Goal: Task Accomplishment & Management: Use online tool/utility

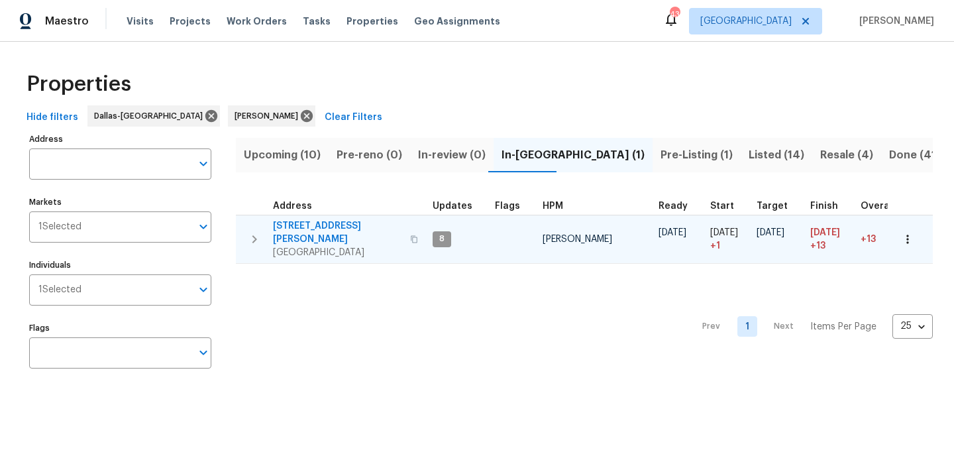
click at [301, 220] on span "[STREET_ADDRESS][PERSON_NAME]" at bounding box center [337, 232] width 129 height 27
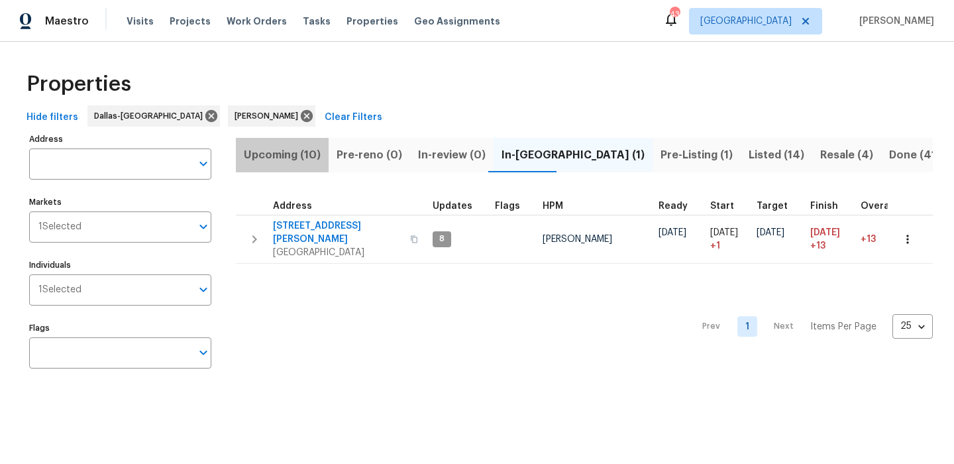
click at [282, 150] on span "Upcoming (10)" at bounding box center [282, 155] width 77 height 19
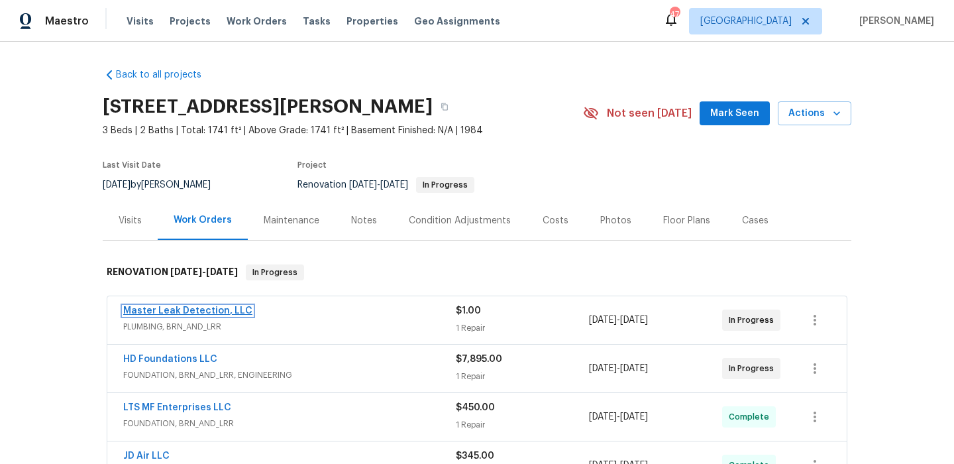
click at [205, 310] on link "Master Leak Detection, LLC" at bounding box center [187, 310] width 129 height 9
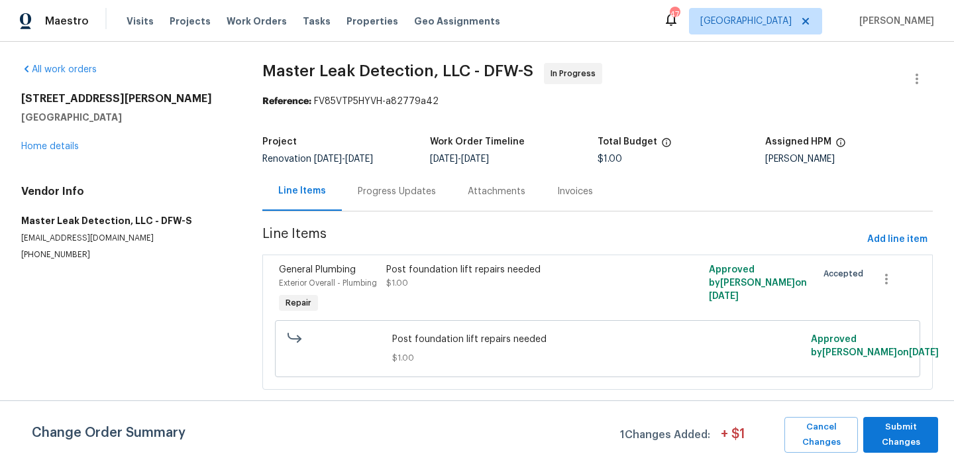
click at [941, 435] on div "Change Order Summary 1 Changes Added: + $ 1 Cancel Changes Submit Changes" at bounding box center [477, 435] width 954 height 36
click at [916, 433] on span "Submit Changes" at bounding box center [901, 434] width 62 height 30
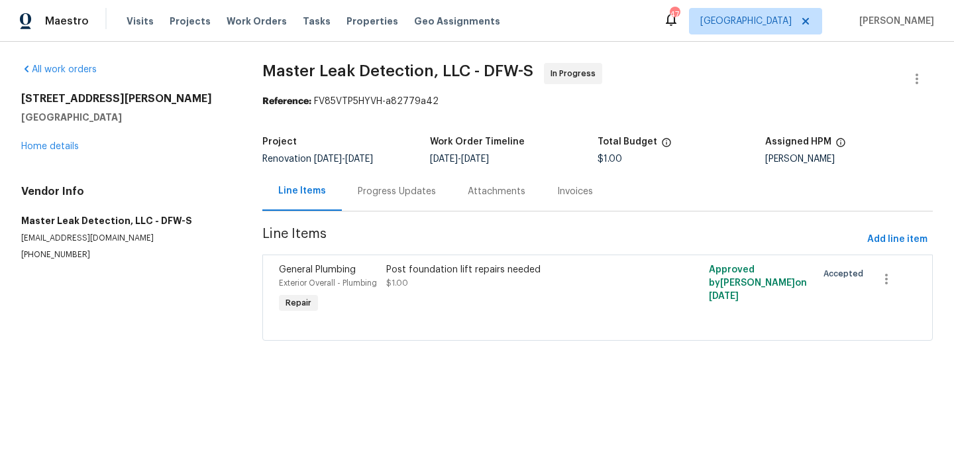
click at [375, 186] on div "Progress Updates" at bounding box center [397, 191] width 78 height 13
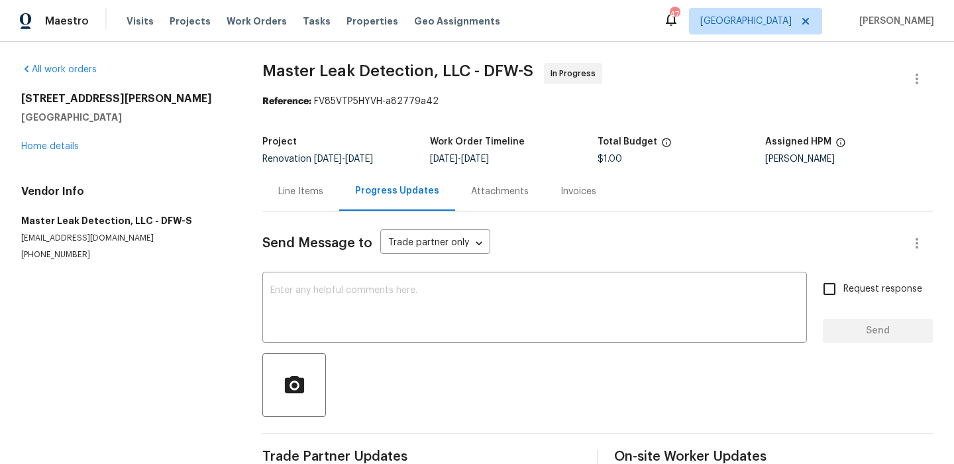
click at [53, 136] on div "120 Cole Rd Red Oak, TX 75154 Home details" at bounding box center [125, 122] width 209 height 61
click at [52, 144] on link "Home details" at bounding box center [50, 146] width 58 height 9
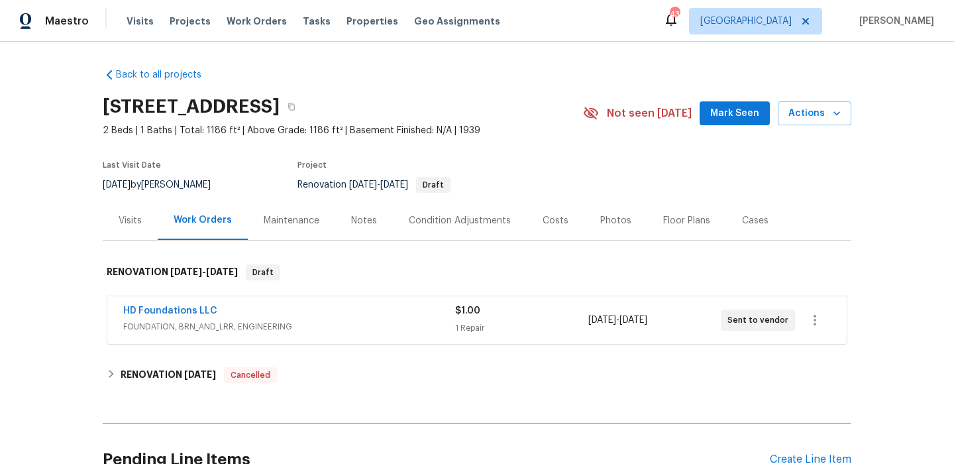
scroll to position [103, 0]
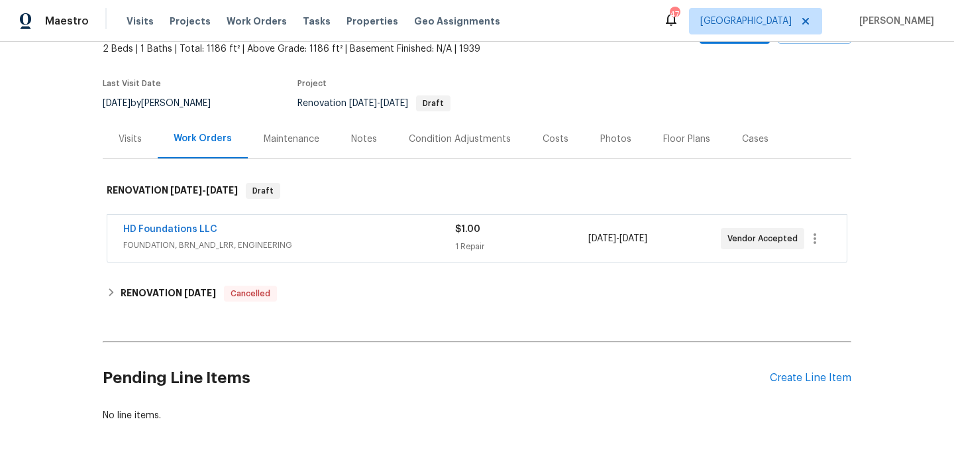
scroll to position [120, 0]
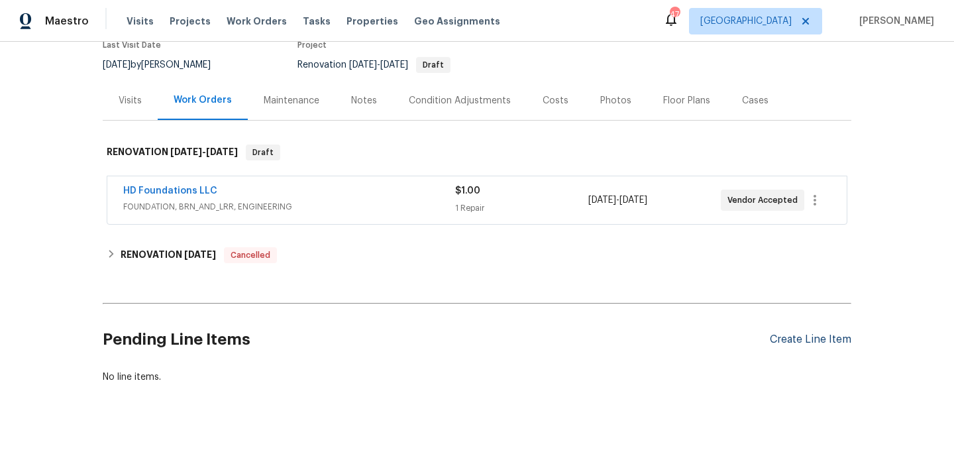
click at [800, 345] on div "Create Line Item" at bounding box center [810, 339] width 81 height 13
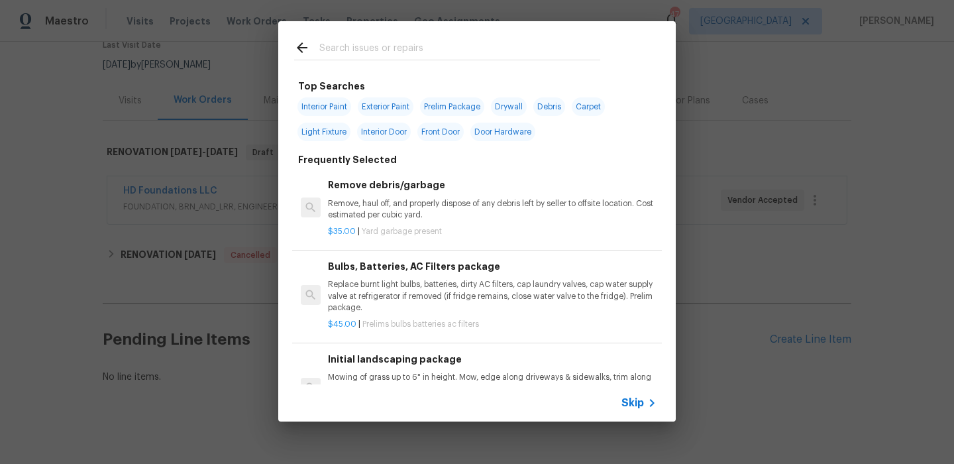
click at [639, 403] on span "Skip" at bounding box center [632, 402] width 23 height 13
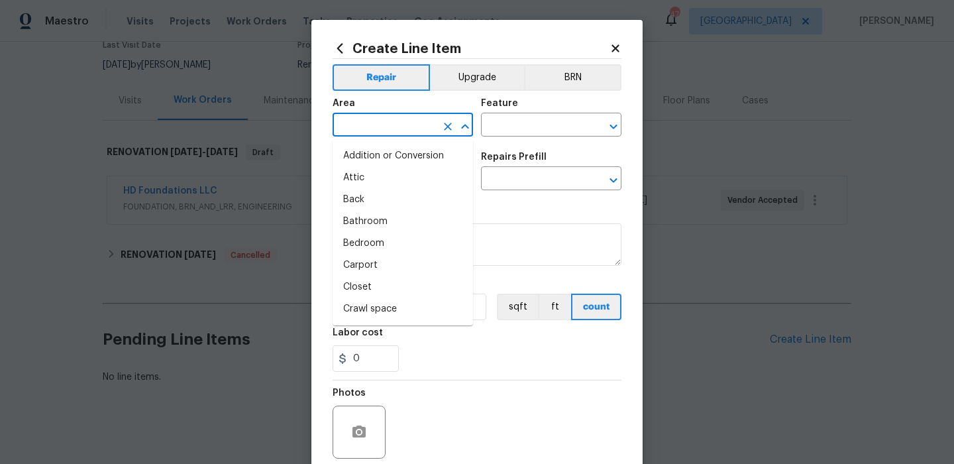
click at [421, 135] on input "text" at bounding box center [384, 126] width 103 height 21
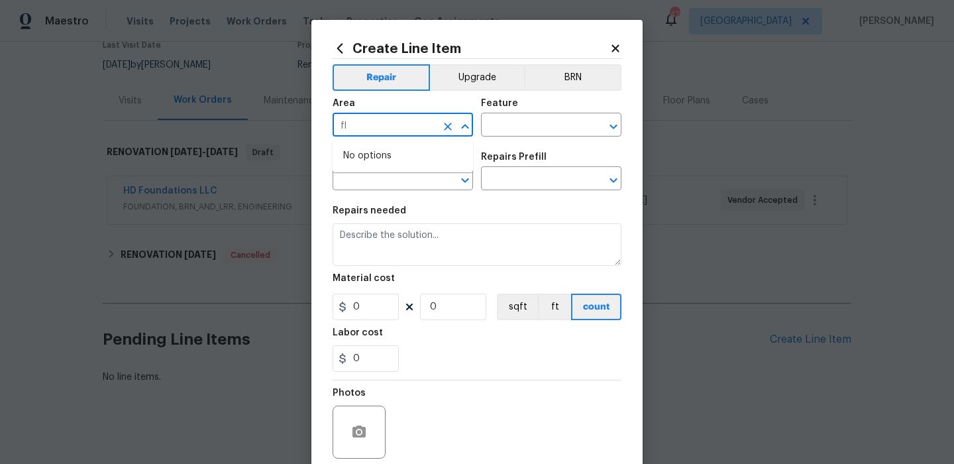
type input "f"
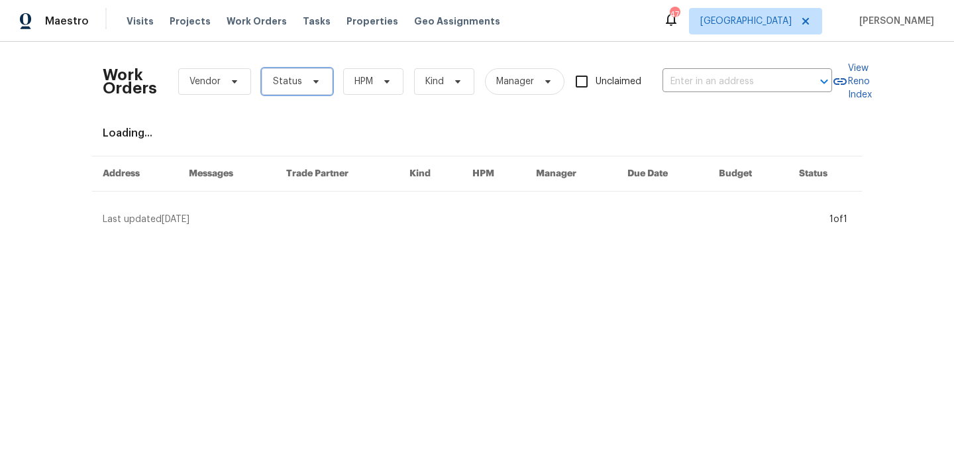
click at [317, 81] on icon at bounding box center [316, 81] width 11 height 11
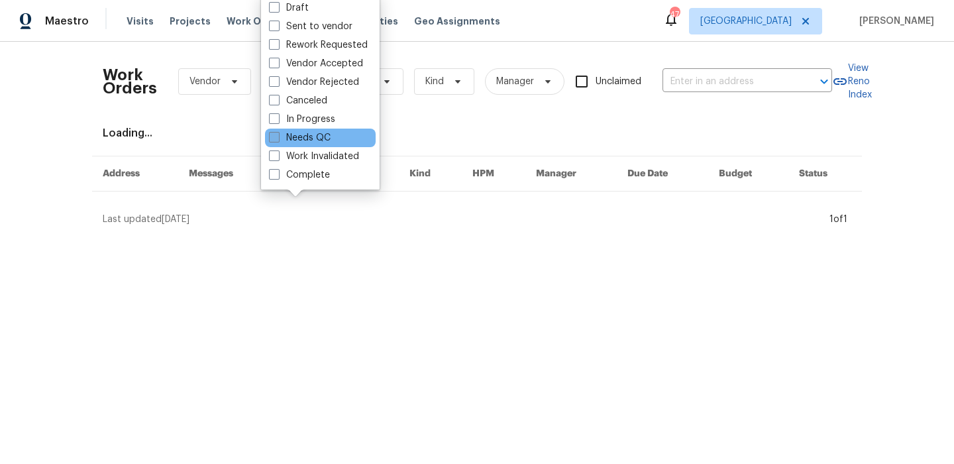
click at [321, 137] on label "Needs QC" at bounding box center [300, 137] width 62 height 13
click at [278, 137] on input "Needs QC" at bounding box center [273, 135] width 9 height 9
checkbox input "true"
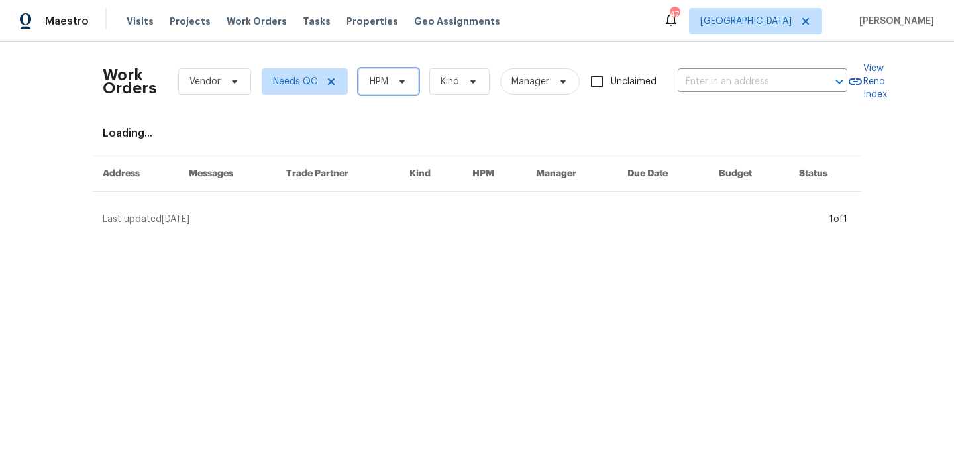
click at [381, 78] on span "HPM" at bounding box center [379, 81] width 19 height 13
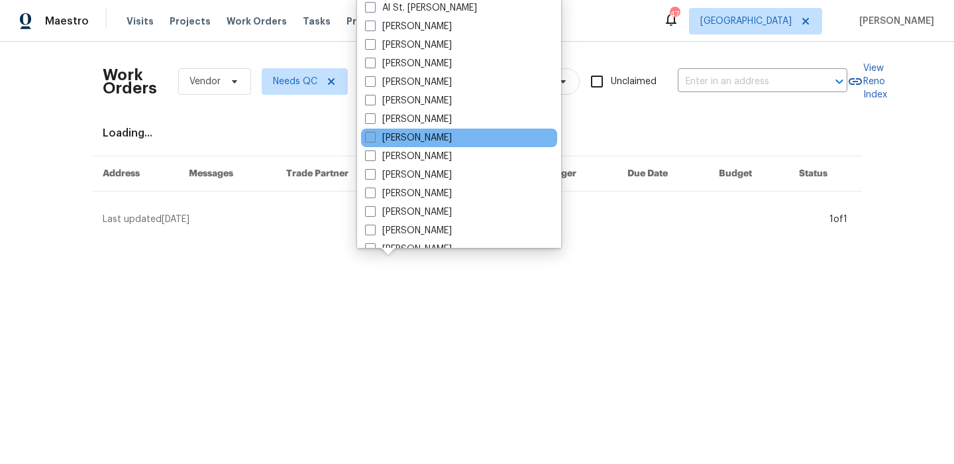
scroll to position [117, 0]
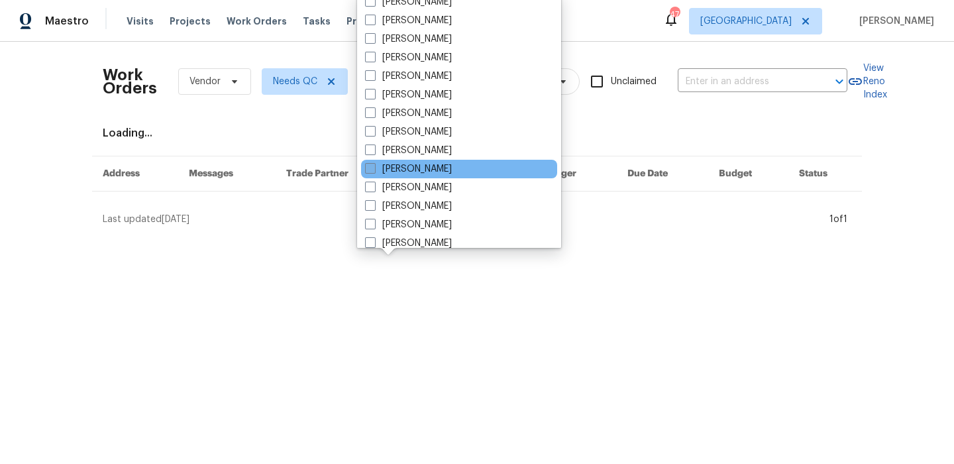
click at [419, 168] on label "[PERSON_NAME]" at bounding box center [408, 168] width 87 height 13
click at [374, 168] on input "[PERSON_NAME]" at bounding box center [369, 166] width 9 height 9
checkbox input "true"
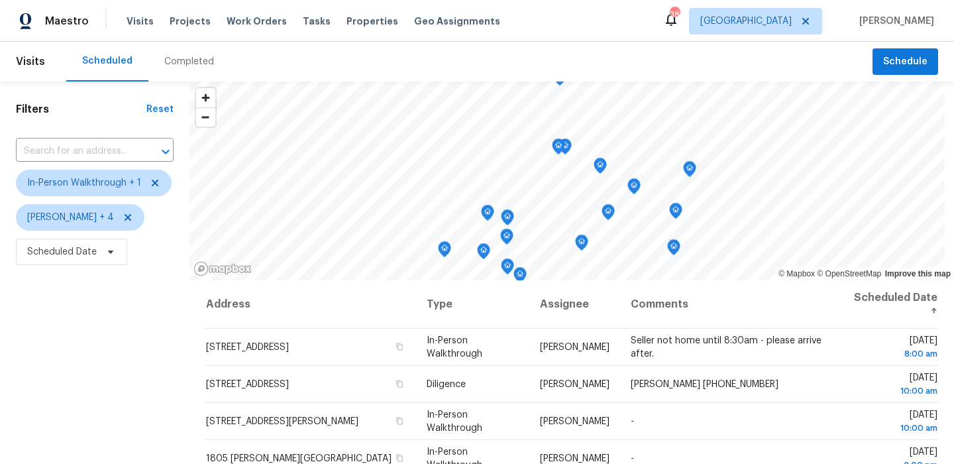
scroll to position [117, 0]
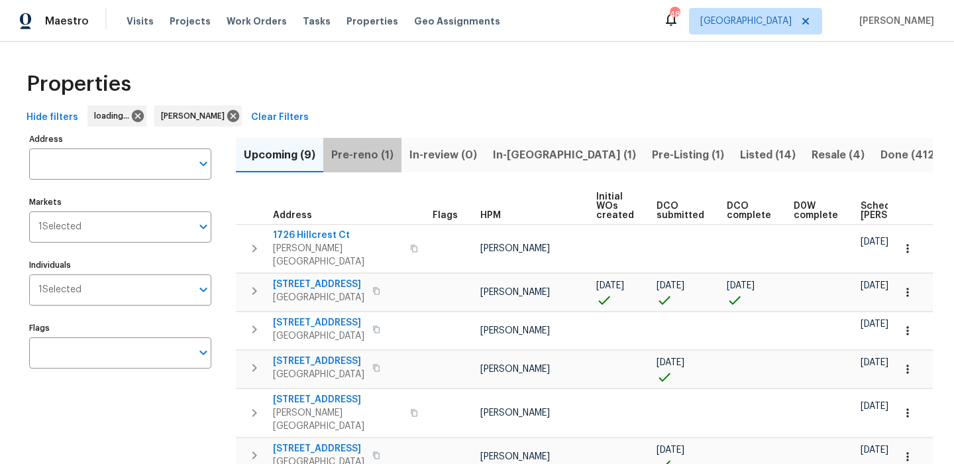
click at [375, 155] on span "Pre-reno (1)" at bounding box center [362, 155] width 62 height 19
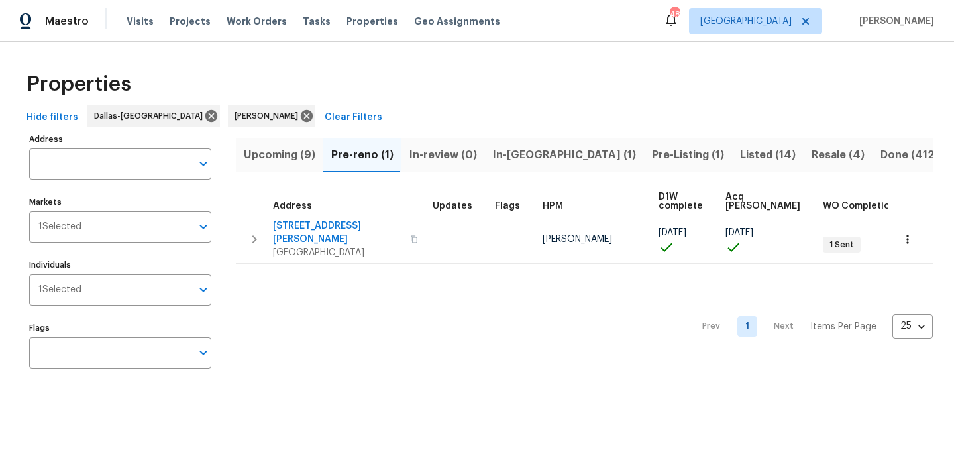
click at [515, 170] on button "In-[GEOGRAPHIC_DATA] (1)" at bounding box center [564, 155] width 159 height 34
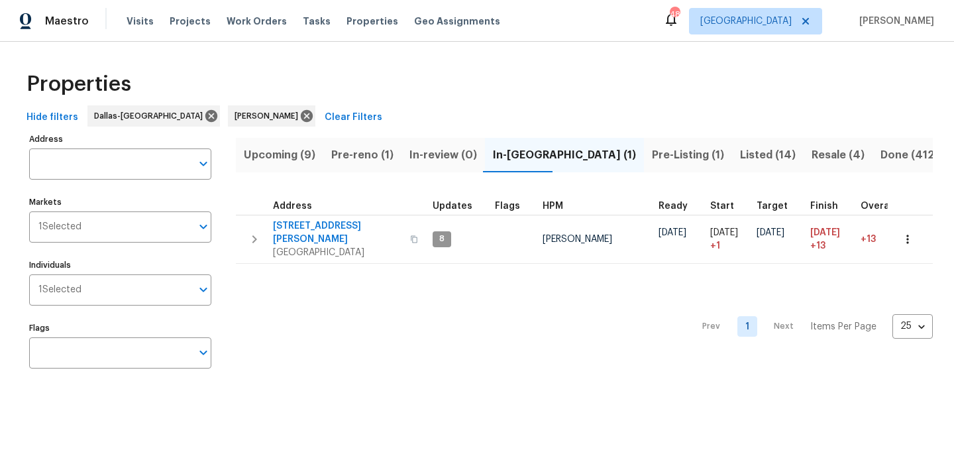
click at [652, 154] on span "Pre-Listing (1)" at bounding box center [688, 155] width 72 height 19
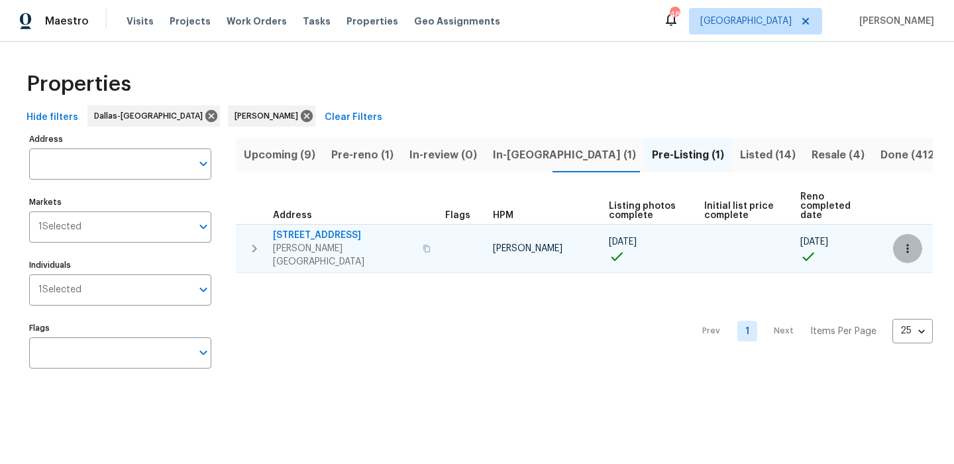
click at [903, 242] on icon "button" at bounding box center [907, 248] width 13 height 13
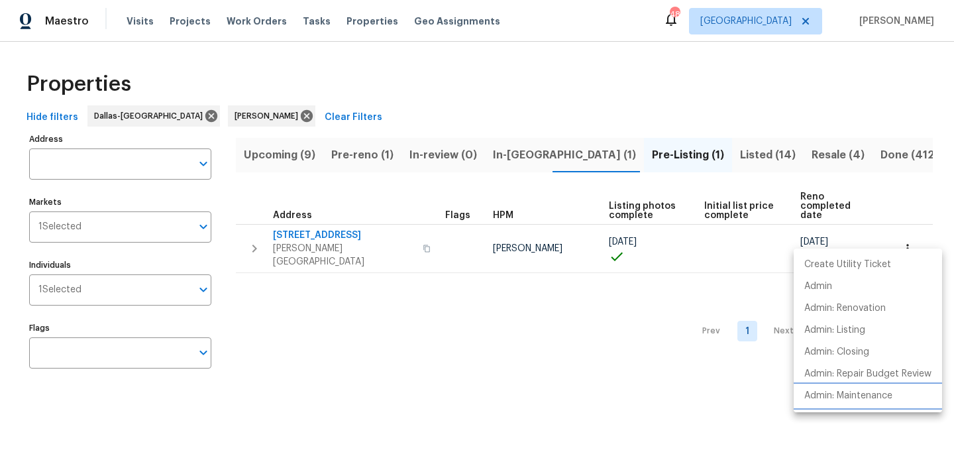
click at [862, 396] on p "Admin: Maintenance" at bounding box center [848, 396] width 88 height 14
click at [431, 301] on div at bounding box center [477, 232] width 954 height 464
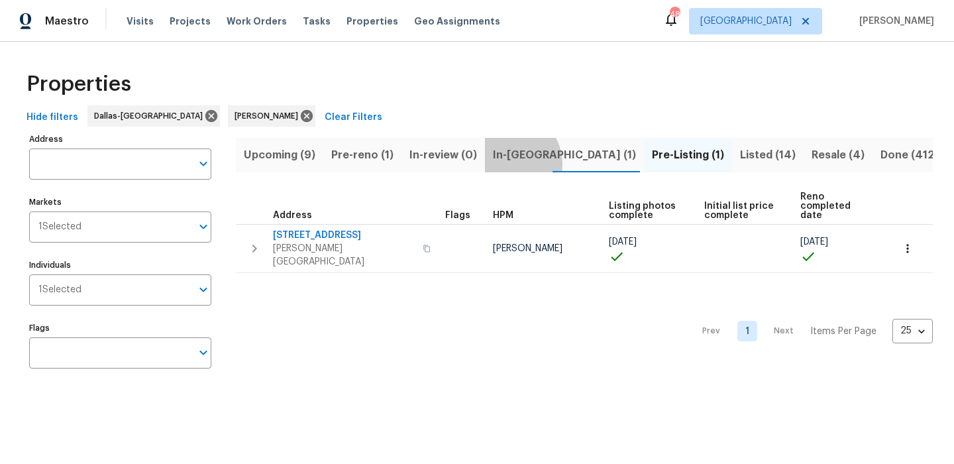
click at [504, 164] on button "In-[GEOGRAPHIC_DATA] (1)" at bounding box center [564, 155] width 159 height 34
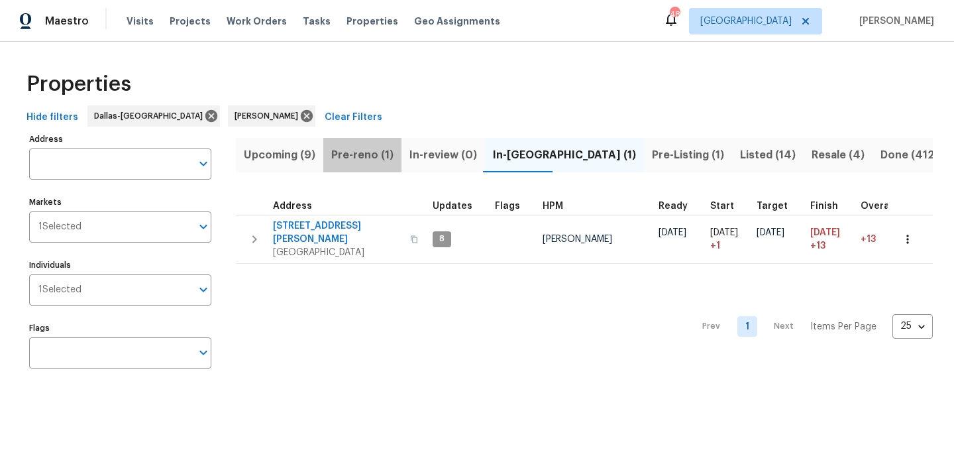
click at [368, 150] on span "Pre-reno (1)" at bounding box center [362, 155] width 62 height 19
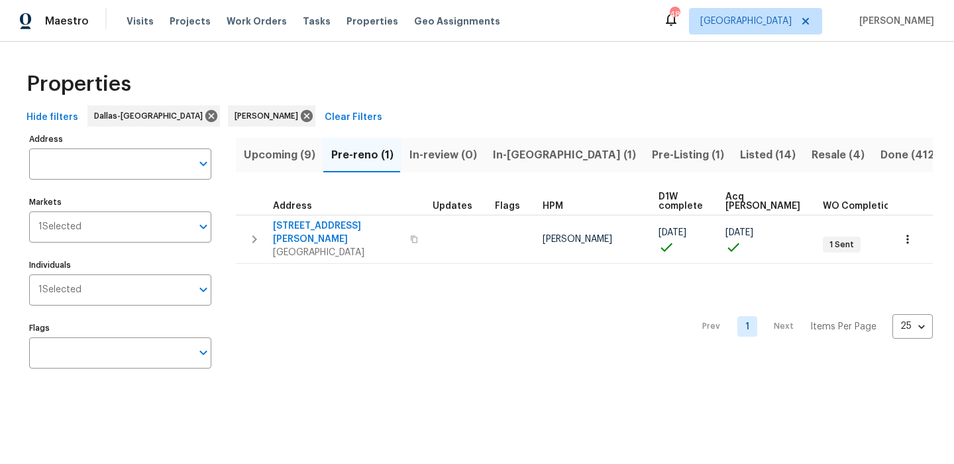
click at [261, 160] on span "Upcoming (9)" at bounding box center [280, 155] width 72 height 19
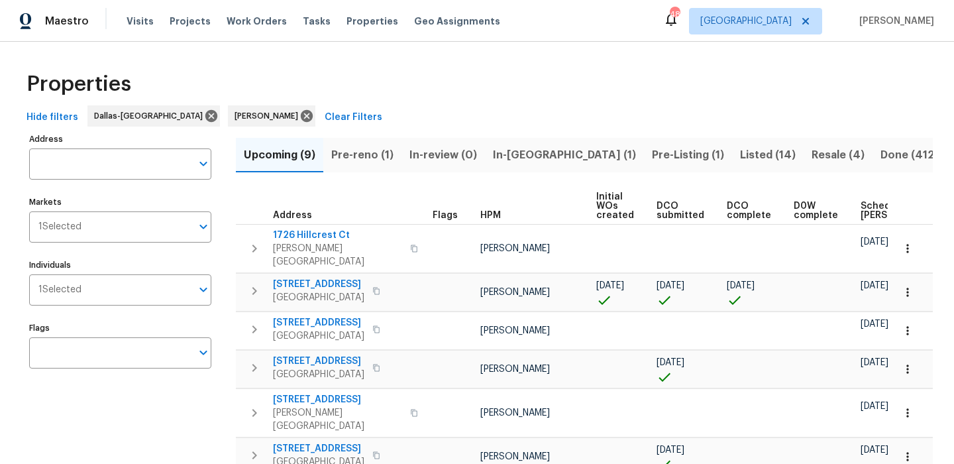
click at [855, 221] on th "Scheduled [PERSON_NAME]" at bounding box center [903, 206] width 97 height 36
click at [861, 211] on span "Scheduled [PERSON_NAME]" at bounding box center [898, 210] width 75 height 19
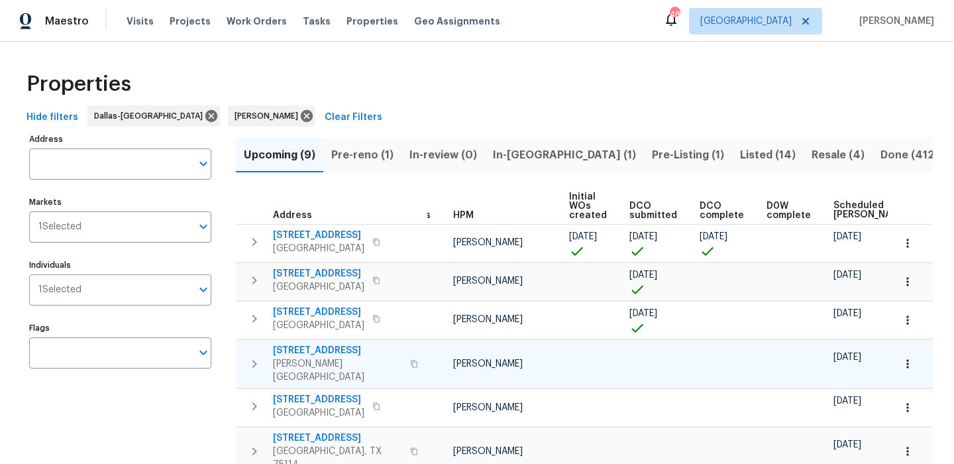
scroll to position [0, 32]
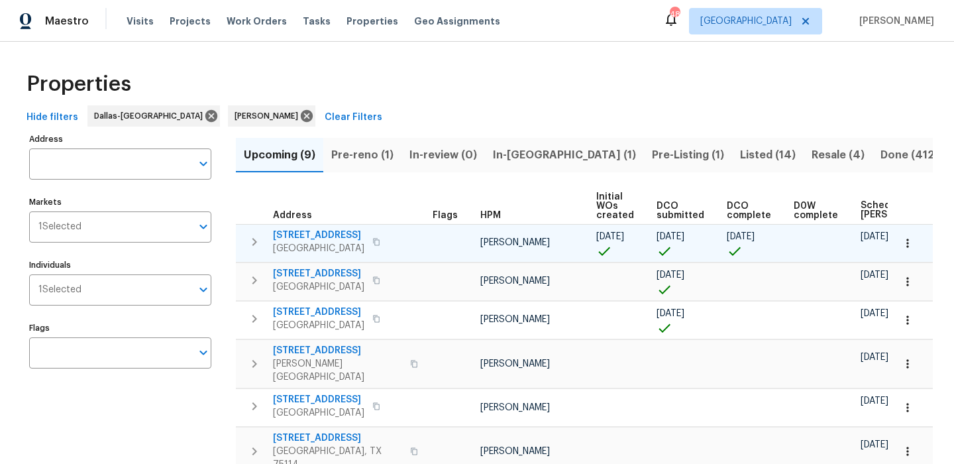
click at [325, 232] on span "[STREET_ADDRESS]" at bounding box center [318, 235] width 91 height 13
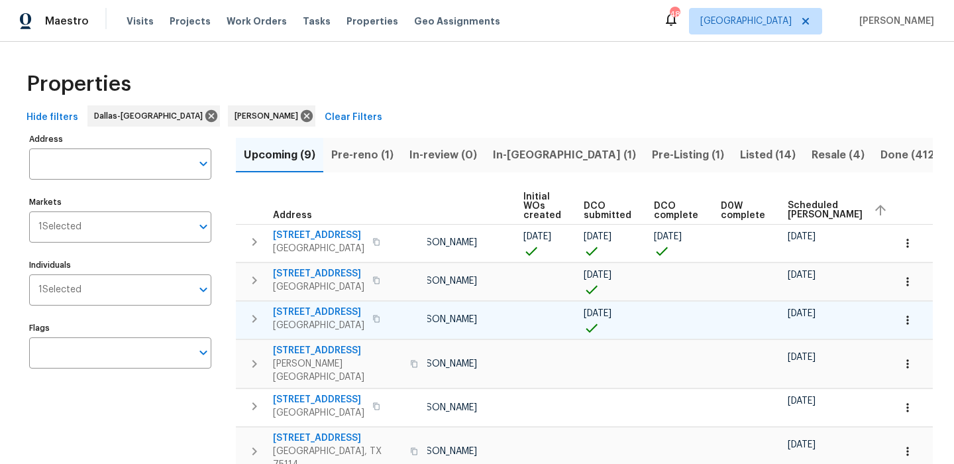
scroll to position [0, 81]
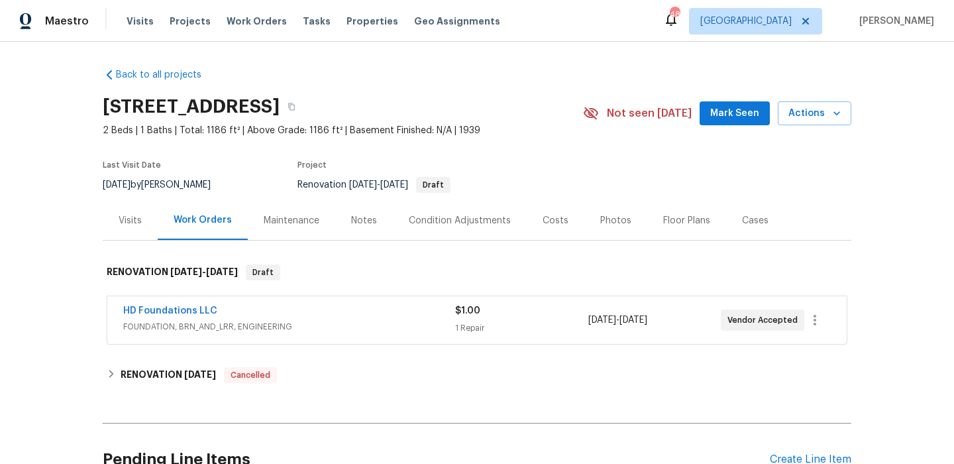
click at [134, 219] on div "Visits" at bounding box center [130, 220] width 23 height 13
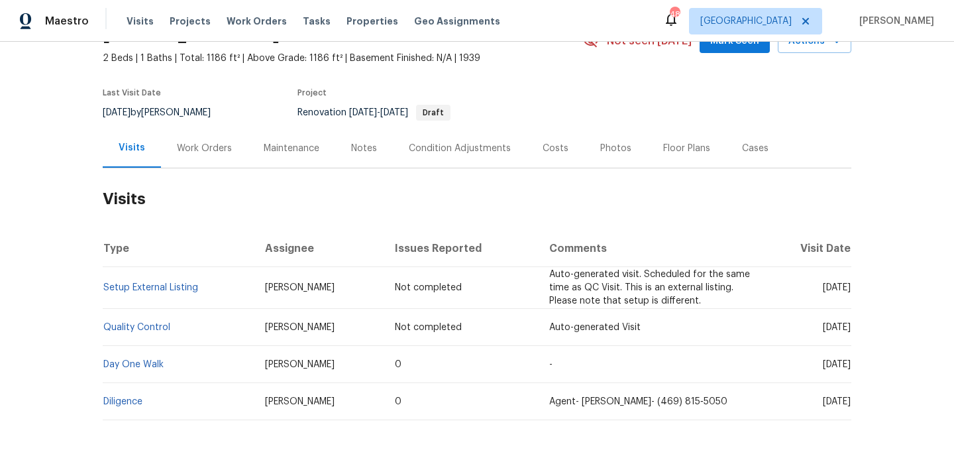
scroll to position [60, 0]
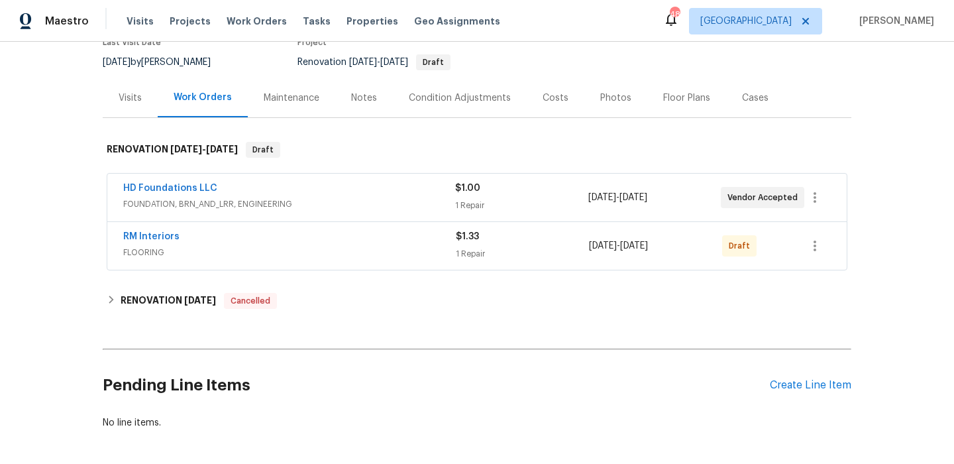
scroll to position [133, 0]
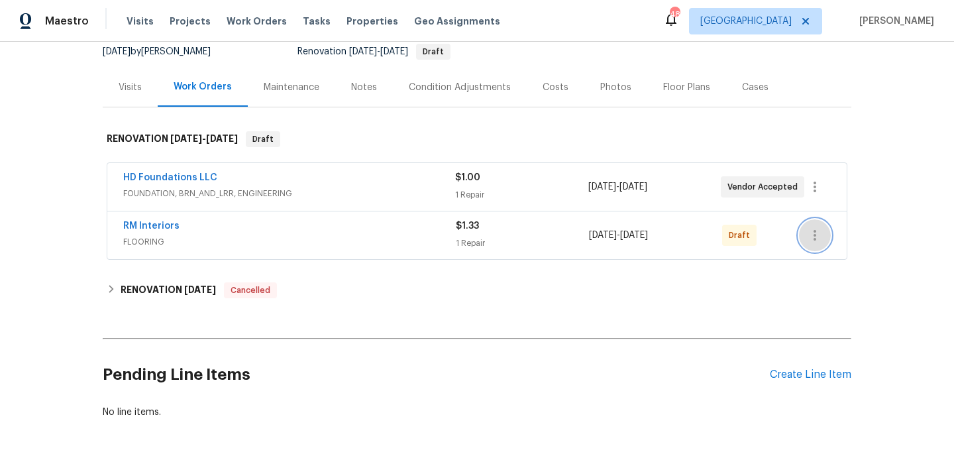
click at [820, 229] on icon "button" at bounding box center [815, 235] width 16 height 16
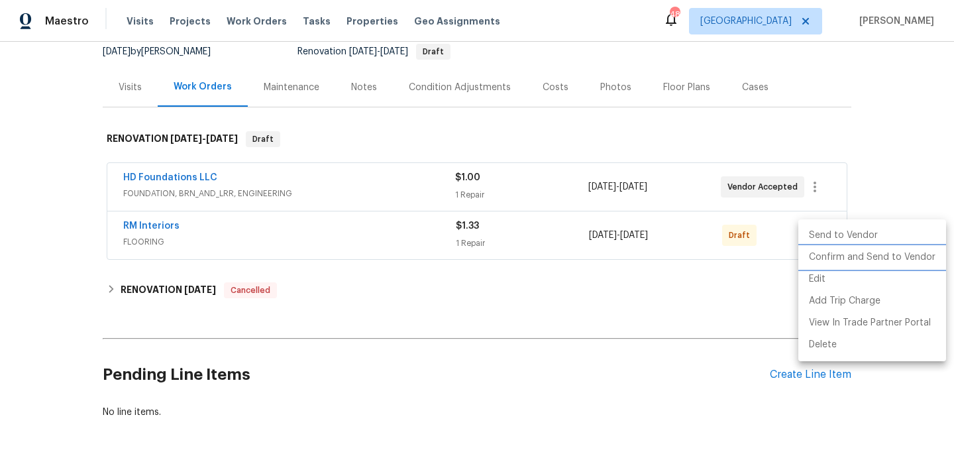
click at [831, 250] on li "Confirm and Send to Vendor" at bounding box center [872, 257] width 148 height 22
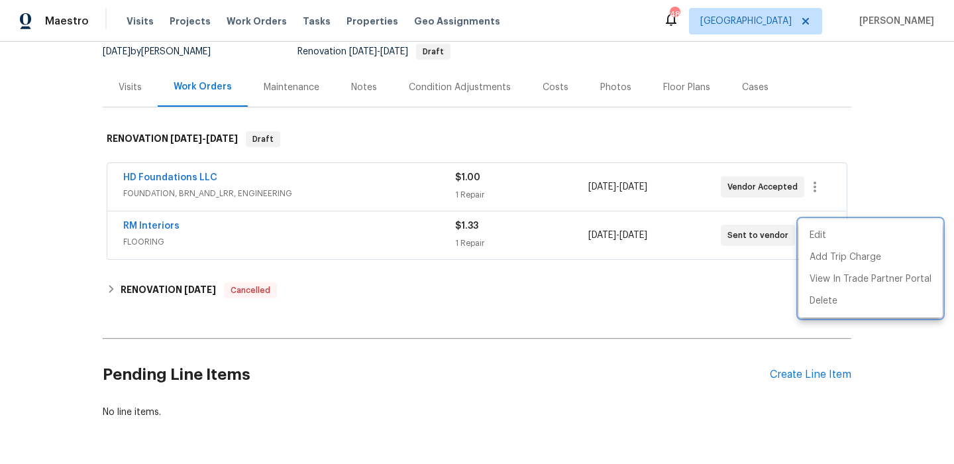
click at [716, 305] on div at bounding box center [477, 232] width 954 height 464
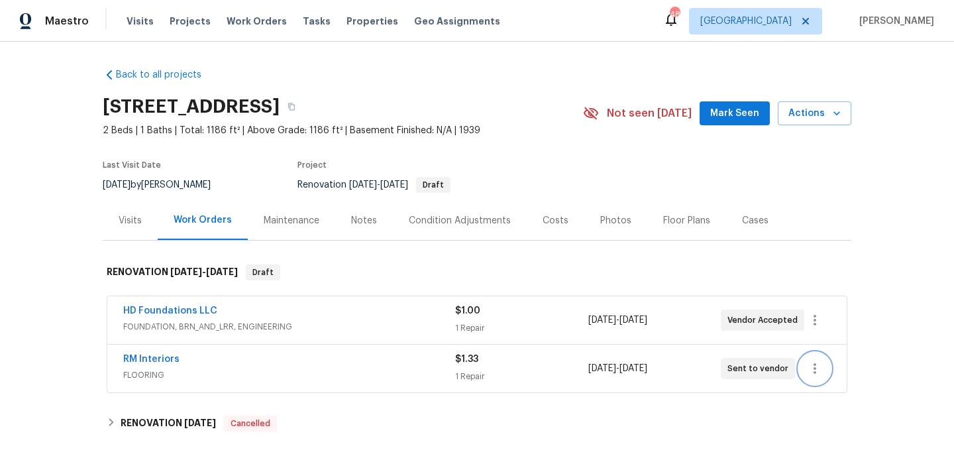
scroll to position [178, 0]
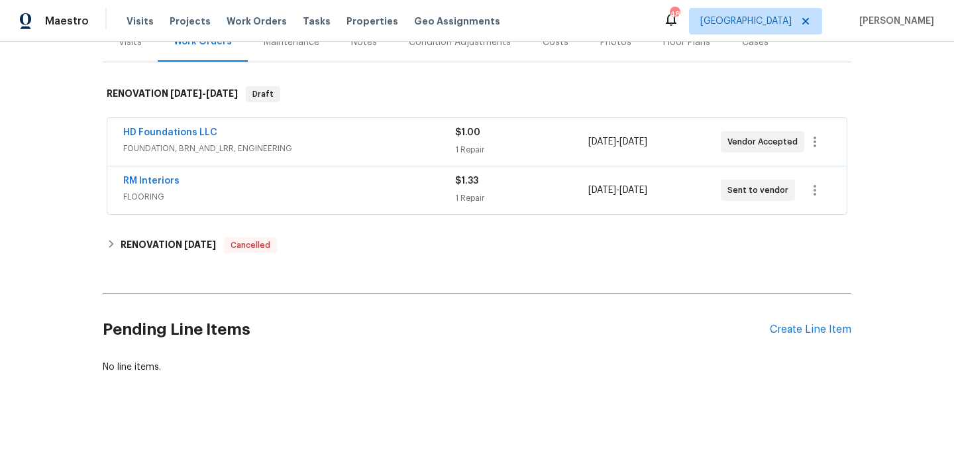
click at [825, 313] on div "Pending Line Items Create Line Item" at bounding box center [477, 330] width 749 height 62
click at [814, 322] on div "Pending Line Items Create Line Item" at bounding box center [477, 330] width 749 height 62
click at [807, 327] on div "Create Line Item" at bounding box center [810, 329] width 81 height 13
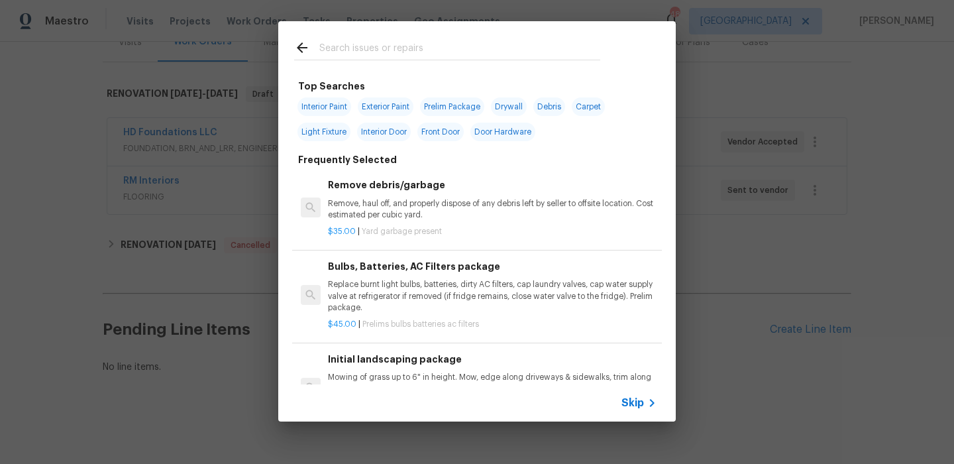
click at [637, 401] on span "Skip" at bounding box center [632, 402] width 23 height 13
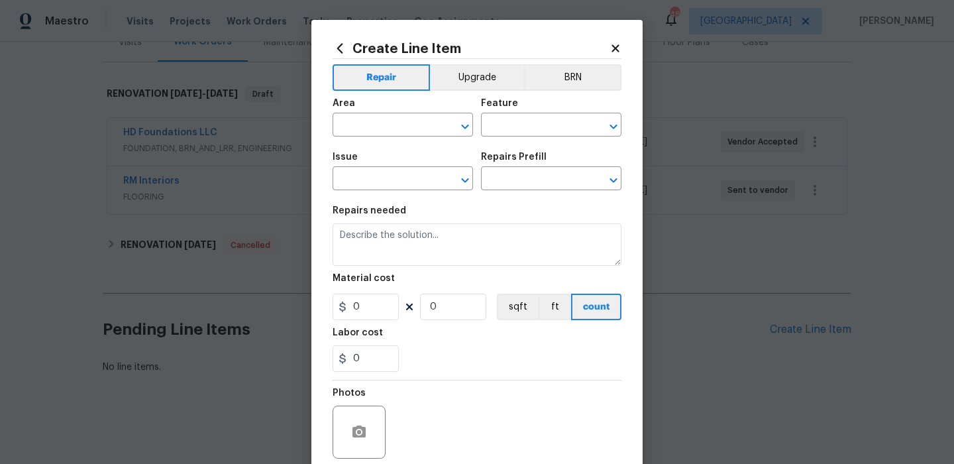
click at [410, 140] on span "Area ​" at bounding box center [403, 118] width 140 height 54
click at [410, 114] on div "Area" at bounding box center [403, 107] width 140 height 17
click at [394, 129] on input "text" at bounding box center [384, 126] width 103 height 21
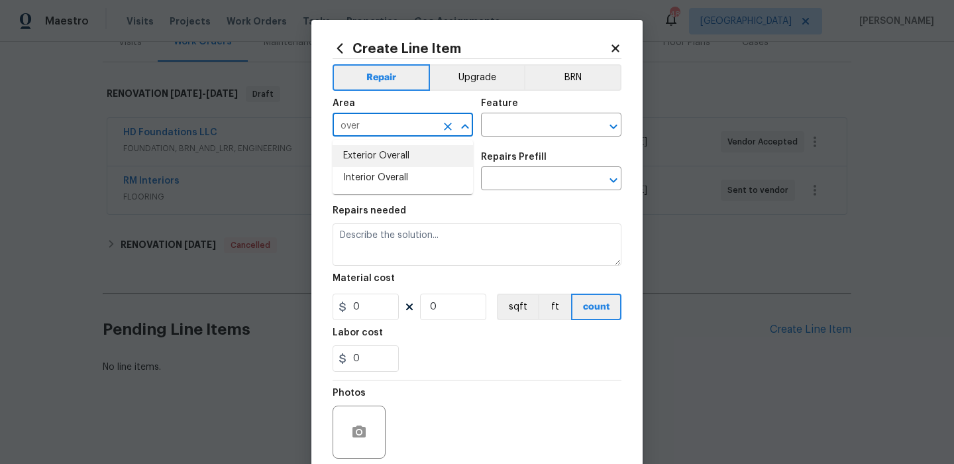
click at [395, 145] on li "Exterior Overall" at bounding box center [403, 156] width 140 height 22
type input "Exterior Overall"
click at [499, 129] on input "text" at bounding box center [532, 126] width 103 height 21
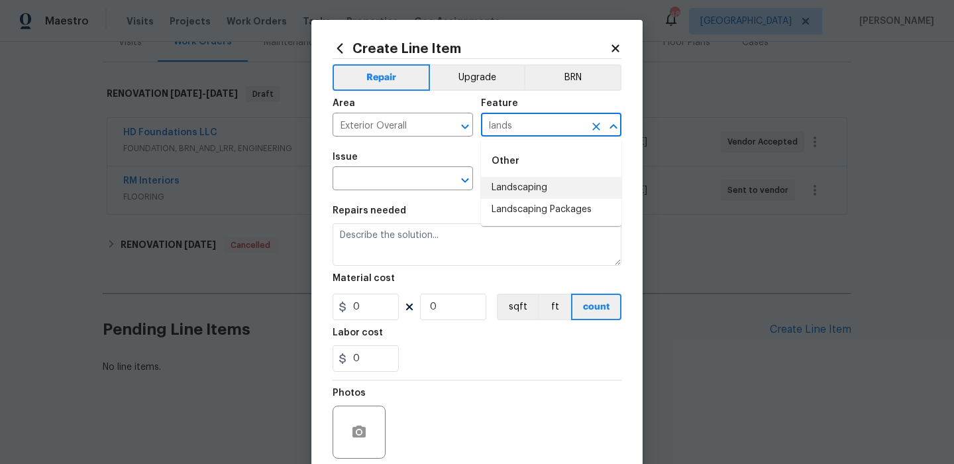
click at [506, 196] on li "Landscaping" at bounding box center [551, 188] width 140 height 22
type input "Landscaping"
click at [385, 183] on input "text" at bounding box center [384, 180] width 103 height 21
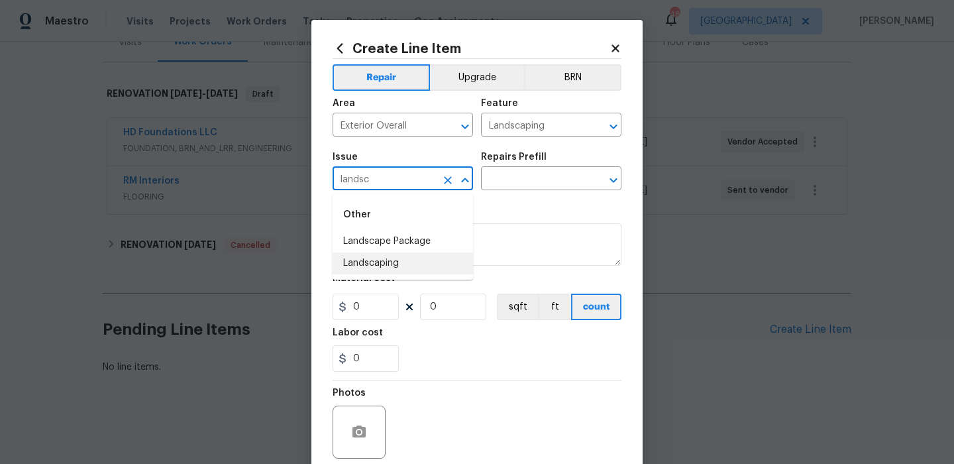
click at [384, 261] on li "Landscaping" at bounding box center [403, 263] width 140 height 22
type input "Landscaping"
click at [515, 164] on div "Repairs Prefill" at bounding box center [551, 160] width 140 height 17
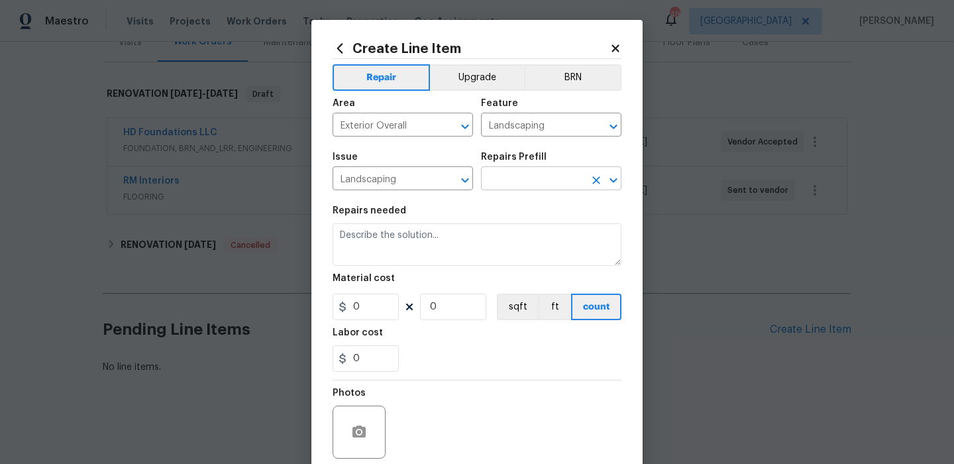
click at [513, 174] on input "text" at bounding box center [532, 180] width 103 height 21
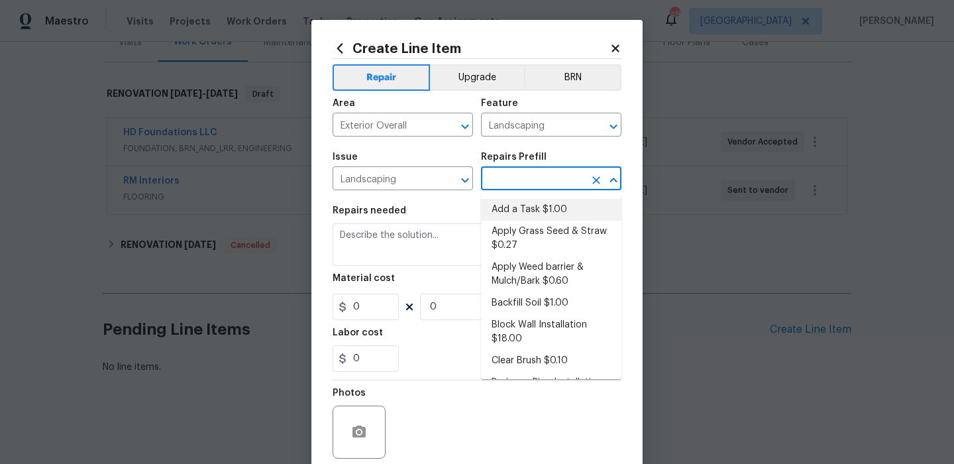
click at [521, 207] on li "Add a Task $1.00" at bounding box center [551, 210] width 140 height 22
type input "Add a Task $1.00"
type textarea "HPM to detail"
type input "1"
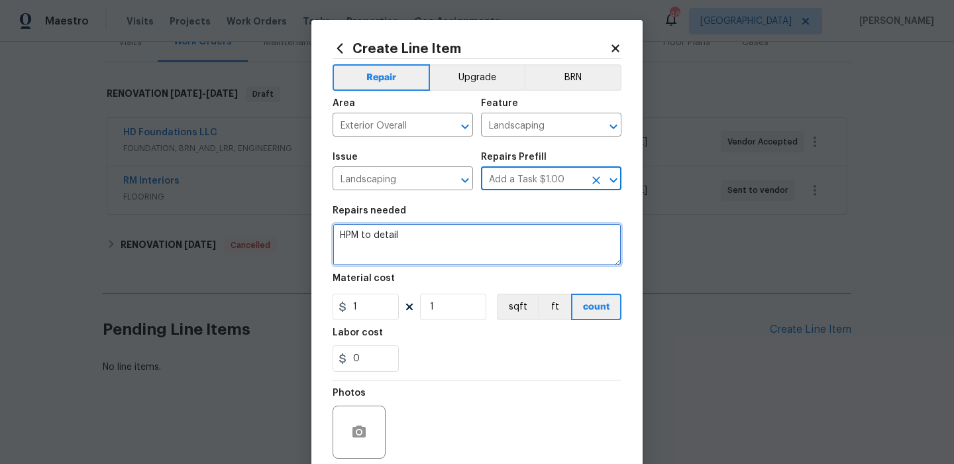
click at [458, 252] on textarea "HPM to detail" at bounding box center [477, 244] width 289 height 42
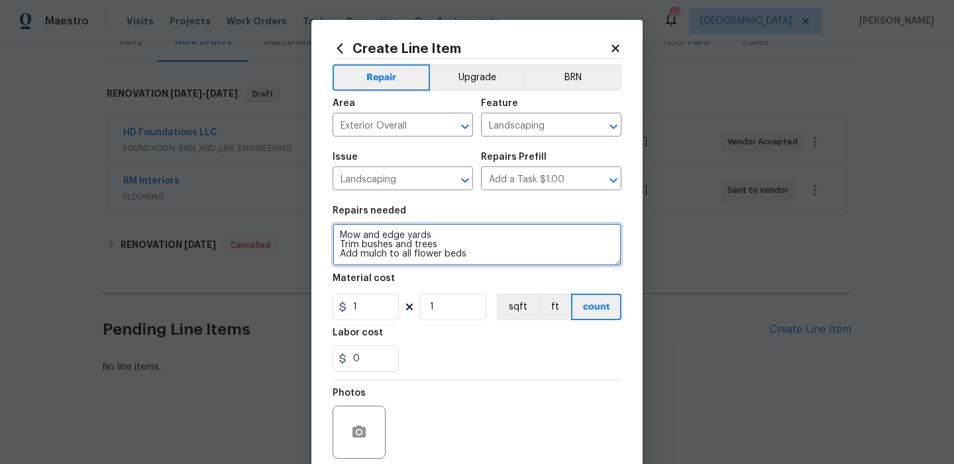
scroll to position [3, 0]
type textarea "Mow and edge yards Trim bushes and trees Add mulch to all flower beds Tidy up a…"
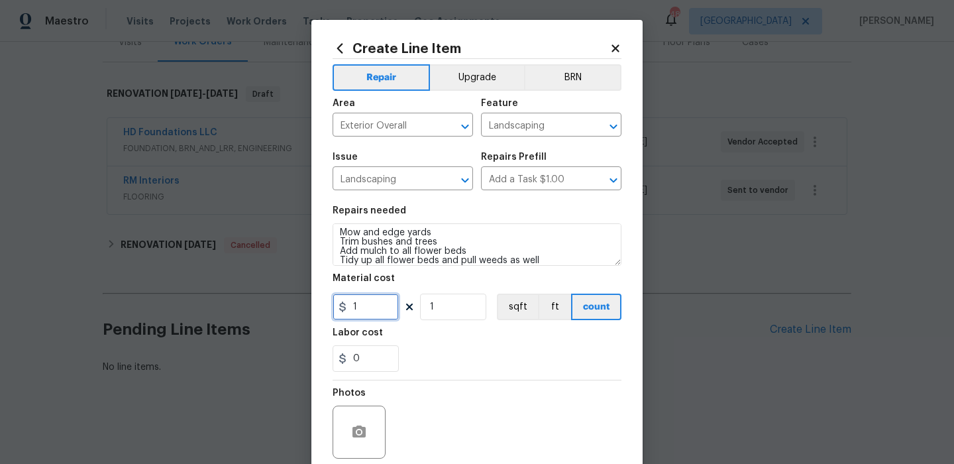
click at [384, 305] on input "1" at bounding box center [366, 307] width 66 height 27
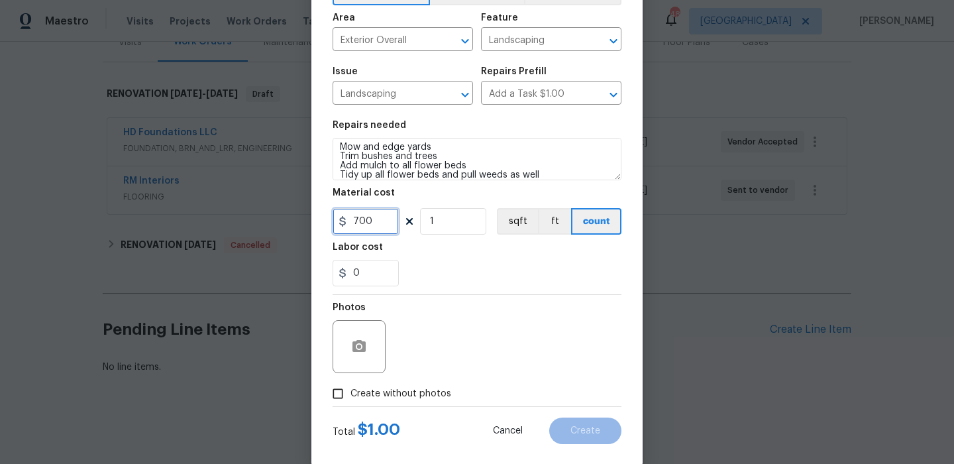
scroll to position [107, 0]
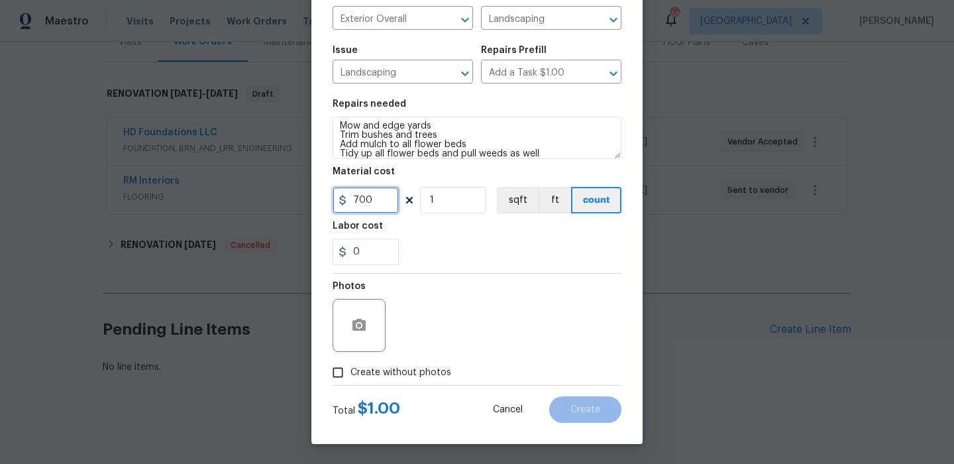
type input "700"
click at [385, 376] on span "Create without photos" at bounding box center [400, 373] width 101 height 14
click at [350, 376] on input "Create without photos" at bounding box center [337, 372] width 25 height 25
checkbox input "true"
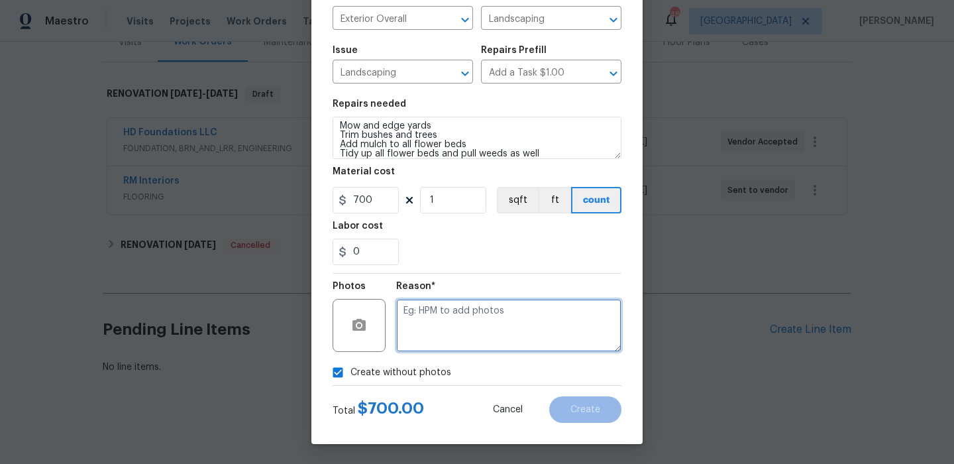
click at [460, 328] on textarea at bounding box center [508, 325] width 225 height 53
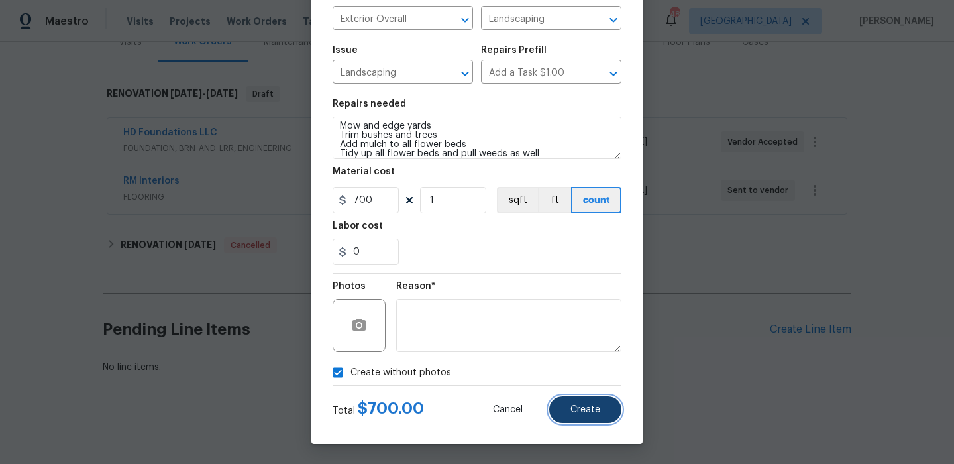
click at [570, 409] on button "Create" at bounding box center [585, 409] width 72 height 27
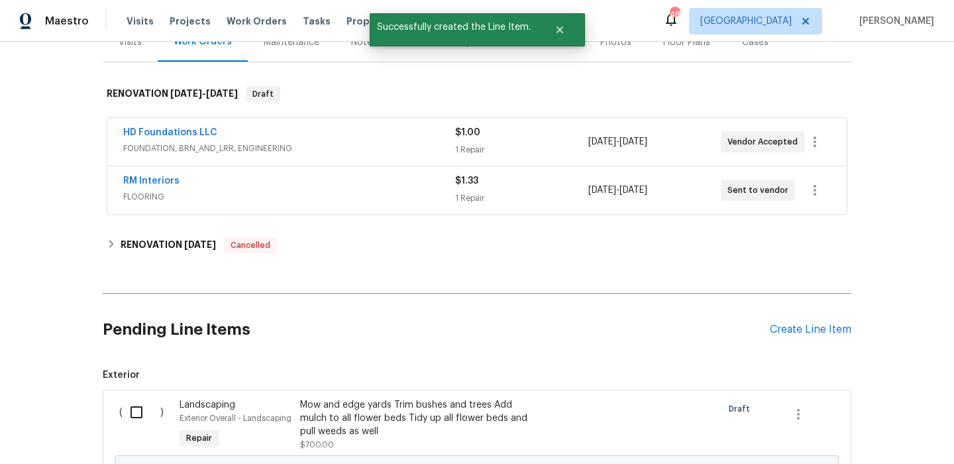
scroll to position [309, 0]
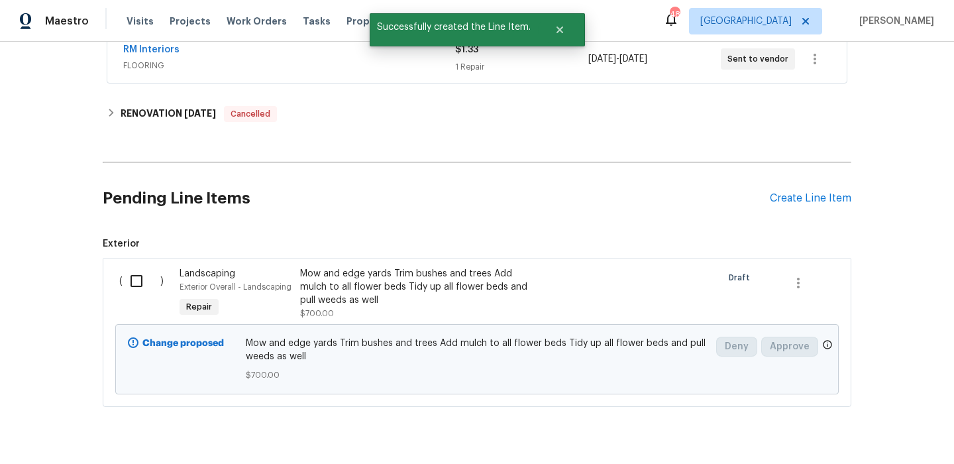
click at [144, 278] on input "checkbox" at bounding box center [142, 281] width 38 height 28
checkbox input "true"
click at [847, 434] on span "Create Work Order" at bounding box center [878, 431] width 88 height 17
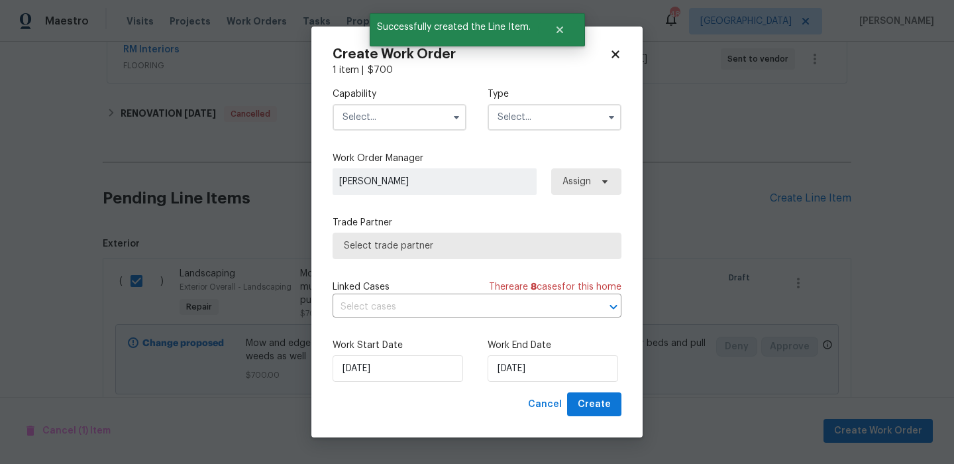
click at [414, 91] on label "Capability" at bounding box center [400, 93] width 134 height 13
click at [408, 118] on input "text" at bounding box center [400, 117] width 134 height 27
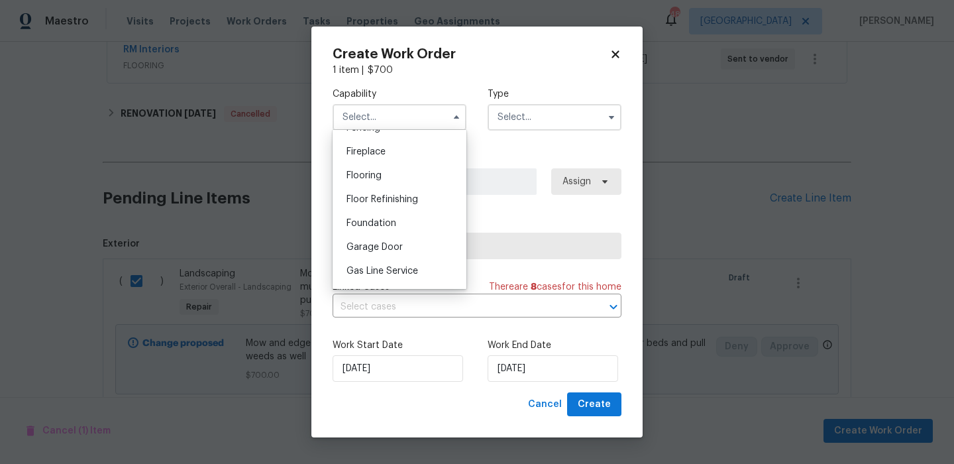
scroll to position [513, 0]
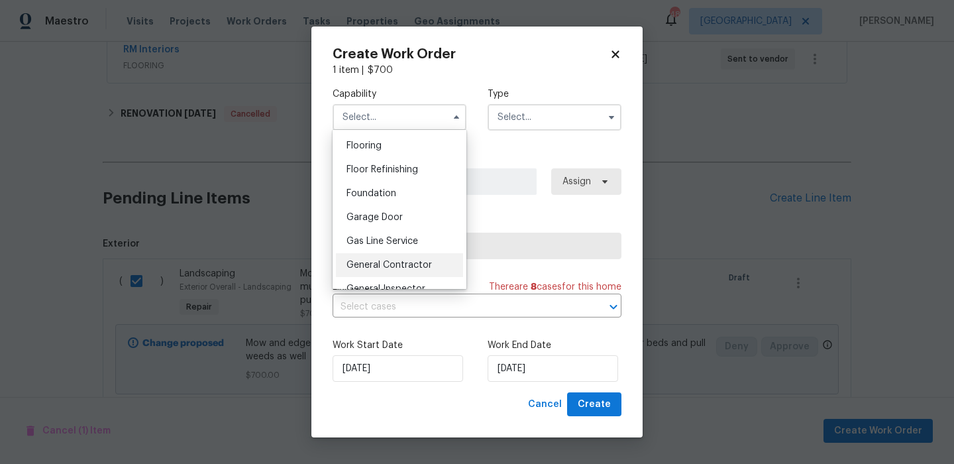
click at [409, 258] on div "General Contractor" at bounding box center [399, 265] width 127 height 24
type input "General Contractor"
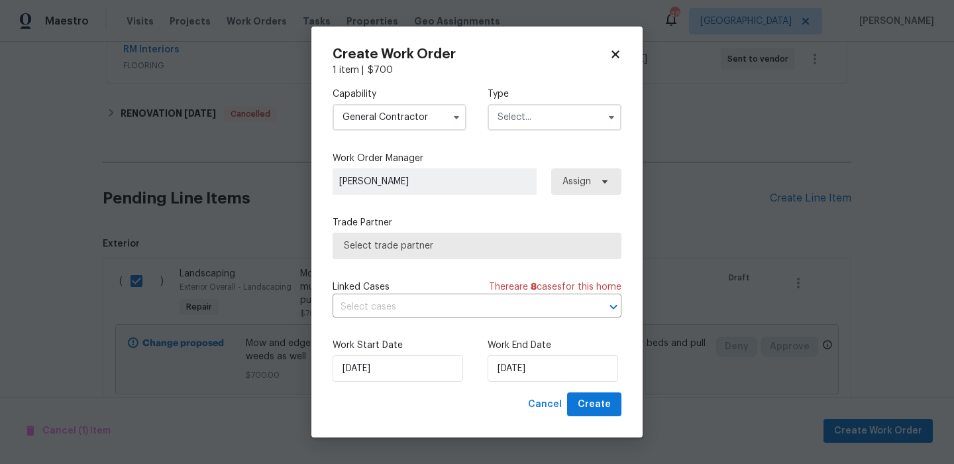
click at [521, 150] on div "Capability General Contractor Agent Appliance Bathtub Resurfacing BRN And Lrr B…" at bounding box center [477, 234] width 289 height 315
click at [539, 121] on input "text" at bounding box center [555, 117] width 134 height 27
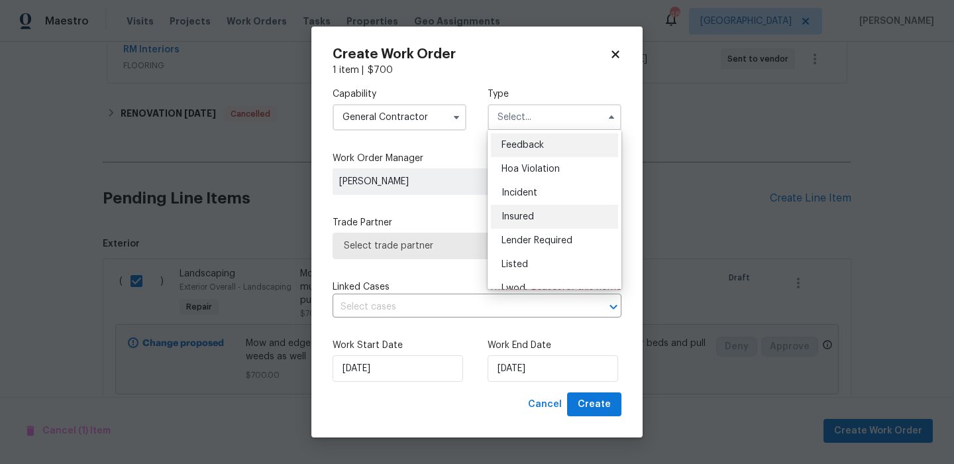
scroll to position [158, 0]
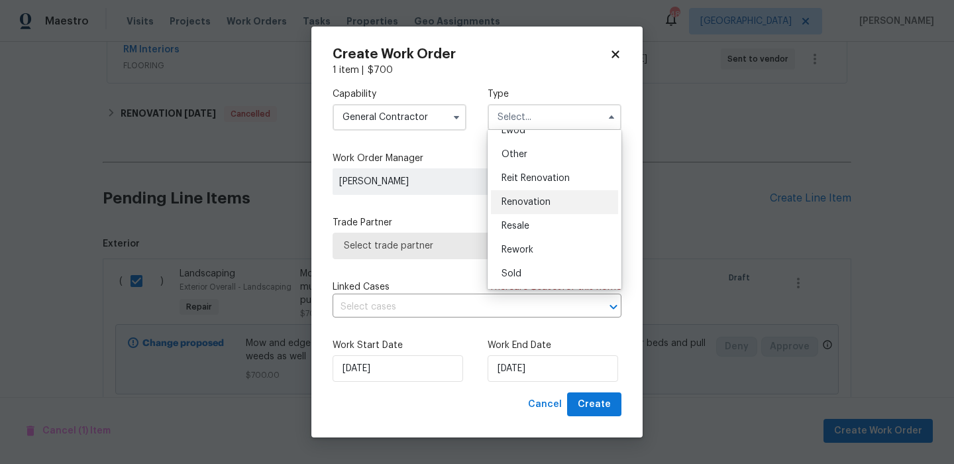
click at [541, 195] on div "Renovation" at bounding box center [554, 202] width 127 height 24
type input "Renovation"
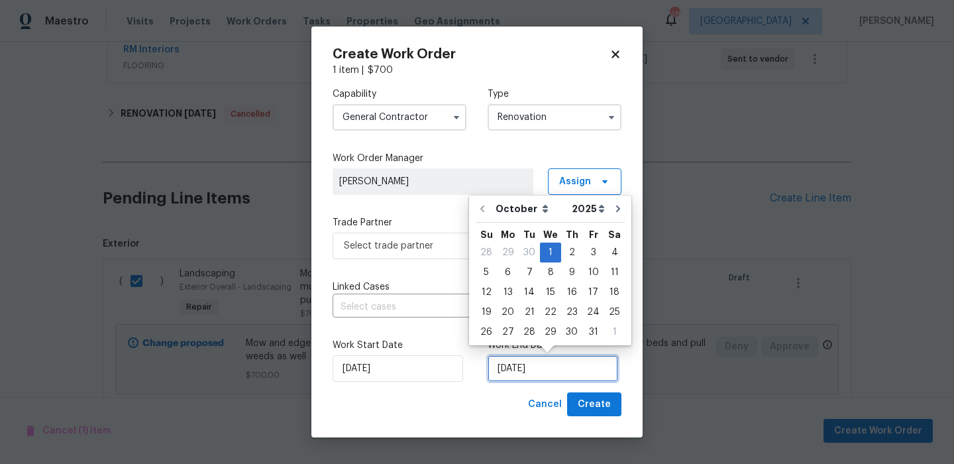
click at [504, 359] on input "[DATE]" at bounding box center [553, 368] width 131 height 27
click at [589, 293] on div "17" at bounding box center [593, 292] width 22 height 19
type input "[DATE]"
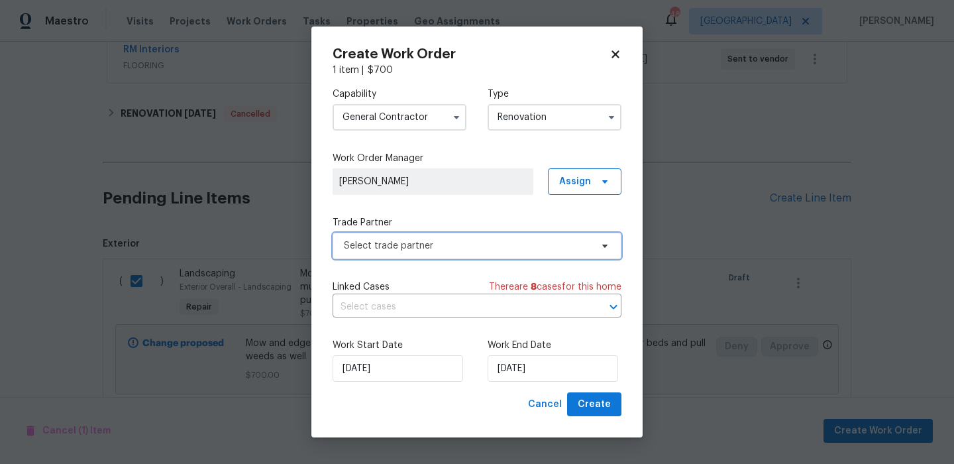
click at [539, 256] on span "Select trade partner" at bounding box center [477, 246] width 289 height 27
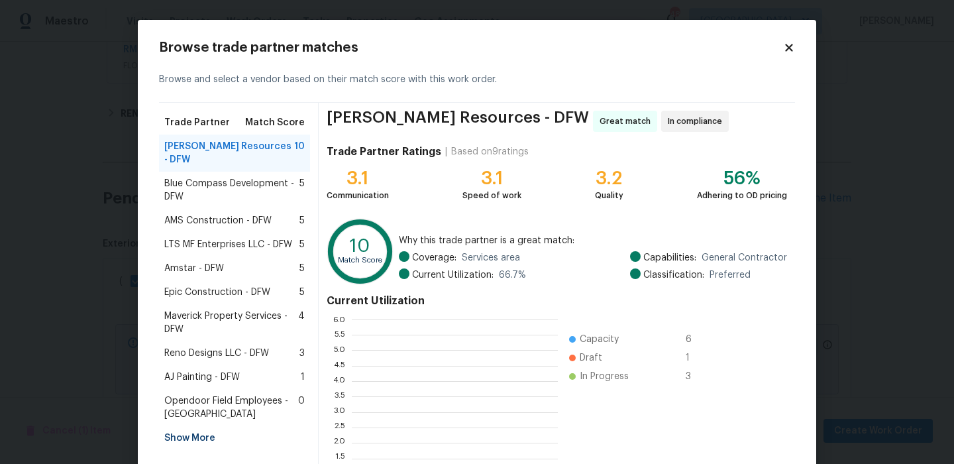
scroll to position [186, 206]
click at [246, 186] on span "Blue Compass Development - DFW" at bounding box center [231, 190] width 135 height 27
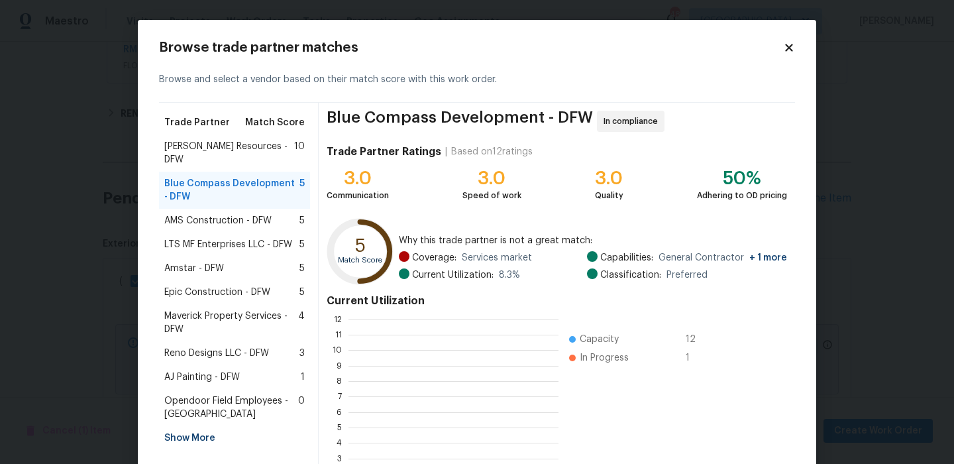
scroll to position [186, 210]
click at [239, 214] on span "AMS Construction - DFW" at bounding box center [217, 220] width 107 height 13
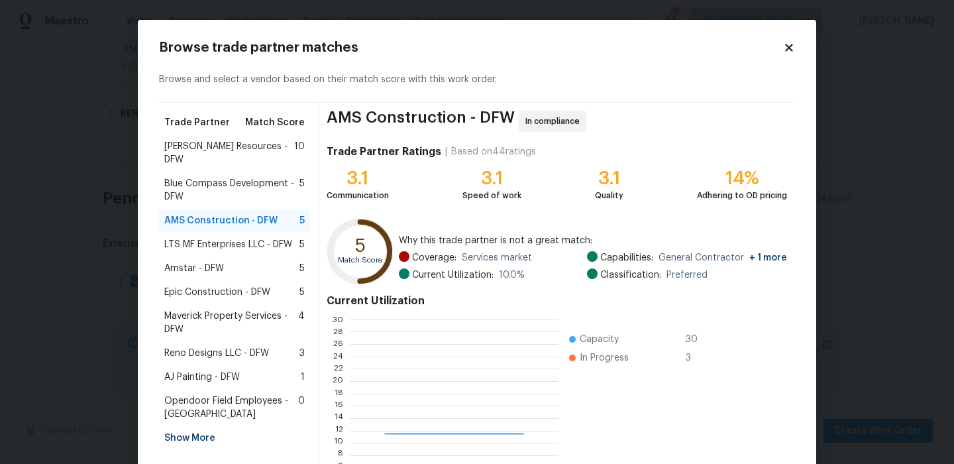
scroll to position [186, 208]
click at [238, 262] on div "Amstar - DFW 5" at bounding box center [234, 268] width 140 height 13
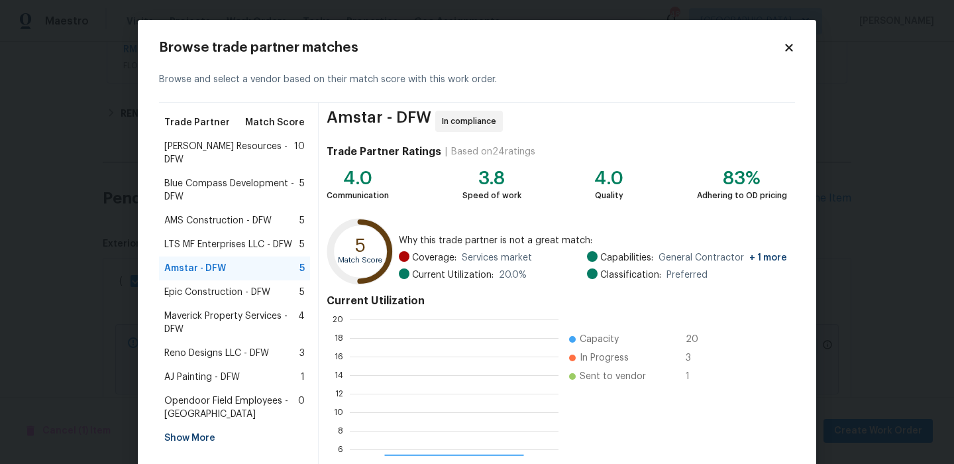
scroll to position [186, 209]
click at [235, 370] on span "AJ Painting - DFW" at bounding box center [202, 376] width 76 height 13
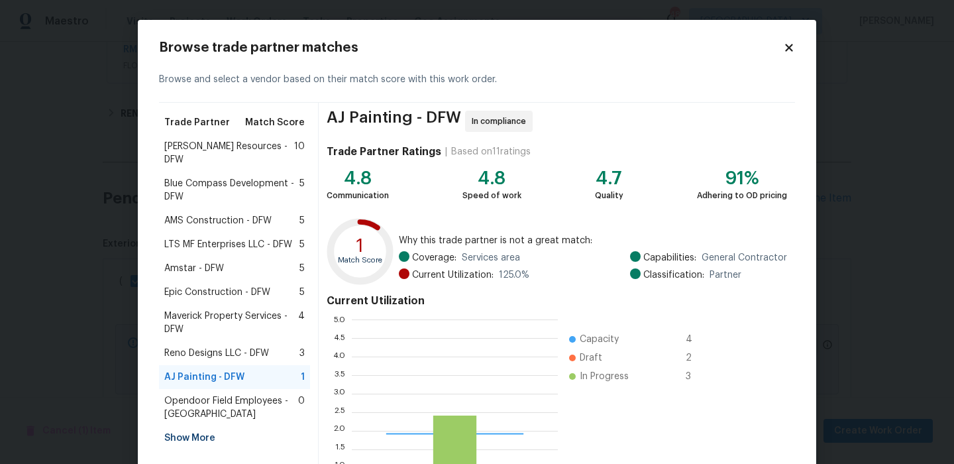
scroll to position [186, 206]
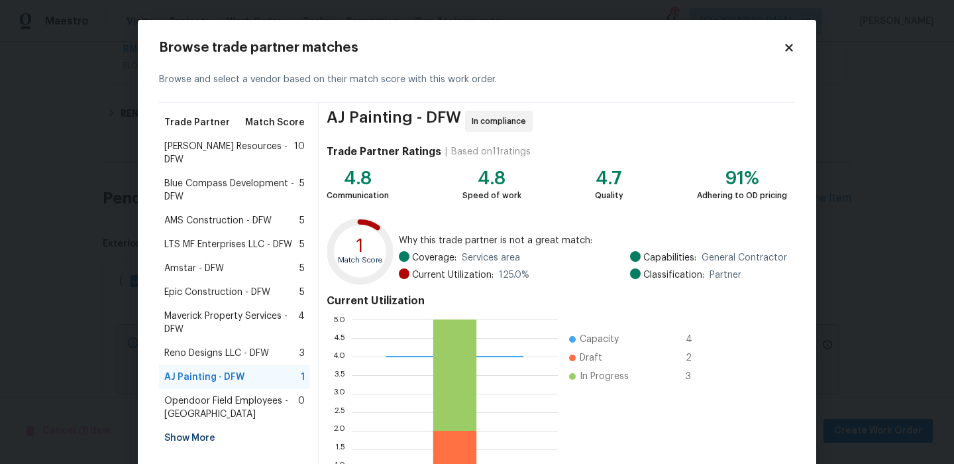
click at [234, 262] on div "Amstar - DFW 5" at bounding box center [234, 268] width 140 height 13
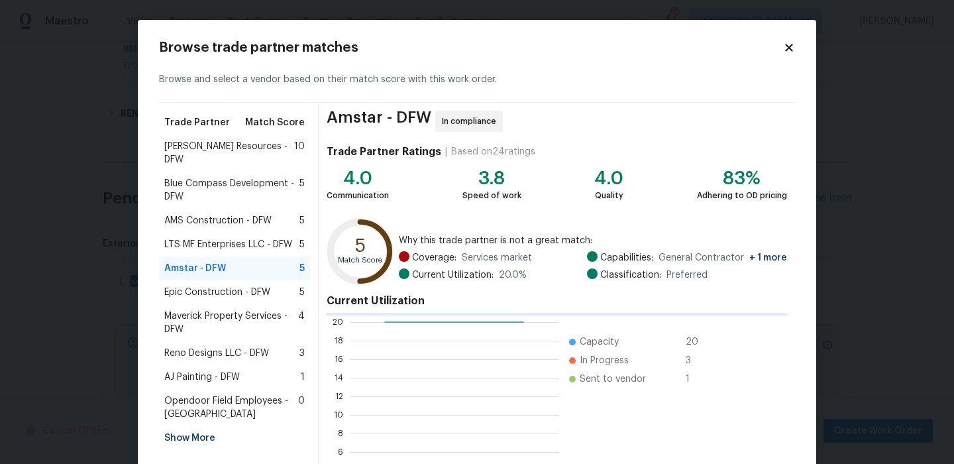
scroll to position [1, 1]
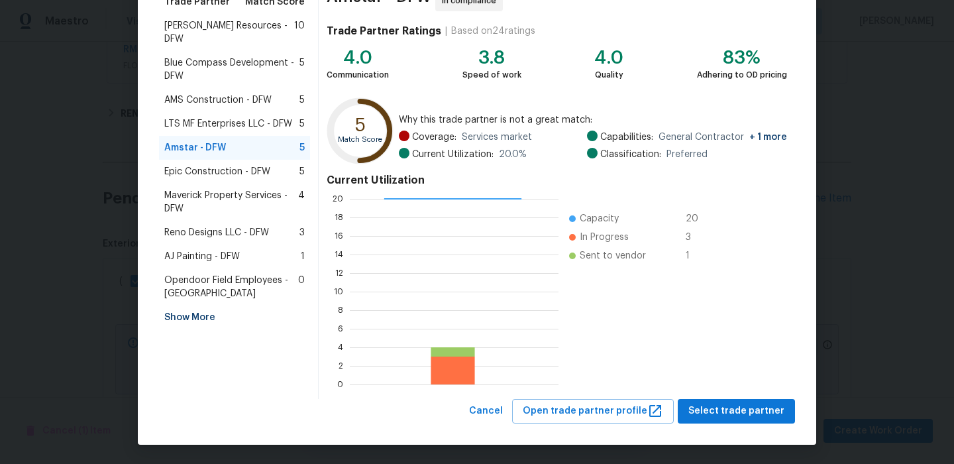
click at [268, 226] on span "Reno Designs LLC - DFW" at bounding box center [216, 232] width 105 height 13
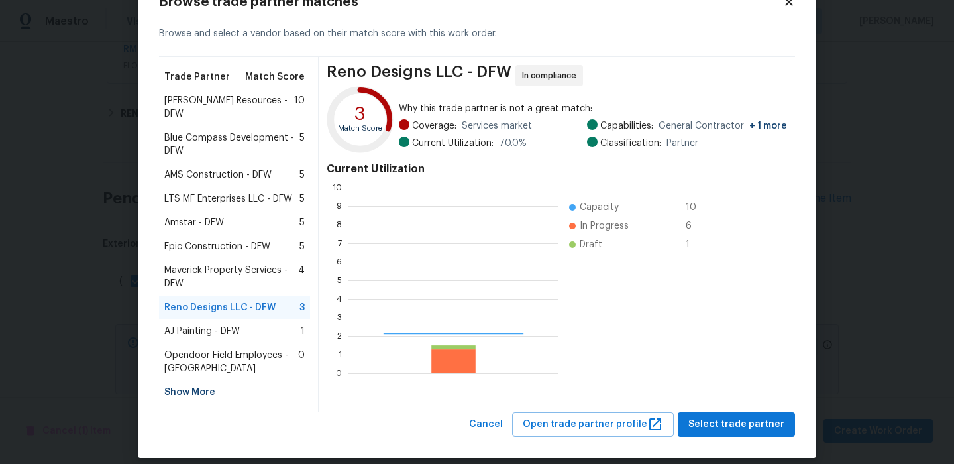
scroll to position [186, 210]
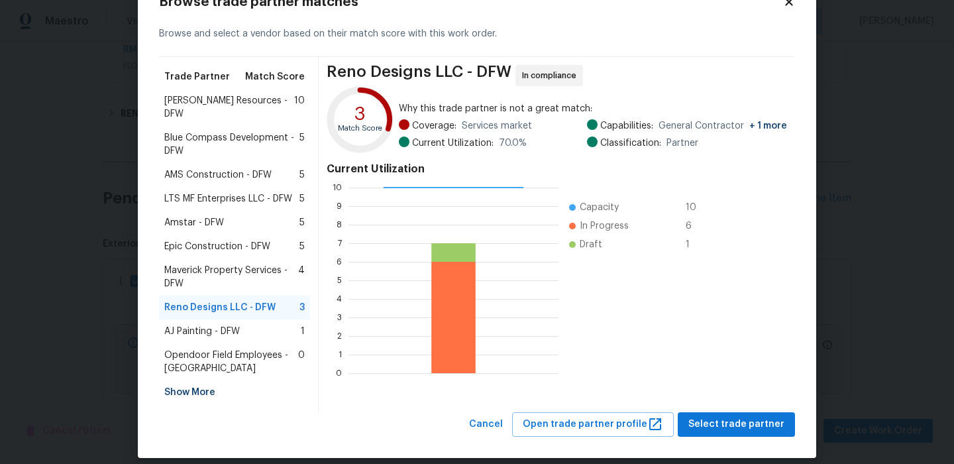
click at [239, 264] on span "Maverick Property Services - DFW" at bounding box center [231, 277] width 134 height 27
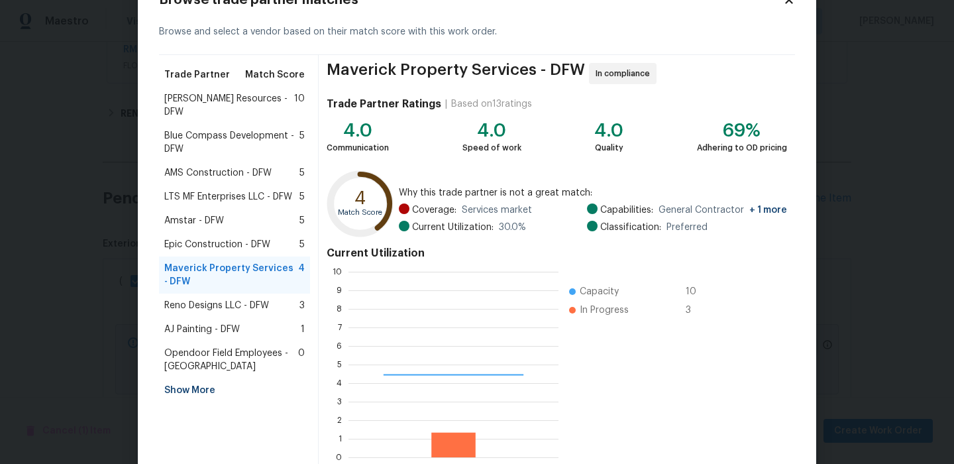
scroll to position [1, 1]
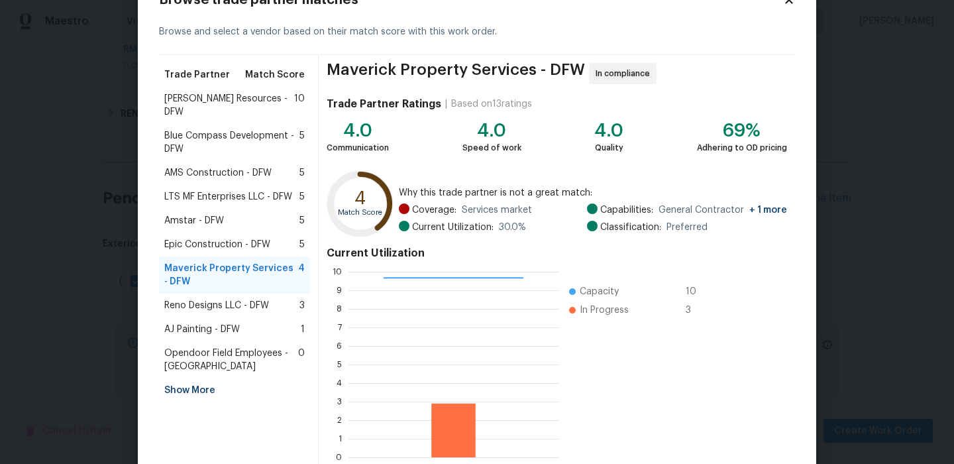
click at [243, 168] on div "AMS Construction - DFW 5" at bounding box center [234, 173] width 151 height 24
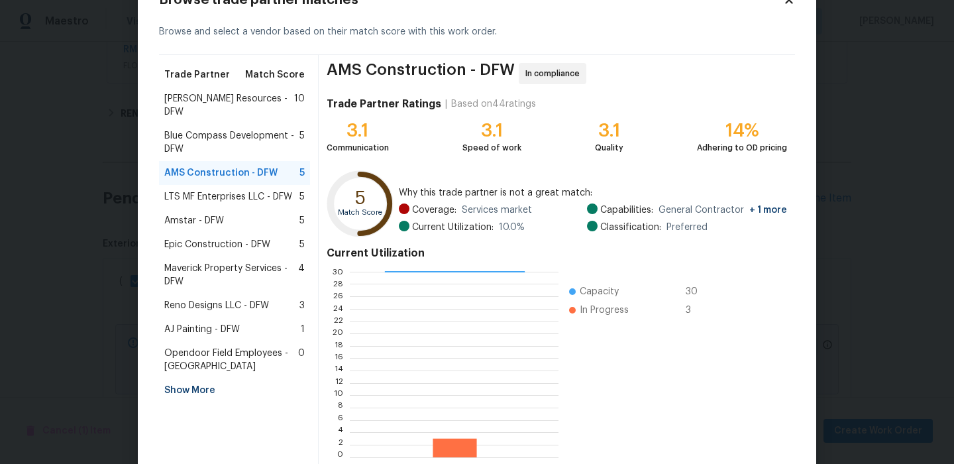
click at [250, 138] on span "Blue Compass Development - DFW" at bounding box center [231, 142] width 135 height 27
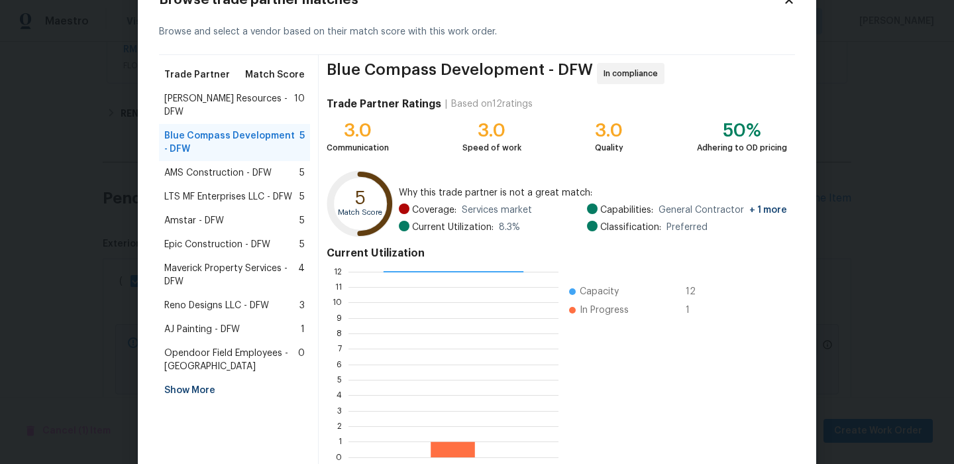
click at [237, 214] on div "Amstar - DFW 5" at bounding box center [234, 220] width 140 height 13
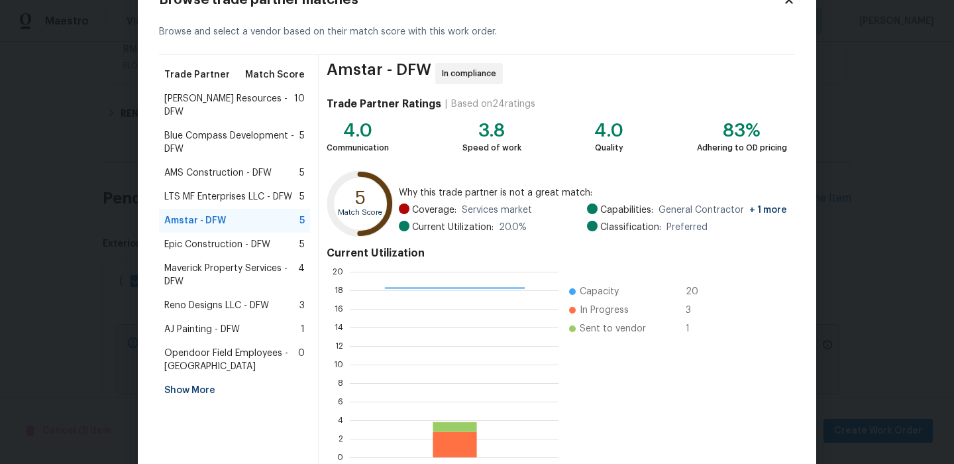
scroll to position [121, 0]
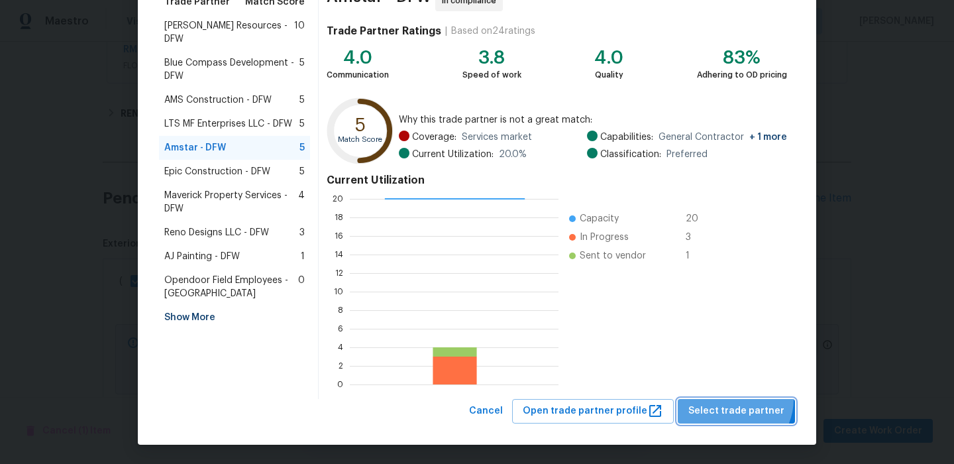
click at [736, 399] on button "Select trade partner" at bounding box center [736, 411] width 117 height 25
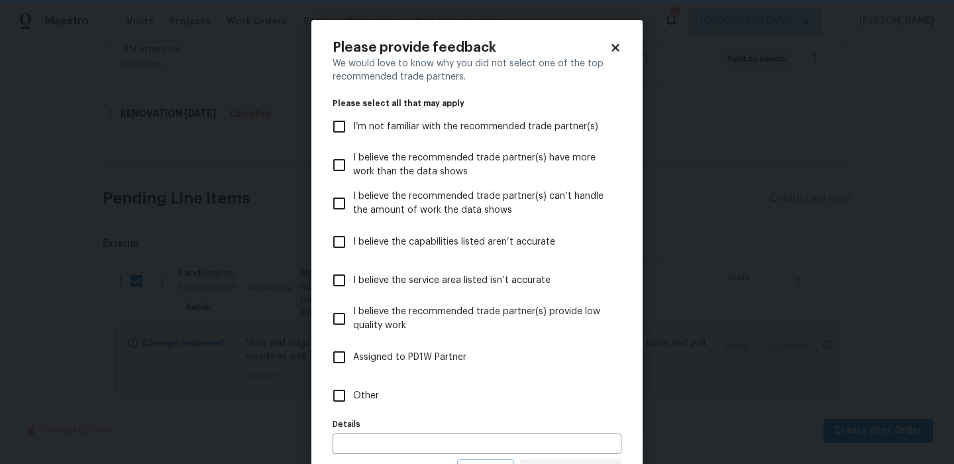
scroll to position [0, 0]
click at [415, 394] on label "Other" at bounding box center [468, 395] width 286 height 38
click at [353, 394] on input "Other" at bounding box center [339, 396] width 28 height 28
checkbox input "true"
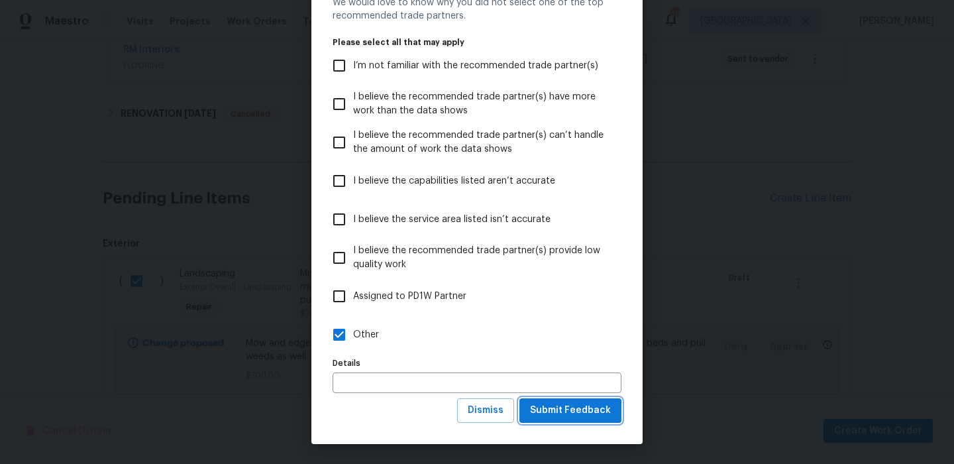
click at [574, 402] on button "Submit Feedback" at bounding box center [570, 410] width 102 height 25
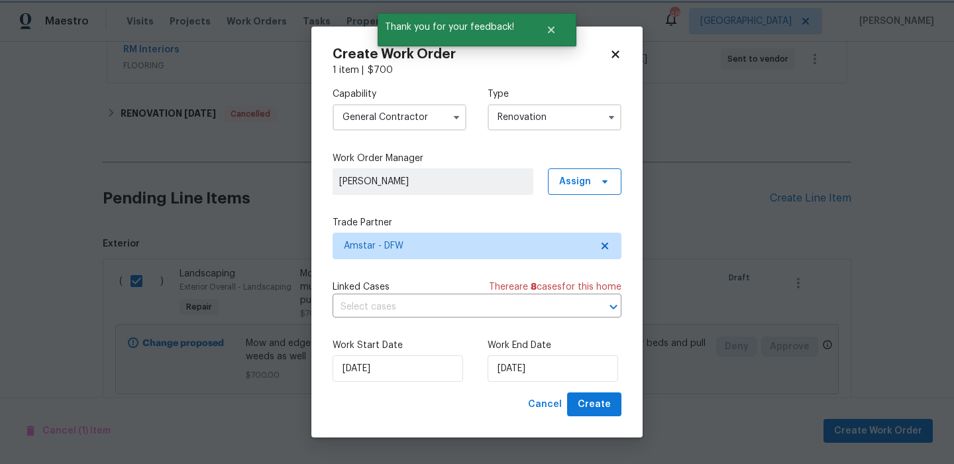
scroll to position [0, 0]
click at [580, 409] on span "Create" at bounding box center [594, 404] width 33 height 17
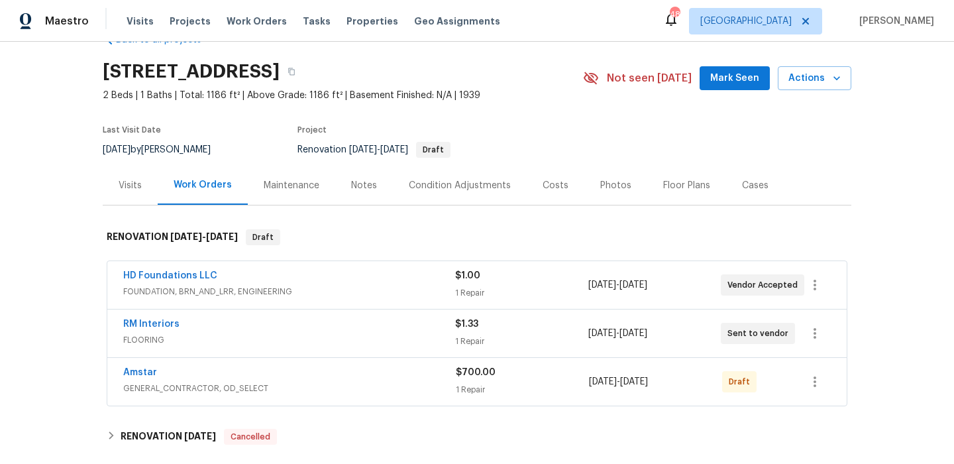
scroll to position [74, 0]
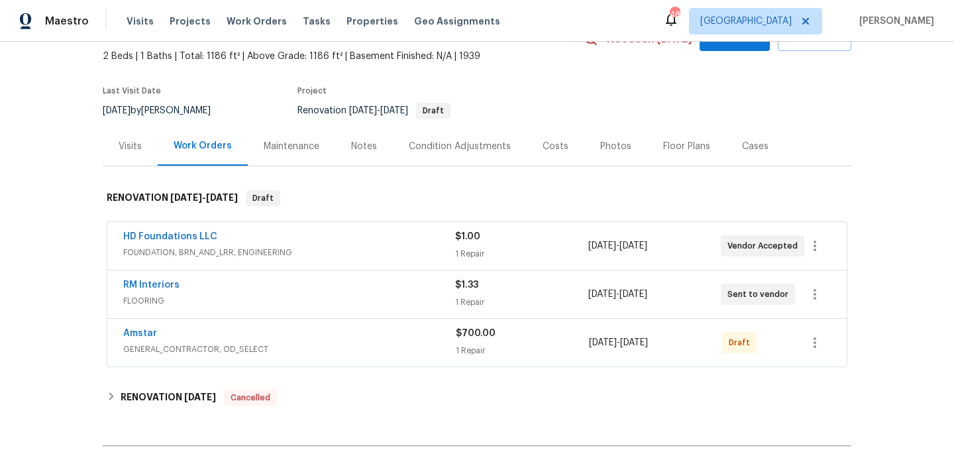
click at [543, 148] on div "Costs" at bounding box center [556, 146] width 26 height 13
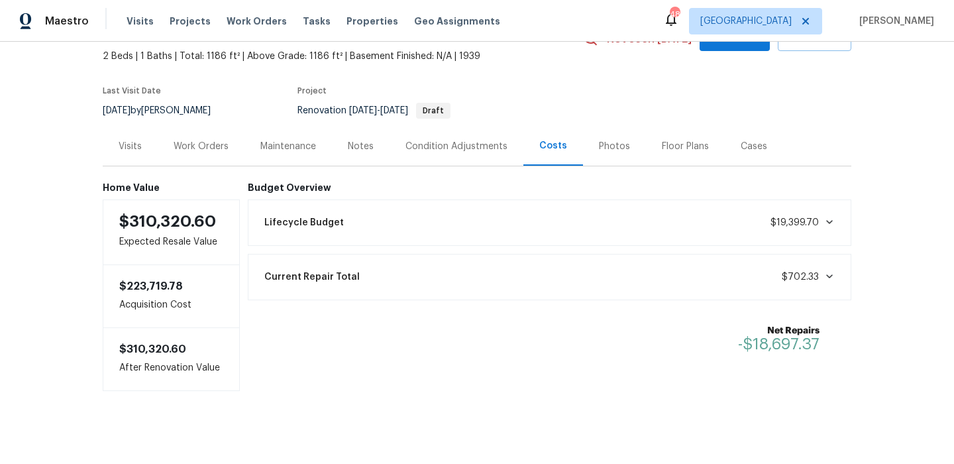
scroll to position [81, 0]
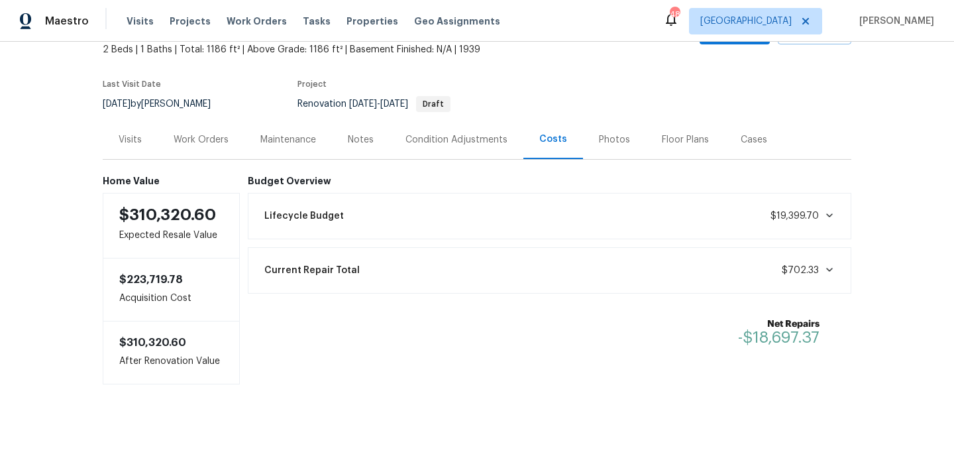
click at [440, 215] on div "Lifecycle Budget $19,399.70" at bounding box center [549, 215] width 587 height 29
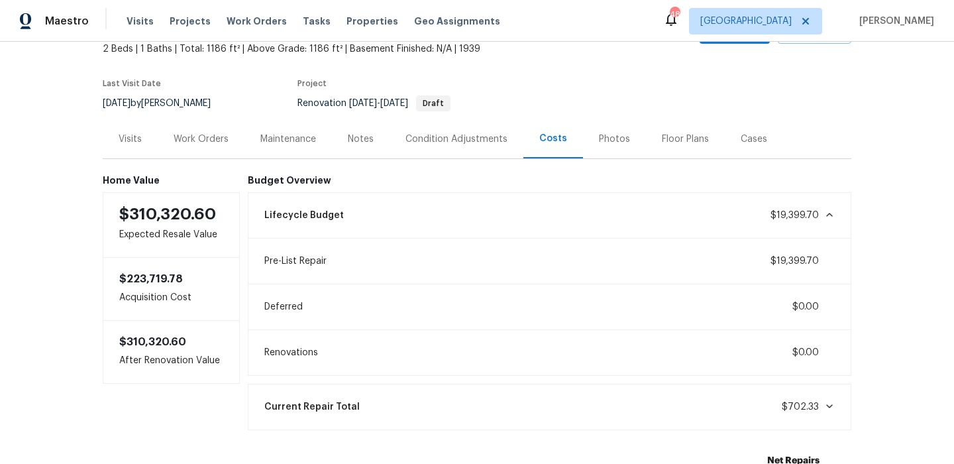
click at [291, 134] on div "Maintenance" at bounding box center [288, 139] width 56 height 13
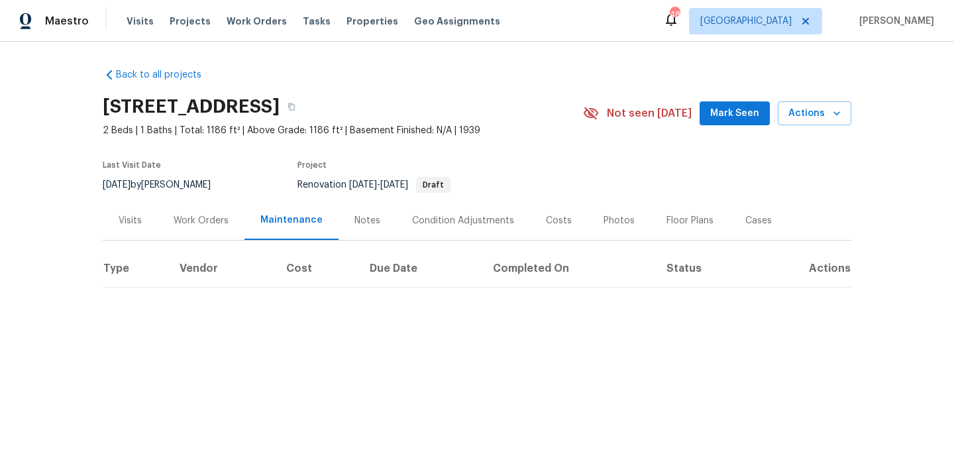
click at [212, 191] on div "10/1/2025 by Francisco Balcazar Serrato" at bounding box center [165, 185] width 124 height 16
click at [212, 194] on div "Last Visit Date 10/1/2025 by Francisco Balcazar Serrato Project Renovation 10/1…" at bounding box center [327, 177] width 449 height 48
click at [211, 217] on div "Work Orders" at bounding box center [201, 220] width 55 height 13
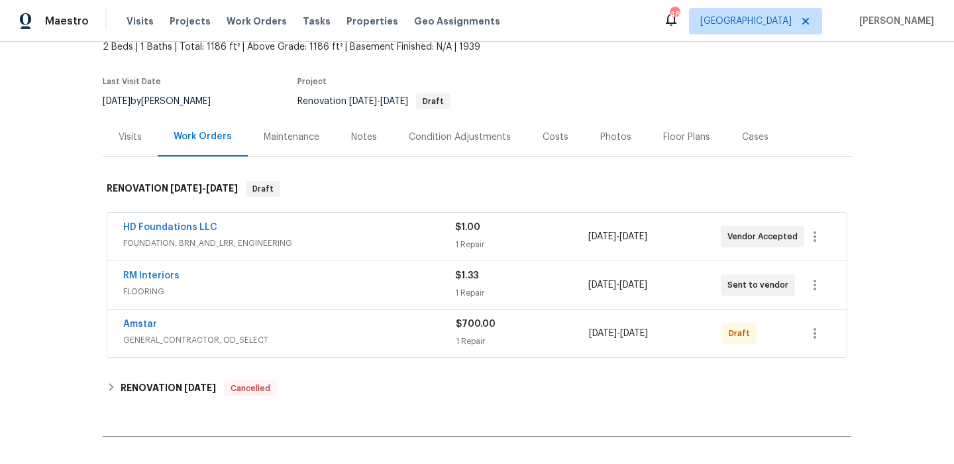
scroll to position [87, 0]
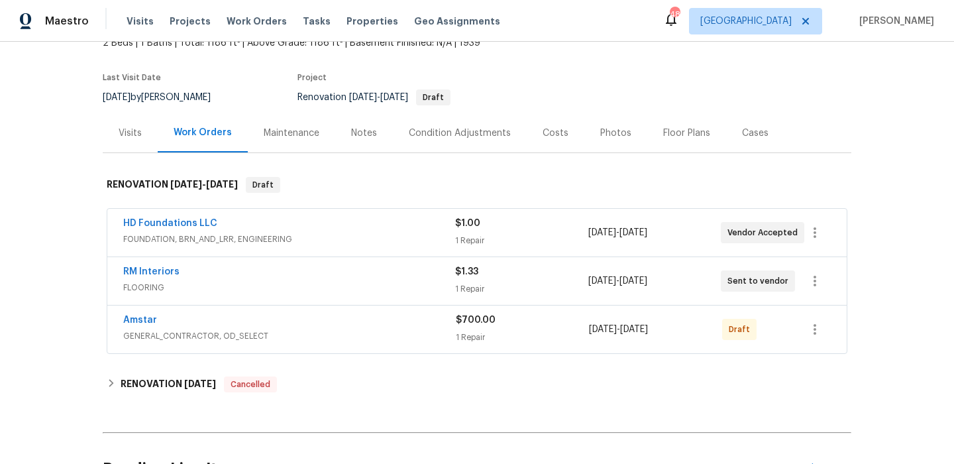
click at [153, 325] on span "Amstar" at bounding box center [140, 319] width 34 height 13
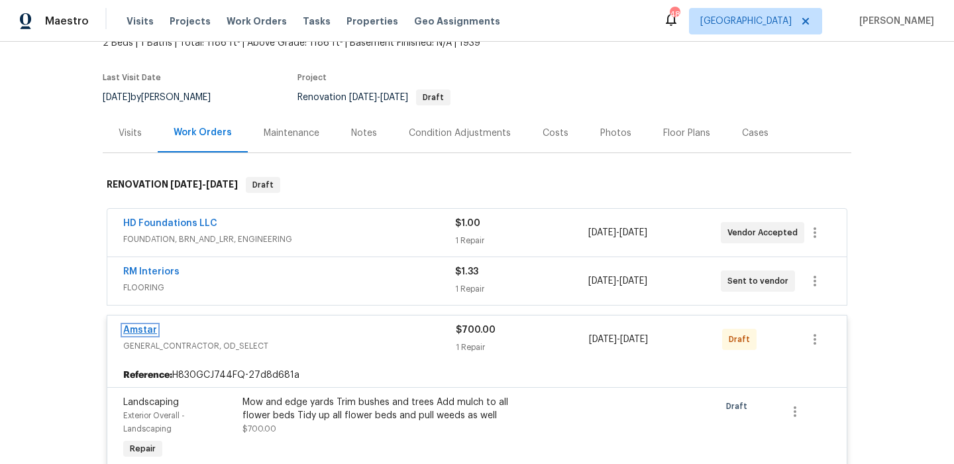
click at [141, 330] on link "Amstar" at bounding box center [140, 329] width 34 height 9
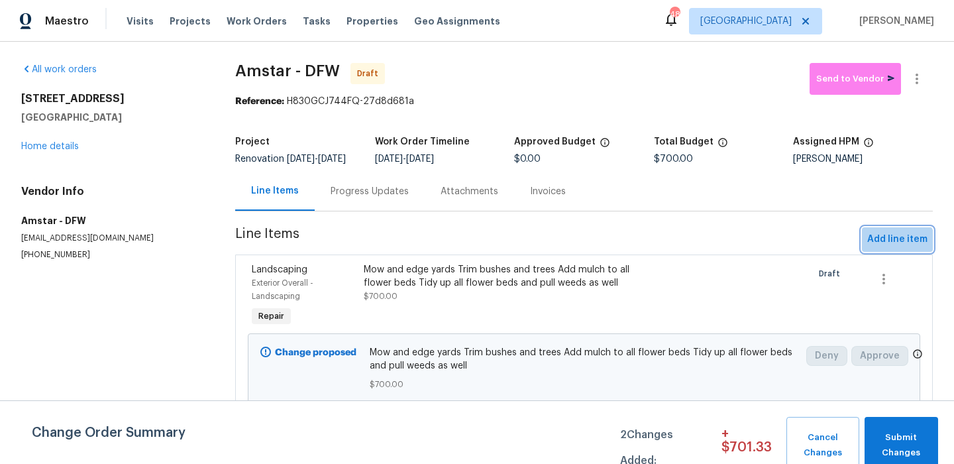
click at [895, 248] on span "Add line item" at bounding box center [897, 239] width 60 height 17
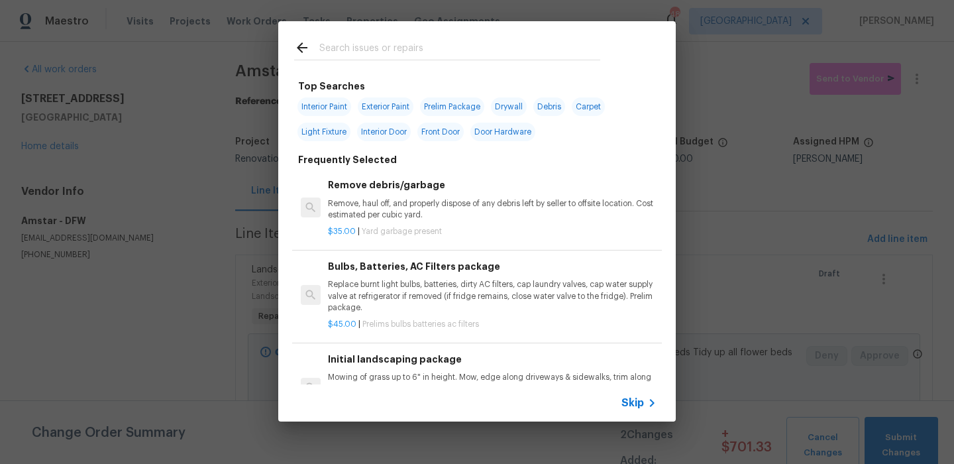
click at [638, 411] on div "Skip" at bounding box center [477, 402] width 398 height 37
click at [635, 406] on span "Skip" at bounding box center [632, 402] width 23 height 13
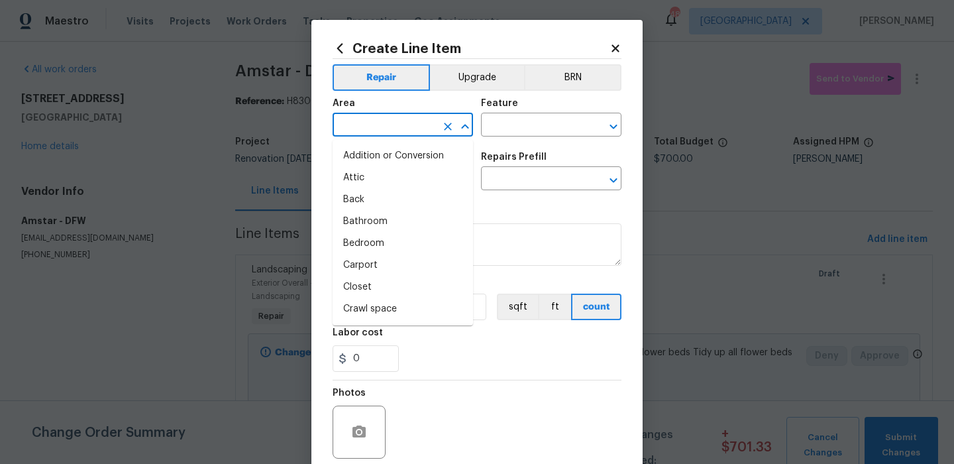
click at [412, 131] on input "text" at bounding box center [384, 126] width 103 height 21
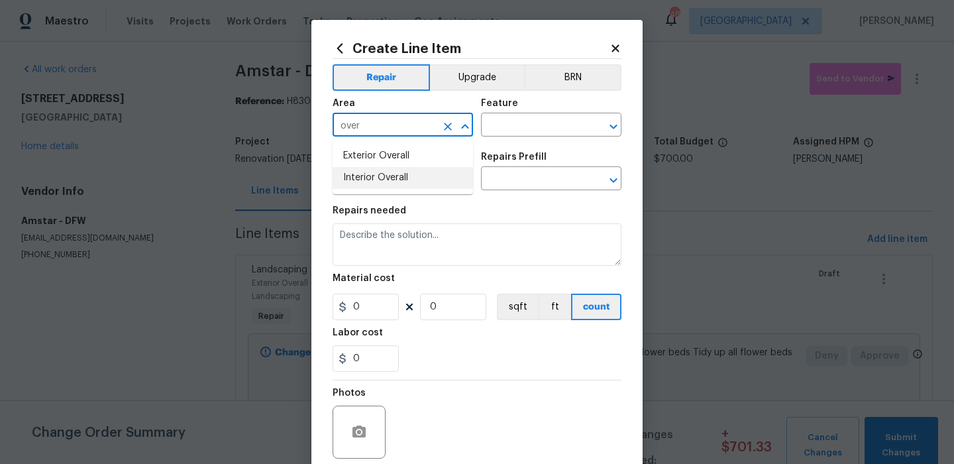
click at [413, 174] on li "Interior Overall" at bounding box center [403, 178] width 140 height 22
type input "Interior Overall"
click at [525, 117] on input "text" at bounding box center [532, 126] width 103 height 21
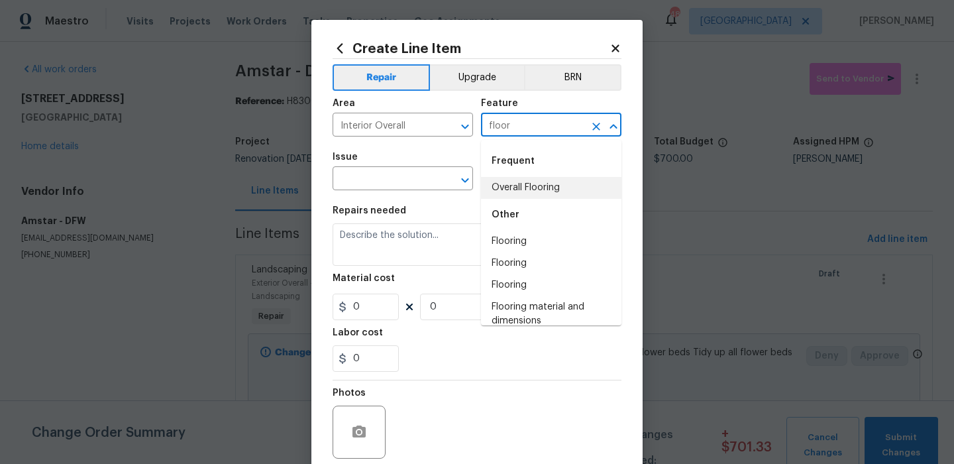
click at [519, 184] on li "Overall Flooring" at bounding box center [551, 188] width 140 height 22
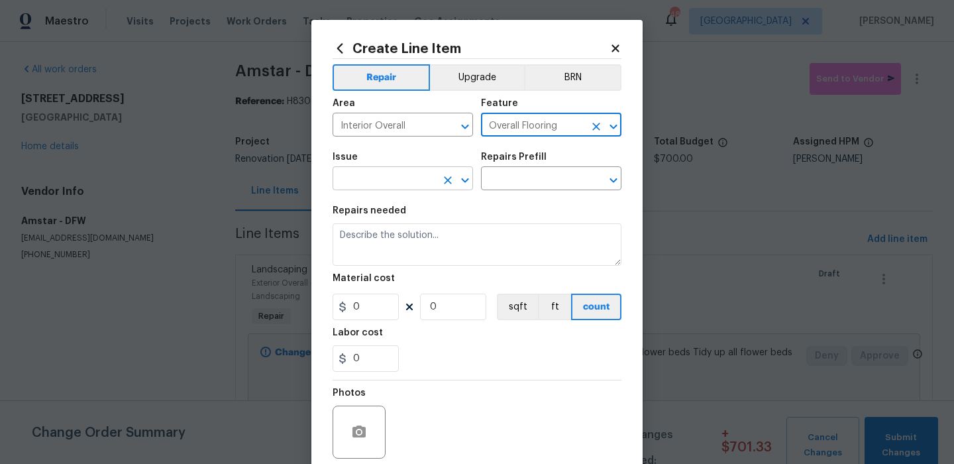
type input "Overall Flooring"
click at [382, 172] on input "text" at bounding box center [384, 180] width 103 height 21
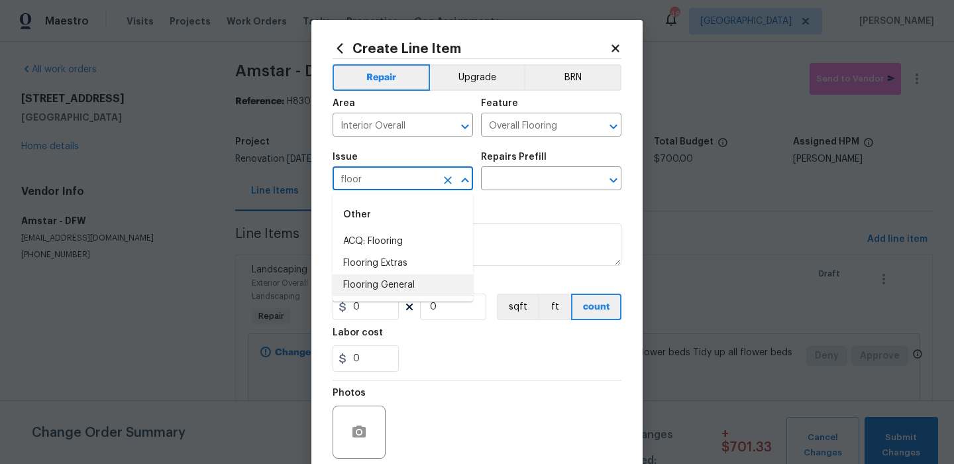
click at [396, 277] on li "Flooring General" at bounding box center [403, 285] width 140 height 22
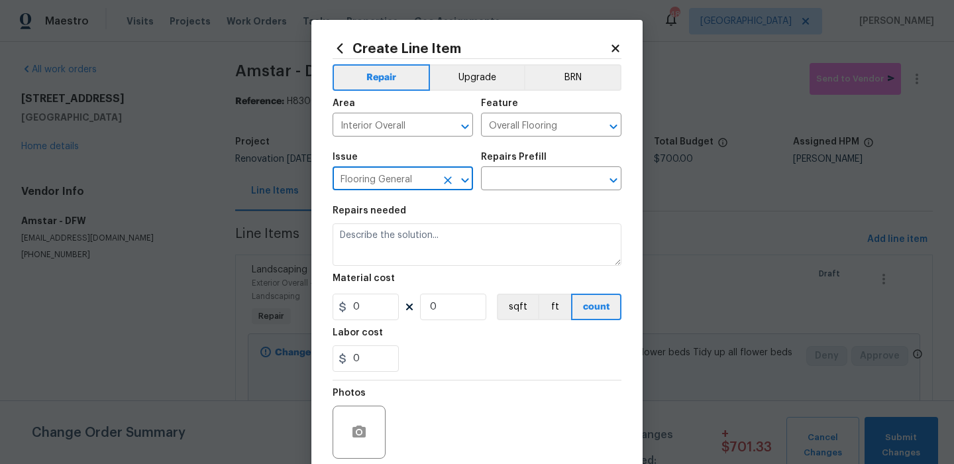
type input "Flooring General"
click at [483, 199] on section "Repairs needed Material cost 0 0 sqft ft count Labor cost 0" at bounding box center [477, 289] width 289 height 182
click at [506, 189] on input "text" at bounding box center [532, 180] width 103 height 21
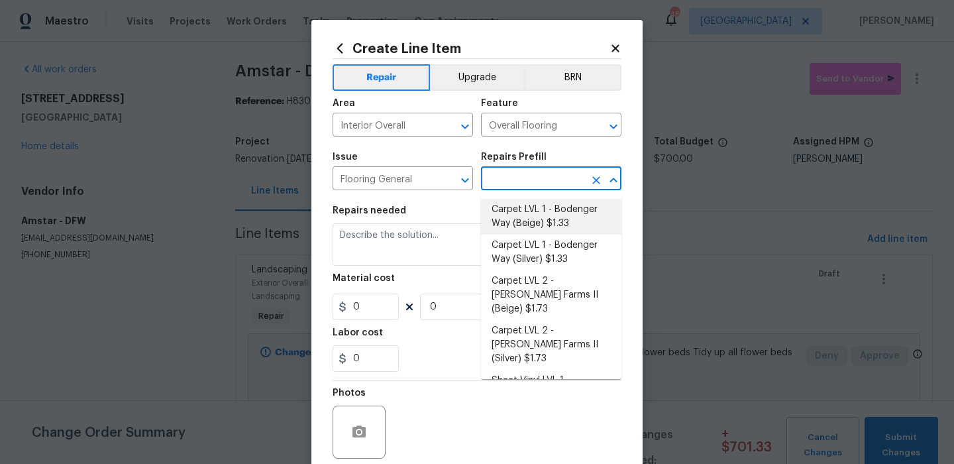
click at [505, 207] on li "Carpet LVL 1 - Bodenger Way (Beige) $1.33" at bounding box center [551, 217] width 140 height 36
type input "Carpet LVL 1 - Bodenger Way (Beige) $1.33"
type textarea "Install new carpet. (Bodenger Way 749 Bird Bath, Beige) at all previously carpe…"
type input "1.33"
type input "1"
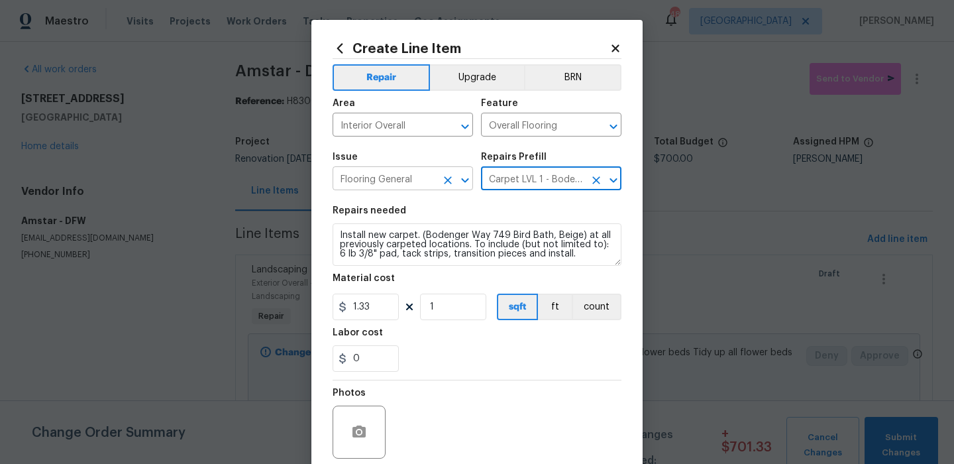
click at [417, 176] on input "Flooring General" at bounding box center [384, 180] width 103 height 21
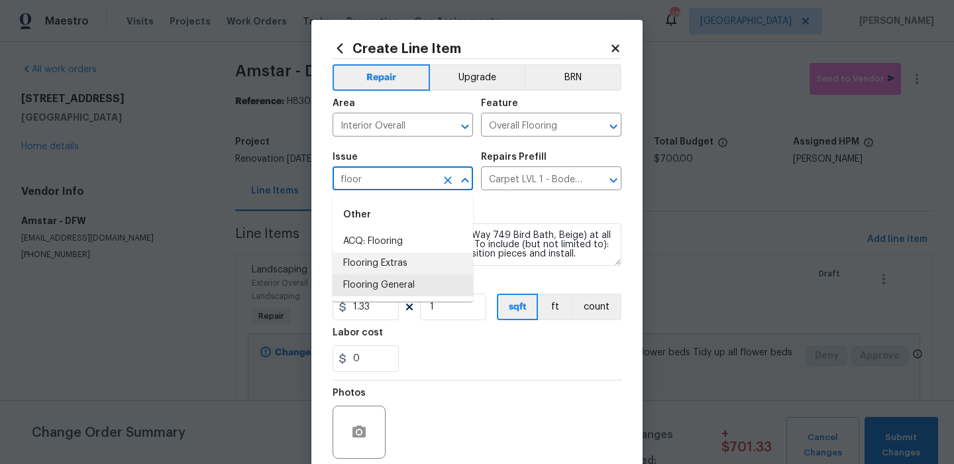
click at [441, 254] on li "Flooring Extras" at bounding box center [403, 263] width 140 height 22
type input "Flooring Extras"
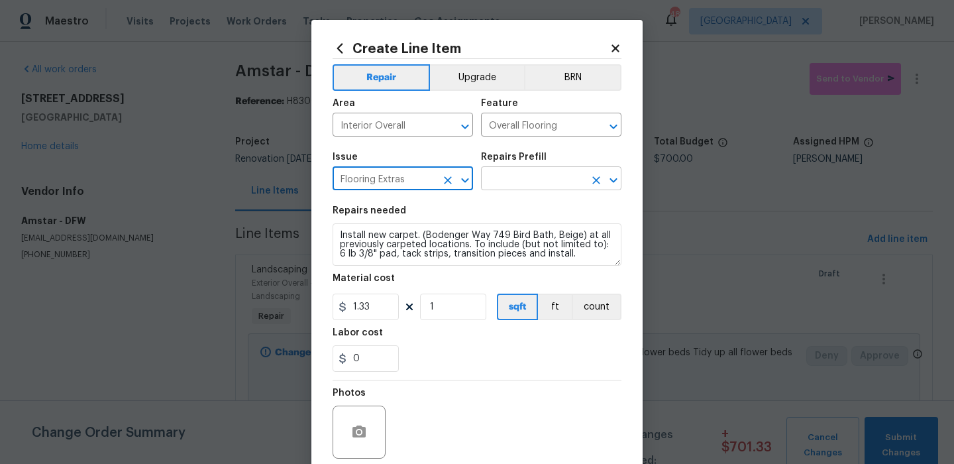
type input "Flooring Extras"
click at [538, 190] on input "text" at bounding box center [532, 180] width 103 height 21
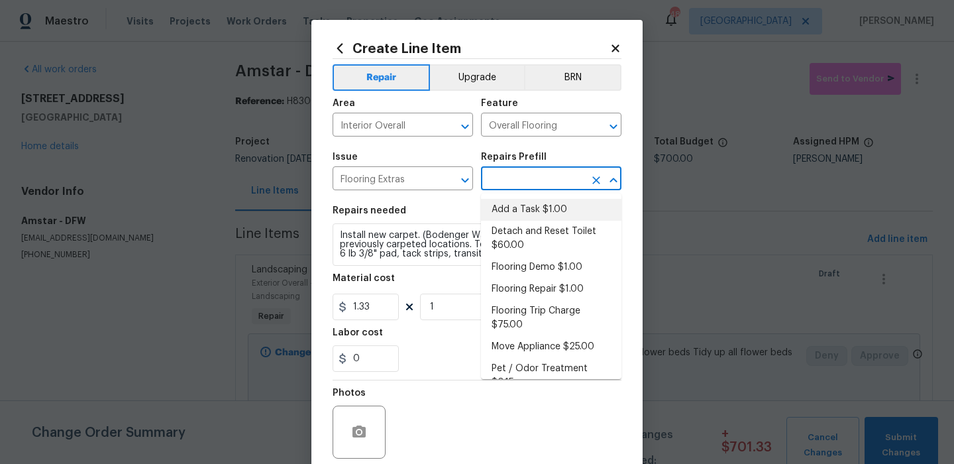
click at [547, 204] on li "Add a Task $1.00" at bounding box center [551, 210] width 140 height 22
type input "Add a Task $1.00"
type textarea "HPM to detail"
type input "1"
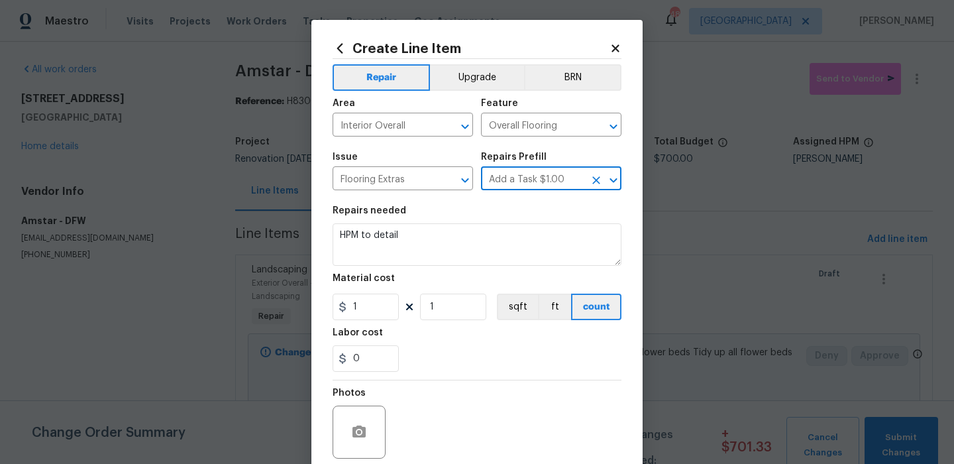
click at [466, 268] on section "Repairs needed HPM to detail Material cost 1 1 sqft ft count Labor cost 0" at bounding box center [477, 289] width 289 height 182
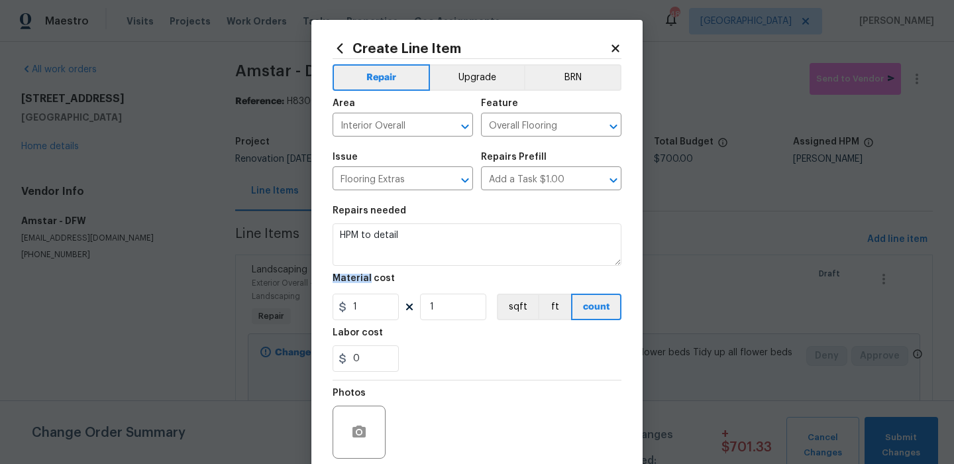
click at [466, 268] on section "Repairs needed HPM to detail Material cost 1 1 sqft ft count Labor cost 0" at bounding box center [477, 289] width 289 height 182
click at [466, 267] on section "Repairs needed HPM to detail Material cost 1 1 sqft ft count Labor cost 0" at bounding box center [477, 289] width 289 height 182
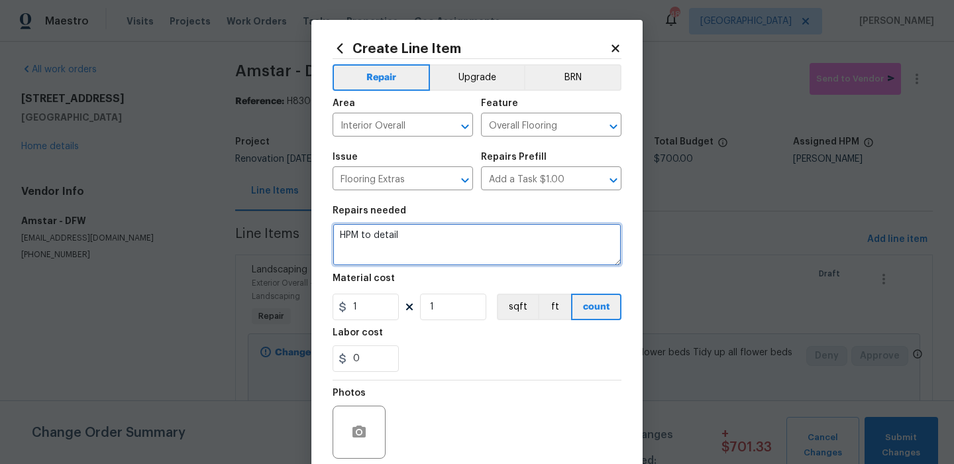
click at [466, 260] on textarea "HPM to detail" at bounding box center [477, 244] width 289 height 42
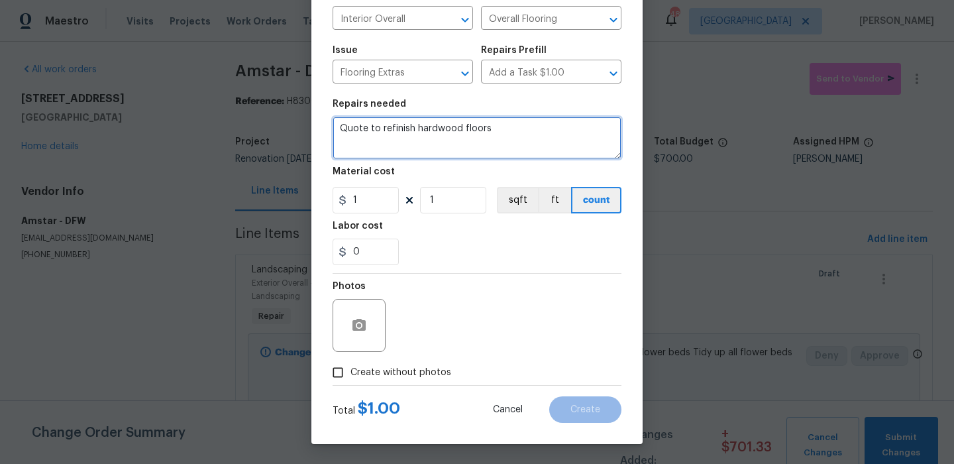
type textarea "Quote to refinish hardwood floors"
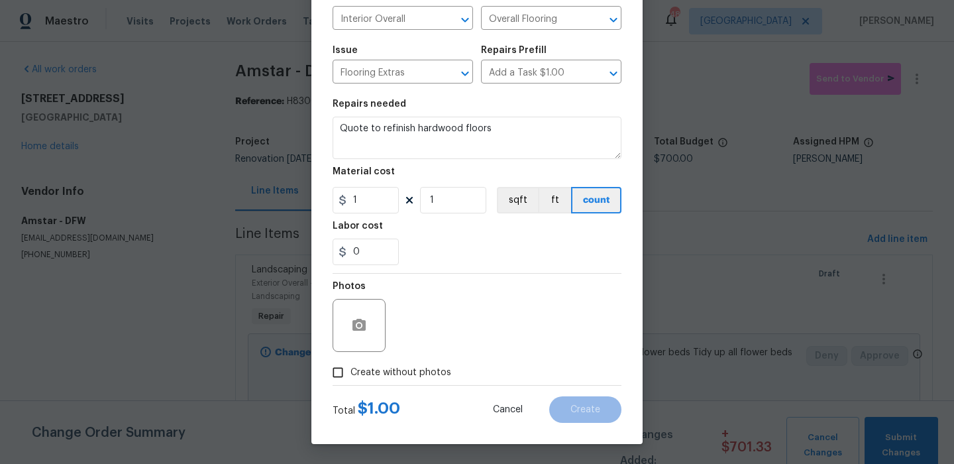
click at [442, 376] on span "Create without photos" at bounding box center [400, 373] width 101 height 14
click at [350, 376] on input "Create without photos" at bounding box center [337, 372] width 25 height 25
checkbox input "true"
click at [513, 324] on textarea at bounding box center [508, 325] width 225 height 53
click at [578, 390] on div "Total $ 1.00 Cancel Create" at bounding box center [477, 404] width 289 height 37
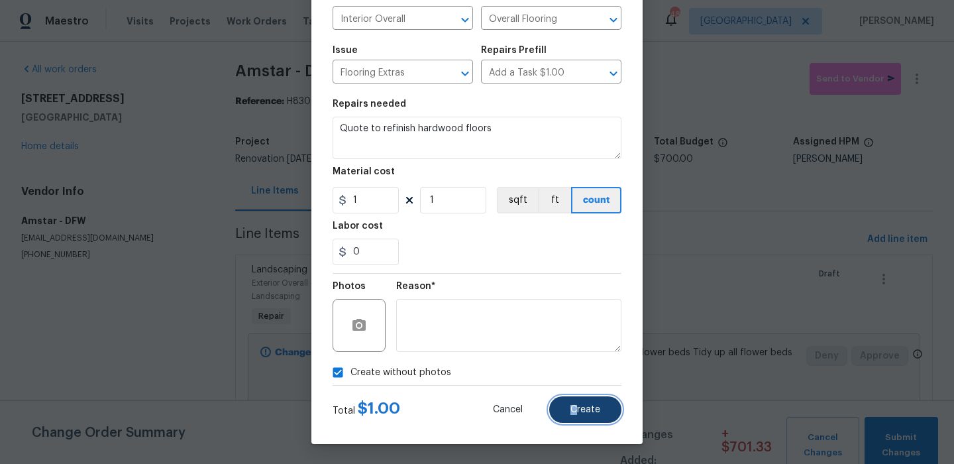
click at [577, 405] on span "Create" at bounding box center [585, 410] width 30 height 10
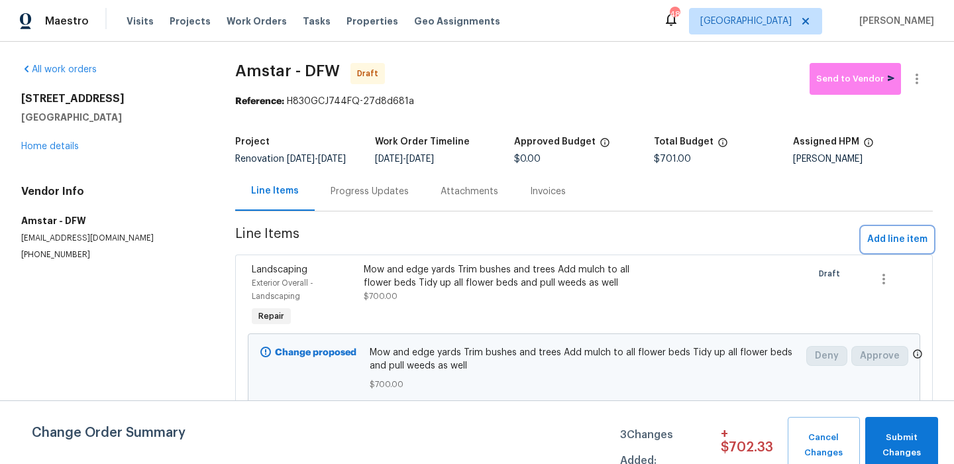
click at [894, 245] on span "Add line item" at bounding box center [897, 239] width 60 height 17
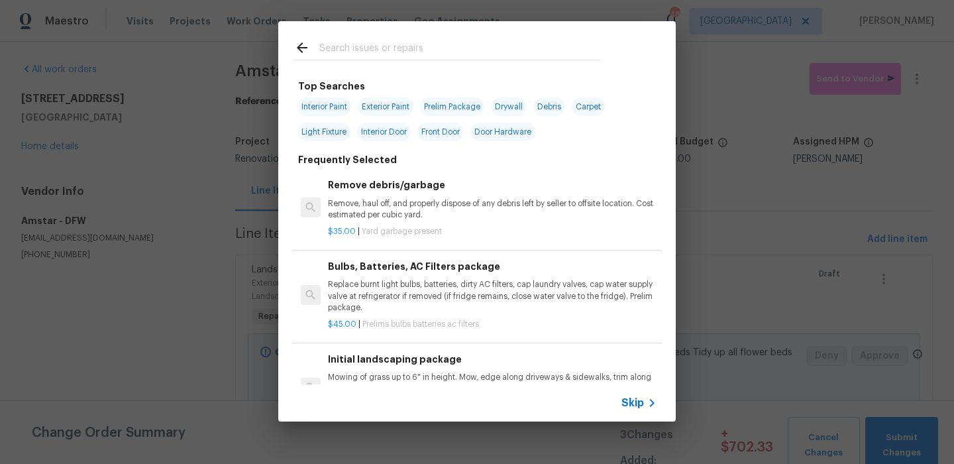
click at [645, 404] on icon at bounding box center [652, 403] width 16 height 16
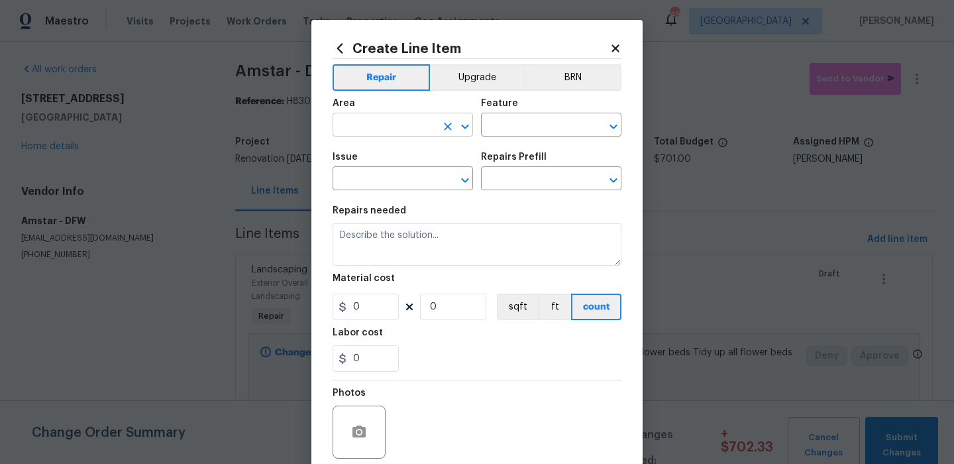
click at [381, 118] on input "text" at bounding box center [384, 126] width 103 height 21
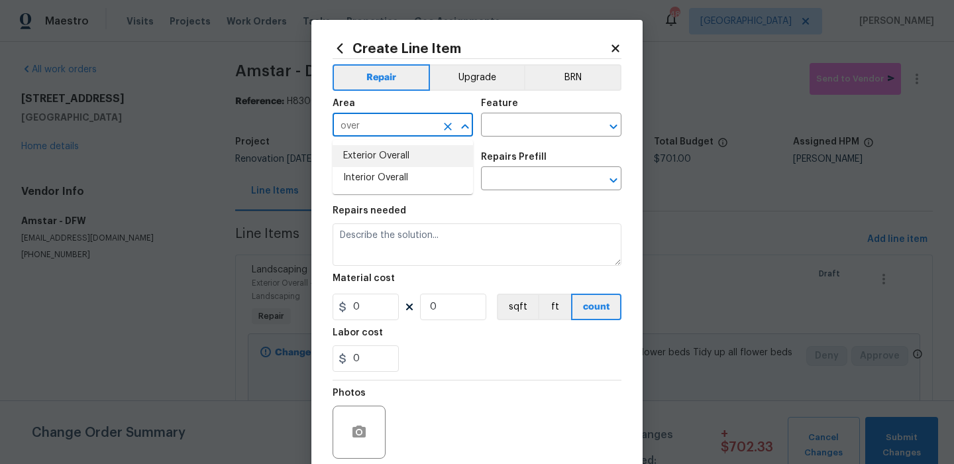
click at [396, 154] on li "Exterior Overall" at bounding box center [403, 156] width 140 height 22
type input "Exterior Overall"
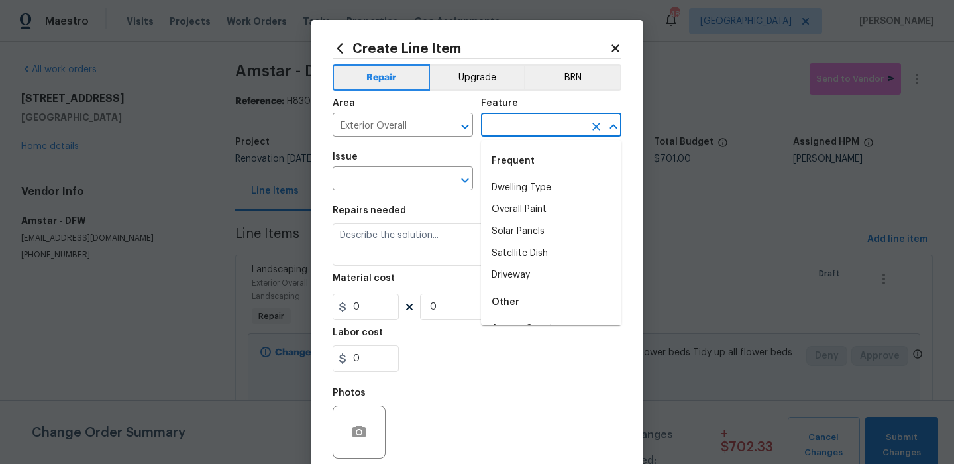
click at [506, 131] on input "text" at bounding box center [532, 126] width 103 height 21
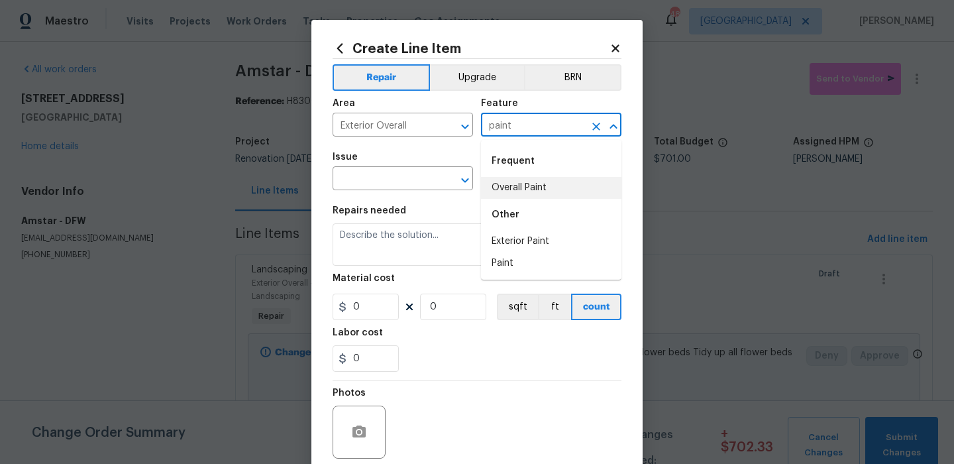
click at [515, 189] on li "Overall Paint" at bounding box center [551, 188] width 140 height 22
type input "Overall Paint"
click at [386, 178] on input "text" at bounding box center [384, 180] width 103 height 21
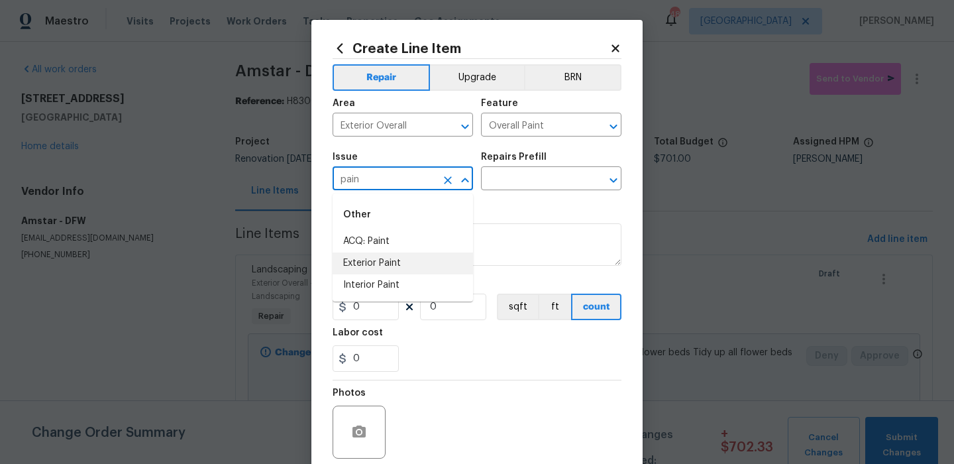
click at [400, 258] on li "Exterior Paint" at bounding box center [403, 263] width 140 height 22
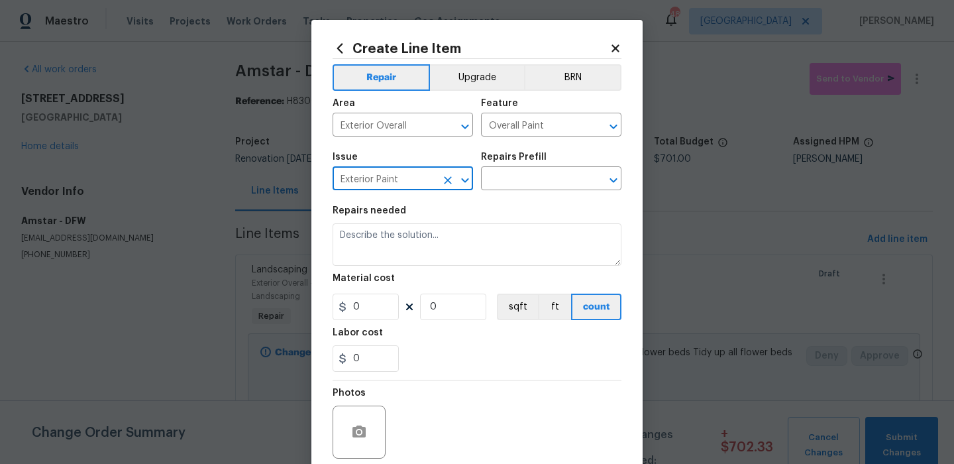
type input "Exterior Paint"
click at [549, 165] on div "Repairs Prefill" at bounding box center [551, 160] width 140 height 17
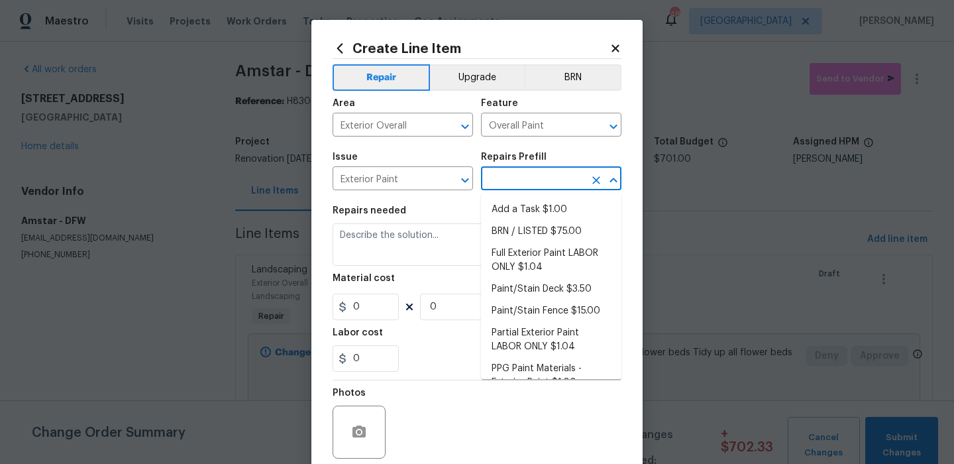
click at [547, 174] on input "text" at bounding box center [532, 180] width 103 height 21
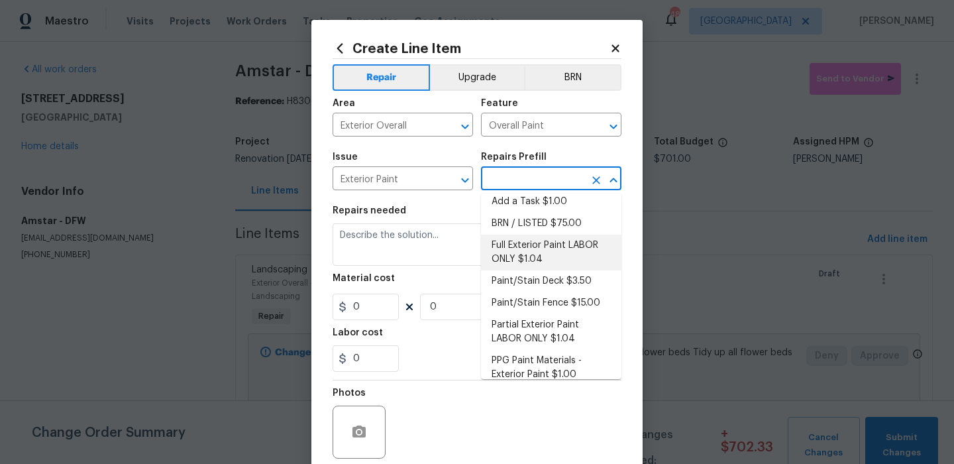
scroll to position [0, 0]
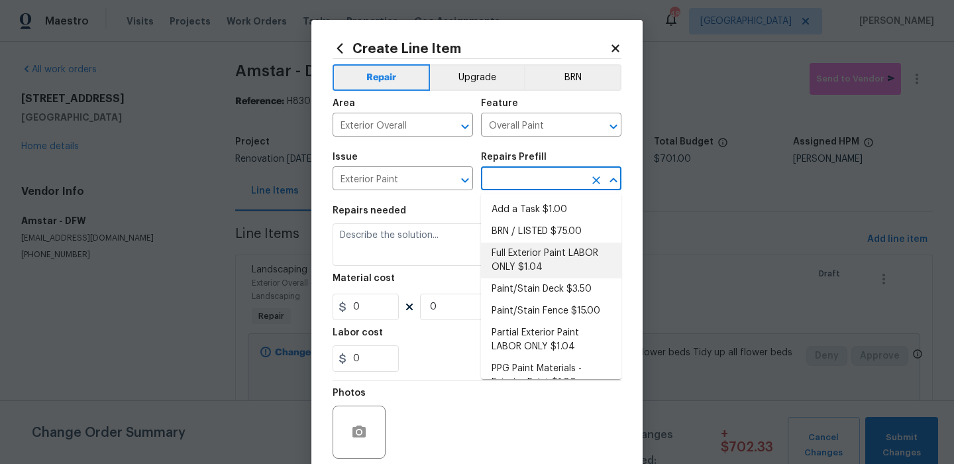
click at [590, 260] on li "Full Exterior Paint LABOR ONLY $1.04" at bounding box center [551, 260] width 140 height 36
type input "Full Exterior Paint LABOR ONLY $1.04"
type textarea "Full Exterior Paint - Prep, mask and paint the exterior of the home. Ensure tha…"
type input "1.04"
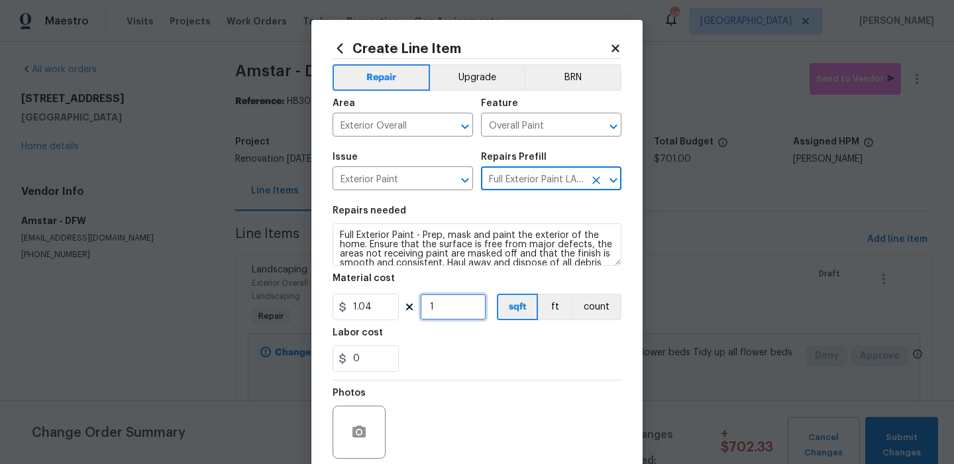
click at [472, 303] on input "1" at bounding box center [453, 307] width 66 height 27
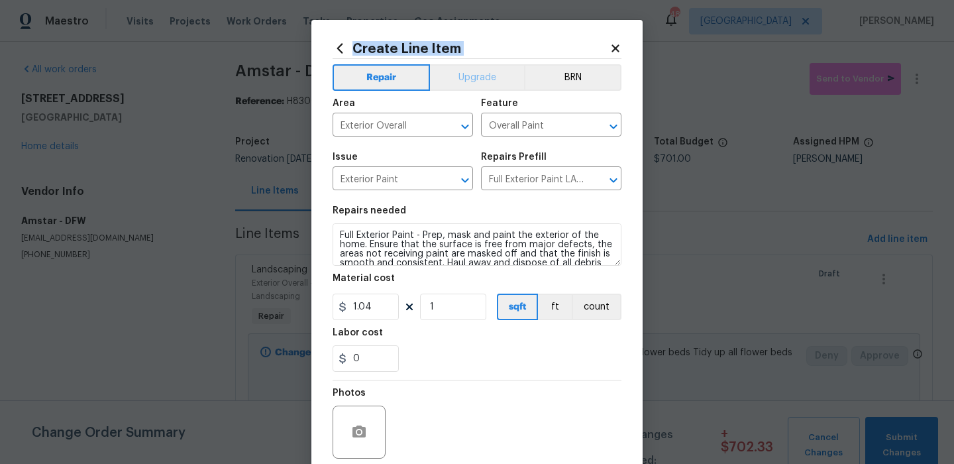
drag, startPoint x: 517, startPoint y: 34, endPoint x: 517, endPoint y: 72, distance: 37.8
click at [517, 72] on div "Create Line Item Repair Upgrade BRN Area Exterior Overall ​ Feature Overall Pai…" at bounding box center [476, 285] width 331 height 531
click at [449, 317] on input "1" at bounding box center [453, 307] width 66 height 27
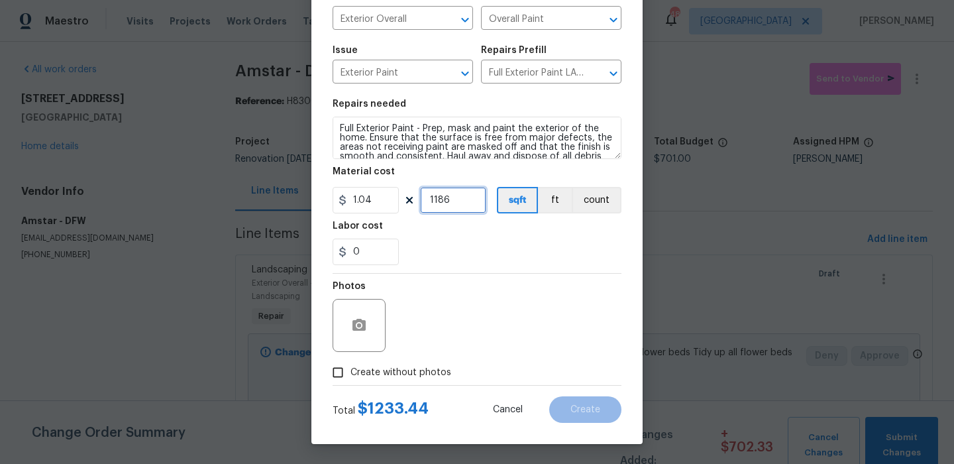
type input "1186"
click at [417, 371] on span "Create without photos" at bounding box center [400, 373] width 101 height 14
click at [350, 371] on input "Create without photos" at bounding box center [337, 372] width 25 height 25
checkbox input "true"
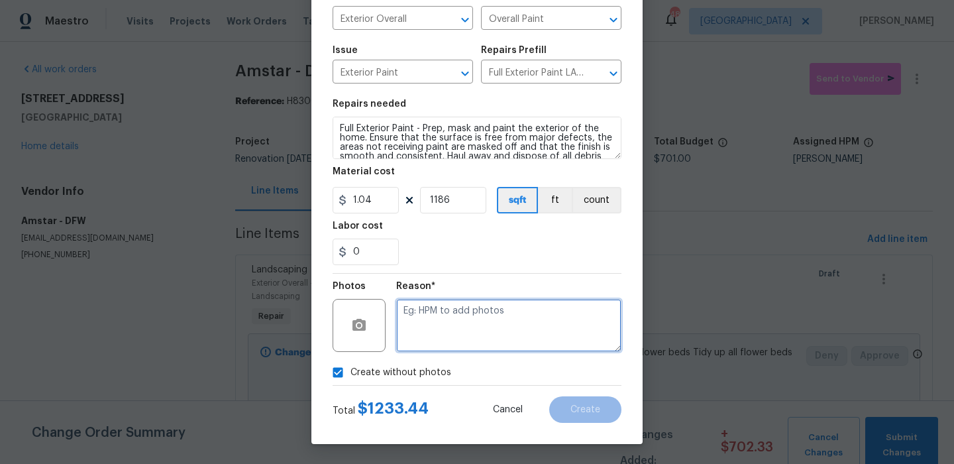
click at [476, 334] on textarea at bounding box center [508, 325] width 225 height 53
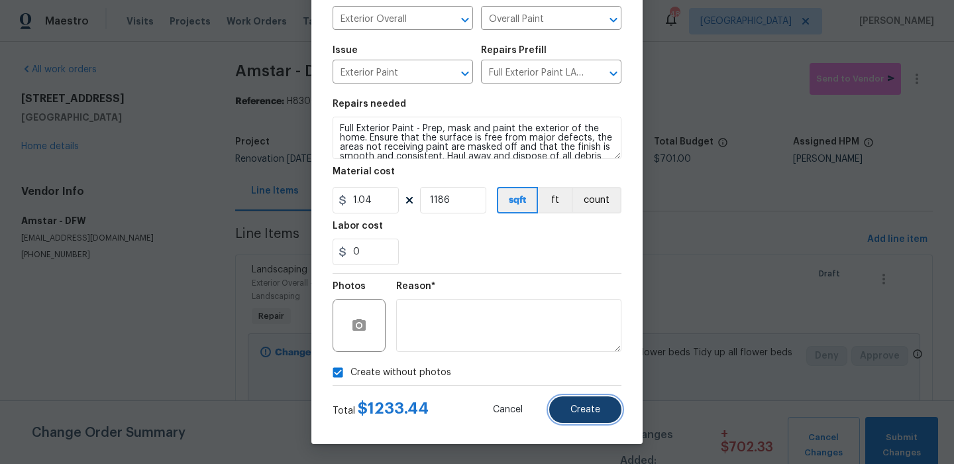
click at [567, 405] on button "Create" at bounding box center [585, 409] width 72 height 27
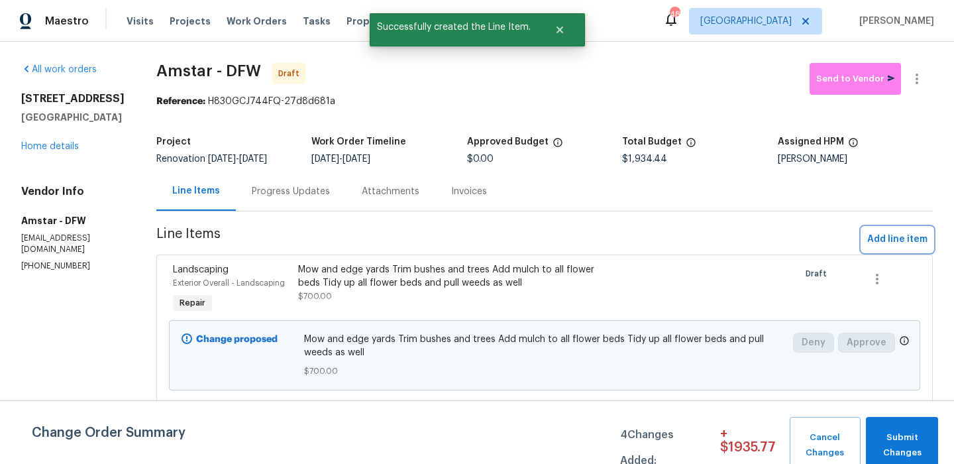
click at [892, 231] on span "Add line item" at bounding box center [897, 239] width 60 height 17
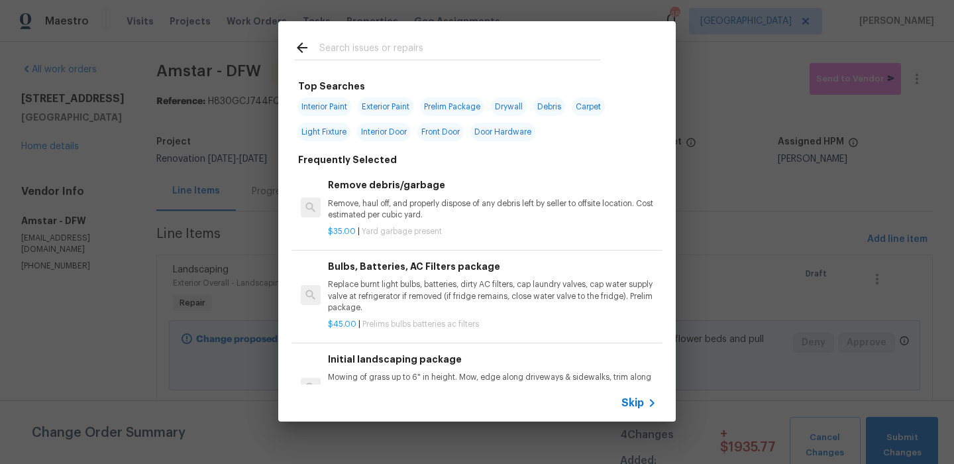
click at [338, 105] on span "Interior Paint" at bounding box center [324, 106] width 54 height 19
type input "Interior Paint"
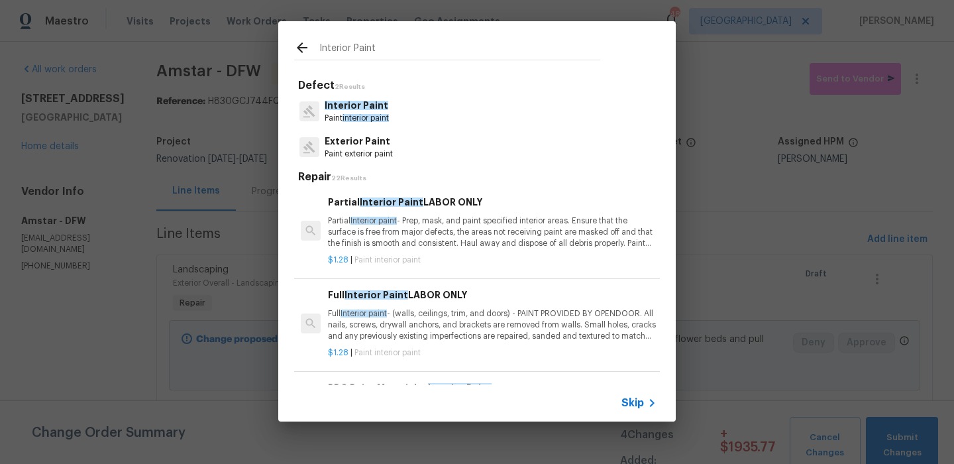
click at [504, 319] on p "Full Interior paint - (walls, ceilings, trim, and doors) - PAINT PROVIDED BY OP…" at bounding box center [492, 325] width 329 height 34
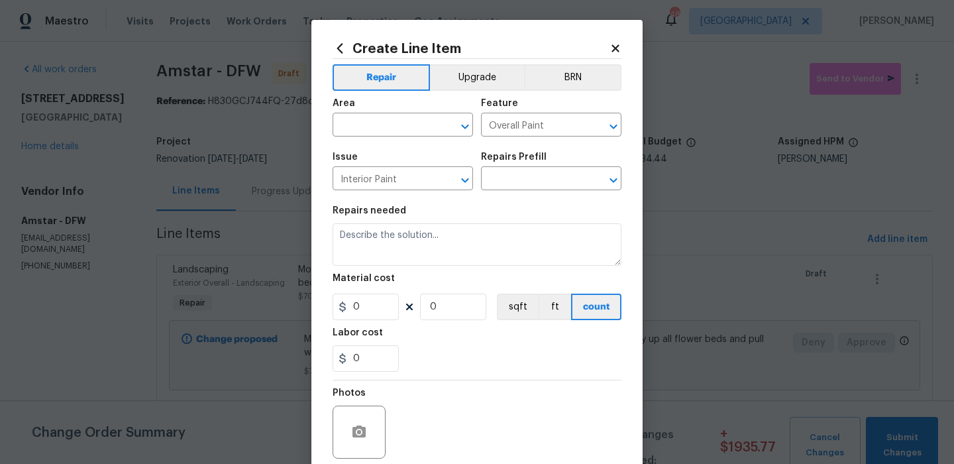
type input "Full Interior Paint LABOR ONLY $1.28"
type textarea "Full Interior paint - (walls, ceilings, trim, and doors) - PAINT PROVIDED BY OP…"
type input "1.28"
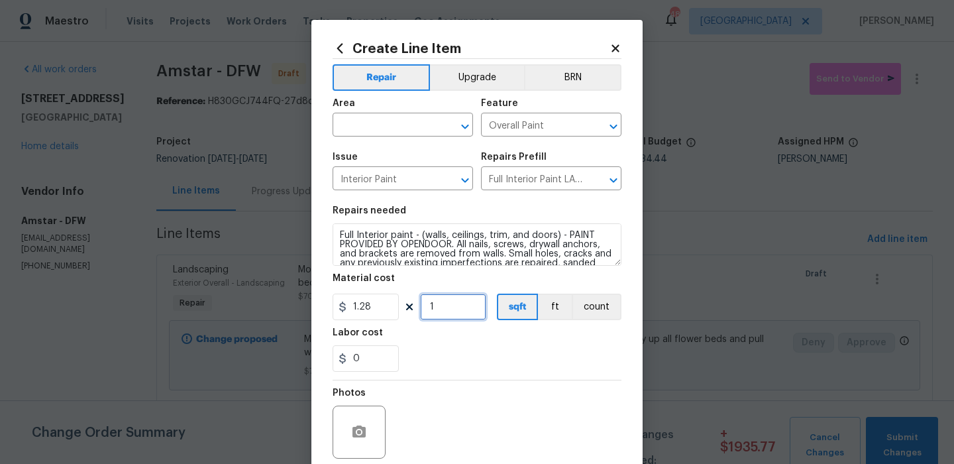
click at [445, 315] on input "1" at bounding box center [453, 307] width 66 height 27
type input "1186"
click at [424, 130] on input "text" at bounding box center [384, 126] width 103 height 21
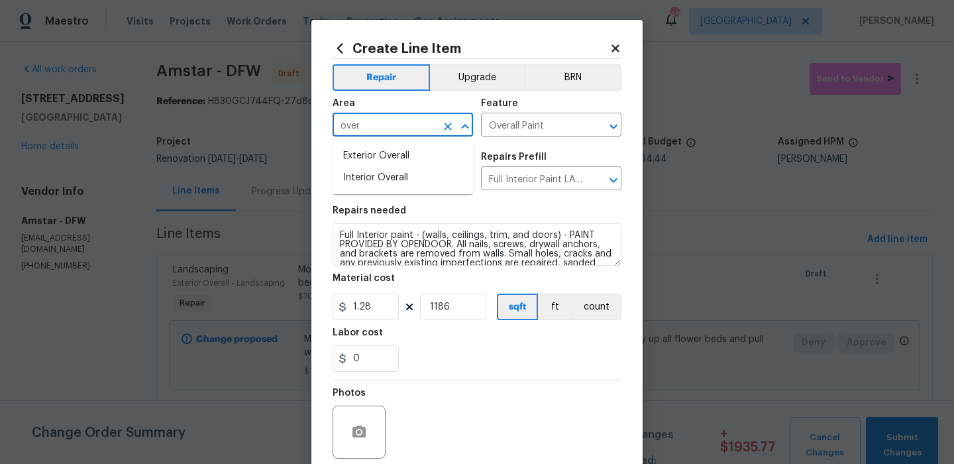
click at [419, 177] on li "Interior Overall" at bounding box center [403, 178] width 140 height 22
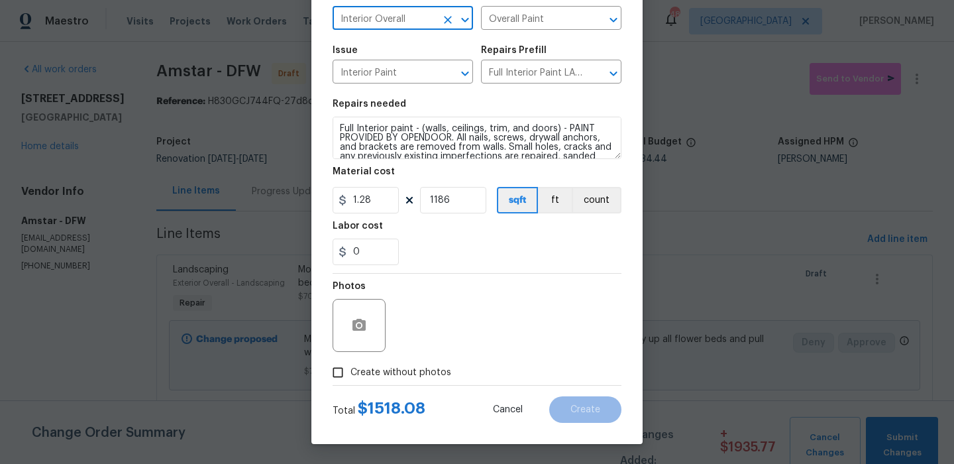
type input "Interior Overall"
click at [419, 369] on span "Create without photos" at bounding box center [400, 373] width 101 height 14
click at [350, 369] on input "Create without photos" at bounding box center [337, 372] width 25 height 25
checkbox input "true"
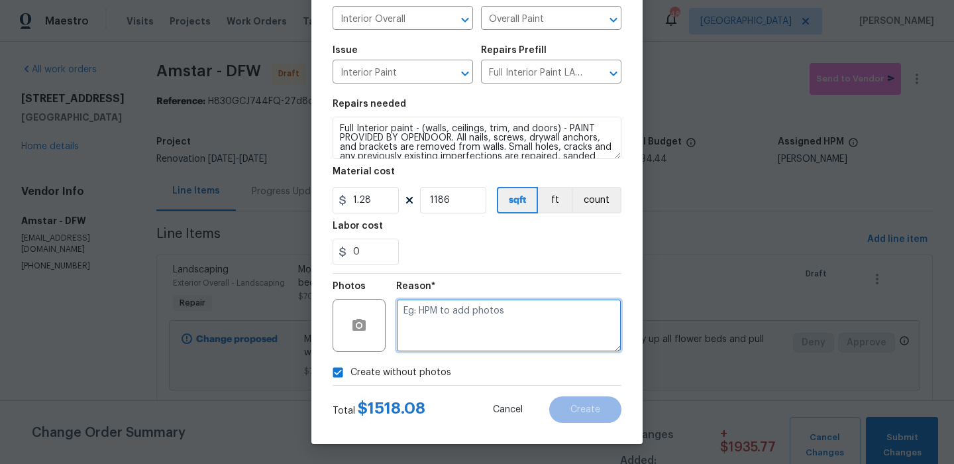
click at [476, 321] on textarea at bounding box center [508, 325] width 225 height 53
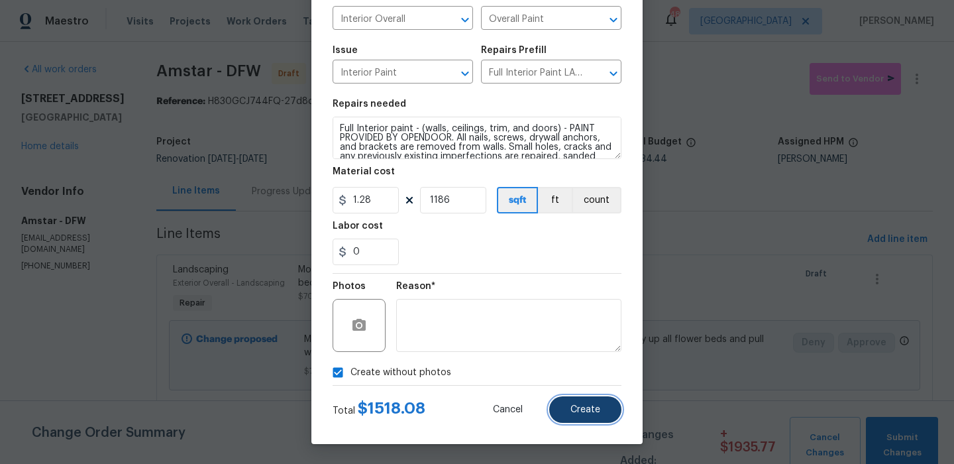
click at [567, 398] on button "Create" at bounding box center [585, 409] width 72 height 27
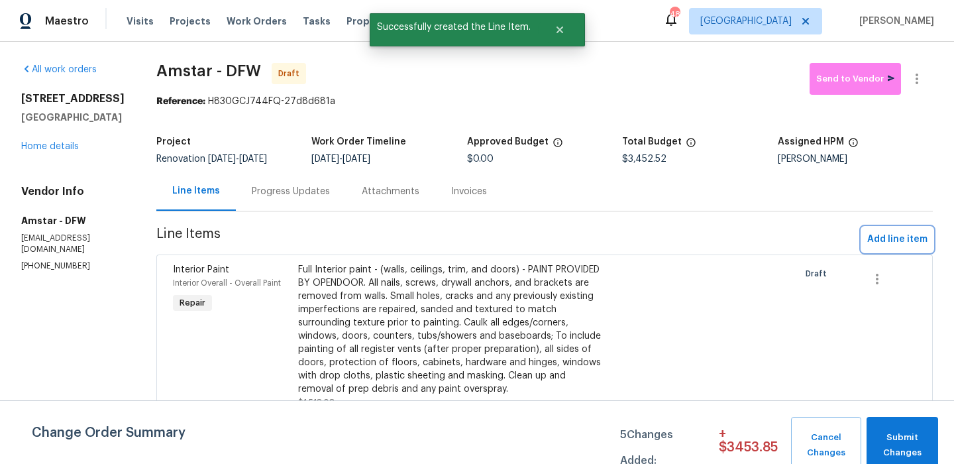
click at [886, 242] on span "Add line item" at bounding box center [897, 239] width 60 height 17
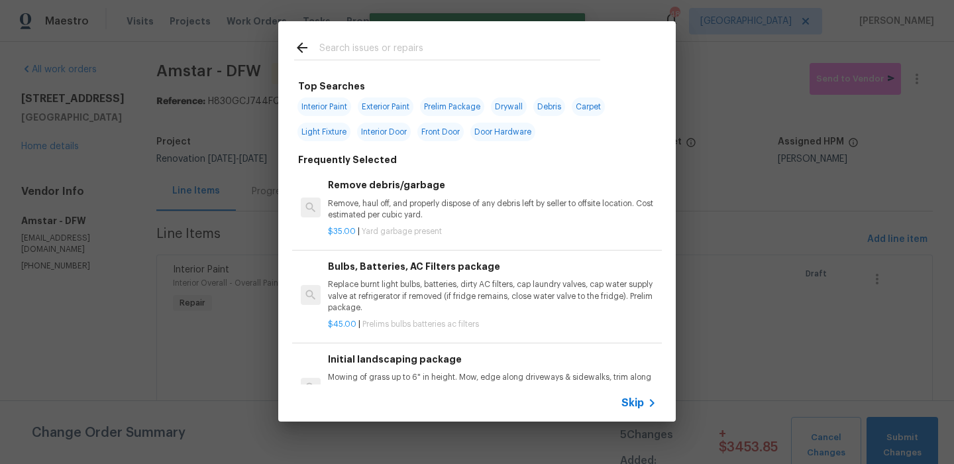
click at [495, 126] on span "Door Hardware" at bounding box center [502, 132] width 65 height 19
type input "Door Hardware"
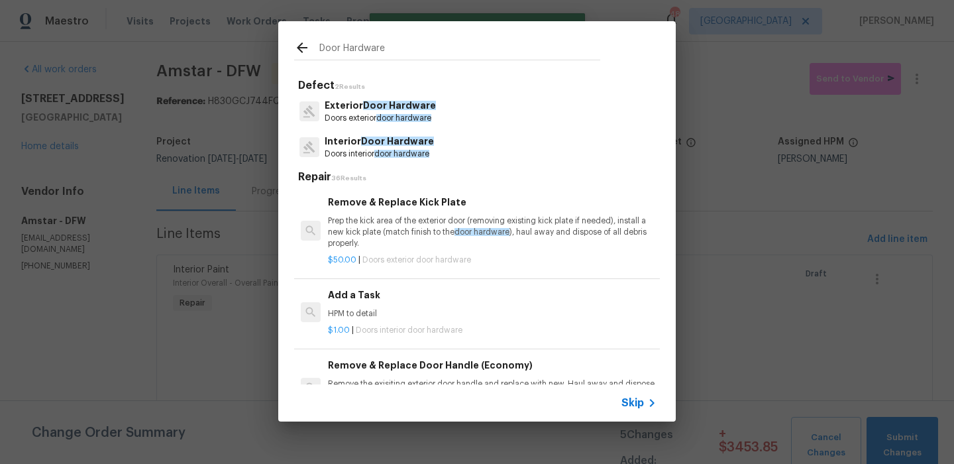
click at [298, 46] on icon at bounding box center [302, 47] width 11 height 11
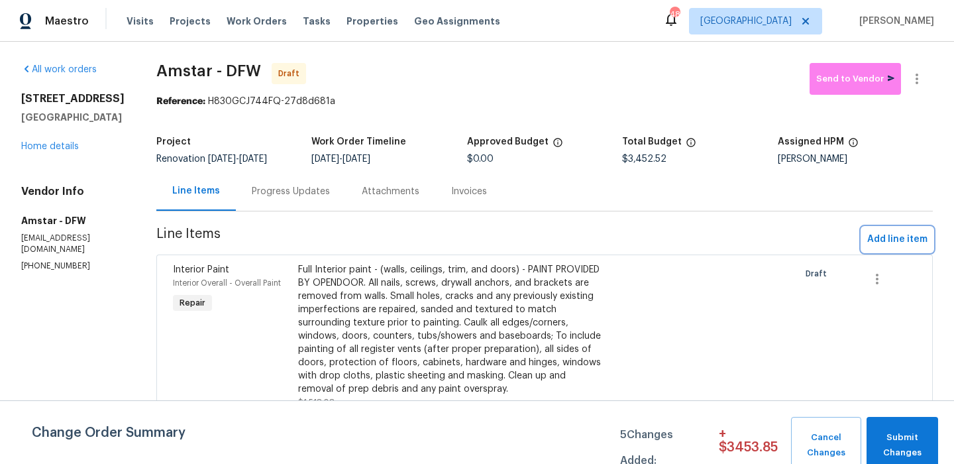
click at [894, 230] on button "Add line item" at bounding box center [897, 239] width 71 height 25
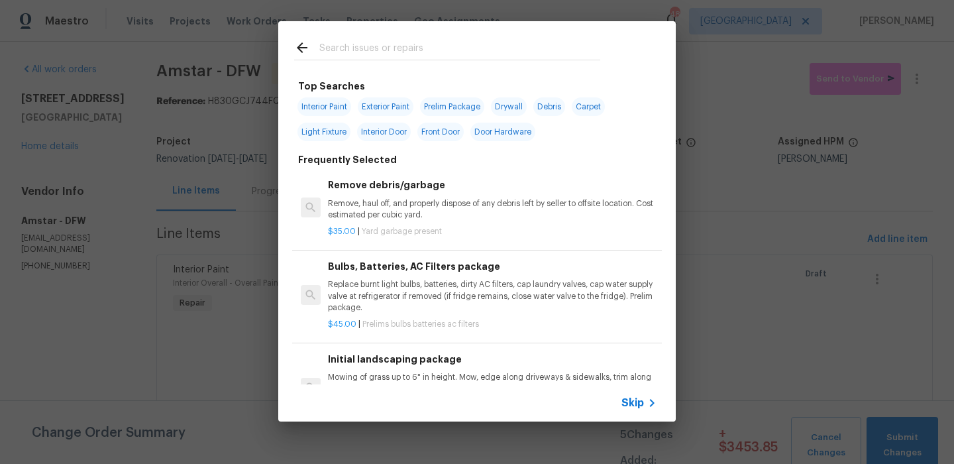
click at [459, 136] on span "Front Door" at bounding box center [440, 132] width 46 height 19
type input "Front Door"
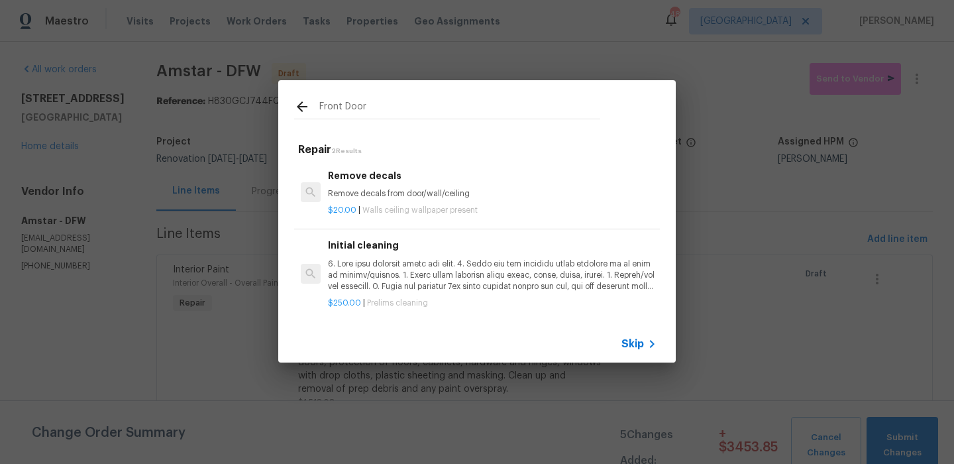
scroll to position [2, 0]
click at [625, 341] on span "Skip" at bounding box center [632, 343] width 23 height 13
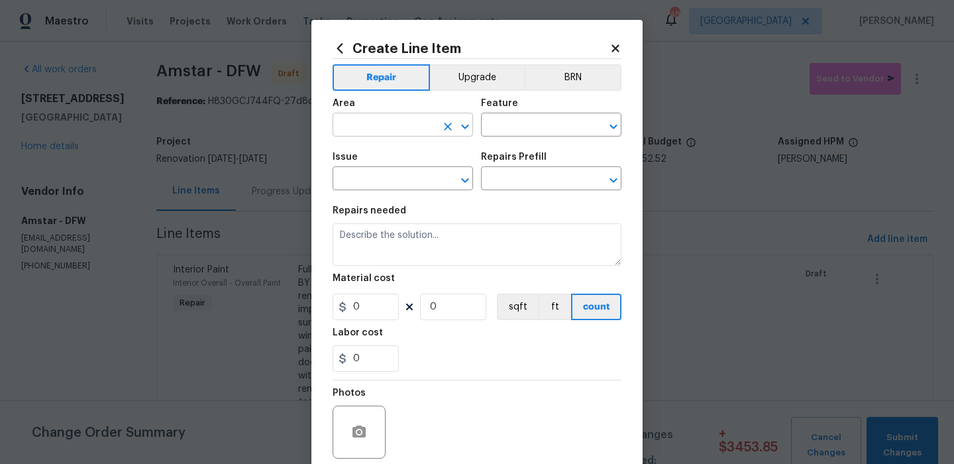
click at [410, 132] on input "text" at bounding box center [384, 126] width 103 height 21
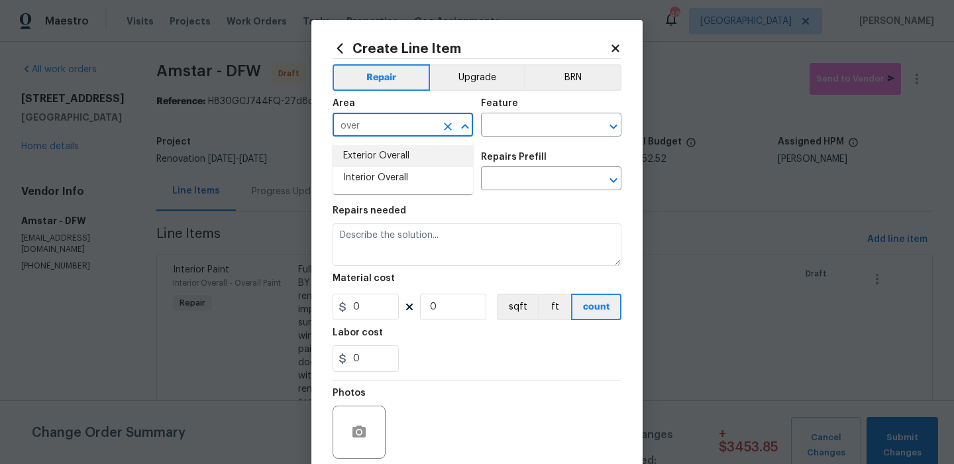
click at [417, 156] on li "Exterior Overall" at bounding box center [403, 156] width 140 height 22
type input "Exterior Overall"
click at [519, 125] on input "text" at bounding box center [532, 126] width 103 height 21
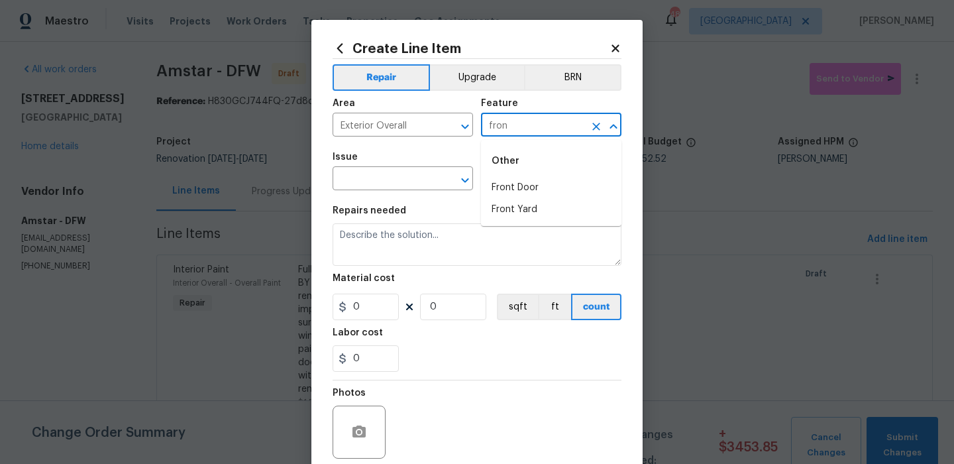
click at [512, 174] on div "Other" at bounding box center [551, 161] width 140 height 32
click at [511, 184] on li "Front Door" at bounding box center [551, 188] width 140 height 22
type input "Front Door"
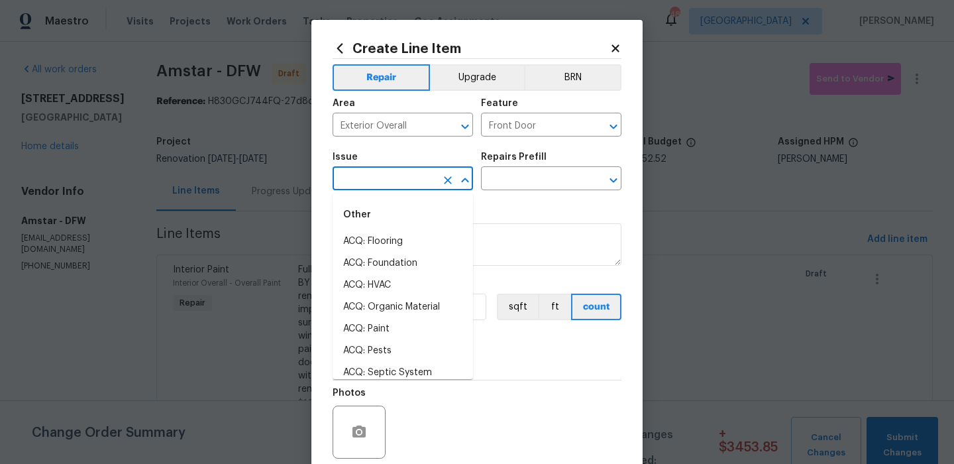
click at [400, 174] on input "text" at bounding box center [384, 180] width 103 height 21
drag, startPoint x: 420, startPoint y: 260, endPoint x: 429, endPoint y: 243, distance: 19.0
click at [420, 260] on li "Exterior Door Hardware" at bounding box center [403, 263] width 140 height 22
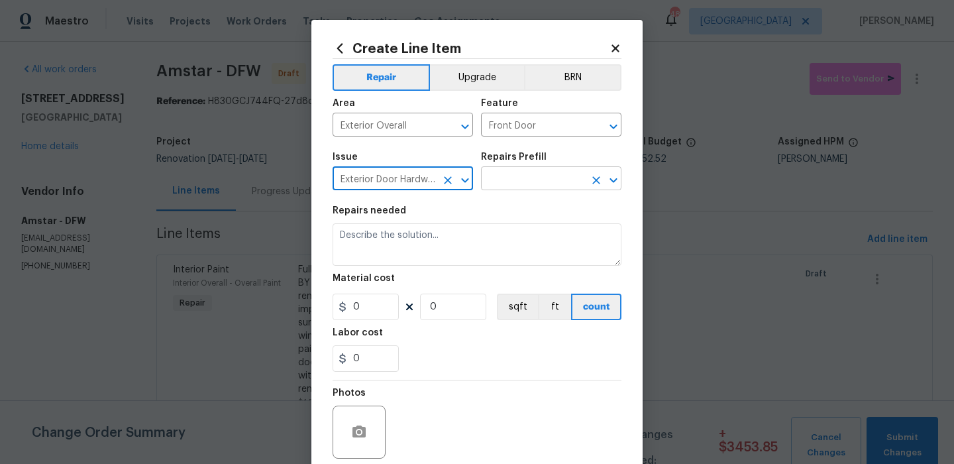
type input "Exterior Door Hardware"
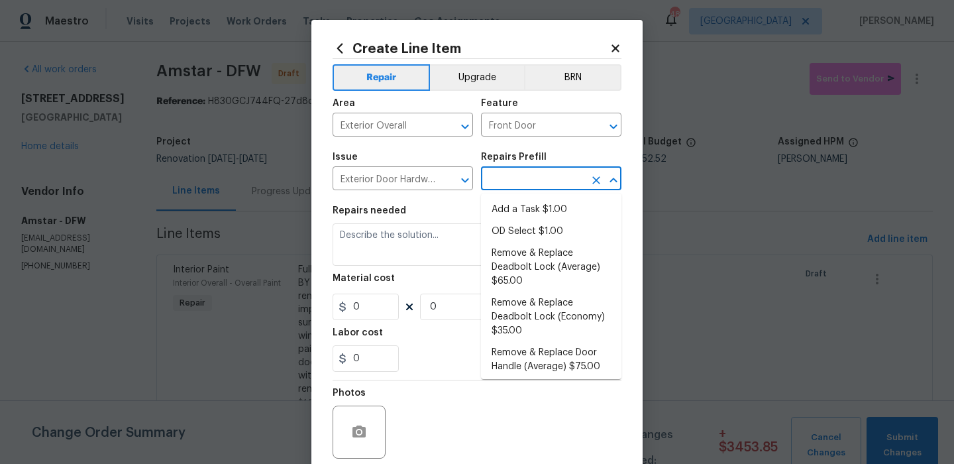
click at [540, 172] on input "text" at bounding box center [532, 180] width 103 height 21
click at [539, 205] on li "Add a Task $1.00" at bounding box center [551, 210] width 140 height 22
type input "Interior Door"
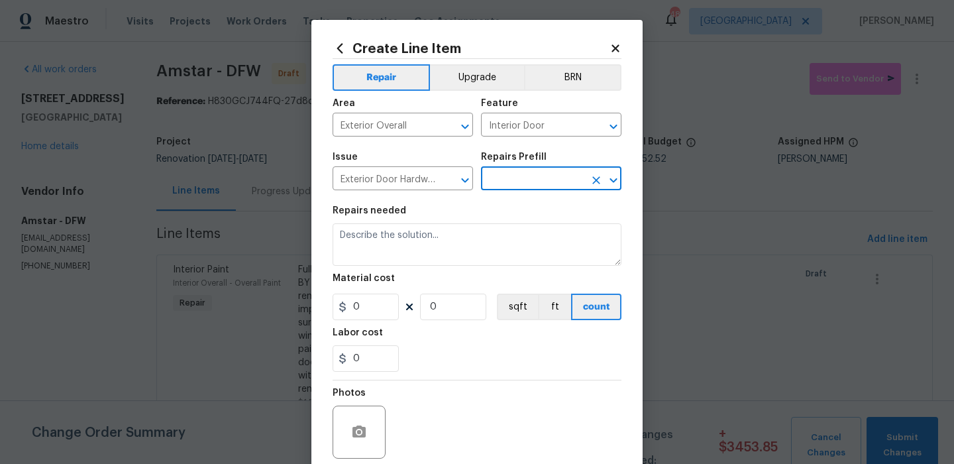
type input "Add a Task $1.00"
type textarea "HPM to detail"
type input "1"
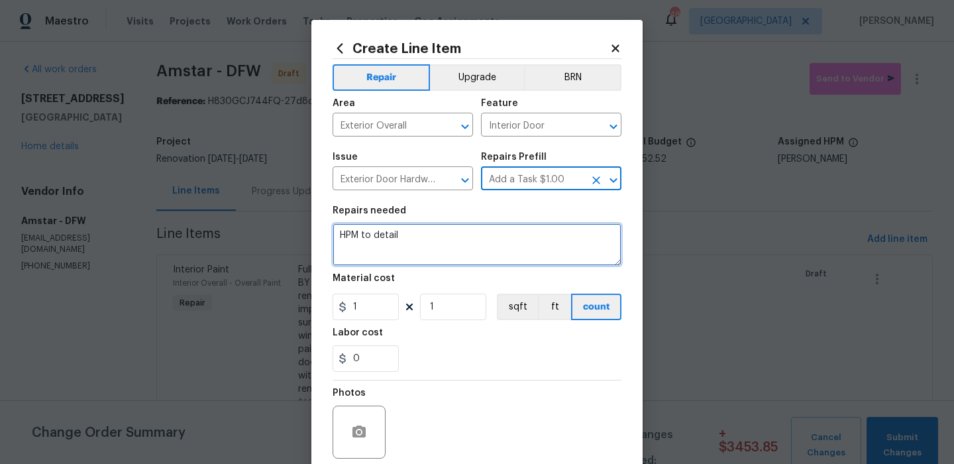
click at [484, 250] on textarea "HPM to detail" at bounding box center [477, 244] width 289 height 42
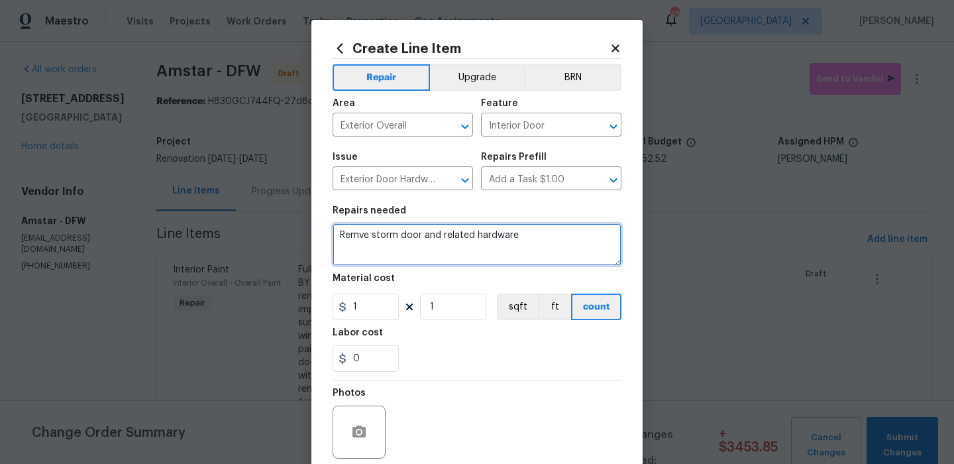
click at [362, 237] on textarea "Remve storm door and related hardware" at bounding box center [477, 244] width 289 height 42
click at [357, 237] on textarea "Remve storm door and related hardware" at bounding box center [477, 244] width 289 height 42
click at [401, 250] on textarea "Remove storm door and related hardware" at bounding box center [477, 244] width 289 height 42
click at [415, 244] on textarea "Remove storm door and related hardware Replace front door sconce" at bounding box center [477, 244] width 289 height 42
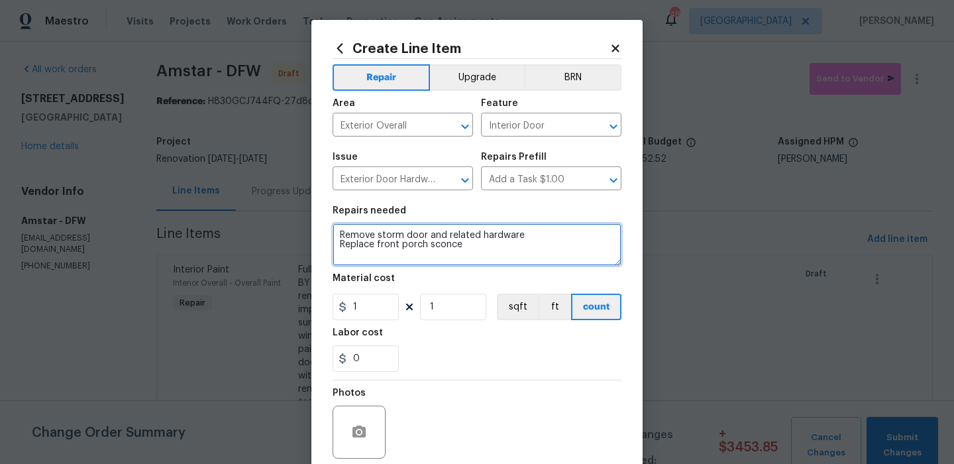
click at [462, 246] on textarea "Remove storm door and related hardware Replace front porch sconce" at bounding box center [477, 244] width 289 height 42
click at [423, 258] on textarea "Remove storm door and related hardware Replace front porch sconce" at bounding box center [477, 244] width 289 height 42
click at [411, 256] on textarea "Remove storm door and related hardware Replace front porch sconce" at bounding box center [477, 244] width 289 height 42
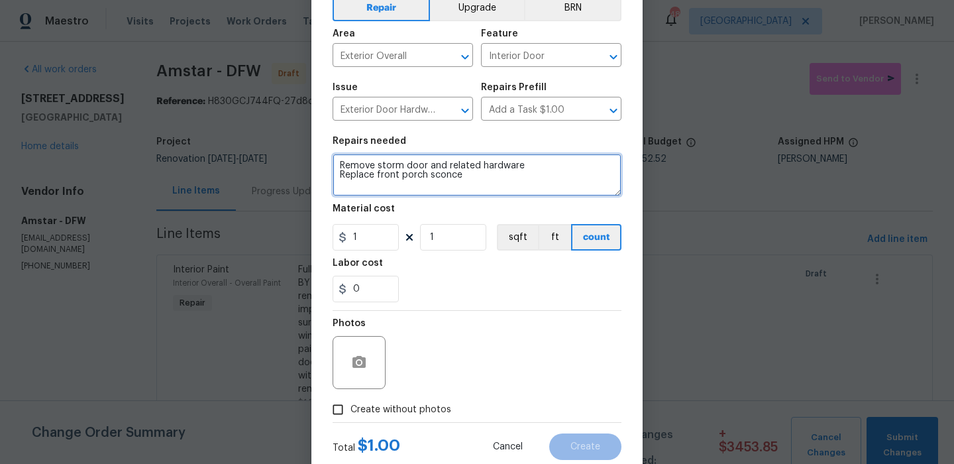
scroll to position [97, 0]
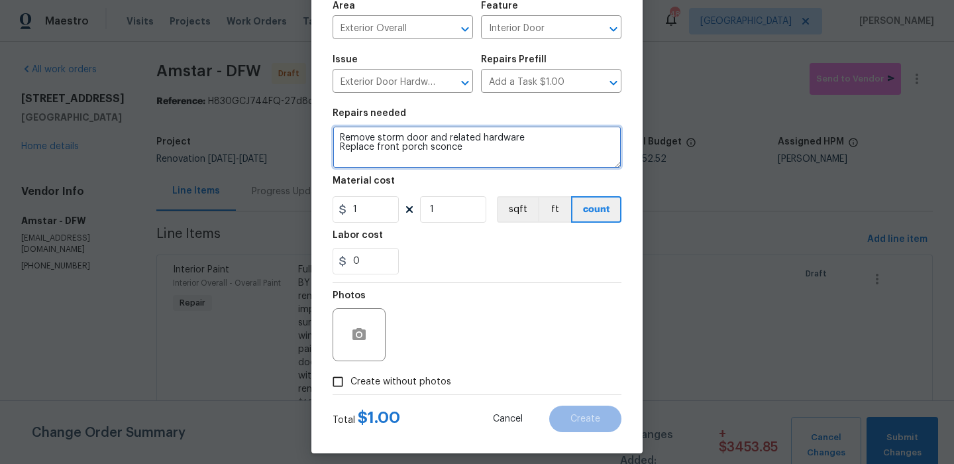
type textarea "Remove storm door and related hardware Replace front porch sconce"
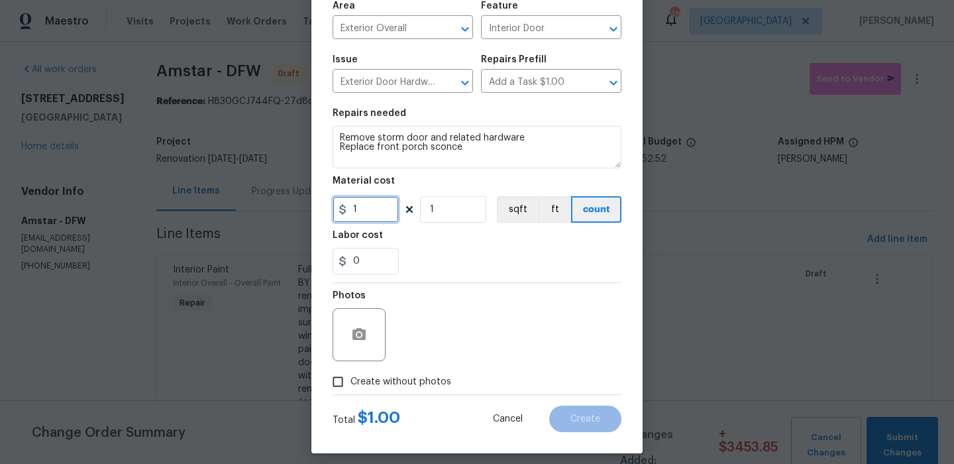
click at [377, 219] on input "1" at bounding box center [366, 209] width 66 height 27
type input "75"
click at [405, 376] on span "Create without photos" at bounding box center [400, 382] width 101 height 14
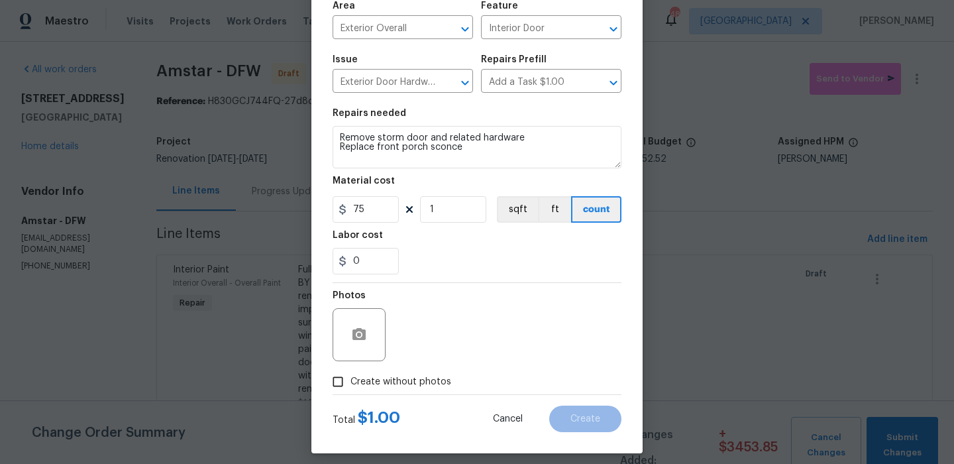
click at [350, 376] on input "Create without photos" at bounding box center [337, 381] width 25 height 25
checkbox input "true"
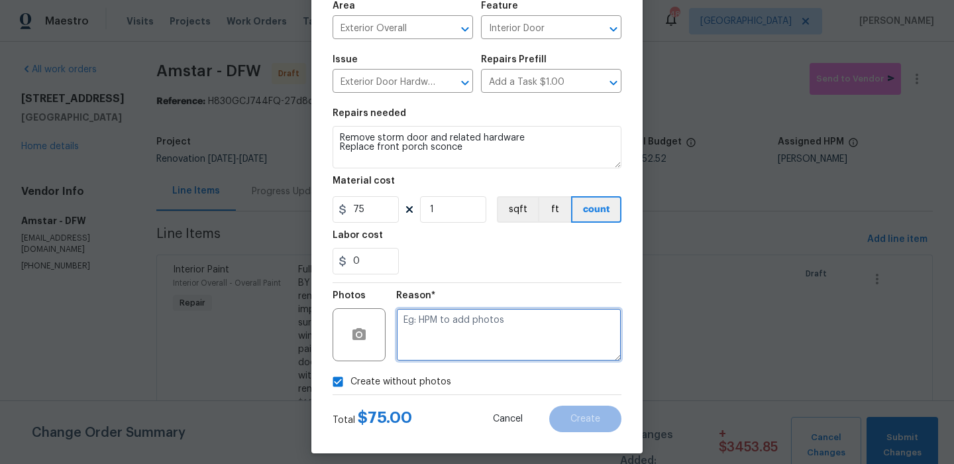
click at [471, 343] on textarea at bounding box center [508, 334] width 225 height 53
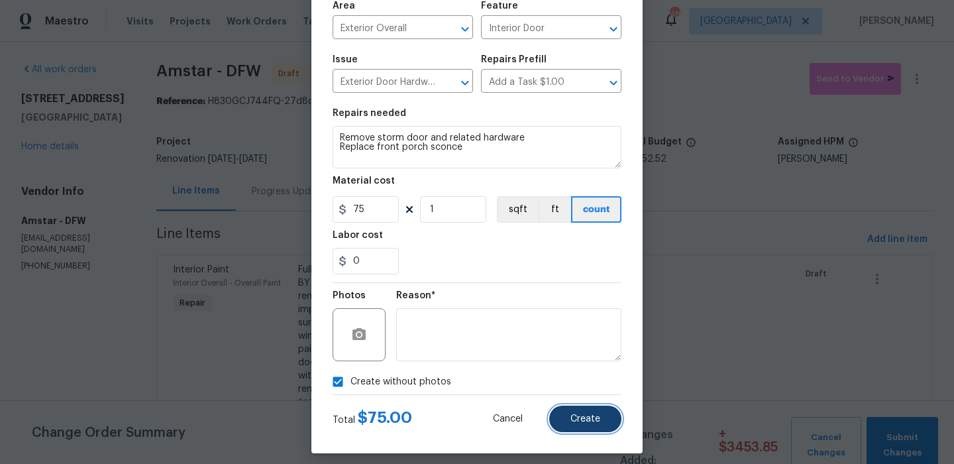
click at [594, 429] on button "Create" at bounding box center [585, 418] width 72 height 27
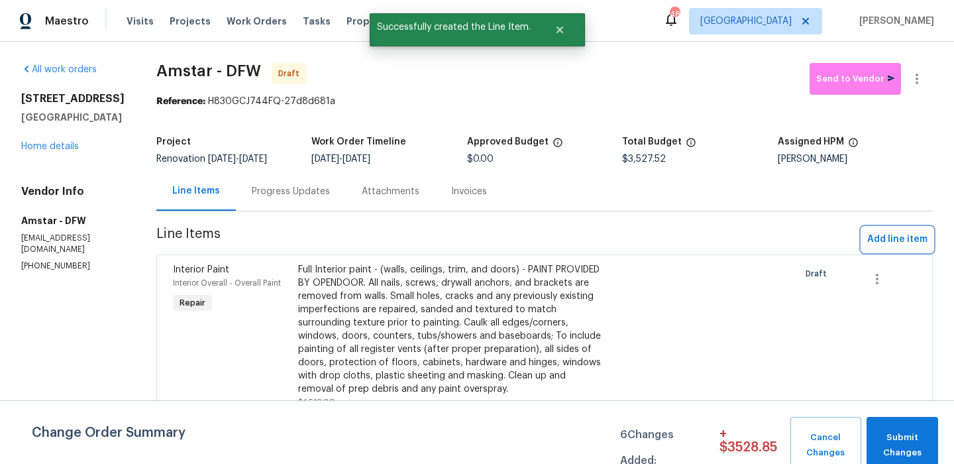
click at [910, 246] on span "Add line item" at bounding box center [897, 239] width 60 height 17
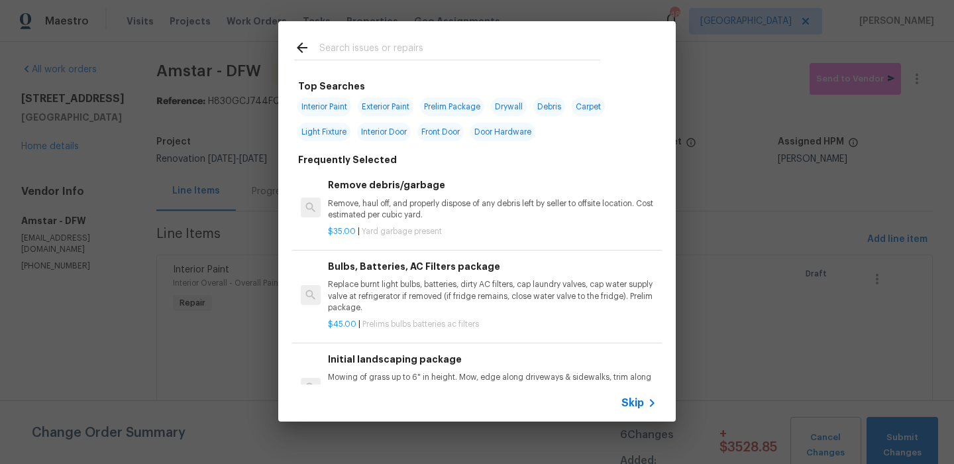
click at [389, 57] on input "text" at bounding box center [459, 50] width 281 height 20
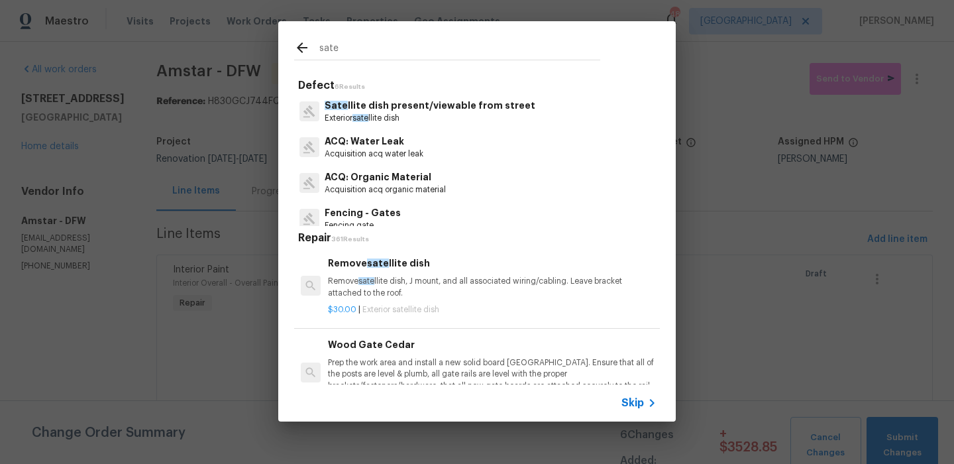
type input "sate"
click at [390, 113] on p "Exterior sate llite dish" at bounding box center [430, 118] width 211 height 11
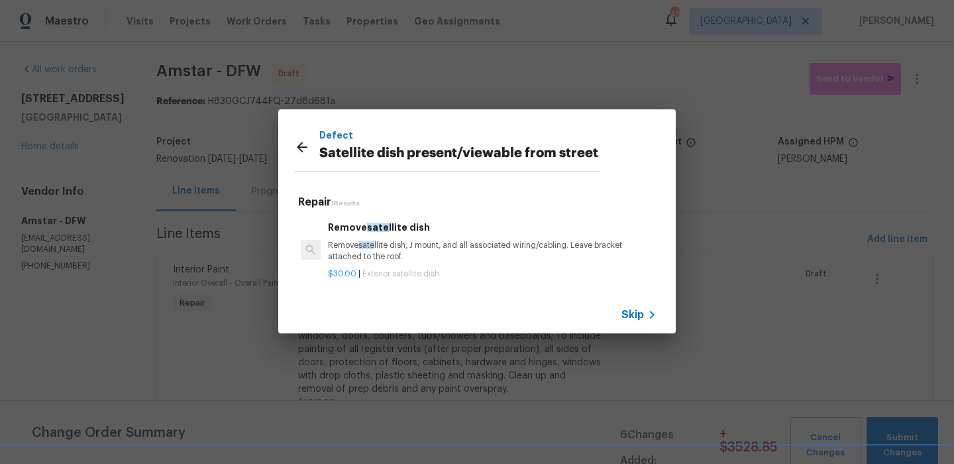
click at [360, 246] on span "sate" at bounding box center [366, 245] width 16 height 8
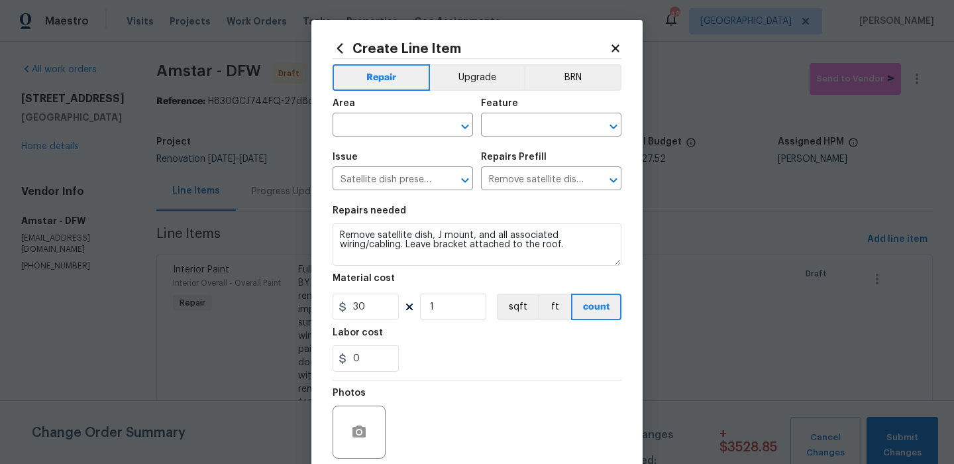
click at [394, 142] on span "Area ​" at bounding box center [403, 118] width 140 height 54
click at [400, 137] on span "Area ​" at bounding box center [403, 118] width 140 height 54
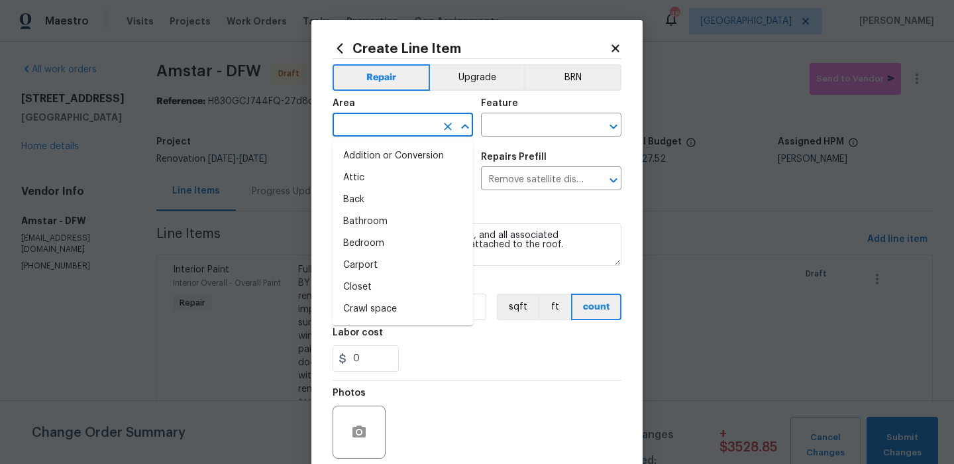
click at [402, 133] on input "text" at bounding box center [384, 126] width 103 height 21
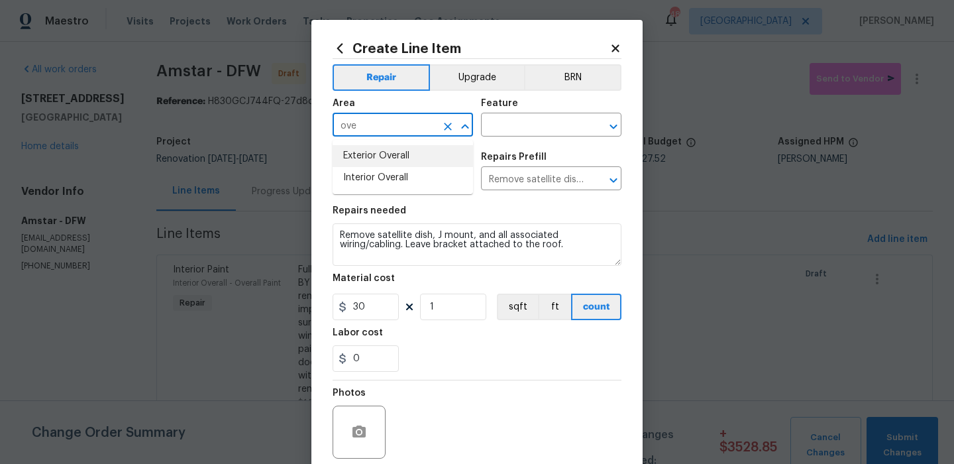
click at [397, 150] on li "Exterior Overall" at bounding box center [403, 156] width 140 height 22
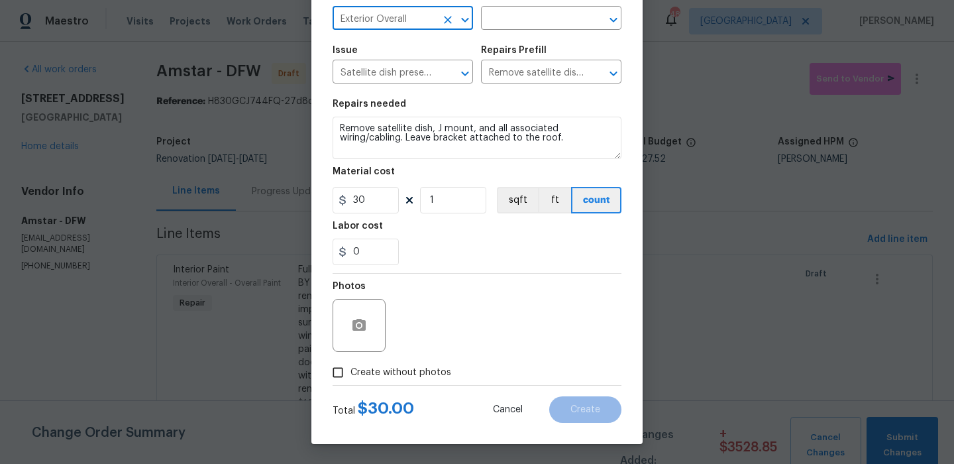
type input "Exterior Overall"
click at [398, 366] on span "Create without photos" at bounding box center [400, 373] width 101 height 14
click at [350, 366] on input "Create without photos" at bounding box center [337, 372] width 25 height 25
checkbox input "true"
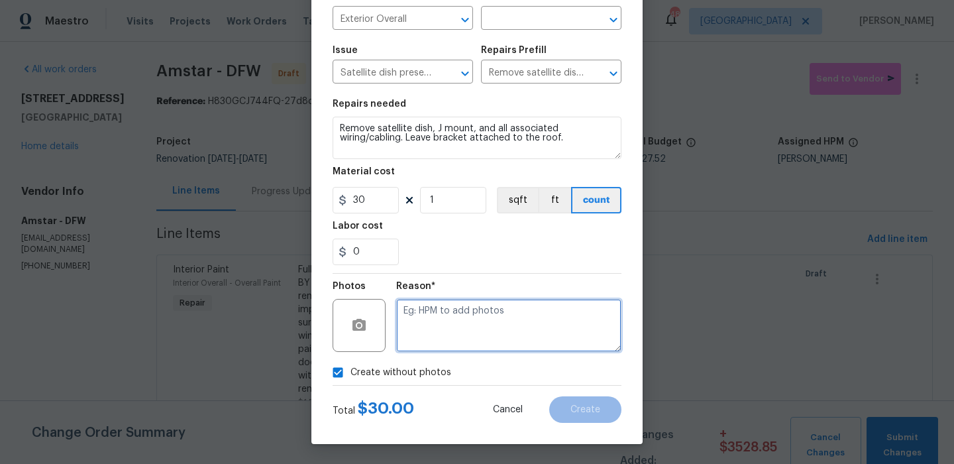
click at [474, 321] on textarea at bounding box center [508, 325] width 225 height 53
click at [529, 334] on textarea at bounding box center [508, 325] width 225 height 53
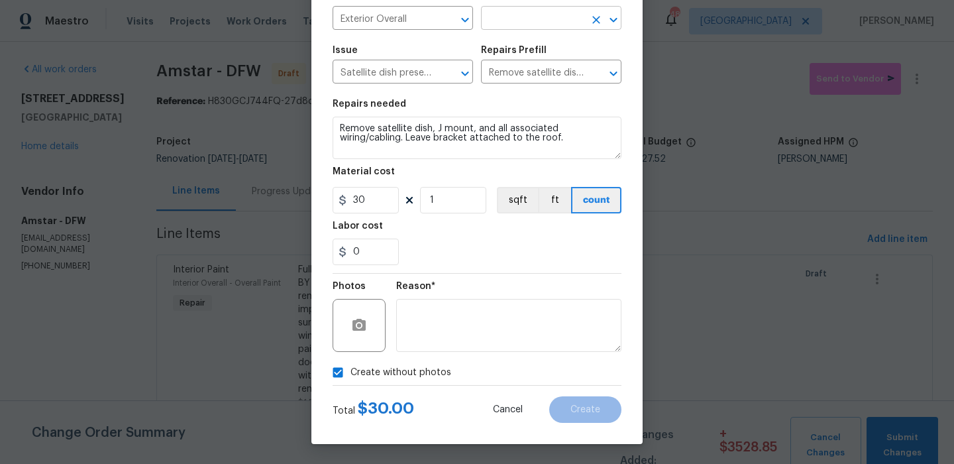
click at [538, 29] on input "text" at bounding box center [532, 19] width 103 height 21
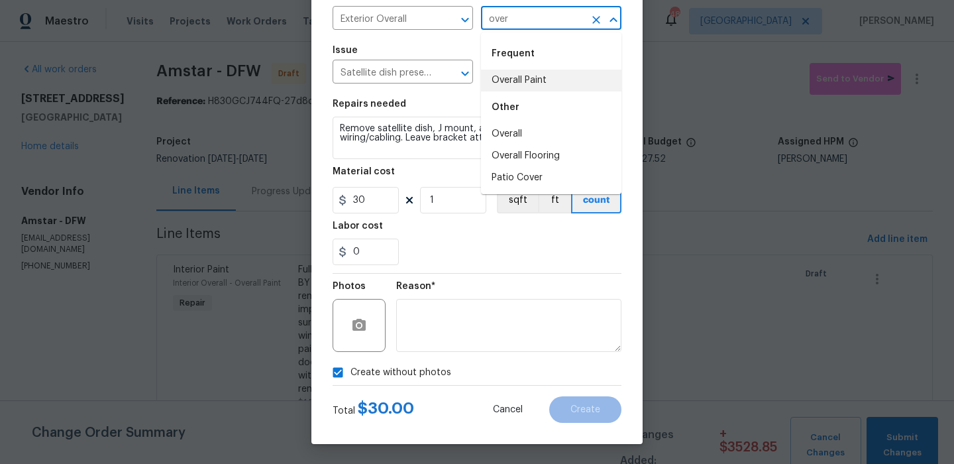
click at [523, 123] on div "Other" at bounding box center [551, 107] width 140 height 32
click at [519, 133] on li "Overall" at bounding box center [551, 134] width 140 height 22
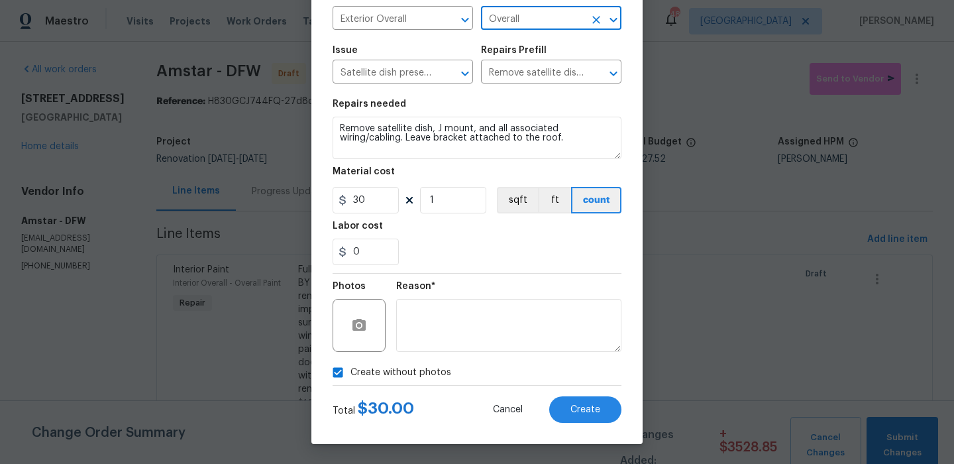
type input "Overall"
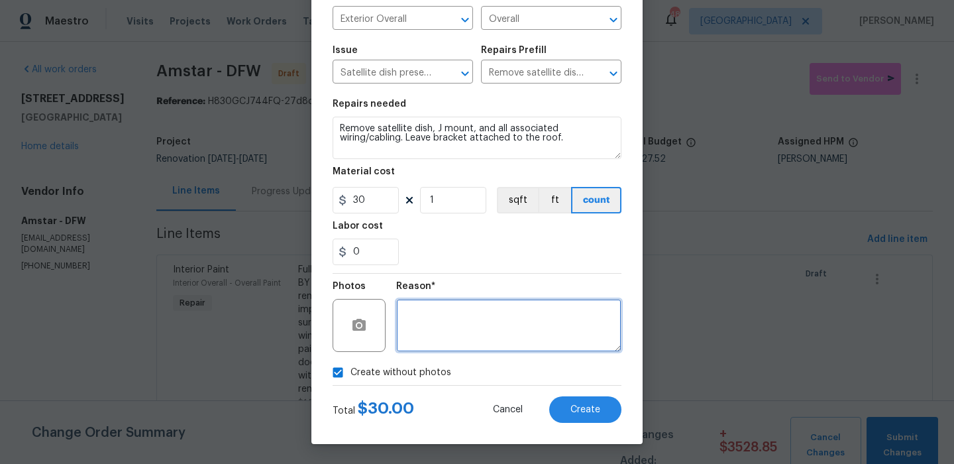
click at [477, 322] on textarea at bounding box center [508, 325] width 225 height 53
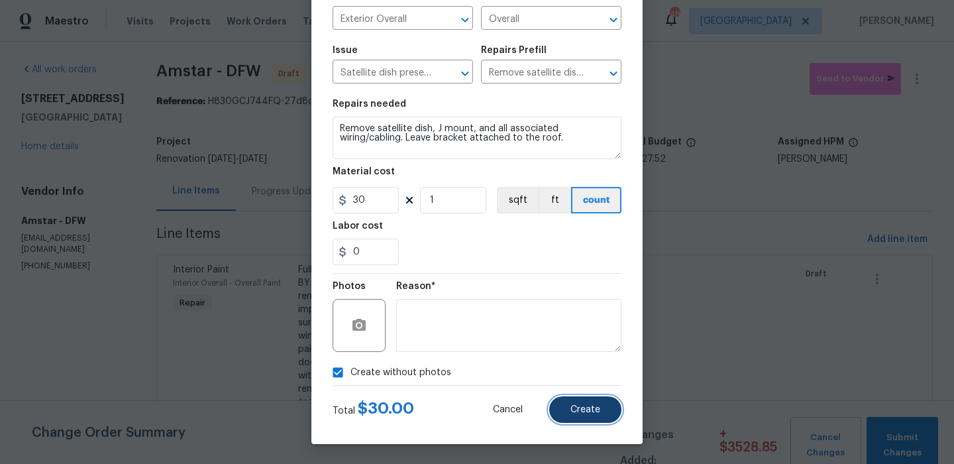
click at [580, 405] on span "Create" at bounding box center [585, 410] width 30 height 10
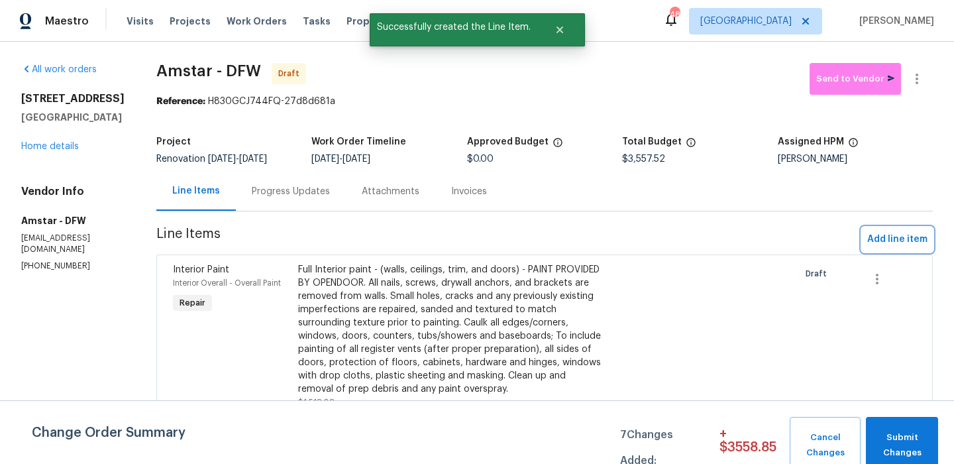
click at [888, 239] on span "Add line item" at bounding box center [897, 239] width 60 height 17
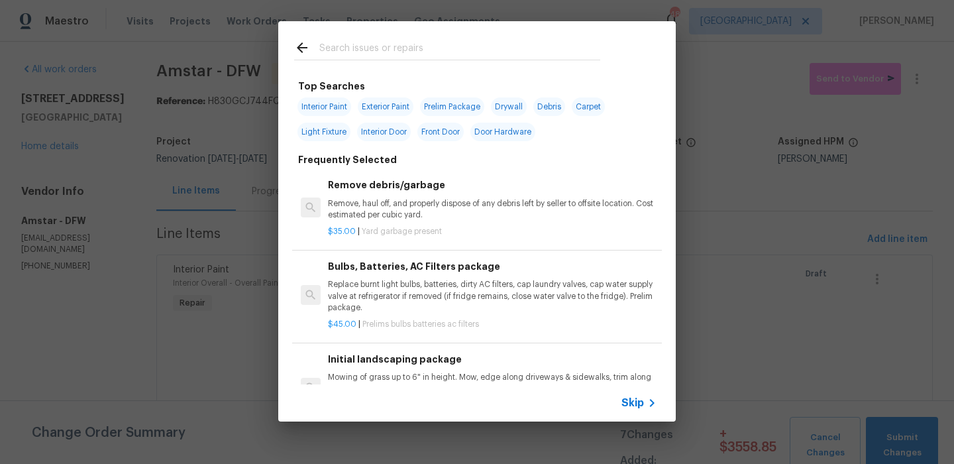
click at [415, 52] on input "text" at bounding box center [459, 50] width 281 height 20
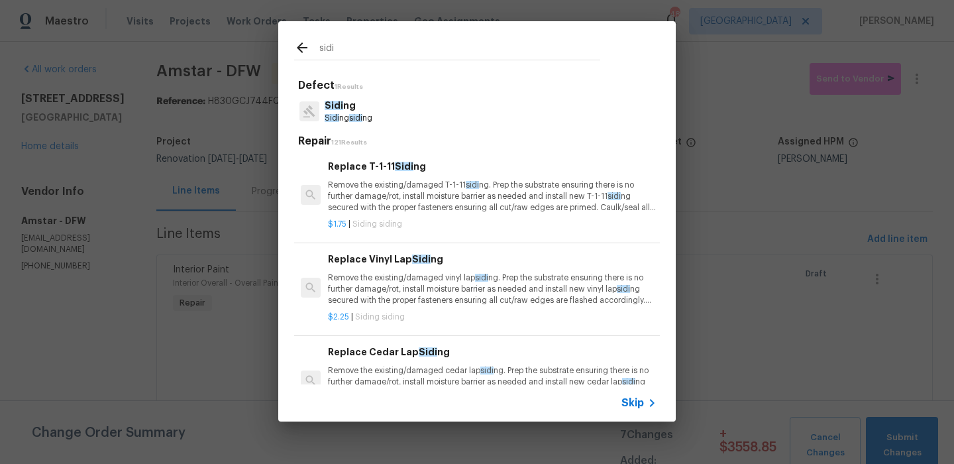
type input "sidi"
click at [447, 353] on h6 "Replace Cedar Lap Sidi ng" at bounding box center [492, 352] width 329 height 15
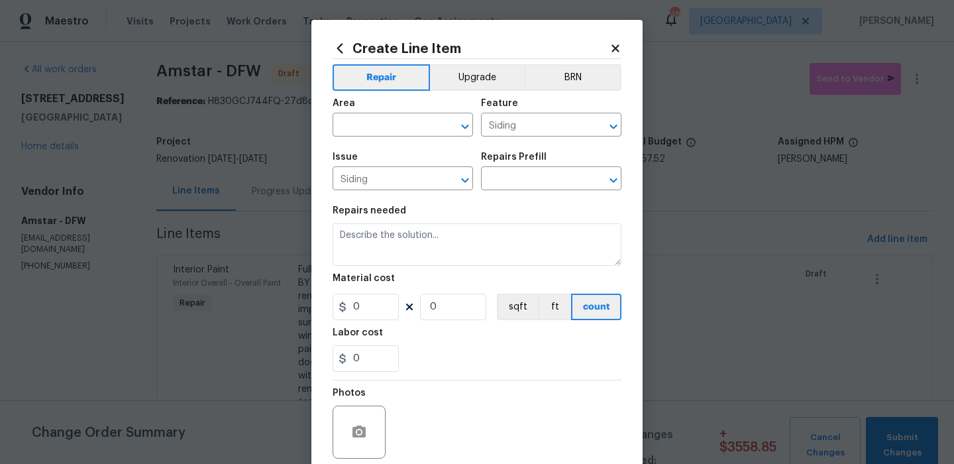
type input "Replace Cedar Lap Siding $4.50"
type textarea "Remove the existing/damaged cedar lap siding. Prep the substrate ensuring there…"
type input "4.5"
type input "1"
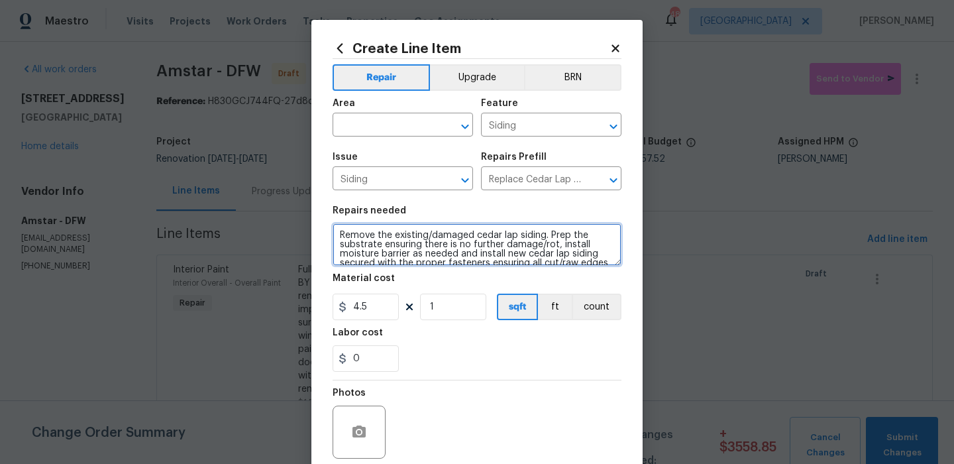
click at [468, 246] on textarea "Remove the existing/damaged cedar lap siding. Prep the substrate ensuring there…" at bounding box center [477, 244] width 289 height 42
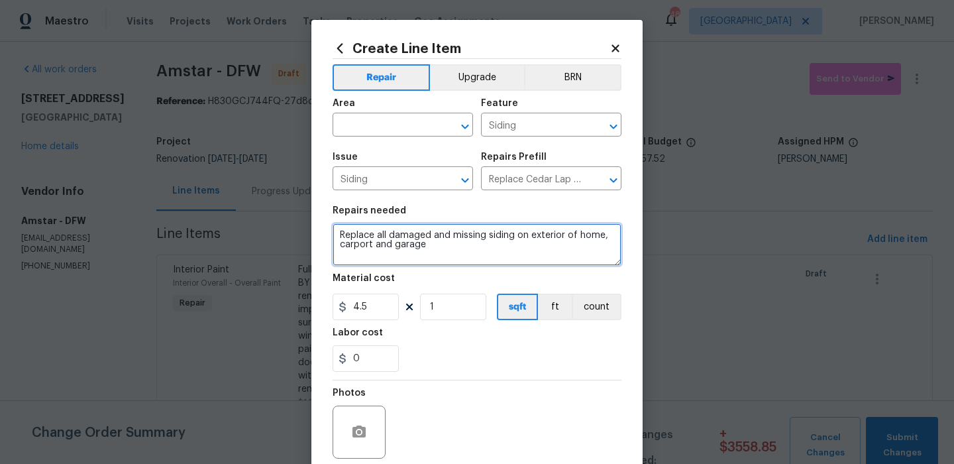
type textarea "Replace all damaged and missing siding on exterior of home, carport and garage"
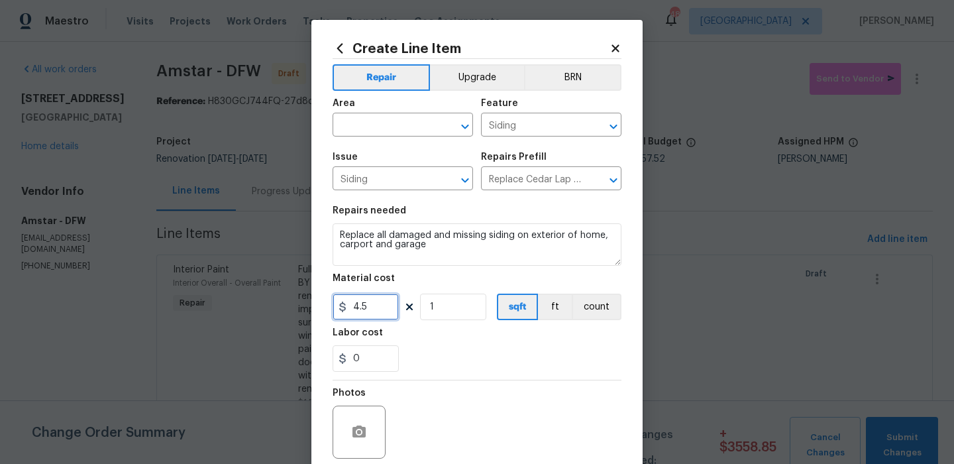
click at [383, 309] on input "4.5" at bounding box center [366, 307] width 66 height 27
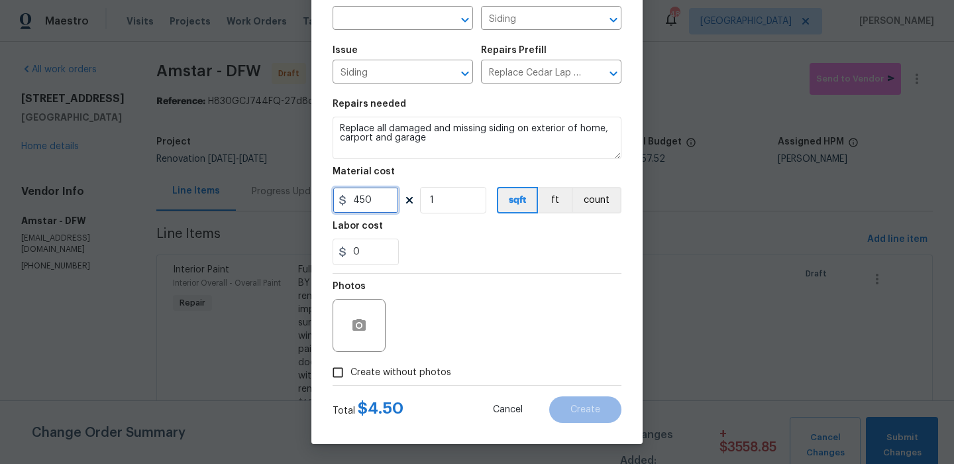
type input "450"
click at [414, 371] on span "Create without photos" at bounding box center [400, 373] width 101 height 14
click at [350, 371] on input "Create without photos" at bounding box center [337, 372] width 25 height 25
checkbox input "true"
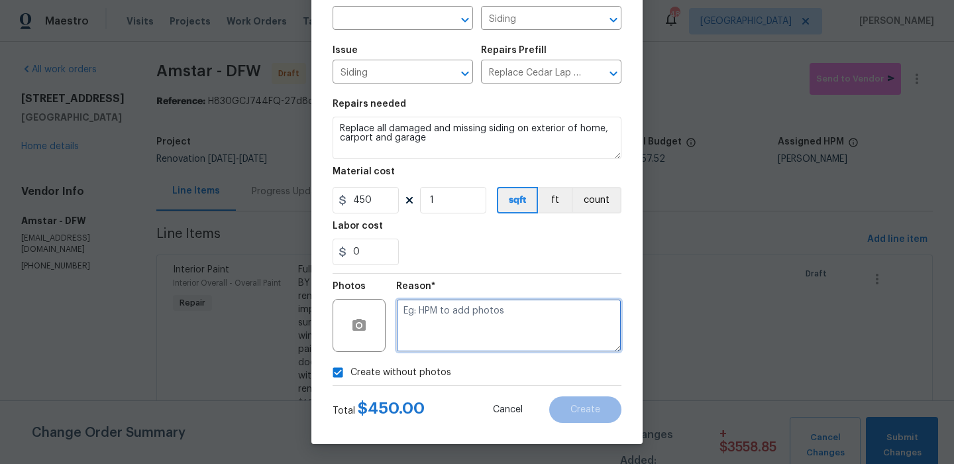
click at [473, 332] on textarea at bounding box center [508, 325] width 225 height 53
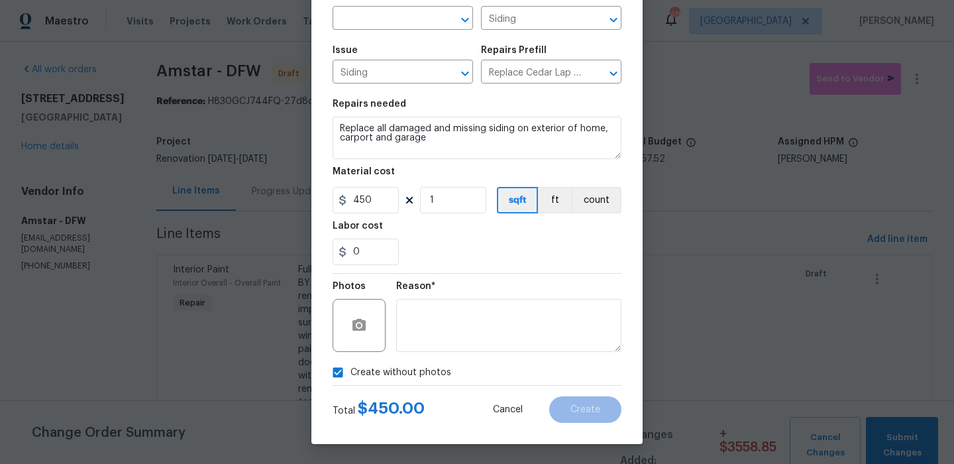
click at [547, 403] on div "Cancel Create" at bounding box center [547, 409] width 150 height 27
click at [546, 325] on textarea at bounding box center [508, 325] width 225 height 53
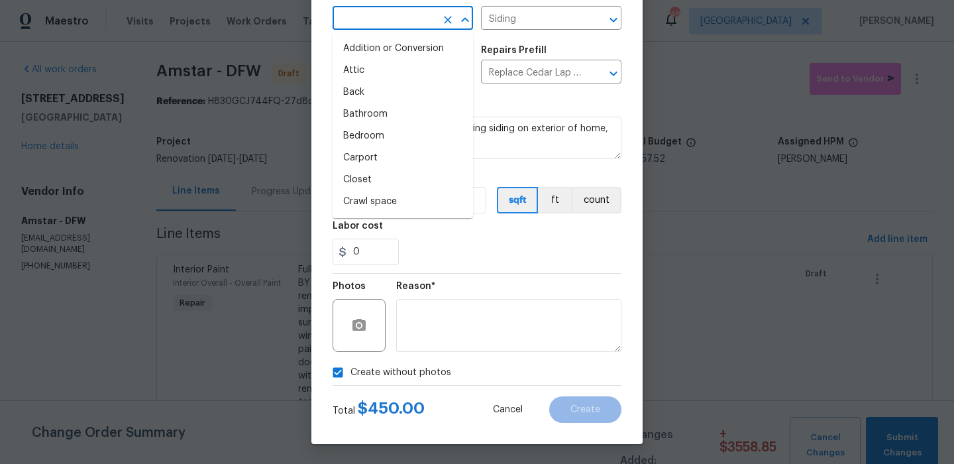
click at [434, 25] on input "text" at bounding box center [384, 19] width 103 height 21
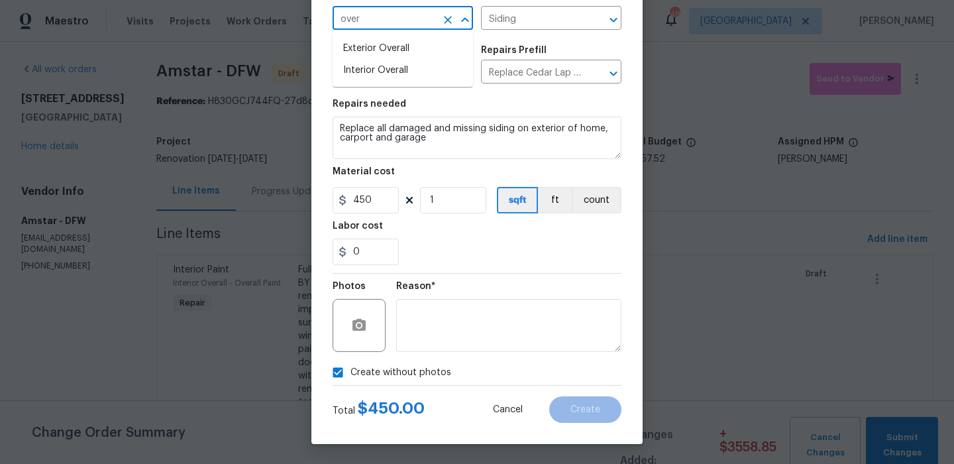
click at [420, 47] on li "Exterior Overall" at bounding box center [403, 49] width 140 height 22
type input "Exterior Overall"
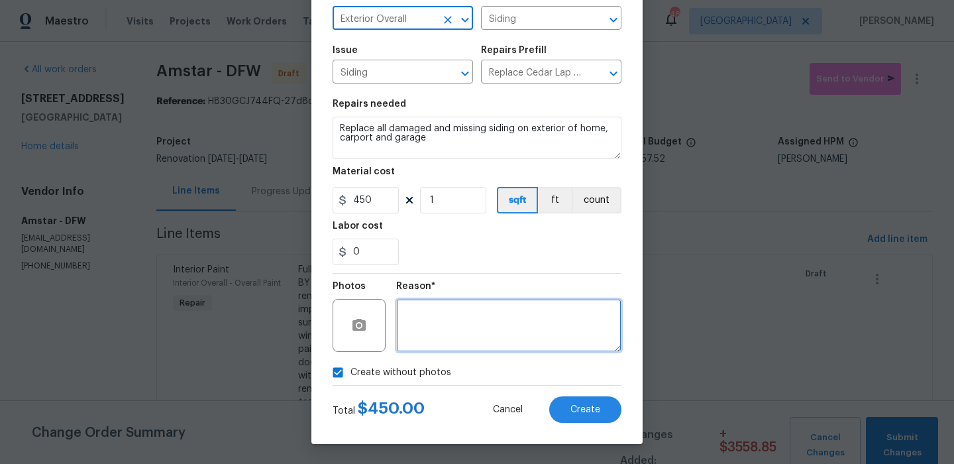
click at [537, 348] on textarea at bounding box center [508, 325] width 225 height 53
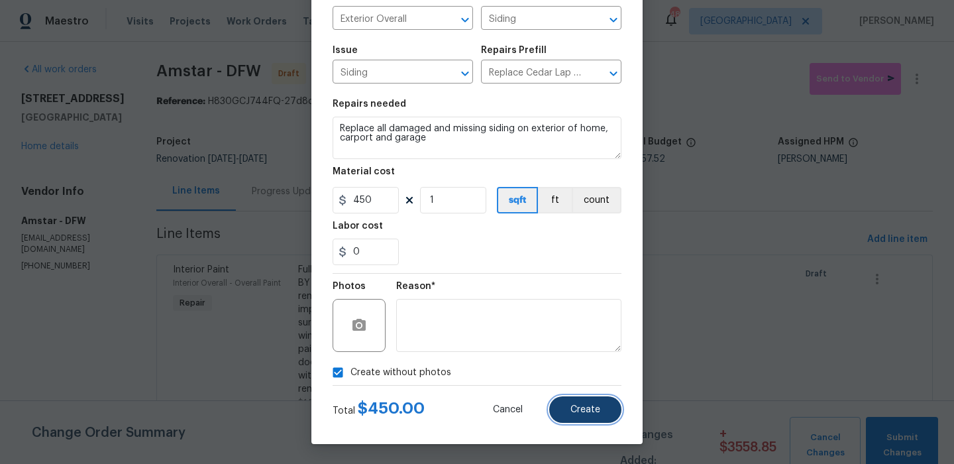
click at [589, 420] on button "Create" at bounding box center [585, 409] width 72 height 27
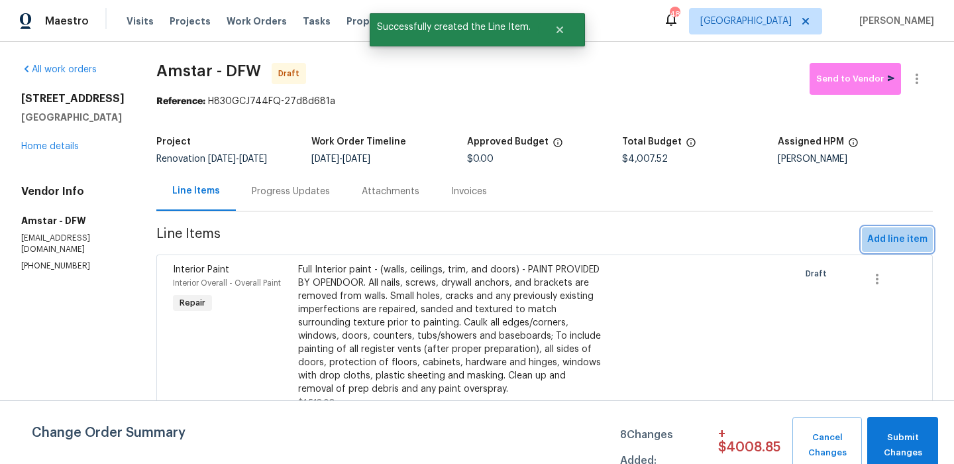
click at [890, 228] on button "Add line item" at bounding box center [897, 239] width 71 height 25
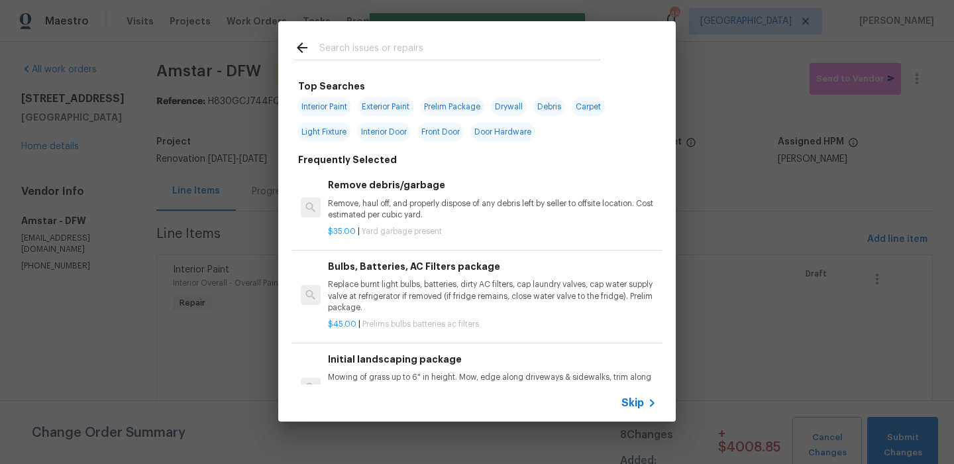
click at [420, 49] on input "text" at bounding box center [459, 50] width 281 height 20
click at [559, 103] on span "Debris" at bounding box center [549, 106] width 32 height 19
type input "Debris"
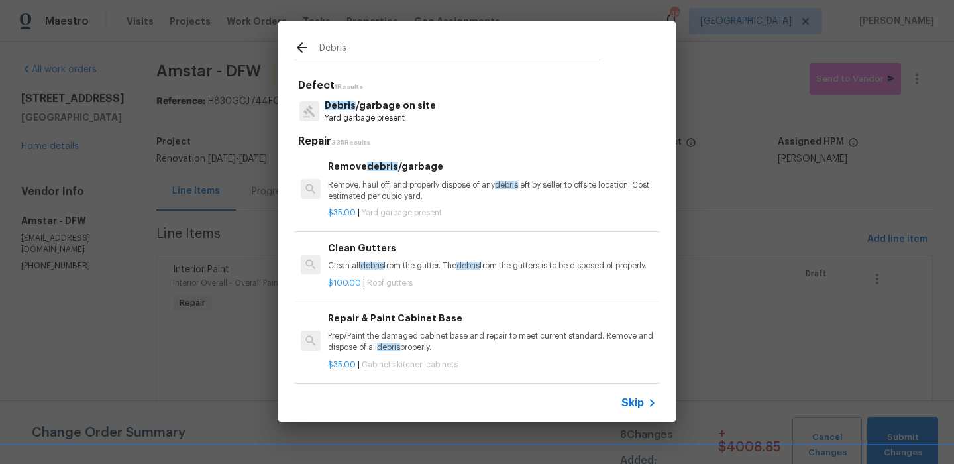
click at [447, 192] on p "Remove, haul off, and properly dispose of any debris left by seller to offsite …" at bounding box center [492, 191] width 329 height 23
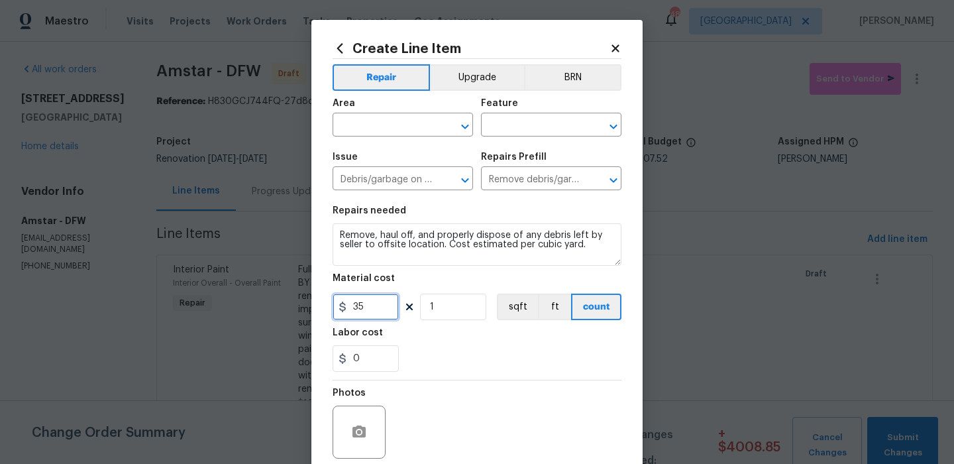
click at [379, 309] on input "35" at bounding box center [366, 307] width 66 height 27
type input "350"
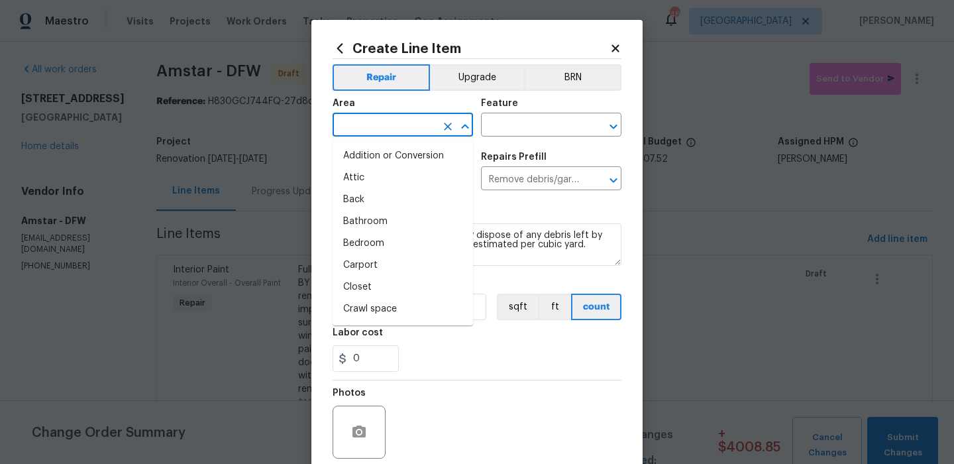
click at [402, 127] on input "text" at bounding box center [384, 126] width 103 height 21
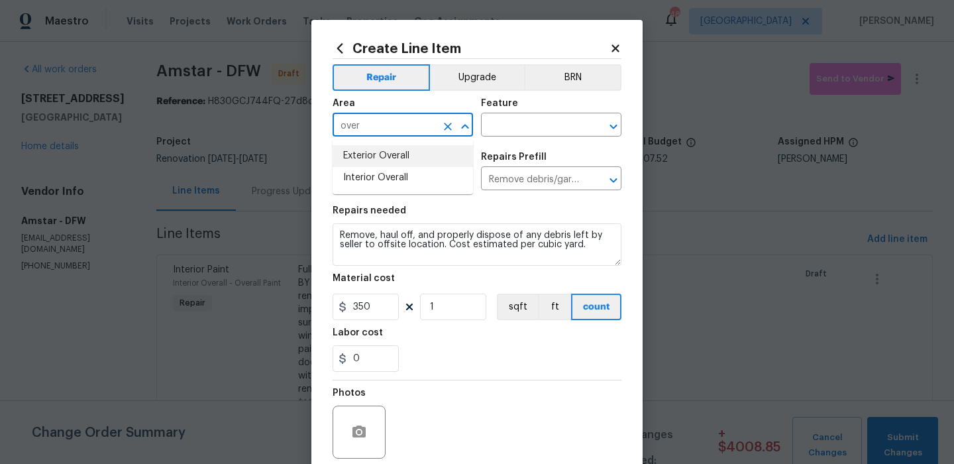
click at [413, 146] on li "Exterior Overall" at bounding box center [403, 156] width 140 height 22
type input "Exterior Overall"
click at [519, 123] on input "text" at bounding box center [532, 126] width 103 height 21
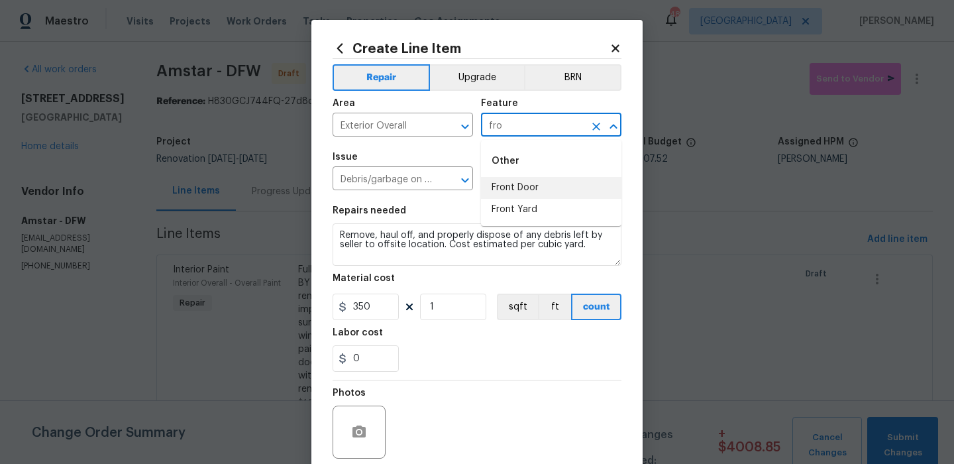
click at [531, 197] on li "Front Door" at bounding box center [551, 188] width 140 height 22
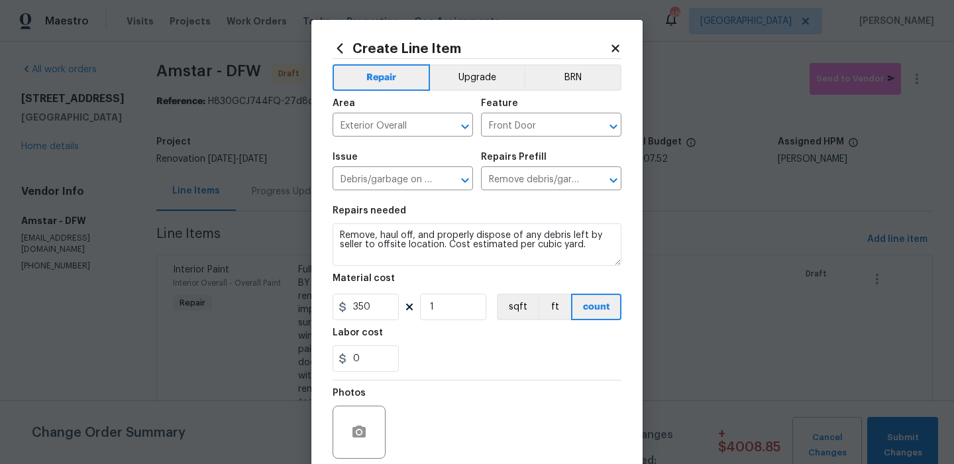
click at [531, 197] on div "Issue Debris/garbage on site ​ Repairs Prefill Remove debris/garbage $35.00 ​" at bounding box center [477, 171] width 289 height 54
click at [571, 123] on input "Front Door" at bounding box center [532, 126] width 103 height 21
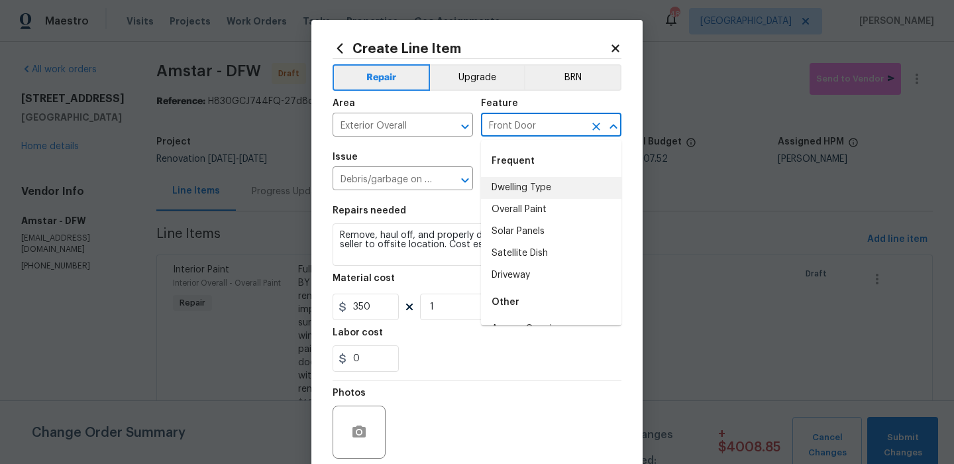
click at [571, 125] on input "Front Door" at bounding box center [532, 126] width 103 height 21
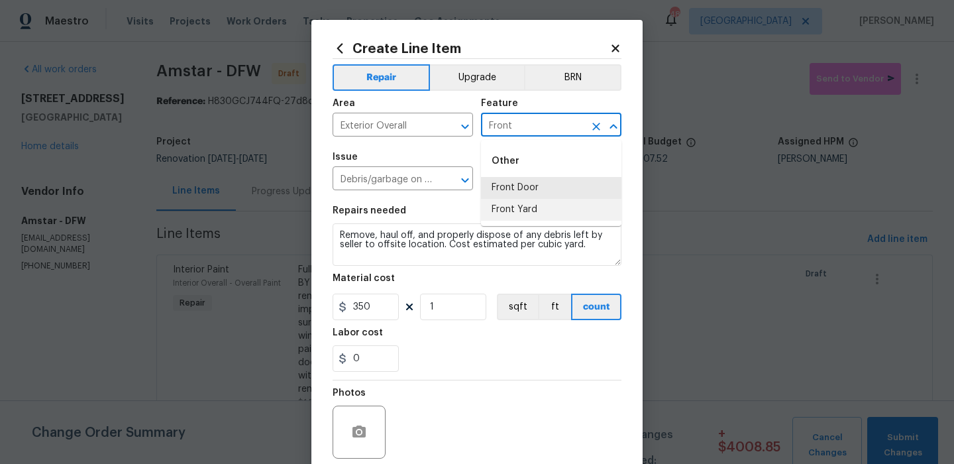
click at [559, 205] on li "Front Yard" at bounding box center [551, 210] width 140 height 22
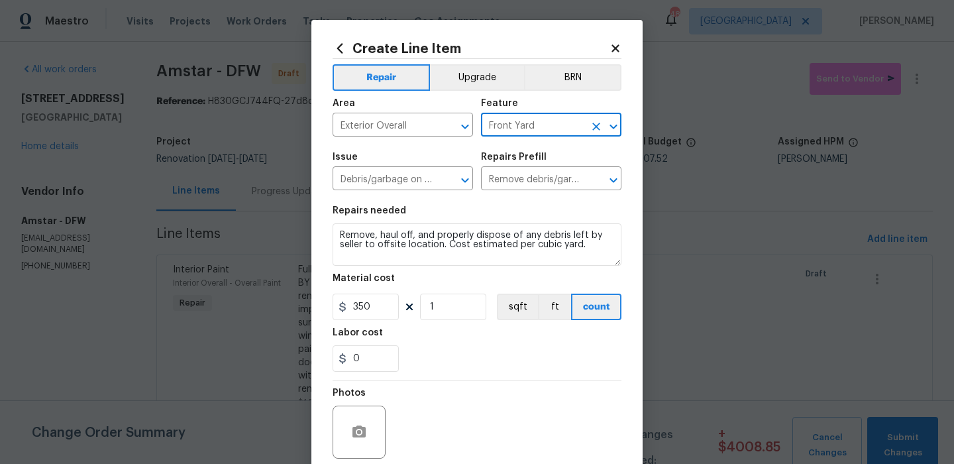
type input "Front Yard"
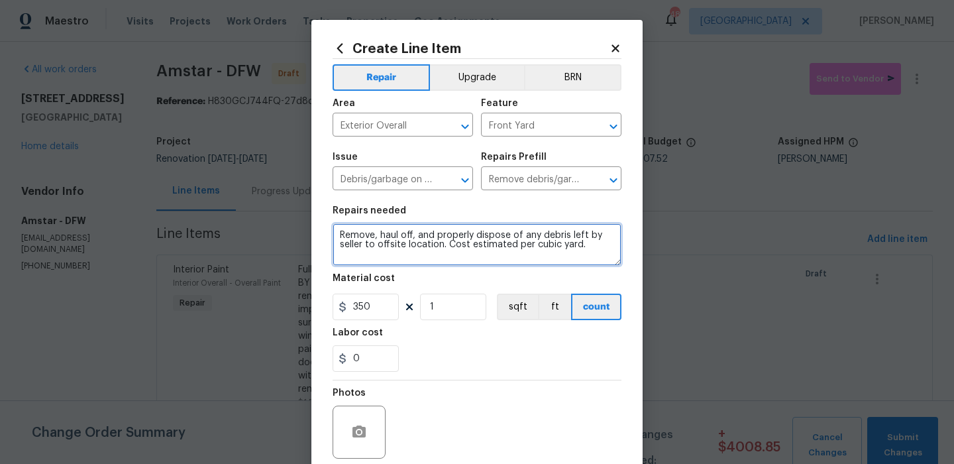
click at [539, 236] on textarea "Remove, haul off, and properly dispose of any debris left by seller to offsite …" at bounding box center [477, 244] width 289 height 42
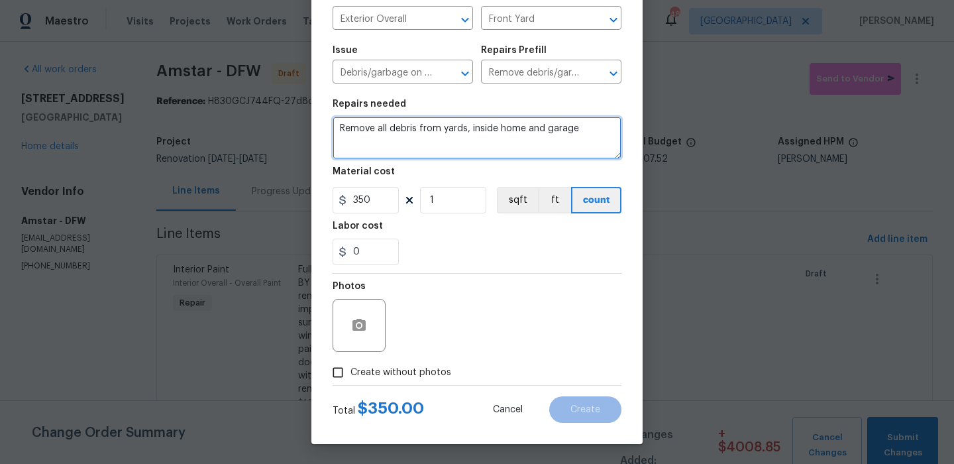
type textarea "Remove all debris from yards, inside home and garage"
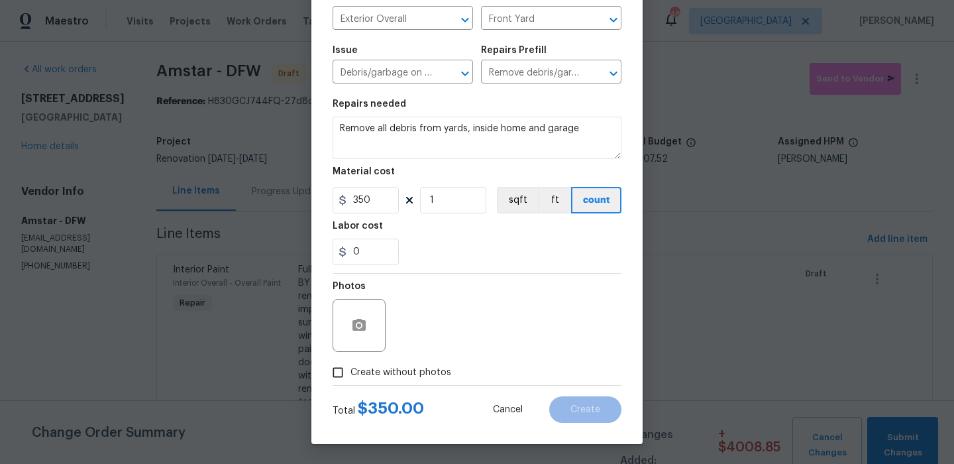
click at [434, 361] on label "Create without photos" at bounding box center [388, 372] width 126 height 25
click at [350, 361] on input "Create without photos" at bounding box center [337, 372] width 25 height 25
checkbox input "true"
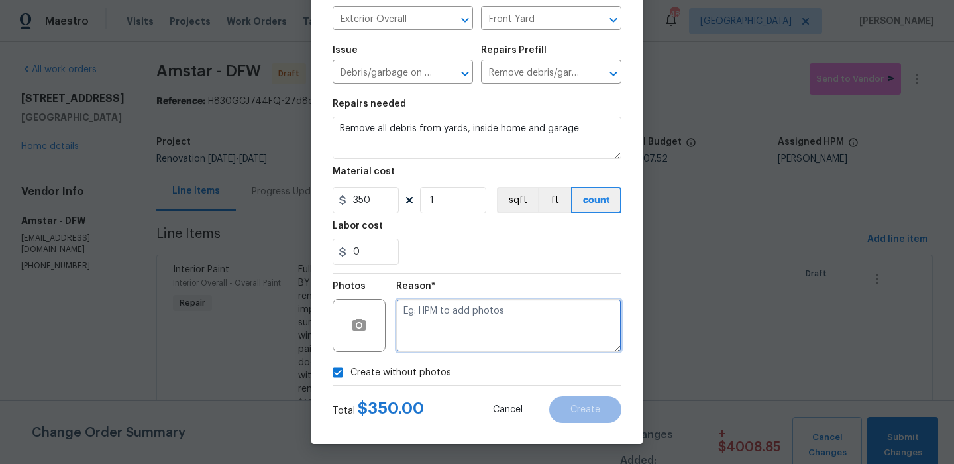
click at [506, 334] on textarea at bounding box center [508, 325] width 225 height 53
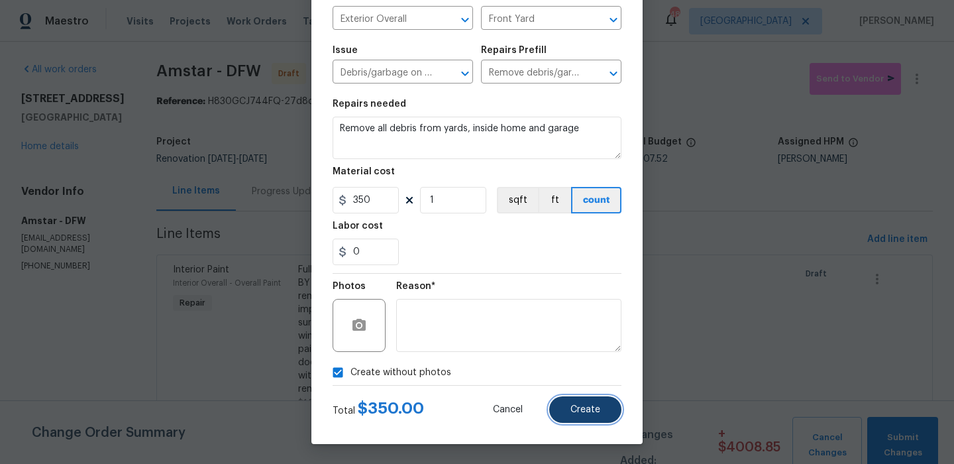
click at [602, 413] on button "Create" at bounding box center [585, 409] width 72 height 27
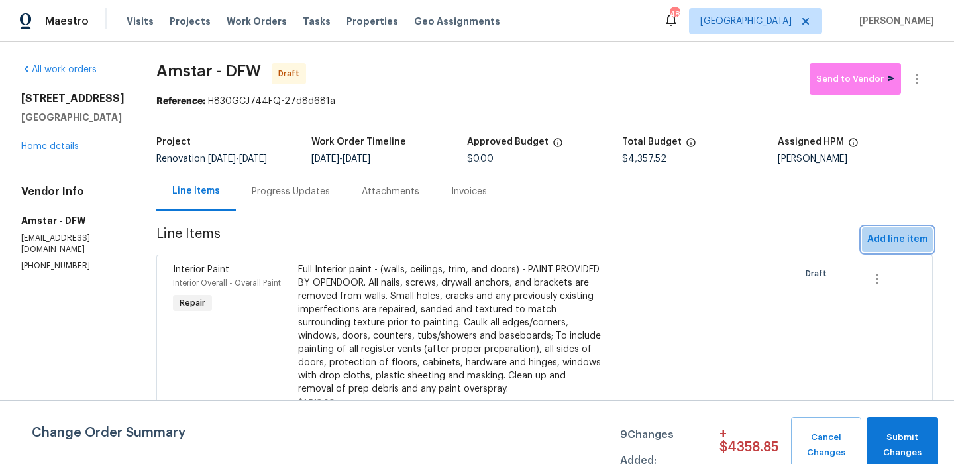
click at [892, 241] on span "Add line item" at bounding box center [897, 239] width 60 height 17
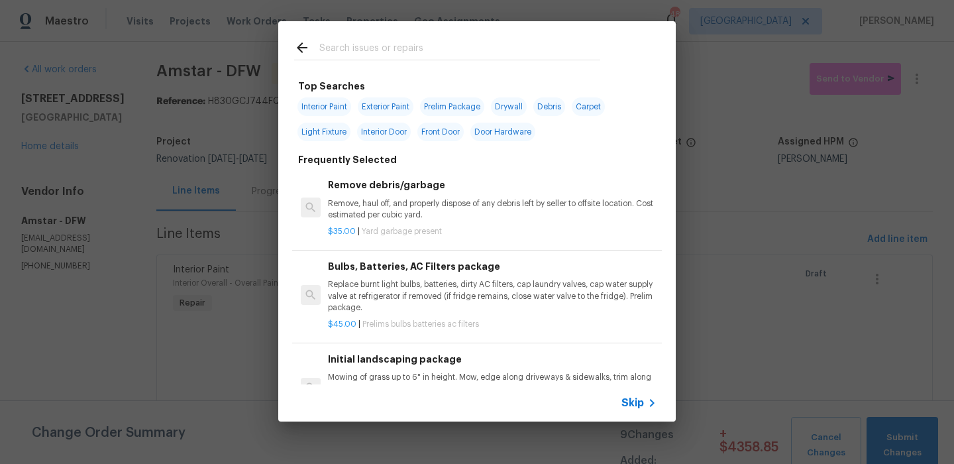
click at [433, 52] on input "text" at bounding box center [459, 50] width 281 height 20
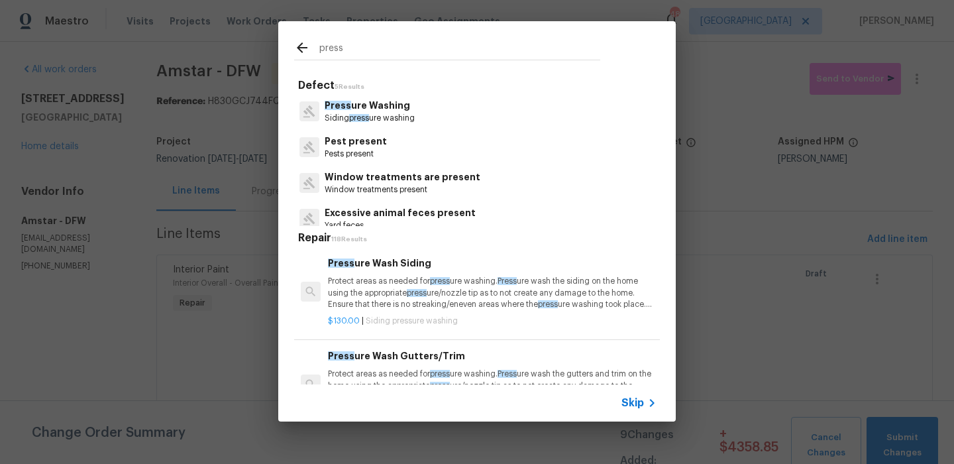
type input "press"
click at [362, 102] on p "Press ure Washing" at bounding box center [370, 106] width 90 height 14
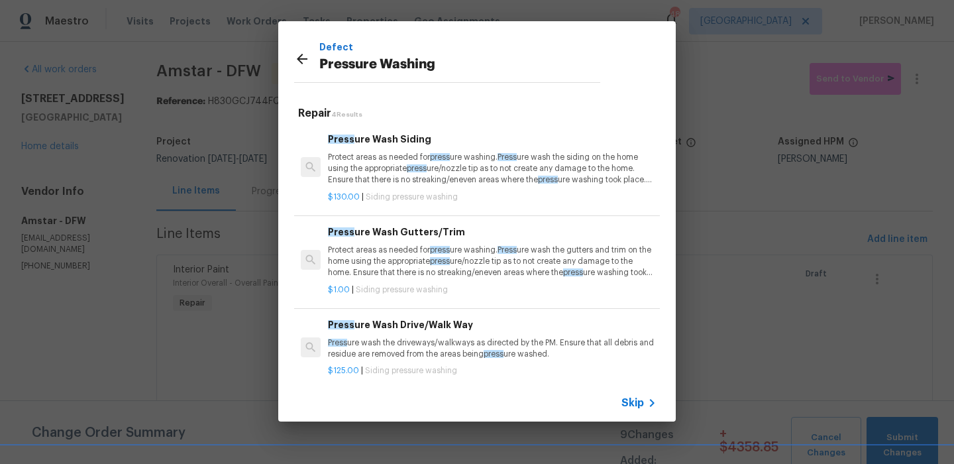
click at [372, 139] on h6 "Press ure Wash Siding" at bounding box center [492, 139] width 329 height 15
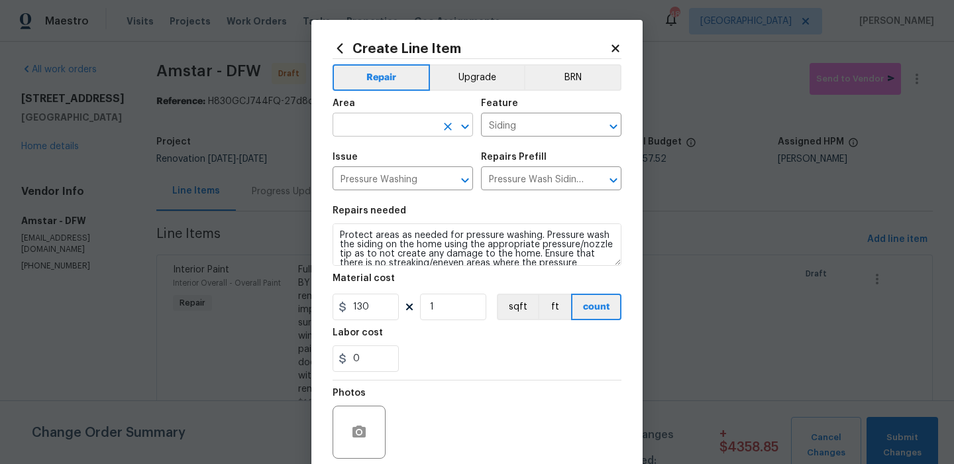
click at [416, 132] on input "text" at bounding box center [384, 126] width 103 height 21
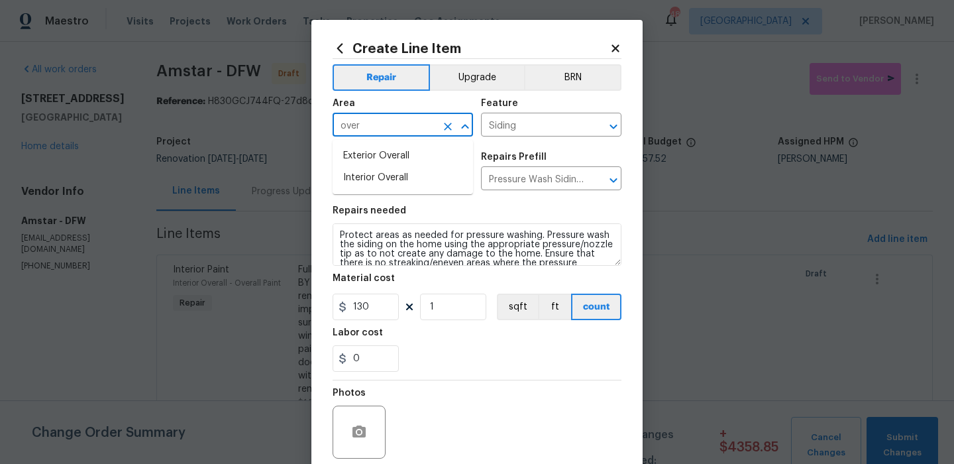
click at [441, 156] on li "Exterior Overall" at bounding box center [403, 156] width 140 height 22
type input "Exterior Overall"
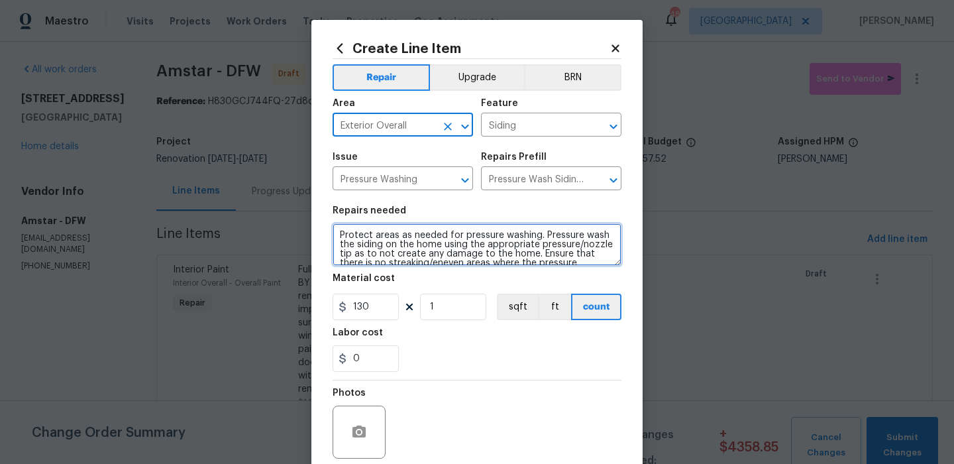
click at [424, 235] on textarea "Protect areas as needed for pressure washing. Pressure wash the siding on the h…" at bounding box center [477, 244] width 289 height 42
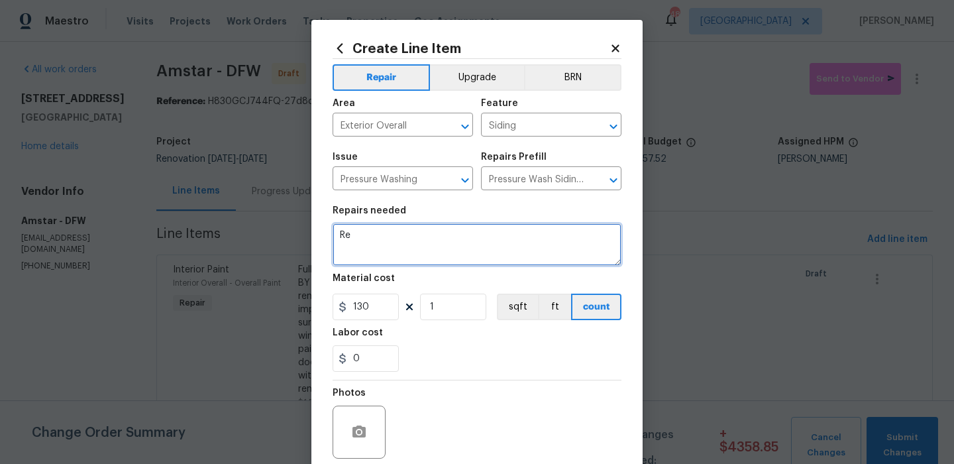
type textarea "R"
type textarea "Pressure wash home, sidewalks, driveway and brick"
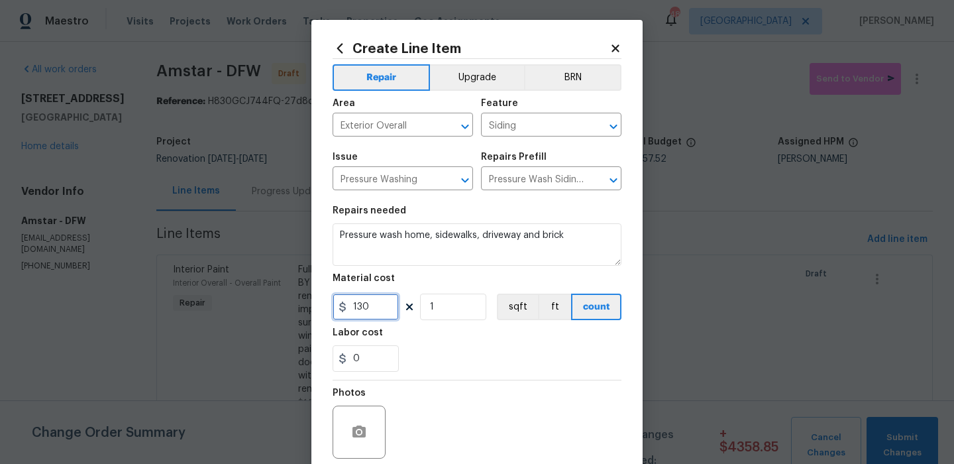
click at [381, 307] on input "130" at bounding box center [366, 307] width 66 height 27
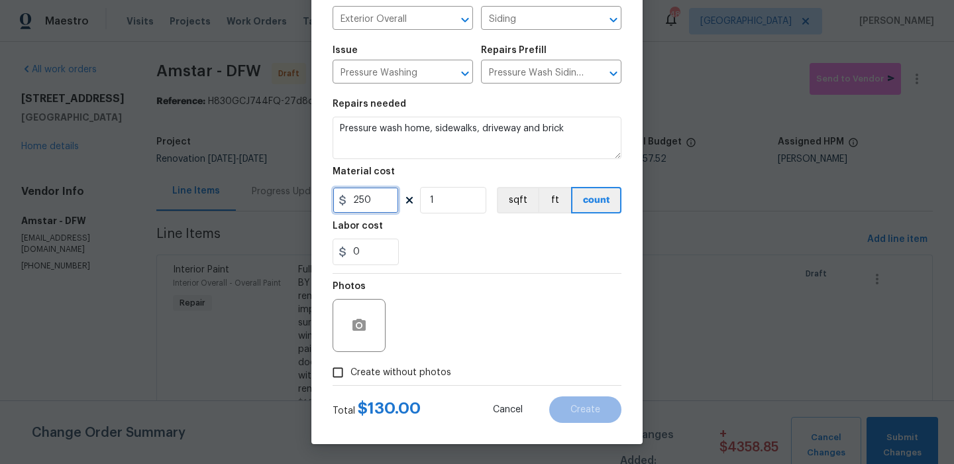
type input "250"
click at [419, 364] on label "Create without photos" at bounding box center [388, 372] width 126 height 25
click at [350, 364] on input "Create without photos" at bounding box center [337, 372] width 25 height 25
checkbox input "true"
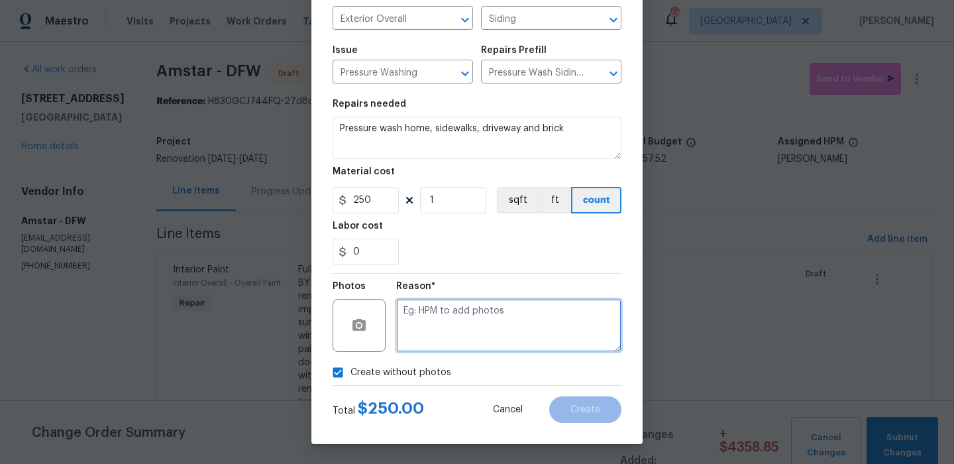
drag, startPoint x: 420, startPoint y: 361, endPoint x: 467, endPoint y: 316, distance: 65.1
click at [467, 316] on textarea at bounding box center [508, 325] width 225 height 53
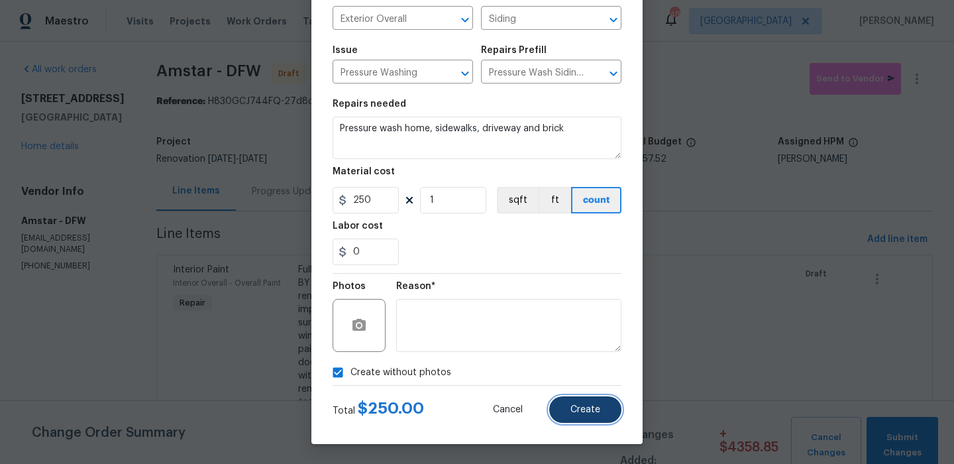
click at [577, 398] on button "Create" at bounding box center [585, 409] width 72 height 27
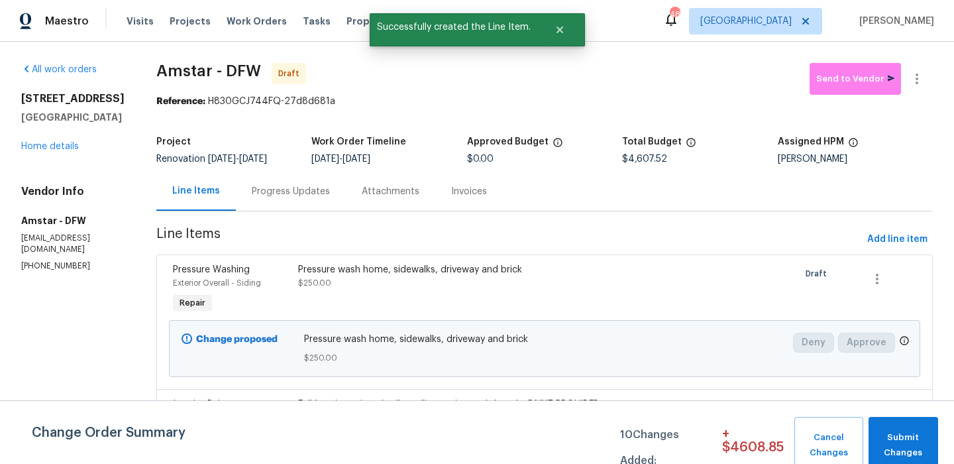
click at [904, 254] on div "Pressure Washing Exterior Overall - Siding Repair Pressure wash home, sidewalks…" at bounding box center [544, 321] width 776 height 134
click at [911, 239] on span "Add line item" at bounding box center [897, 239] width 60 height 17
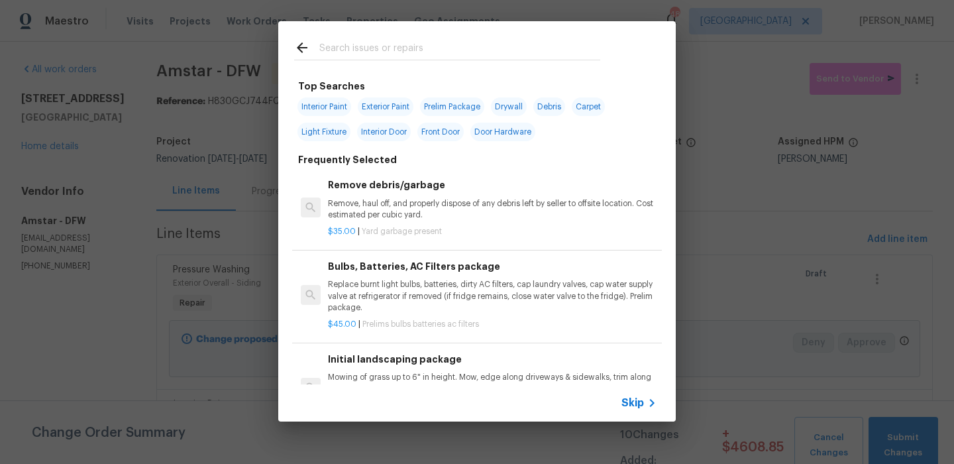
click at [489, 127] on span "Door Hardware" at bounding box center [502, 132] width 65 height 19
type input "Door Hardware"
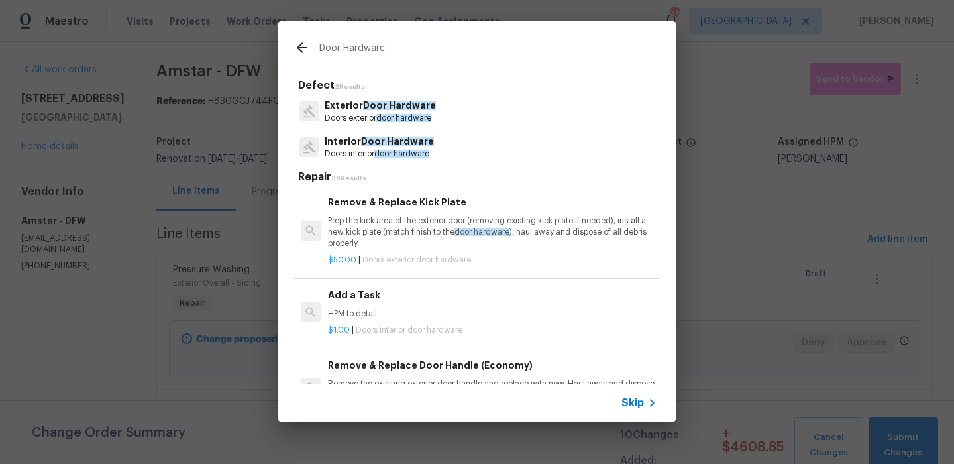
click at [403, 307] on div "Add a Task HPM to detail" at bounding box center [492, 304] width 329 height 32
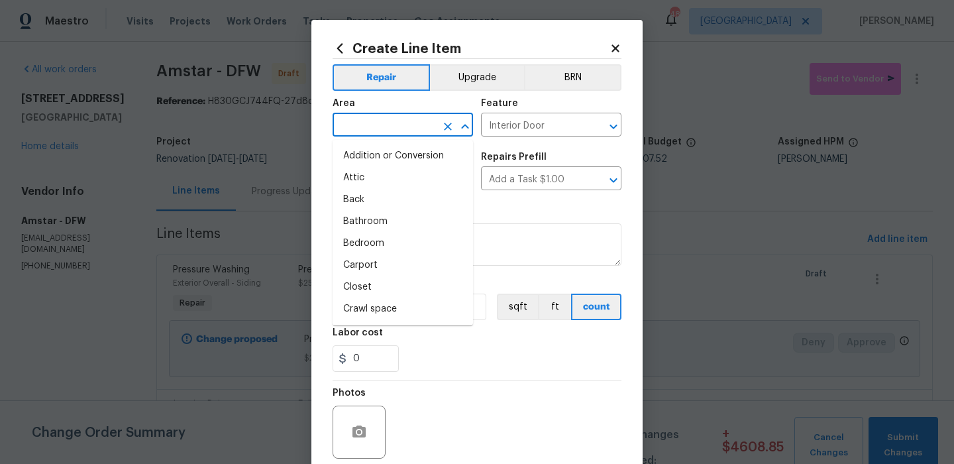
click at [410, 119] on input "text" at bounding box center [384, 126] width 103 height 21
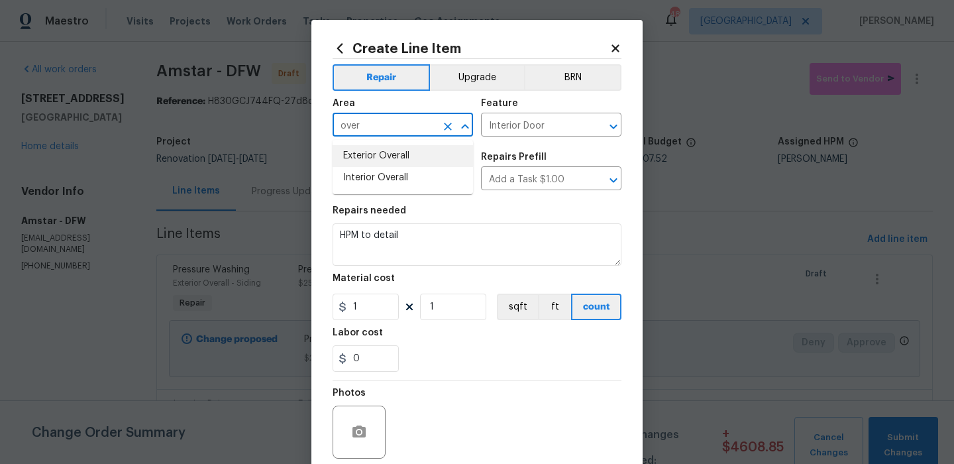
click at [416, 152] on li "Exterior Overall" at bounding box center [403, 156] width 140 height 22
type input "Exterior Overall"
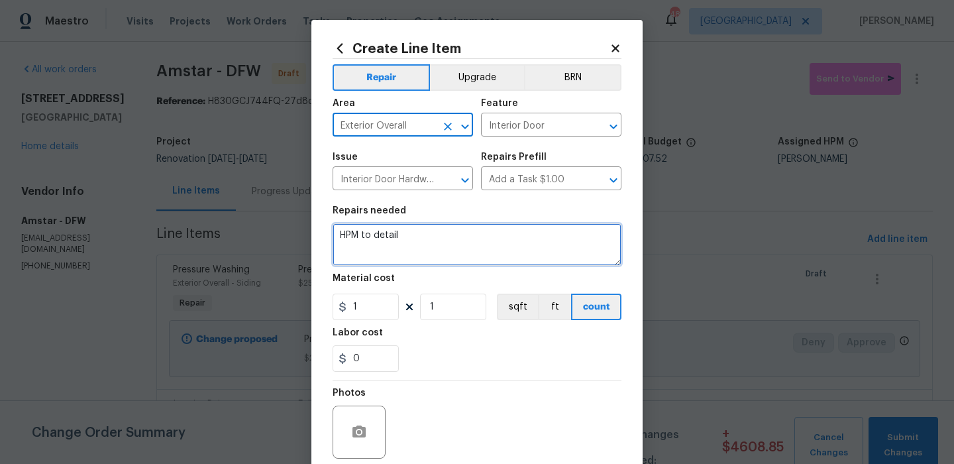
click at [402, 243] on textarea "HPM to detail" at bounding box center [477, 244] width 289 height 42
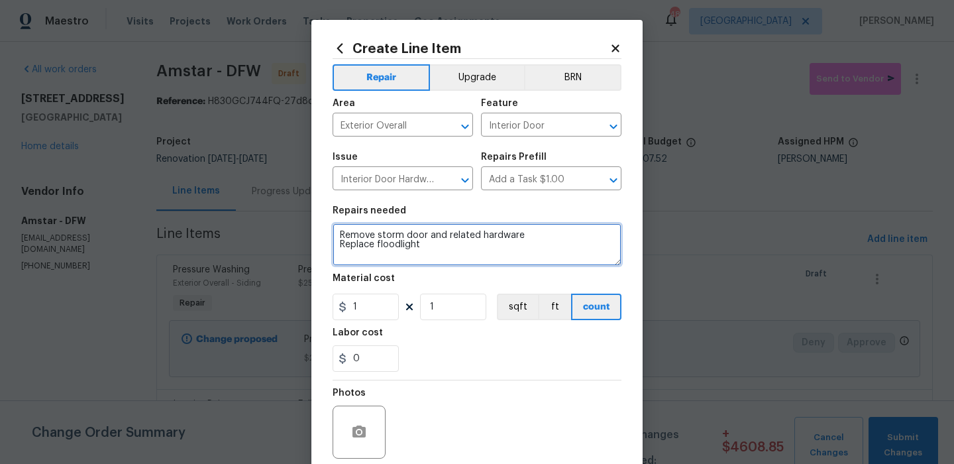
type textarea "Remove storm door and related hardware Replace floodlight"
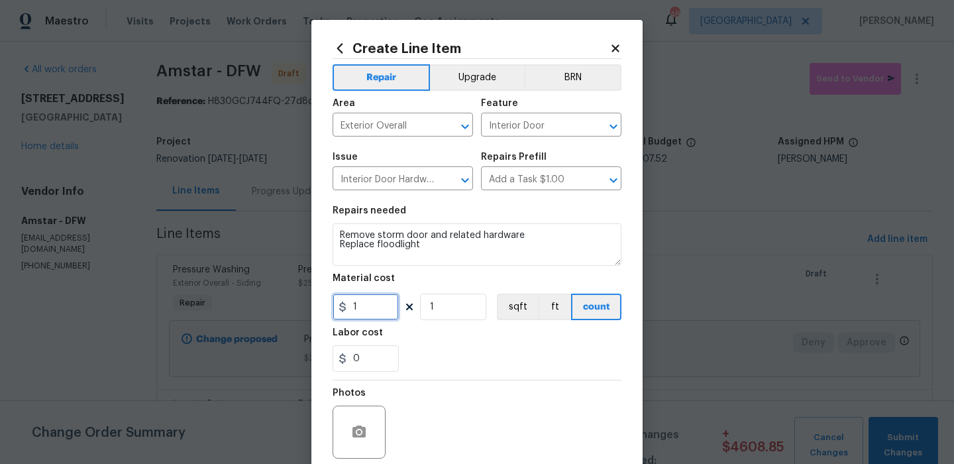
click at [385, 316] on input "1" at bounding box center [366, 307] width 66 height 27
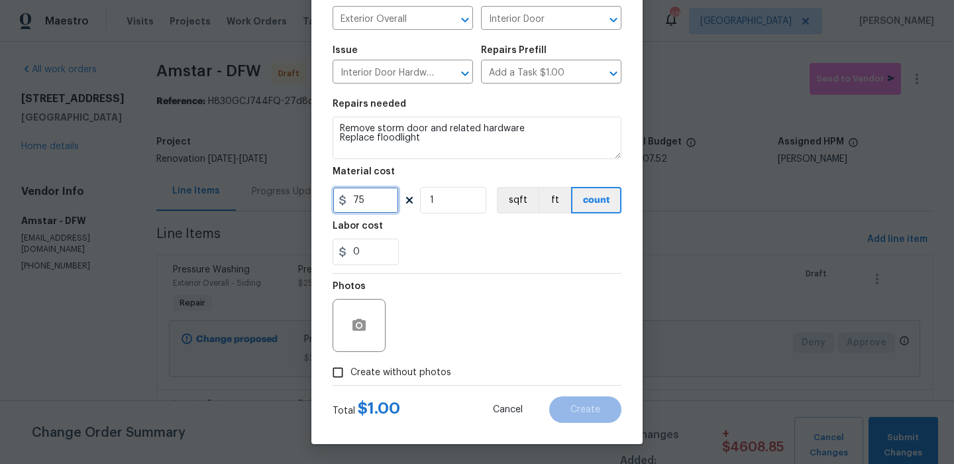
type input "75"
click at [396, 378] on span "Create without photos" at bounding box center [400, 373] width 101 height 14
click at [350, 378] on input "Create without photos" at bounding box center [337, 372] width 25 height 25
checkbox input "true"
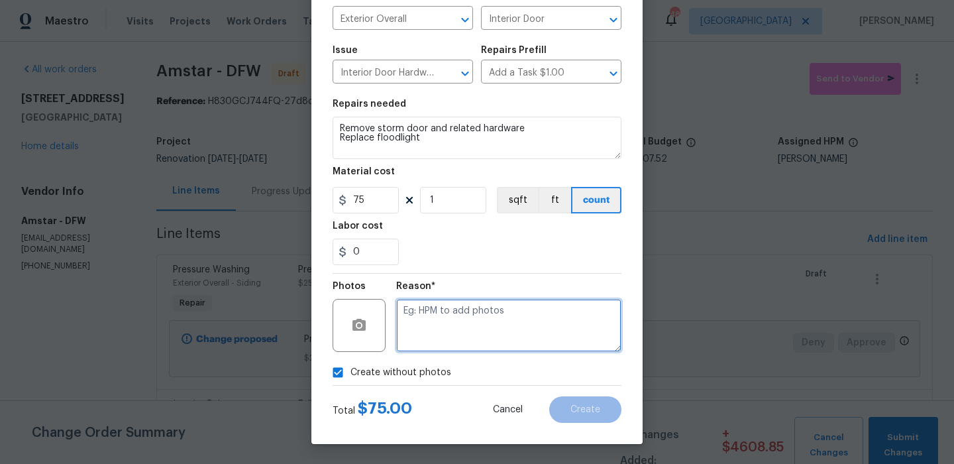
click at [465, 341] on textarea at bounding box center [508, 325] width 225 height 53
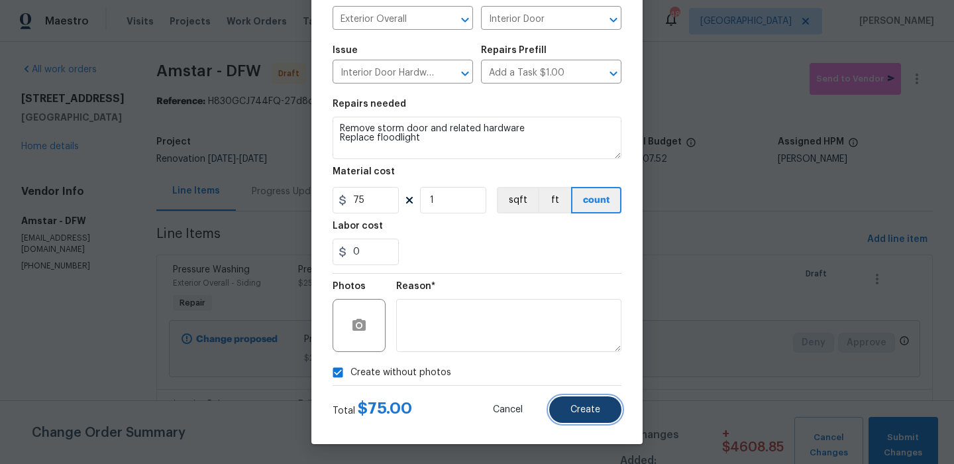
click at [586, 399] on button "Create" at bounding box center [585, 409] width 72 height 27
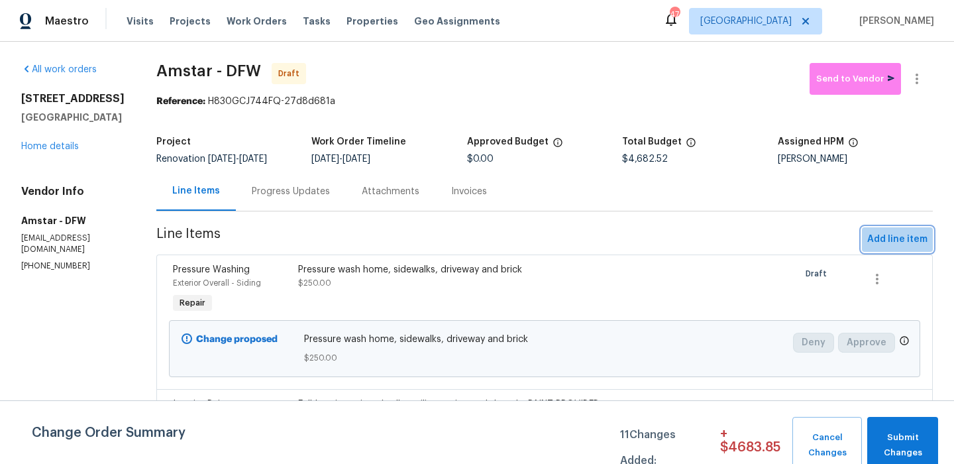
click at [908, 242] on span "Add line item" at bounding box center [897, 239] width 60 height 17
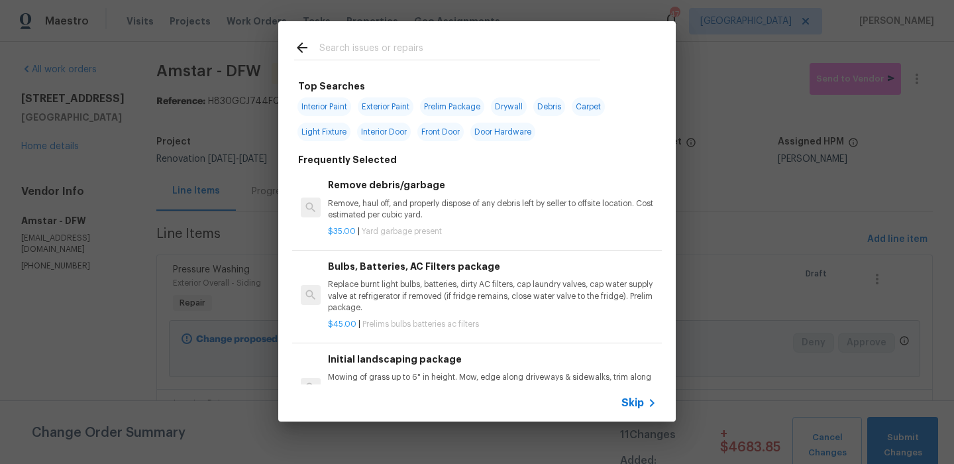
click at [403, 50] on input "text" at bounding box center [459, 50] width 281 height 20
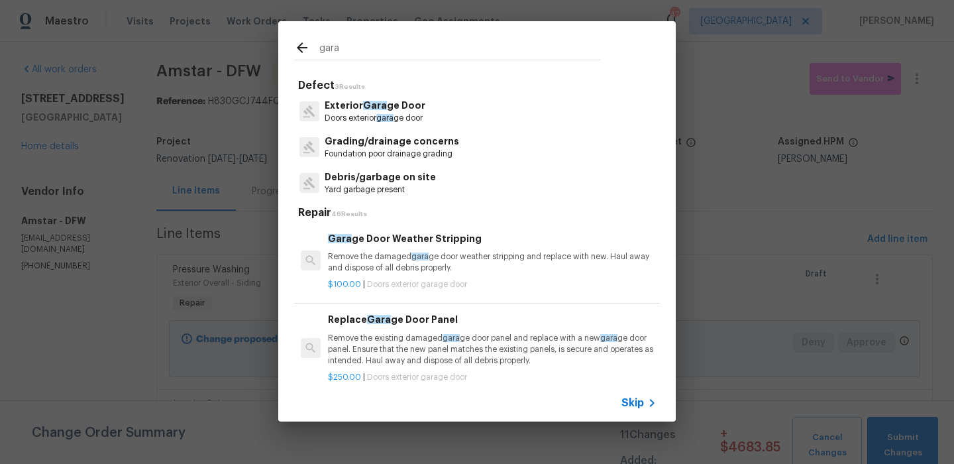
type input "gara"
click at [402, 119] on p "Doors exterior gara ge door" at bounding box center [375, 118] width 101 height 11
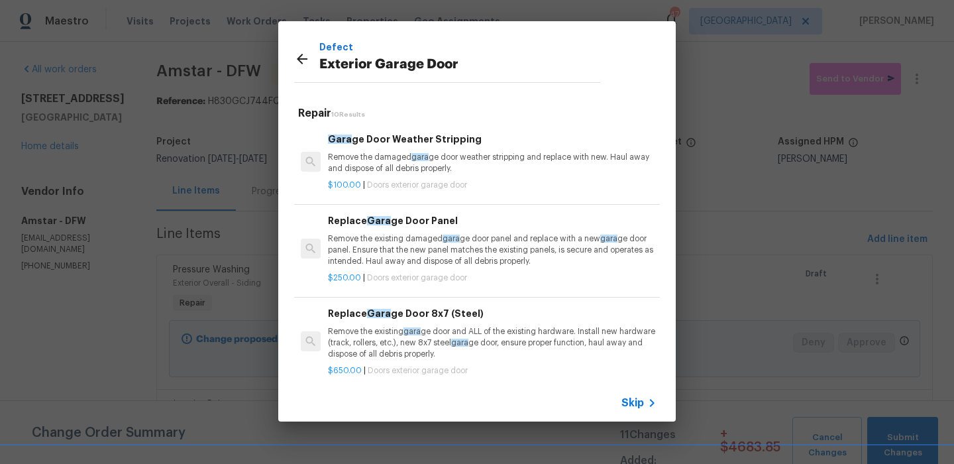
click at [413, 246] on p "Remove the existing damaged gara ge door panel and replace with a new gara ge d…" at bounding box center [492, 250] width 329 height 34
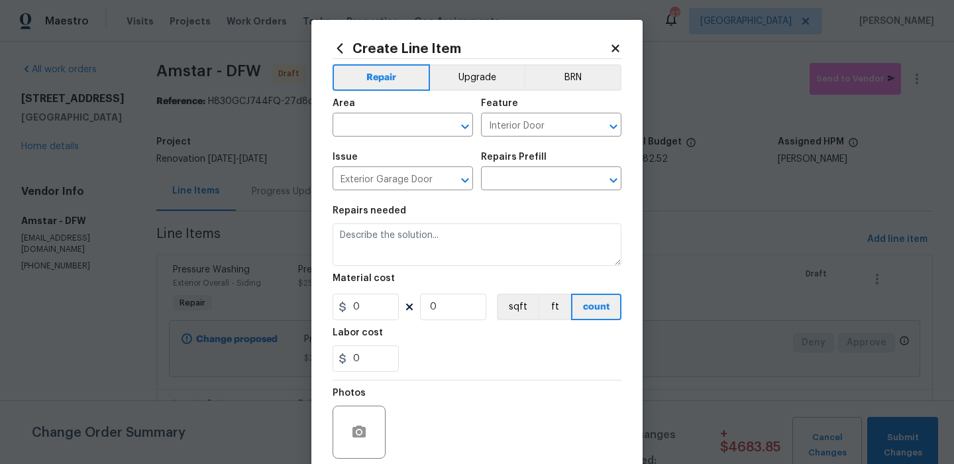
type input "Replace Garage Door Panel $250.00"
type textarea "Remove the existing damaged garage door panel and replace with a new garage doo…"
type input "250"
type input "1"
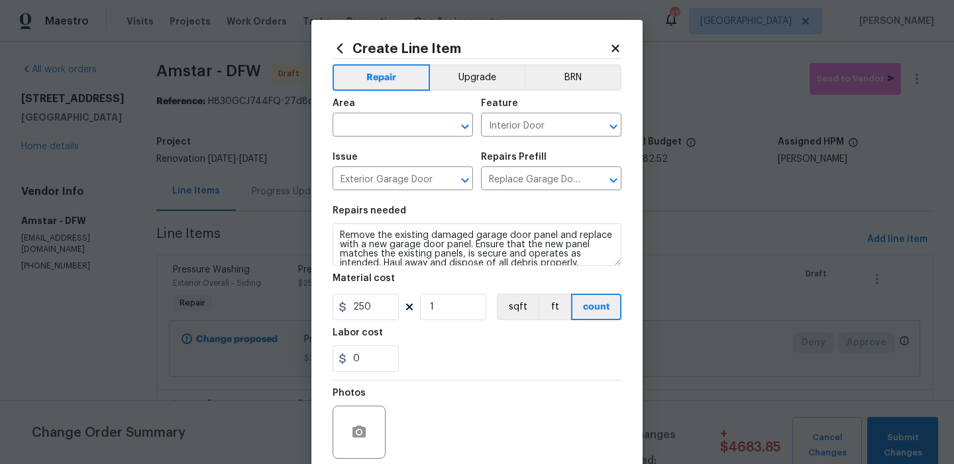
click at [435, 140] on span "Area ​" at bounding box center [403, 118] width 140 height 54
click at [435, 129] on input "text" at bounding box center [384, 126] width 103 height 21
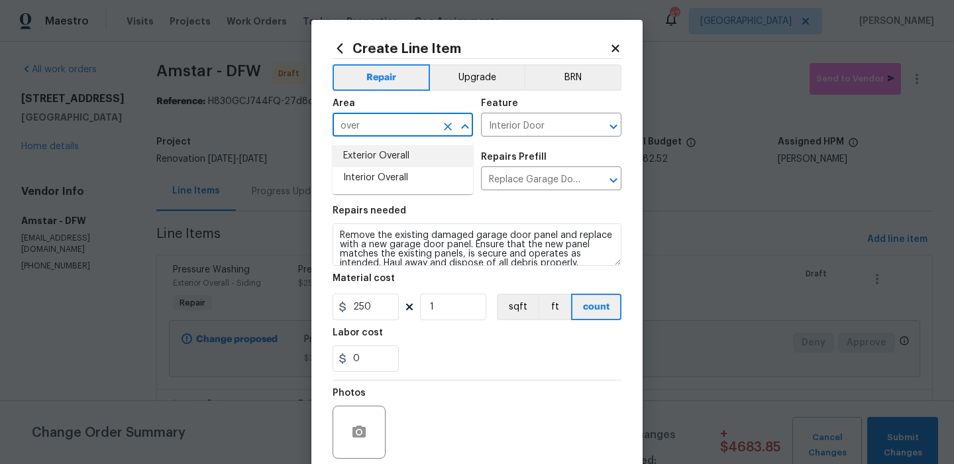
click at [437, 150] on li "Exterior Overall" at bounding box center [403, 156] width 140 height 22
type input "Exterior Overall"
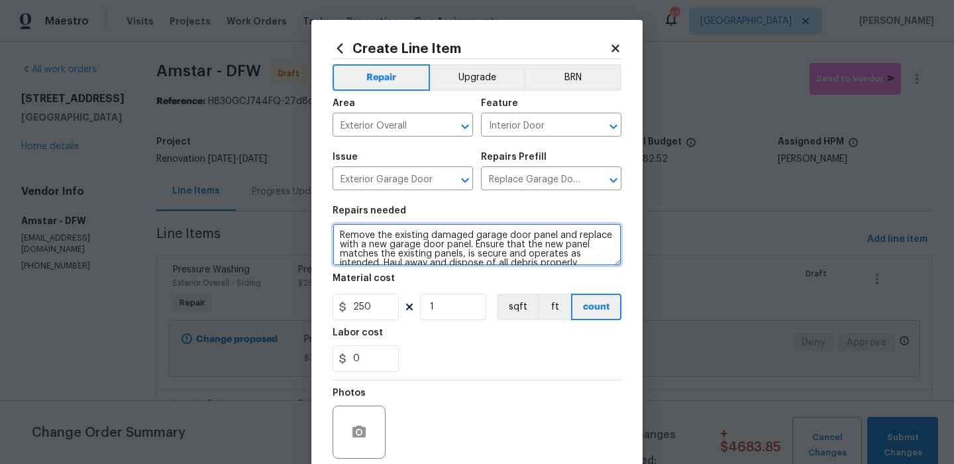
click at [437, 233] on textarea "Remove the existing damaged garage door panel and replace with a new garage doo…" at bounding box center [477, 244] width 289 height 42
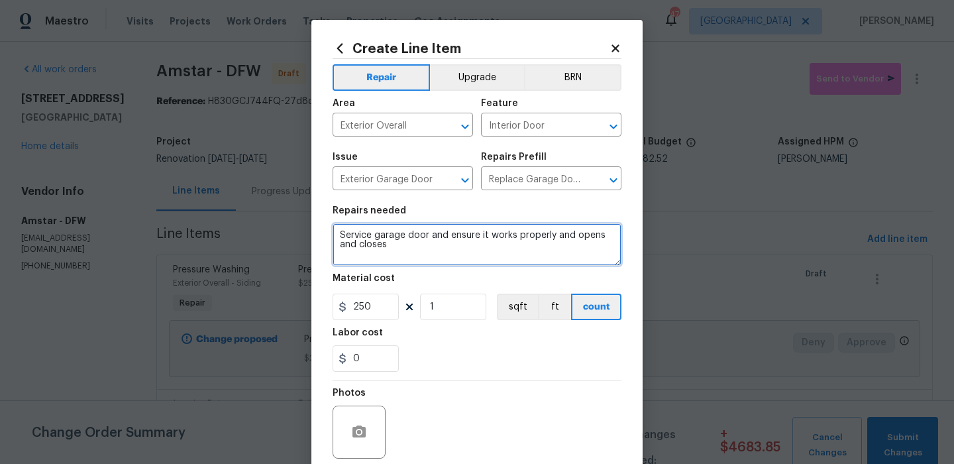
type textarea "Service garage door and ensure it works properly and opens and closes"
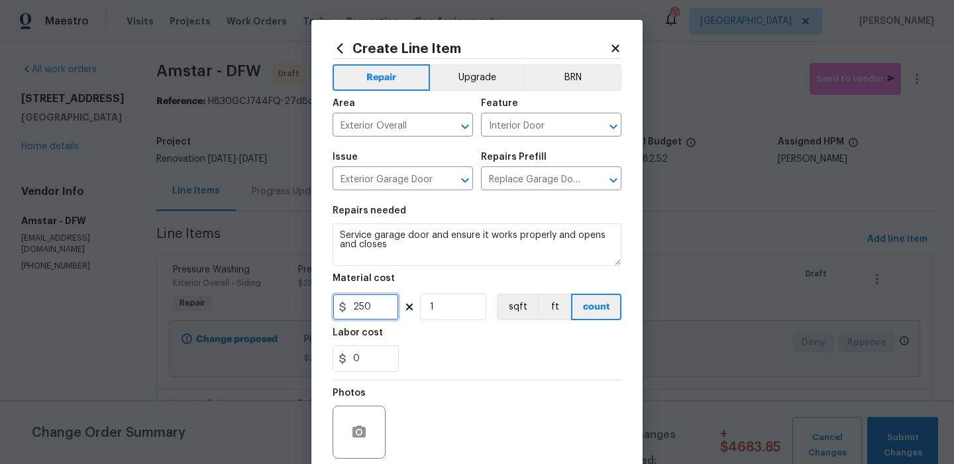
click at [385, 304] on input "250" at bounding box center [366, 307] width 66 height 27
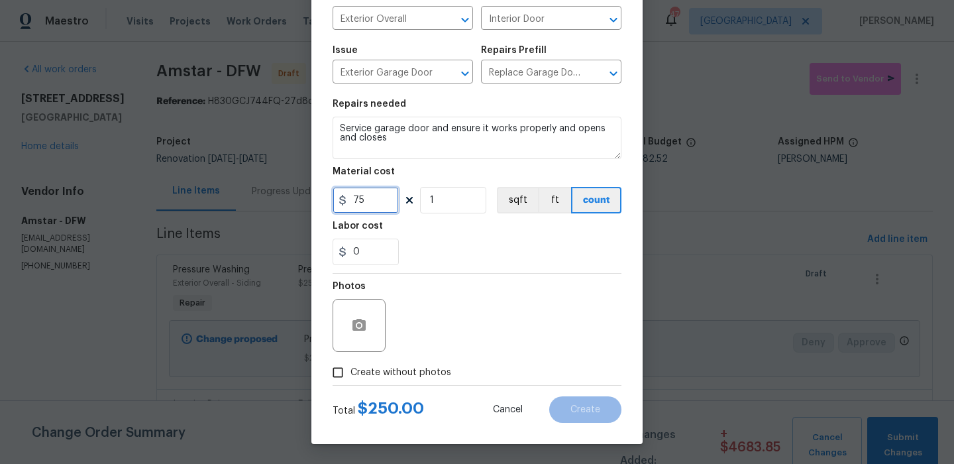
type input "75"
click at [444, 370] on span "Create without photos" at bounding box center [400, 373] width 101 height 14
click at [350, 370] on input "Create without photos" at bounding box center [337, 372] width 25 height 25
checkbox input "true"
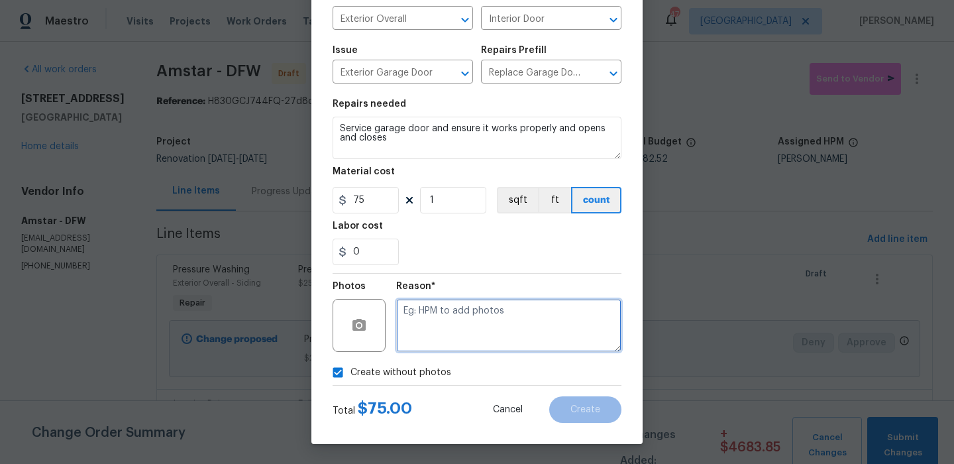
drag, startPoint x: 451, startPoint y: 364, endPoint x: 481, endPoint y: 335, distance: 42.2
click at [481, 335] on textarea at bounding box center [508, 325] width 225 height 53
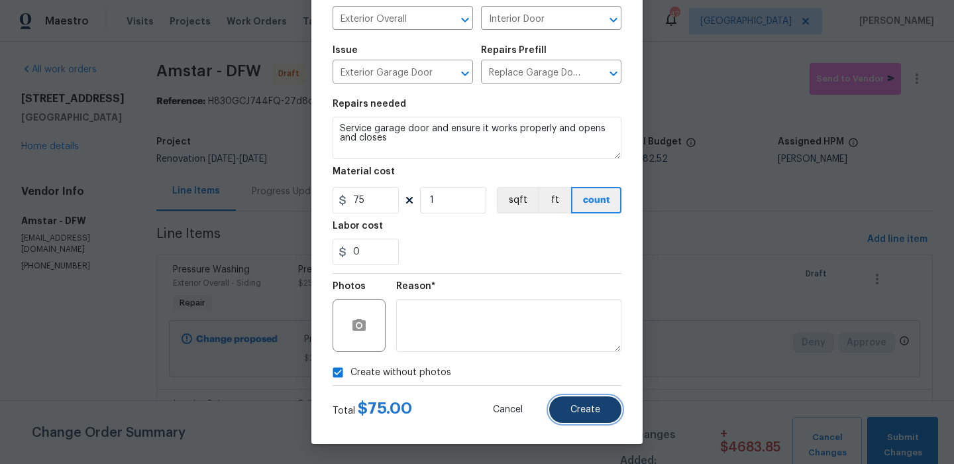
click at [577, 396] on button "Create" at bounding box center [585, 409] width 72 height 27
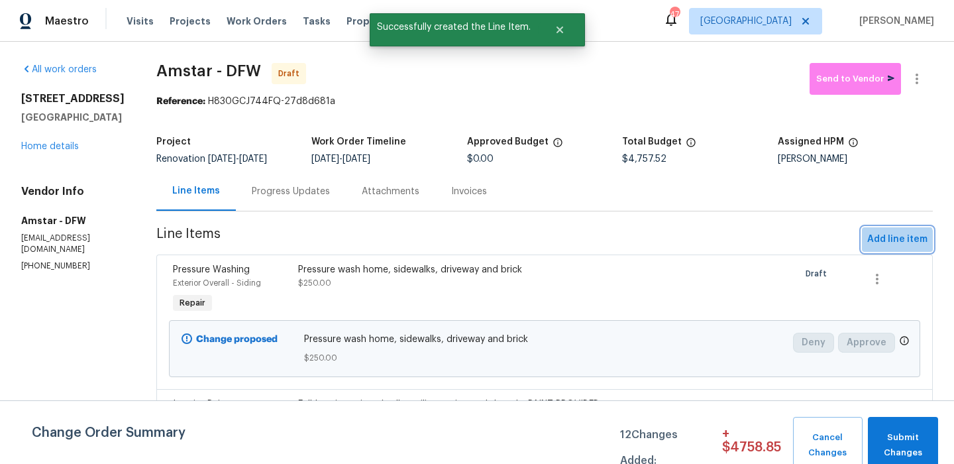
click at [884, 247] on span "Add line item" at bounding box center [897, 239] width 60 height 17
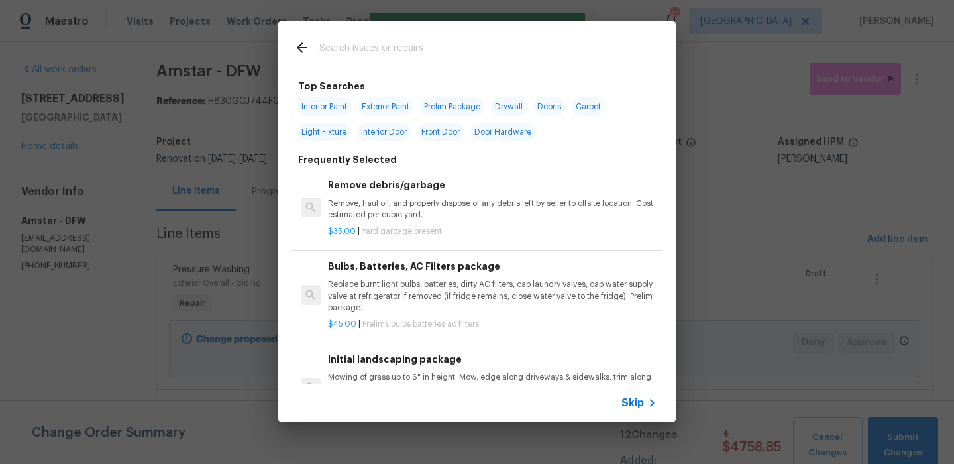
click at [643, 409] on div "Skip" at bounding box center [640, 403] width 38 height 16
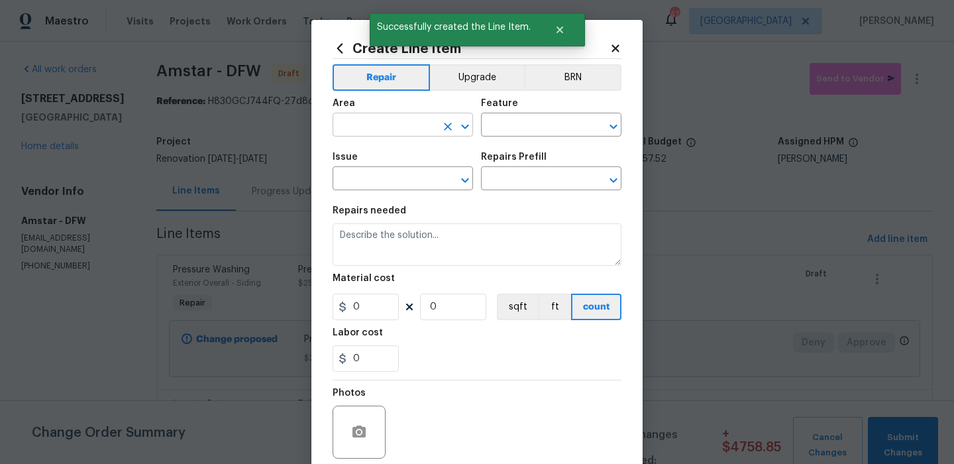
click at [360, 121] on input "text" at bounding box center [384, 126] width 103 height 21
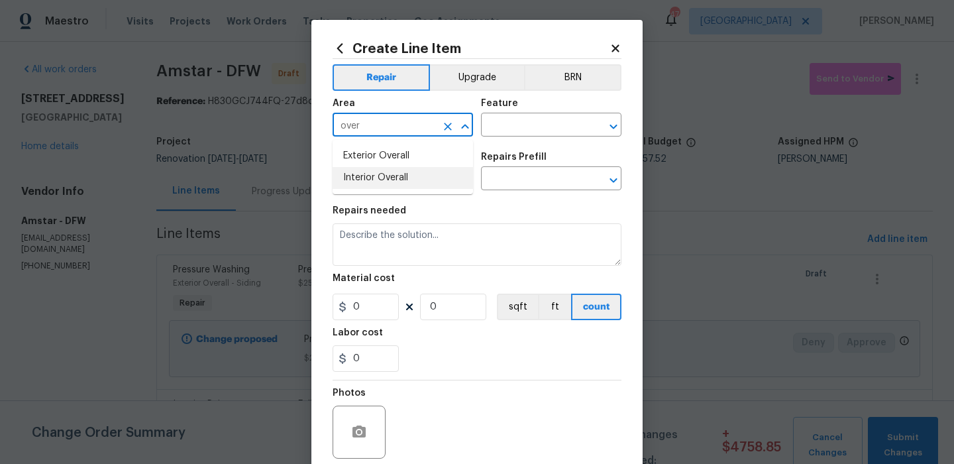
click at [402, 176] on li "Interior Overall" at bounding box center [403, 178] width 140 height 22
type input "Interior Overall"
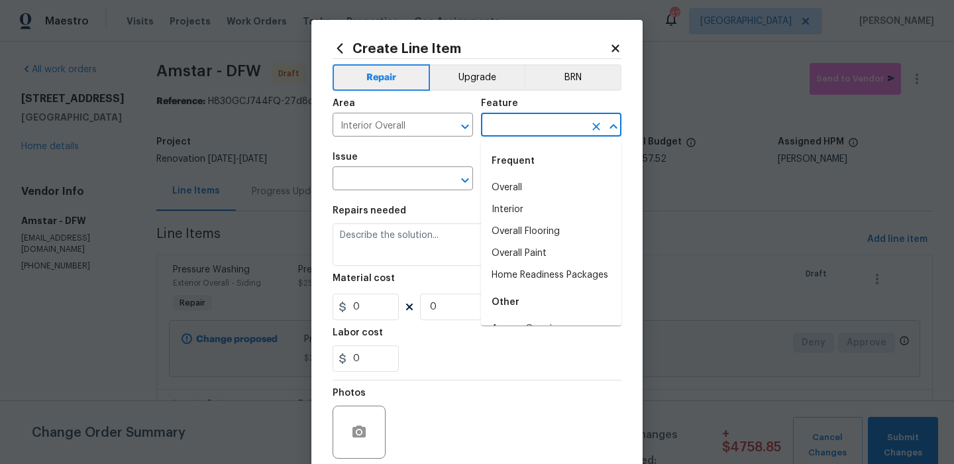
click at [504, 121] on input "text" at bounding box center [532, 126] width 103 height 21
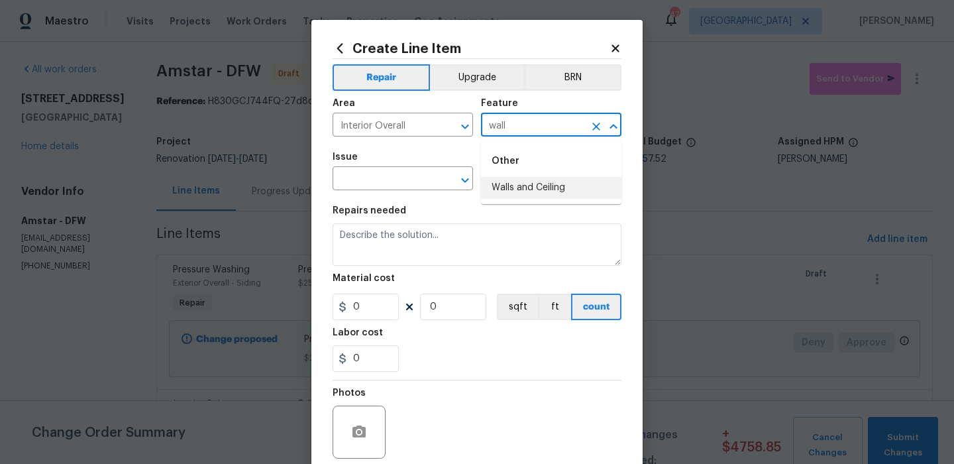
click at [500, 179] on li "Walls and Ceiling" at bounding box center [551, 188] width 140 height 22
type input "Walls and Ceiling"
click at [372, 176] on input "text" at bounding box center [384, 180] width 103 height 21
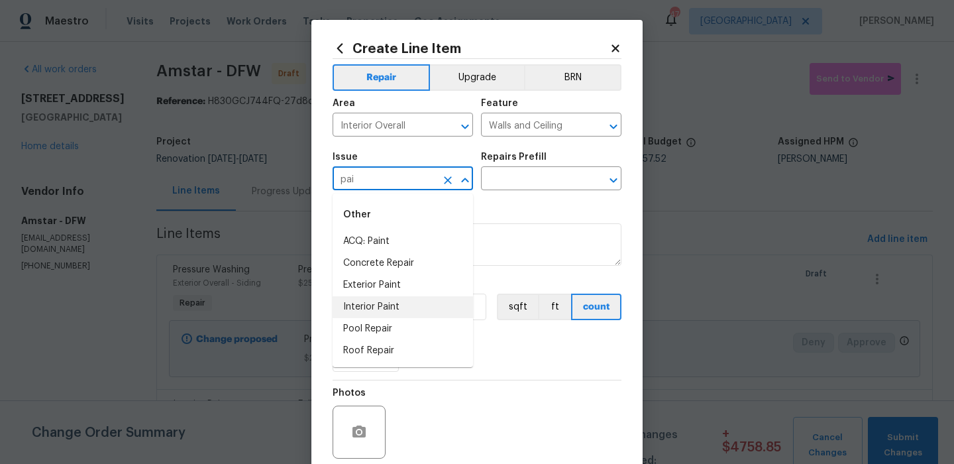
click at [400, 309] on li "Interior Paint" at bounding box center [403, 307] width 140 height 22
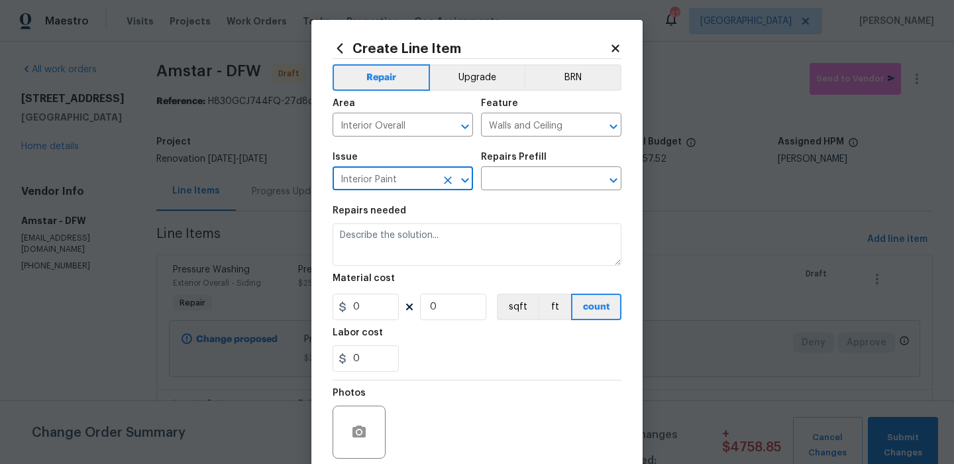
type input "Interior Paint"
click at [559, 100] on div "Feature" at bounding box center [551, 107] width 140 height 17
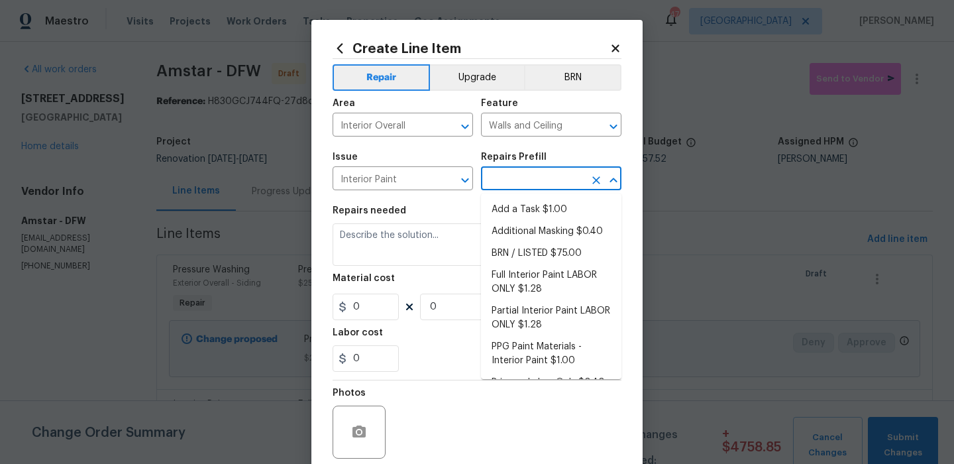
click at [512, 176] on input "text" at bounding box center [532, 180] width 103 height 21
click at [512, 203] on li "Add a Task $1.00" at bounding box center [551, 210] width 140 height 22
type input "Overall Paint"
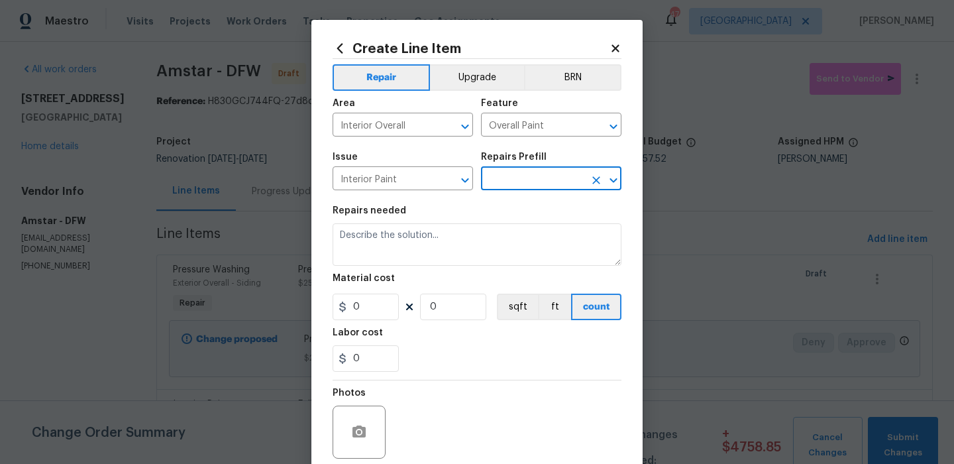
type input "Add a Task $1.00"
type textarea "HPM to detail"
type input "1"
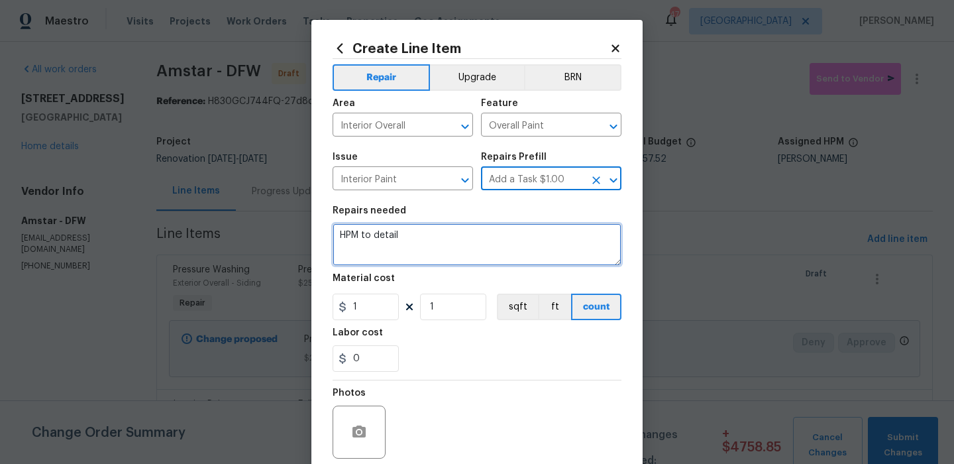
click at [476, 242] on textarea "HPM to detail" at bounding box center [477, 244] width 289 height 42
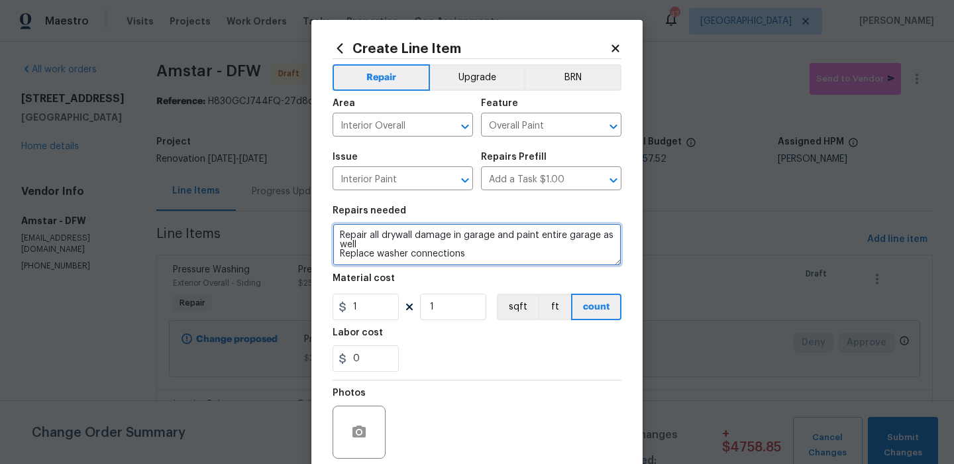
type textarea "Repair all drywall damage in garage and paint entire garage as well Replace was…"
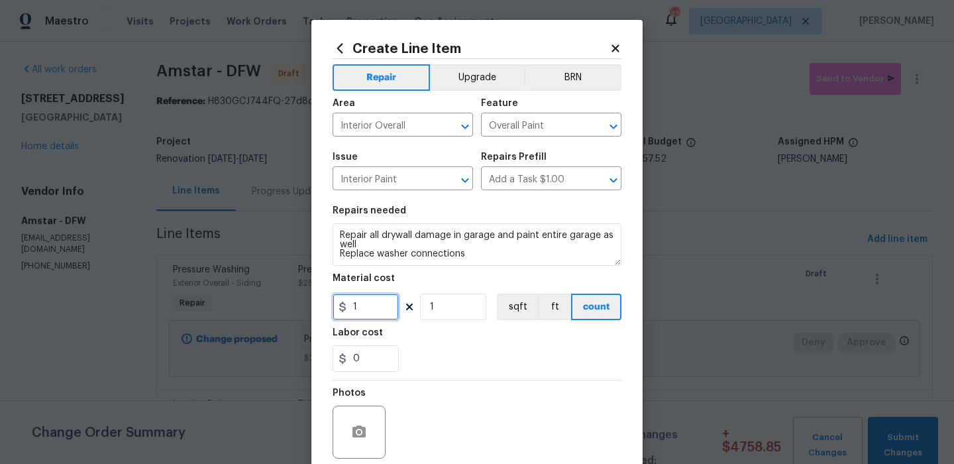
click at [380, 300] on input "1" at bounding box center [366, 307] width 66 height 27
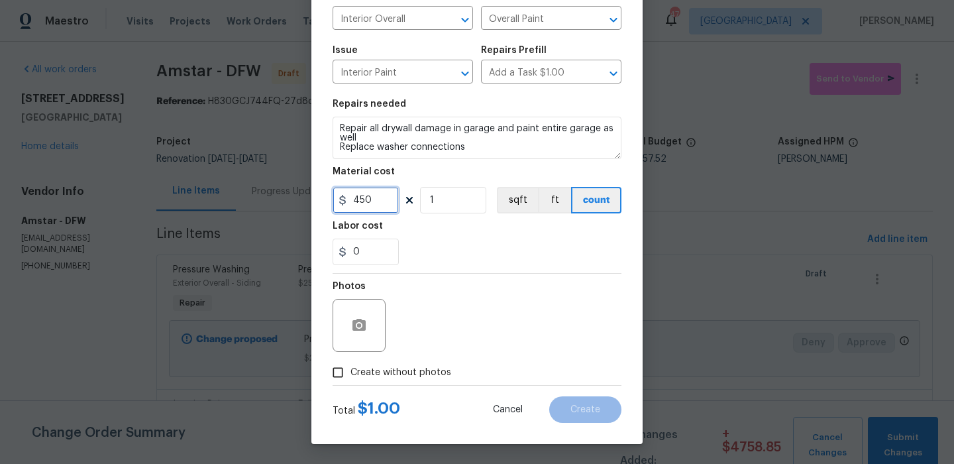
type input "450"
click at [407, 368] on span "Create without photos" at bounding box center [400, 373] width 101 height 14
click at [350, 368] on input "Create without photos" at bounding box center [337, 372] width 25 height 25
checkbox input "true"
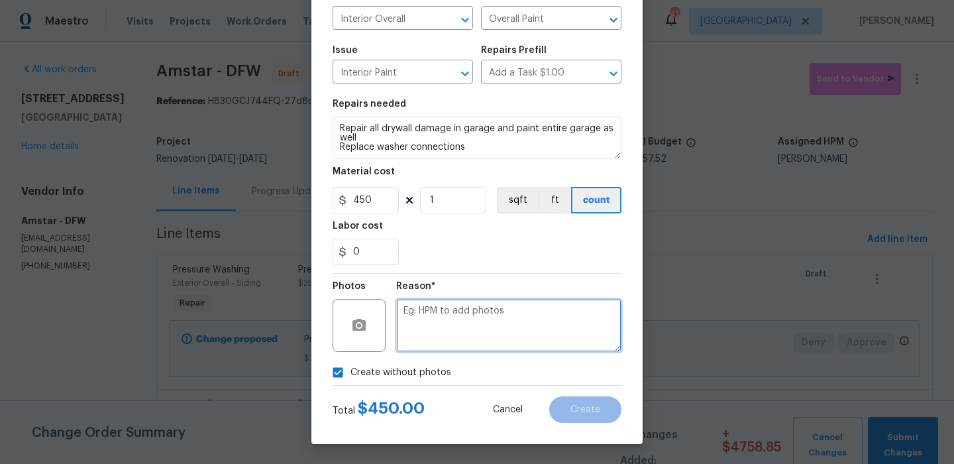
click at [462, 340] on textarea at bounding box center [508, 325] width 225 height 53
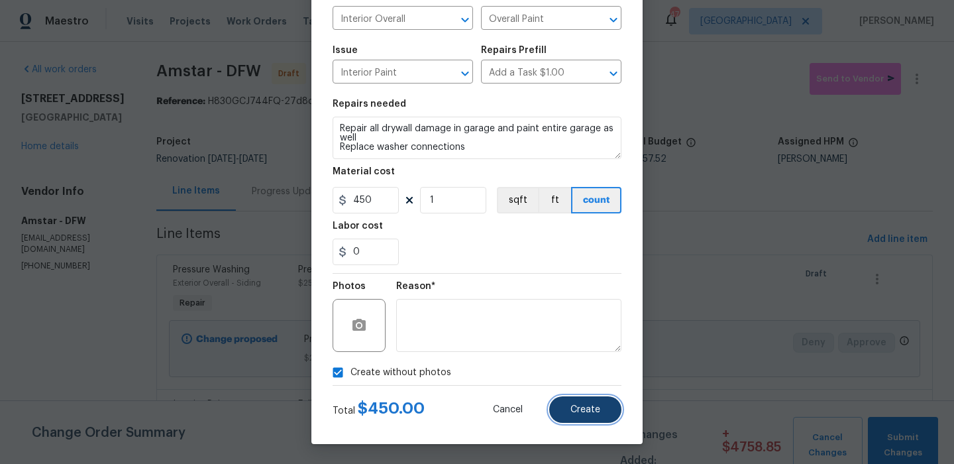
click at [598, 405] on span "Create" at bounding box center [585, 410] width 30 height 10
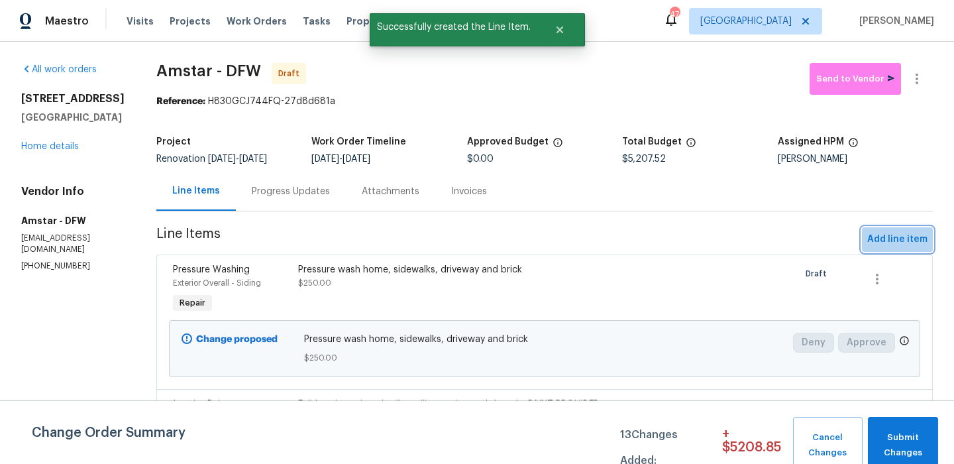
click at [912, 229] on button "Add line item" at bounding box center [897, 239] width 71 height 25
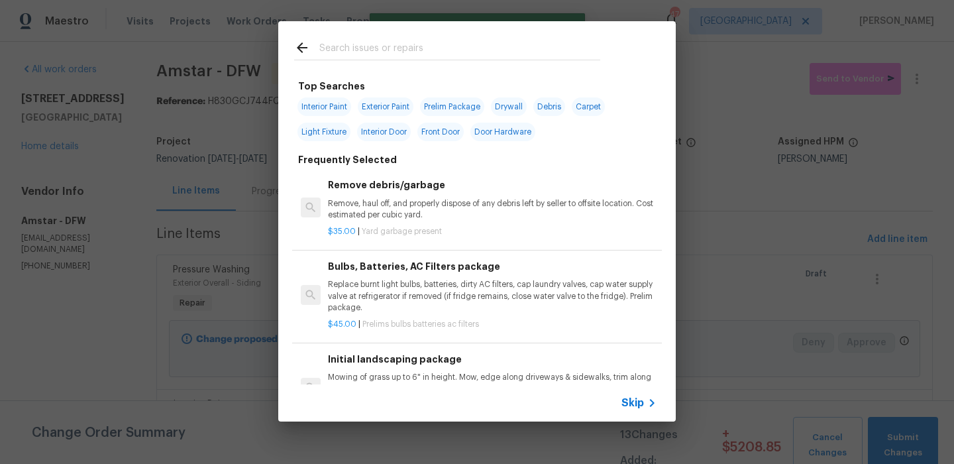
click at [647, 404] on icon at bounding box center [652, 403] width 16 height 16
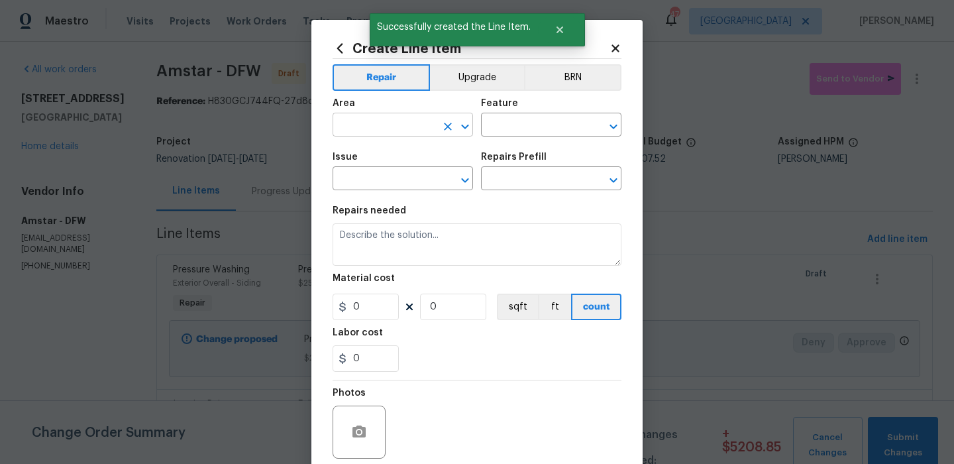
click at [380, 135] on input "text" at bounding box center [384, 126] width 103 height 21
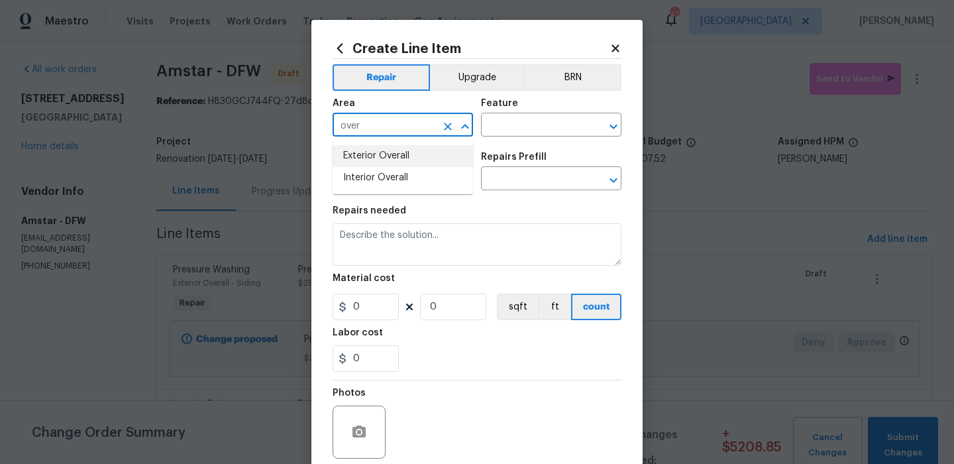
click at [388, 150] on li "Exterior Overall" at bounding box center [403, 156] width 140 height 22
type input "Exterior Overall"
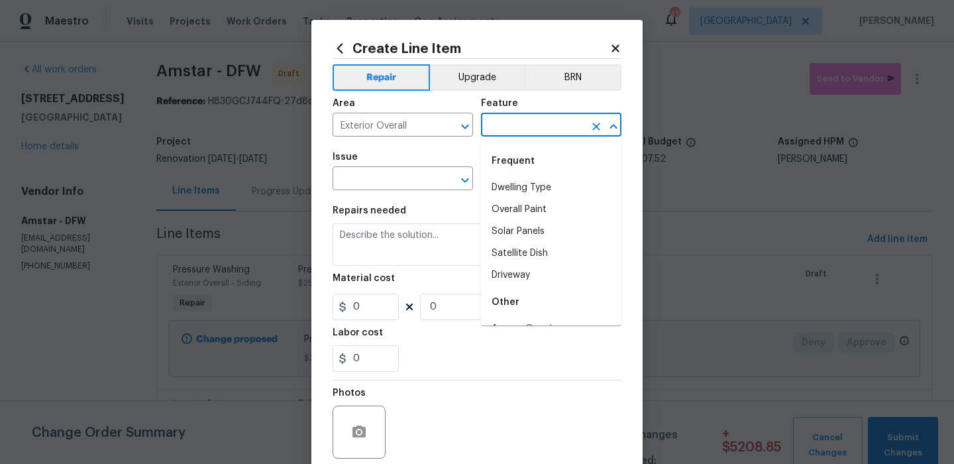
click at [511, 130] on input "text" at bounding box center [532, 126] width 103 height 21
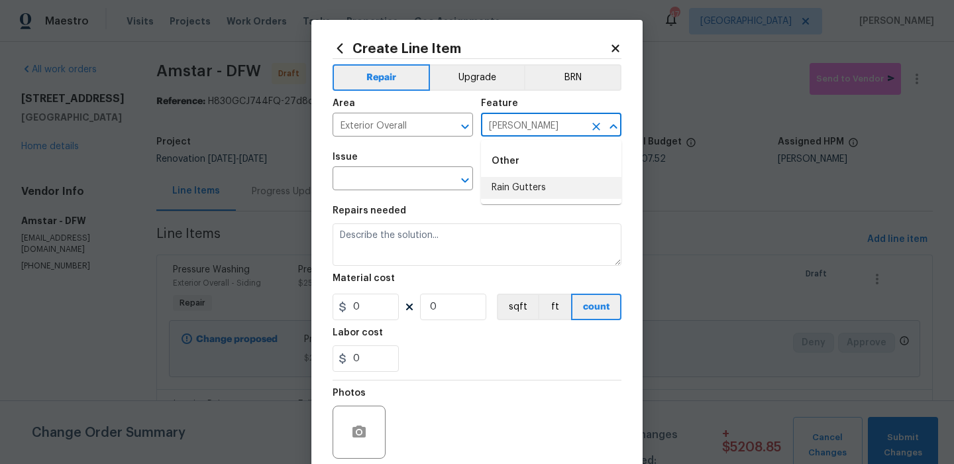
click at [517, 195] on li "Rain Gutters" at bounding box center [551, 188] width 140 height 22
type input "Rain Gutters"
click at [378, 187] on input "text" at bounding box center [384, 180] width 103 height 21
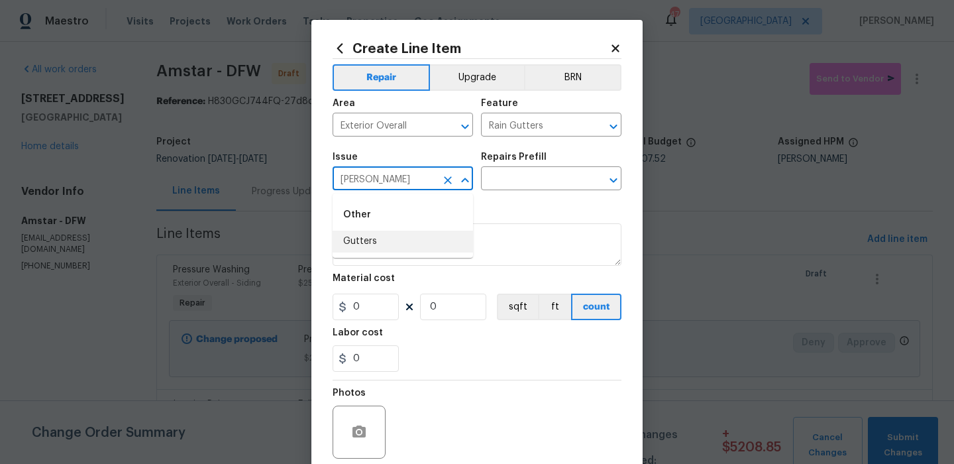
drag, startPoint x: 388, startPoint y: 246, endPoint x: 409, endPoint y: 226, distance: 29.1
click at [388, 246] on li "Gutters" at bounding box center [403, 242] width 140 height 22
type input "Gutters"
click at [523, 190] on body "Maestro Visits Projects Work Orders Tasks Properties Geo Assignments 47 Dallas …" at bounding box center [477, 232] width 954 height 464
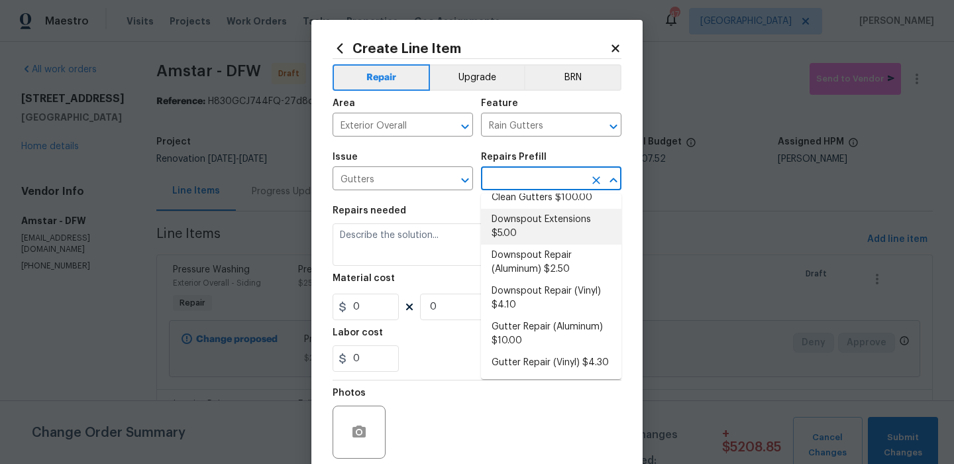
scroll to position [35, 0]
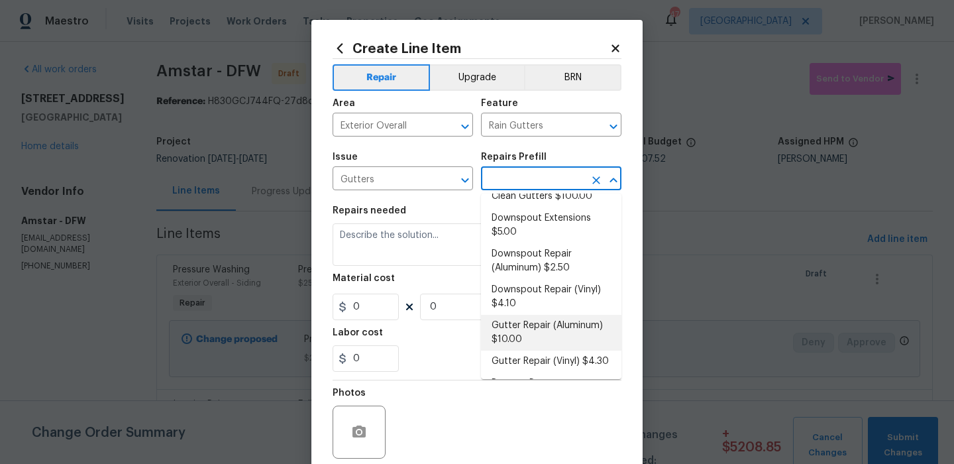
click at [562, 317] on li "Gutter Repair (Aluminum) $10.00" at bounding box center [551, 333] width 140 height 36
type input "Eaves and Trim"
type input "Gutter Repair (Aluminum) $10.00"
type textarea "Remove the existing gutter (if present) and replace with a new aluminum seamles…"
type input "10"
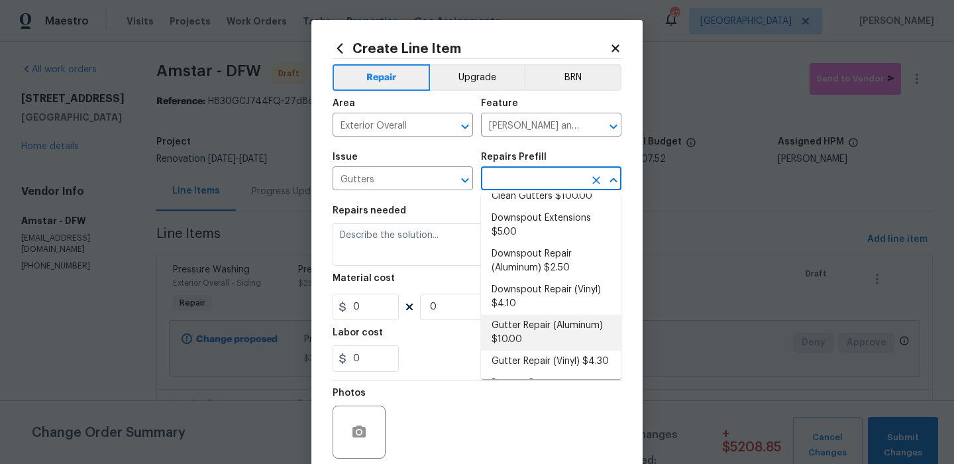
type input "1"
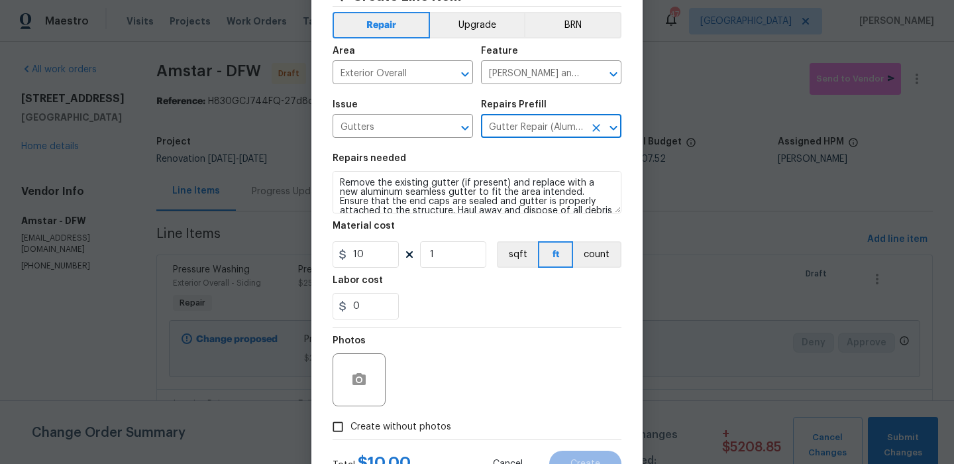
scroll to position [107, 0]
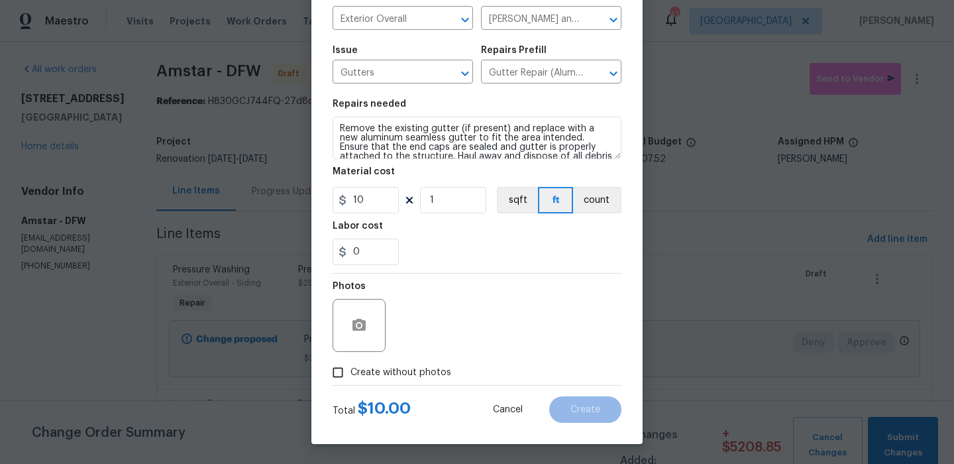
click at [389, 370] on span "Create without photos" at bounding box center [400, 373] width 101 height 14
click at [350, 370] on input "Create without photos" at bounding box center [337, 372] width 25 height 25
click at [325, 360] on input "Create without photos" at bounding box center [337, 372] width 25 height 25
checkbox input "false"
click at [370, 203] on input "10" at bounding box center [366, 200] width 66 height 27
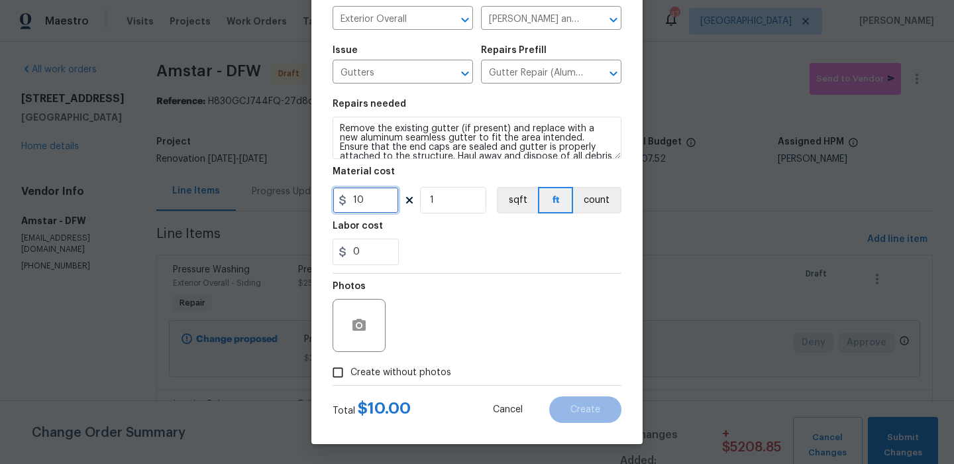
click at [370, 203] on input "10" at bounding box center [366, 200] width 66 height 27
type input "20"
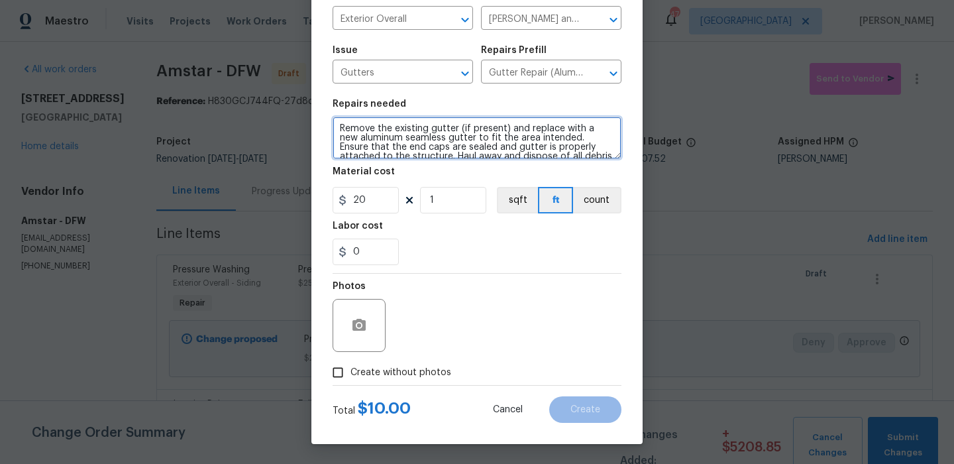
click at [448, 125] on textarea "Remove the existing gutter (if present) and replace with a new aluminum seamles…" at bounding box center [477, 138] width 289 height 42
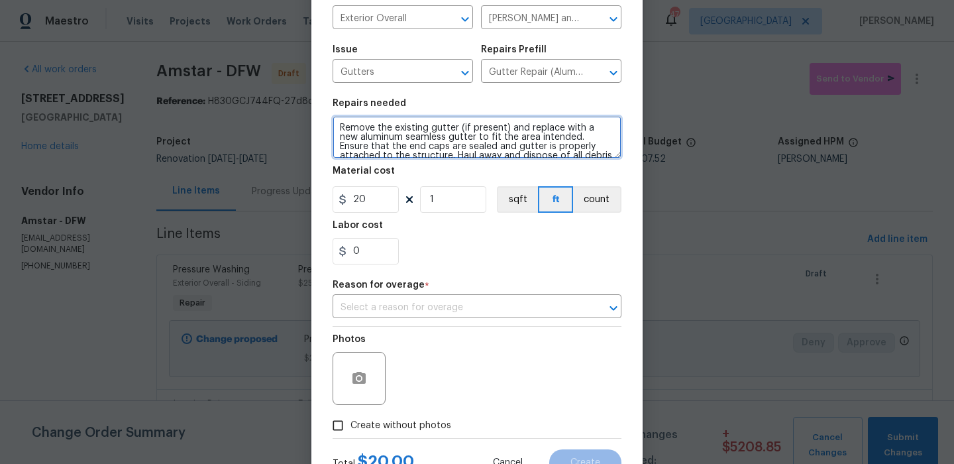
click at [448, 125] on textarea "Remove the existing gutter (if present) and replace with a new aluminum seamles…" at bounding box center [477, 137] width 289 height 42
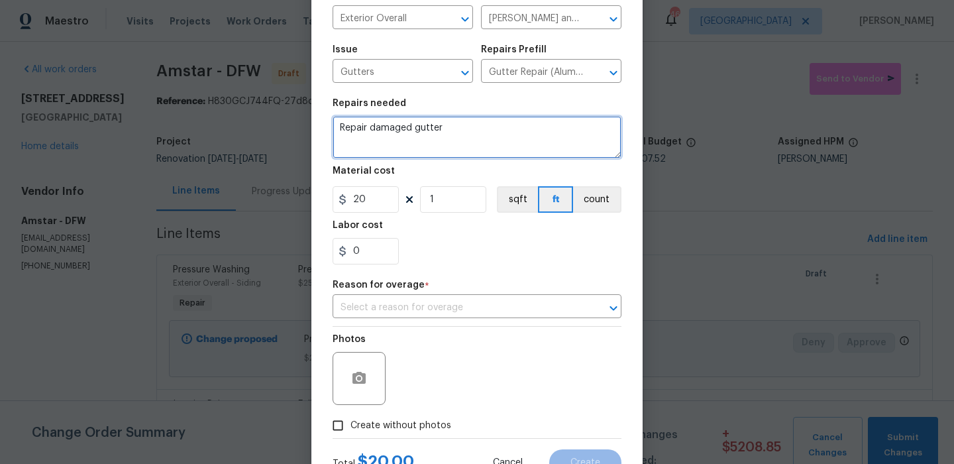
scroll to position [161, 0]
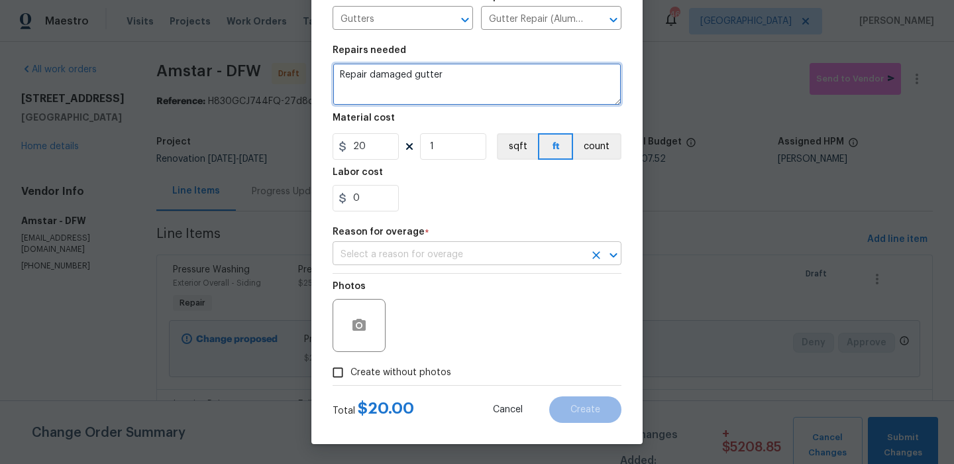
type textarea "Repair damaged gutter"
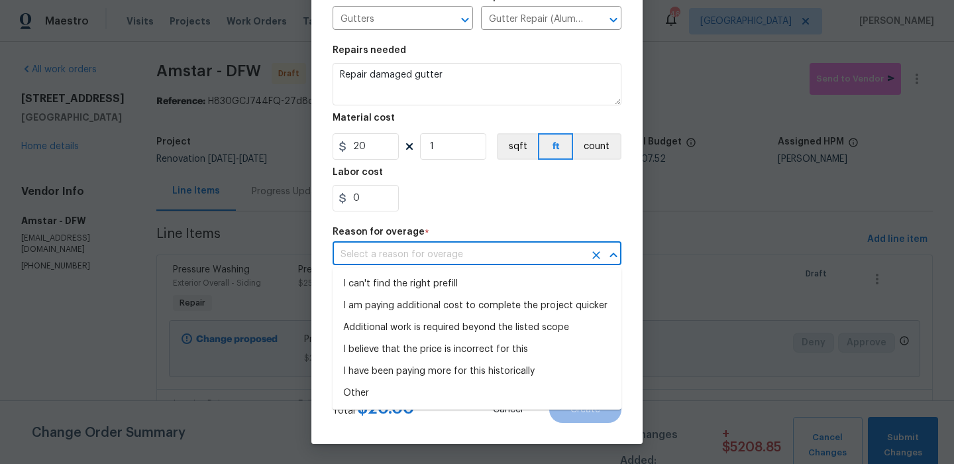
click at [488, 252] on input "text" at bounding box center [459, 254] width 252 height 21
click at [500, 321] on li "Additional work is required beyond the listed scope" at bounding box center [477, 328] width 289 height 22
type input "Additional work is required beyond the listed scope"
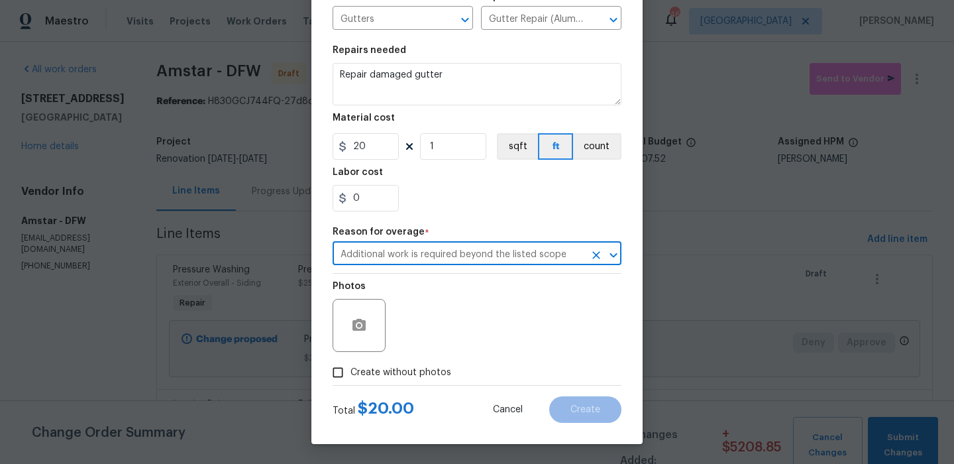
click at [402, 372] on span "Create without photos" at bounding box center [400, 373] width 101 height 14
click at [350, 372] on input "Create without photos" at bounding box center [337, 372] width 25 height 25
checkbox input "true"
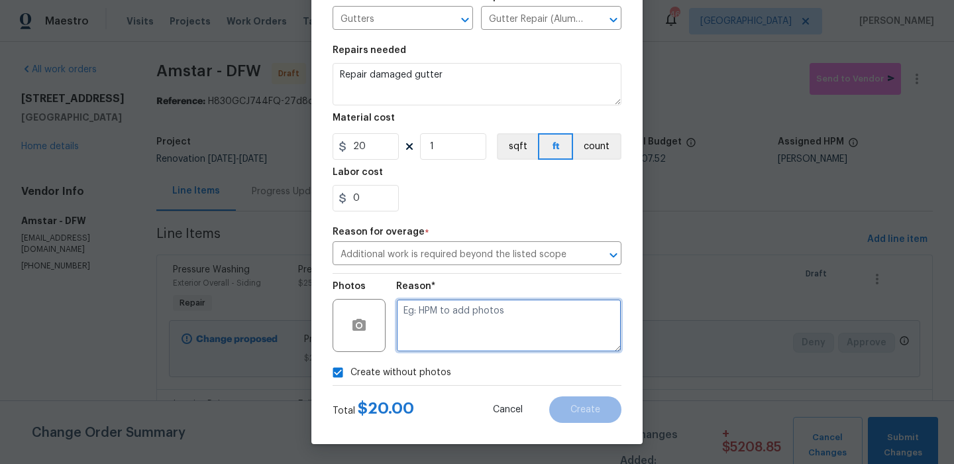
click at [473, 335] on textarea at bounding box center [508, 325] width 225 height 53
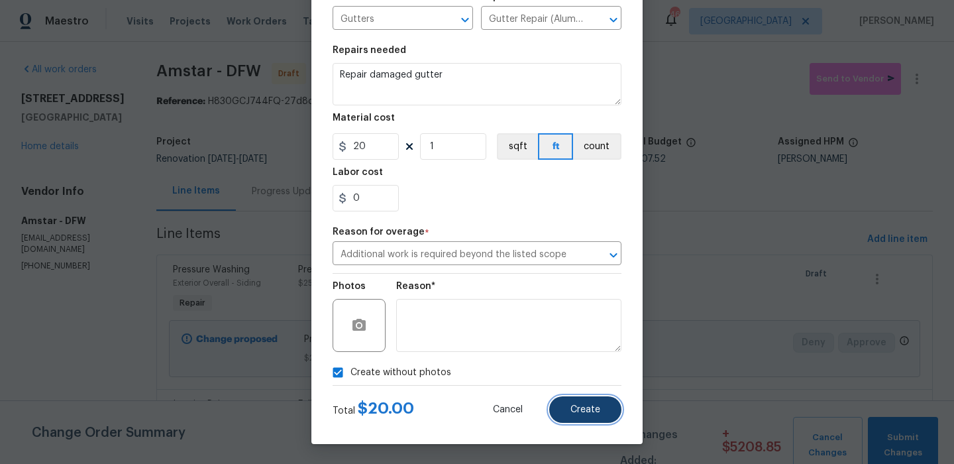
click at [585, 402] on button "Create" at bounding box center [585, 409] width 72 height 27
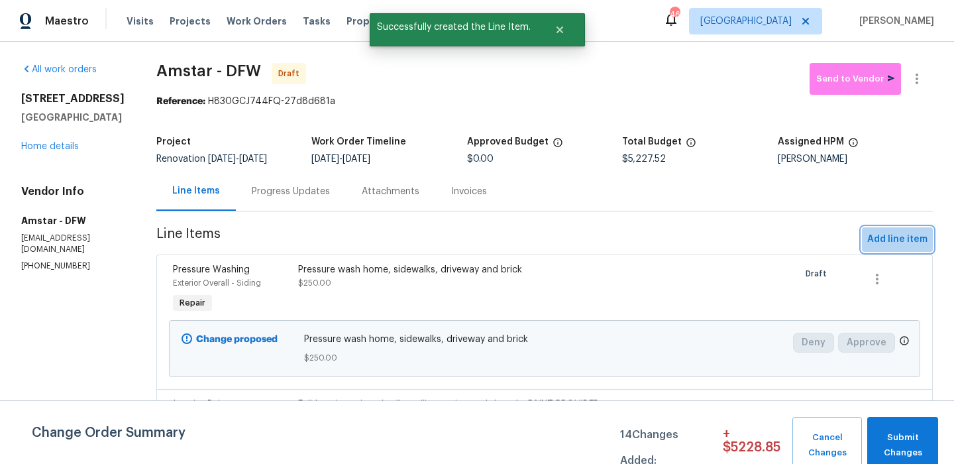
click at [902, 235] on span "Add line item" at bounding box center [897, 239] width 60 height 17
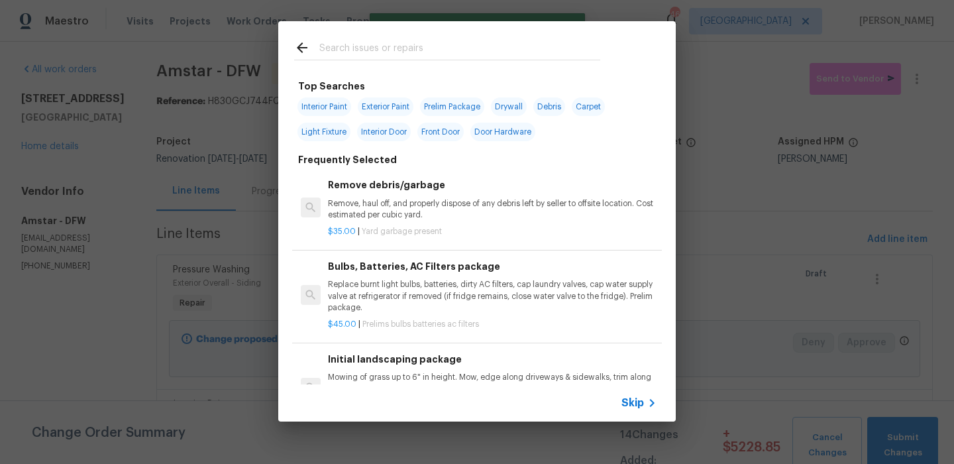
click at [415, 46] on input "text" at bounding box center [459, 50] width 281 height 20
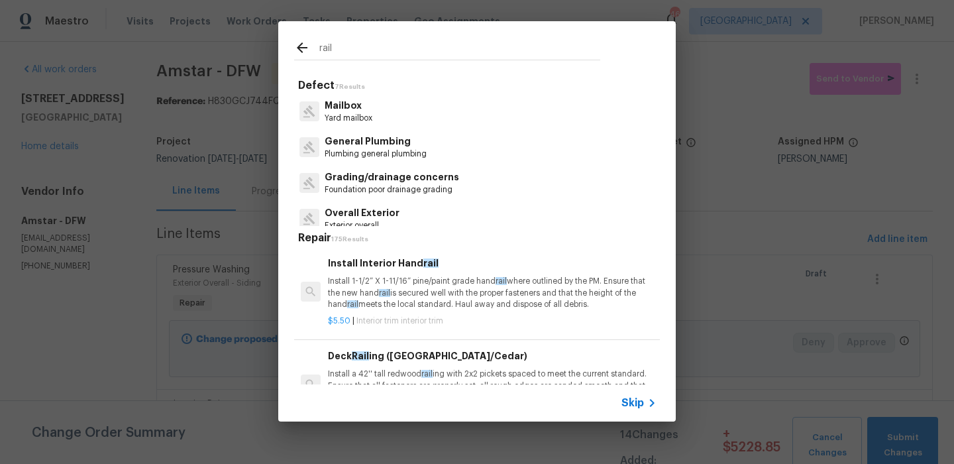
type input "rail"
click at [488, 296] on p "Install 1-1/2” X 1-11/16” pine/paint grade hand rail where outlined by the PM. …" at bounding box center [492, 293] width 329 height 34
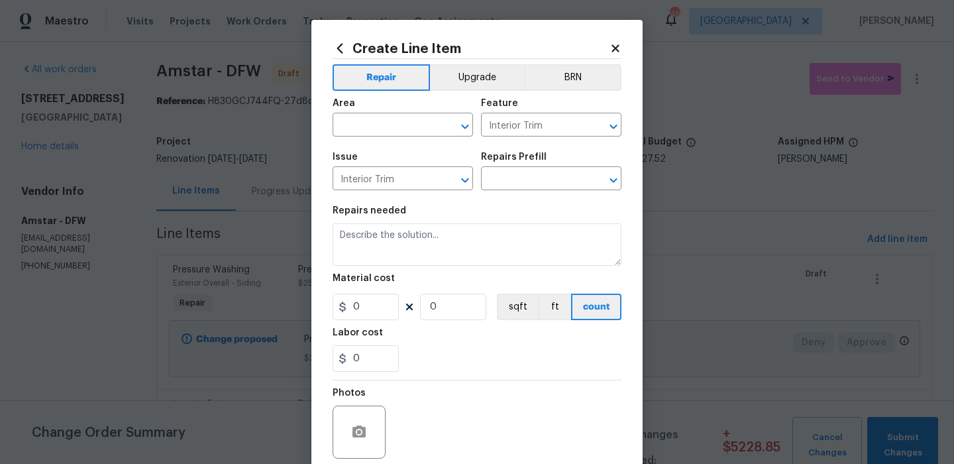
type input "Install Interior Handrail $5.50"
type textarea "Install 1-1/2” X 1-11/16” pine/paint grade handrail where outlined by the PM. E…"
type input "5.5"
type input "1"
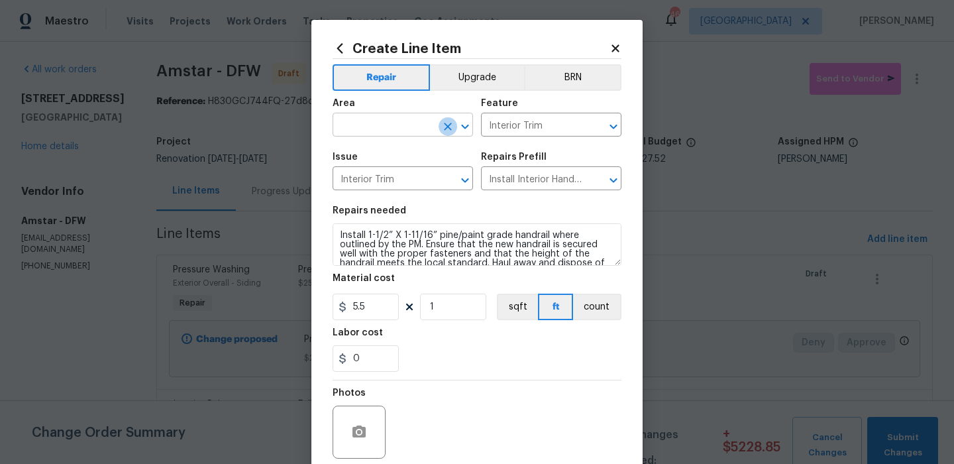
click at [441, 125] on icon "Clear" at bounding box center [447, 126] width 13 height 13
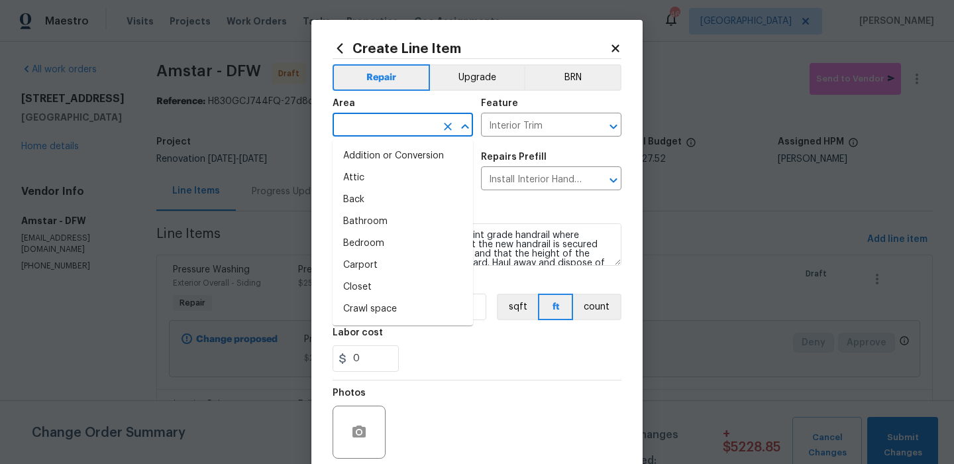
click at [411, 127] on input "text" at bounding box center [384, 126] width 103 height 21
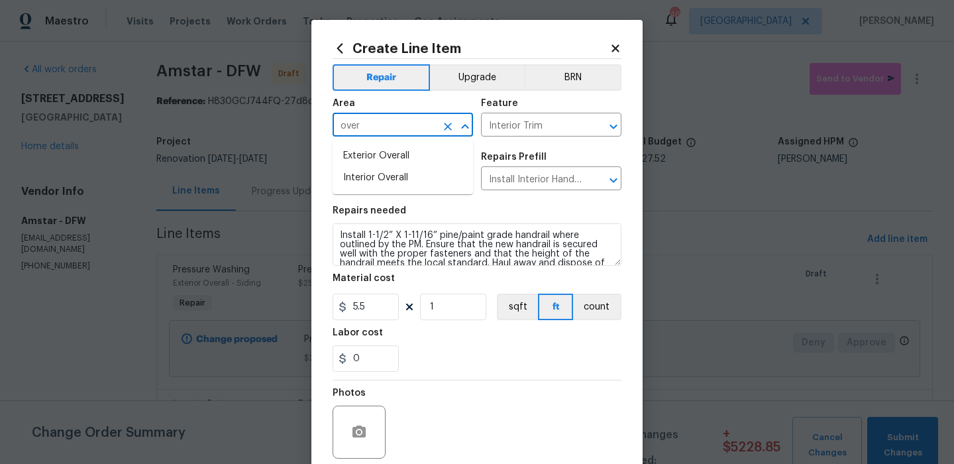
click at [420, 156] on li "Exterior Overall" at bounding box center [403, 156] width 140 height 22
type input "Exterior Overall"
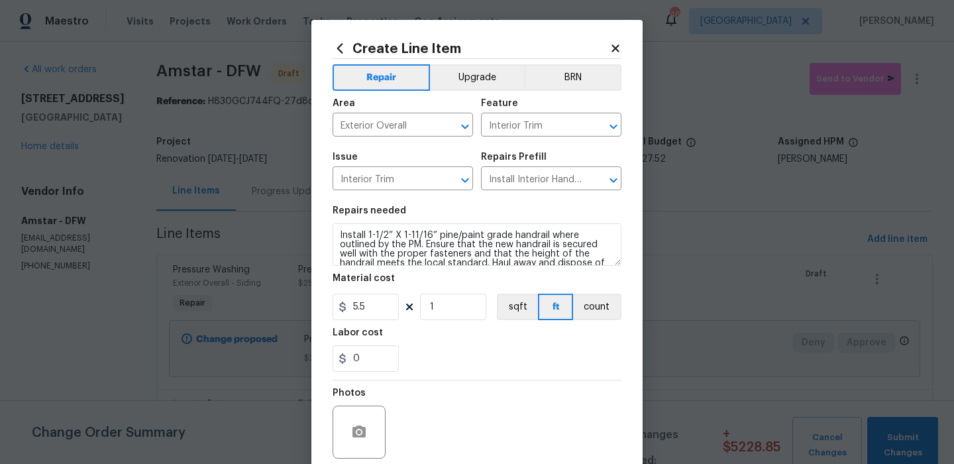
click at [411, 215] on div "Repairs needed" at bounding box center [477, 214] width 289 height 17
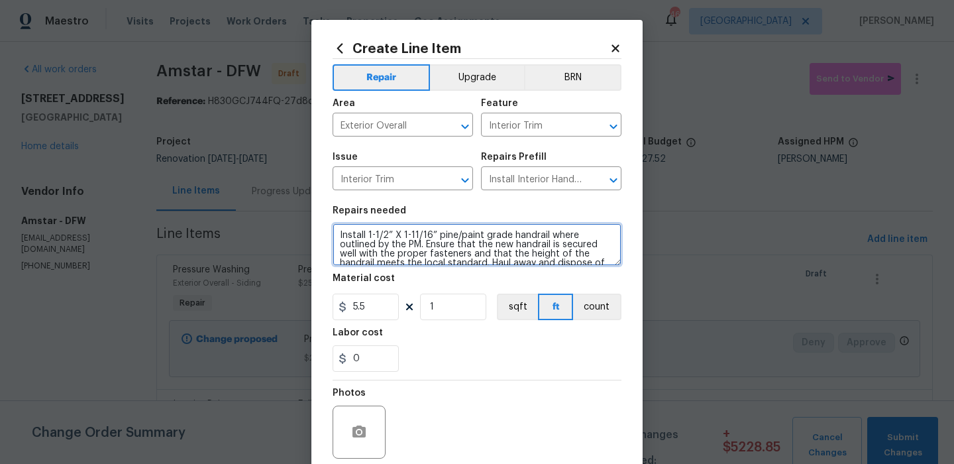
click at [410, 241] on textarea "Install 1-1/2” X 1-11/16” pine/paint grade handrail where outlined by the PM. E…" at bounding box center [477, 244] width 289 height 42
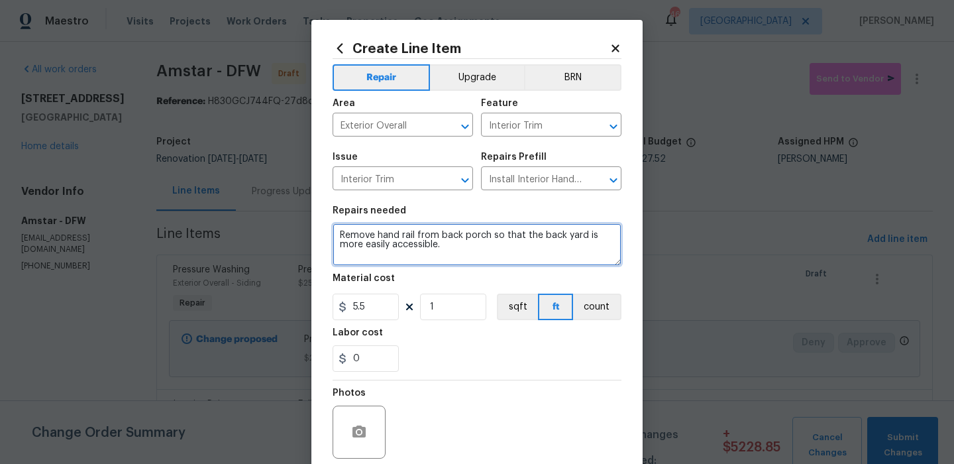
type textarea "Remove hand rail from back porch so that the back yard is more easily accessibl…"
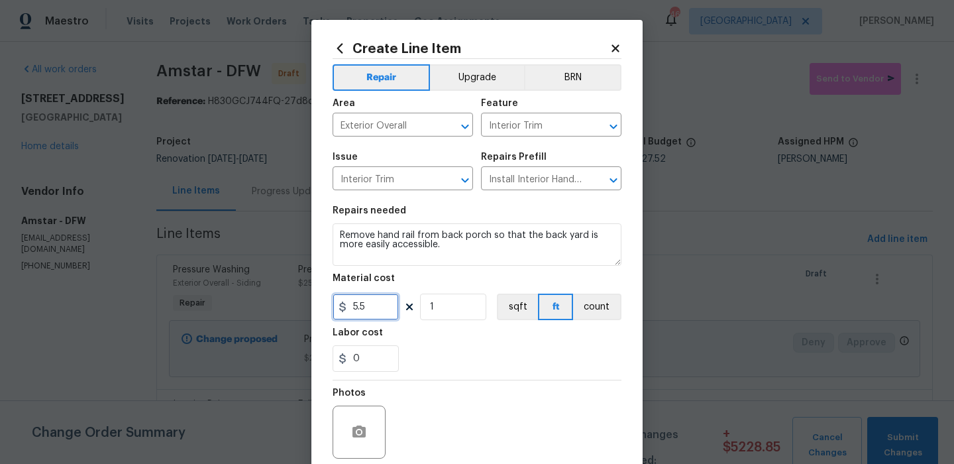
click at [374, 308] on input "5.5" at bounding box center [366, 307] width 66 height 27
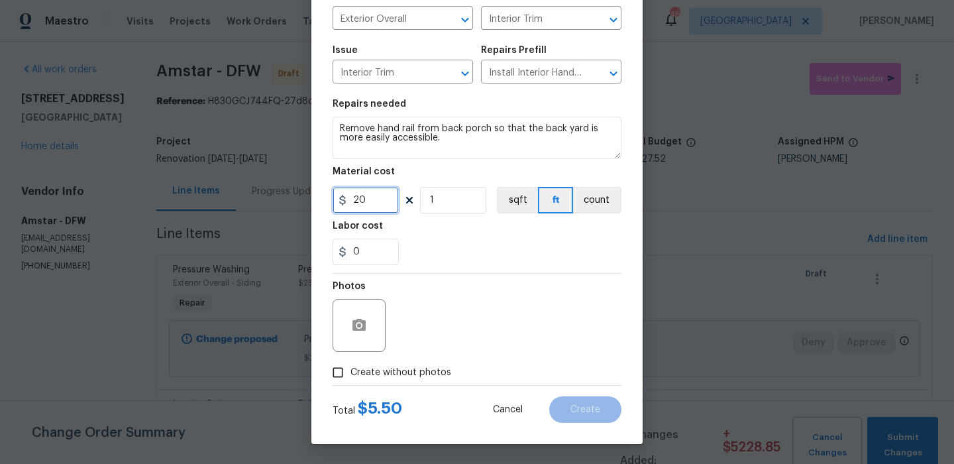
type input "20"
click at [433, 372] on span "Create without photos" at bounding box center [400, 373] width 101 height 14
click at [350, 372] on input "Create without photos" at bounding box center [337, 372] width 25 height 25
checkbox input "true"
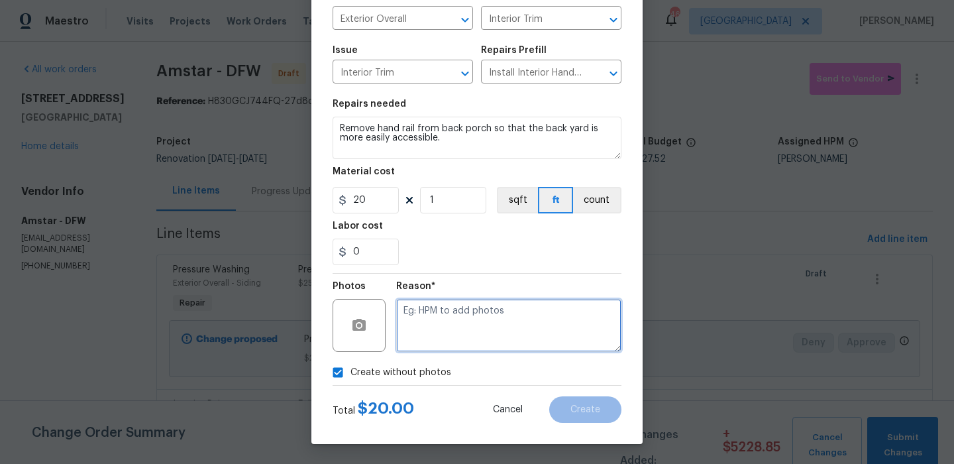
click at [488, 348] on textarea at bounding box center [508, 325] width 225 height 53
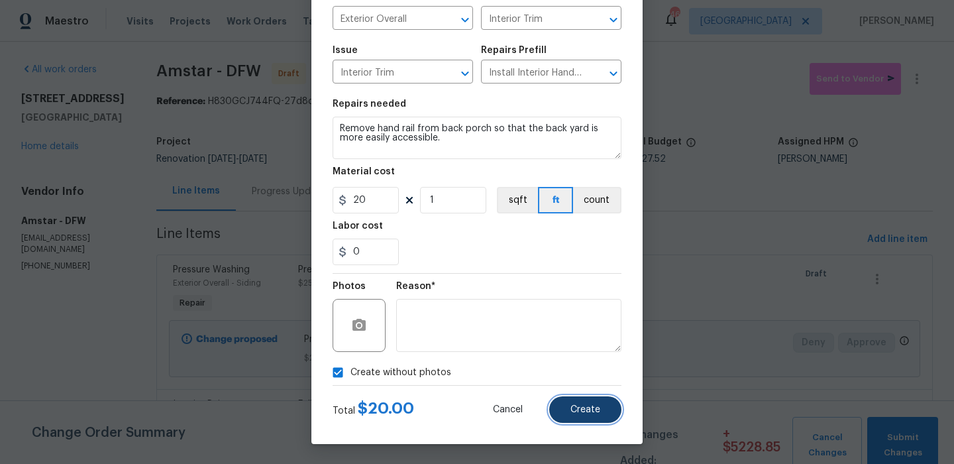
click at [586, 399] on button "Create" at bounding box center [585, 409] width 72 height 27
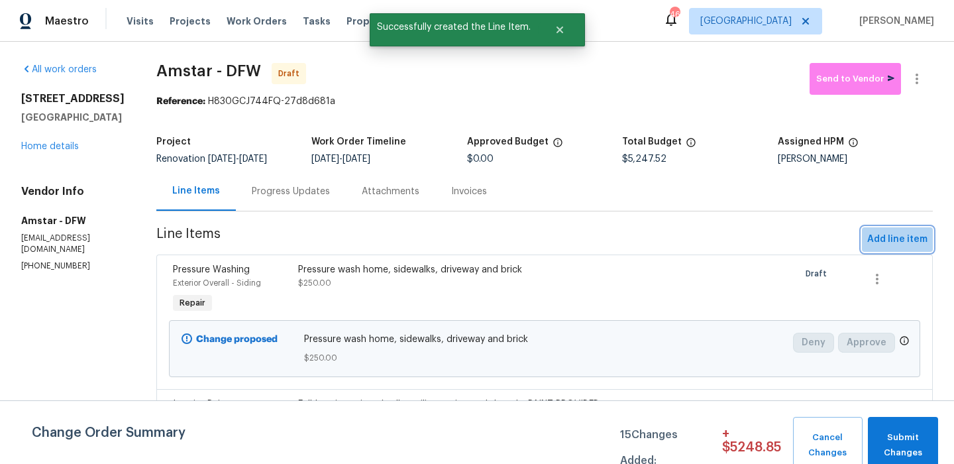
click at [906, 236] on span "Add line item" at bounding box center [897, 239] width 60 height 17
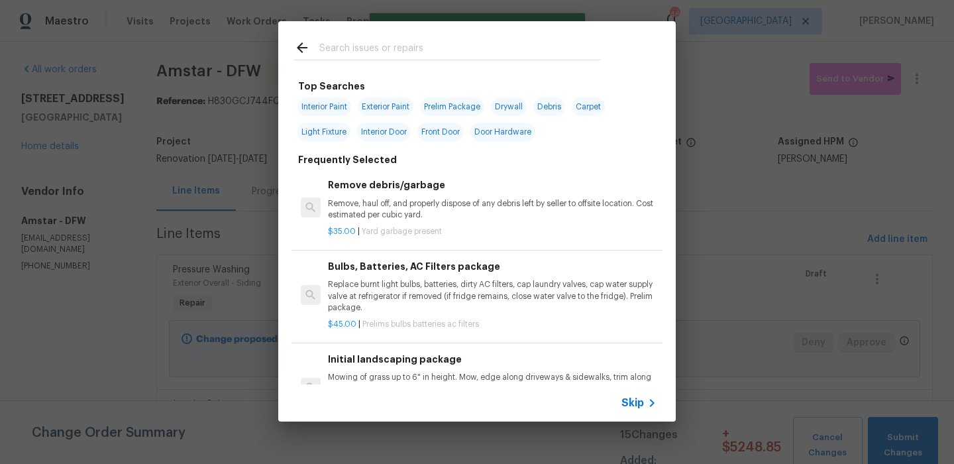
click at [446, 50] on input "text" at bounding box center [459, 50] width 281 height 20
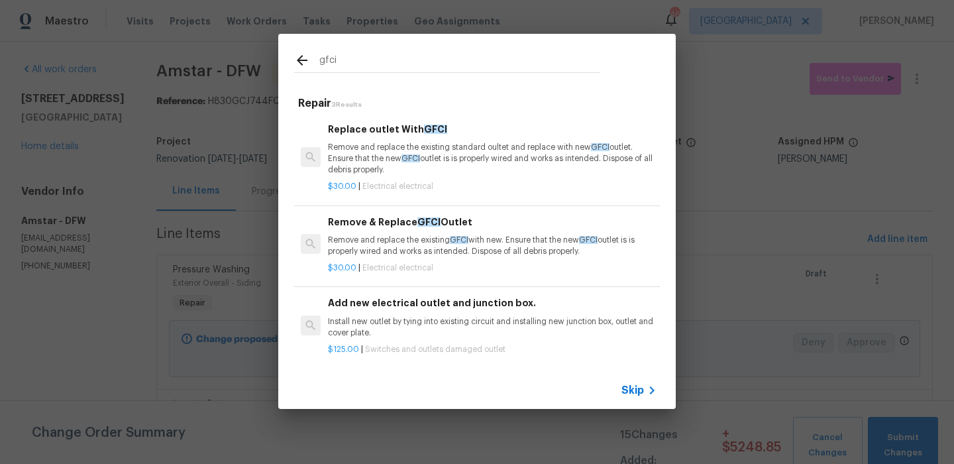
type input "gfci"
click at [409, 138] on div "Replace outlet With GFCI Remove and replace the existing standard oultet and re…" at bounding box center [492, 149] width 329 height 54
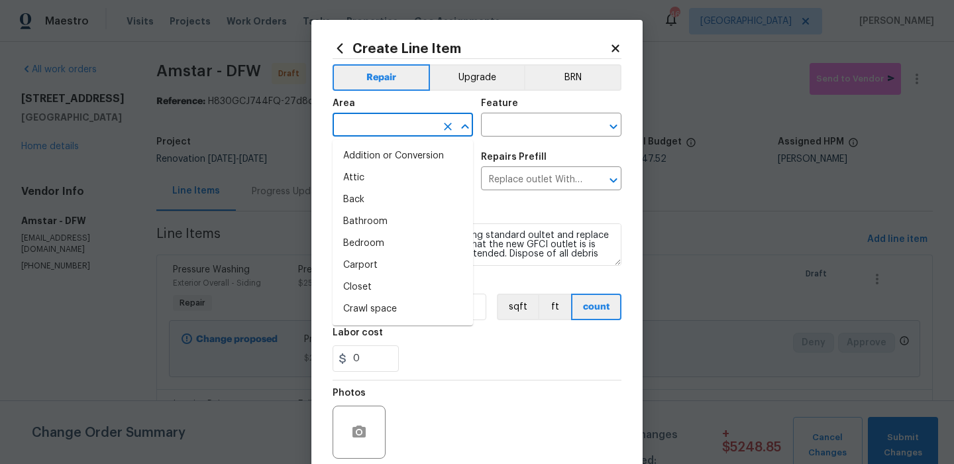
click at [399, 122] on input "text" at bounding box center [384, 126] width 103 height 21
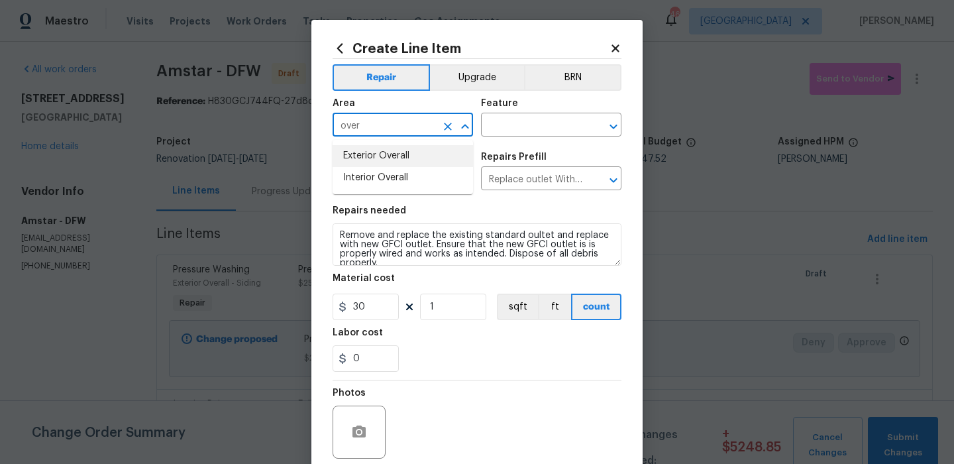
click at [402, 151] on li "Exterior Overall" at bounding box center [403, 156] width 140 height 22
type input "Exterior Overall"
click at [519, 109] on div "Feature" at bounding box center [551, 107] width 140 height 17
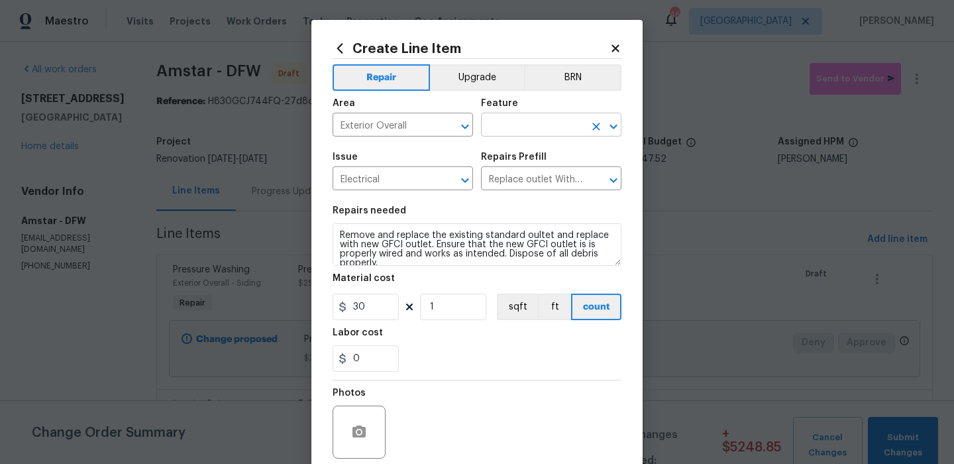
click at [518, 115] on figure "Feature ​" at bounding box center [551, 118] width 140 height 38
click at [518, 117] on input "text" at bounding box center [532, 126] width 103 height 21
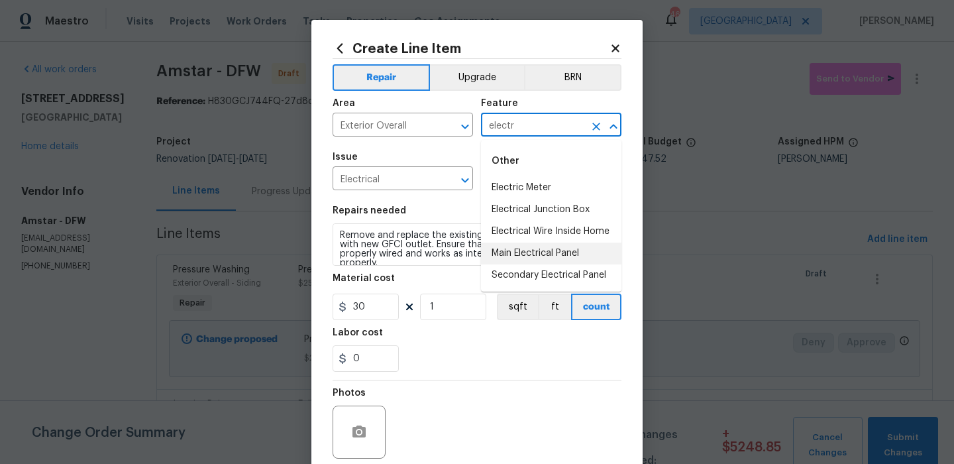
click at [562, 250] on li "Main Electrical Panel" at bounding box center [551, 253] width 140 height 22
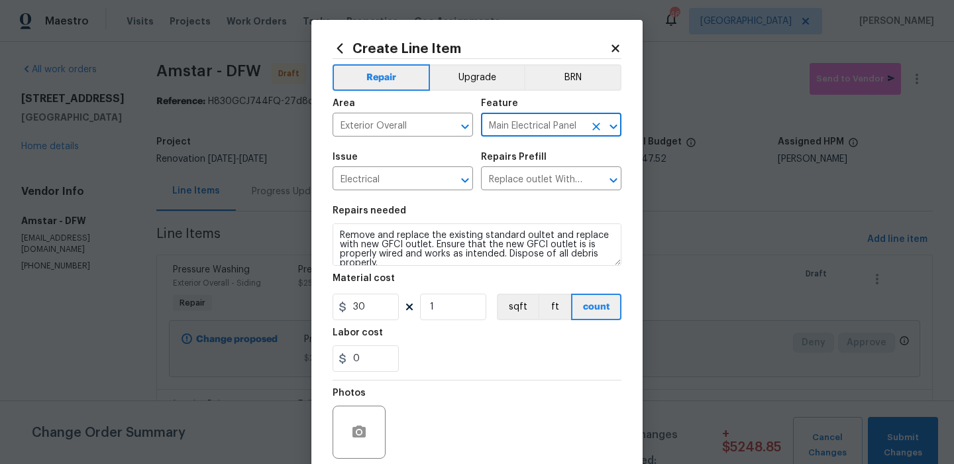
click at [542, 122] on input "Main Electrical Panel" at bounding box center [532, 126] width 103 height 21
click at [542, 123] on input "Main Electrical Panel" at bounding box center [532, 126] width 103 height 21
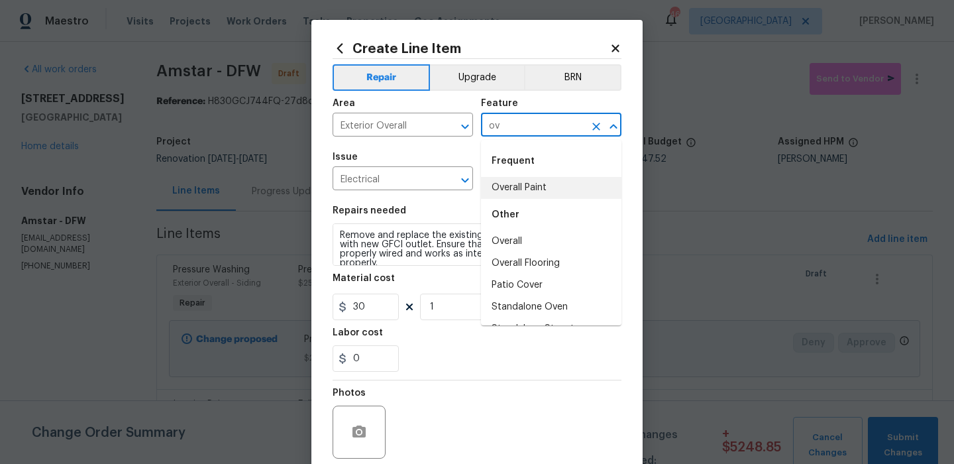
click at [521, 237] on li "Overall" at bounding box center [551, 242] width 140 height 22
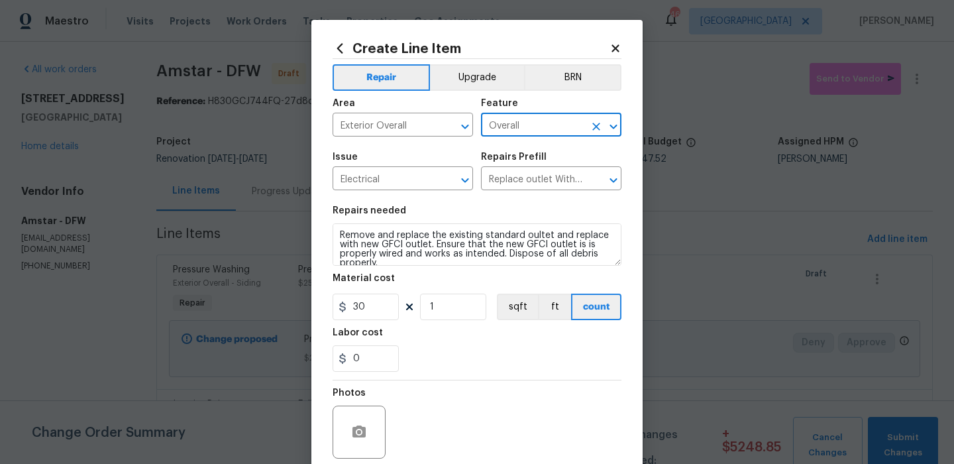
type input "Overall"
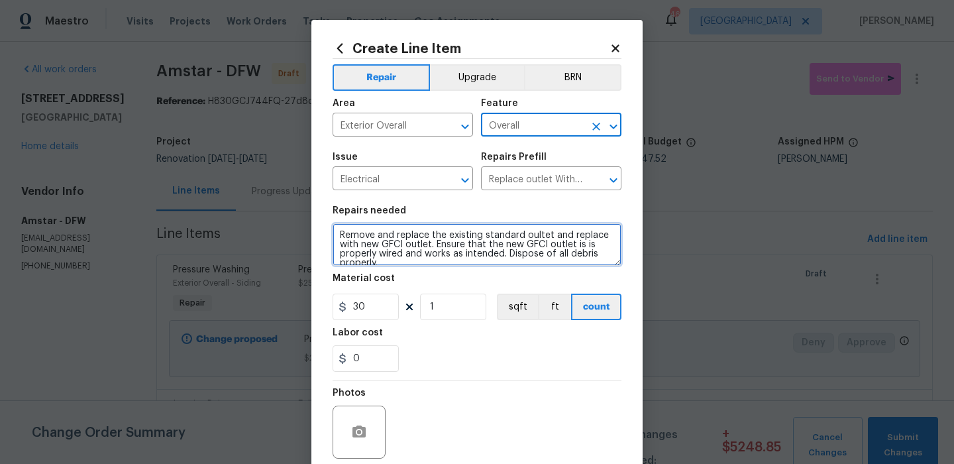
click at [488, 249] on textarea "Remove and replace the existing standard oultet and replace with new GFCI outle…" at bounding box center [477, 244] width 289 height 42
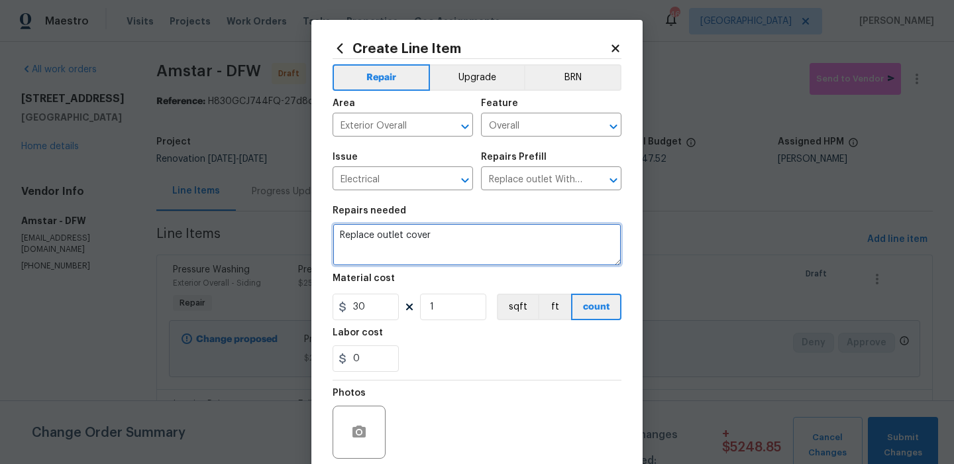
type textarea "Replace outlet cover"
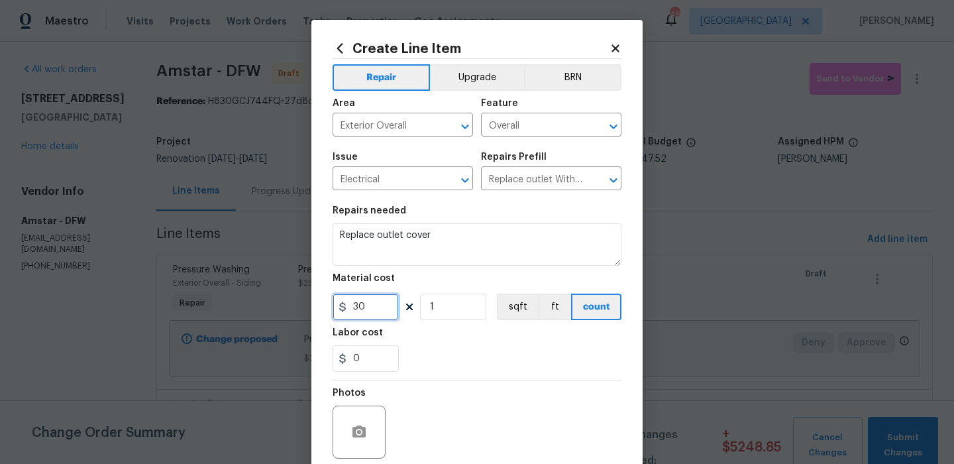
click at [381, 317] on input "30" at bounding box center [366, 307] width 66 height 27
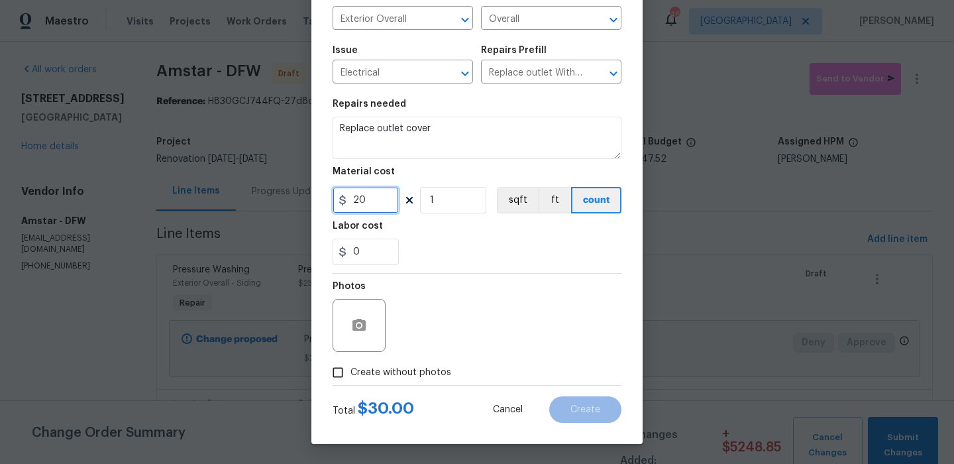
type input "20"
click at [406, 374] on span "Create without photos" at bounding box center [400, 373] width 101 height 14
click at [350, 374] on input "Create without photos" at bounding box center [337, 372] width 25 height 25
checkbox input "true"
click at [387, 210] on input "20" at bounding box center [366, 200] width 66 height 27
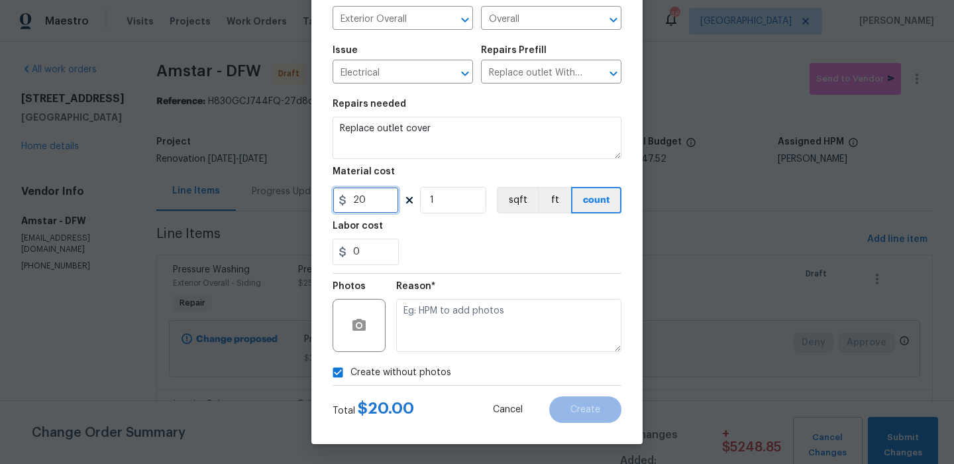
click at [387, 210] on input "20" at bounding box center [366, 200] width 66 height 27
type input "10"
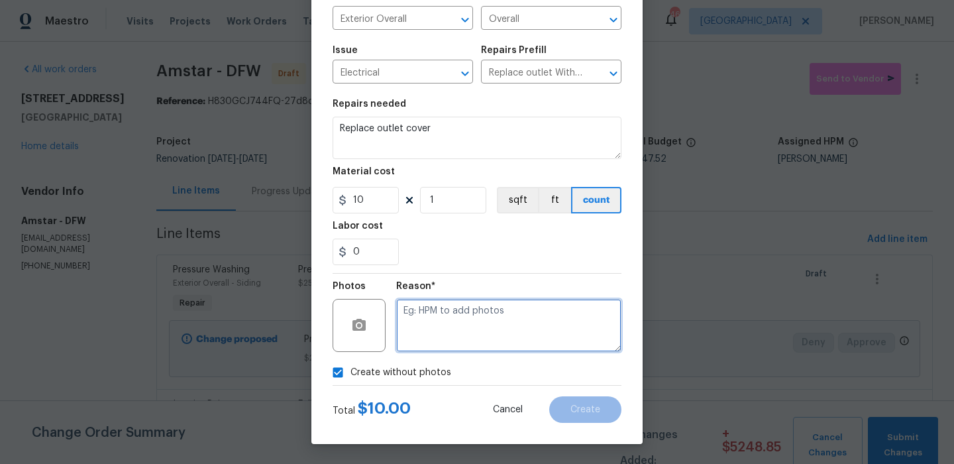
click at [435, 330] on textarea at bounding box center [508, 325] width 225 height 53
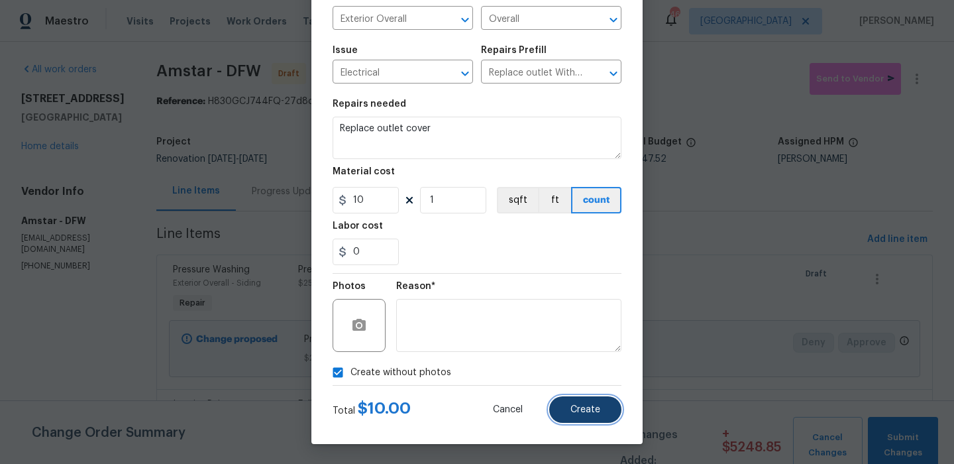
click at [587, 402] on button "Create" at bounding box center [585, 409] width 72 height 27
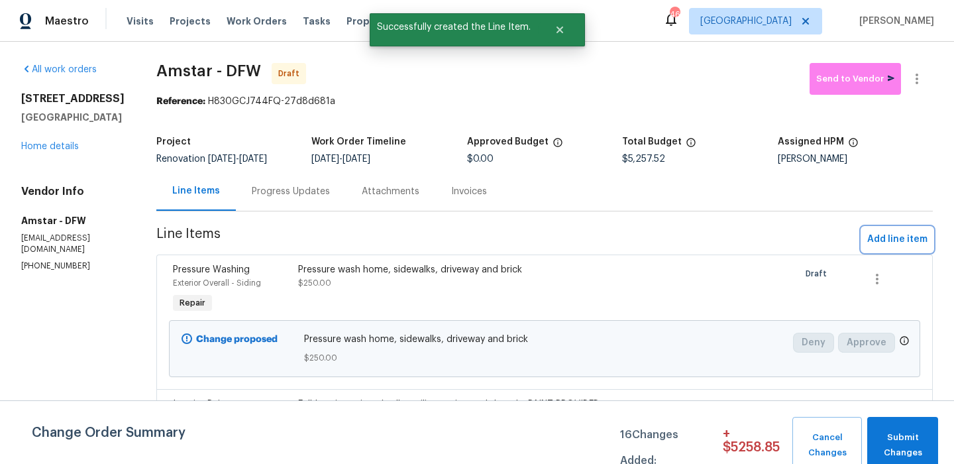
click at [908, 241] on span "Add line item" at bounding box center [897, 239] width 60 height 17
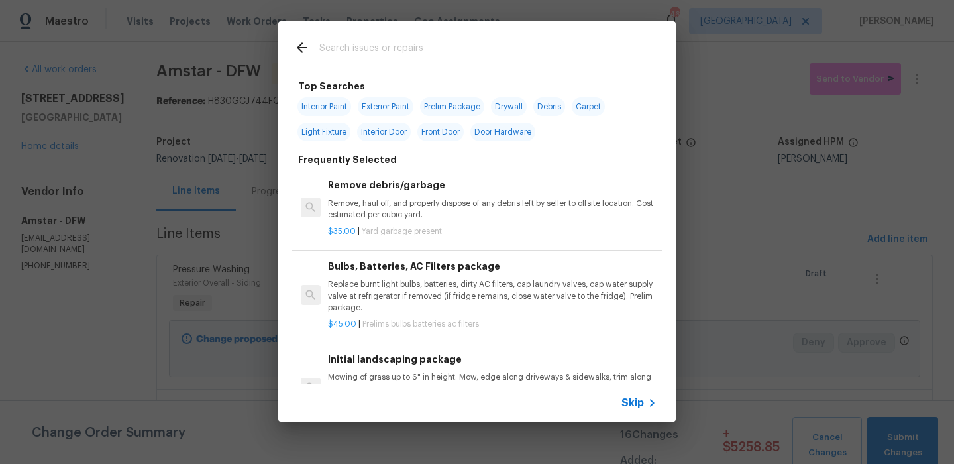
click at [436, 59] on input "text" at bounding box center [459, 50] width 281 height 20
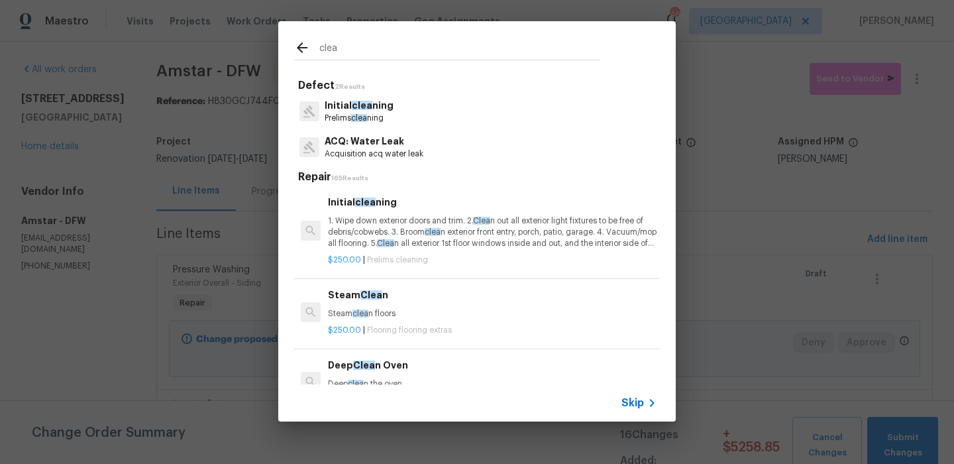
type input "clea"
click at [368, 105] on span "clea" at bounding box center [362, 105] width 21 height 9
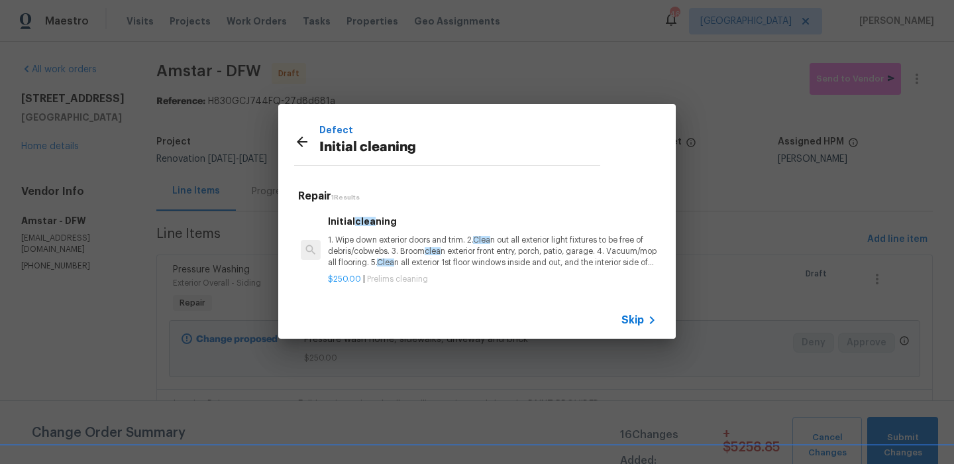
click at [440, 244] on p "1. Wipe down exterior doors and trim. 2. Clea n out all exterior light fixtures…" at bounding box center [492, 252] width 329 height 34
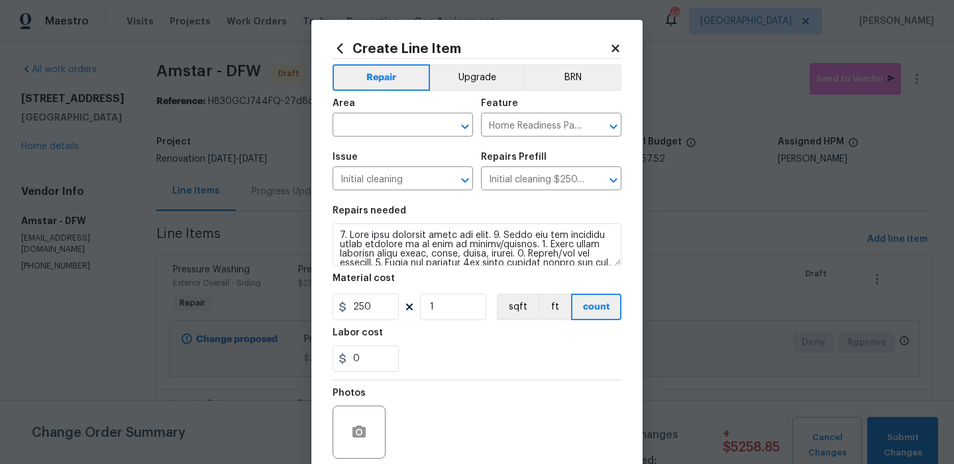
click at [394, 142] on span "Area ​" at bounding box center [403, 118] width 140 height 54
click at [406, 116] on input "text" at bounding box center [384, 126] width 103 height 21
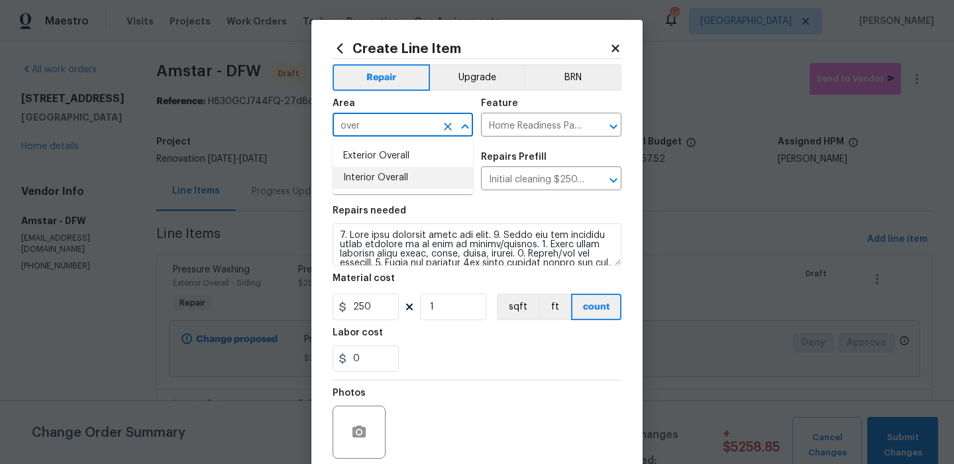
click at [424, 176] on li "Interior Overall" at bounding box center [403, 178] width 140 height 22
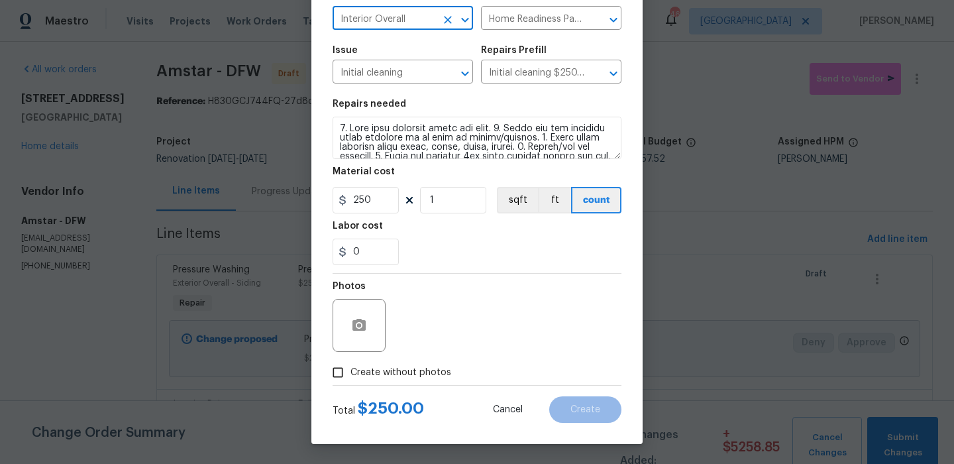
type input "Interior Overall"
drag, startPoint x: 417, startPoint y: 373, endPoint x: 427, endPoint y: 366, distance: 12.3
click at [417, 373] on span "Create without photos" at bounding box center [400, 373] width 101 height 14
click at [350, 373] on input "Create without photos" at bounding box center [337, 372] width 25 height 25
checkbox input "true"
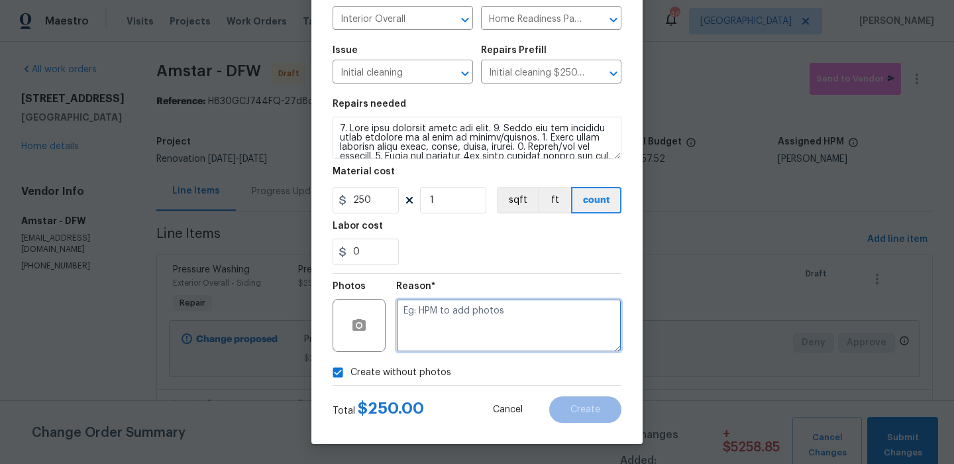
click at [476, 339] on textarea at bounding box center [508, 325] width 225 height 53
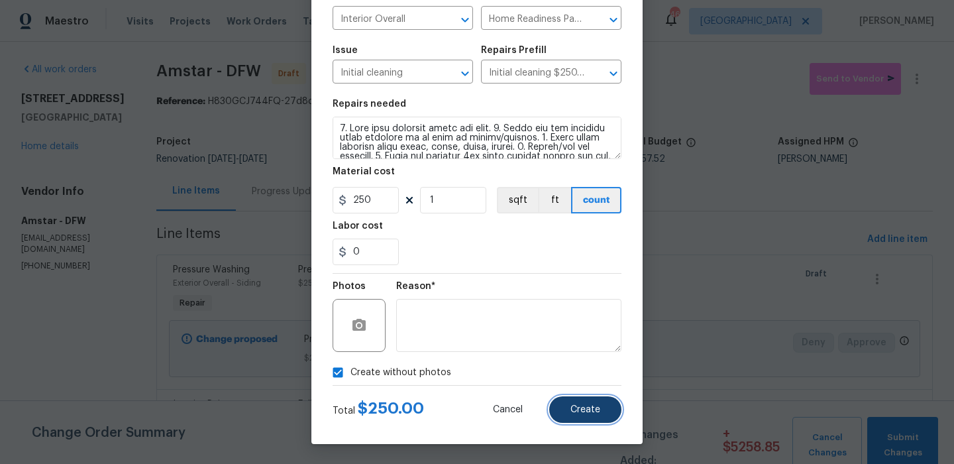
click at [572, 413] on span "Create" at bounding box center [585, 410] width 30 height 10
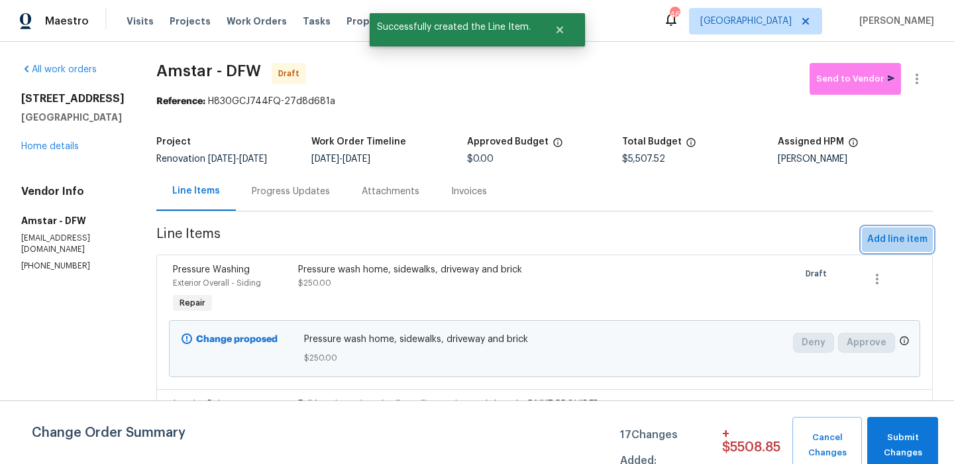
click at [906, 238] on span "Add line item" at bounding box center [897, 239] width 60 height 17
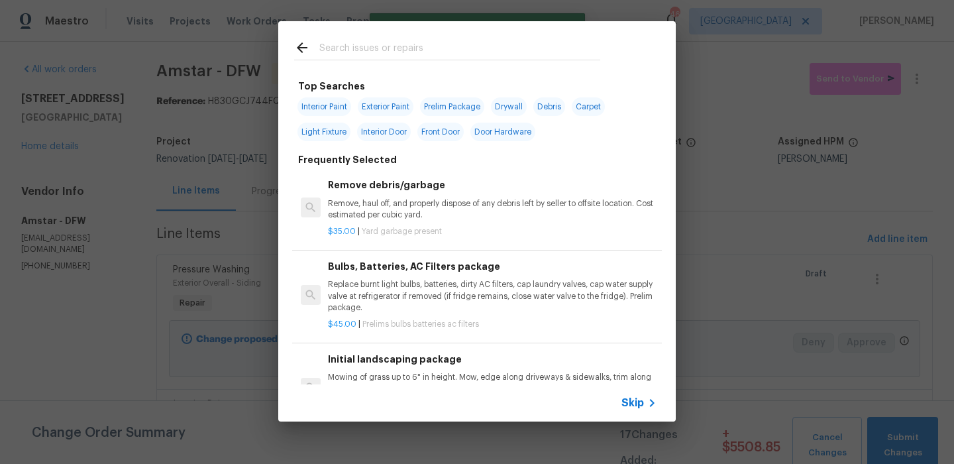
click at [637, 407] on span "Skip" at bounding box center [632, 402] width 23 height 13
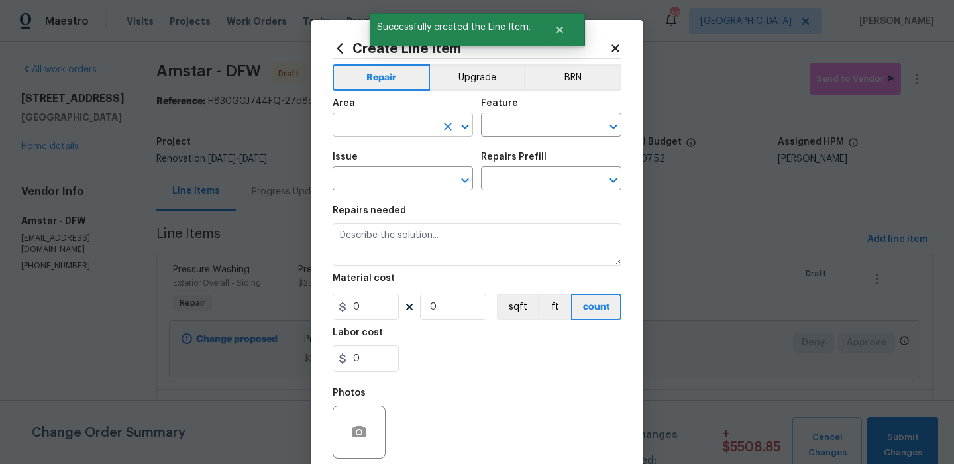
click at [423, 124] on input "text" at bounding box center [384, 126] width 103 height 21
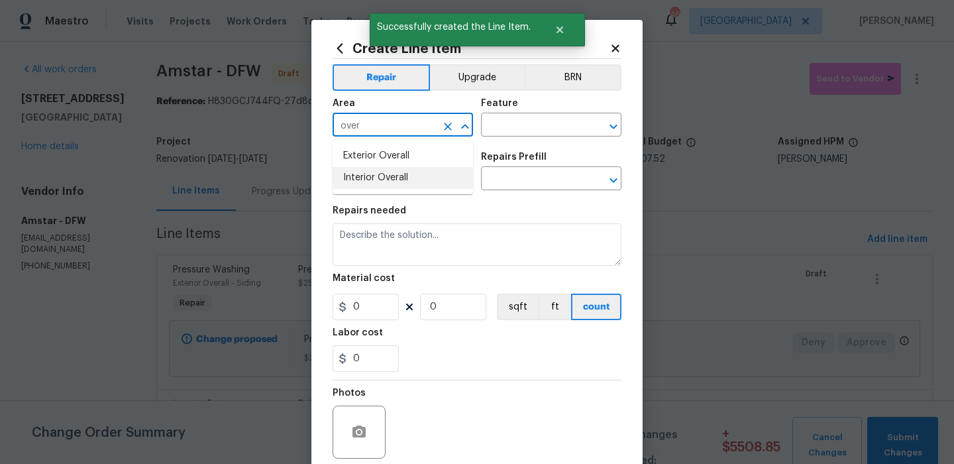
click at [442, 177] on li "Interior Overall" at bounding box center [403, 178] width 140 height 22
type input "Interior Overall"
click at [519, 131] on input "text" at bounding box center [532, 126] width 103 height 21
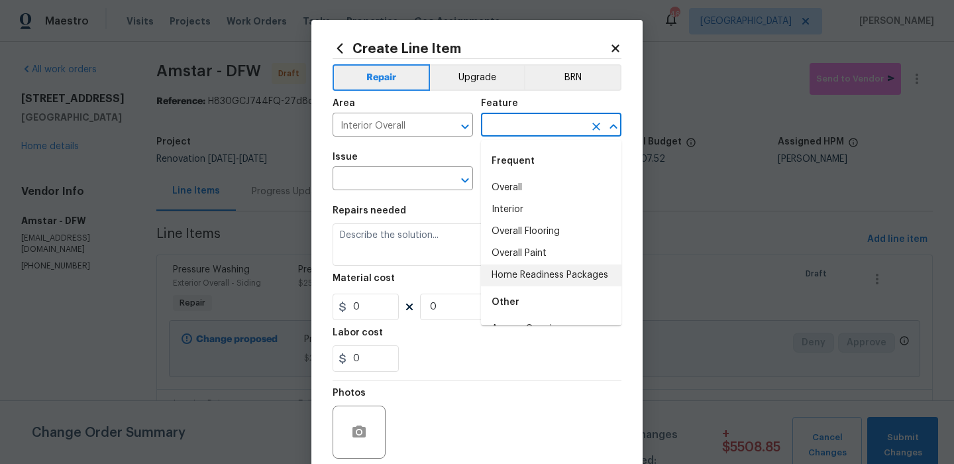
click at [535, 280] on li "Home Readiness Packages" at bounding box center [551, 275] width 140 height 22
type input "Home Readiness Packages"
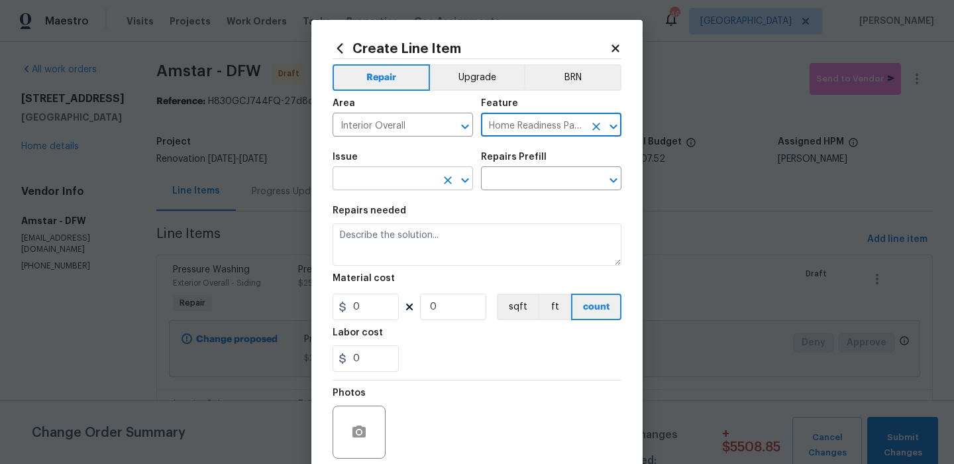
click at [400, 178] on input "text" at bounding box center [384, 180] width 103 height 21
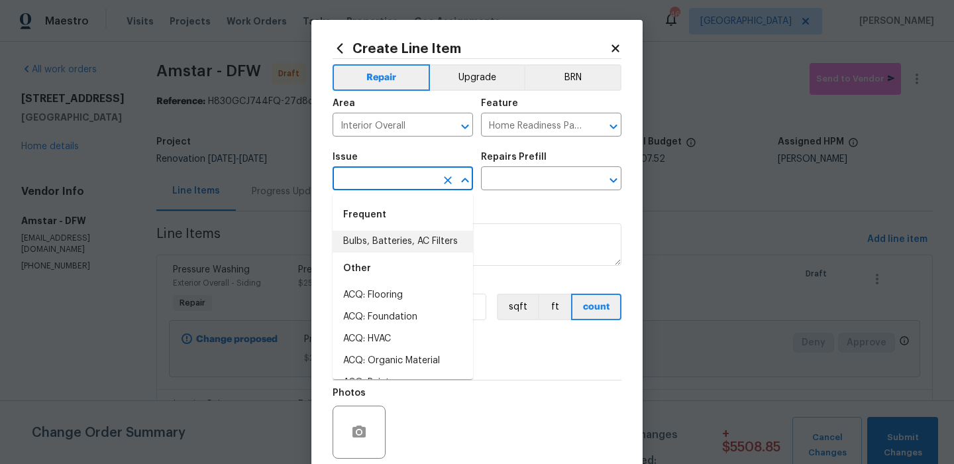
click at [411, 243] on li "Bulbs, Batteries, AC Filters" at bounding box center [403, 242] width 140 height 22
type input "Bulbs, Batteries, AC Filters"
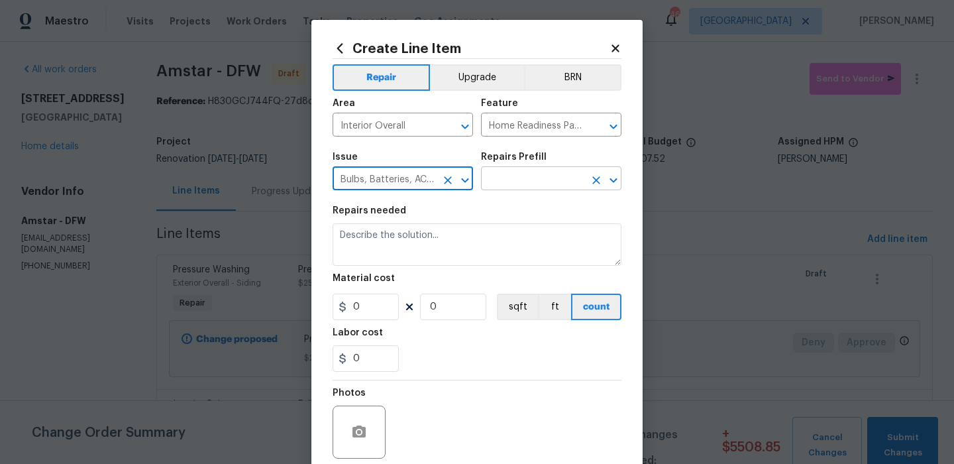
click at [514, 184] on input "text" at bounding box center [532, 180] width 103 height 21
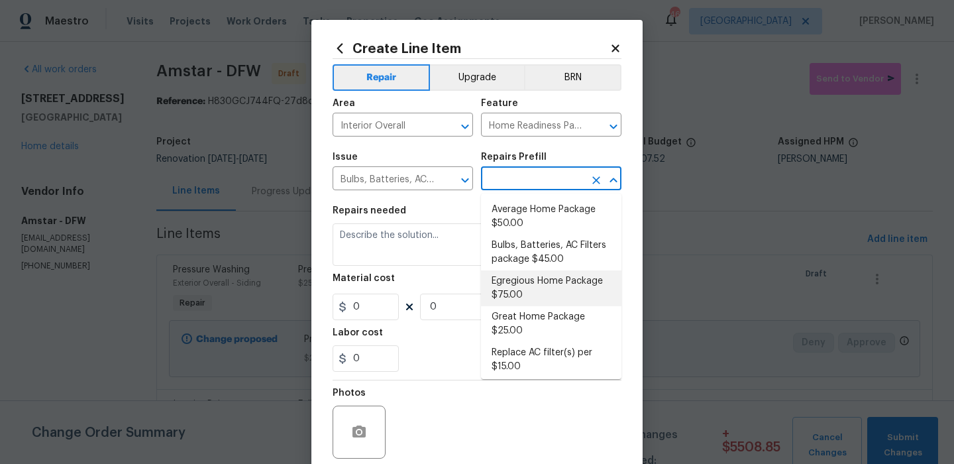
click at [511, 275] on li "Egregious Home Package $75.00" at bounding box center [551, 288] width 140 height 36
type input "Egregious Home Package $75.00"
type textarea "1. Replace all missing and/or damaged door stops and strike plates. 2. Remove a…"
type input "75"
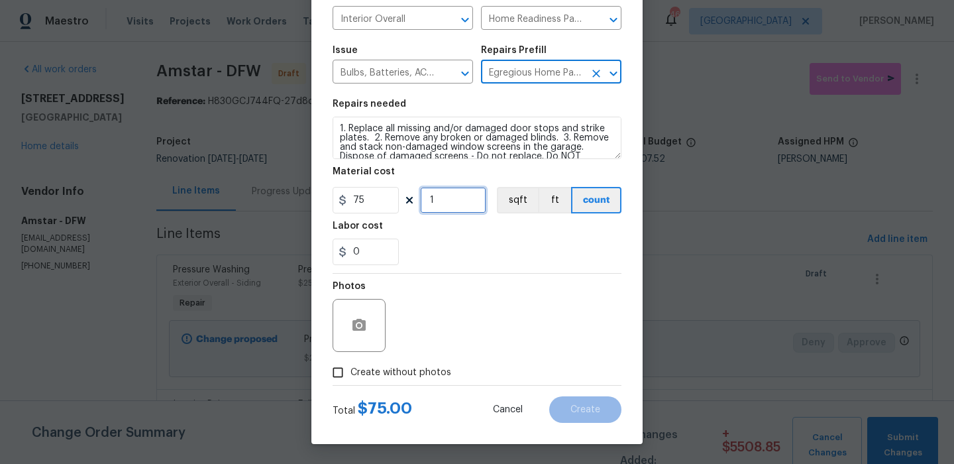
click at [469, 199] on input "1" at bounding box center [453, 200] width 66 height 27
type input "2"
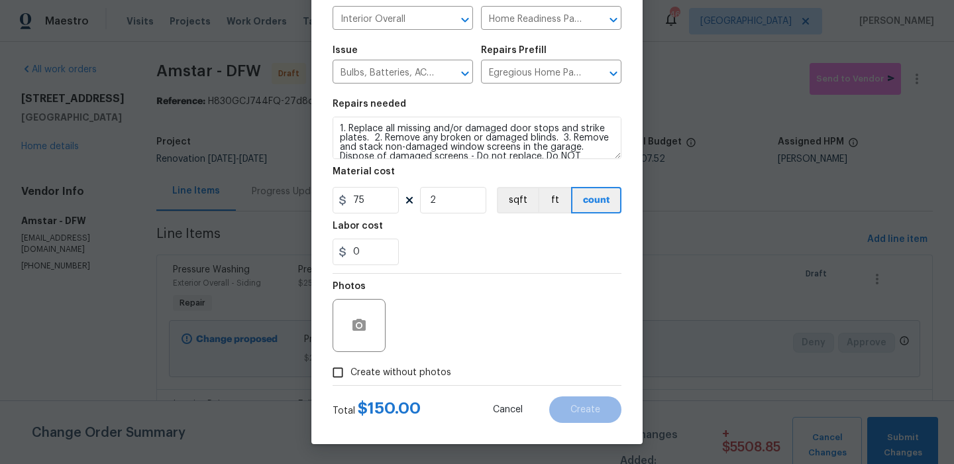
click at [468, 274] on div "Photos" at bounding box center [477, 317] width 289 height 86
click at [413, 371] on span "Create without photos" at bounding box center [400, 373] width 101 height 14
click at [350, 371] on input "Create without photos" at bounding box center [337, 372] width 25 height 25
checkbox input "true"
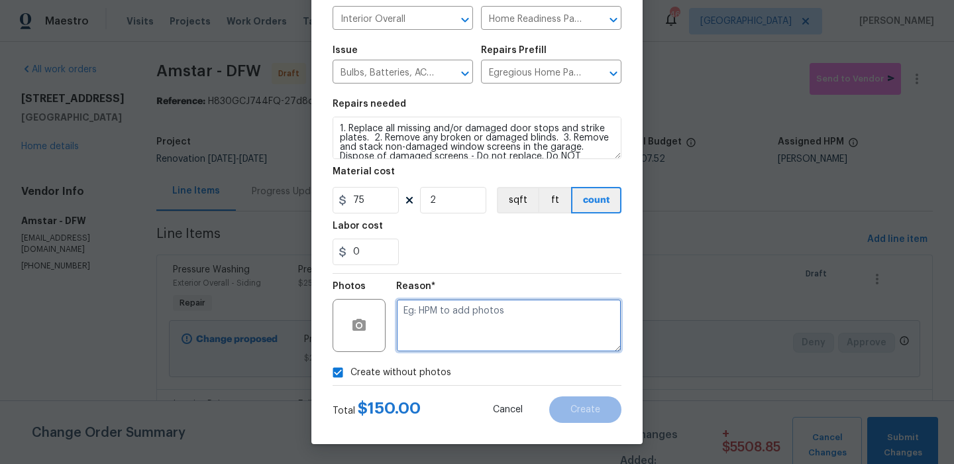
click at [447, 337] on textarea at bounding box center [508, 325] width 225 height 53
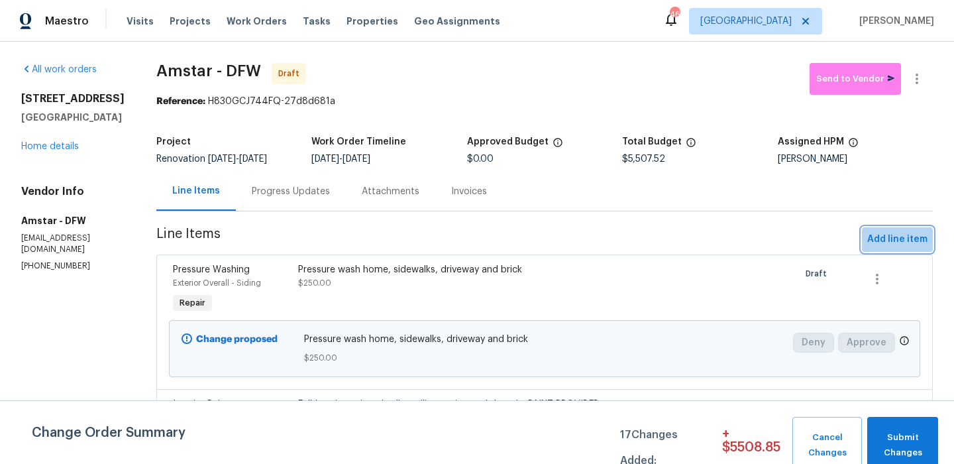
click at [898, 246] on span "Add line item" at bounding box center [897, 239] width 60 height 17
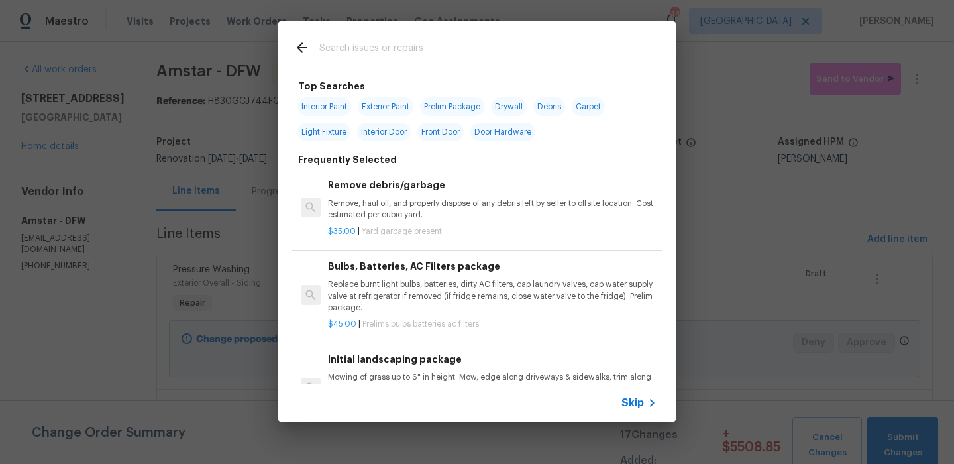
click at [627, 392] on div "Skip" at bounding box center [477, 402] width 398 height 37
click at [630, 405] on span "Skip" at bounding box center [632, 402] width 23 height 13
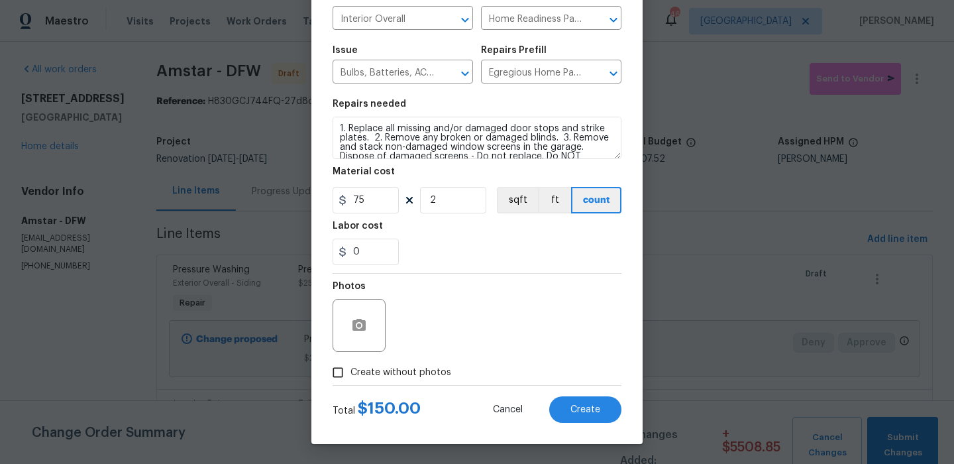
click at [429, 366] on span "Create without photos" at bounding box center [400, 373] width 101 height 14
click at [350, 366] on input "Create without photos" at bounding box center [337, 372] width 25 height 25
checkbox input "true"
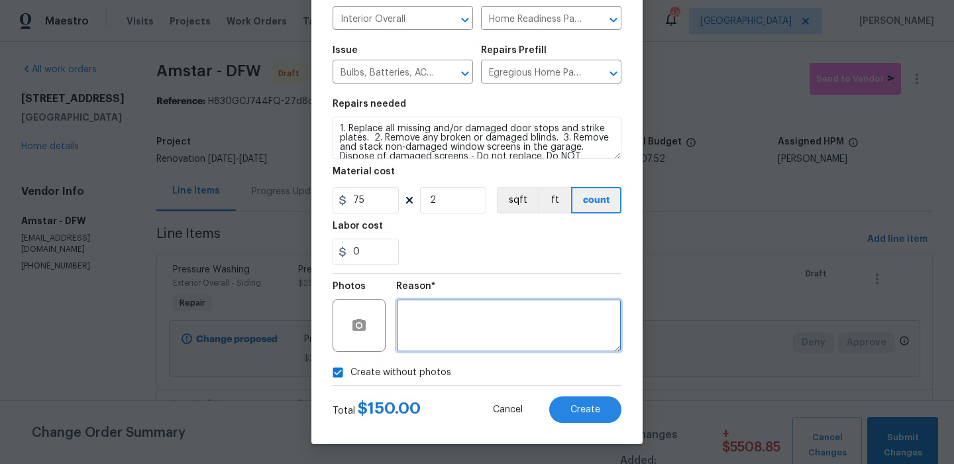
click at [492, 350] on textarea at bounding box center [508, 325] width 225 height 53
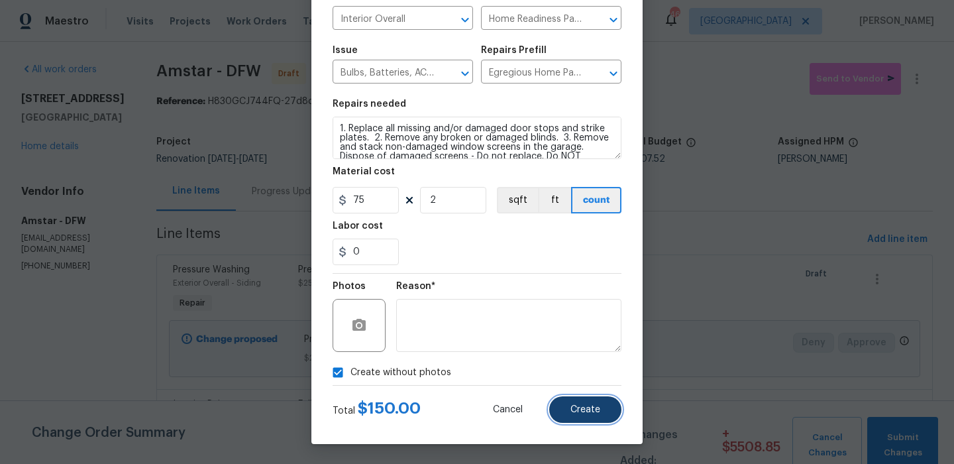
click at [567, 413] on button "Create" at bounding box center [585, 409] width 72 height 27
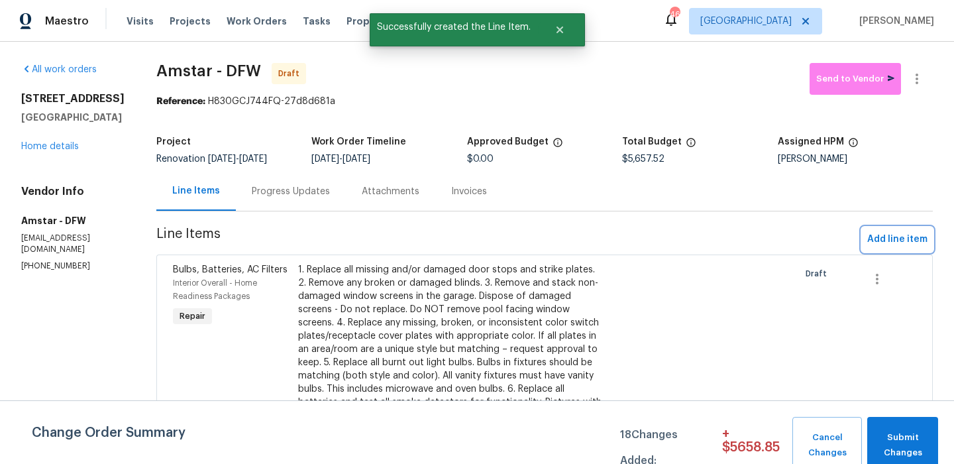
click at [895, 242] on span "Add line item" at bounding box center [897, 239] width 60 height 17
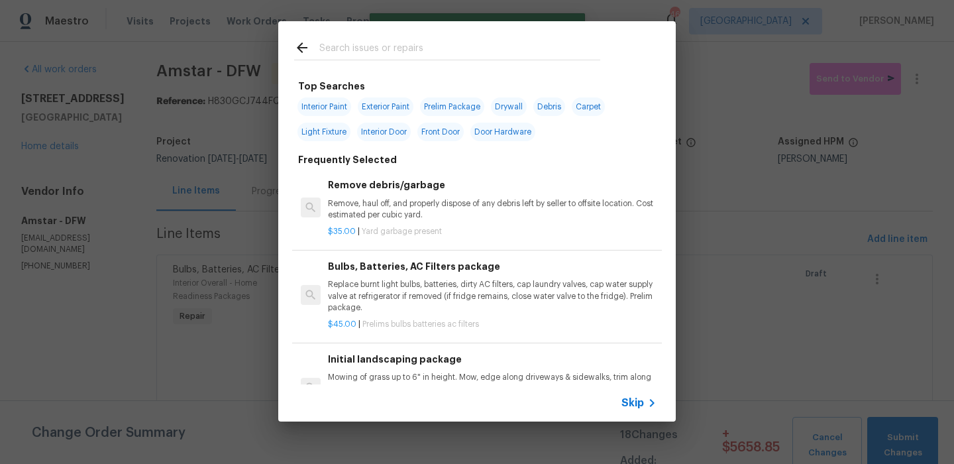
click at [637, 405] on span "Skip" at bounding box center [632, 402] width 23 height 13
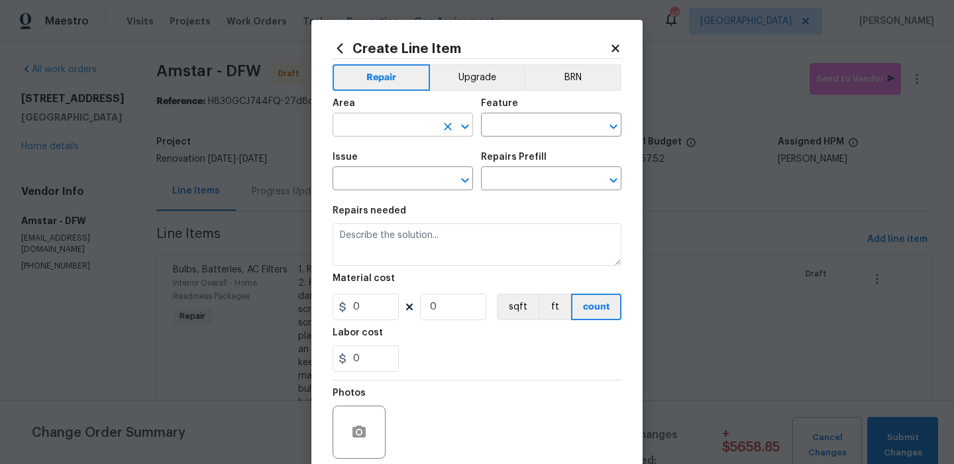
click at [378, 129] on input "text" at bounding box center [384, 126] width 103 height 21
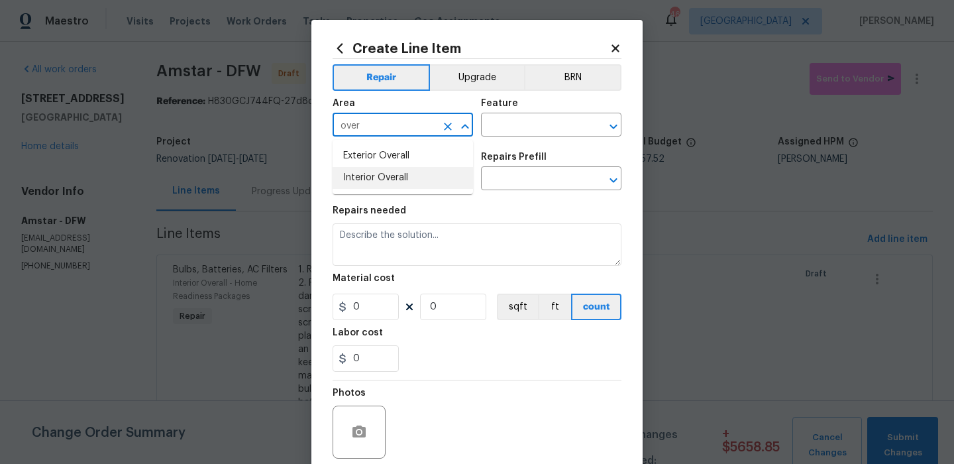
drag, startPoint x: 390, startPoint y: 166, endPoint x: 390, endPoint y: 174, distance: 7.3
click at [390, 174] on ul "Exterior Overall Interior Overall" at bounding box center [403, 167] width 140 height 54
click at [389, 174] on li "Interior Overall" at bounding box center [403, 178] width 140 height 22
type input "Interior Overall"
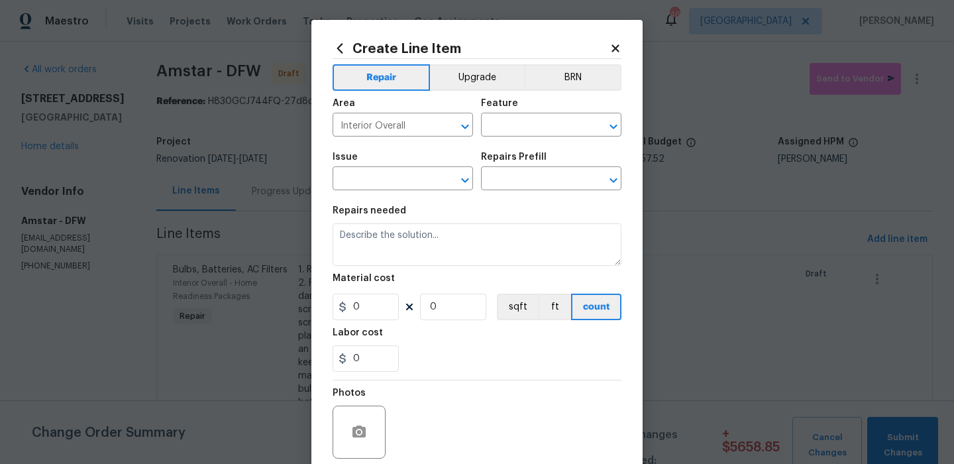
click at [512, 113] on div "Feature" at bounding box center [551, 107] width 140 height 17
click at [509, 121] on input "text" at bounding box center [532, 126] width 103 height 21
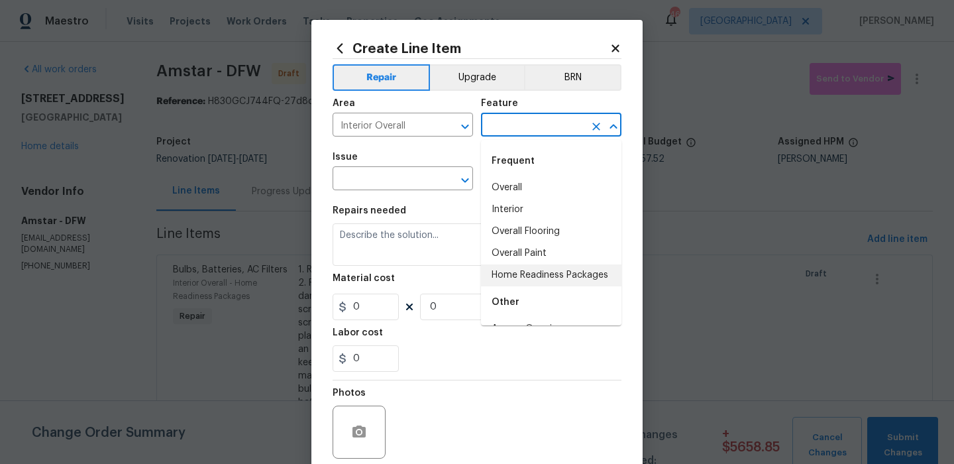
click at [524, 276] on li "Home Readiness Packages" at bounding box center [551, 275] width 140 height 22
type input "Home Readiness Packages"
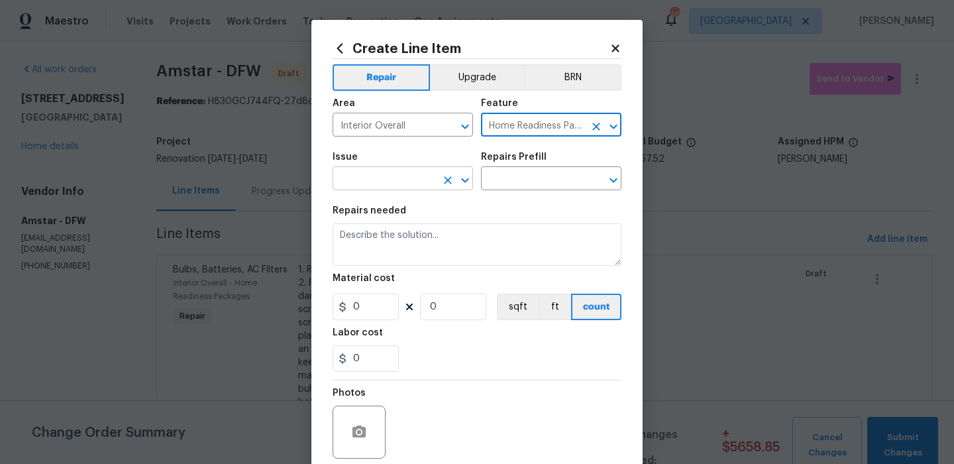
click at [428, 171] on input "text" at bounding box center [384, 180] width 103 height 21
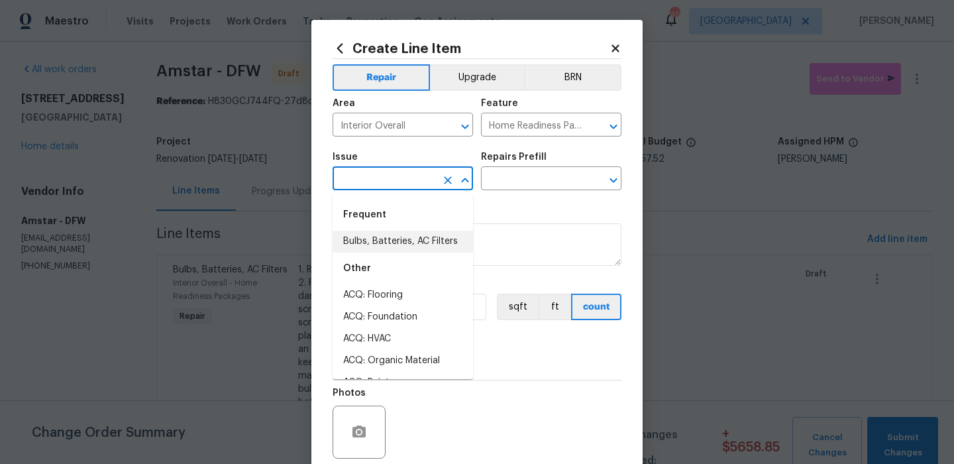
click at [425, 243] on li "Bulbs, Batteries, AC Filters" at bounding box center [403, 242] width 140 height 22
type input "Bulbs, Batteries, AC Filters"
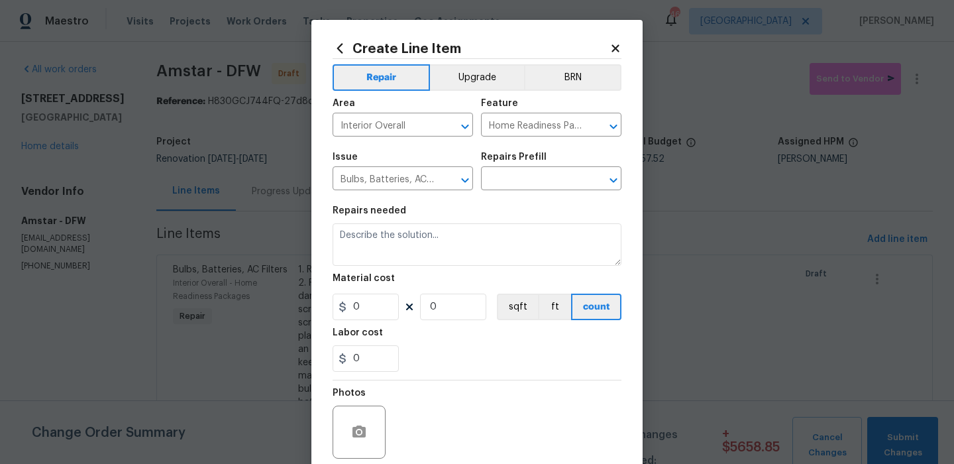
click at [512, 193] on div "Issue Bulbs, Batteries, AC Filters ​ Repairs Prefill ​" at bounding box center [477, 171] width 289 height 54
click at [522, 182] on input "text" at bounding box center [532, 180] width 103 height 21
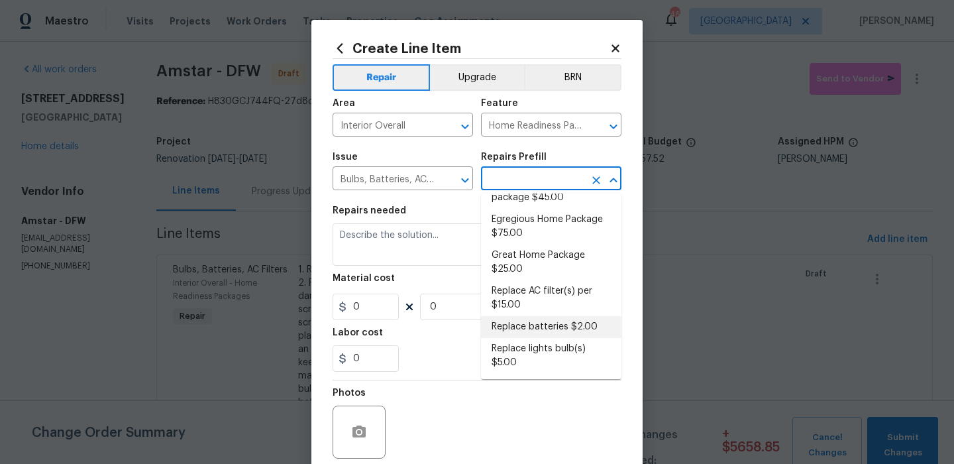
scroll to position [0, 0]
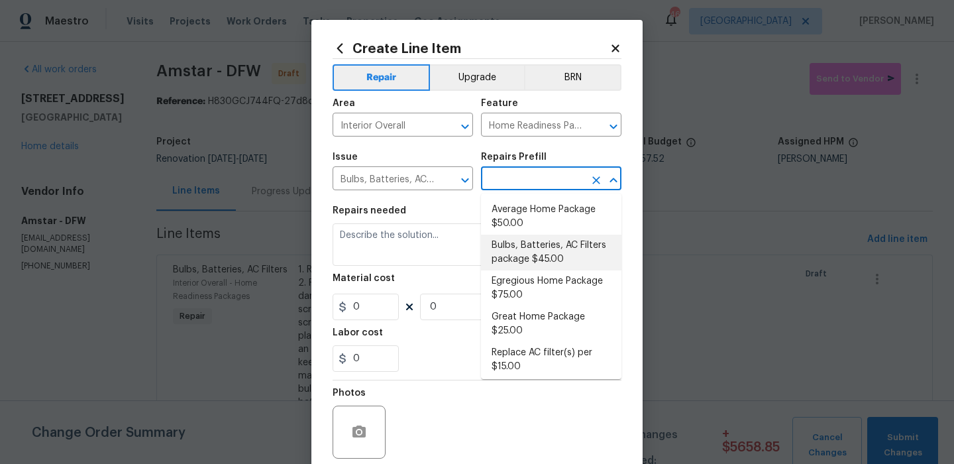
click at [584, 248] on li "Bulbs, Batteries, AC Filters package $45.00" at bounding box center [551, 253] width 140 height 36
type input "Bulbs, Batteries, AC Filters package $45.00"
type textarea "Replace burnt light bulbs, batteries, dirty AC filters, cap laundry valves, cap…"
type input "45"
type input "1"
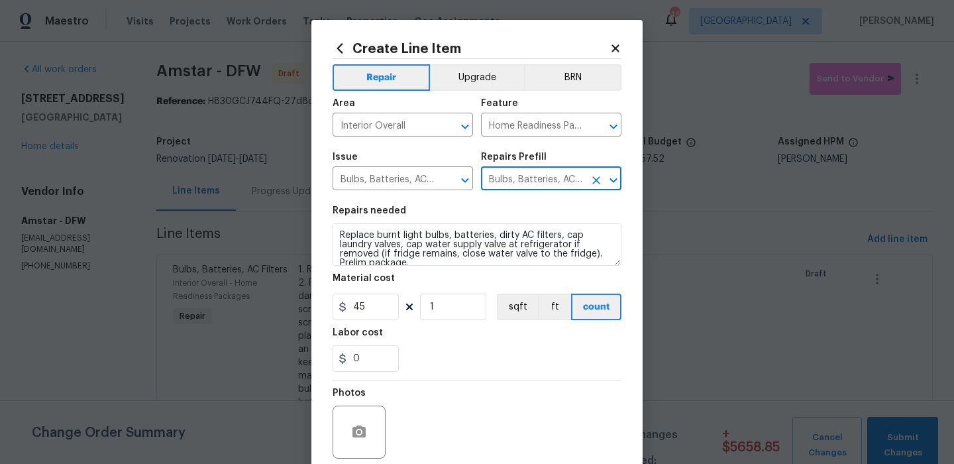
scroll to position [107, 0]
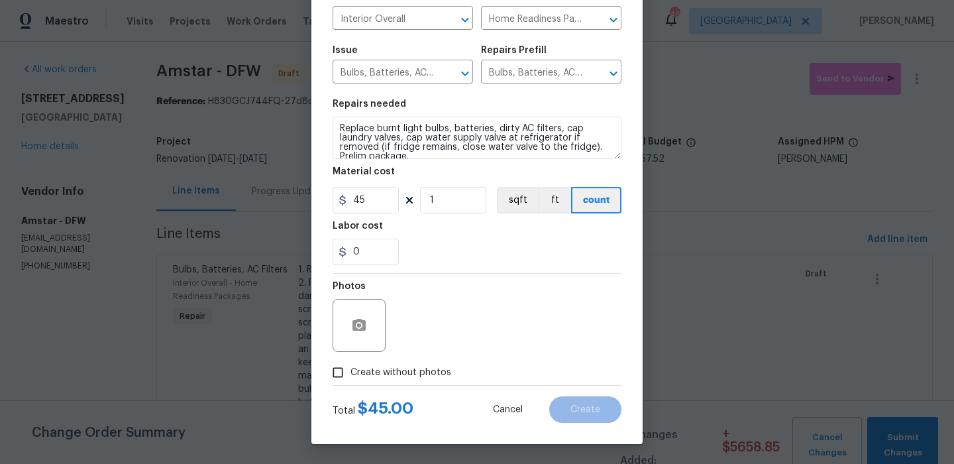
click at [401, 367] on span "Create without photos" at bounding box center [400, 373] width 101 height 14
click at [350, 367] on input "Create without photos" at bounding box center [337, 372] width 25 height 25
checkbox input "true"
click at [458, 323] on textarea at bounding box center [508, 325] width 225 height 53
click at [578, 402] on button "Create" at bounding box center [585, 409] width 72 height 27
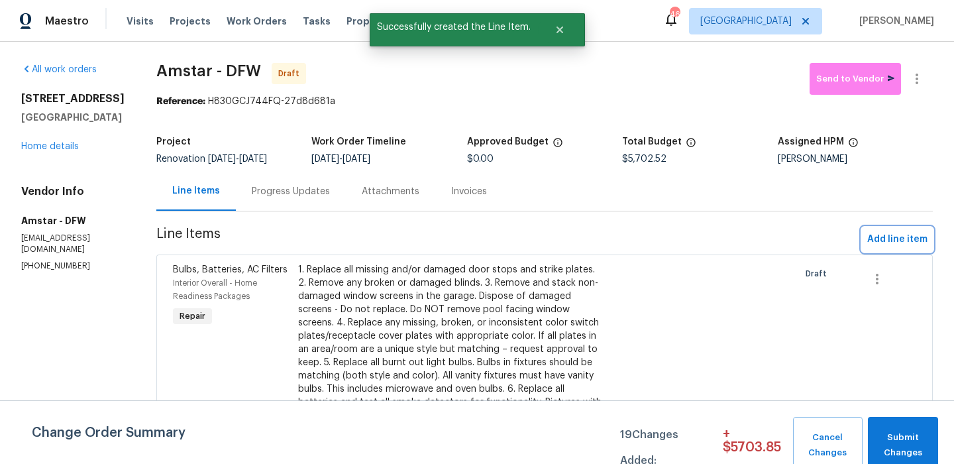
click at [893, 250] on button "Add line item" at bounding box center [897, 239] width 71 height 25
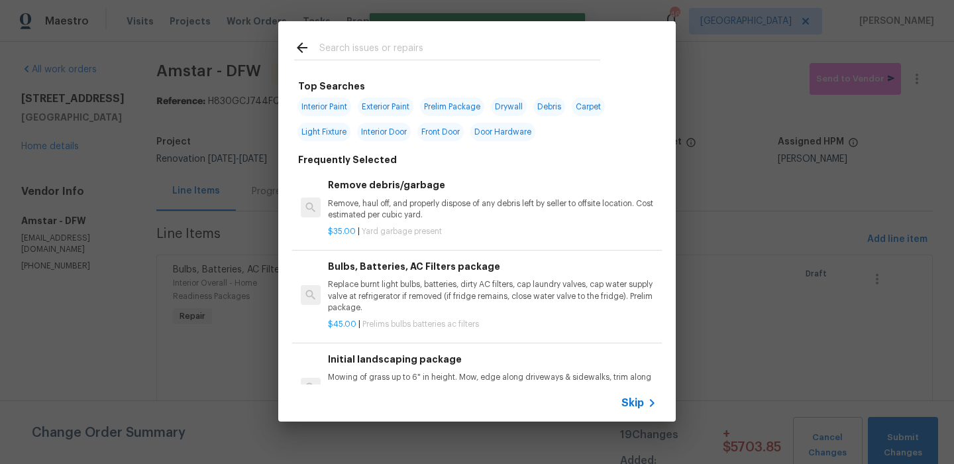
click at [372, 45] on input "text" at bounding box center [459, 50] width 281 height 20
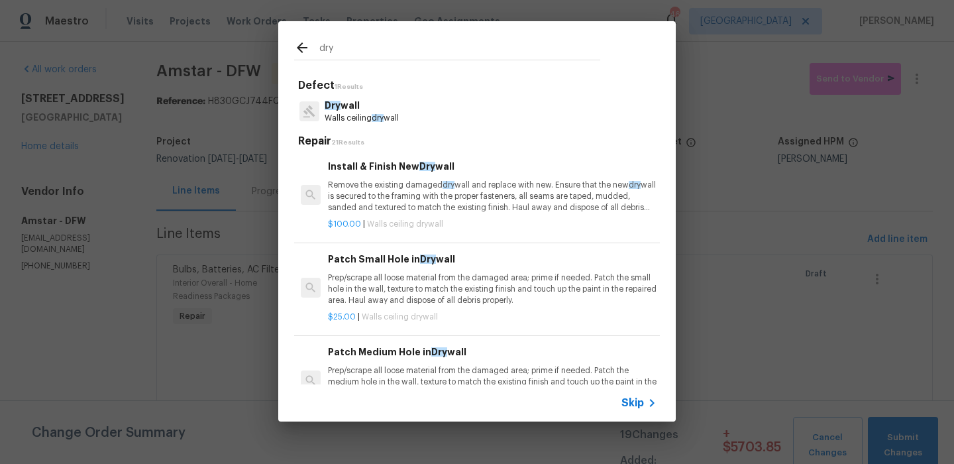
type input "dry"
click at [354, 110] on p "Dry wall" at bounding box center [362, 106] width 74 height 14
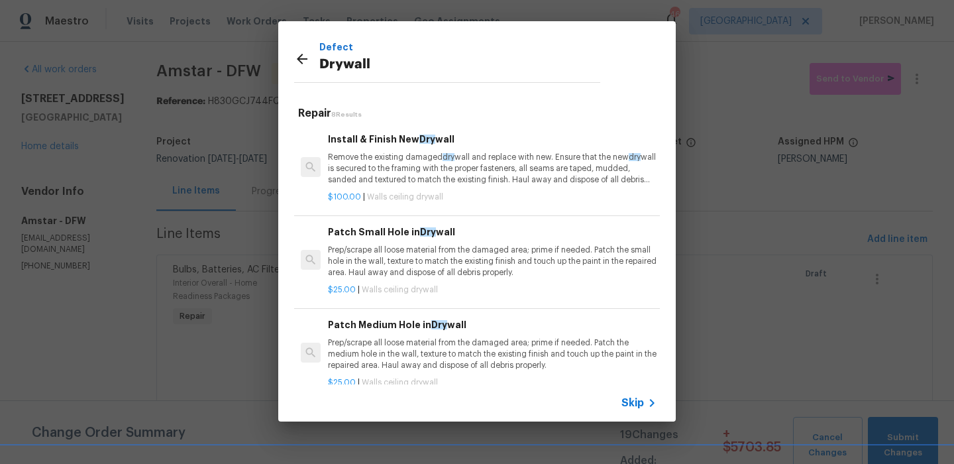
click at [395, 174] on p "Remove the existing damaged dry wall and replace with new. Ensure that the new …" at bounding box center [492, 169] width 329 height 34
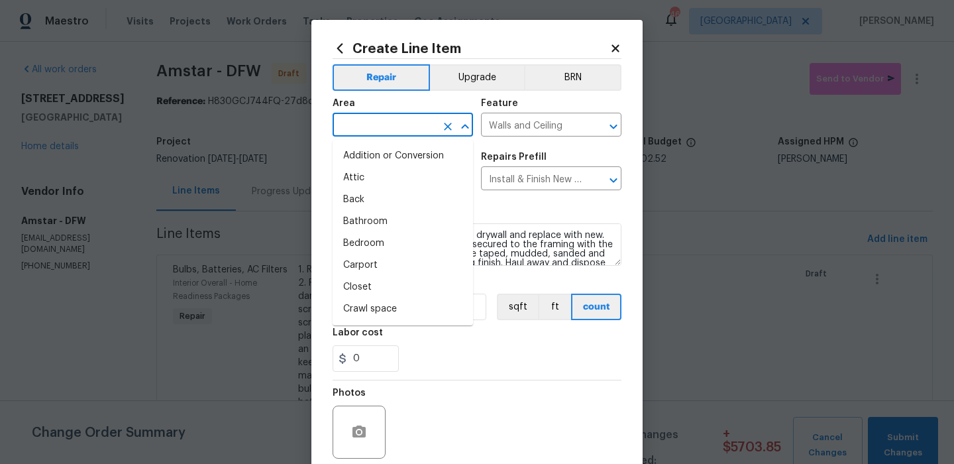
click at [411, 127] on input "text" at bounding box center [384, 126] width 103 height 21
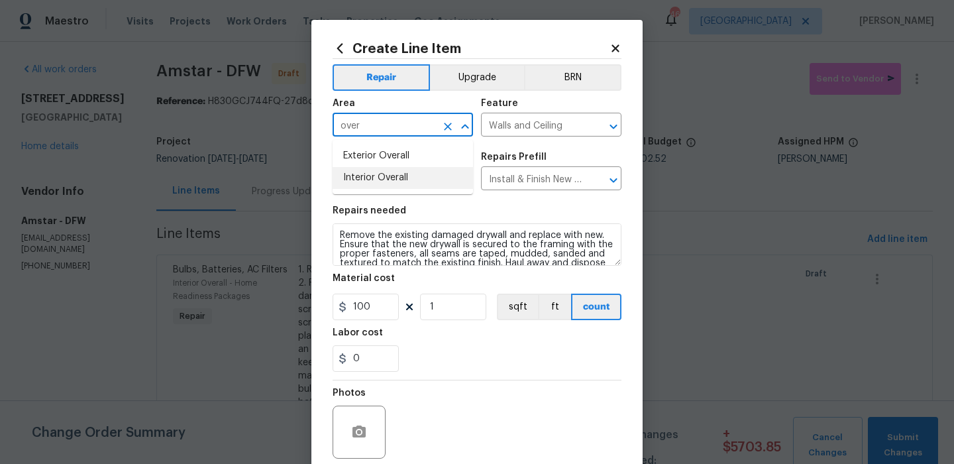
click at [422, 170] on li "Interior Overall" at bounding box center [403, 178] width 140 height 22
type input "Interior Overall"
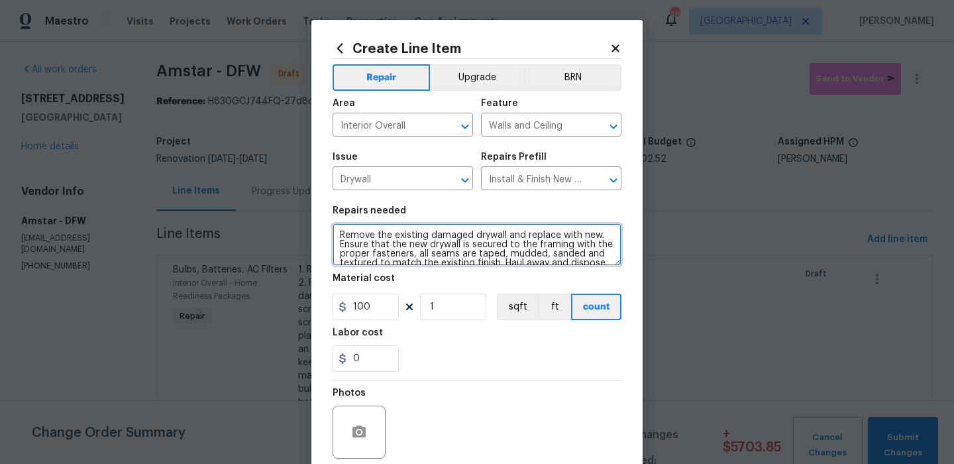
click at [422, 242] on textarea "Remove the existing damaged drywall and replace with new. Ensure that the new d…" at bounding box center [477, 244] width 289 height 42
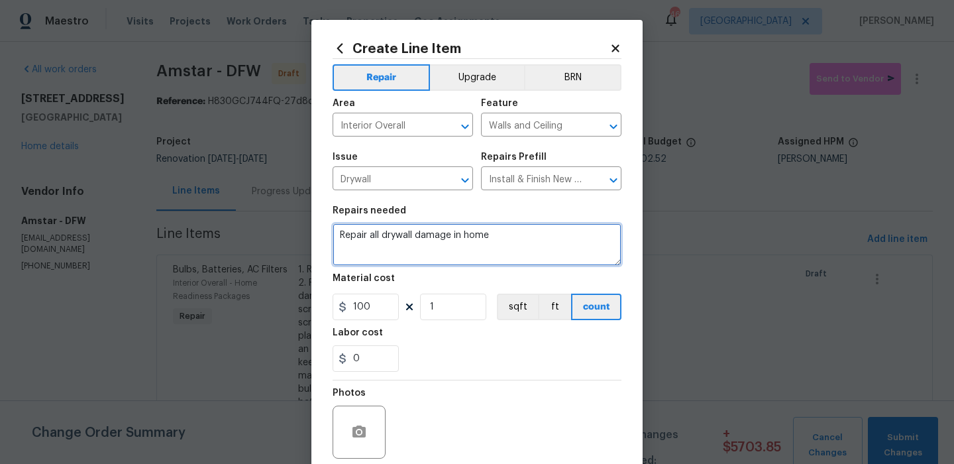
type textarea "Repair all drywall damage in home"
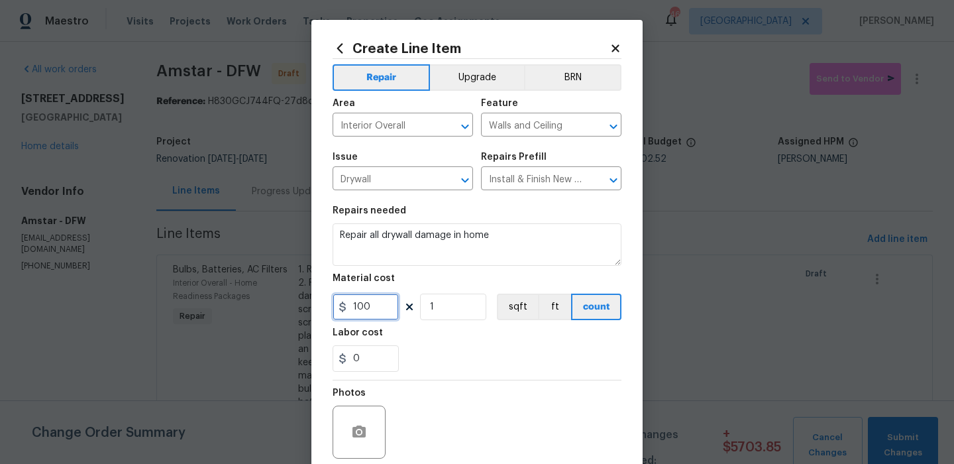
click at [370, 313] on input "100" at bounding box center [366, 307] width 66 height 27
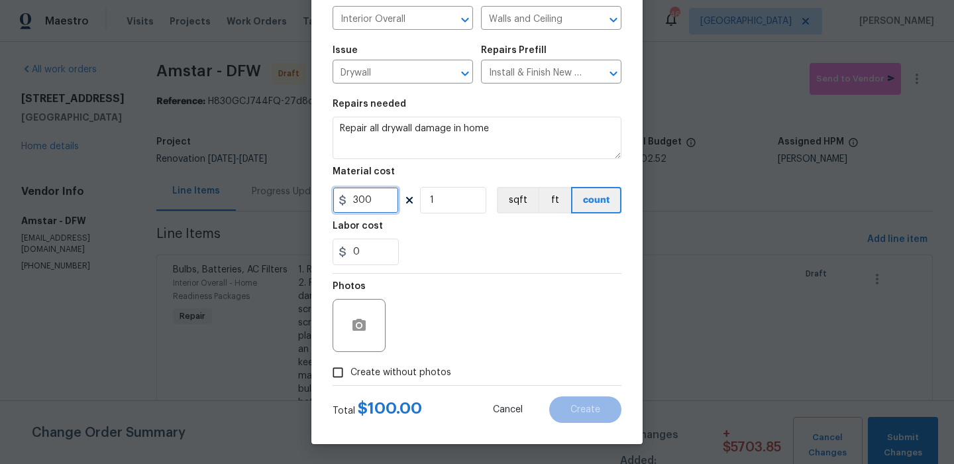
type input "300"
click at [409, 373] on span "Create without photos" at bounding box center [400, 373] width 101 height 14
click at [350, 373] on input "Create without photos" at bounding box center [337, 372] width 25 height 25
checkbox input "true"
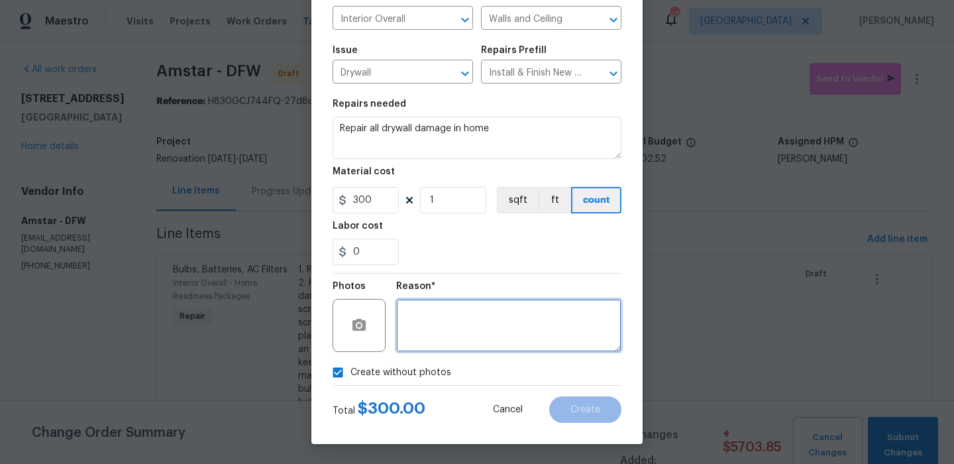
click at [466, 326] on textarea at bounding box center [508, 325] width 225 height 53
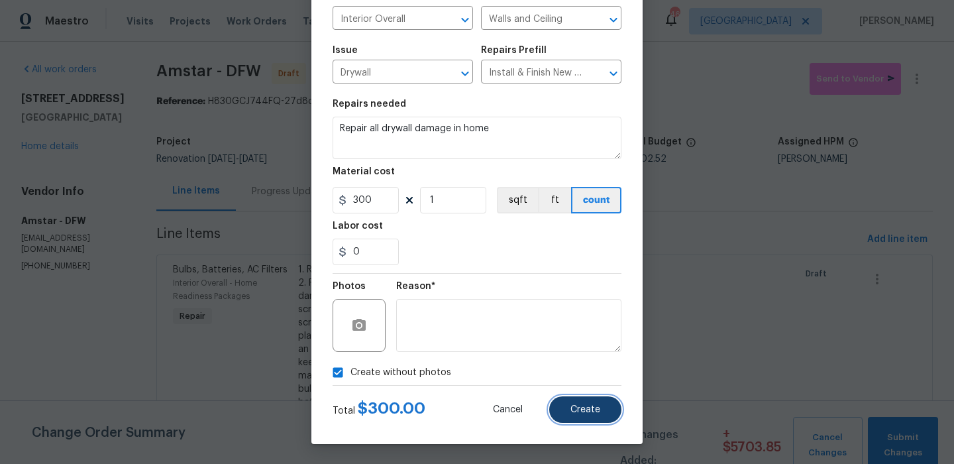
click at [596, 405] on span "Create" at bounding box center [585, 410] width 30 height 10
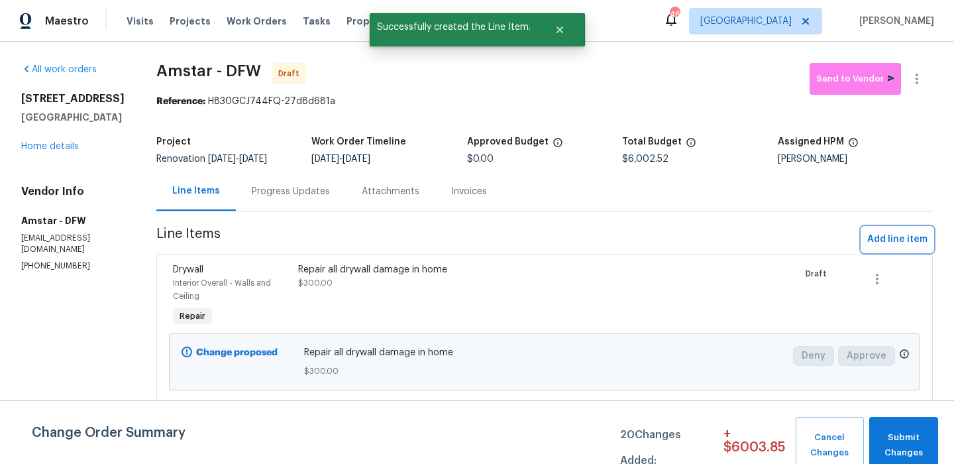
click at [909, 247] on span "Add line item" at bounding box center [897, 239] width 60 height 17
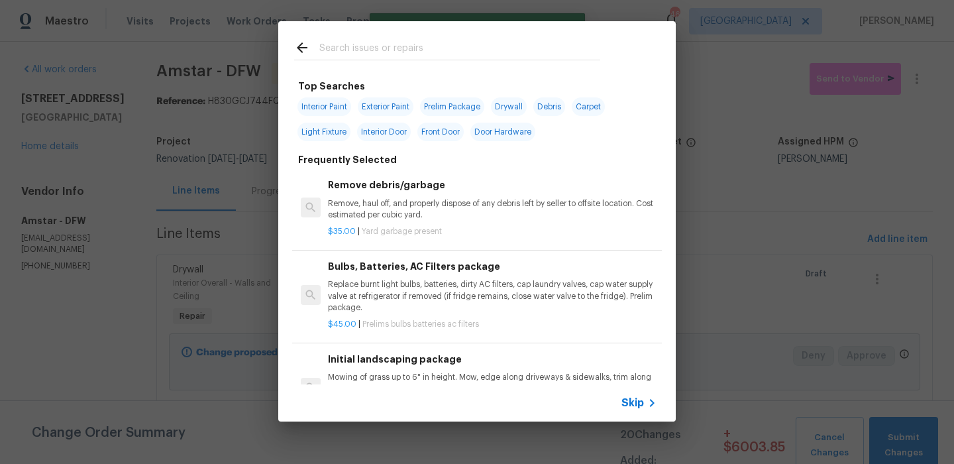
click at [439, 39] on div at bounding box center [447, 47] width 338 height 52
click at [423, 48] on input "text" at bounding box center [459, 50] width 281 height 20
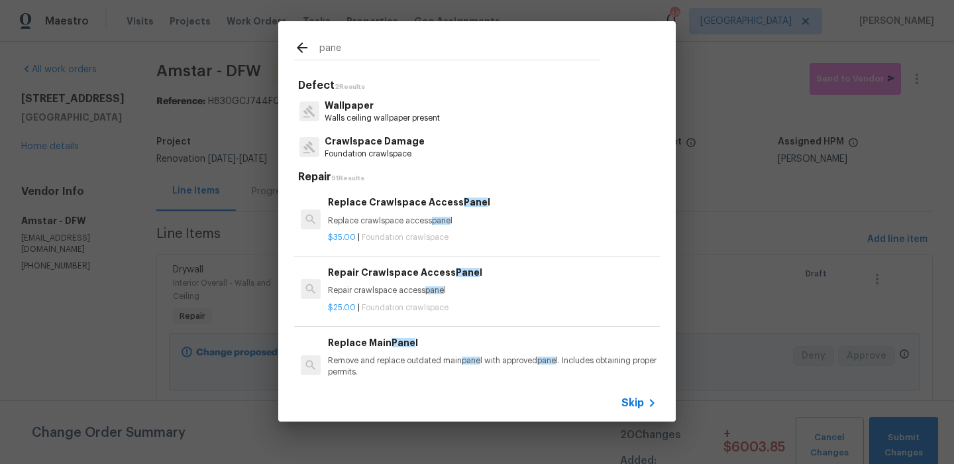
type input "pane"
click at [423, 111] on p "Wallpaper" at bounding box center [382, 106] width 115 height 14
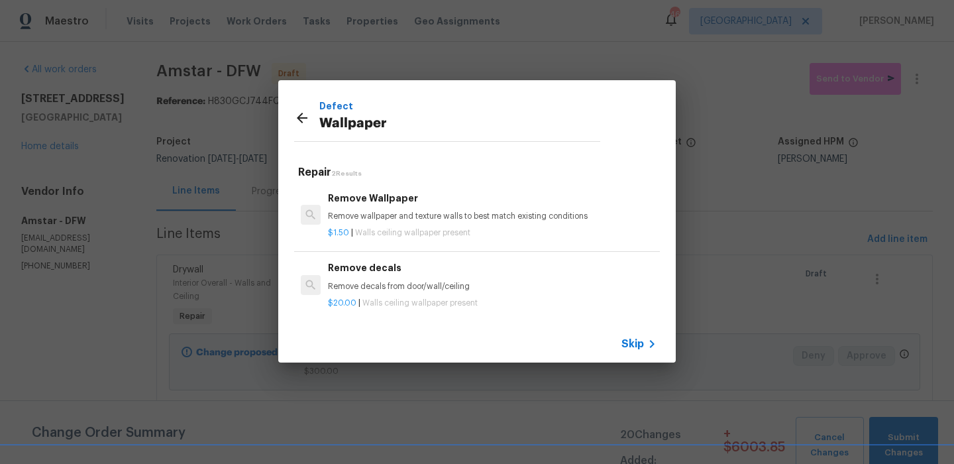
click at [405, 278] on div "Remove decals Remove decals from door/wall/ceiling" at bounding box center [492, 276] width 329 height 32
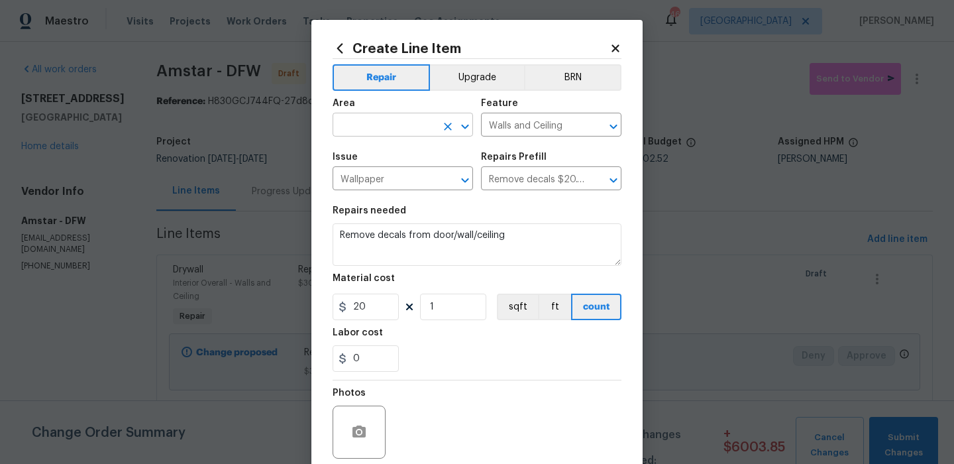
click at [396, 135] on input "text" at bounding box center [384, 126] width 103 height 21
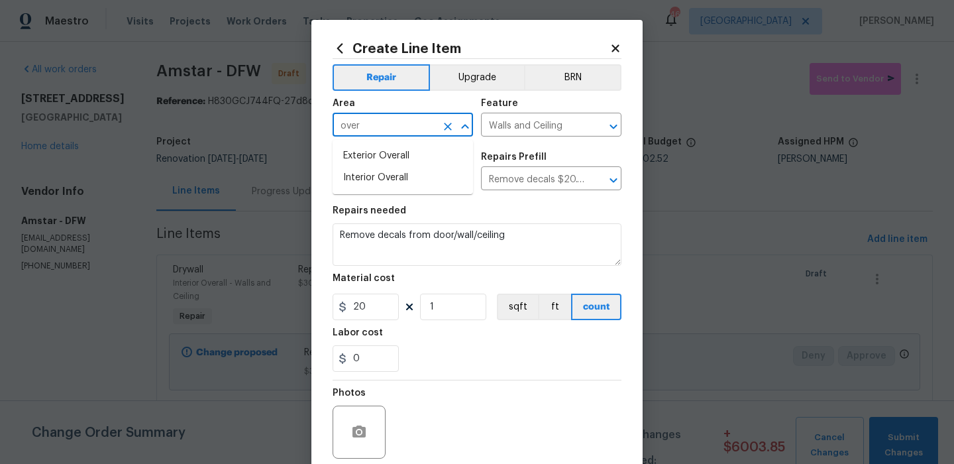
click at [414, 180] on li "Interior Overall" at bounding box center [403, 178] width 140 height 22
type input "Interior Overall"
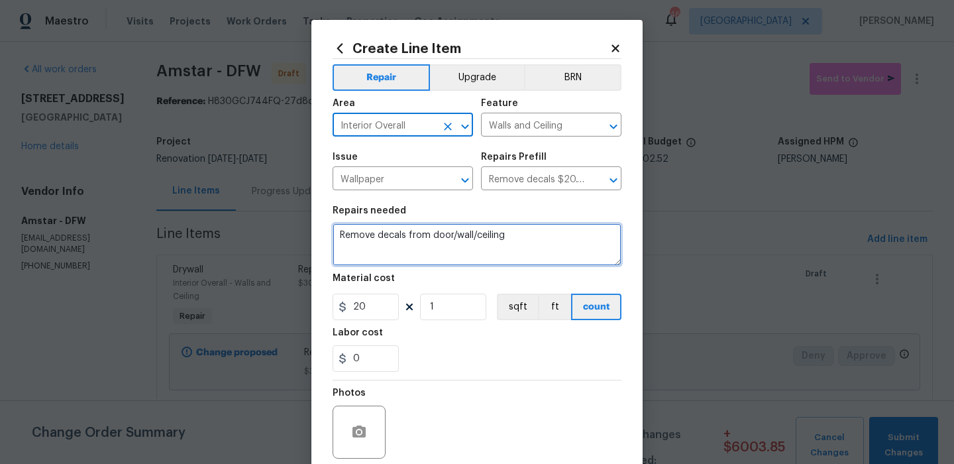
click at [462, 231] on textarea "Remove decals from door/wall/ceiling" at bounding box center [477, 244] width 289 height 42
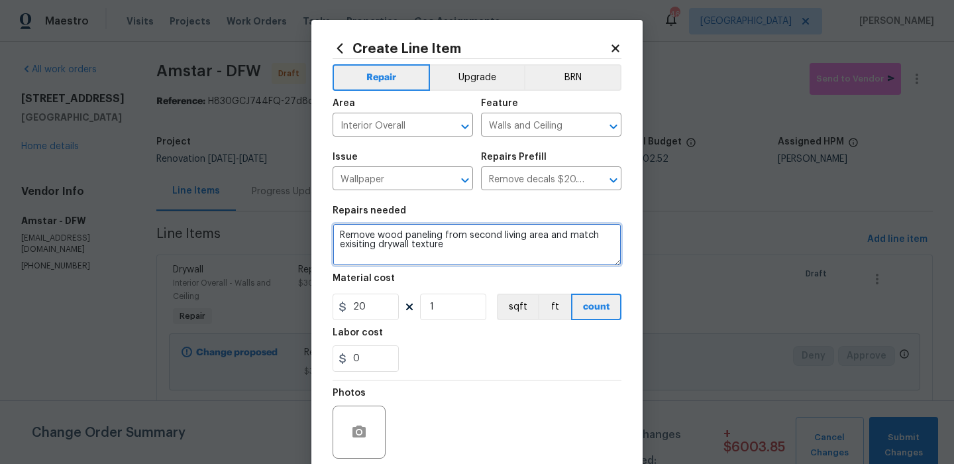
click at [361, 248] on textarea "Remove wood paneling from second living area and match exisiting drywall texture" at bounding box center [477, 244] width 289 height 42
click at [447, 246] on textarea "Remove wood paneling from second living area and match existing drywall texture" at bounding box center [477, 244] width 289 height 42
type textarea "Remove wood paneling from second living area and match existing drywall texture"
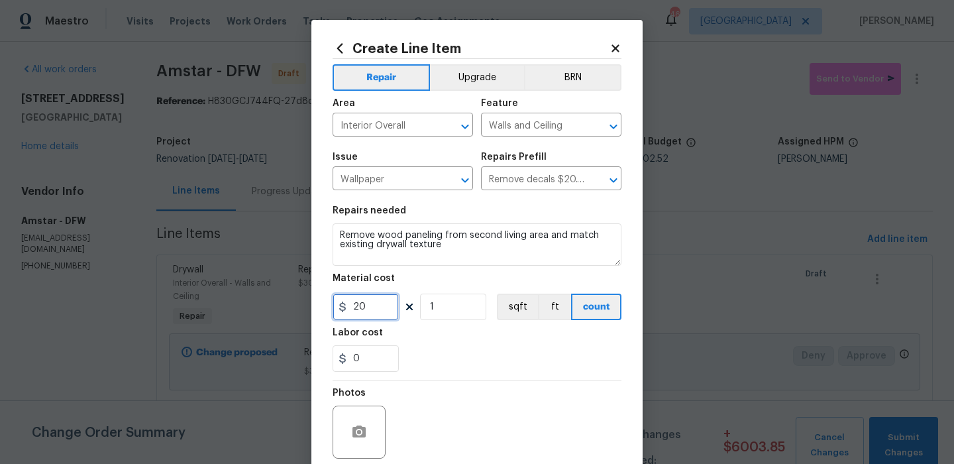
click at [385, 314] on input "20" at bounding box center [366, 307] width 66 height 27
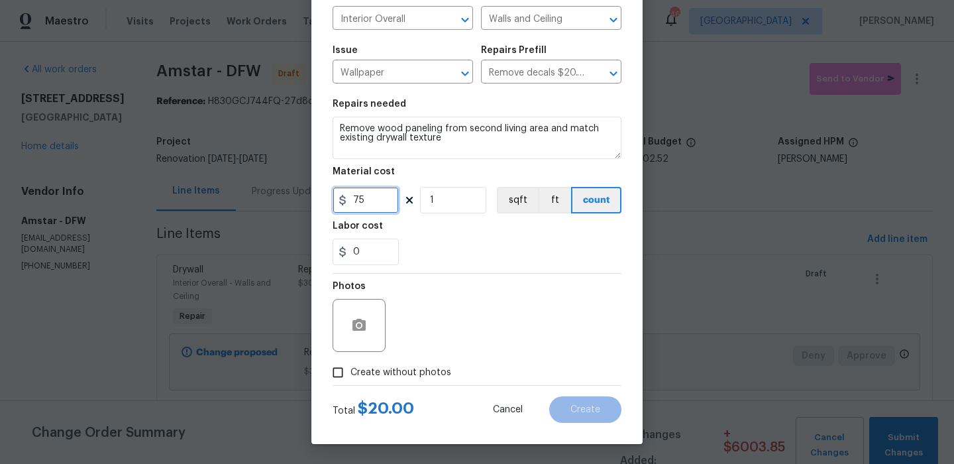
type input "75"
drag, startPoint x: 393, startPoint y: 378, endPoint x: 402, endPoint y: 364, distance: 16.7
click at [393, 378] on span "Create without photos" at bounding box center [400, 373] width 101 height 14
click at [350, 378] on input "Create without photos" at bounding box center [337, 372] width 25 height 25
checkbox input "true"
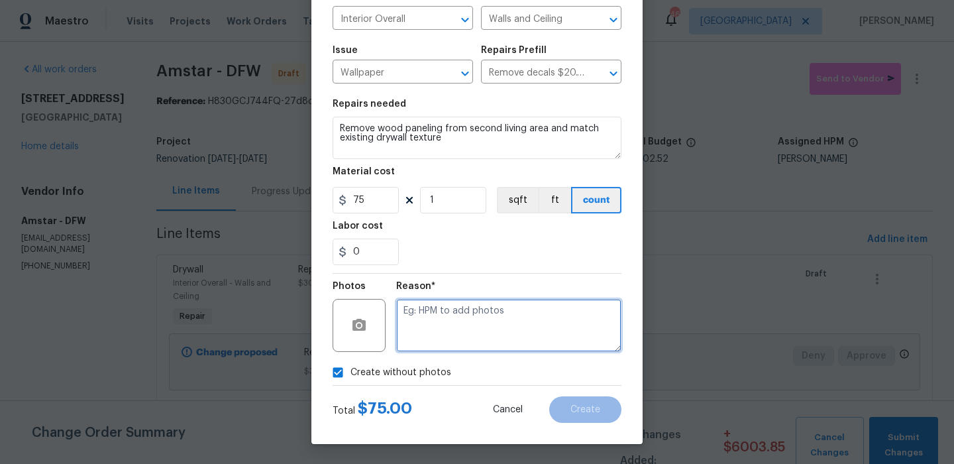
click at [470, 333] on textarea at bounding box center [508, 325] width 225 height 53
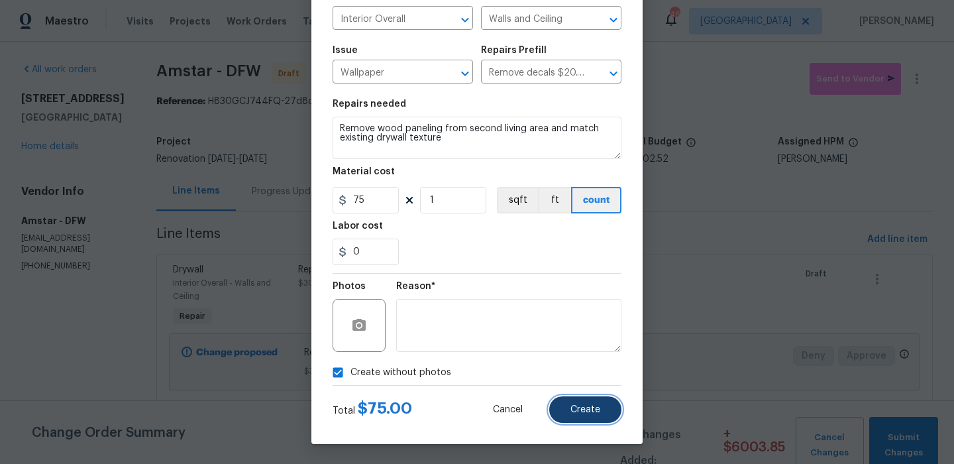
click at [589, 417] on button "Create" at bounding box center [585, 409] width 72 height 27
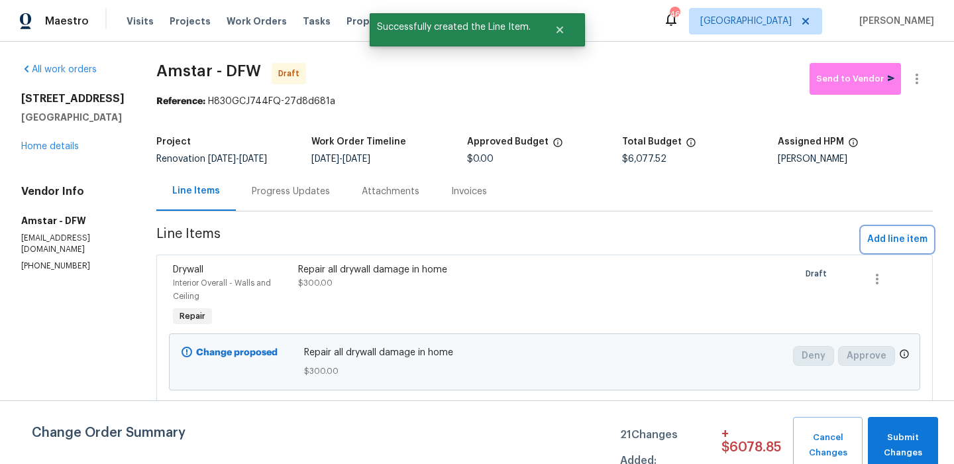
click at [904, 243] on span "Add line item" at bounding box center [897, 239] width 60 height 17
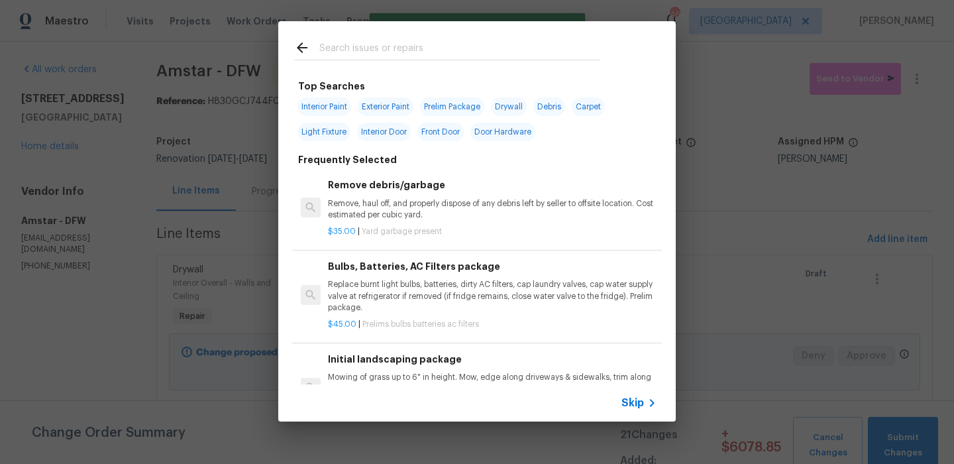
click at [628, 402] on span "Skip" at bounding box center [632, 402] width 23 height 13
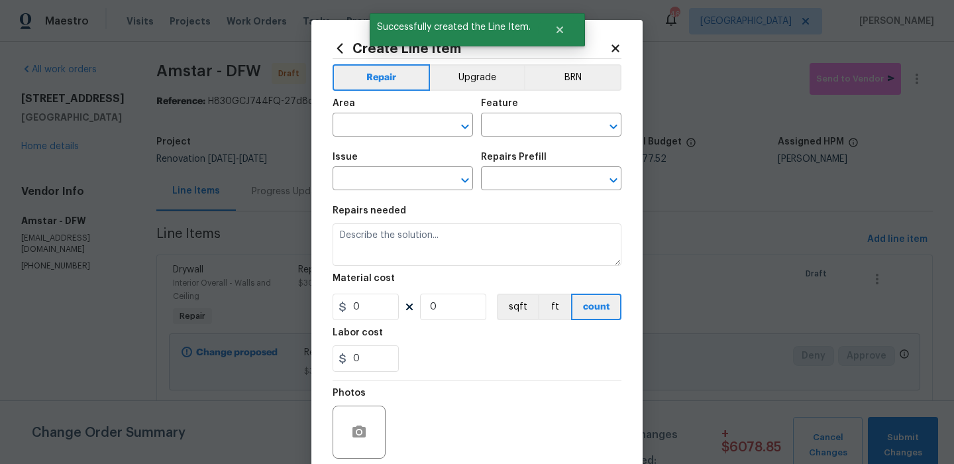
click at [403, 142] on span "Area ​" at bounding box center [403, 118] width 140 height 54
click at [403, 123] on input "text" at bounding box center [384, 126] width 103 height 21
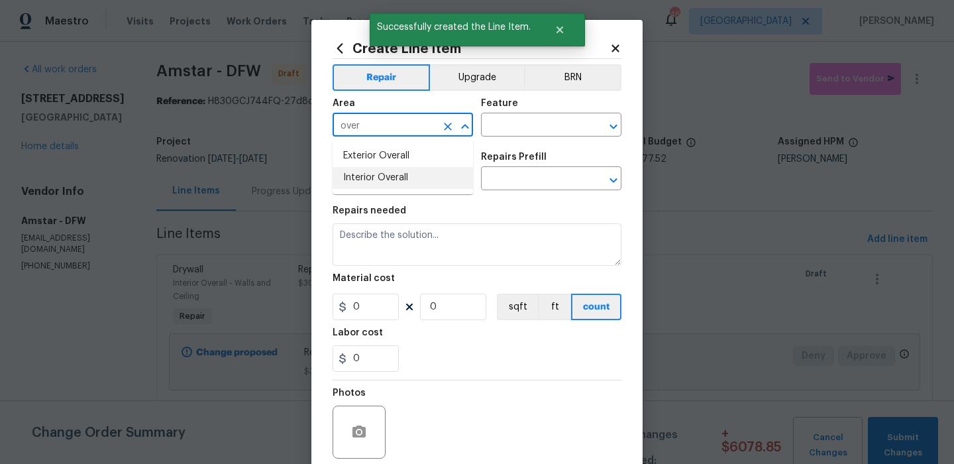
click at [417, 181] on li "Interior Overall" at bounding box center [403, 178] width 140 height 22
type input "Interior Overall"
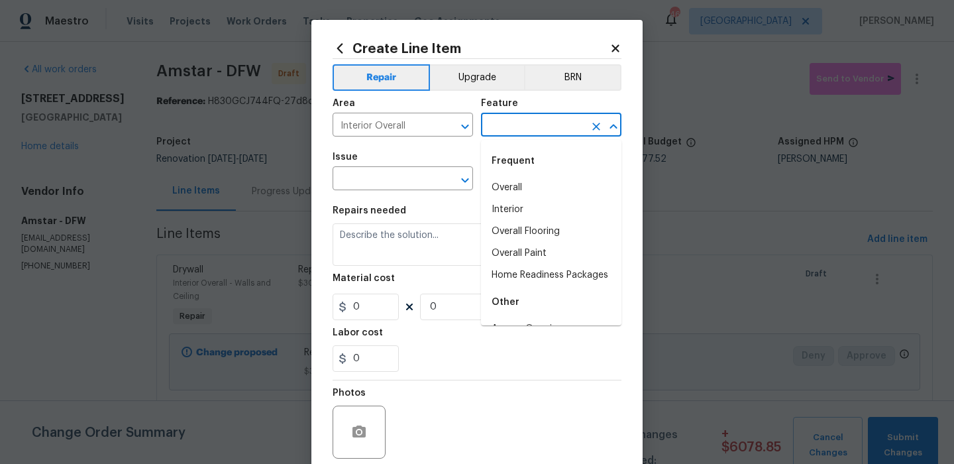
click at [508, 121] on input "text" at bounding box center [532, 126] width 103 height 21
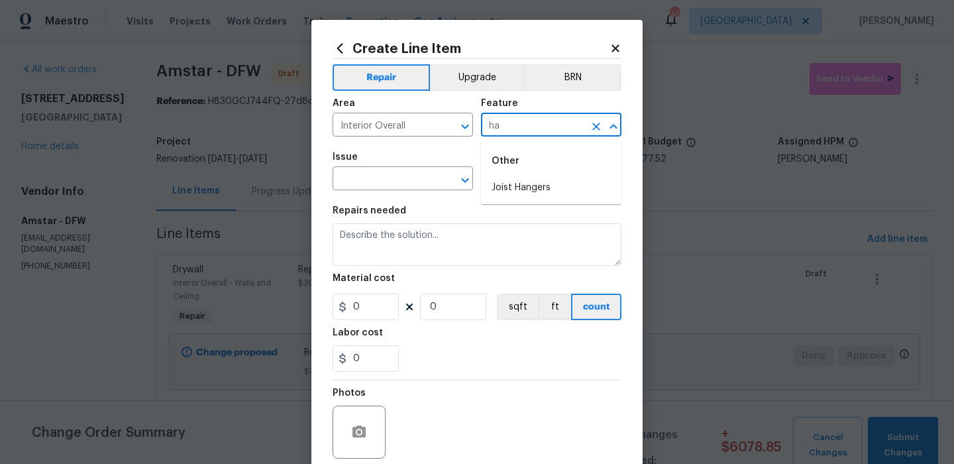
type input "h"
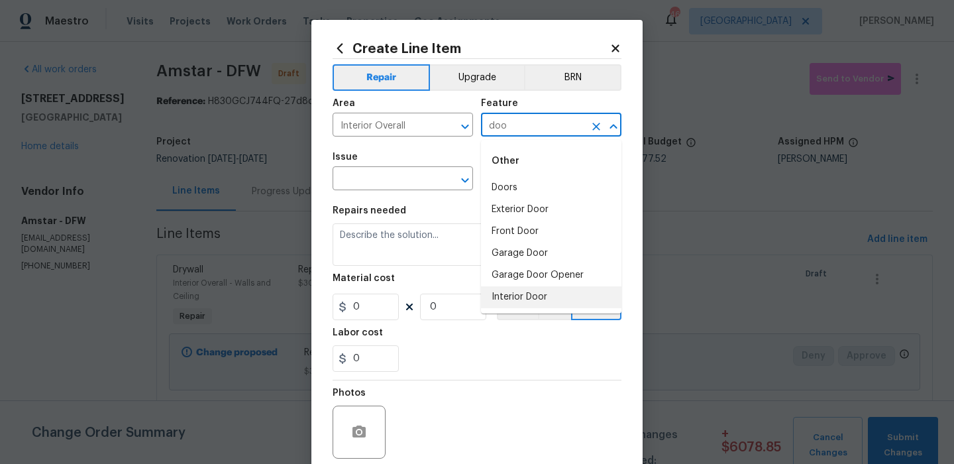
click at [521, 290] on li "Interior Door" at bounding box center [551, 297] width 140 height 22
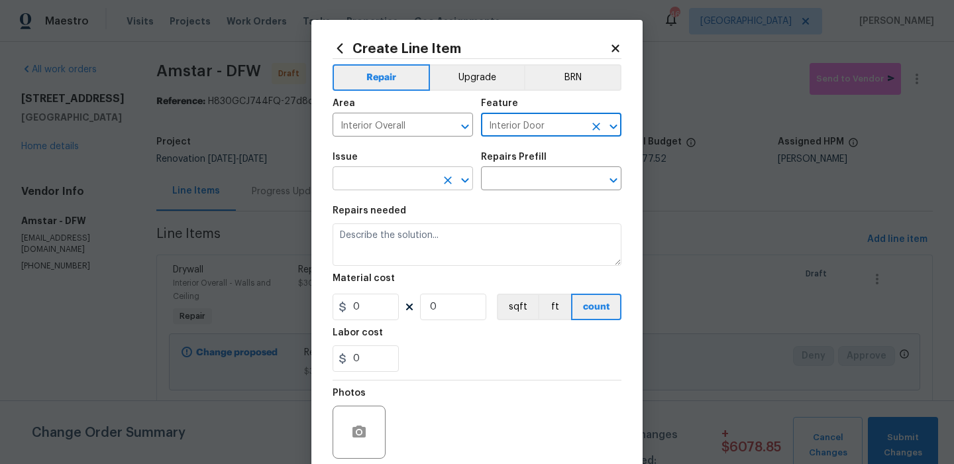
type input "Interior Door"
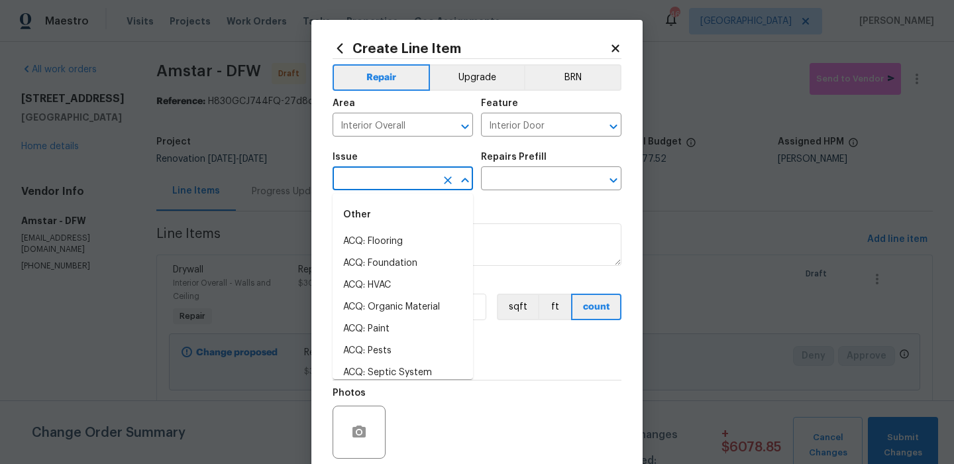
click at [426, 187] on input "text" at bounding box center [384, 180] width 103 height 21
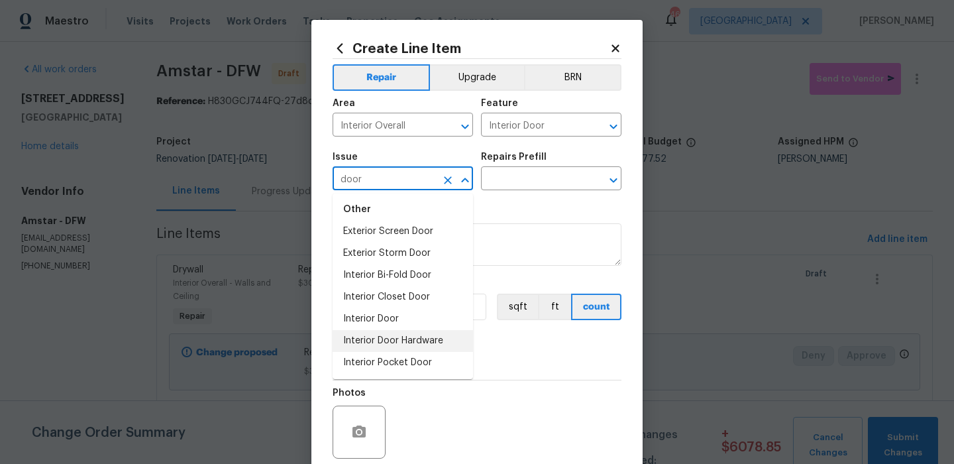
click at [423, 341] on li "Interior Door Hardware" at bounding box center [403, 341] width 140 height 22
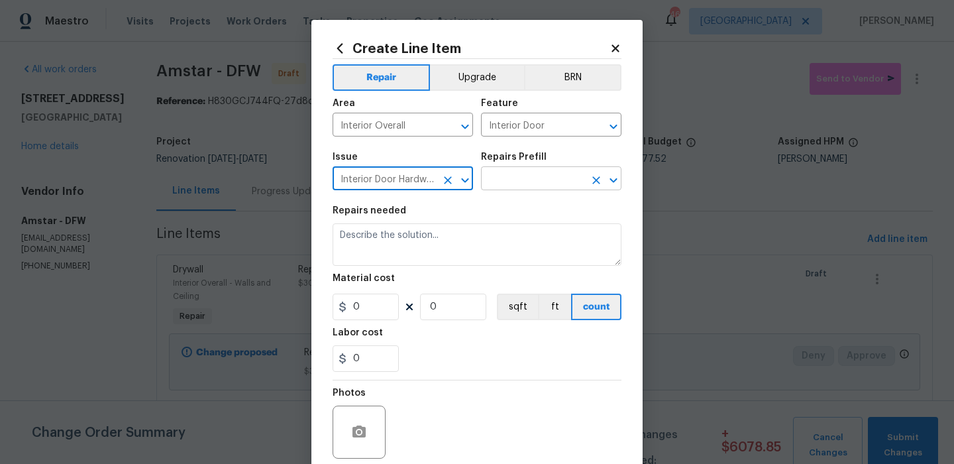
type input "Interior Door Hardware"
click at [551, 173] on input "text" at bounding box center [532, 180] width 103 height 21
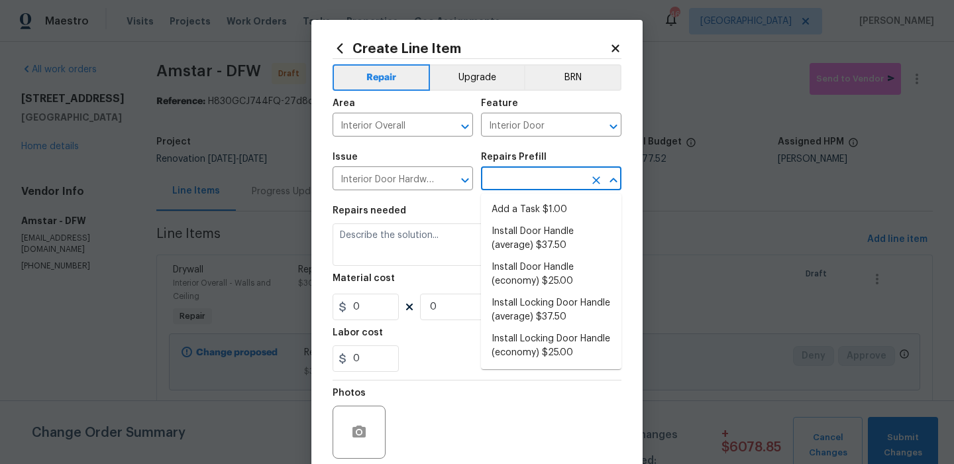
click at [535, 197] on ul "Add a Task $1.00 Install Door Handle (average) $37.50 Install Door Handle (econ…" at bounding box center [551, 281] width 140 height 176
click at [537, 268] on li "Install Door Handle (economy) $25.00" at bounding box center [551, 274] width 140 height 36
type input "Install Door Handle (economy) $25.00"
type textarea "Remove the existing interior door handle (if present). Install a new (economy) …"
type input "25"
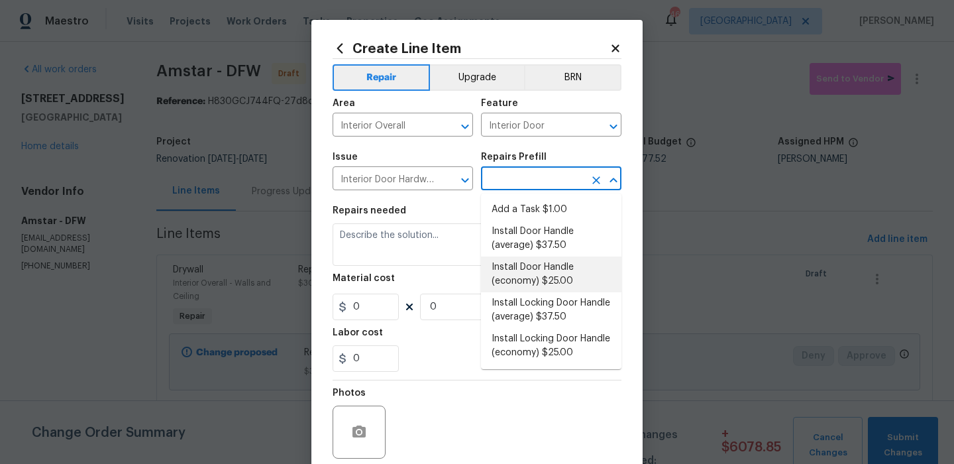
type input "1"
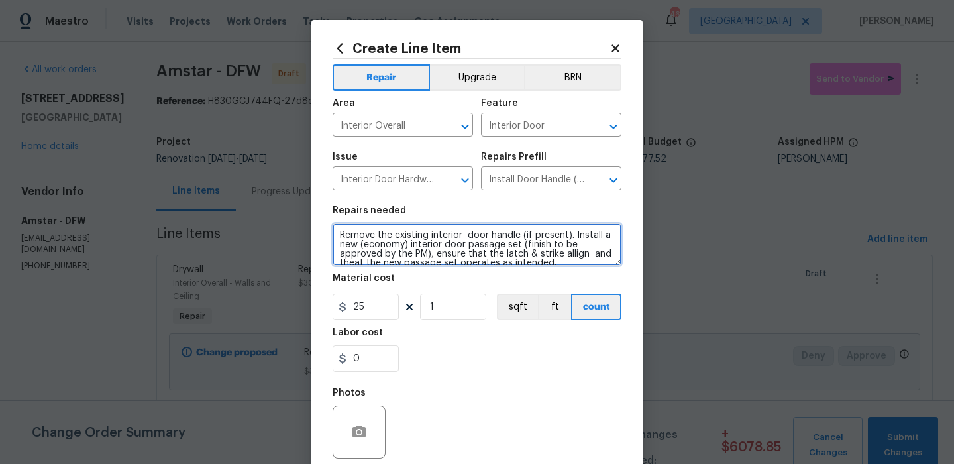
click at [486, 247] on textarea "Remove the existing interior door handle (if present). Install a new (economy) …" at bounding box center [477, 244] width 289 height 42
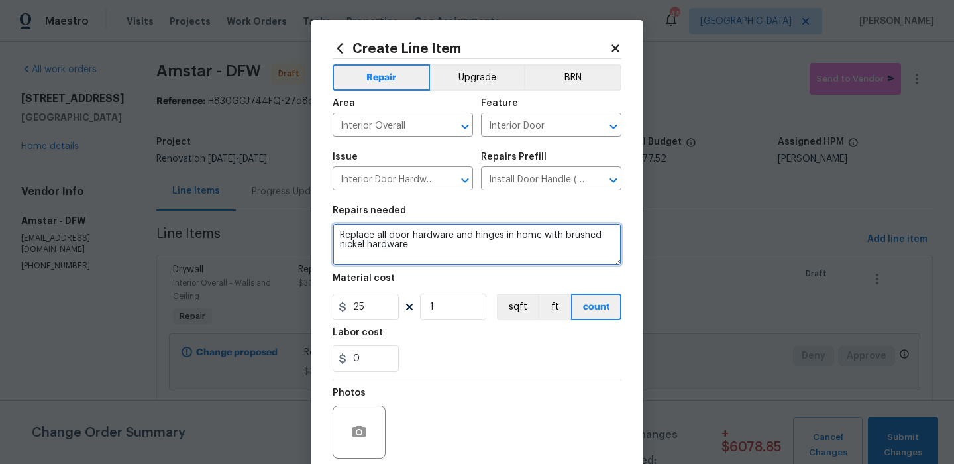
type textarea "Replace all door hardware and hinges in home with brushed nickel hardware"
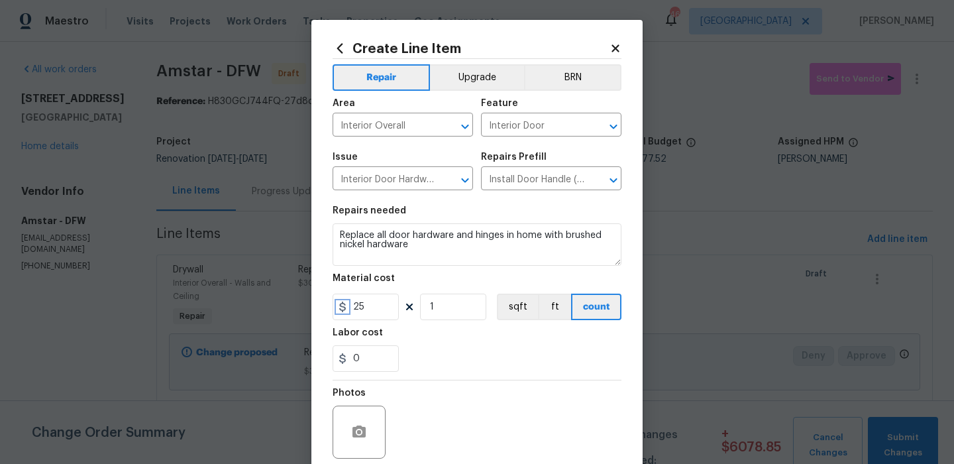
click at [343, 311] on icon at bounding box center [342, 306] width 7 height 11
click at [373, 310] on input "25" at bounding box center [366, 307] width 66 height 27
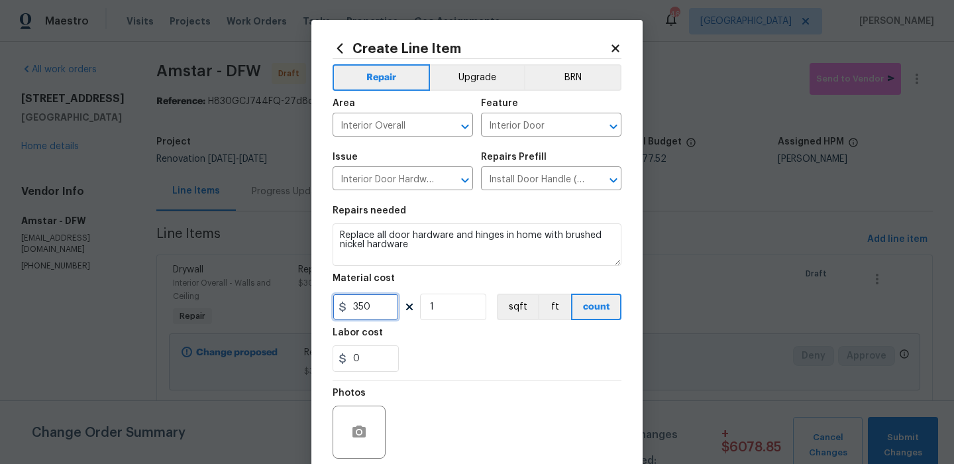
scroll to position [107, 0]
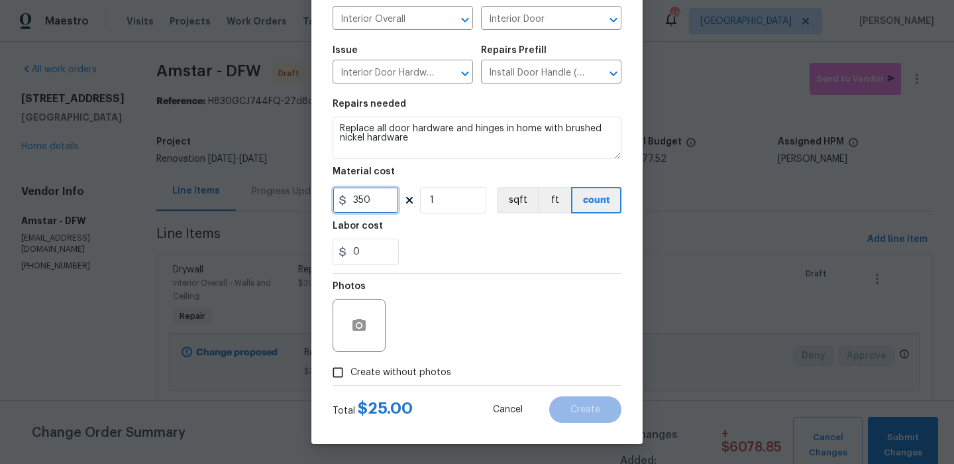
type input "350"
click at [437, 366] on span "Create without photos" at bounding box center [400, 373] width 101 height 14
click at [350, 366] on input "Create without photos" at bounding box center [337, 372] width 25 height 25
checkbox input "true"
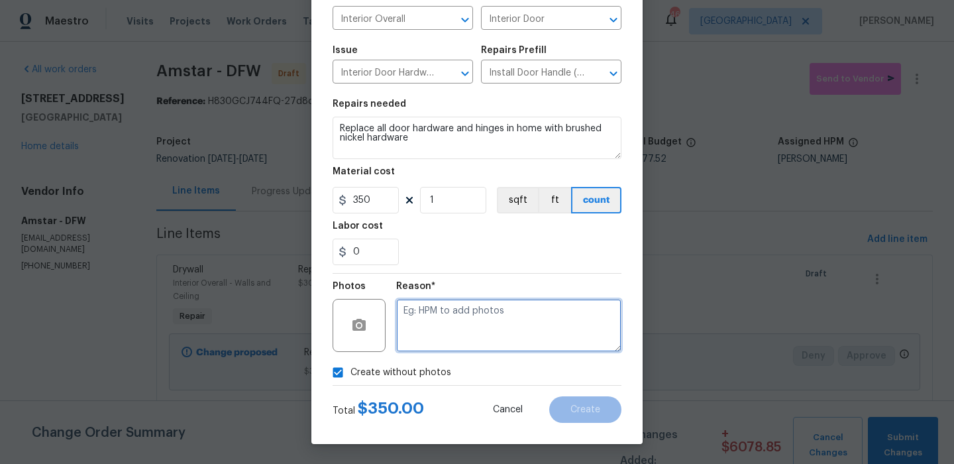
click at [487, 343] on textarea at bounding box center [508, 325] width 225 height 53
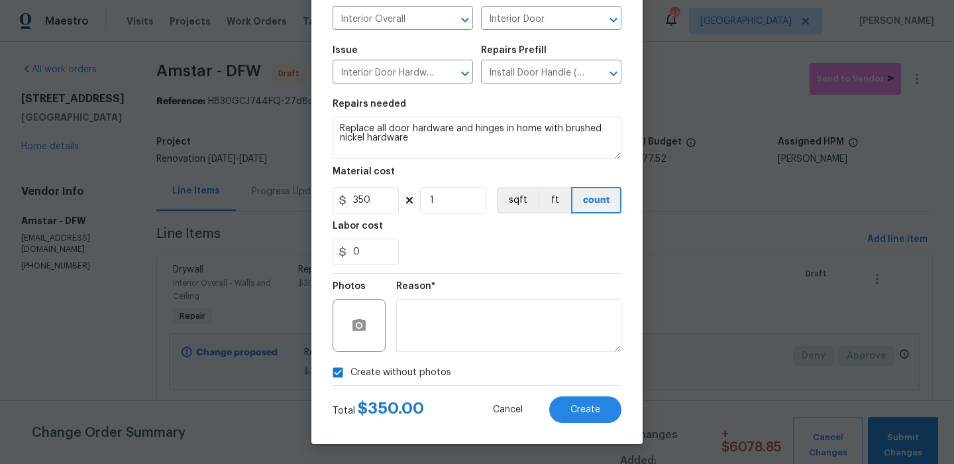
click at [596, 395] on div "Total $ 350.00 Cancel Create" at bounding box center [477, 404] width 289 height 37
click at [596, 402] on button "Create" at bounding box center [585, 409] width 72 height 27
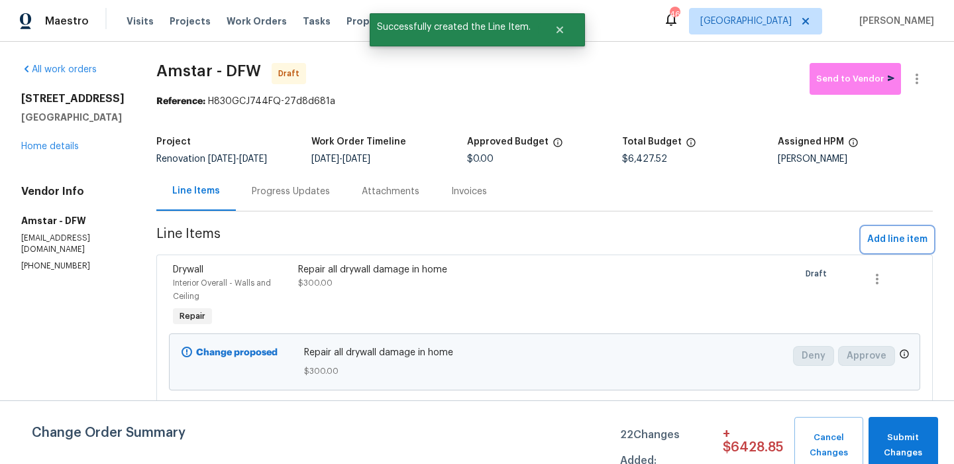
click at [882, 235] on span "Add line item" at bounding box center [897, 239] width 60 height 17
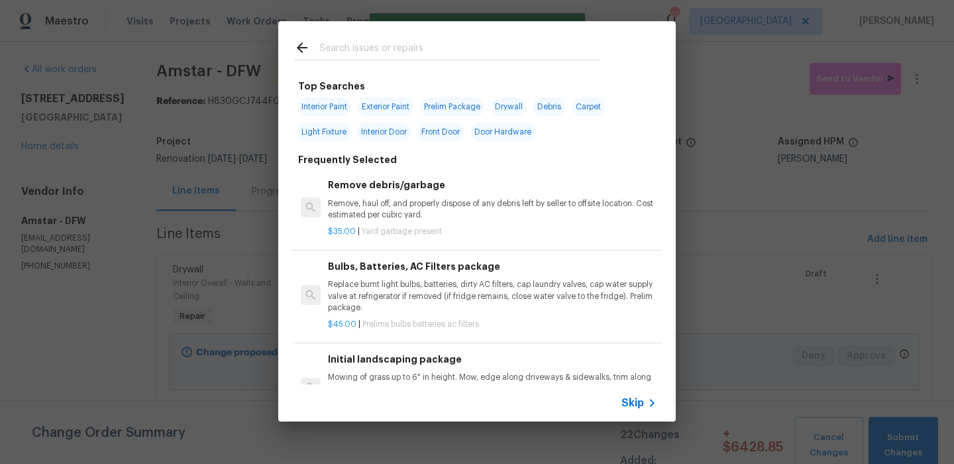
click at [446, 50] on input "text" at bounding box center [459, 50] width 281 height 20
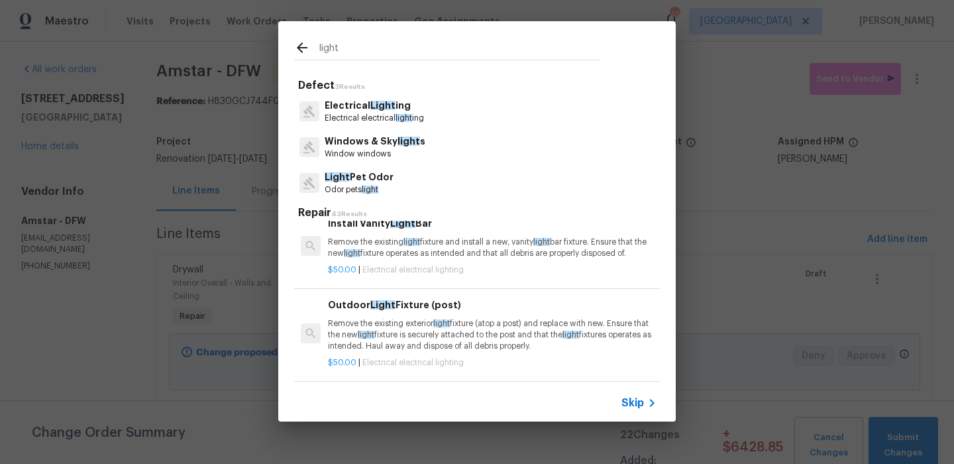
scroll to position [180, 0]
type input "light"
click at [474, 117] on div "Electrical Light ing Electrical electrical light ing" at bounding box center [477, 111] width 366 height 36
click at [354, 119] on p "Electrical electrical light ing" at bounding box center [374, 118] width 99 height 11
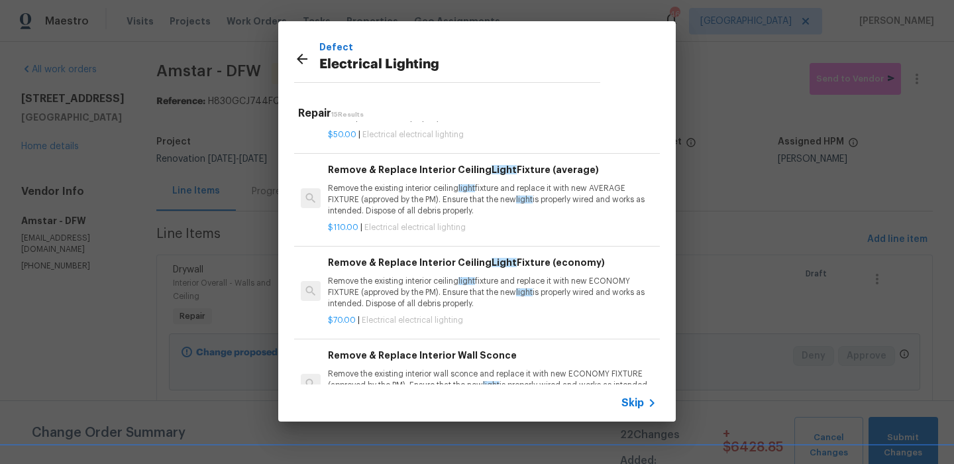
scroll to position [965, 0]
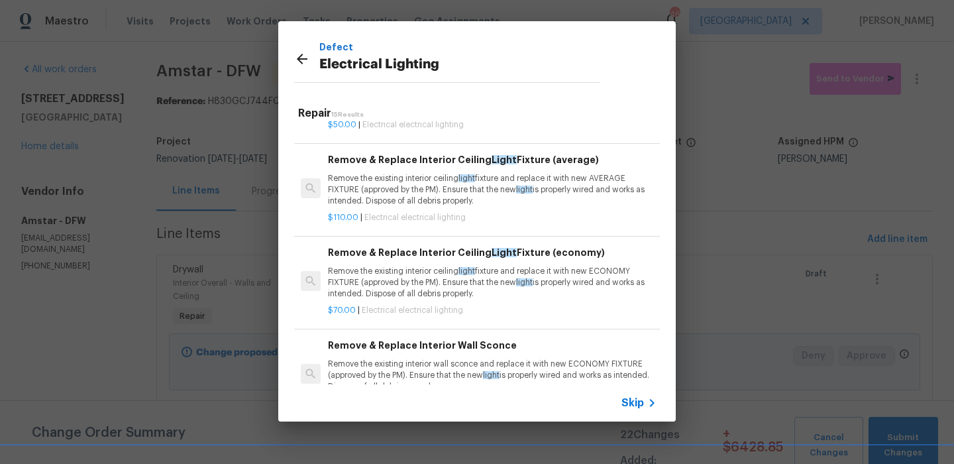
click at [503, 186] on p "Remove the existing interior ceiling light fixture and replace it with new AVER…" at bounding box center [492, 190] width 329 height 34
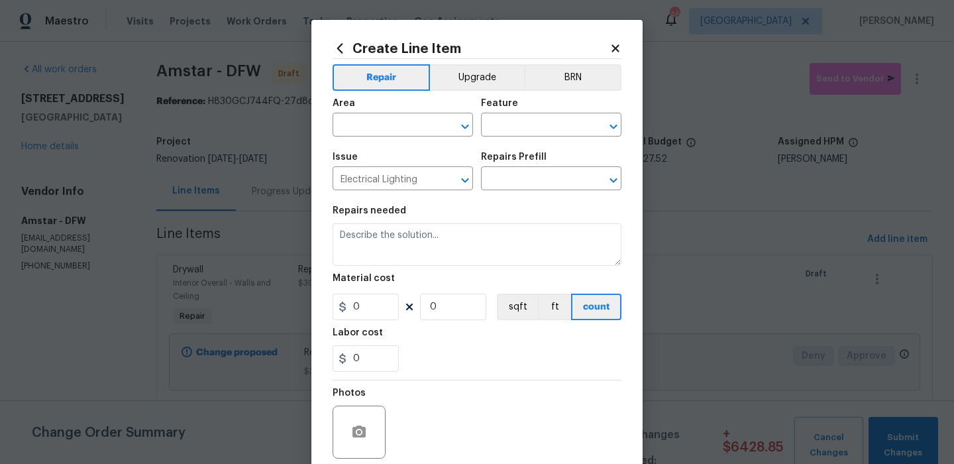
type input "Remove & Replace Interior Ceiling Light Fixture (average) $110.00"
type textarea "Remove the existing interior ceiling light fixture and replace it with new AVER…"
type input "110"
type input "1"
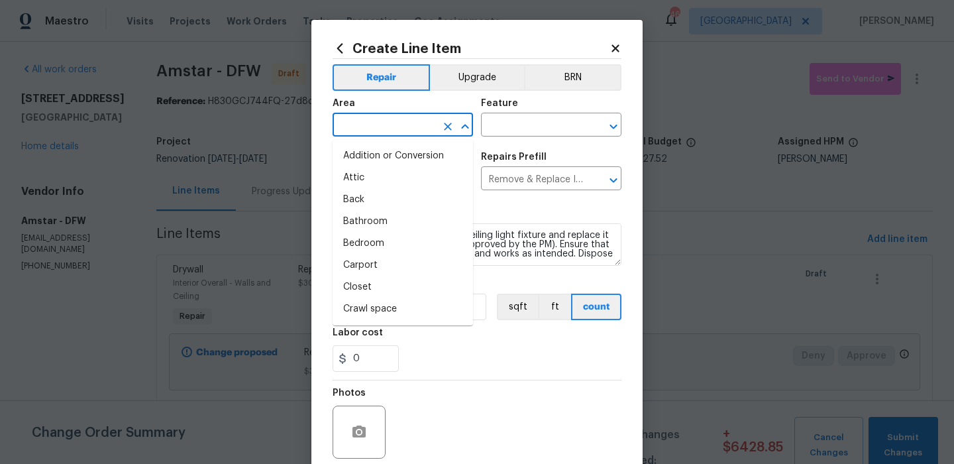
click at [423, 135] on input "text" at bounding box center [384, 126] width 103 height 21
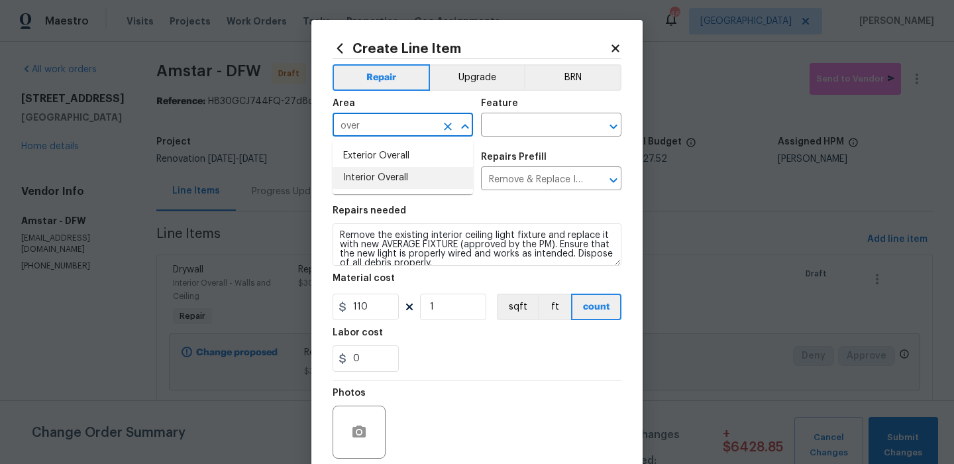
click at [443, 172] on li "Interior Overall" at bounding box center [403, 178] width 140 height 22
type input "Interior Overall"
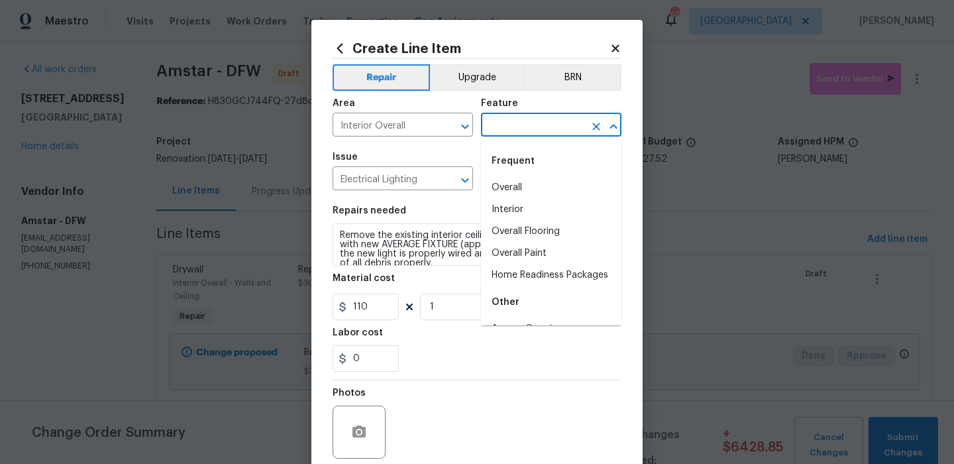
click at [527, 116] on input "text" at bounding box center [532, 126] width 103 height 21
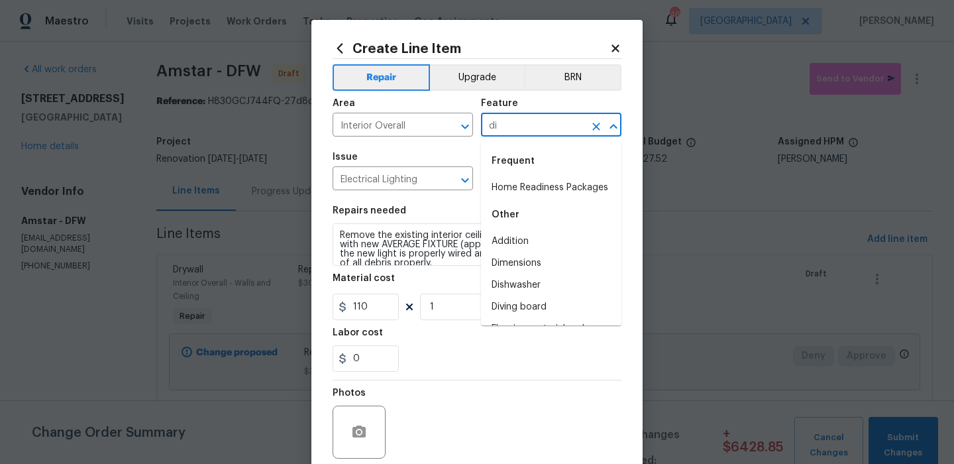
type input "d"
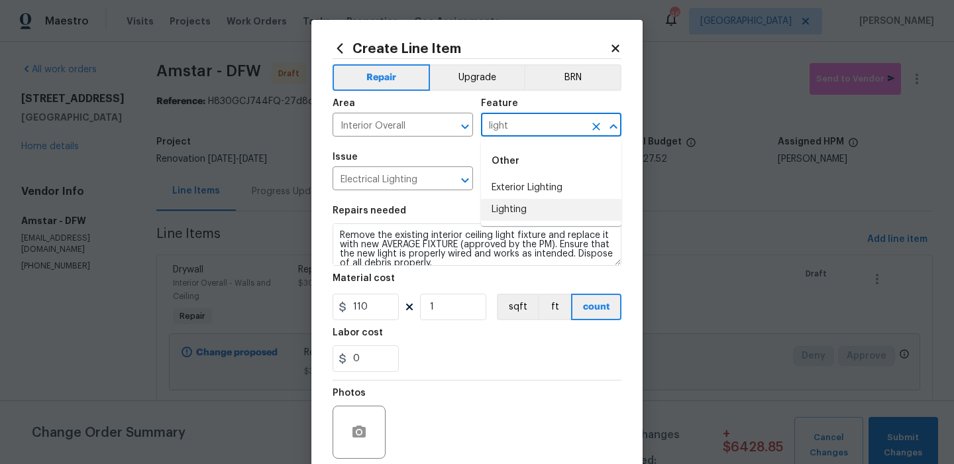
click at [531, 209] on li "Lighting" at bounding box center [551, 210] width 140 height 22
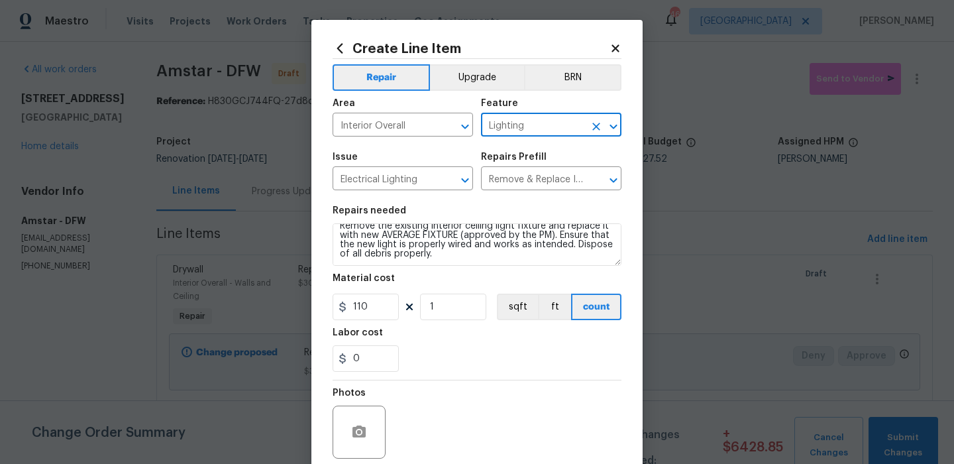
scroll to position [107, 0]
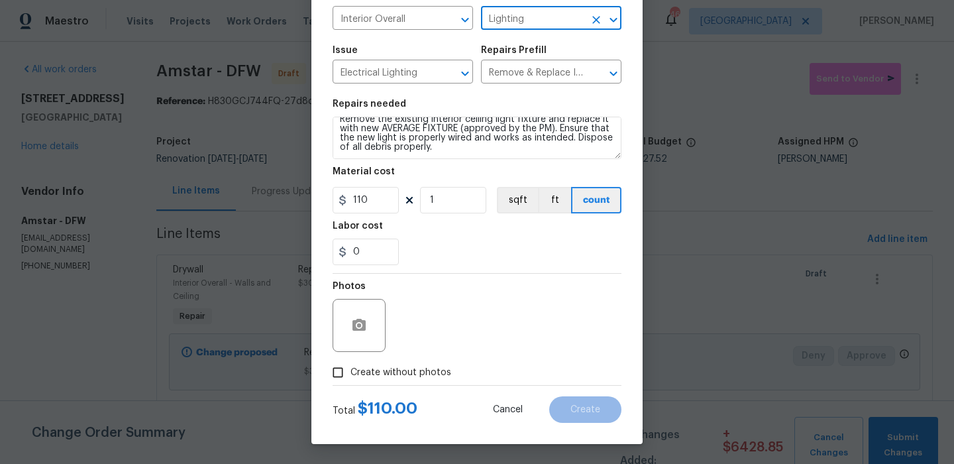
type input "Lighting"
drag, startPoint x: 433, startPoint y: 375, endPoint x: 446, endPoint y: 368, distance: 14.5
click at [433, 375] on span "Create without photos" at bounding box center [400, 373] width 101 height 14
click at [350, 375] on input "Create without photos" at bounding box center [337, 372] width 25 height 25
checkbox input "true"
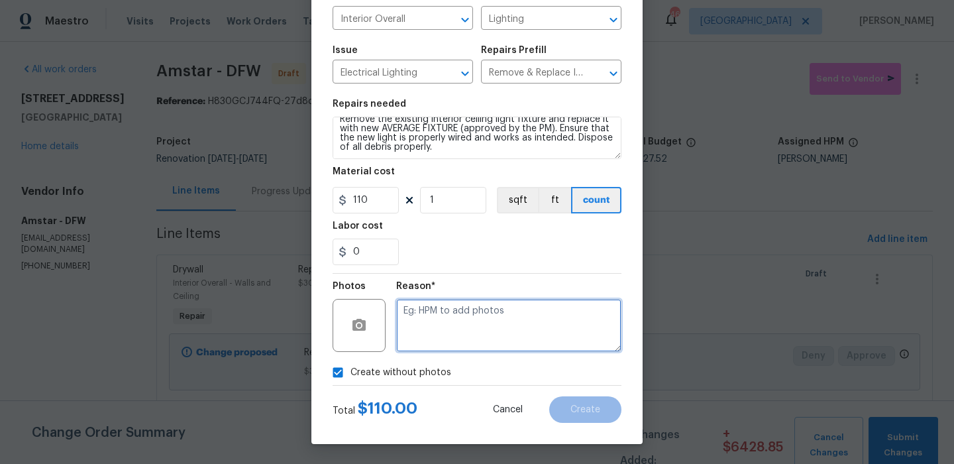
click at [496, 328] on textarea at bounding box center [508, 325] width 225 height 53
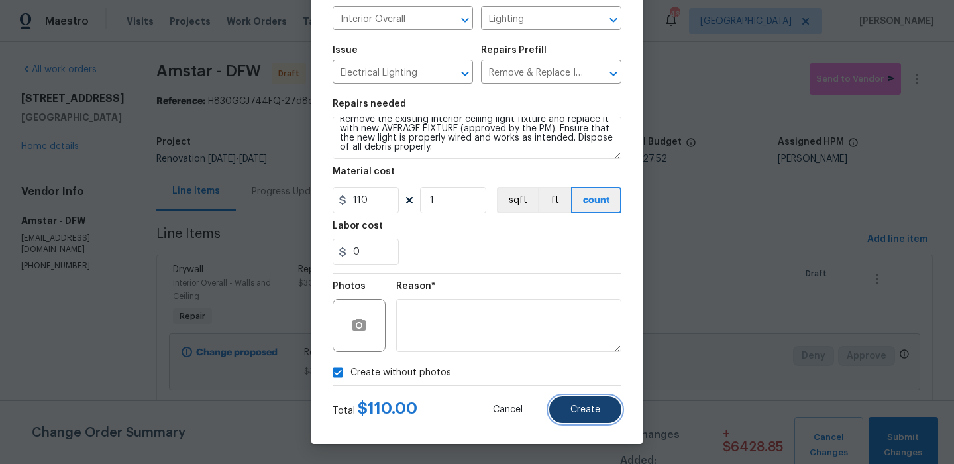
click at [569, 402] on button "Create" at bounding box center [585, 409] width 72 height 27
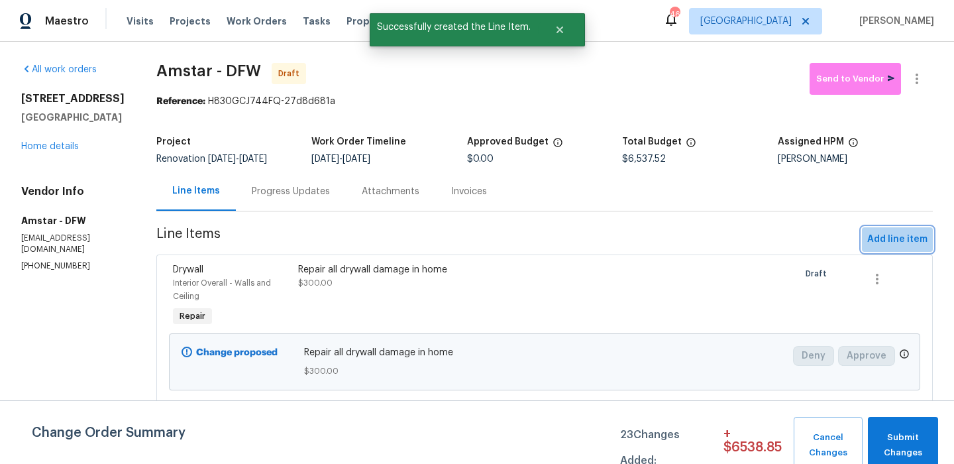
click at [906, 246] on span "Add line item" at bounding box center [897, 239] width 60 height 17
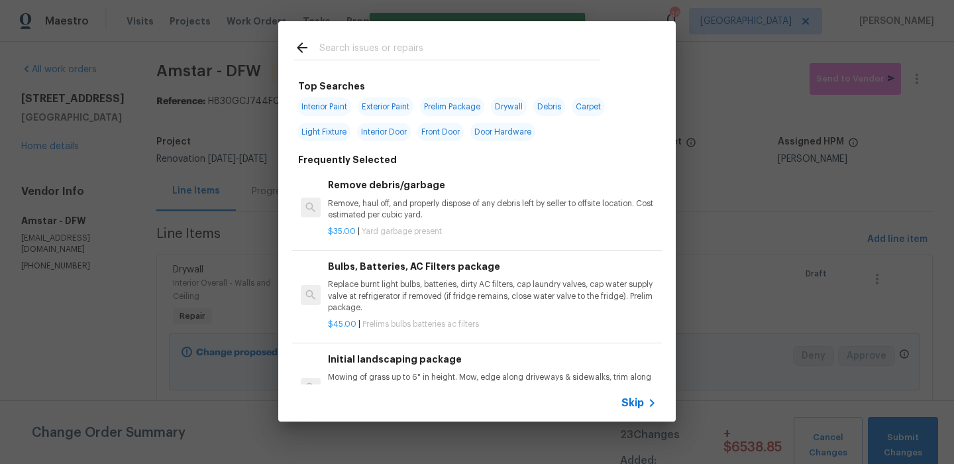
click at [401, 44] on input "text" at bounding box center [459, 50] width 281 height 20
type input "o"
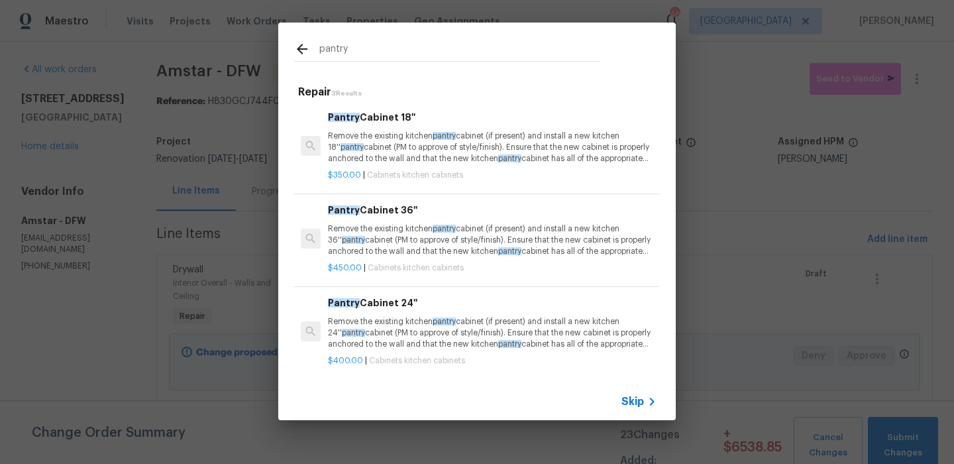
scroll to position [2, 0]
click at [417, 52] on input "pantry" at bounding box center [459, 51] width 281 height 20
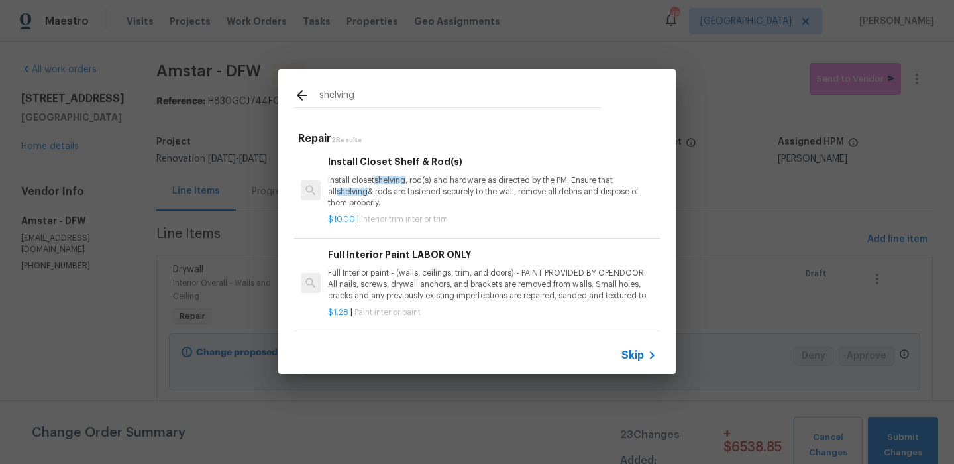
type input "shelving"
click at [427, 212] on div "$10.00 | Interior trim interior trim" at bounding box center [492, 217] width 329 height 17
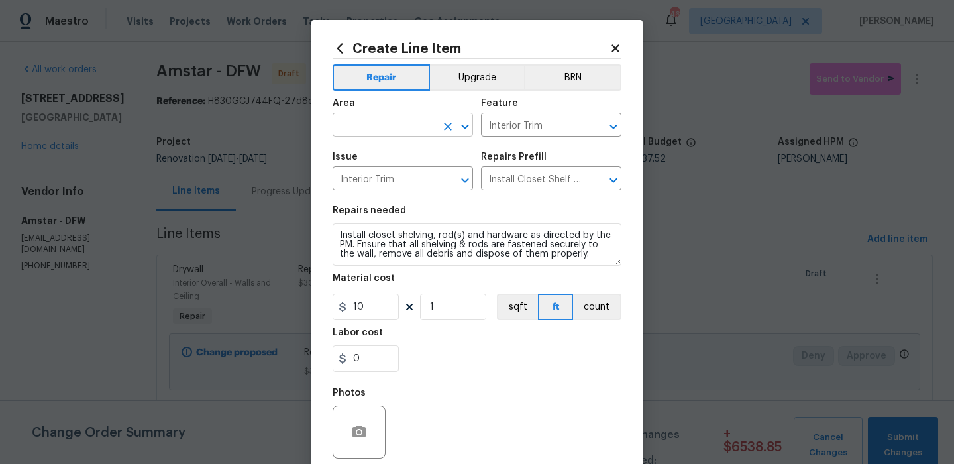
click at [421, 130] on input "text" at bounding box center [384, 126] width 103 height 21
click at [398, 154] on li "Kitchen" at bounding box center [403, 156] width 140 height 22
type input "Kitchen"
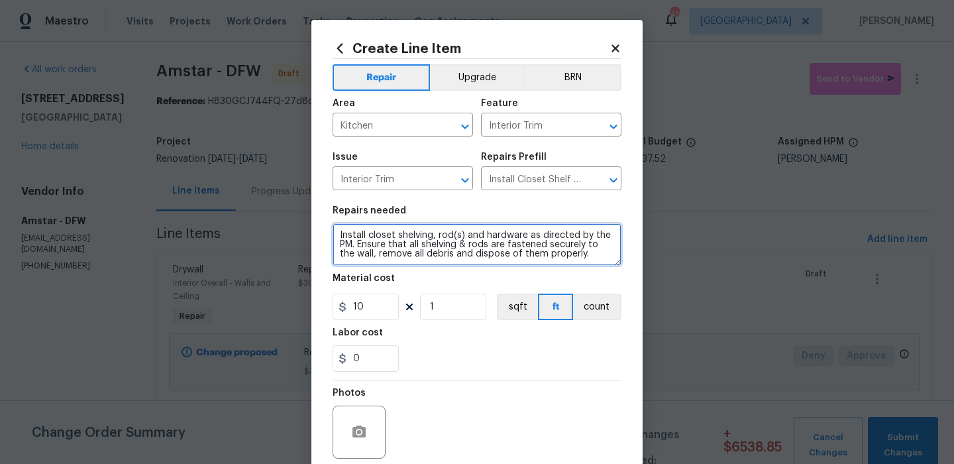
click at [472, 244] on textarea "Install closet shelving, rod(s) and hardware as directed by the PM. Ensure that…" at bounding box center [477, 244] width 289 height 42
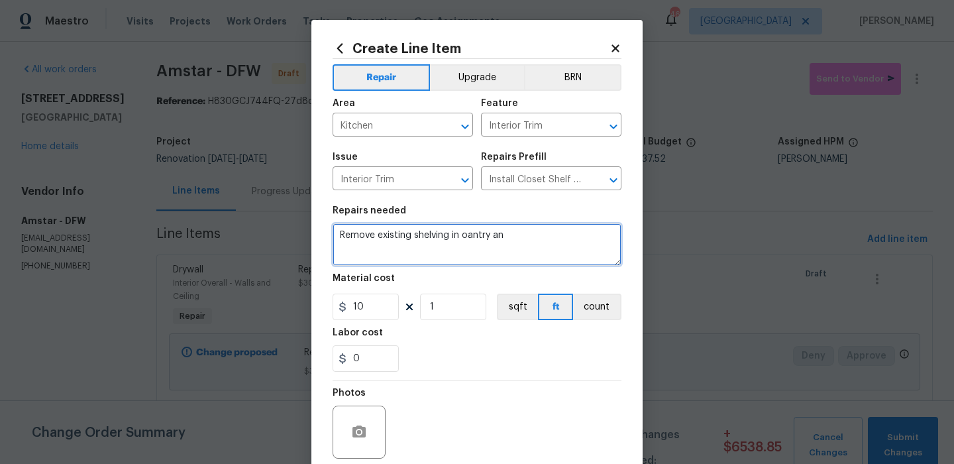
click at [470, 238] on textarea "Remove existing shelving in oantry an" at bounding box center [477, 244] width 289 height 42
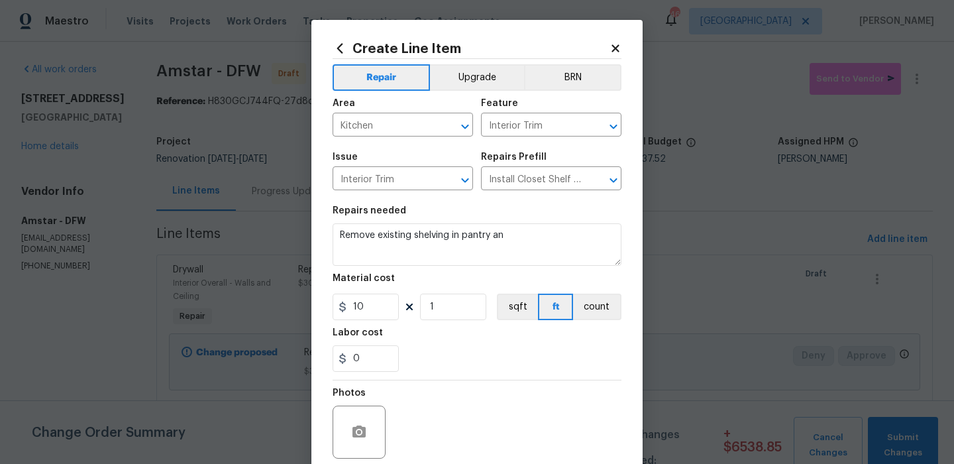
click at [561, 218] on div "Repairs needed" at bounding box center [477, 214] width 289 height 17
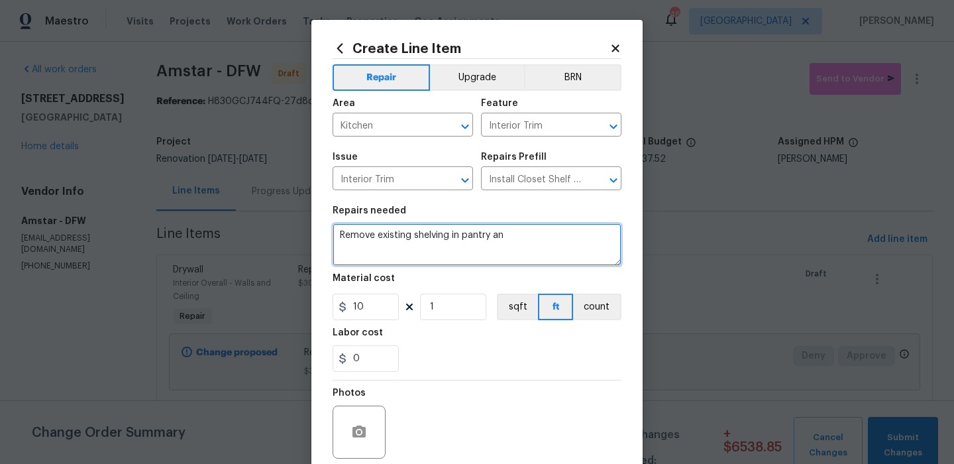
click at [539, 233] on textarea "Remove existing shelving in pantry an" at bounding box center [477, 244] width 289 height 42
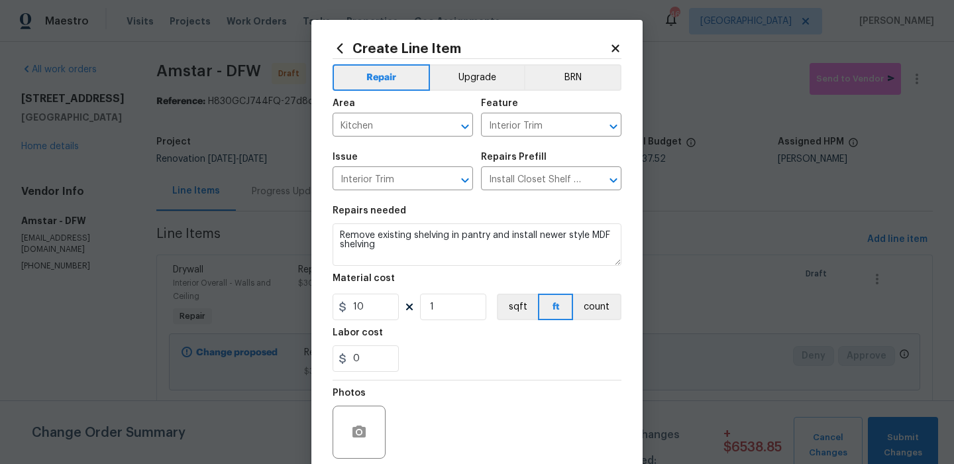
click at [380, 321] on section "Repairs needed Remove existing shelving in pantry and install newer style MDF s…" at bounding box center [477, 289] width 289 height 182
click at [382, 301] on input "10" at bounding box center [366, 307] width 66 height 27
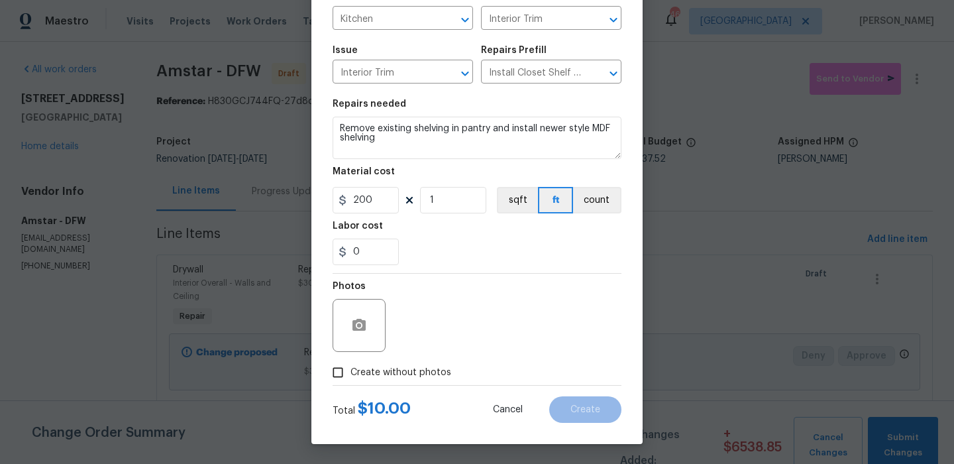
click at [431, 360] on label "Create without photos" at bounding box center [388, 372] width 126 height 25
click at [350, 360] on input "Create without photos" at bounding box center [337, 372] width 25 height 25
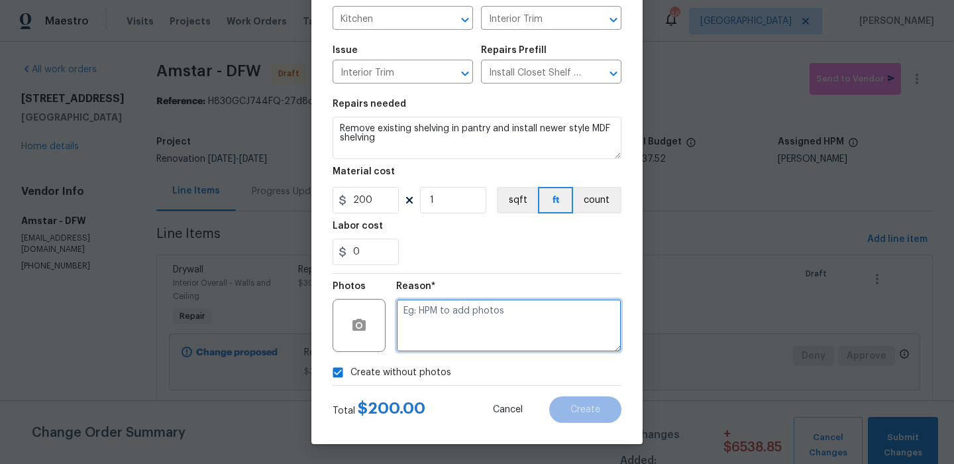
click at [495, 333] on textarea at bounding box center [508, 325] width 225 height 53
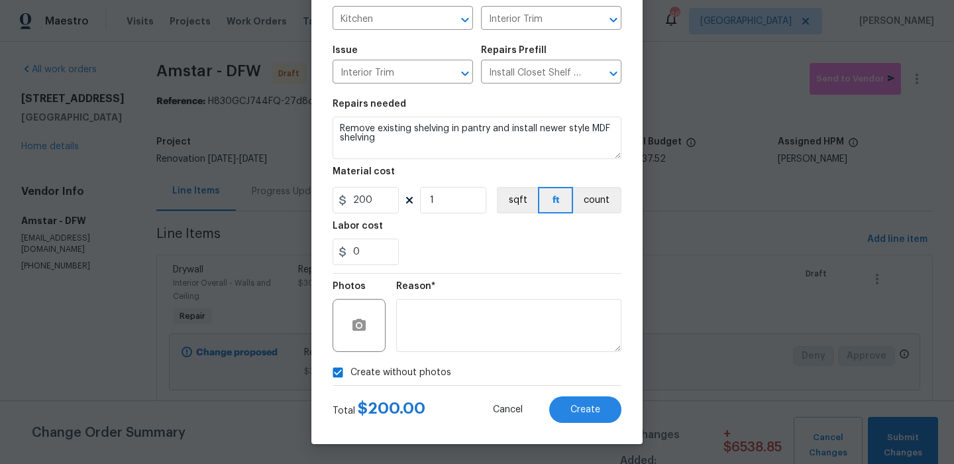
click at [561, 392] on div "Total $ 200.00 Cancel Create" at bounding box center [477, 404] width 289 height 37
click at [564, 406] on button "Create" at bounding box center [585, 409] width 72 height 27
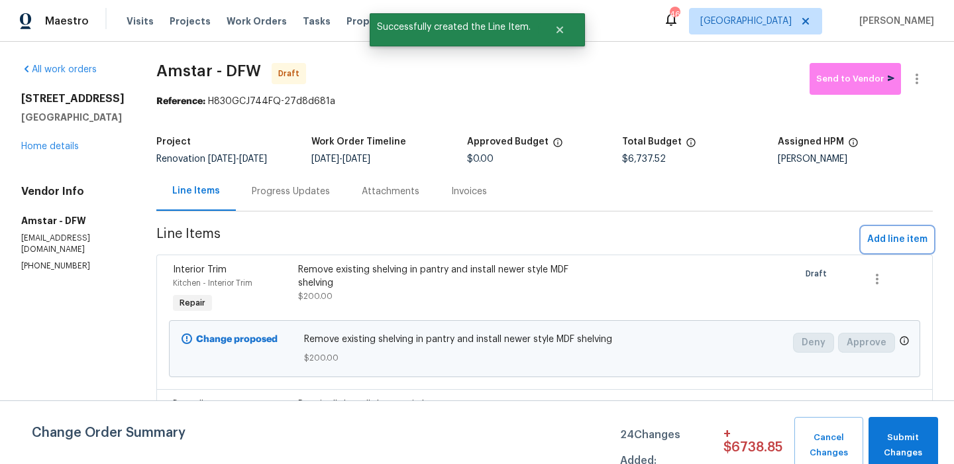
click at [886, 239] on span "Add line item" at bounding box center [897, 239] width 60 height 17
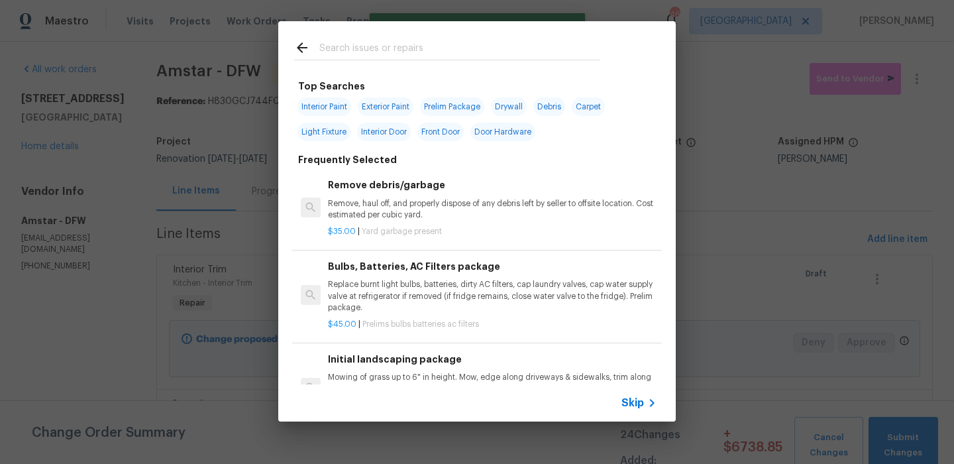
click at [462, 62] on div at bounding box center [447, 47] width 338 height 52
click at [465, 51] on input "text" at bounding box center [459, 50] width 281 height 20
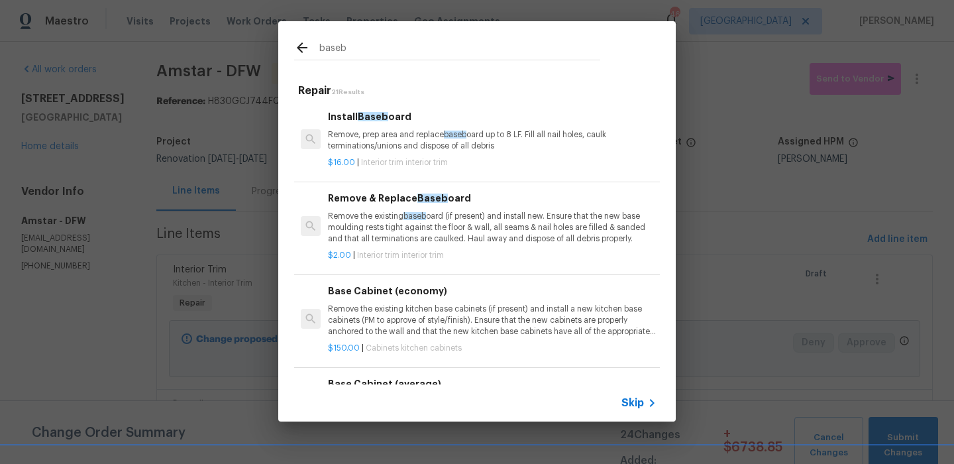
click at [391, 125] on div "Install Baseb oard Remove, prep area and replace baseb oard up to 8 LF. Fill al…" at bounding box center [492, 130] width 329 height 43
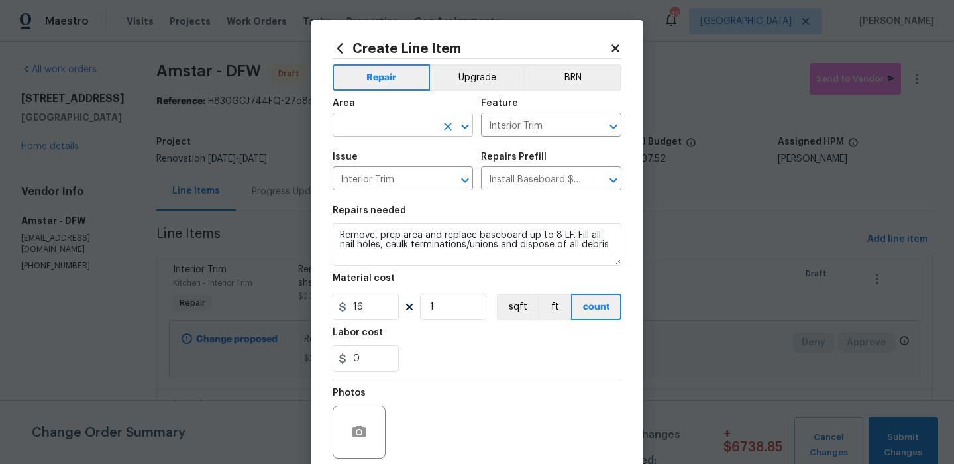
click at [405, 128] on input "text" at bounding box center [384, 126] width 103 height 21
click at [401, 152] on li "Kitchen" at bounding box center [403, 156] width 140 height 22
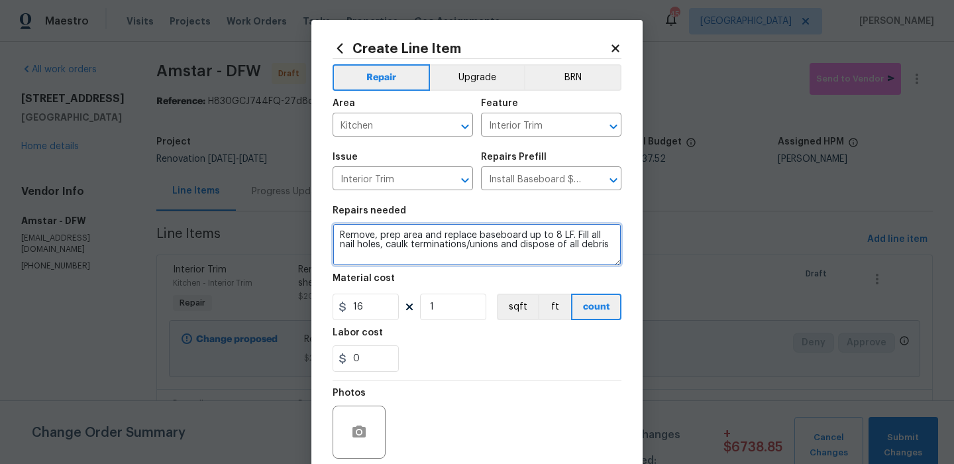
click at [400, 229] on textarea "Remove, prep area and replace baseboard up to 8 LF. Fill all nail holes, caulk …" at bounding box center [477, 244] width 289 height 42
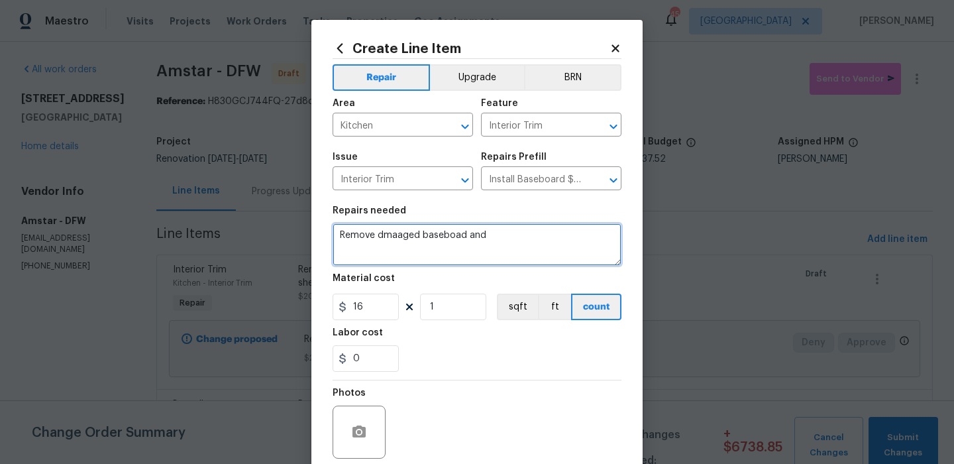
click at [407, 237] on textarea "Remove dmaaged baseboad and" at bounding box center [477, 244] width 289 height 42
click at [385, 237] on textarea "Remove dmaged baseboad and" at bounding box center [477, 244] width 289 height 42
click at [448, 232] on textarea "Remove damaged baseboad and" at bounding box center [477, 244] width 289 height 42
click at [506, 239] on textarea "Remove damaged baseboard and" at bounding box center [477, 244] width 289 height 42
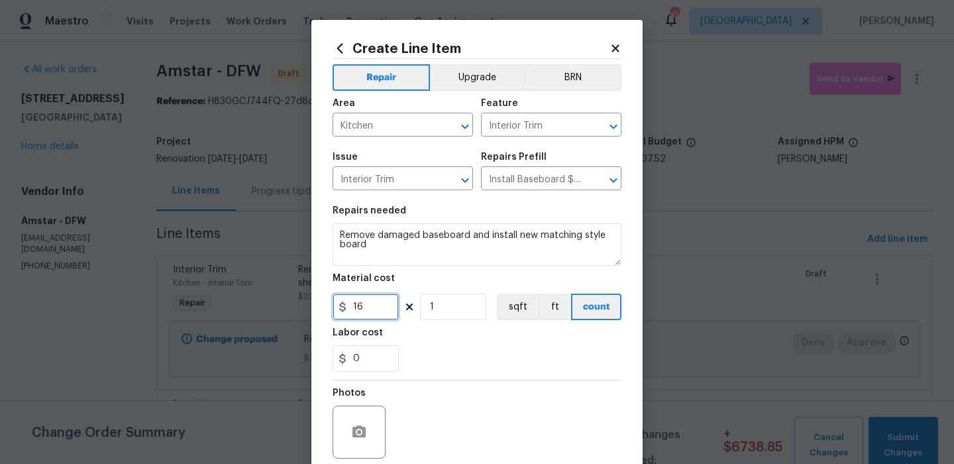
click at [386, 298] on input "16" at bounding box center [366, 307] width 66 height 27
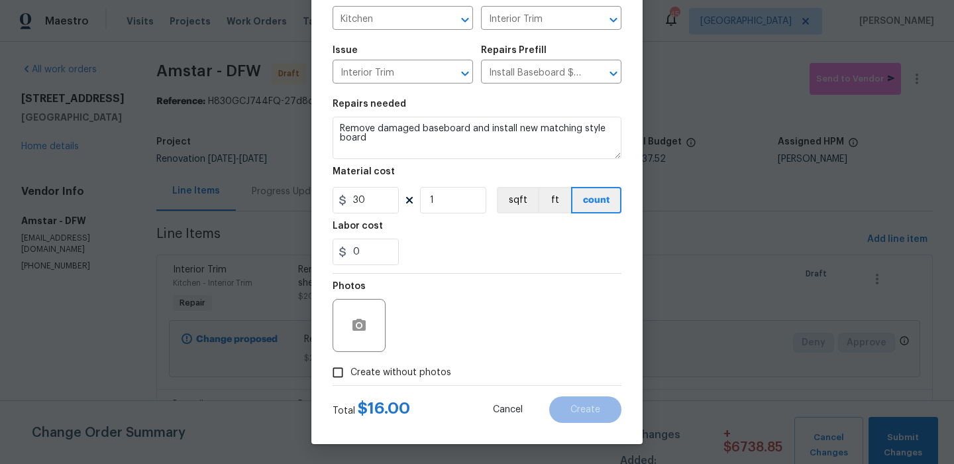
click at [413, 366] on span "Create without photos" at bounding box center [400, 373] width 101 height 14
click at [350, 366] on input "Create without photos" at bounding box center [337, 372] width 25 height 25
click at [492, 294] on div "Reason*" at bounding box center [508, 290] width 225 height 17
click at [537, 356] on div "Reason*" at bounding box center [508, 317] width 225 height 86
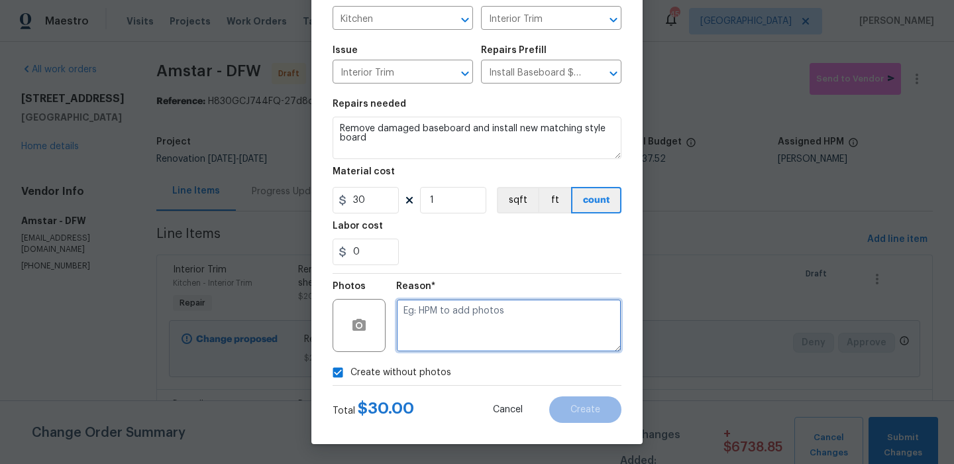
click at [537, 343] on textarea at bounding box center [508, 325] width 225 height 53
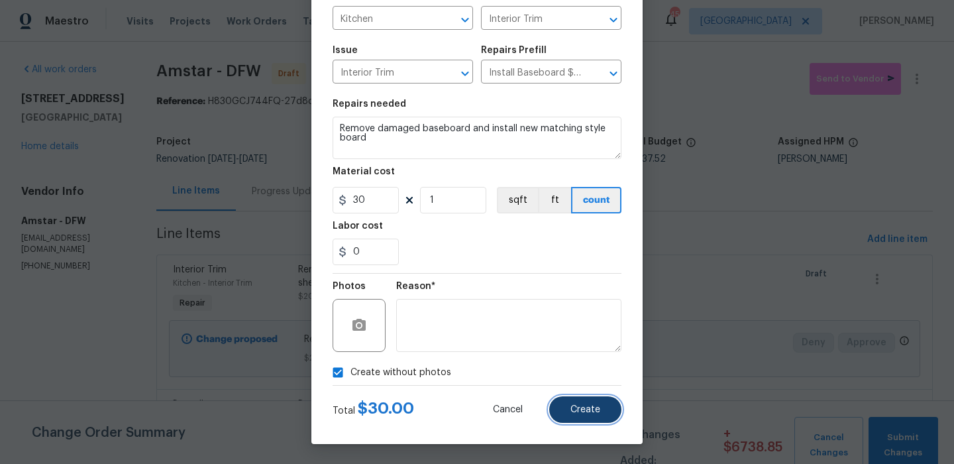
click at [594, 414] on button "Create" at bounding box center [585, 409] width 72 height 27
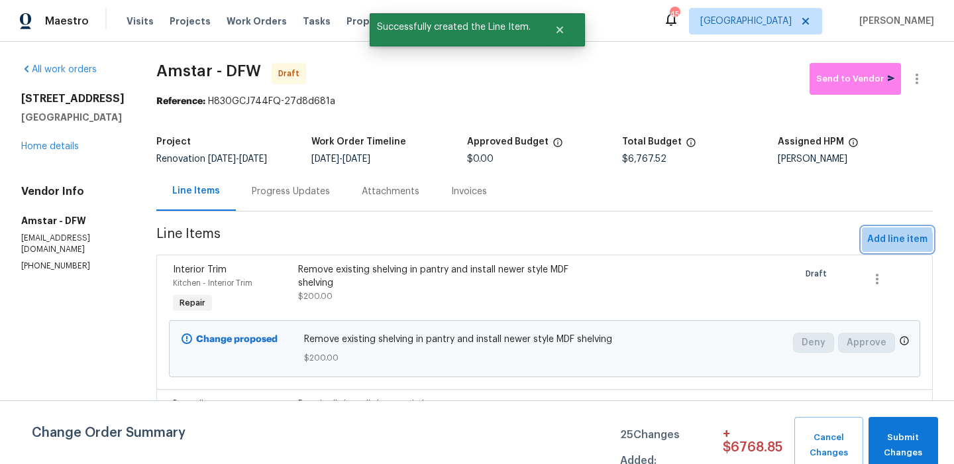
click at [869, 244] on span "Add line item" at bounding box center [897, 239] width 60 height 17
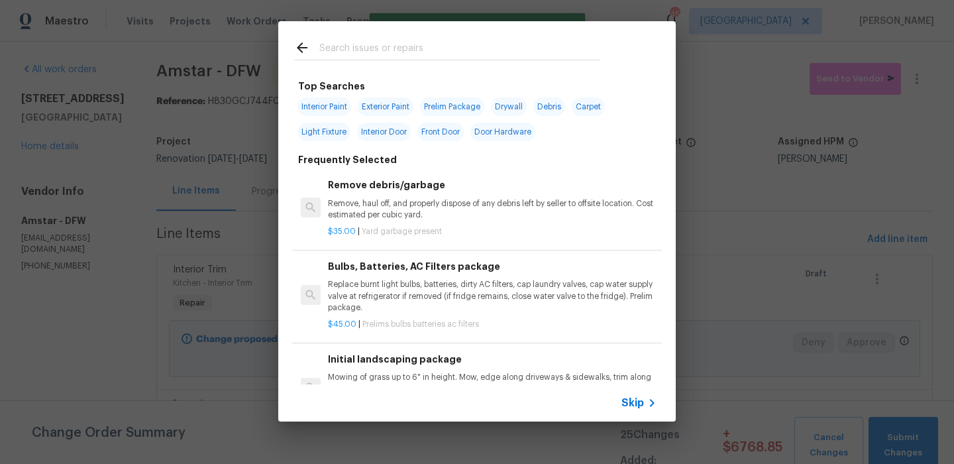
click at [437, 54] on input "text" at bounding box center [459, 50] width 281 height 20
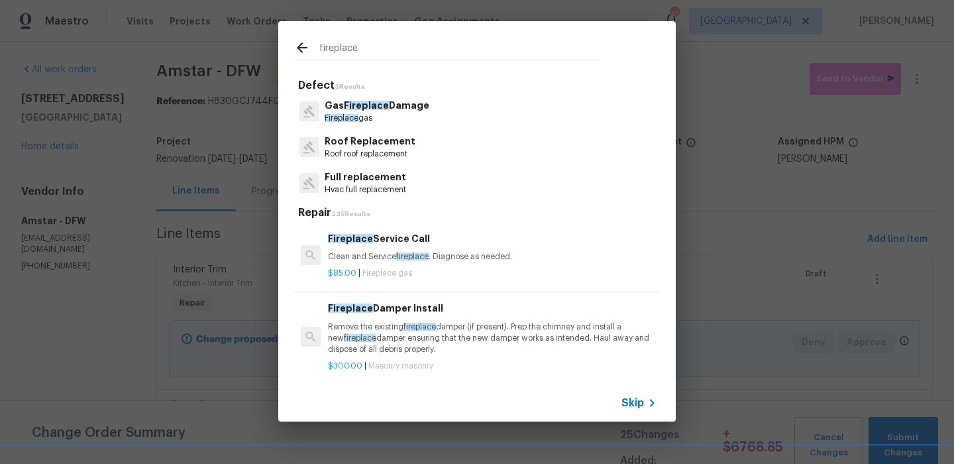
click at [386, 327] on p "Remove the existing fireplace damper (if present). Prep the chimney and install…" at bounding box center [492, 338] width 329 height 34
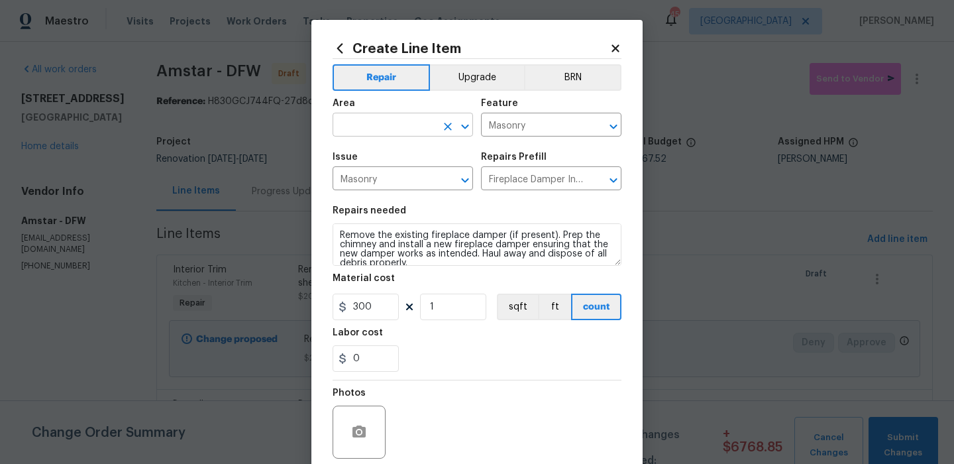
click at [423, 119] on input "text" at bounding box center [384, 126] width 103 height 21
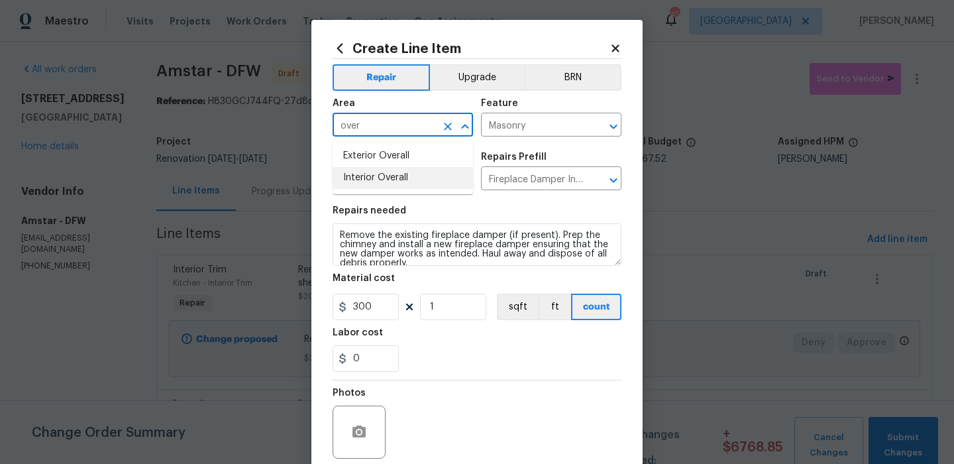
click at [433, 172] on li "Interior Overall" at bounding box center [403, 178] width 140 height 22
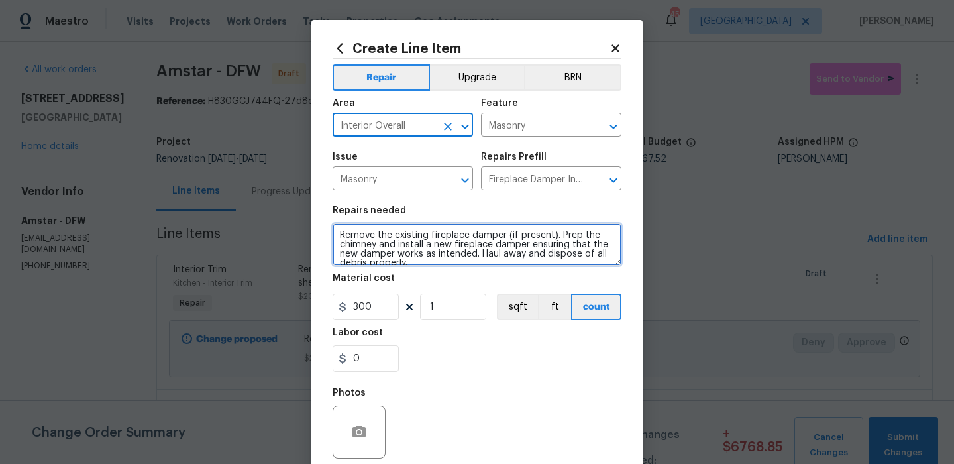
click at [437, 232] on textarea "Remove the existing fireplace damper (if present). Prep the chimney and install…" at bounding box center [477, 244] width 289 height 42
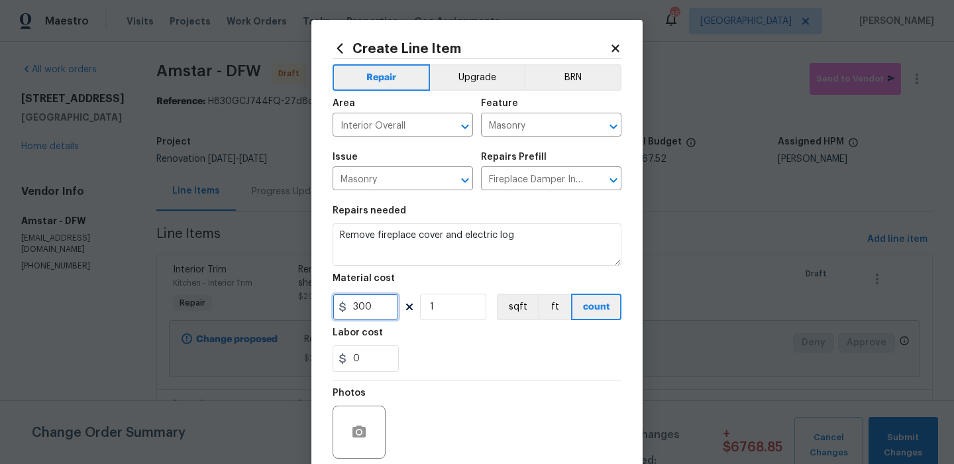
click at [380, 304] on input "300" at bounding box center [366, 307] width 66 height 27
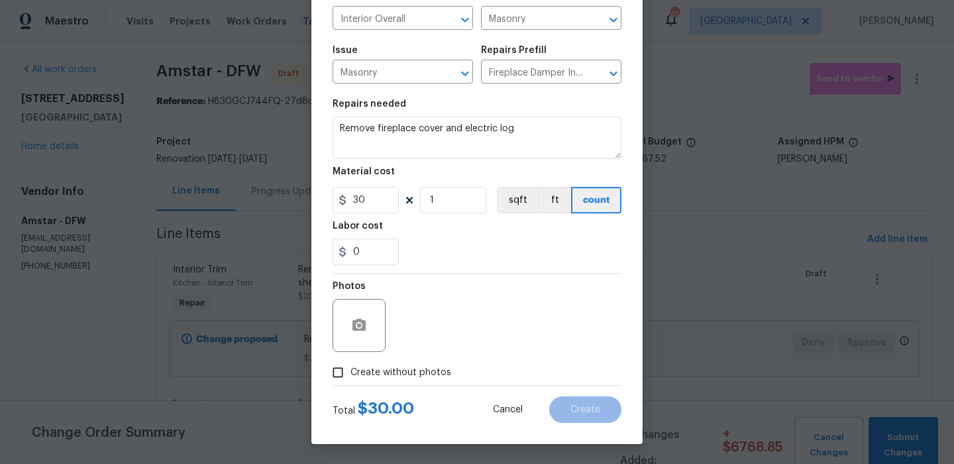
click at [425, 378] on span "Create without photos" at bounding box center [400, 373] width 101 height 14
click at [350, 378] on input "Create without photos" at bounding box center [337, 372] width 25 height 25
click at [468, 337] on textarea at bounding box center [508, 325] width 225 height 53
click at [563, 391] on div "Total $ 30.00 Cancel Create" at bounding box center [477, 404] width 289 height 37
click at [563, 404] on button "Create" at bounding box center [585, 409] width 72 height 27
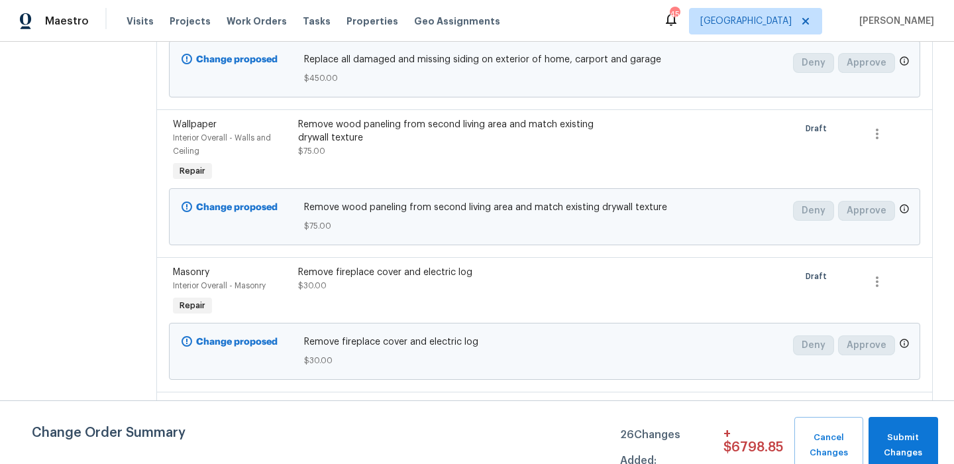
scroll to position [3330, 0]
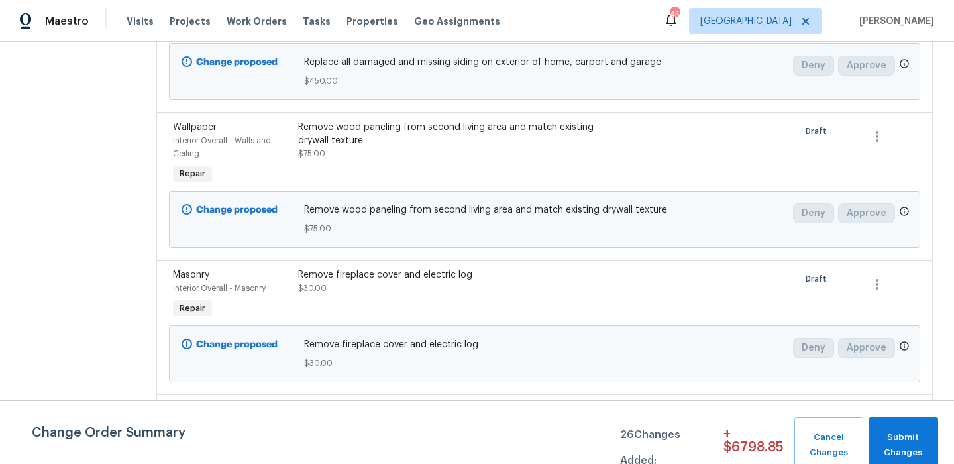
click at [523, 268] on div "Remove fireplace cover and electric log $30.00" at bounding box center [450, 281] width 305 height 27
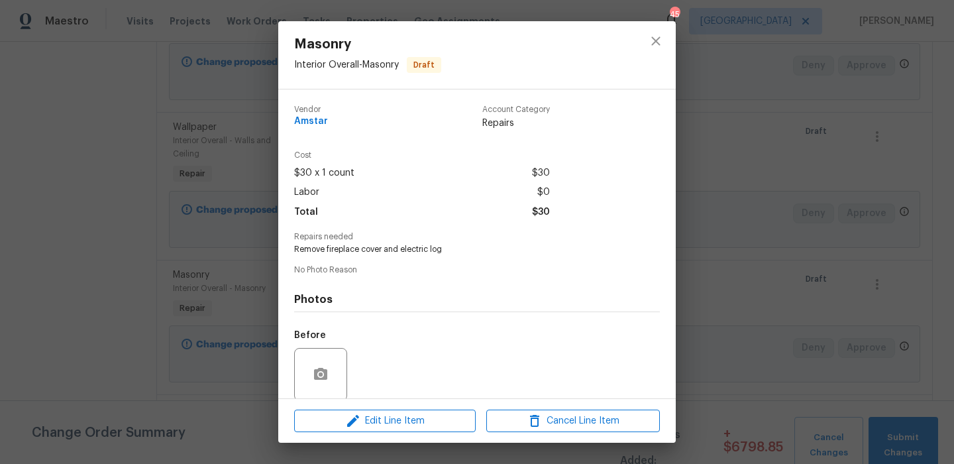
click at [399, 432] on div "Edit Line Item Cancel Line Item" at bounding box center [477, 421] width 398 height 44
click at [408, 431] on button "Edit Line Item" at bounding box center [385, 420] width 182 height 23
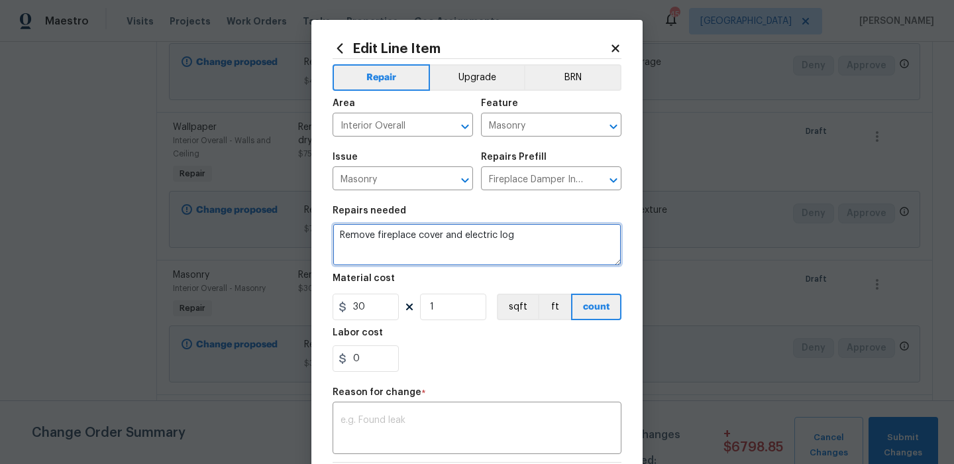
click at [531, 241] on textarea "Remove fireplace cover and electric log" at bounding box center [477, 244] width 289 height 42
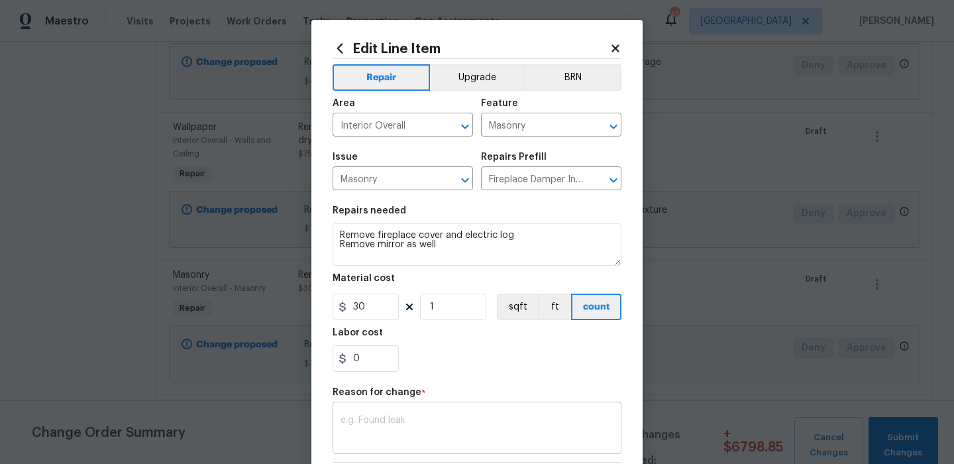
click at [426, 429] on textarea at bounding box center [477, 429] width 273 height 28
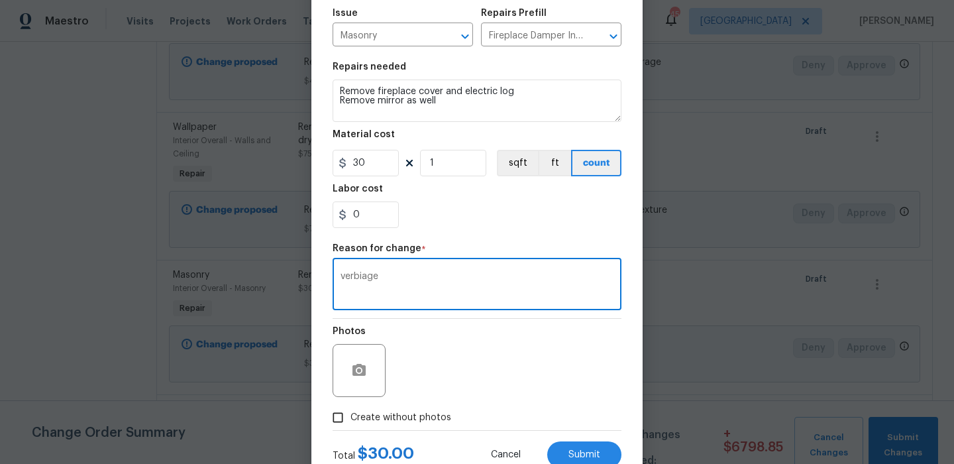
scroll to position [189, 0]
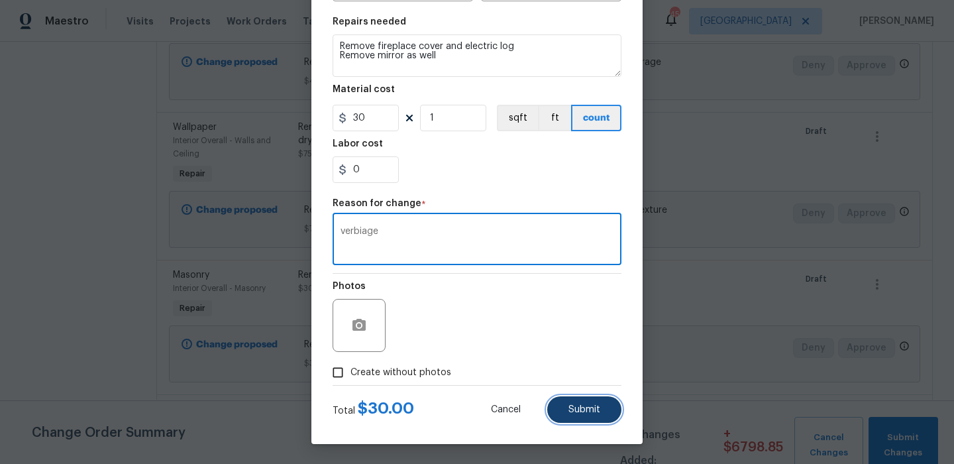
click at [559, 405] on button "Submit" at bounding box center [584, 409] width 74 height 27
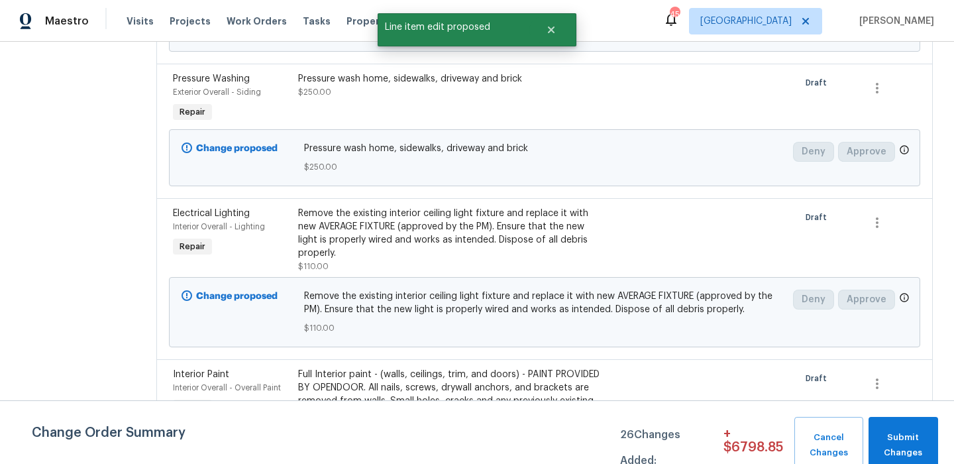
scroll to position [0, 0]
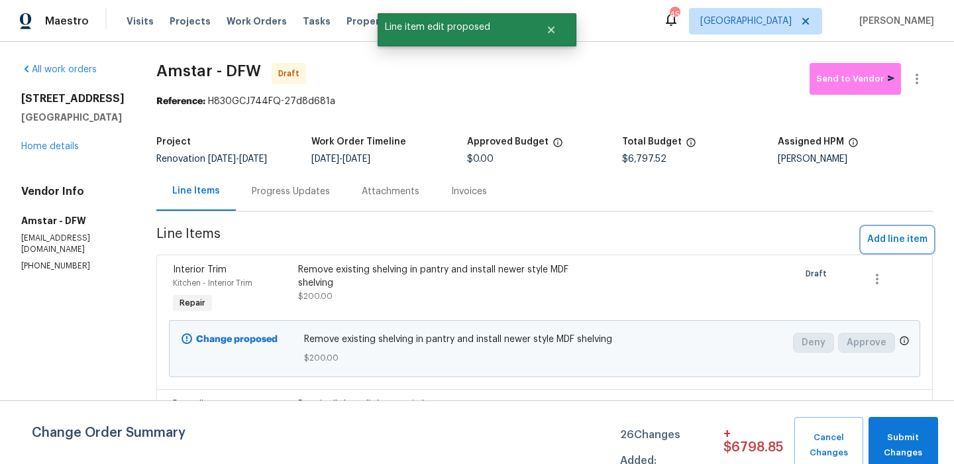
click at [893, 241] on span "Add line item" at bounding box center [897, 239] width 60 height 17
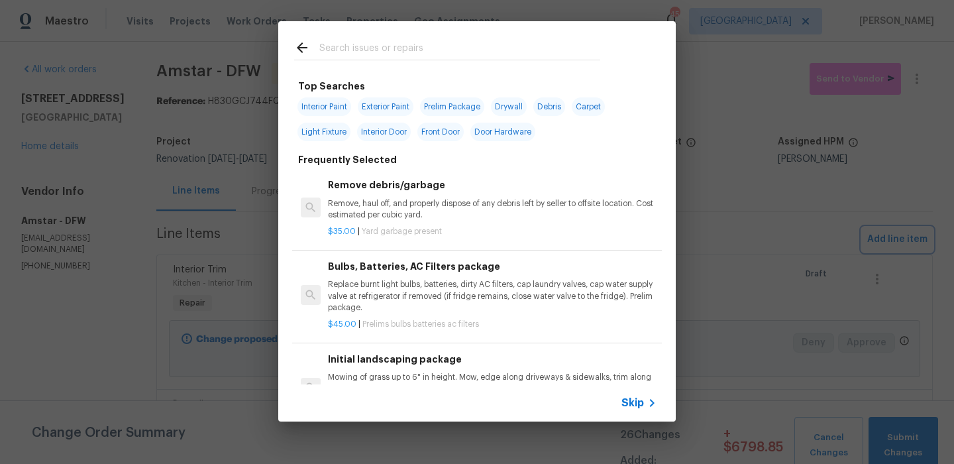
click at [147, 213] on div "Top Searches Interior Paint Exterior Paint Prelim Package Drywall Debris Carpet…" at bounding box center [477, 221] width 954 height 443
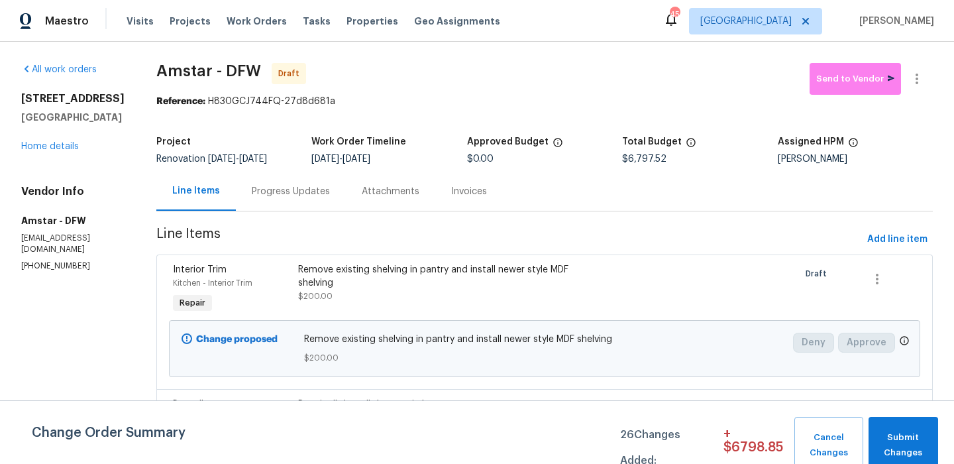
click at [64, 153] on div "5418 Bradford Dr Dallas, TX 75235 Home details" at bounding box center [72, 122] width 103 height 61
click at [68, 151] on link "Home details" at bounding box center [50, 146] width 58 height 9
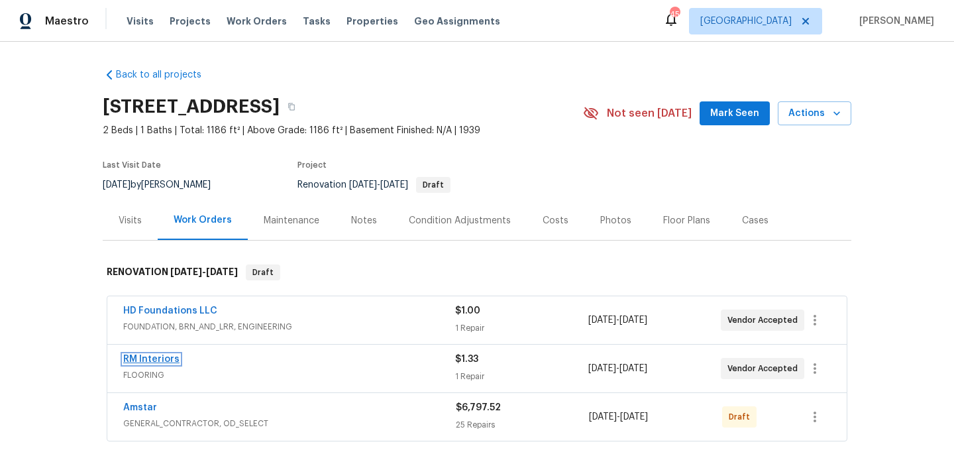
click at [160, 356] on link "RM Interiors" at bounding box center [151, 358] width 56 height 9
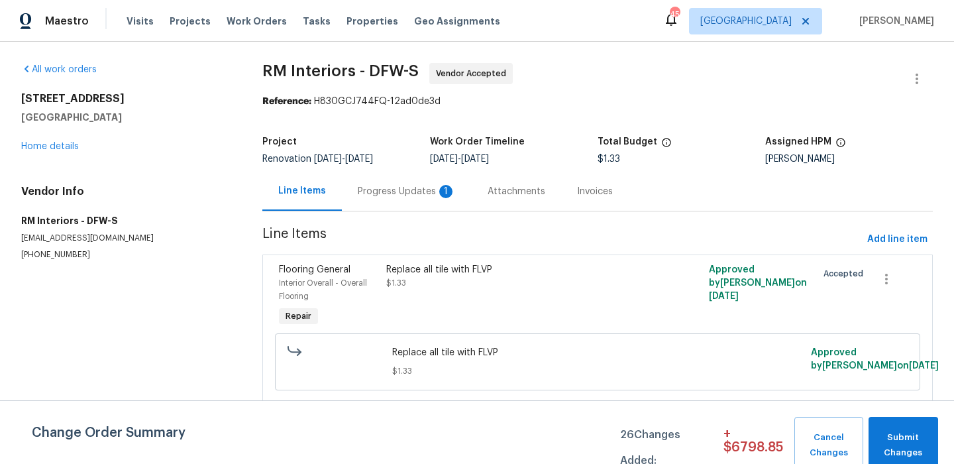
click at [421, 187] on div "Progress Updates 1" at bounding box center [407, 191] width 98 height 13
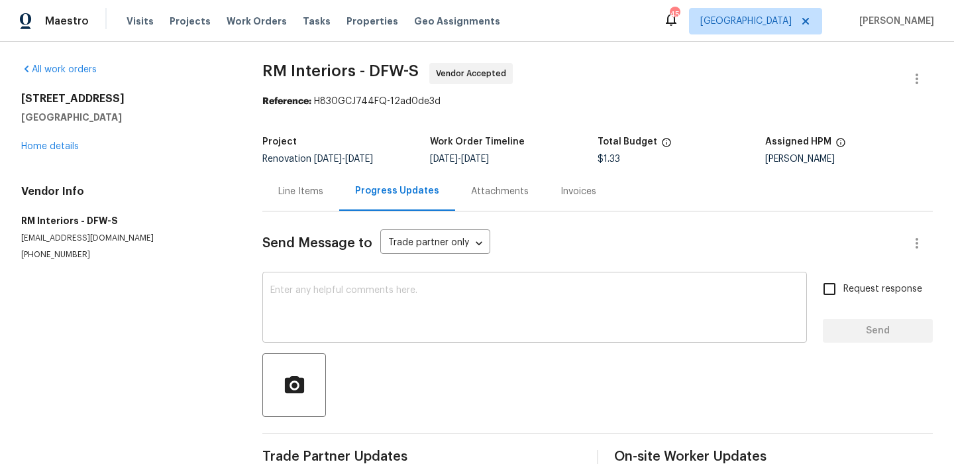
scroll to position [93, 0]
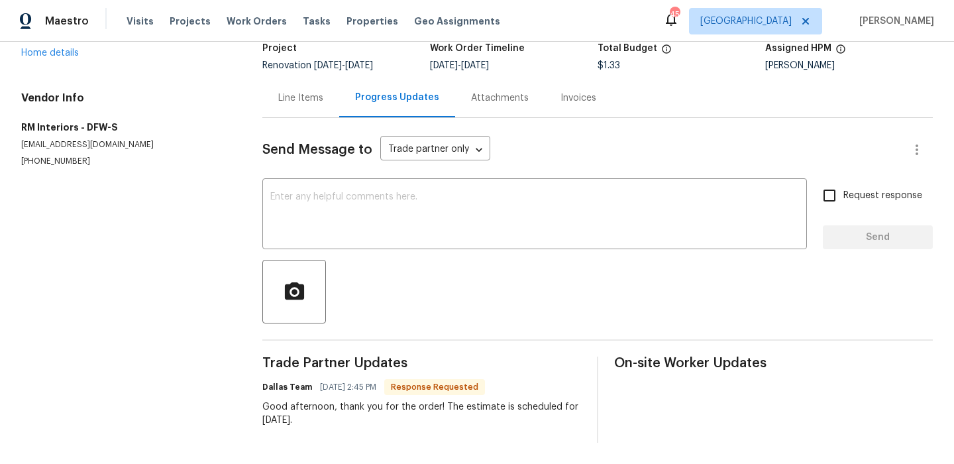
click at [317, 101] on div "Line Items" at bounding box center [300, 97] width 45 height 13
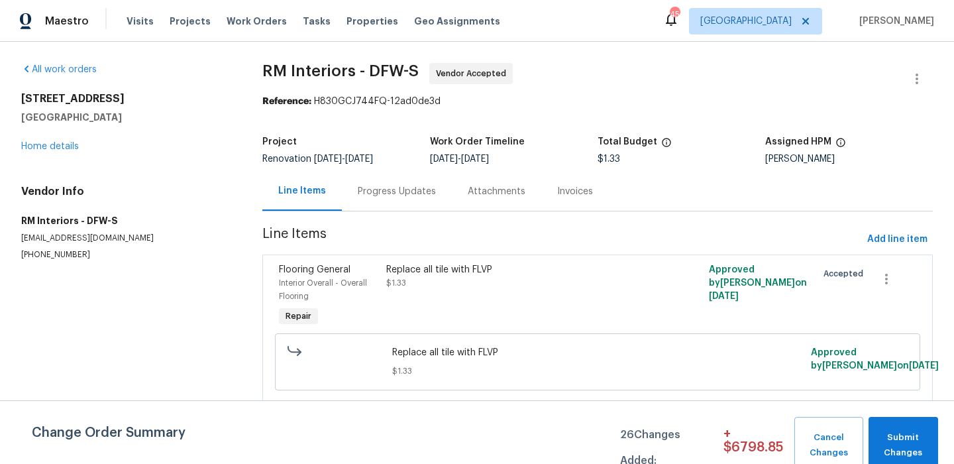
click at [478, 292] on div "Replace all tile with FLVP $1.33" at bounding box center [516, 296] width 269 height 74
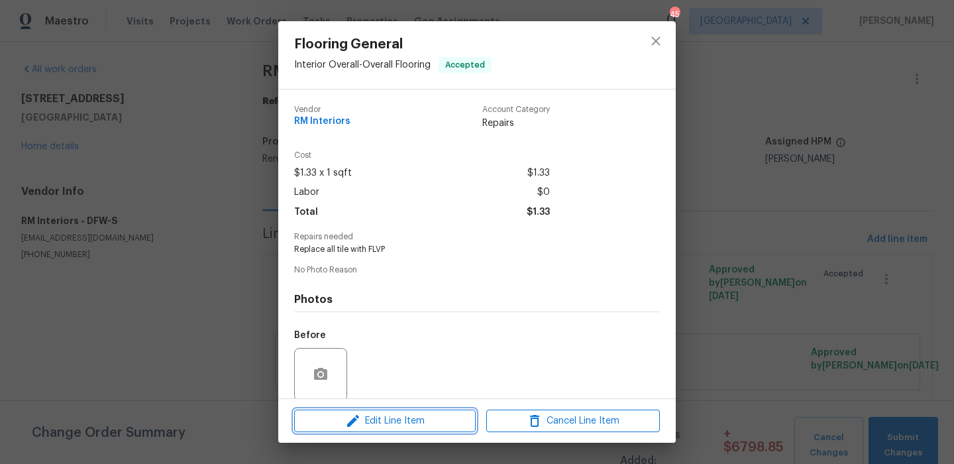
click at [433, 416] on span "Edit Line Item" at bounding box center [385, 421] width 174 height 17
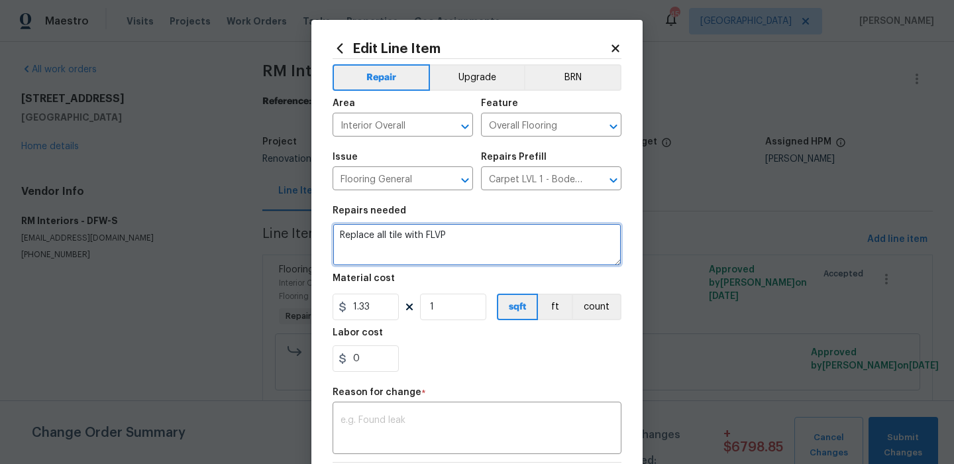
click at [452, 254] on textarea "Replace all tile with FLVP" at bounding box center [477, 244] width 289 height 42
click at [460, 244] on textarea "Replace all tile with FLVP" at bounding box center [477, 244] width 289 height 42
click at [403, 240] on textarea "Replace all tile with FLVP" at bounding box center [477, 244] width 289 height 42
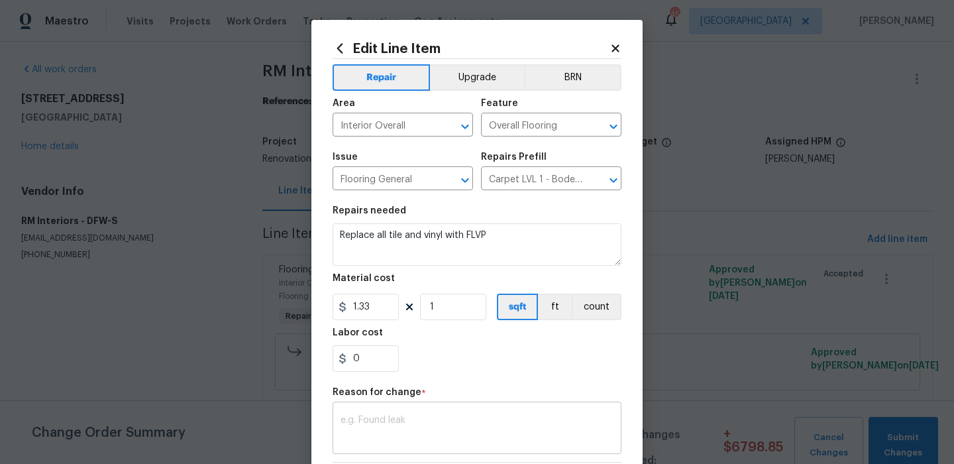
click at [396, 421] on textarea at bounding box center [477, 429] width 273 height 28
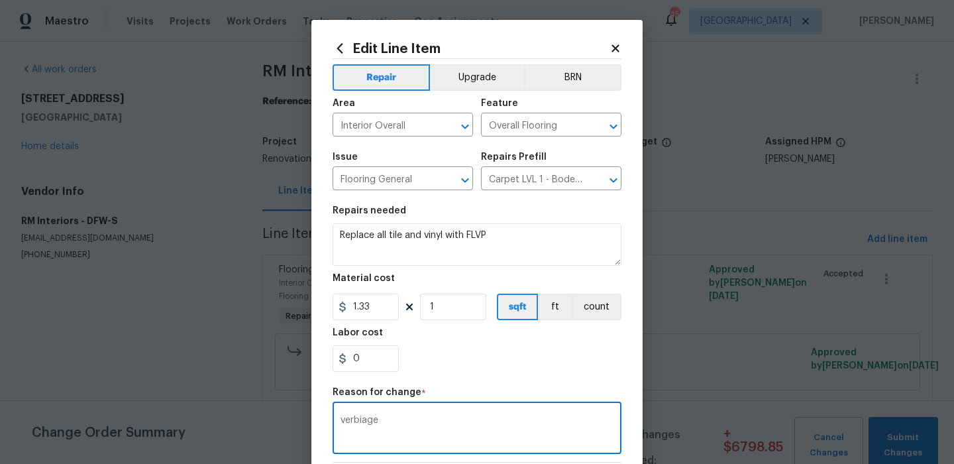
scroll to position [189, 0]
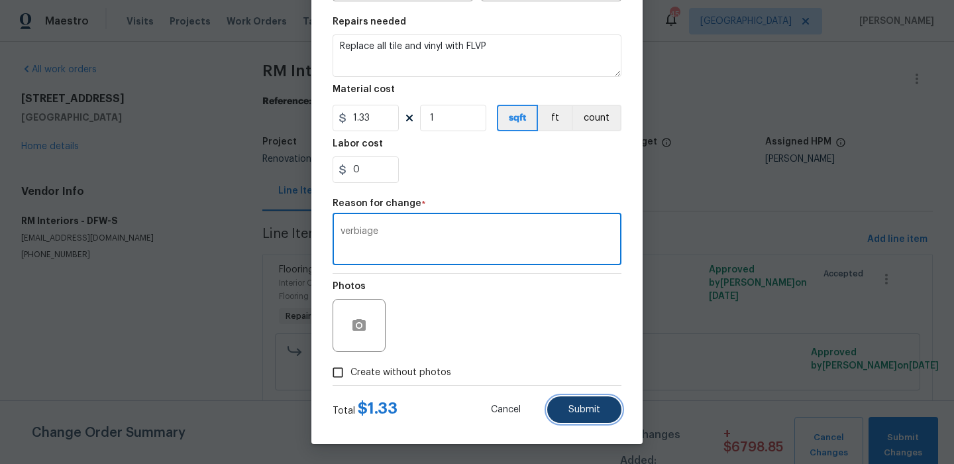
click at [576, 411] on span "Submit" at bounding box center [584, 410] width 32 height 10
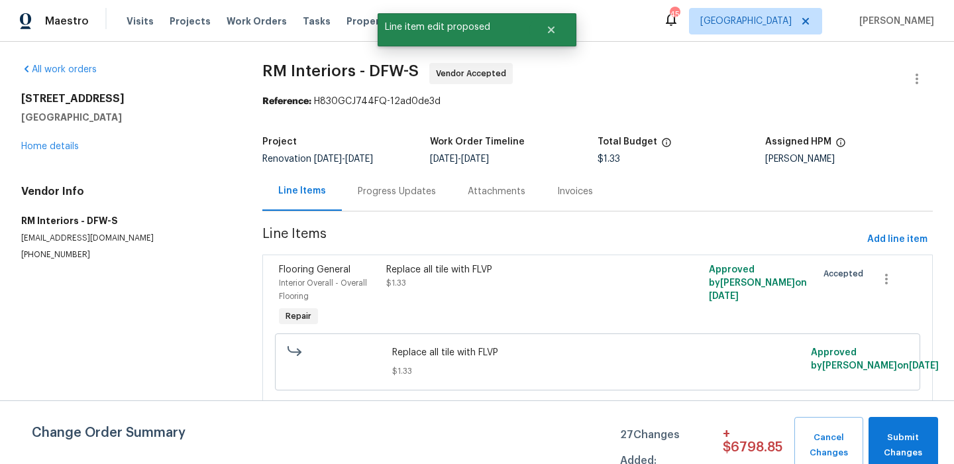
scroll to position [0, 0]
click at [916, 425] on button "Submit Changes" at bounding box center [904, 445] width 70 height 57
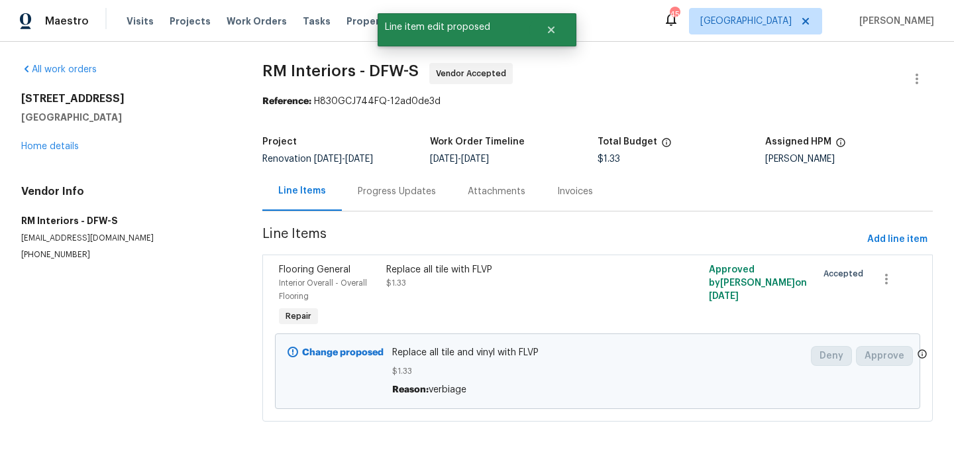
click at [396, 198] on div "Progress Updates" at bounding box center [397, 191] width 110 height 39
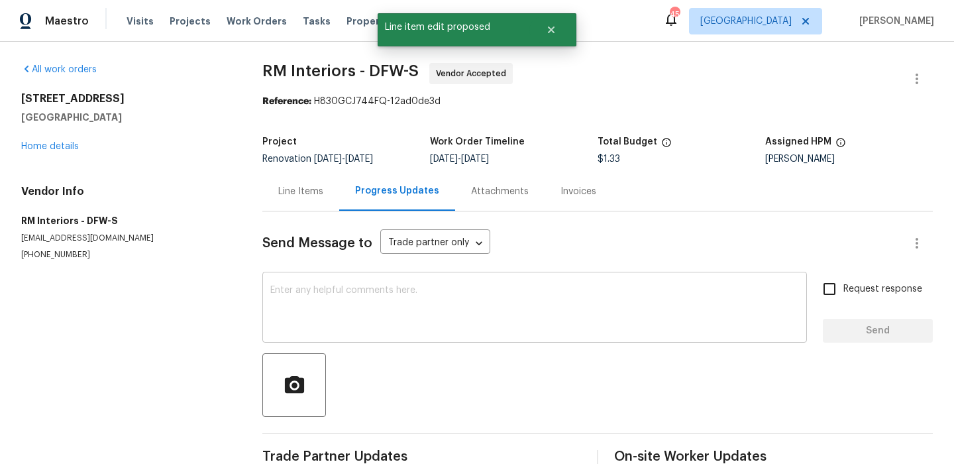
scroll to position [93, 0]
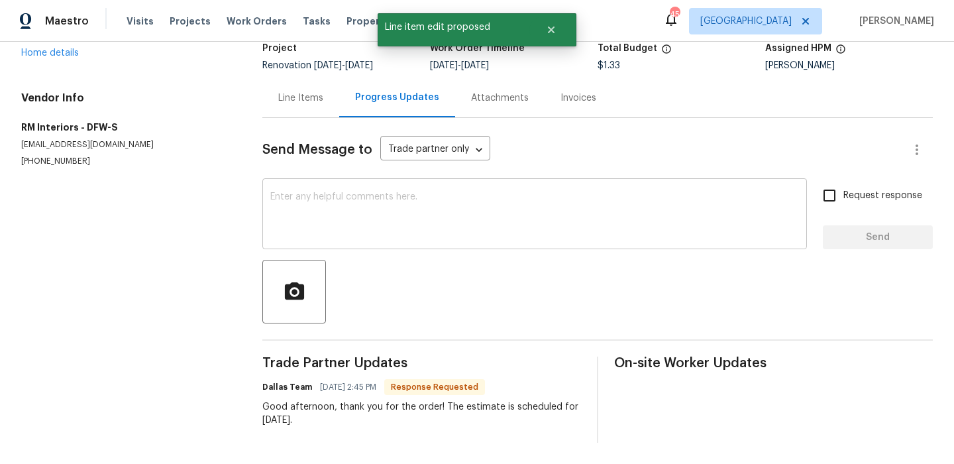
click at [371, 241] on div "x ​" at bounding box center [534, 216] width 545 height 68
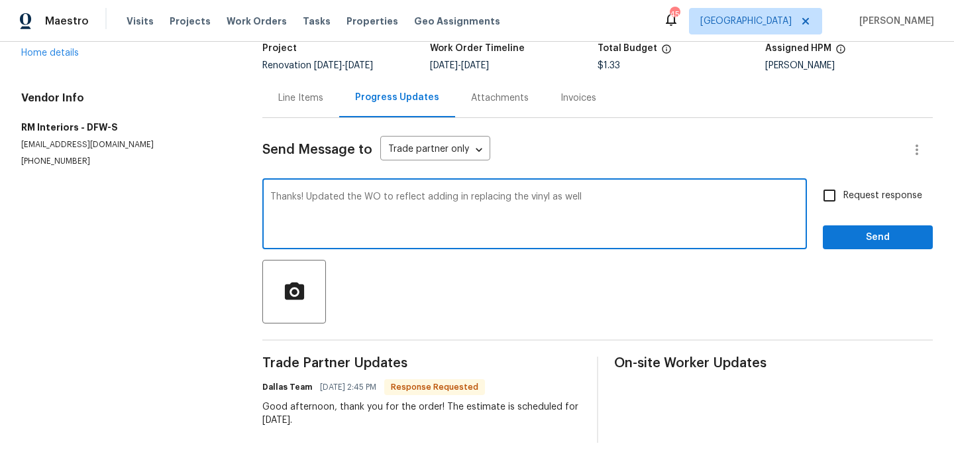
click at [920, 187] on label "Request response" at bounding box center [869, 196] width 107 height 28
click at [843, 187] on input "Request response" at bounding box center [830, 196] width 28 height 28
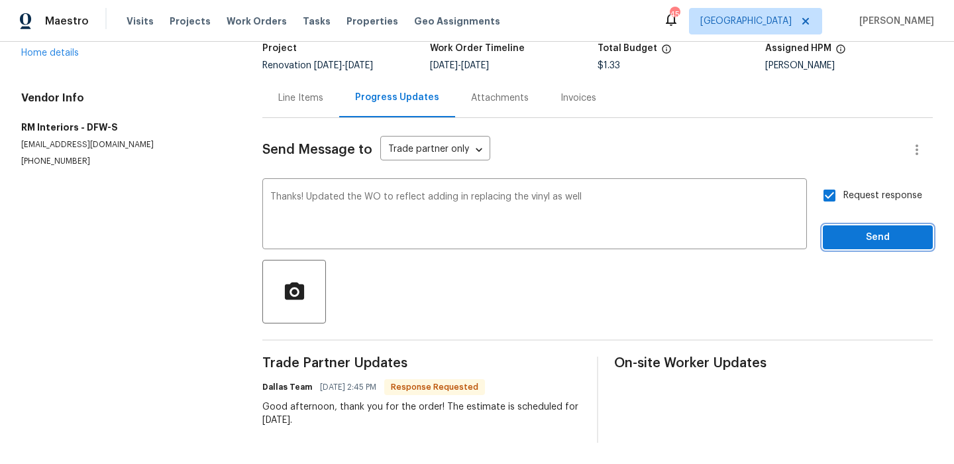
click at [859, 237] on span "Send" at bounding box center [877, 237] width 89 height 17
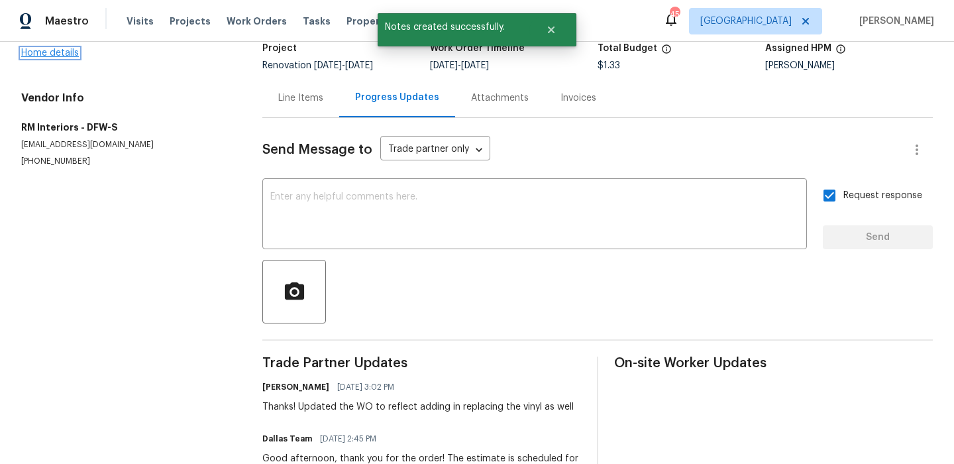
click at [54, 50] on link "Home details" at bounding box center [50, 52] width 58 height 9
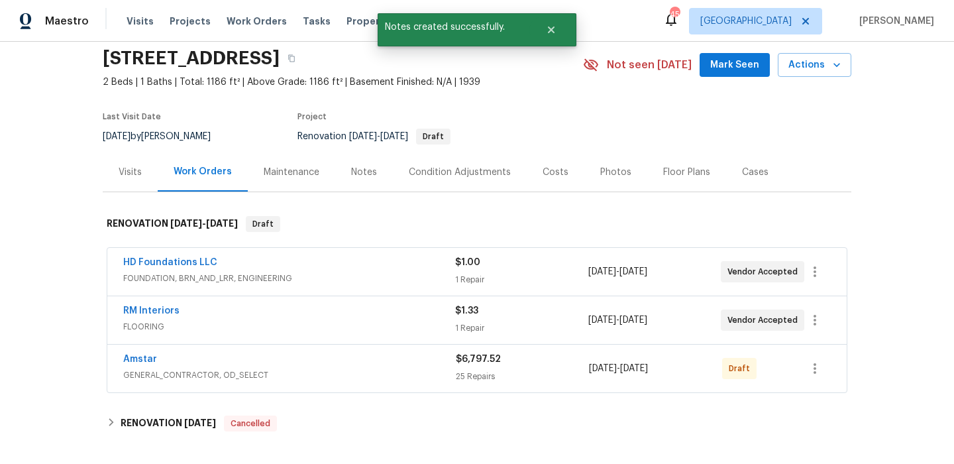
scroll to position [98, 0]
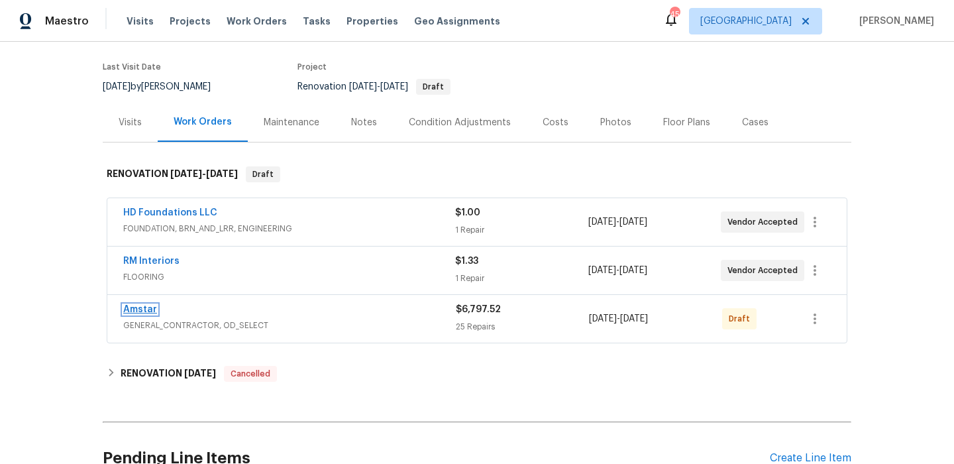
click at [140, 307] on link "Amstar" at bounding box center [140, 309] width 34 height 9
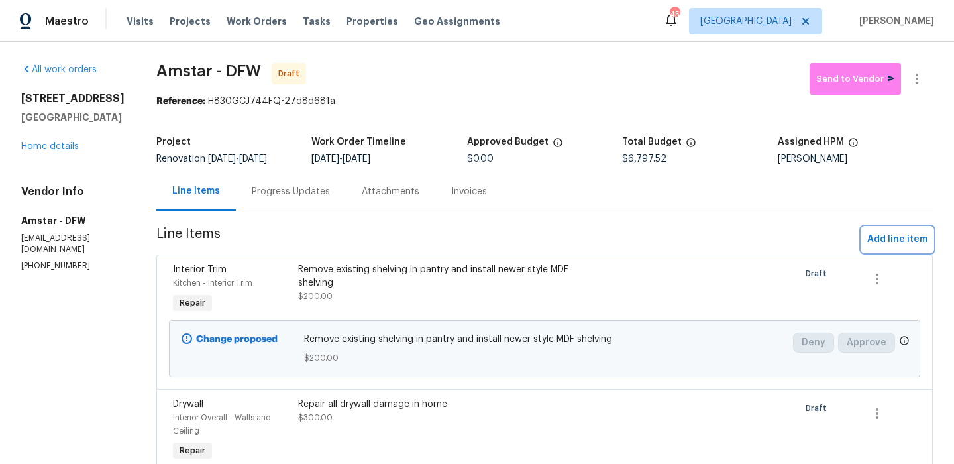
click at [874, 248] on button "Add line item" at bounding box center [897, 239] width 71 height 25
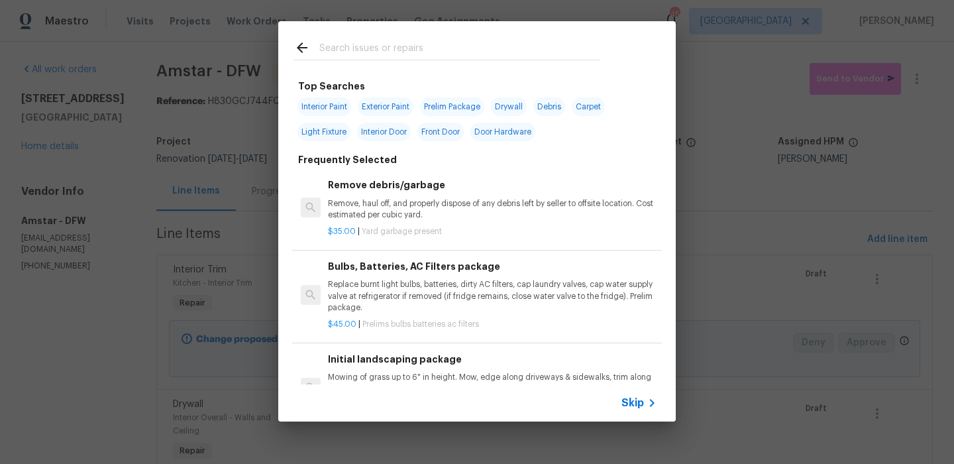
click at [413, 53] on input "text" at bounding box center [459, 50] width 281 height 20
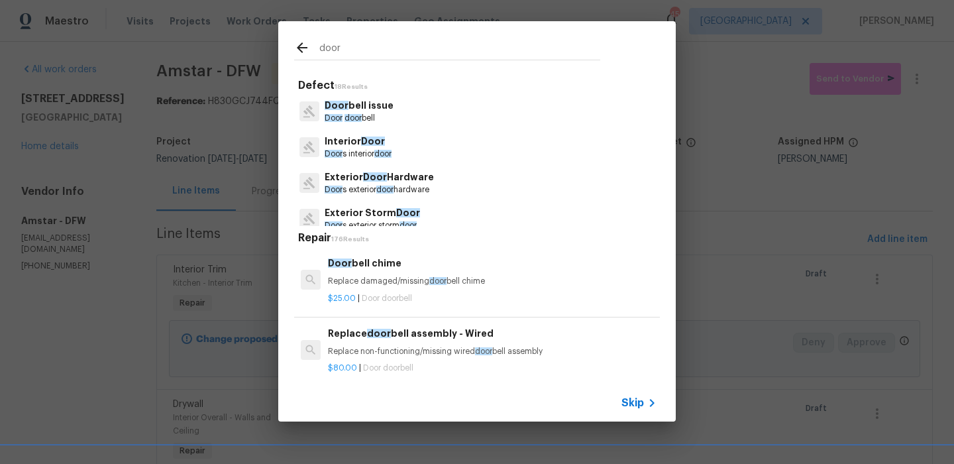
click at [398, 144] on div "Interior Door Door s interior door" at bounding box center [477, 147] width 366 height 36
click at [377, 156] on p "Door s interior door" at bounding box center [358, 153] width 67 height 11
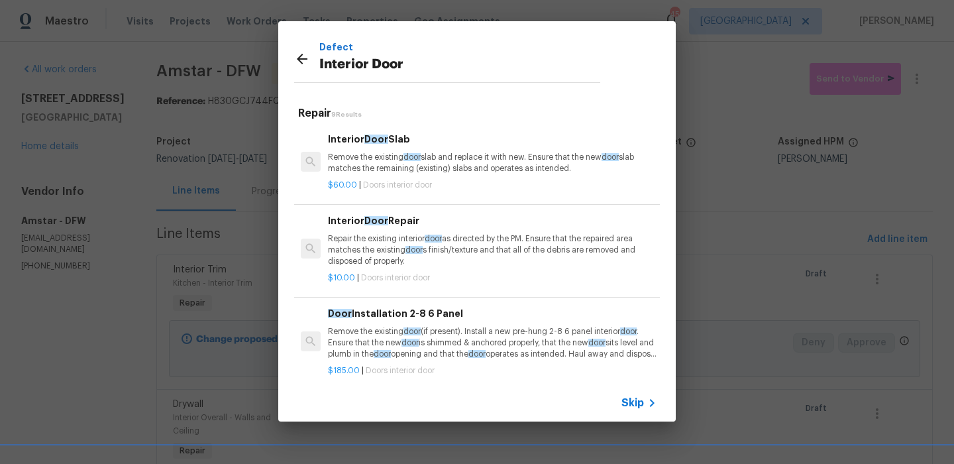
click at [376, 158] on p "Remove the existing door slab and replace it with new. Ensure that the new door…" at bounding box center [492, 163] width 329 height 23
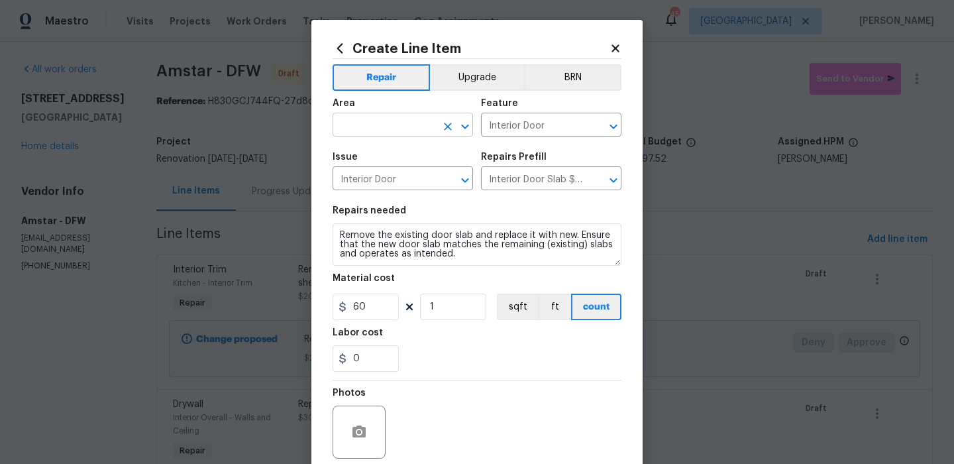
click at [366, 116] on input "text" at bounding box center [384, 126] width 103 height 21
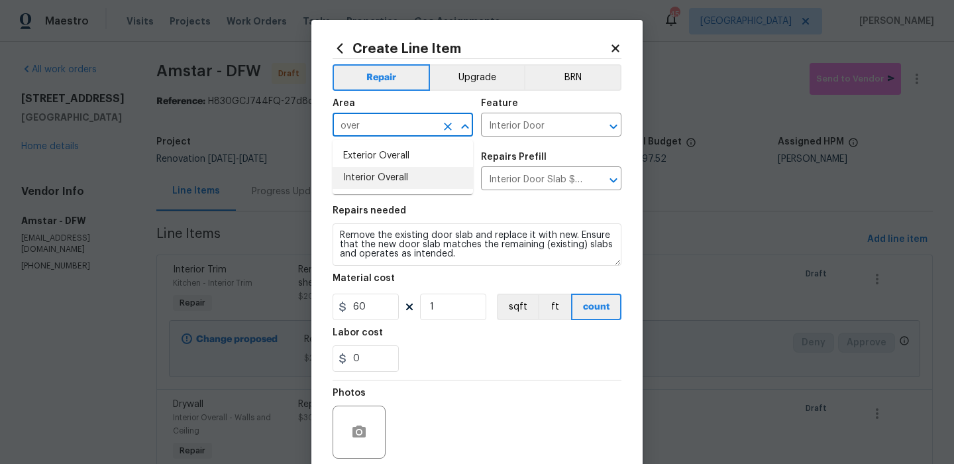
click at [398, 182] on li "Interior Overall" at bounding box center [403, 178] width 140 height 22
click at [418, 283] on div "Material cost" at bounding box center [477, 282] width 289 height 17
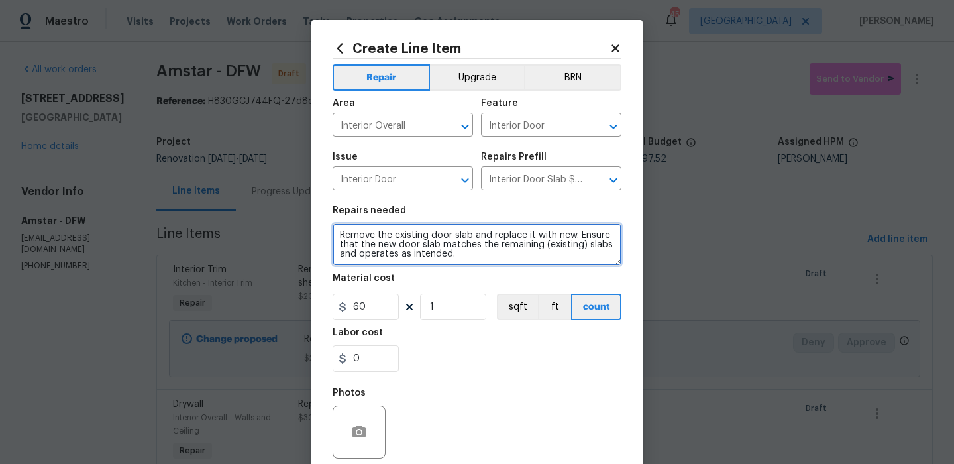
click at [429, 262] on textarea "Remove the existing door slab and replace it with new. Ensure that the new door…" at bounding box center [477, 244] width 289 height 42
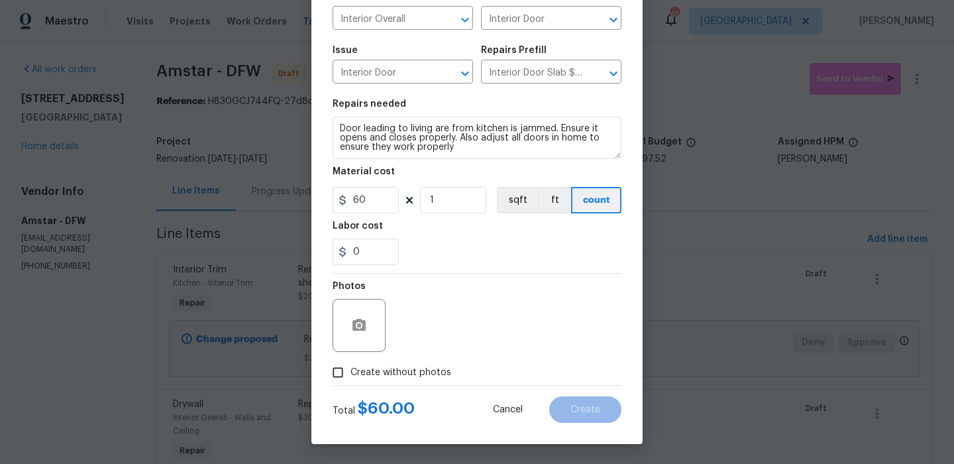
click at [425, 372] on span "Create without photos" at bounding box center [400, 373] width 101 height 14
click at [350, 372] on input "Create without photos" at bounding box center [337, 372] width 25 height 25
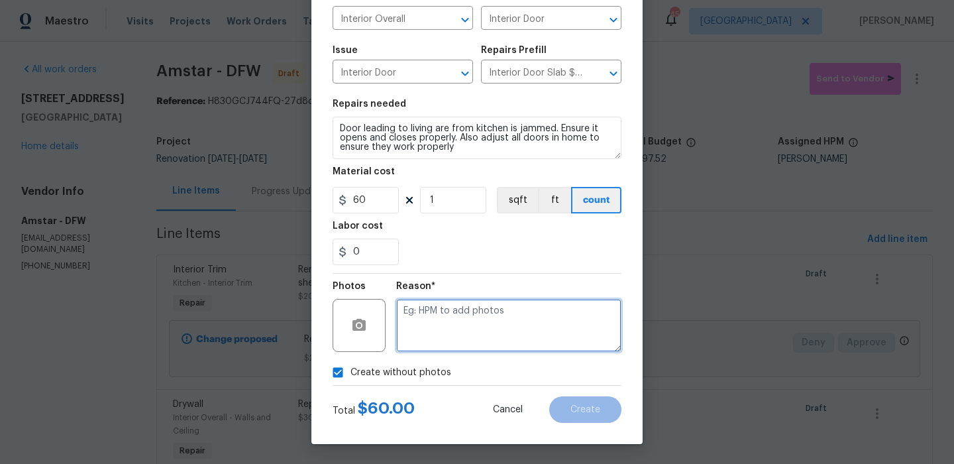
click at [485, 313] on textarea at bounding box center [508, 325] width 225 height 53
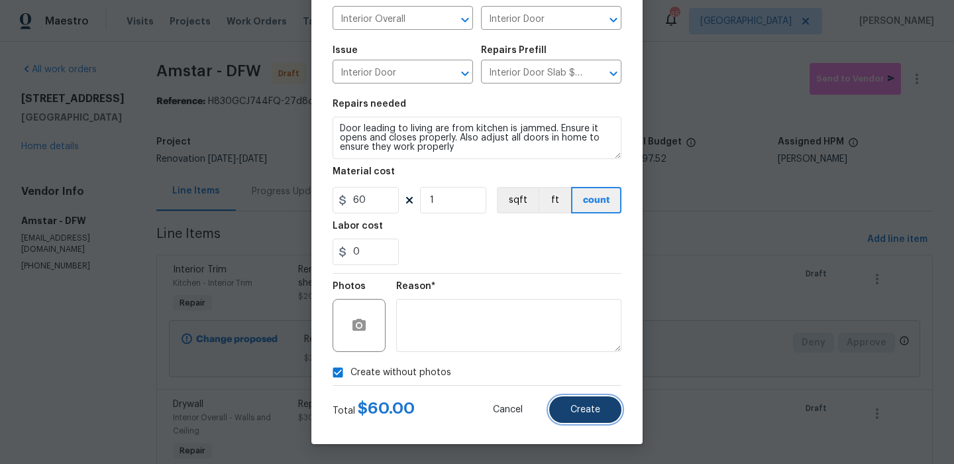
click at [566, 400] on button "Create" at bounding box center [585, 409] width 72 height 27
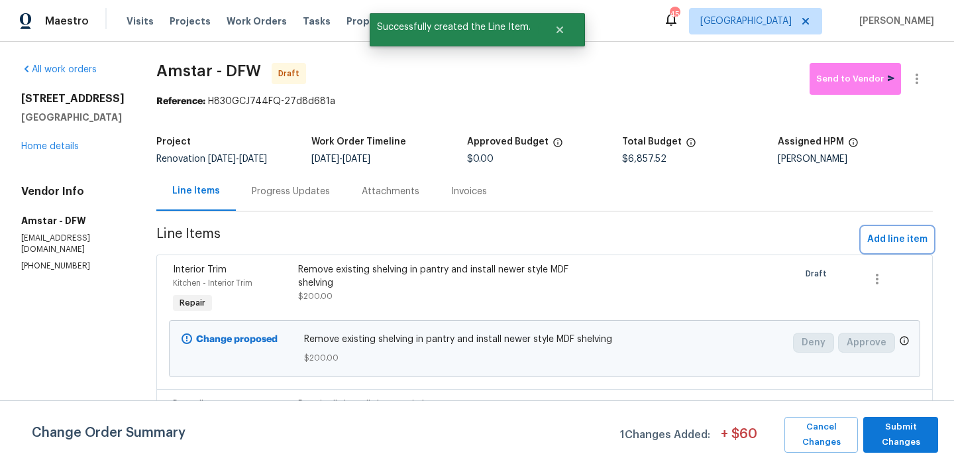
click at [912, 244] on span "Add line item" at bounding box center [897, 239] width 60 height 17
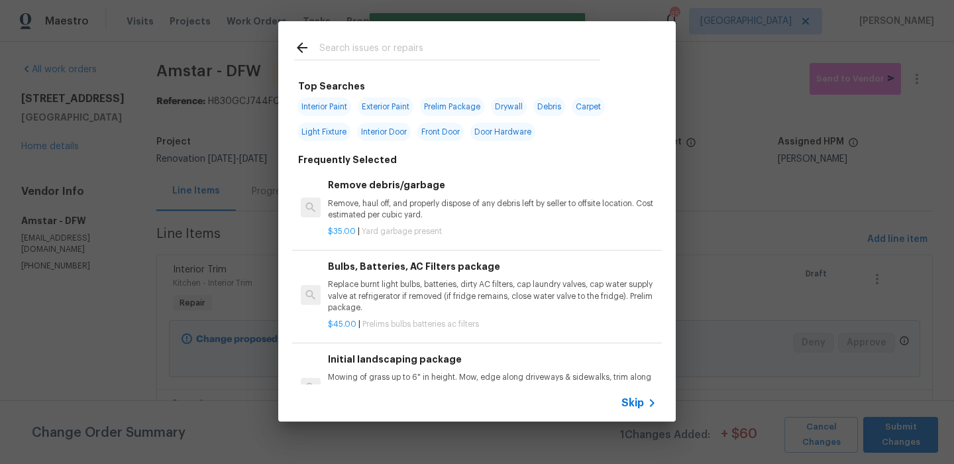
click at [438, 36] on div at bounding box center [447, 47] width 338 height 52
click at [433, 38] on div at bounding box center [447, 47] width 338 height 52
click at [413, 50] on input "text" at bounding box center [459, 50] width 281 height 20
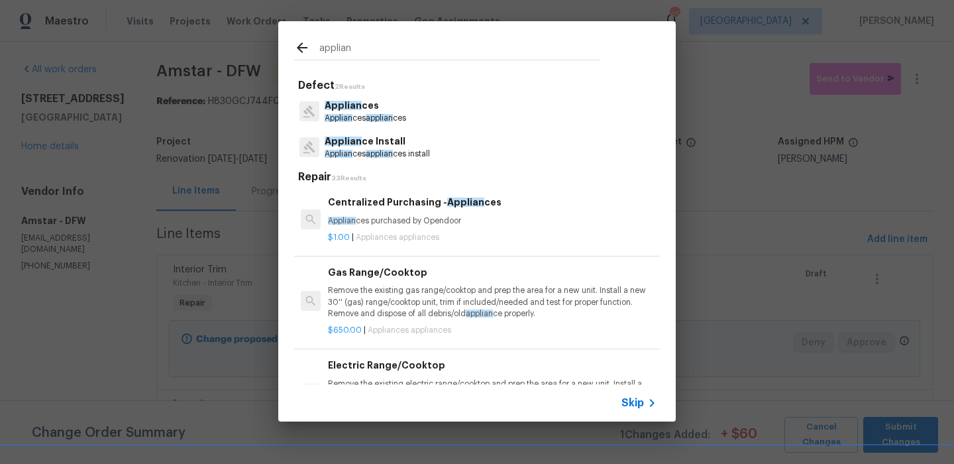
click at [386, 144] on p "Applian ce Install" at bounding box center [377, 141] width 105 height 14
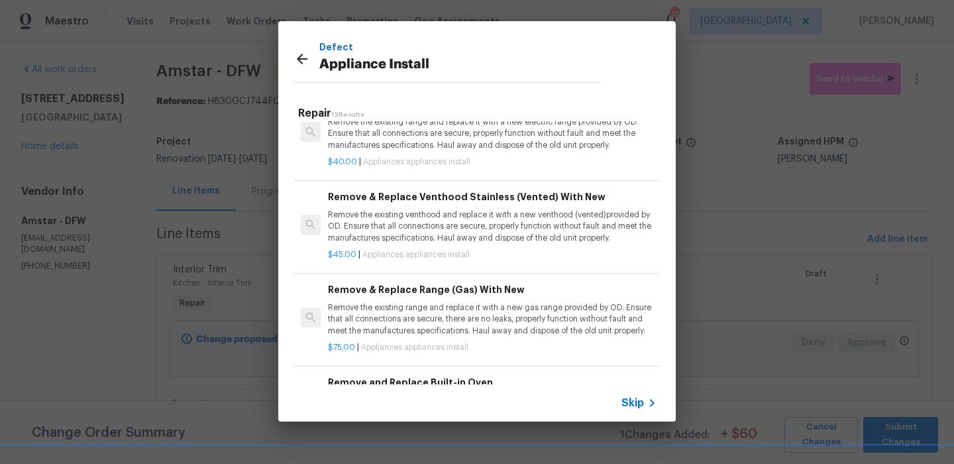
scroll to position [605, 0]
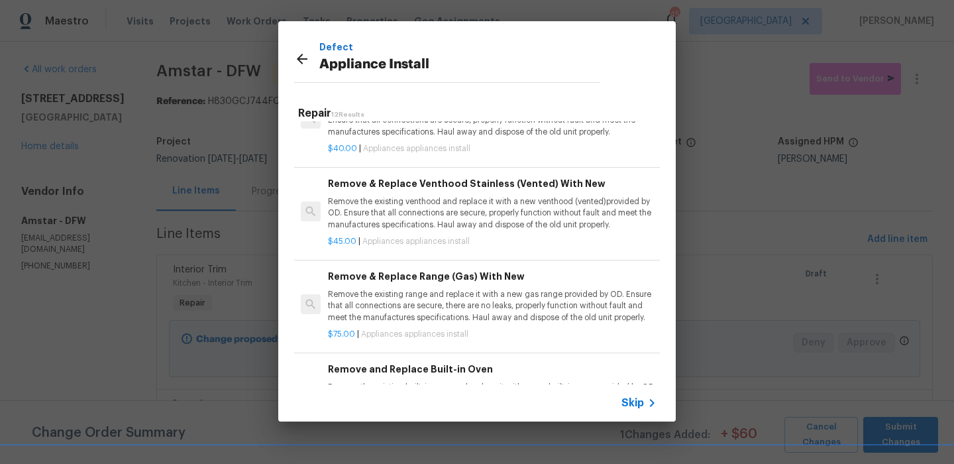
click at [450, 312] on p "Remove the existing range and replace it with a new gas range provided by OD. E…" at bounding box center [492, 306] width 329 height 34
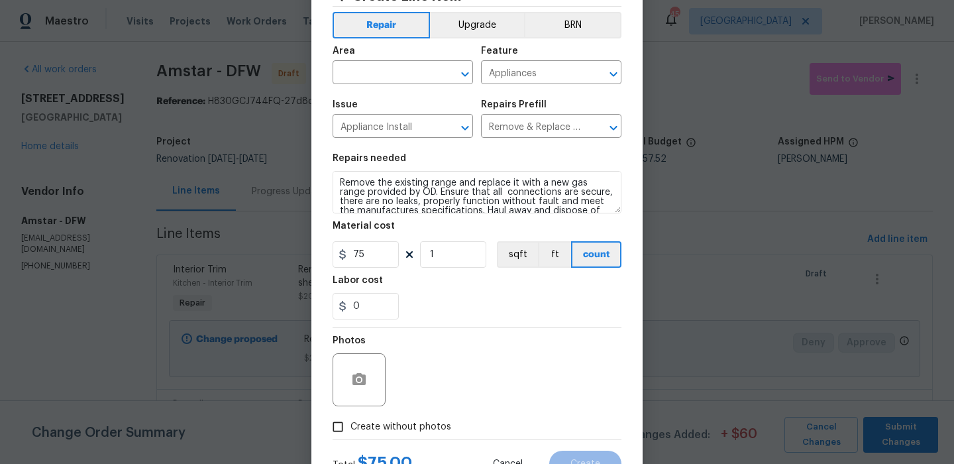
scroll to position [0, 0]
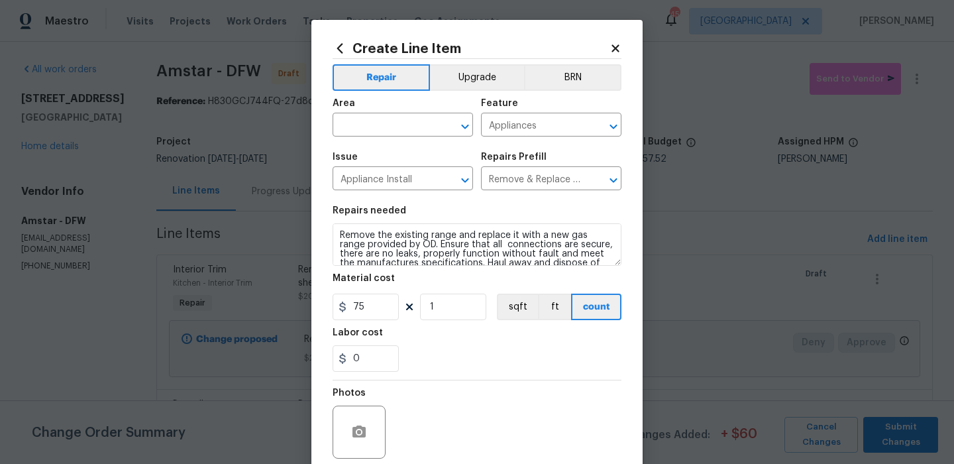
click at [397, 114] on div "Area" at bounding box center [403, 107] width 140 height 17
click at [395, 115] on div "Area" at bounding box center [403, 107] width 140 height 17
click at [373, 127] on input "text" at bounding box center [384, 126] width 103 height 21
click at [370, 151] on li "Kitchen" at bounding box center [403, 156] width 140 height 22
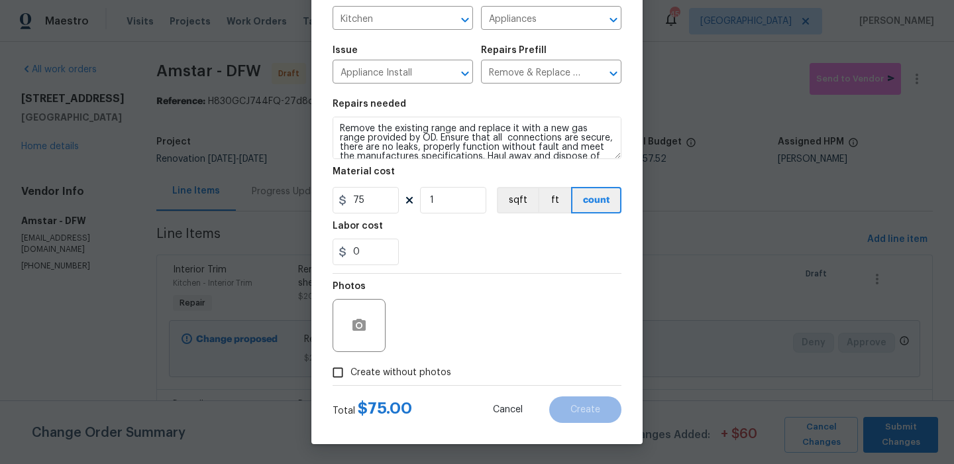
click at [435, 369] on span "Create without photos" at bounding box center [400, 373] width 101 height 14
click at [350, 369] on input "Create without photos" at bounding box center [337, 372] width 25 height 25
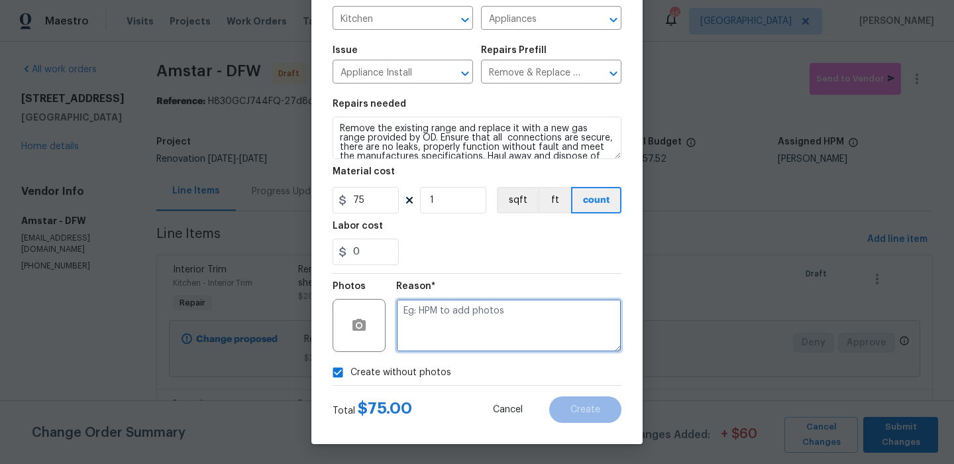
drag, startPoint x: 442, startPoint y: 365, endPoint x: 506, endPoint y: 317, distance: 80.4
click at [506, 317] on textarea at bounding box center [508, 325] width 225 height 53
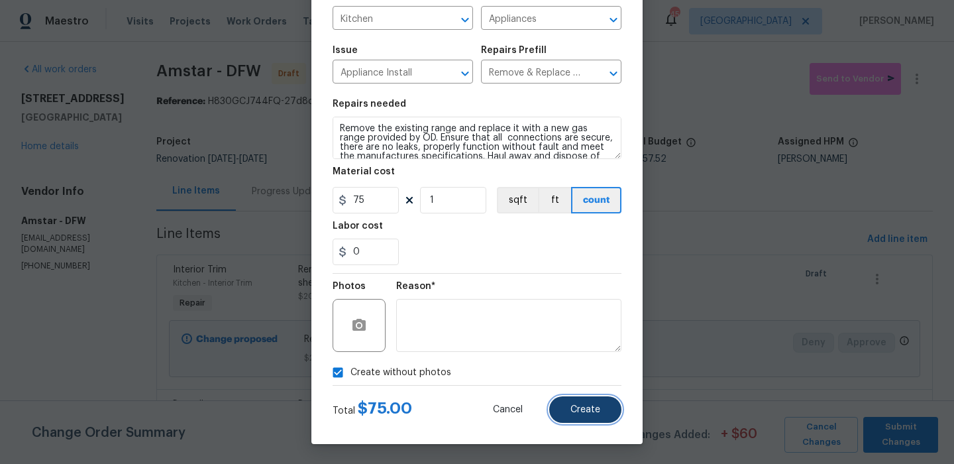
click at [584, 403] on button "Create" at bounding box center [585, 409] width 72 height 27
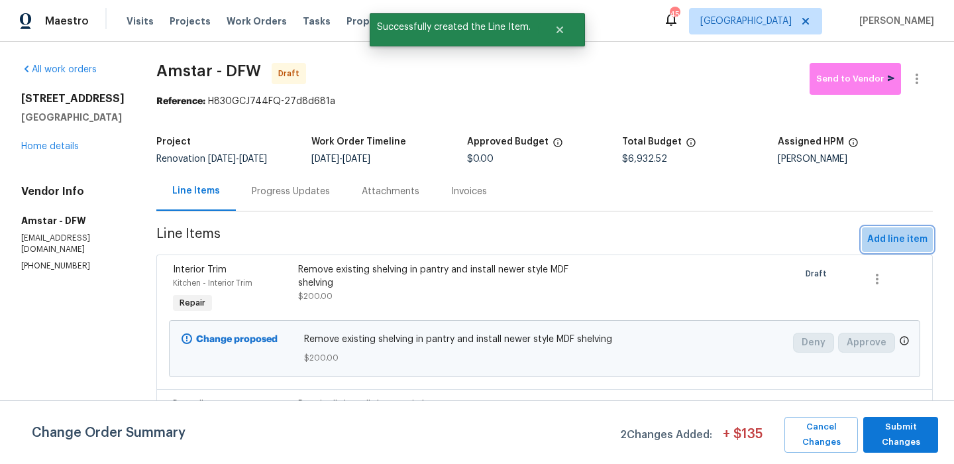
click at [906, 231] on button "Add line item" at bounding box center [897, 239] width 71 height 25
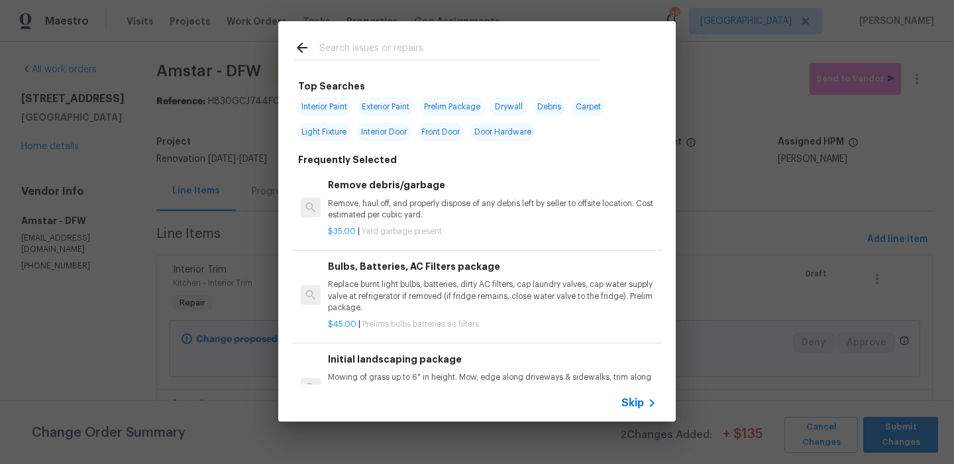
click at [400, 50] on input "text" at bounding box center [459, 50] width 281 height 20
click at [330, 123] on span "Light Fixture" at bounding box center [323, 132] width 53 height 19
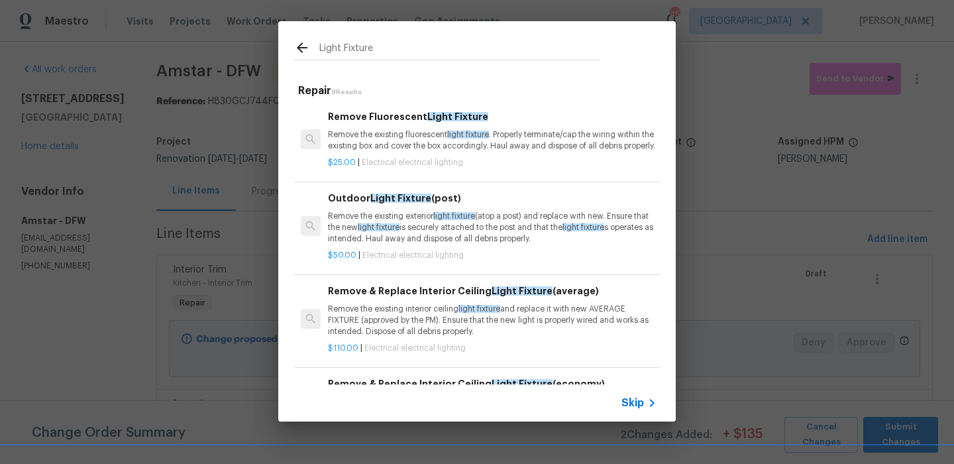
click at [427, 152] on p "Remove the existing fluorescent light fixture . Properly terminate/cap the wiri…" at bounding box center [492, 140] width 329 height 23
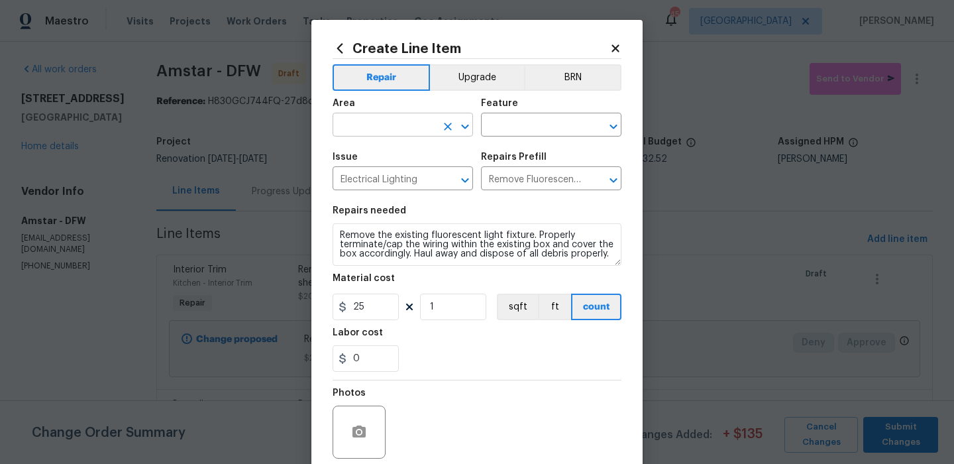
click at [422, 128] on input "text" at bounding box center [384, 126] width 103 height 21
click at [419, 157] on li "Kitchen" at bounding box center [403, 156] width 140 height 22
click at [523, 123] on input "text" at bounding box center [532, 126] width 103 height 21
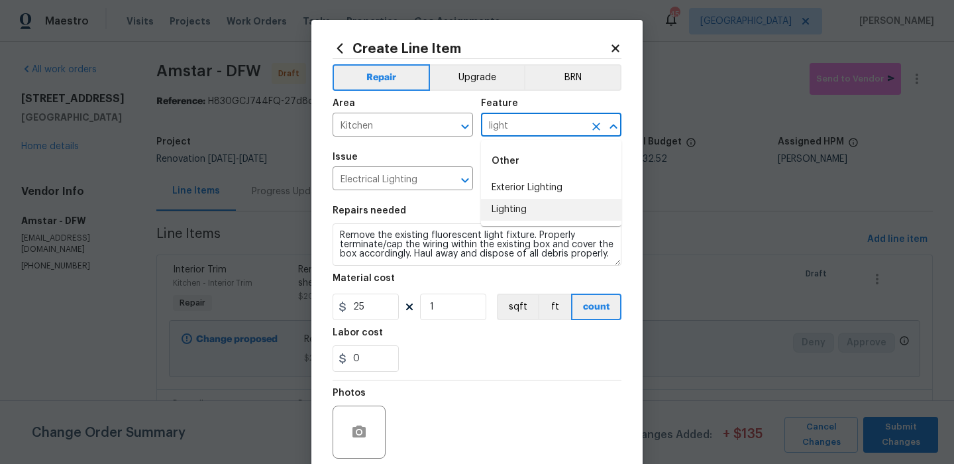
click at [515, 211] on li "Lighting" at bounding box center [551, 210] width 140 height 22
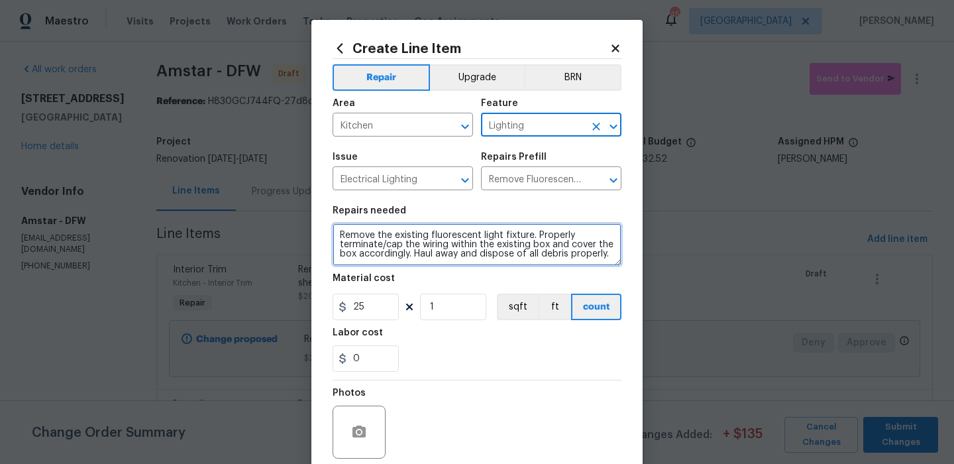
click at [504, 240] on textarea "Remove the existing fluorescent light fixture. Properly terminate/cap the wirin…" at bounding box center [477, 244] width 289 height 42
click at [501, 241] on textarea "Remove the existing fluorescent light fixture. Properly terminate/cap the wirin…" at bounding box center [477, 244] width 289 height 42
click at [503, 242] on textarea "Remove the existing fluorescent light fixture. Properly terminate/cap the wirin…" at bounding box center [477, 244] width 289 height 42
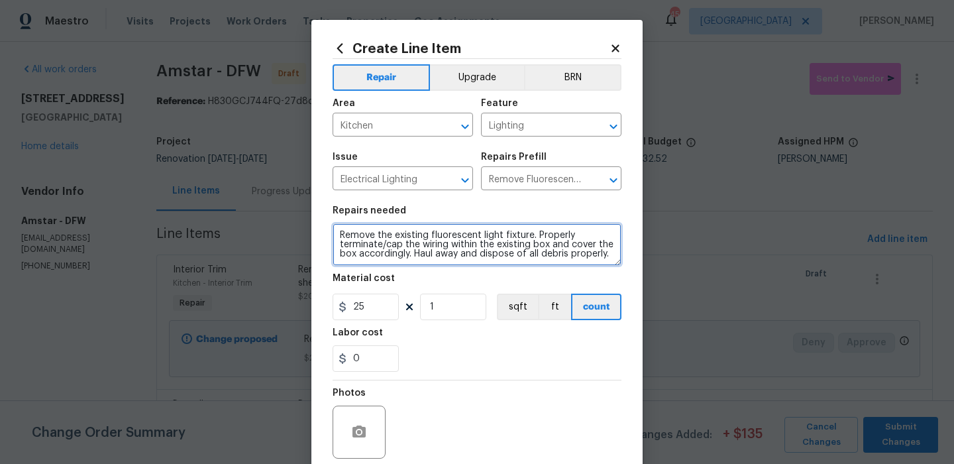
click at [503, 242] on textarea "Remove the existing fluorescent light fixture. Properly terminate/cap the wirin…" at bounding box center [477, 244] width 289 height 42
click at [506, 241] on textarea "Remove the existing fluorescent light fixture. Properly terminate/cap the wirin…" at bounding box center [477, 244] width 289 height 42
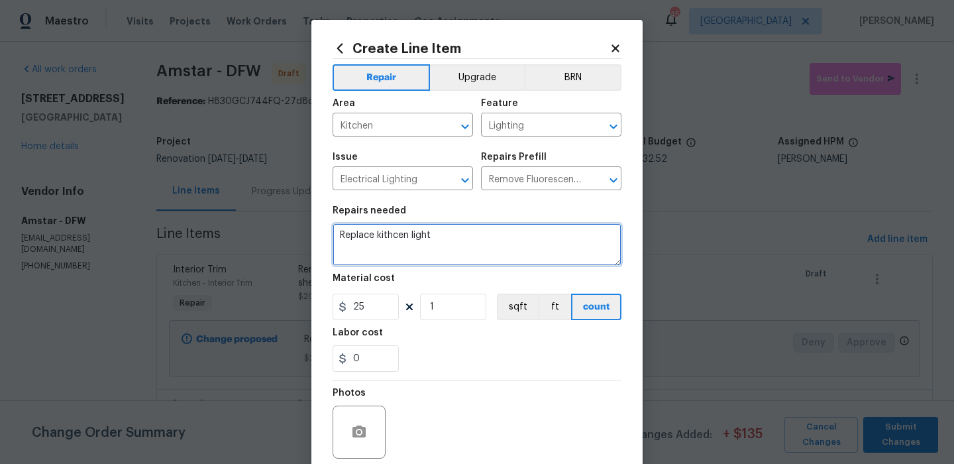
click at [398, 238] on textarea "Replace kithcen light" at bounding box center [477, 244] width 289 height 42
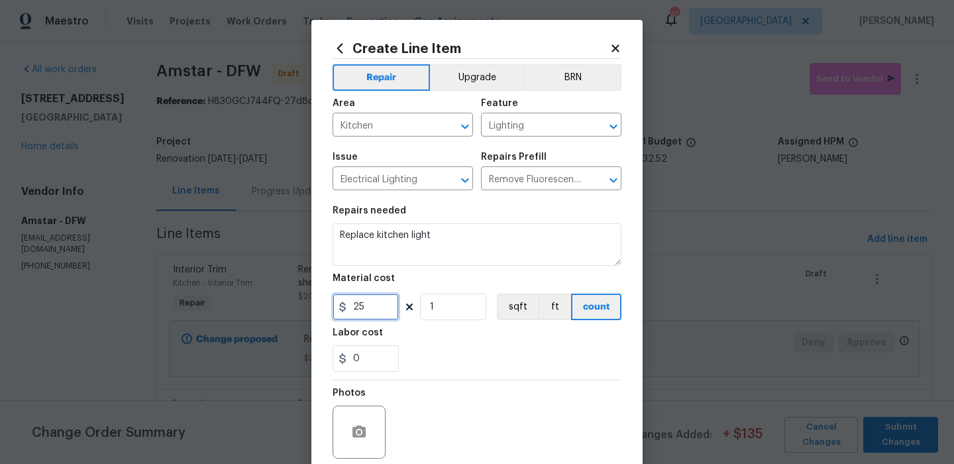
click at [377, 313] on input "25" at bounding box center [366, 307] width 66 height 27
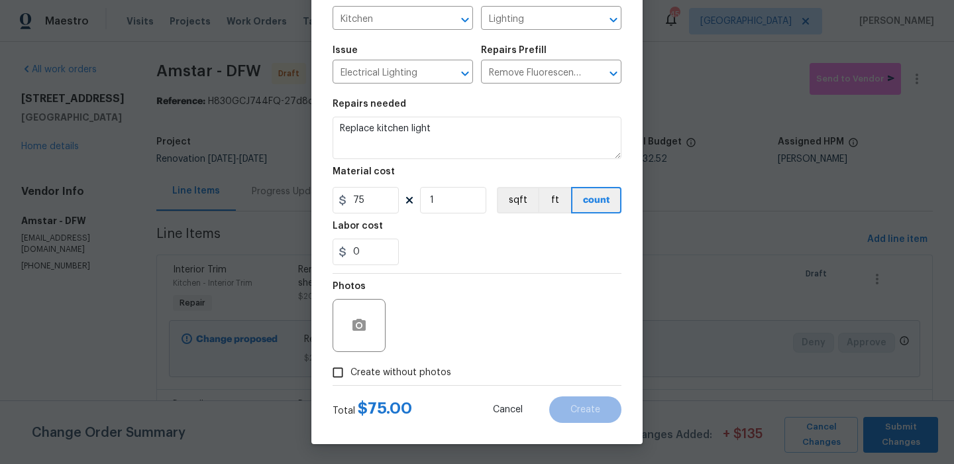
click at [405, 362] on label "Create without photos" at bounding box center [388, 372] width 126 height 25
click at [350, 362] on input "Create without photos" at bounding box center [337, 372] width 25 height 25
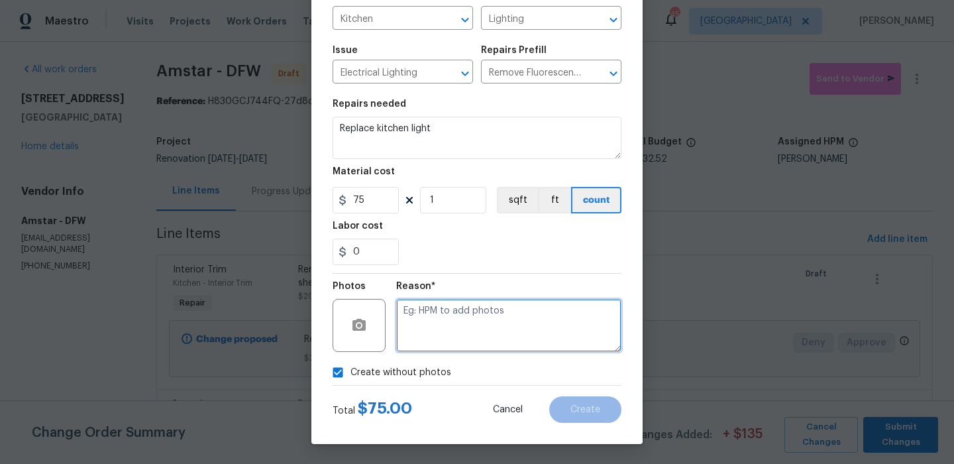
click at [479, 315] on textarea at bounding box center [508, 325] width 225 height 53
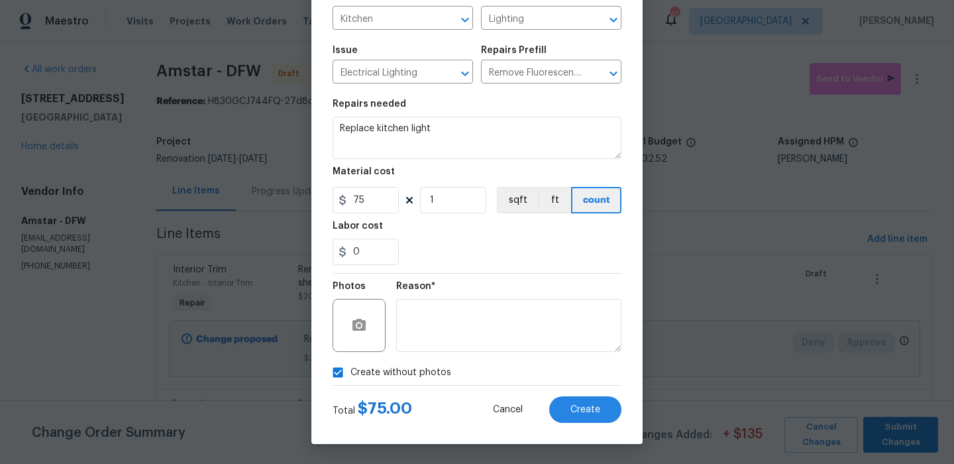
click at [588, 392] on div "Total $ 75.00 Cancel Create" at bounding box center [477, 404] width 289 height 37
click at [587, 405] on span "Create" at bounding box center [585, 410] width 30 height 10
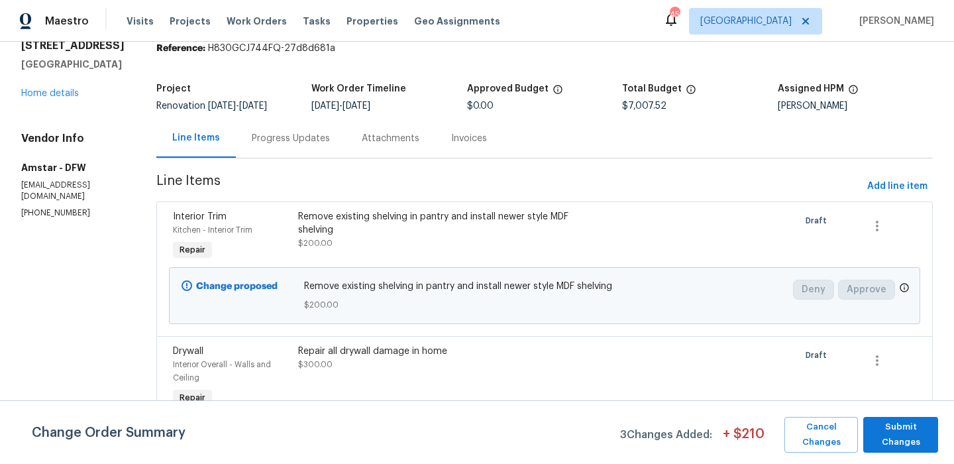
scroll to position [0, 0]
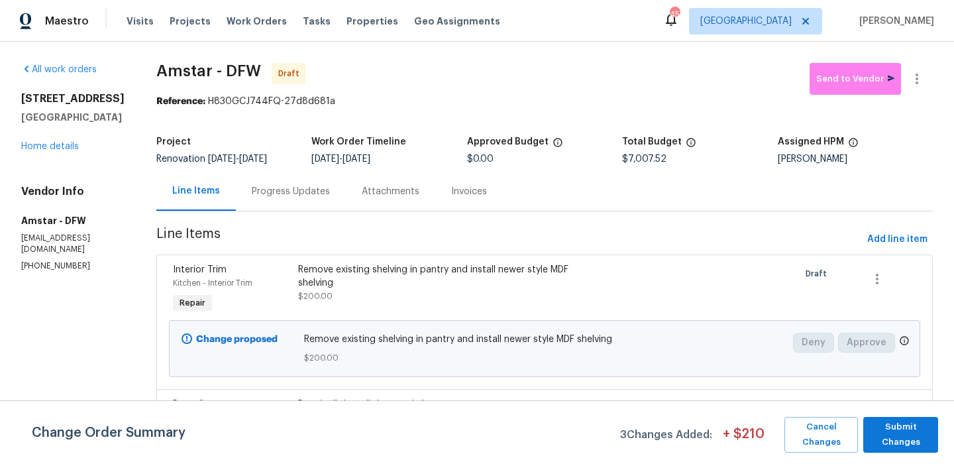
click at [894, 246] on span "Add line item" at bounding box center [897, 239] width 60 height 17
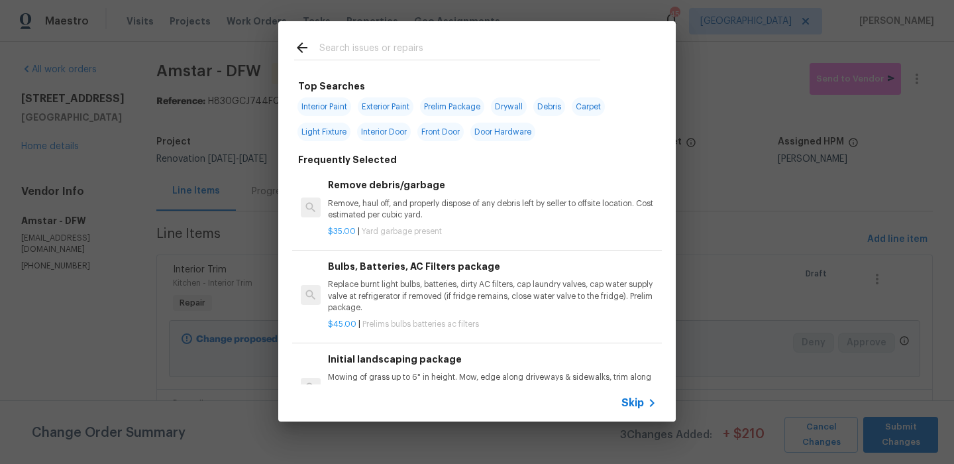
click at [352, 71] on div at bounding box center [447, 47] width 338 height 52
click at [362, 56] on input "text" at bounding box center [459, 50] width 281 height 20
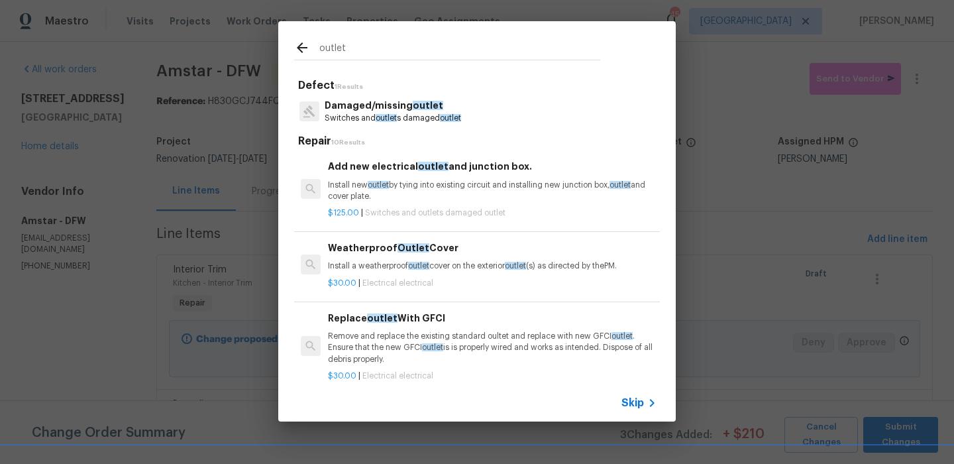
click at [440, 113] on p "Switches and outlet s damaged outlet" at bounding box center [393, 118] width 136 height 11
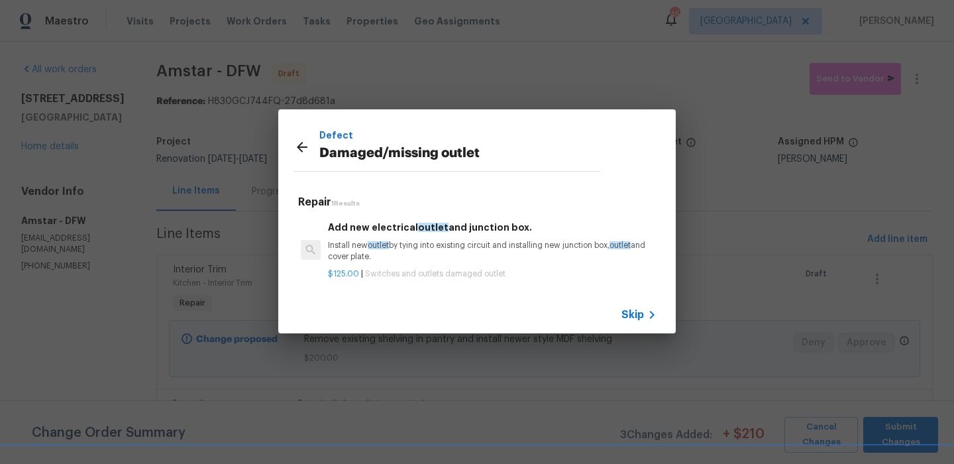
click at [462, 245] on p "Install new outlet by tying into existing circuit and installing new junction b…" at bounding box center [492, 251] width 329 height 23
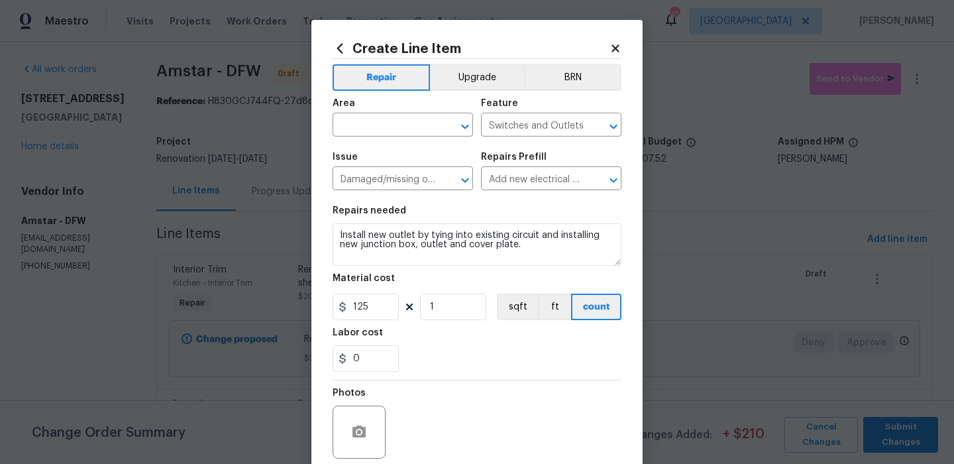
click at [408, 142] on span "Area ​" at bounding box center [403, 118] width 140 height 54
click at [408, 141] on span "Area ​" at bounding box center [403, 118] width 140 height 54
click at [428, 124] on input "text" at bounding box center [384, 126] width 103 height 21
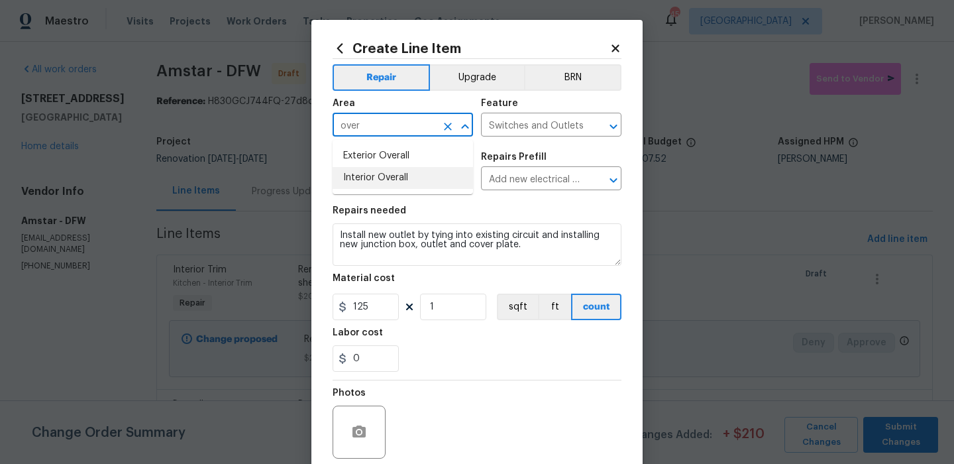
click at [429, 175] on li "Interior Overall" at bounding box center [403, 178] width 140 height 22
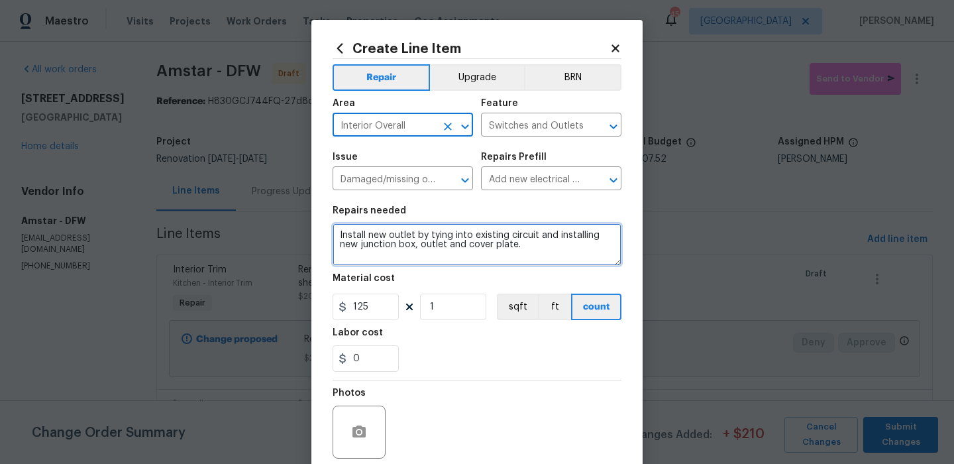
click at [463, 245] on textarea "Install new outlet by tying into existing circuit and installing new junction b…" at bounding box center [477, 244] width 289 height 42
click at [463, 244] on textarea "Install new outlet by tying into existing circuit and installing new junction b…" at bounding box center [477, 244] width 289 height 42
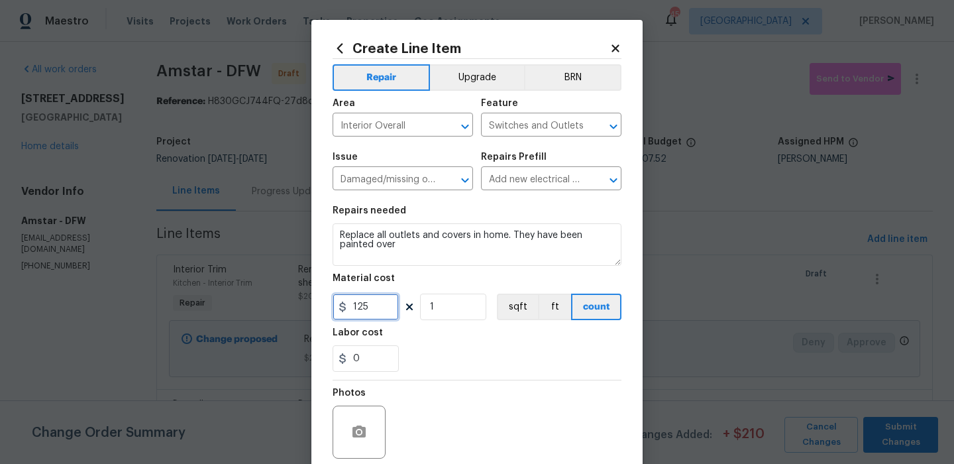
click at [394, 304] on input "125" at bounding box center [366, 307] width 66 height 27
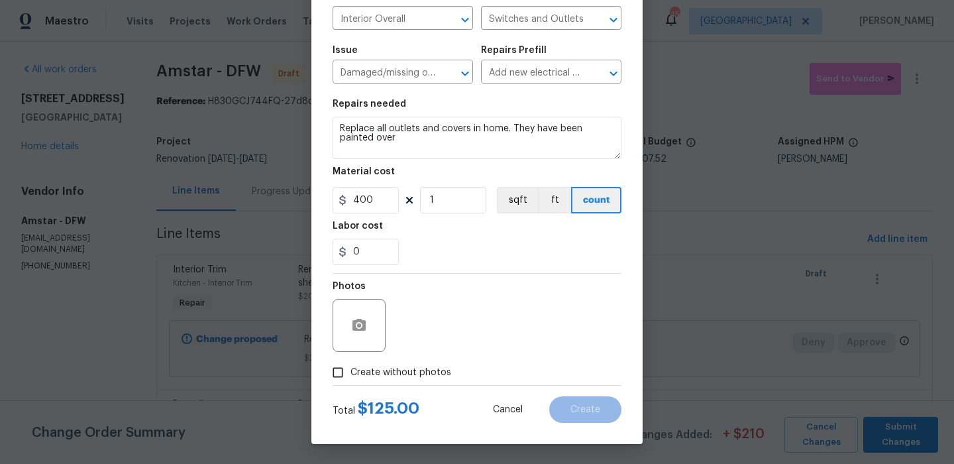
click at [422, 382] on label "Create without photos" at bounding box center [388, 372] width 126 height 25
click at [350, 382] on input "Create without photos" at bounding box center [337, 372] width 25 height 25
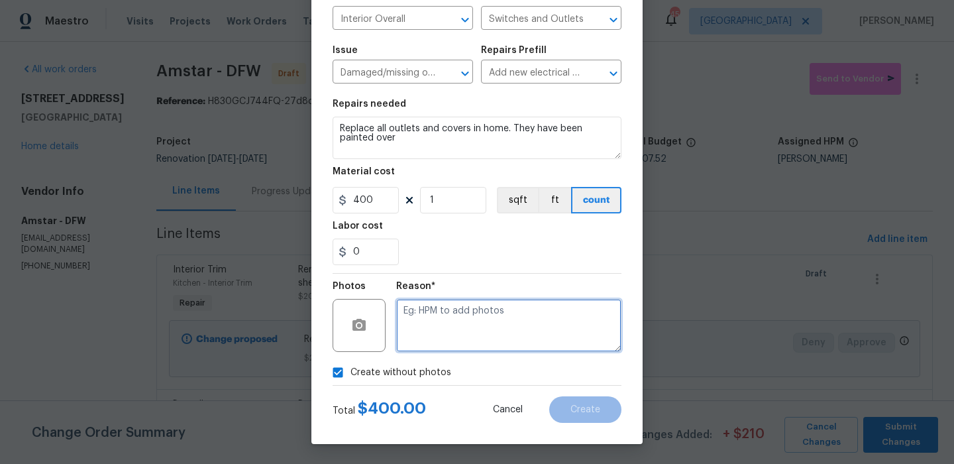
click at [468, 343] on textarea at bounding box center [508, 325] width 225 height 53
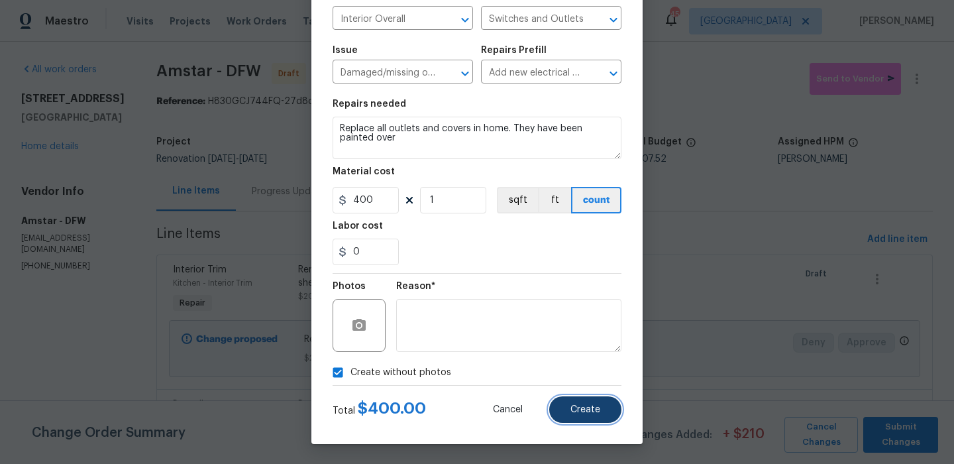
click at [583, 409] on span "Create" at bounding box center [585, 410] width 30 height 10
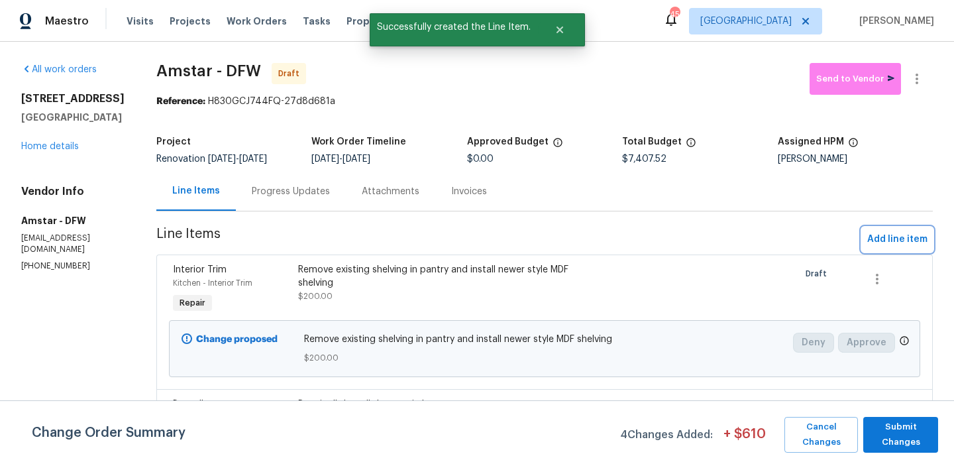
click at [898, 242] on span "Add line item" at bounding box center [897, 239] width 60 height 17
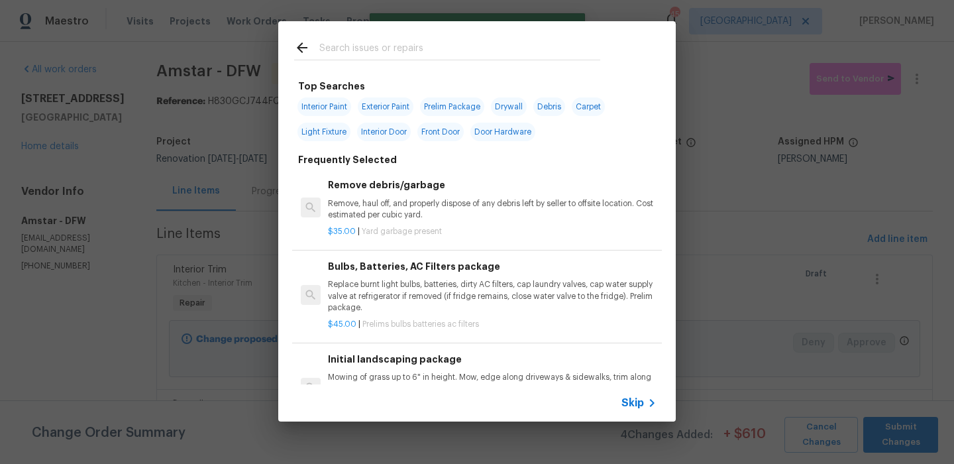
click at [505, 105] on span "Drywall" at bounding box center [509, 106] width 36 height 19
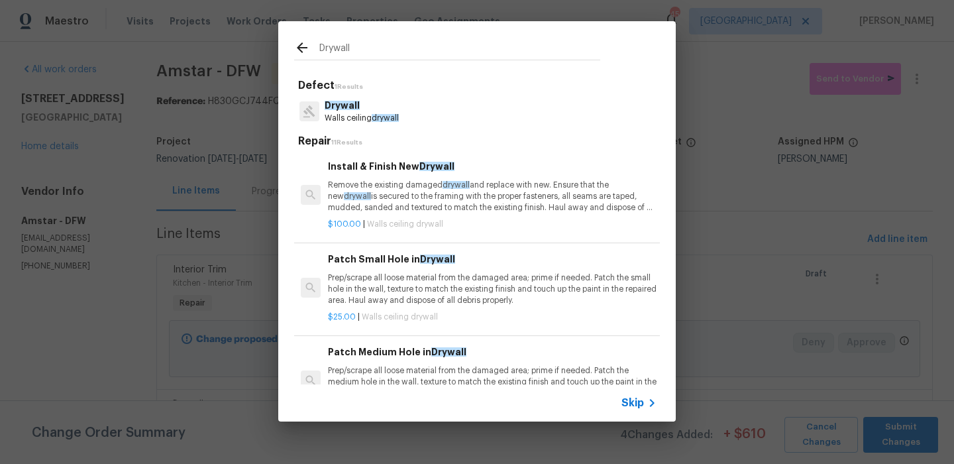
click at [386, 109] on p "Drywall" at bounding box center [362, 106] width 74 height 14
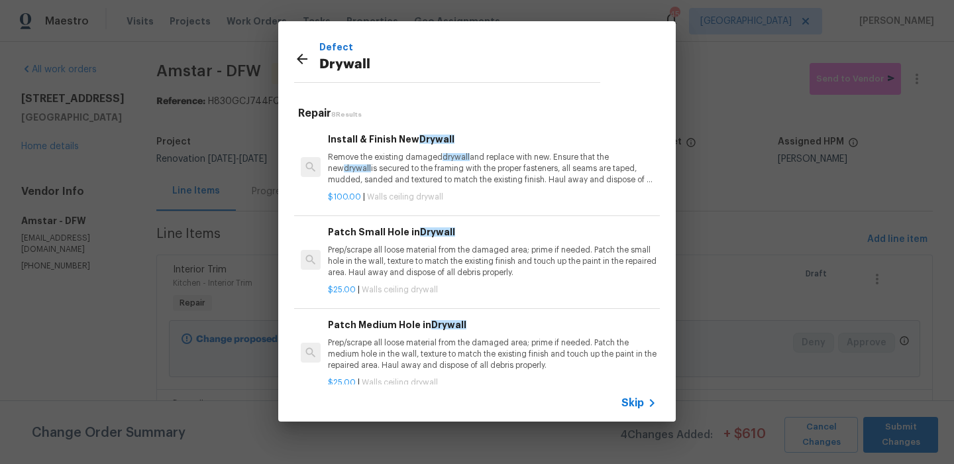
click at [364, 160] on p "Remove the existing damaged drywall and replace with new. Ensure that the new d…" at bounding box center [492, 169] width 329 height 34
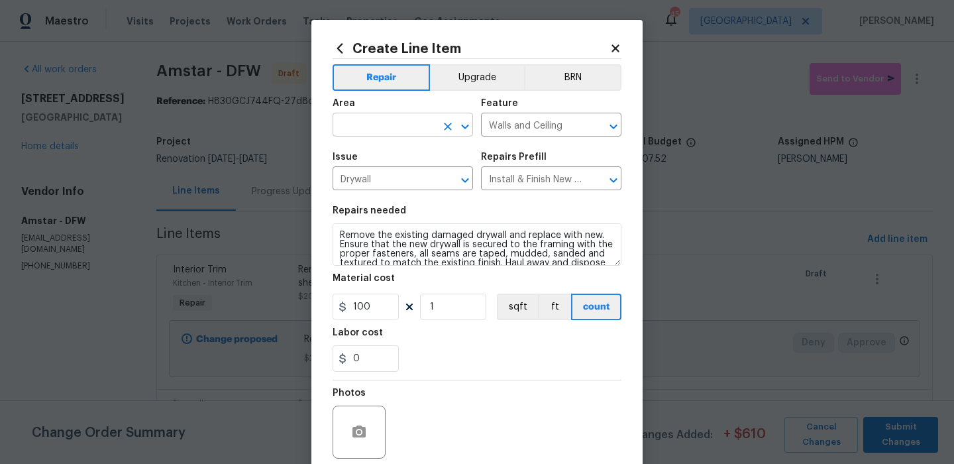
click at [374, 133] on input "text" at bounding box center [384, 126] width 103 height 21
click at [368, 157] on li "Hallway" at bounding box center [403, 156] width 140 height 22
drag, startPoint x: 393, startPoint y: 218, endPoint x: 393, endPoint y: 227, distance: 8.6
click at [393, 218] on div "Repairs needed" at bounding box center [477, 214] width 289 height 17
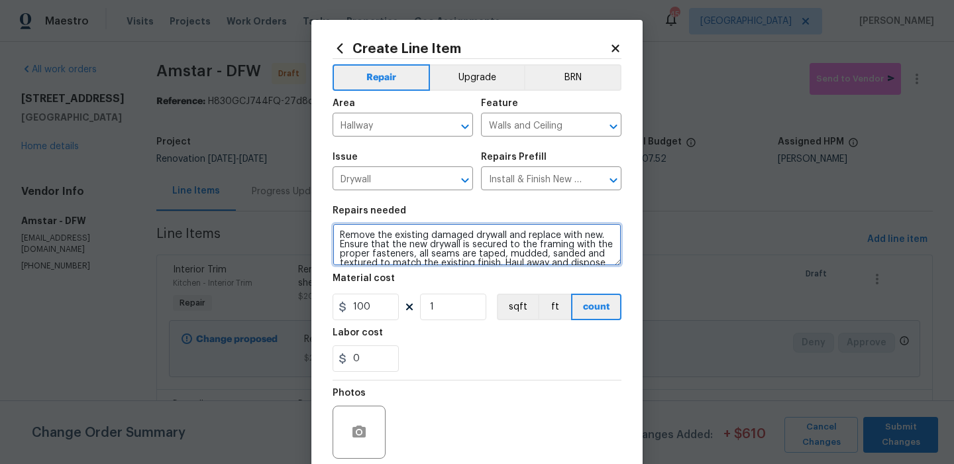
click at [391, 248] on textarea "Remove the existing damaged drywall and replace with new. Ensure that the new d…" at bounding box center [477, 244] width 289 height 42
click at [391, 247] on textarea "Remove the existing damaged drywall and replace with new. Ensure that the new d…" at bounding box center [477, 244] width 289 height 42
click at [392, 247] on textarea "Remove the existing damaged drywall and replace with new. Ensure that the new d…" at bounding box center [477, 244] width 289 height 42
drag, startPoint x: 386, startPoint y: 246, endPoint x: 394, endPoint y: 246, distance: 8.0
click at [386, 246] on textarea "Remove the existing damaged drywall and replace with new. Ensure that the new d…" at bounding box center [477, 244] width 289 height 42
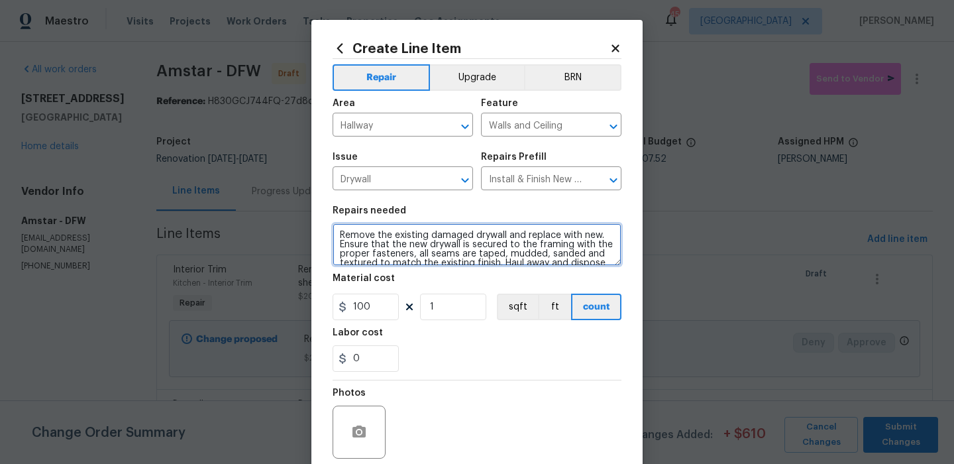
click at [394, 246] on textarea "Remove the existing damaged drywall and replace with new. Ensure that the new d…" at bounding box center [477, 244] width 289 height 42
click at [396, 246] on textarea "Remove the existing damaged drywall and replace with new. Ensure that the new d…" at bounding box center [477, 244] width 289 height 42
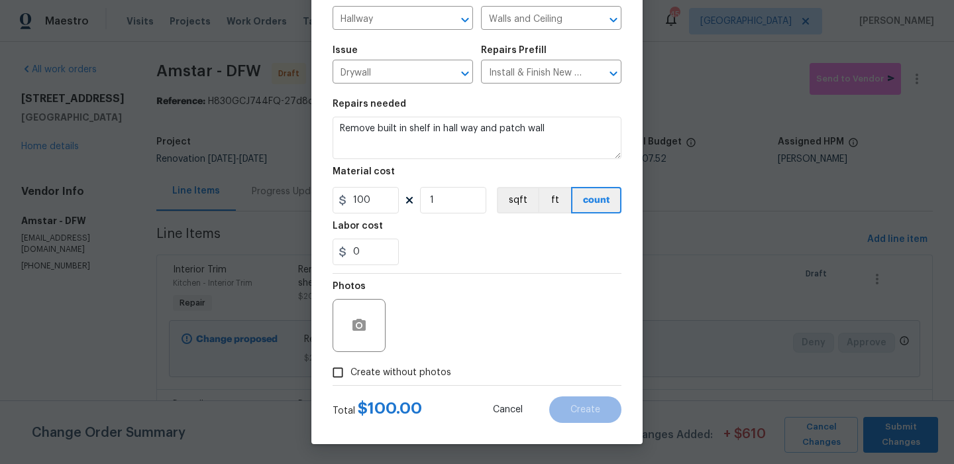
click at [459, 372] on div "Create without photos" at bounding box center [477, 372] width 289 height 25
click at [481, 329] on div "Photos" at bounding box center [477, 317] width 289 height 86
click at [406, 362] on label "Create without photos" at bounding box center [388, 372] width 126 height 25
click at [350, 362] on input "Create without photos" at bounding box center [337, 372] width 25 height 25
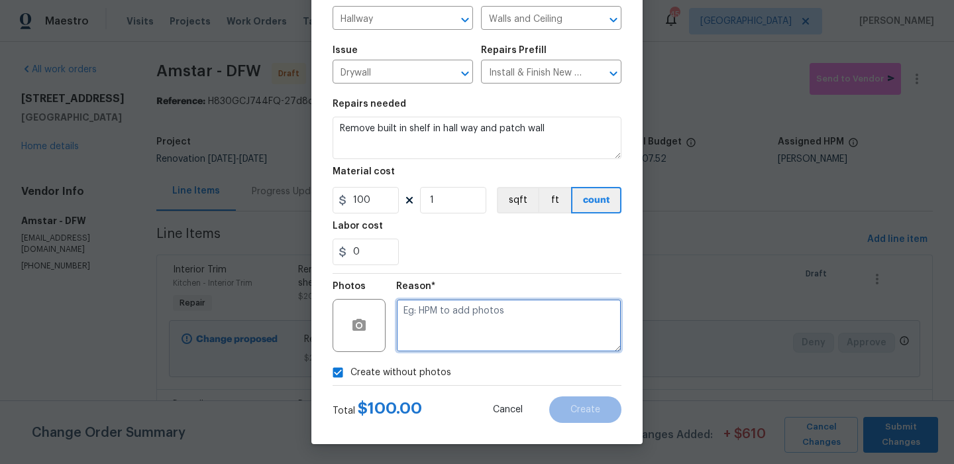
click at [449, 329] on textarea at bounding box center [508, 325] width 225 height 53
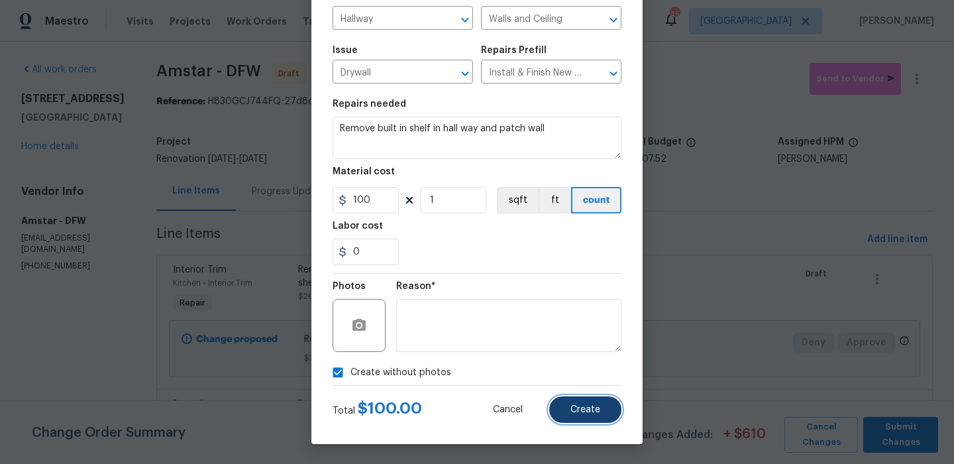
click at [588, 403] on button "Create" at bounding box center [585, 409] width 72 height 27
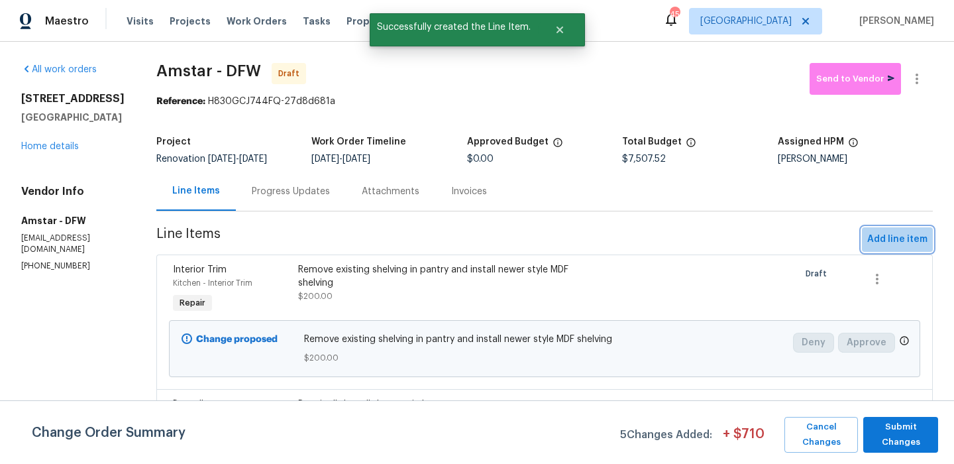
click at [910, 237] on span "Add line item" at bounding box center [897, 239] width 60 height 17
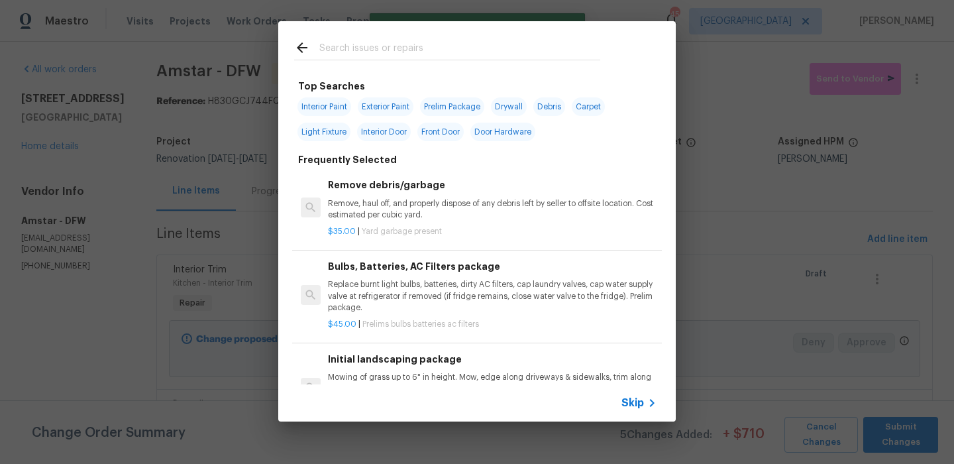
click at [390, 43] on input "text" at bounding box center [459, 50] width 281 height 20
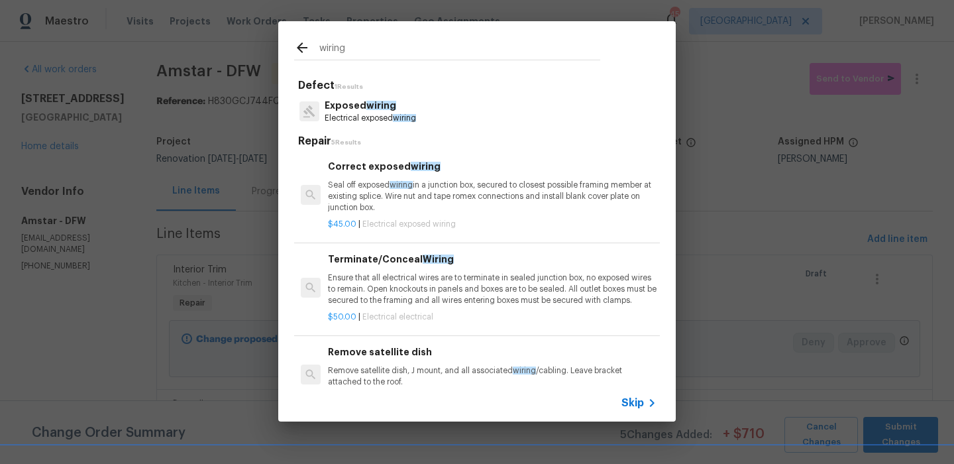
click at [382, 114] on p "Electrical exposed wiring" at bounding box center [370, 118] width 91 height 11
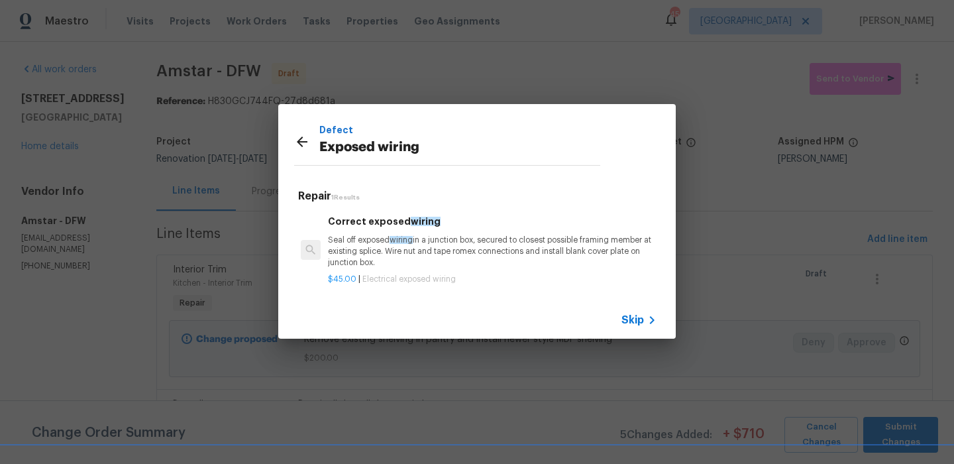
click at [386, 237] on p "Seal off exposed wiring in a junction box, secured to closest possible framing …" at bounding box center [492, 252] width 329 height 34
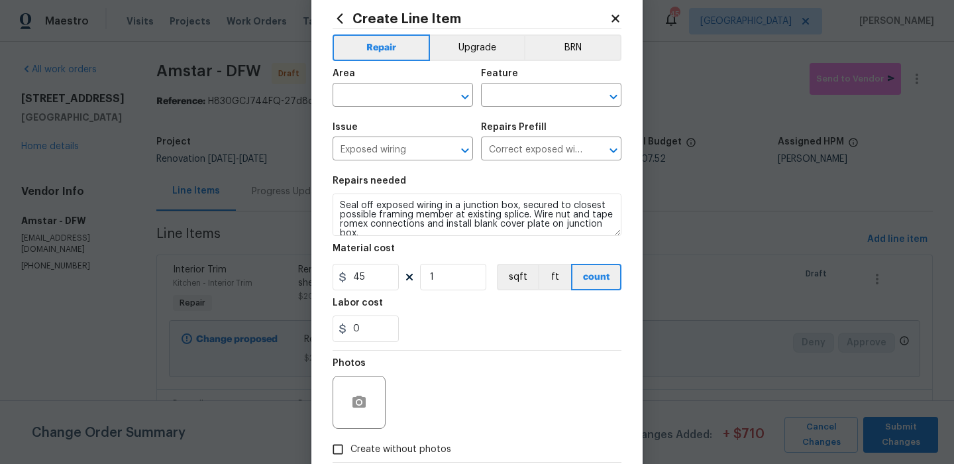
scroll to position [78, 0]
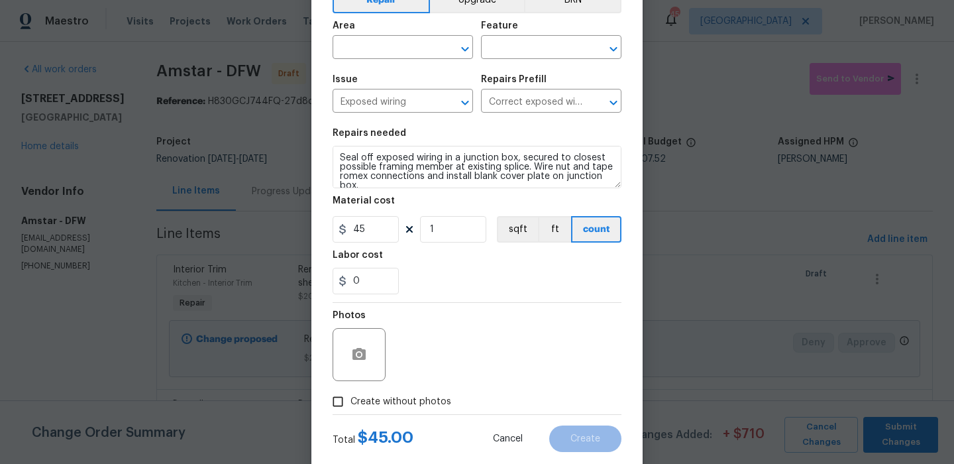
click at [433, 62] on span "Area ​" at bounding box center [403, 40] width 140 height 54
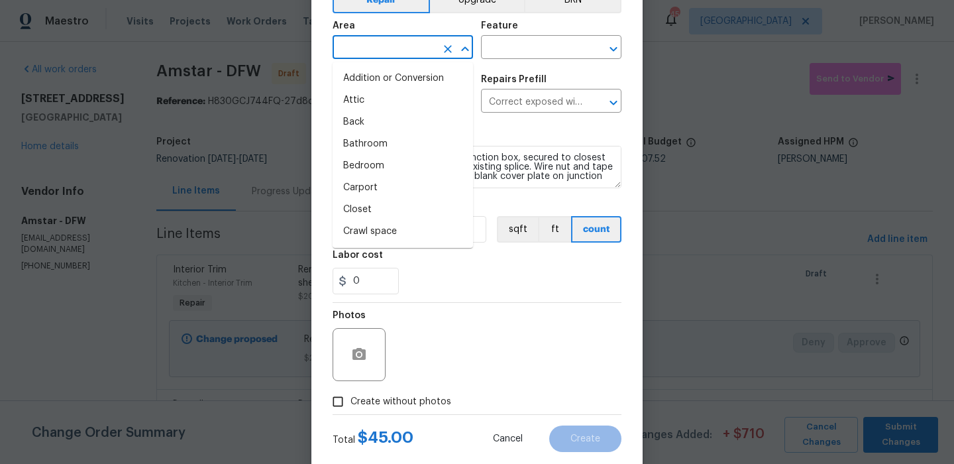
click at [433, 42] on input "text" at bounding box center [384, 48] width 103 height 21
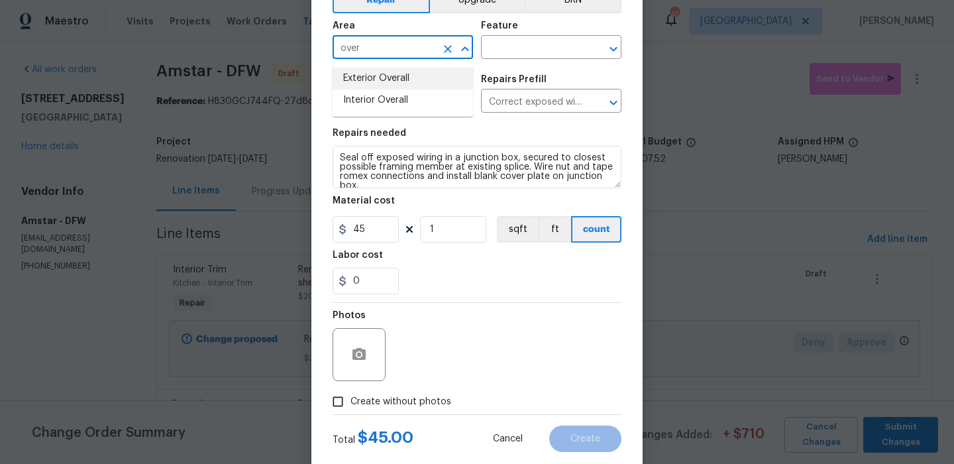
click at [437, 91] on li "Interior Overall" at bounding box center [403, 100] width 140 height 22
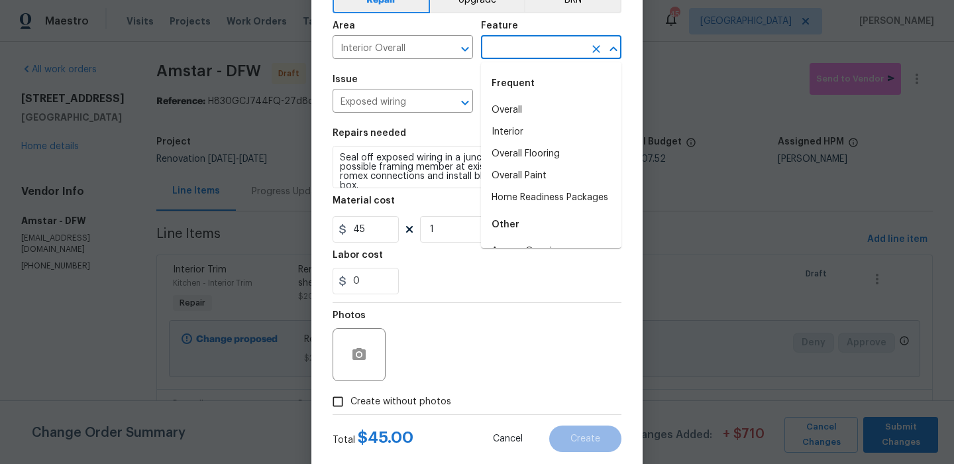
click at [532, 40] on input "text" at bounding box center [532, 48] width 103 height 21
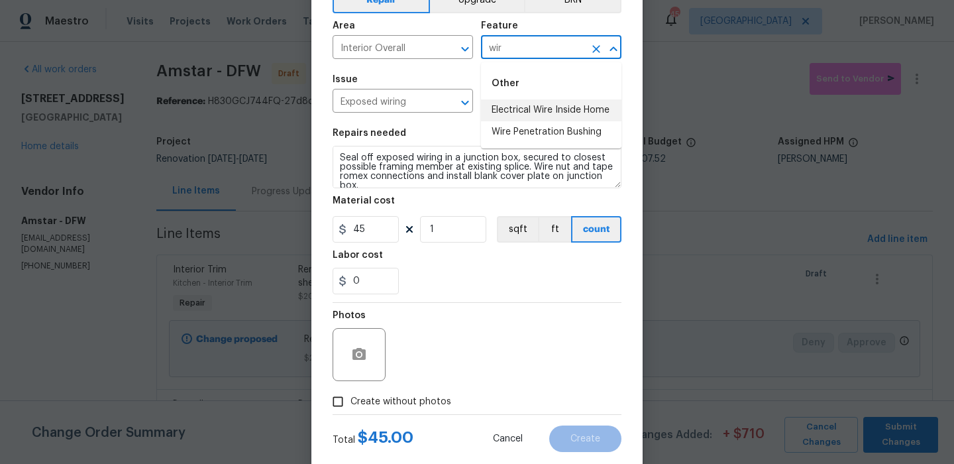
click at [519, 108] on li "Electrical Wire Inside Home" at bounding box center [551, 110] width 140 height 22
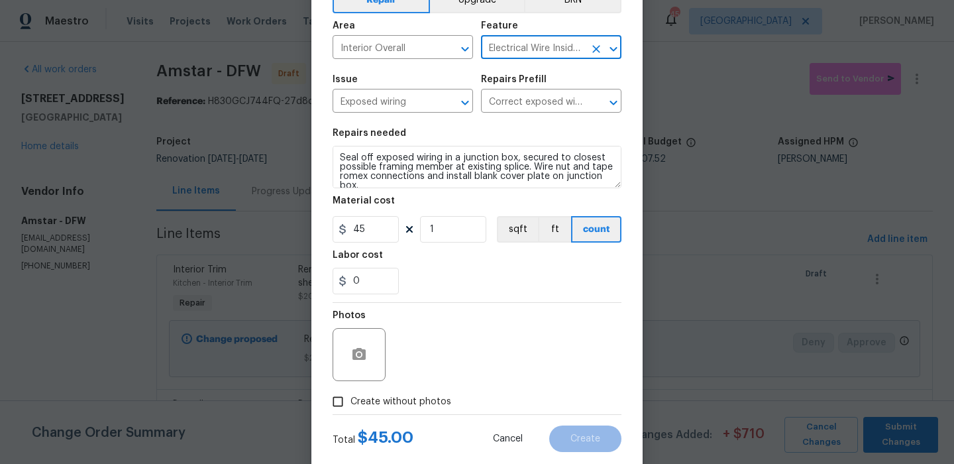
scroll to position [107, 0]
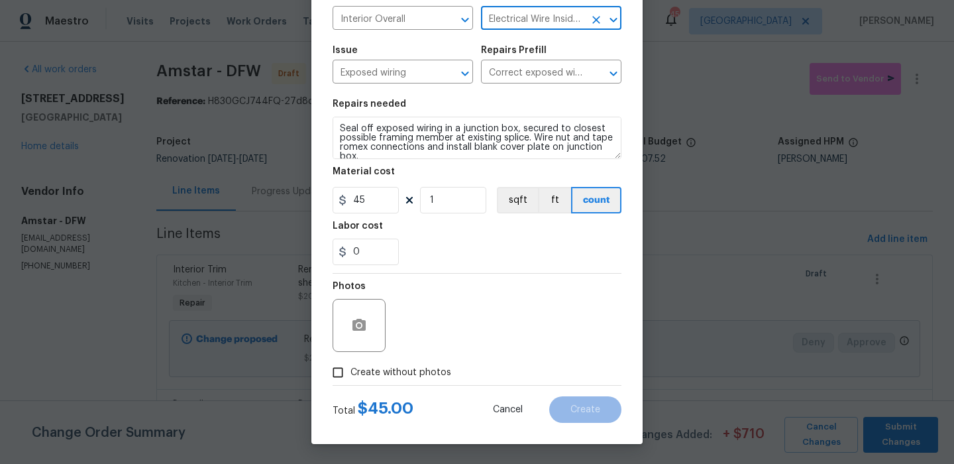
click at [366, 371] on span "Create without photos" at bounding box center [400, 373] width 101 height 14
click at [350, 371] on input "Create without photos" at bounding box center [337, 372] width 25 height 25
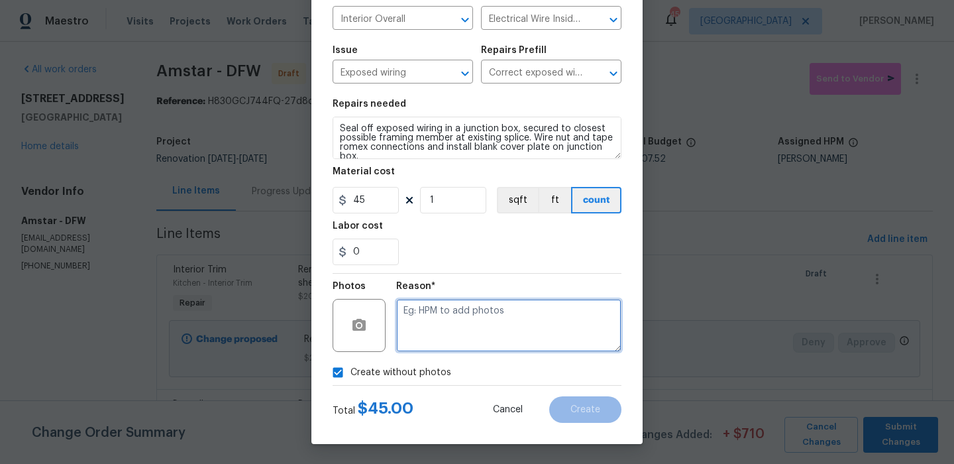
click at [439, 319] on textarea at bounding box center [508, 325] width 225 height 53
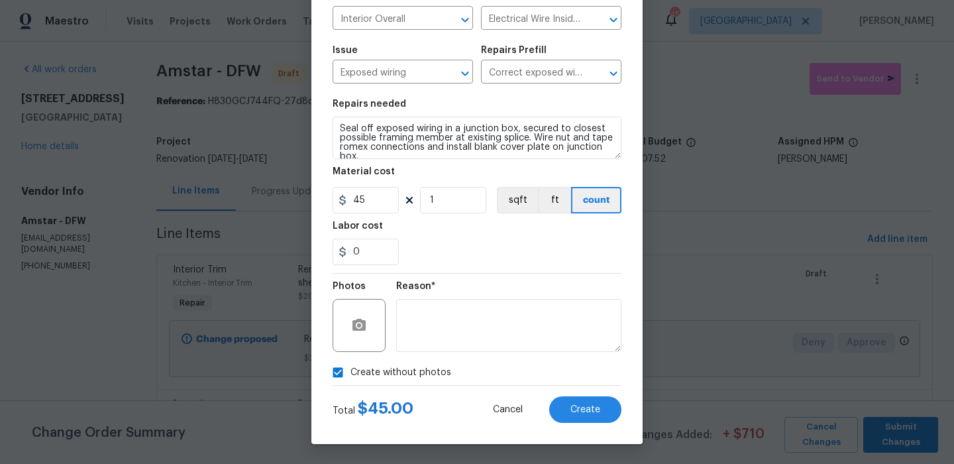
click at [564, 433] on div "Create Line Item Repair Upgrade BRN Area Interior Overall ​ Feature Electrical …" at bounding box center [476, 178] width 331 height 531
click at [568, 420] on button "Create" at bounding box center [585, 409] width 72 height 27
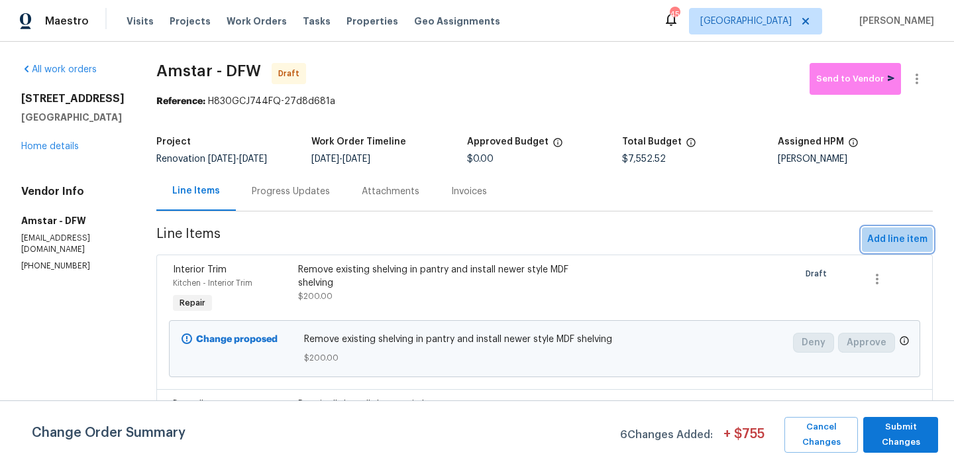
click at [890, 244] on span "Add line item" at bounding box center [897, 239] width 60 height 17
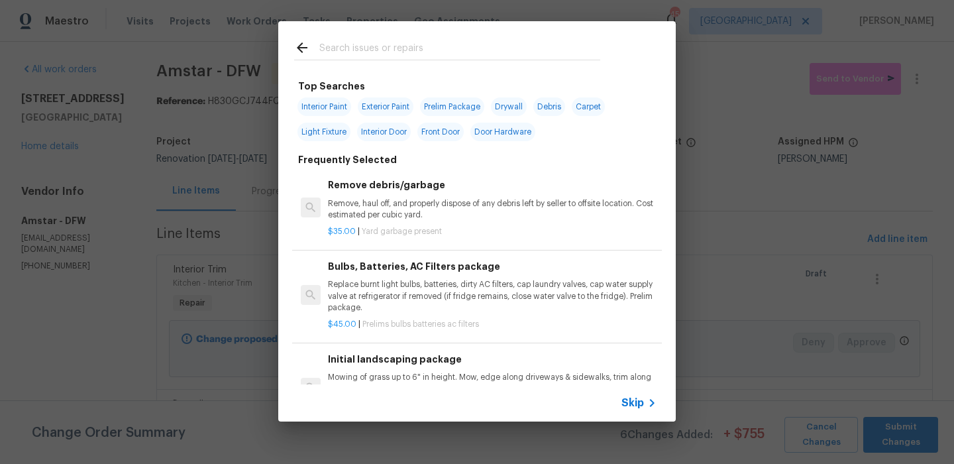
click at [378, 54] on input "text" at bounding box center [459, 50] width 281 height 20
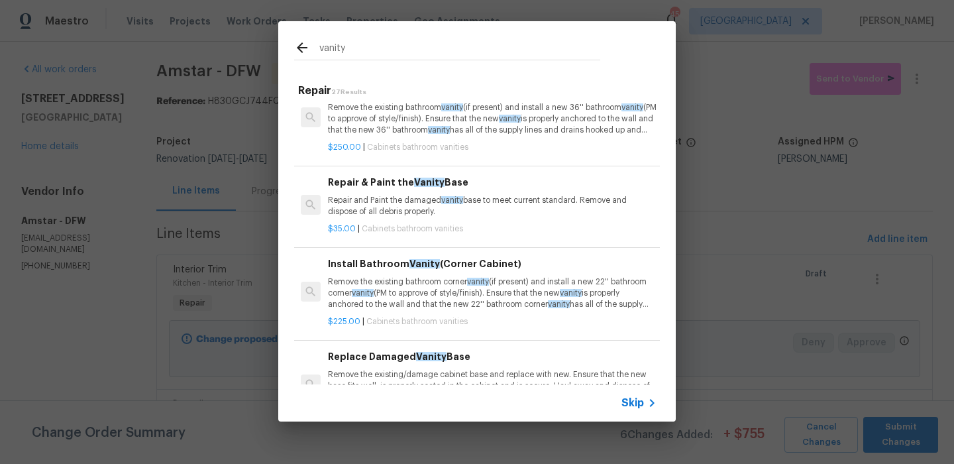
scroll to position [308, 0]
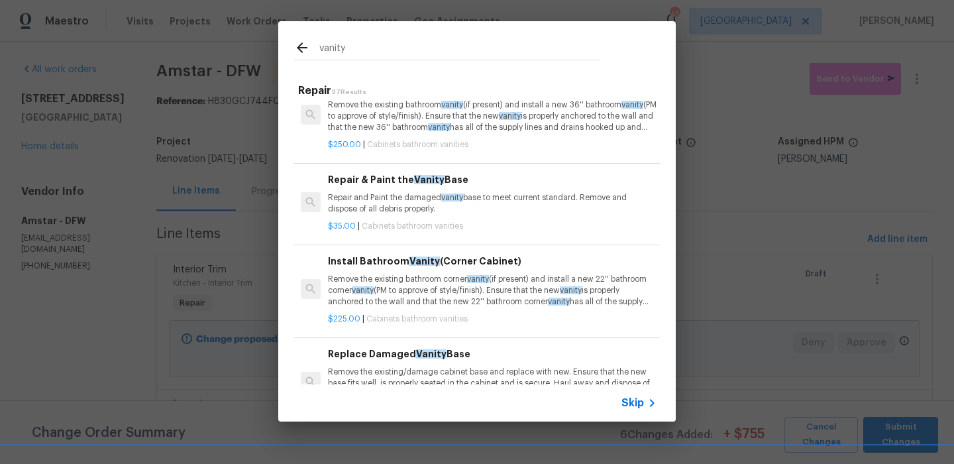
click at [431, 205] on p "Repair and Paint the damaged vanity base to meet current standard. Remove and d…" at bounding box center [492, 203] width 329 height 23
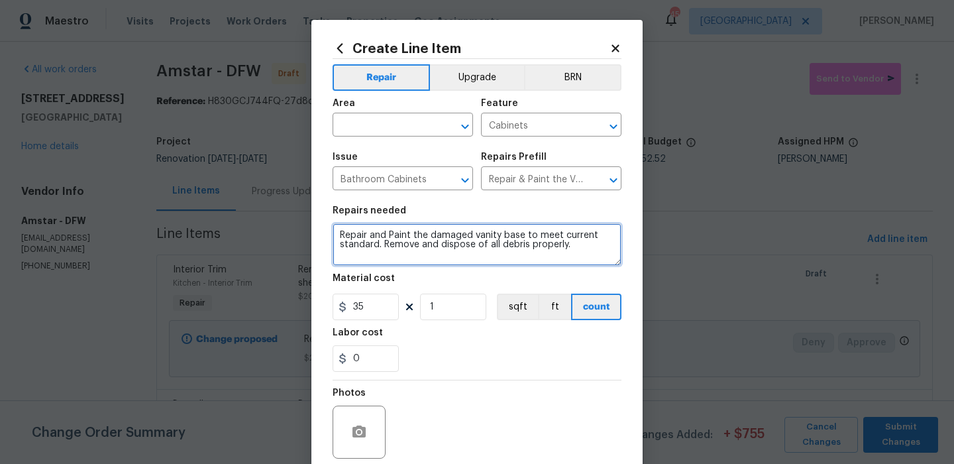
click at [402, 254] on textarea "Repair and Paint the damaged vanity base to meet current standard. Remove and d…" at bounding box center [477, 244] width 289 height 42
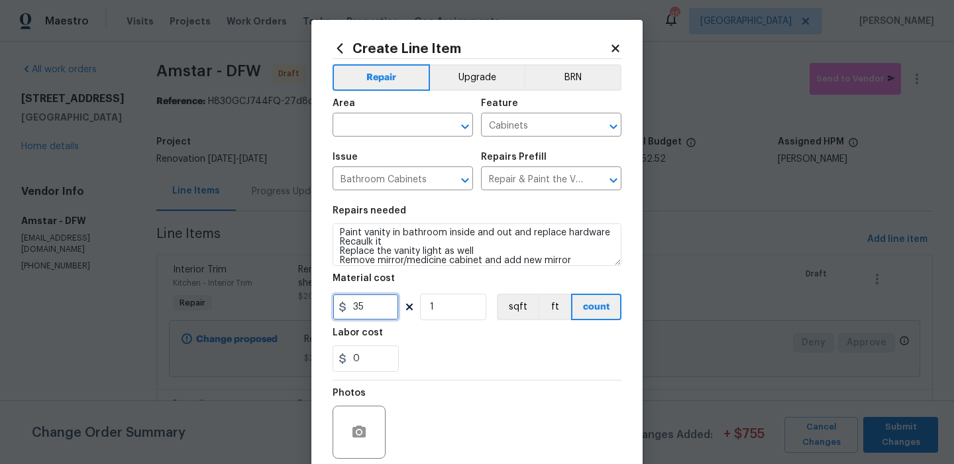
click at [375, 303] on input "35" at bounding box center [366, 307] width 66 height 27
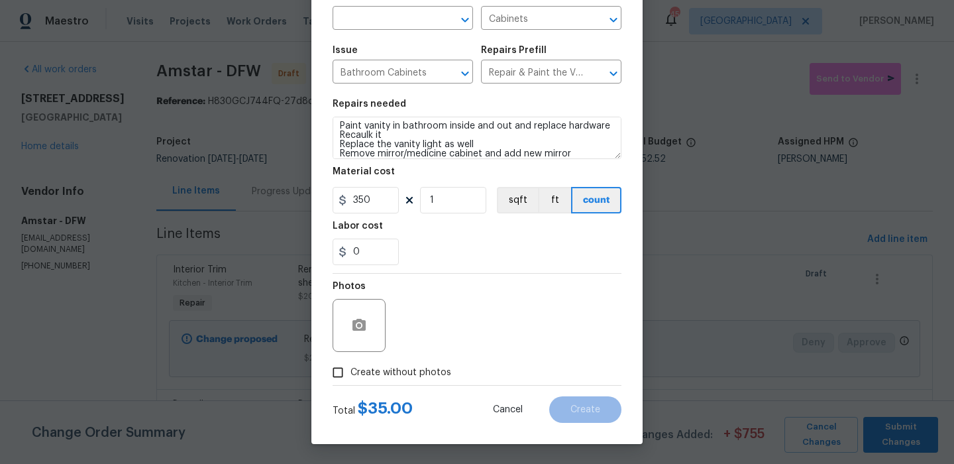
click at [397, 380] on label "Create without photos" at bounding box center [388, 372] width 126 height 25
click at [350, 380] on input "Create without photos" at bounding box center [337, 372] width 25 height 25
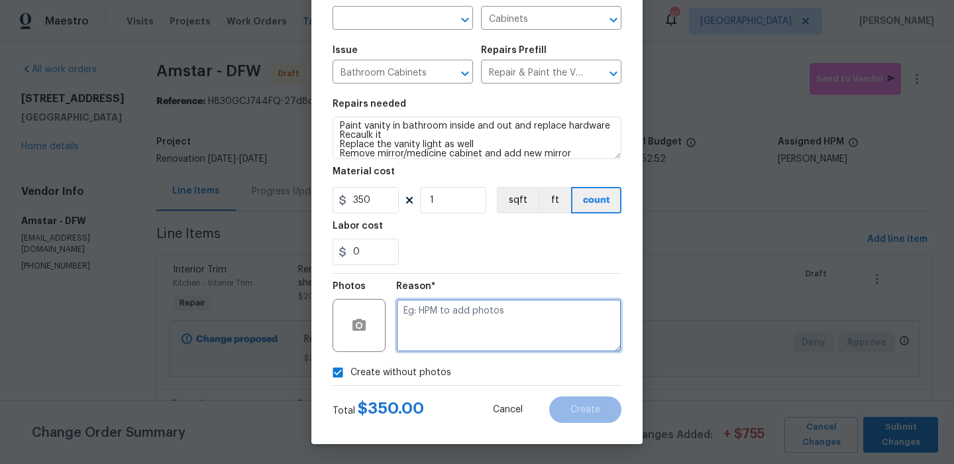
click at [456, 341] on textarea at bounding box center [508, 325] width 225 height 53
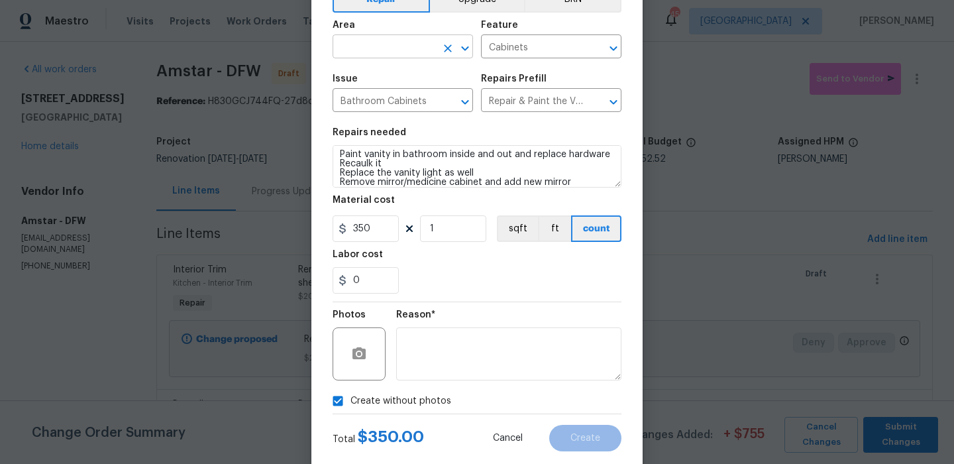
scroll to position [46, 0]
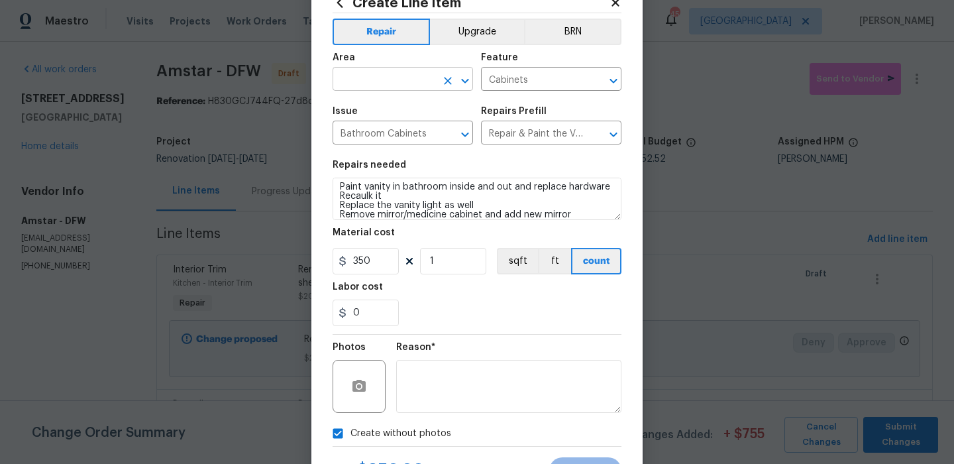
click at [394, 79] on input "text" at bounding box center [384, 80] width 103 height 21
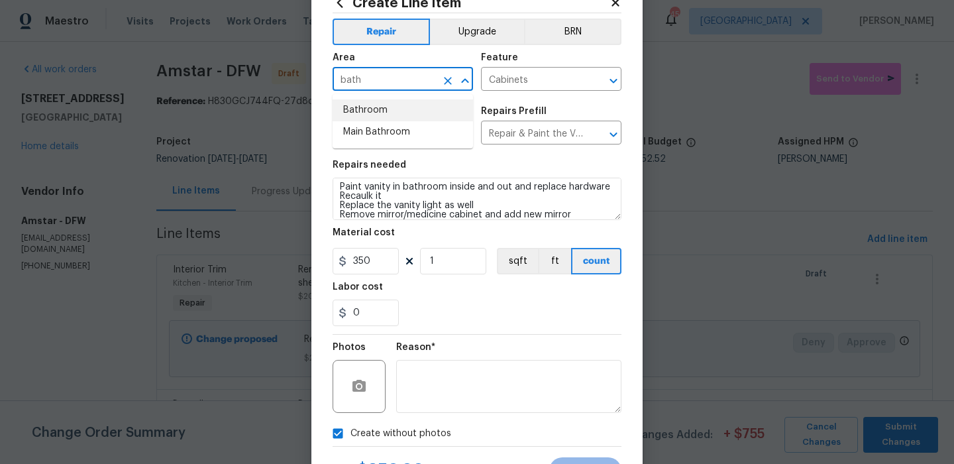
click at [392, 105] on li "Bathroom" at bounding box center [403, 110] width 140 height 22
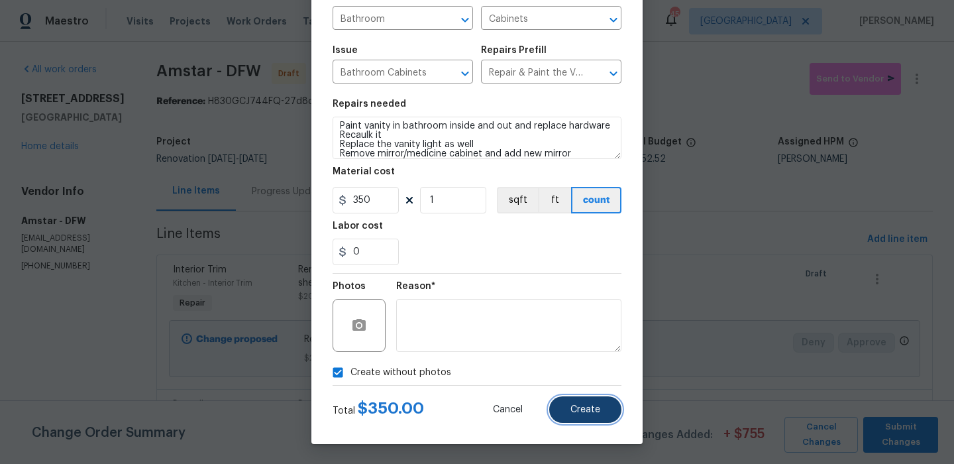
click at [576, 411] on span "Create" at bounding box center [585, 410] width 30 height 10
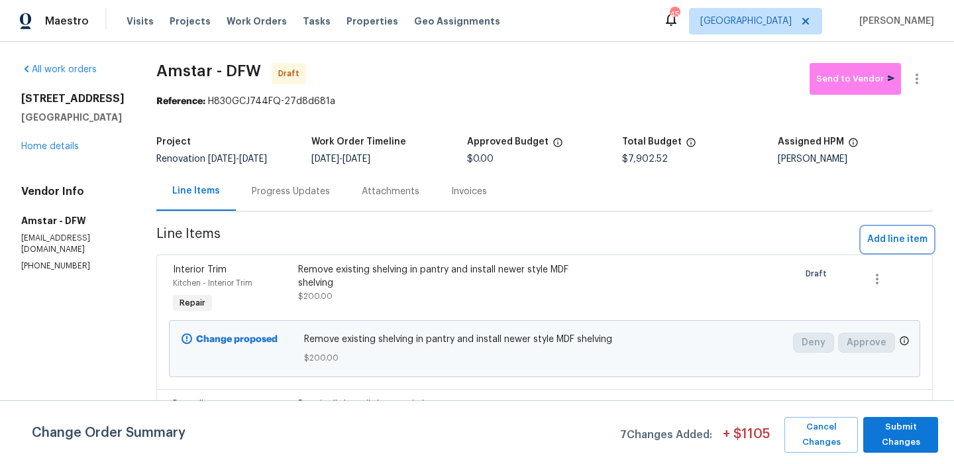
click at [898, 238] on span "Add line item" at bounding box center [897, 239] width 60 height 17
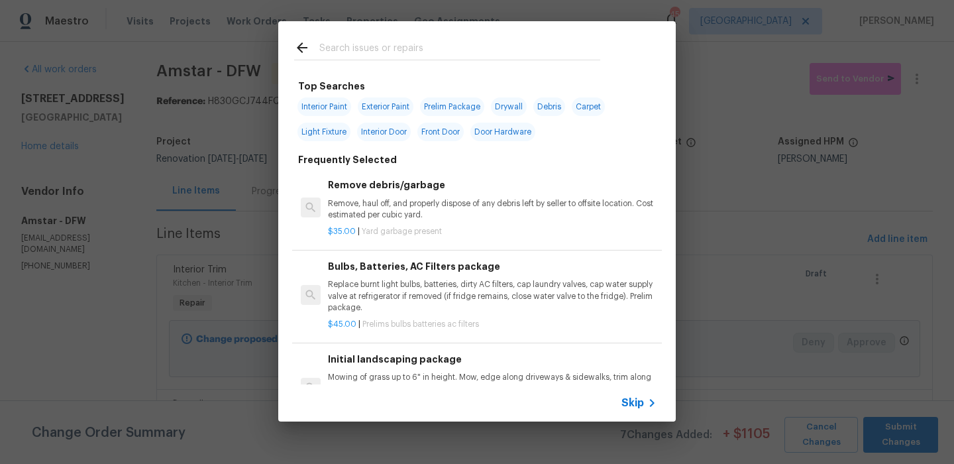
click at [446, 54] on input "text" at bounding box center [459, 50] width 281 height 20
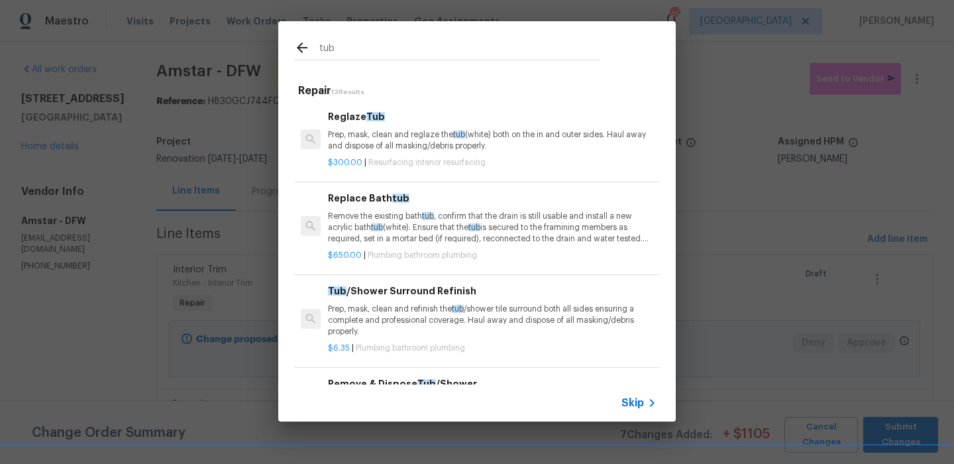
click at [410, 211] on p "Remove the existing bath tub , confirm that the drain is still usable and insta…" at bounding box center [492, 228] width 329 height 34
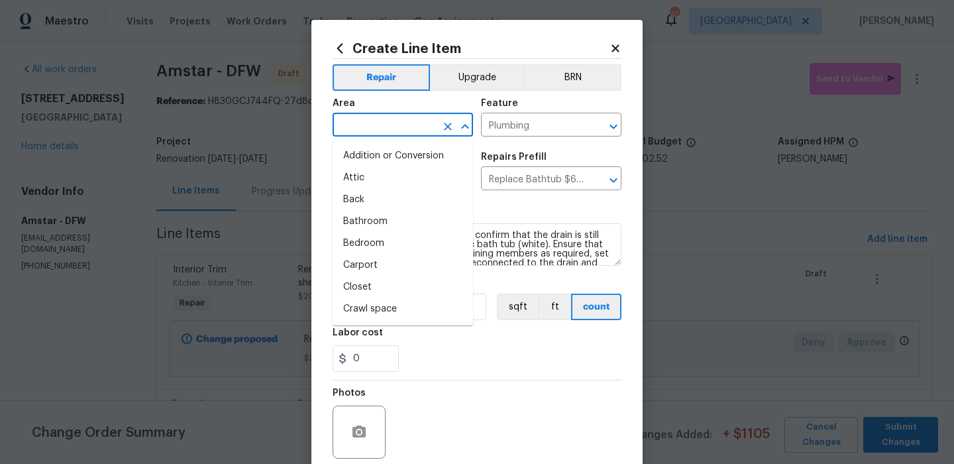
click at [411, 125] on input "text" at bounding box center [384, 126] width 103 height 21
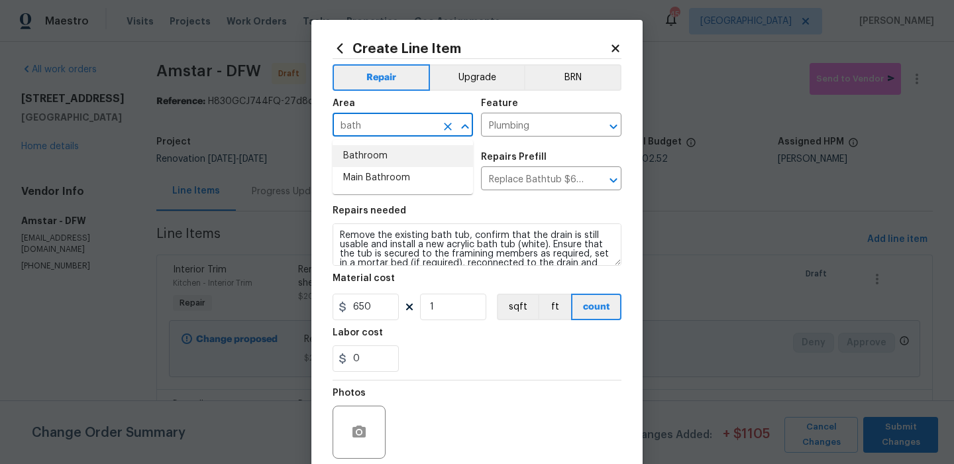
click at [403, 160] on li "Bathroom" at bounding box center [403, 156] width 140 height 22
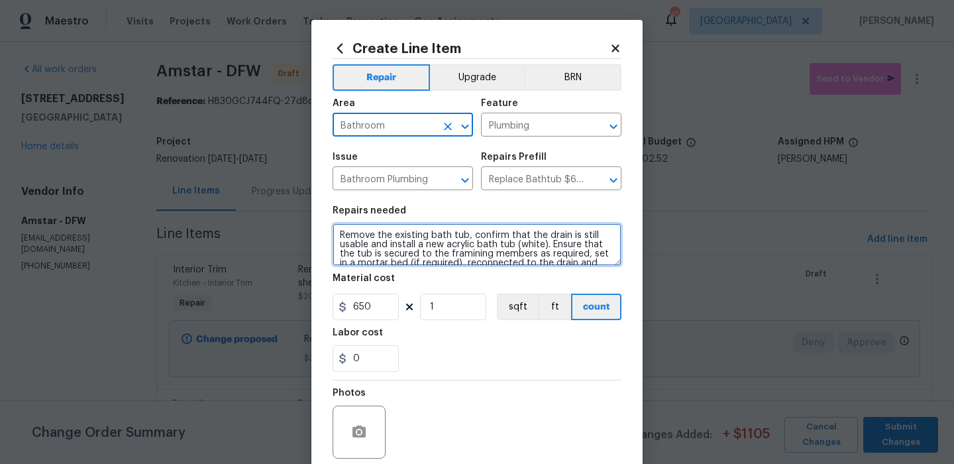
click at [422, 244] on textarea "Remove the existing bath tub, confirm that the drain is still usable and instal…" at bounding box center [477, 244] width 289 height 42
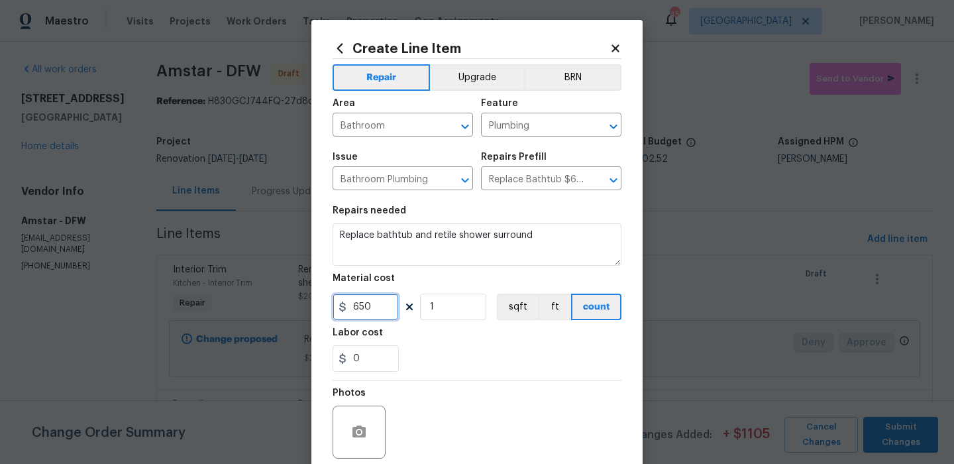
click at [381, 311] on input "650" at bounding box center [366, 307] width 66 height 27
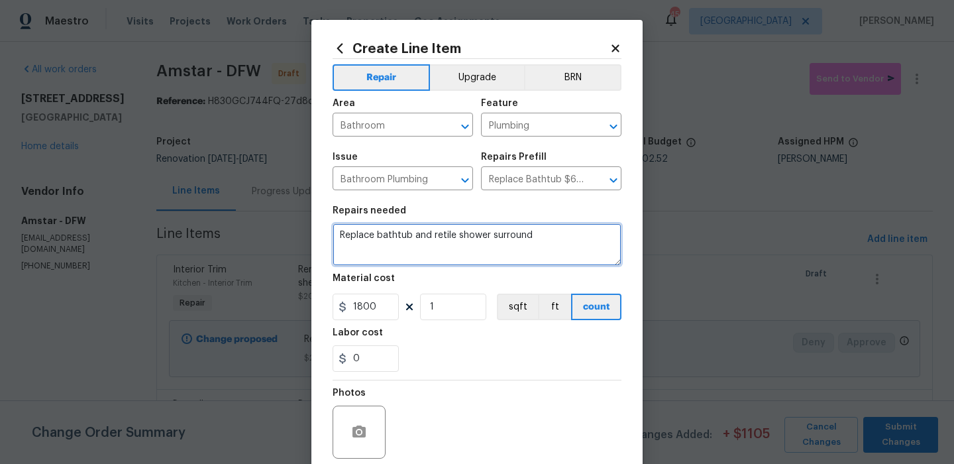
click at [525, 251] on textarea "Replace bathtub and retile shower surround" at bounding box center [477, 244] width 289 height 42
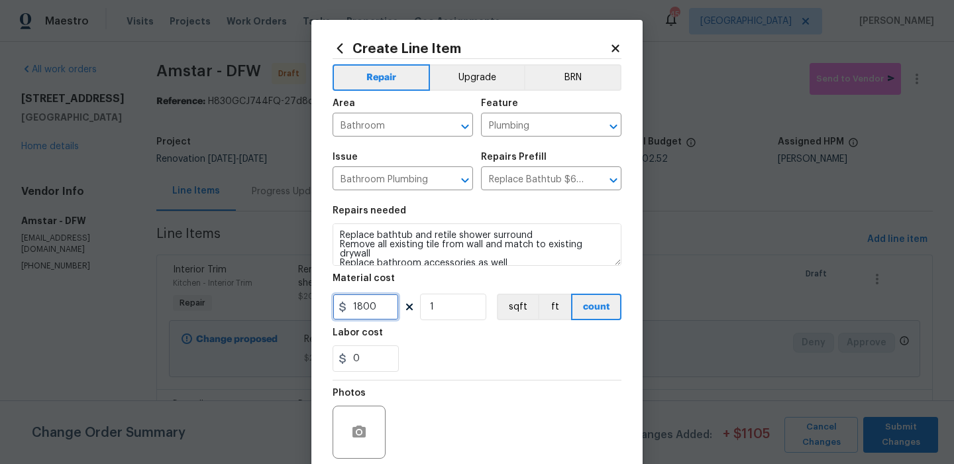
click at [380, 311] on input "1800" at bounding box center [366, 307] width 66 height 27
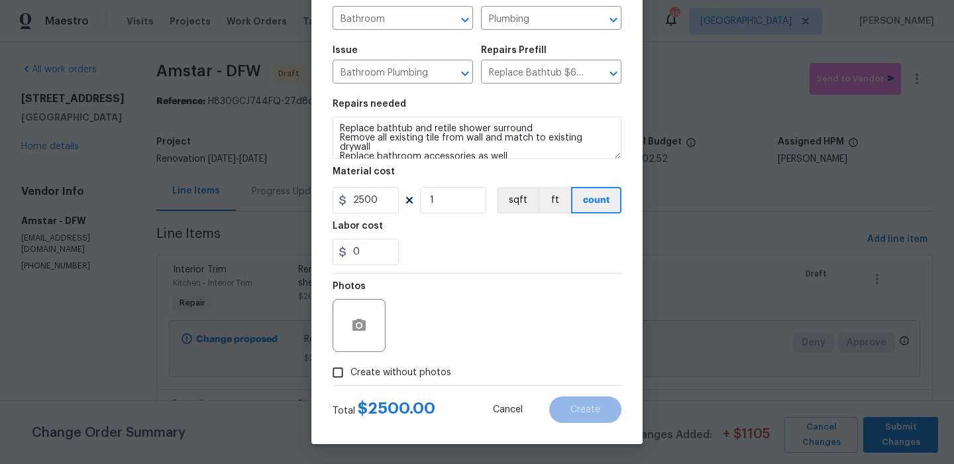
click at [415, 374] on span "Create without photos" at bounding box center [400, 373] width 101 height 14
click at [350, 374] on input "Create without photos" at bounding box center [337, 372] width 25 height 25
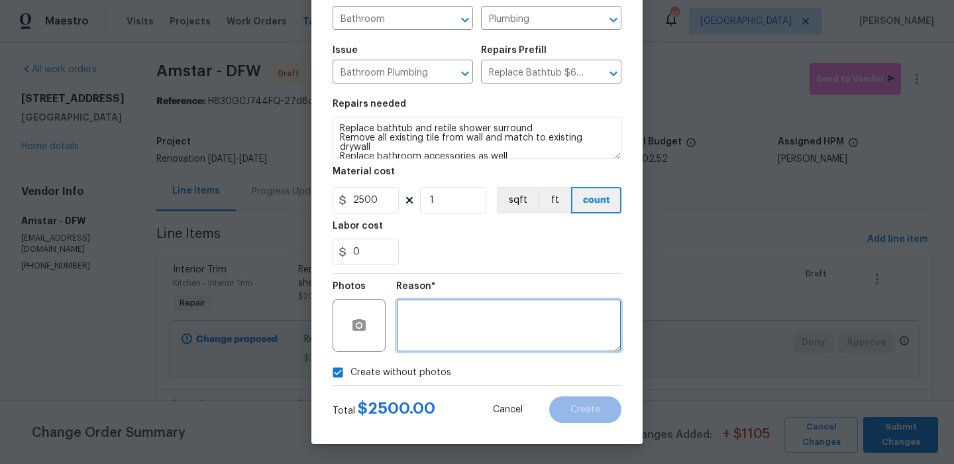
click at [518, 330] on textarea at bounding box center [508, 325] width 225 height 53
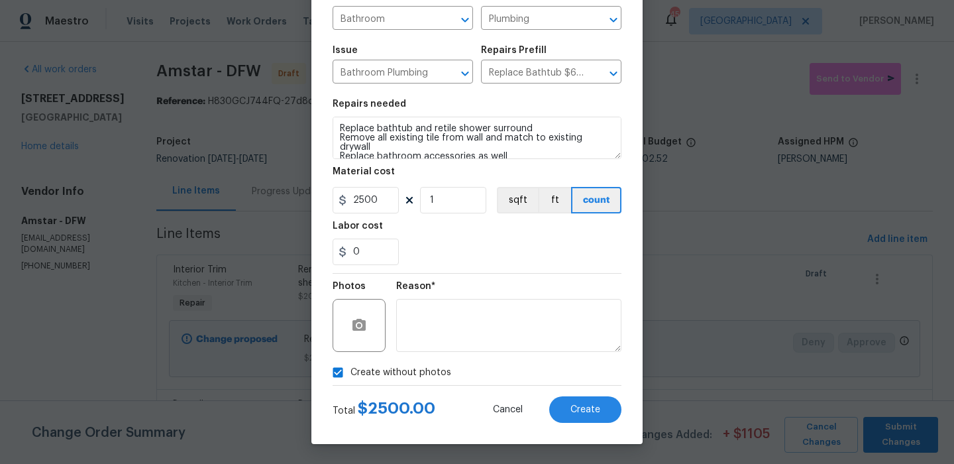
click at [556, 394] on div "Total $ 2500.00 Cancel Create" at bounding box center [477, 404] width 289 height 37
click at [559, 398] on button "Create" at bounding box center [585, 409] width 72 height 27
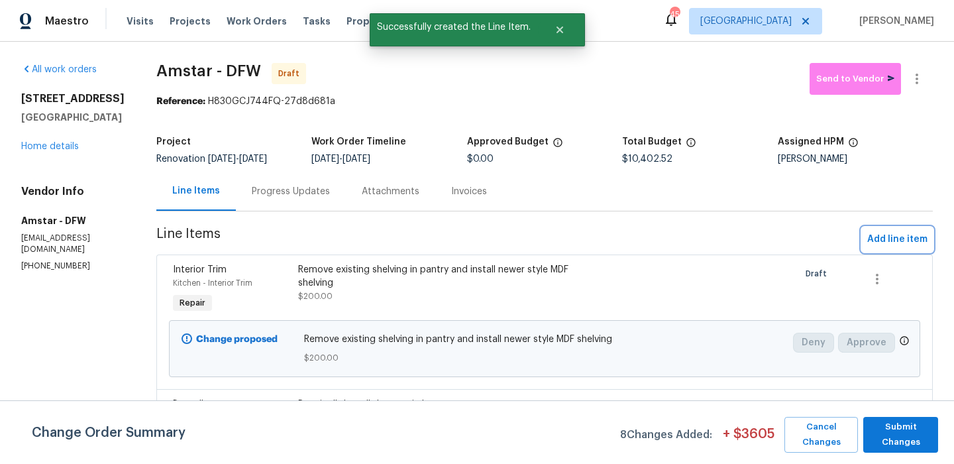
click at [894, 243] on span "Add line item" at bounding box center [897, 239] width 60 height 17
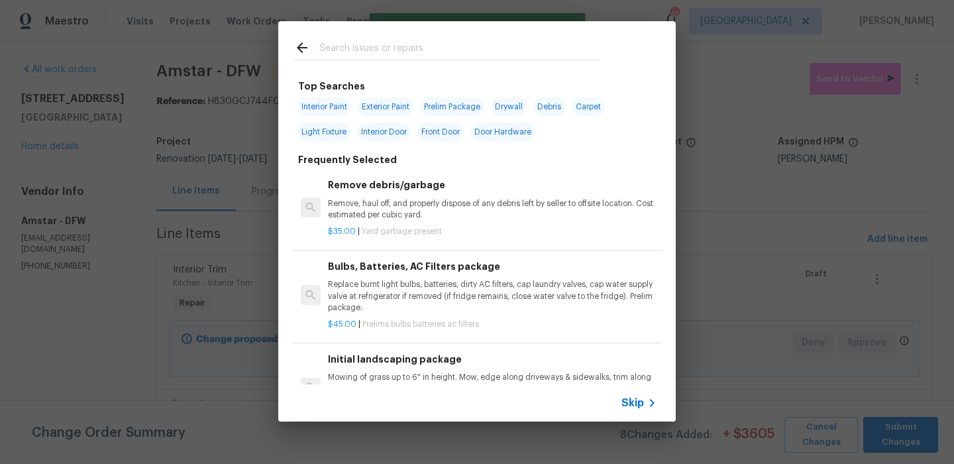
click at [632, 398] on span "Skip" at bounding box center [632, 402] width 23 height 13
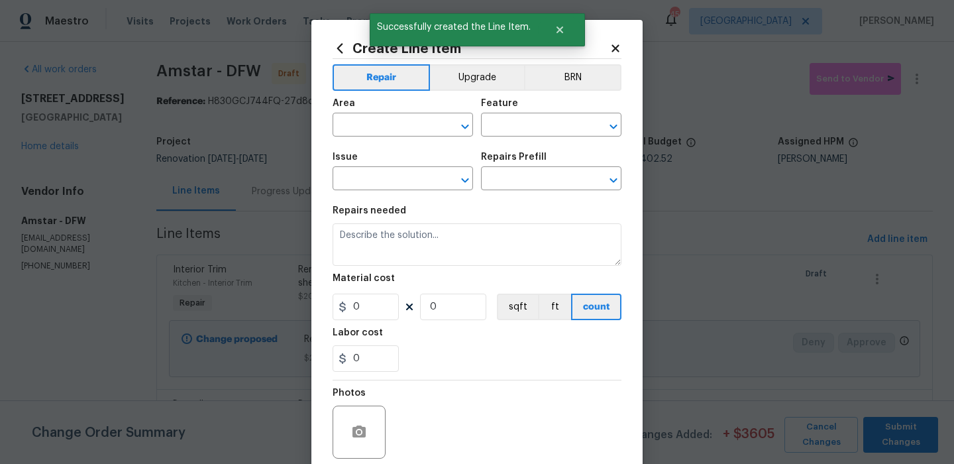
click at [405, 113] on div "Area" at bounding box center [403, 107] width 140 height 17
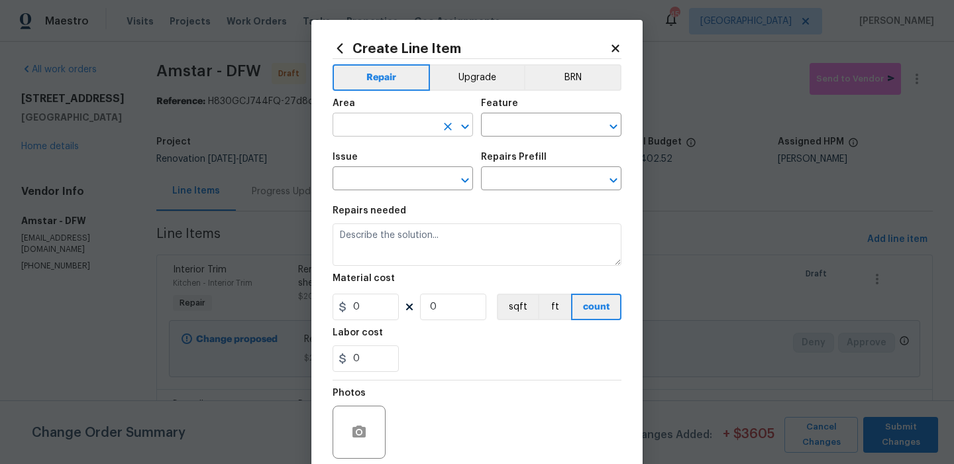
click at [402, 127] on input "text" at bounding box center [384, 126] width 103 height 21
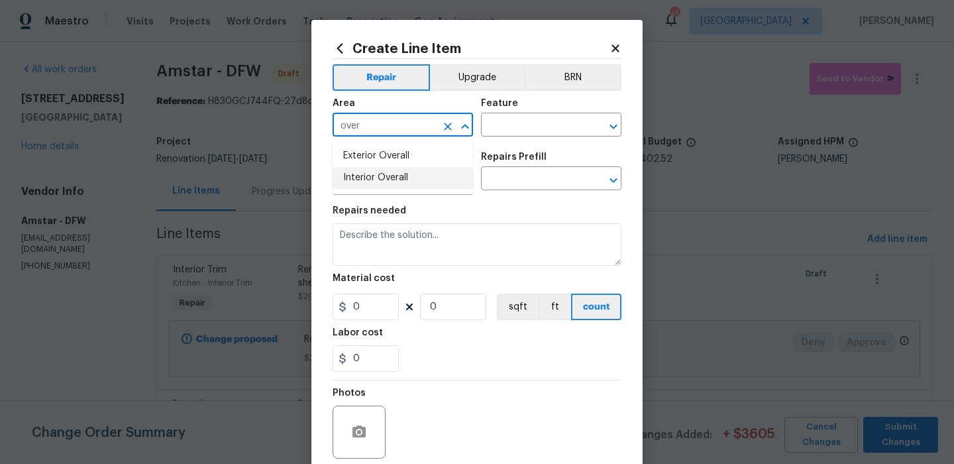
click at [406, 176] on li "Interior Overall" at bounding box center [403, 178] width 140 height 22
click at [521, 114] on div "Feature" at bounding box center [551, 107] width 140 height 17
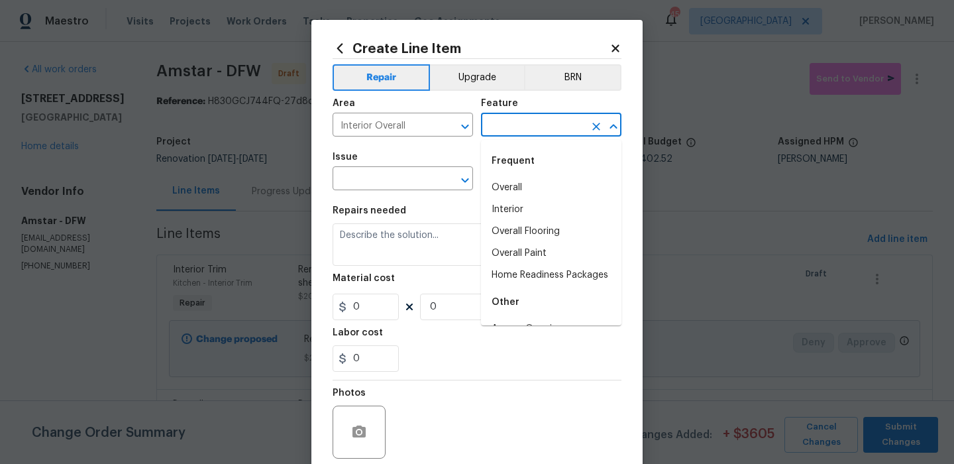
click at [519, 123] on input "text" at bounding box center [532, 126] width 103 height 21
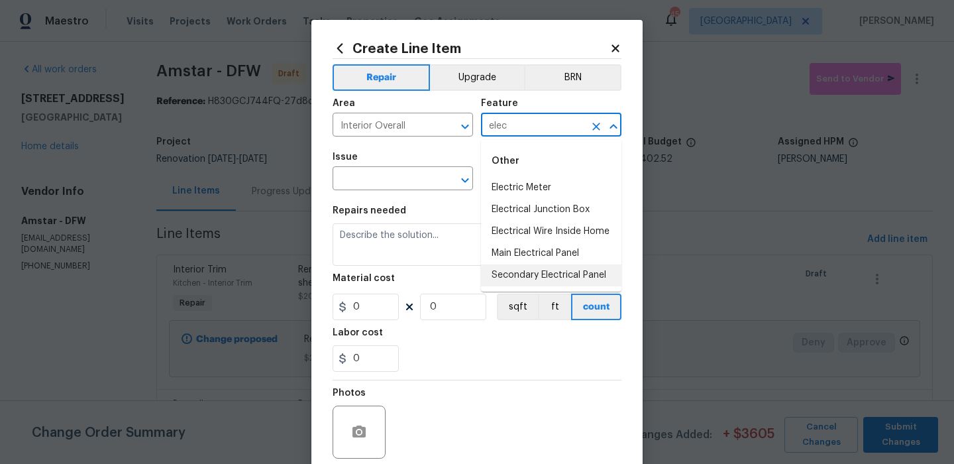
click at [520, 275] on li "Secondary Electrical Panel" at bounding box center [551, 275] width 140 height 22
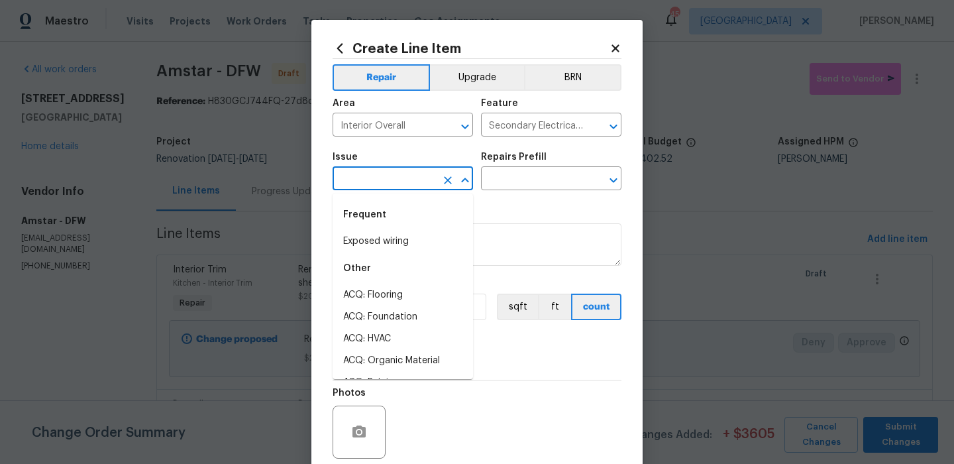
click at [400, 173] on input "text" at bounding box center [384, 180] width 103 height 21
click at [394, 236] on li "Exposed wiring" at bounding box center [403, 242] width 140 height 22
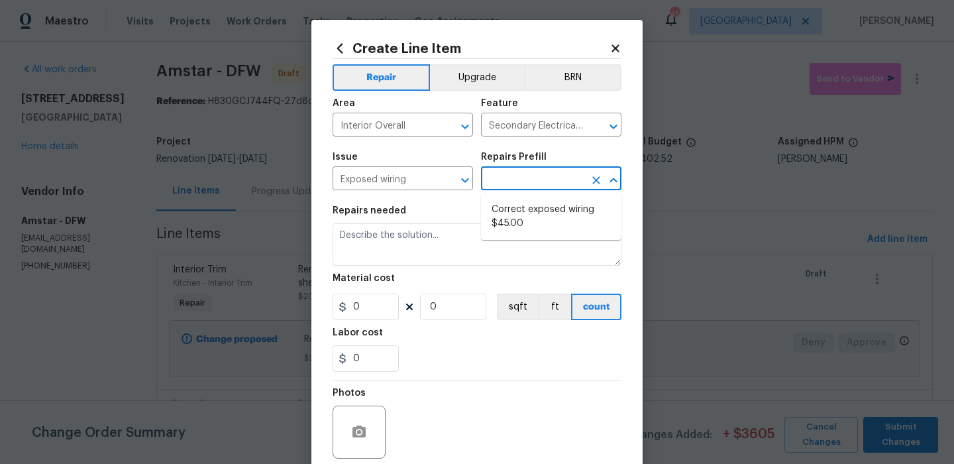
click at [527, 172] on input "text" at bounding box center [532, 180] width 103 height 21
click at [515, 225] on li "Correct exposed wiring $45.00" at bounding box center [551, 217] width 140 height 36
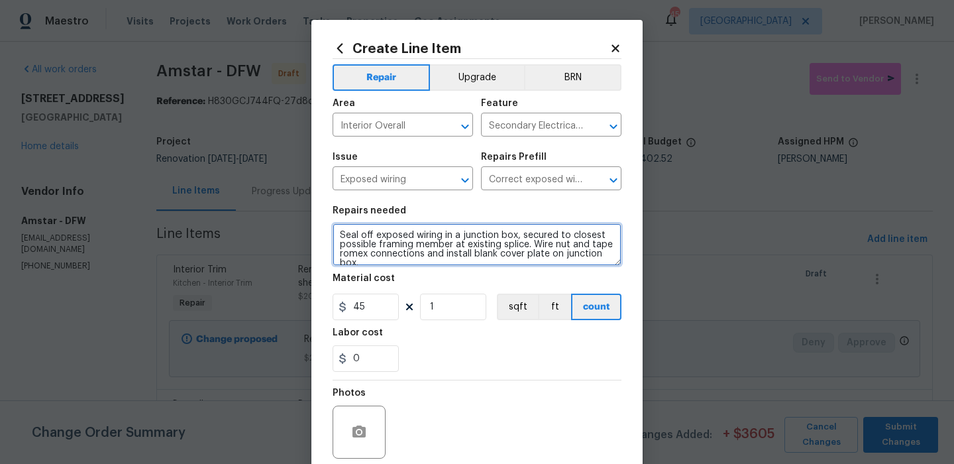
click at [483, 239] on textarea "Seal off exposed wiring in a junction box, secured to closest possible framing …" at bounding box center [477, 244] width 289 height 42
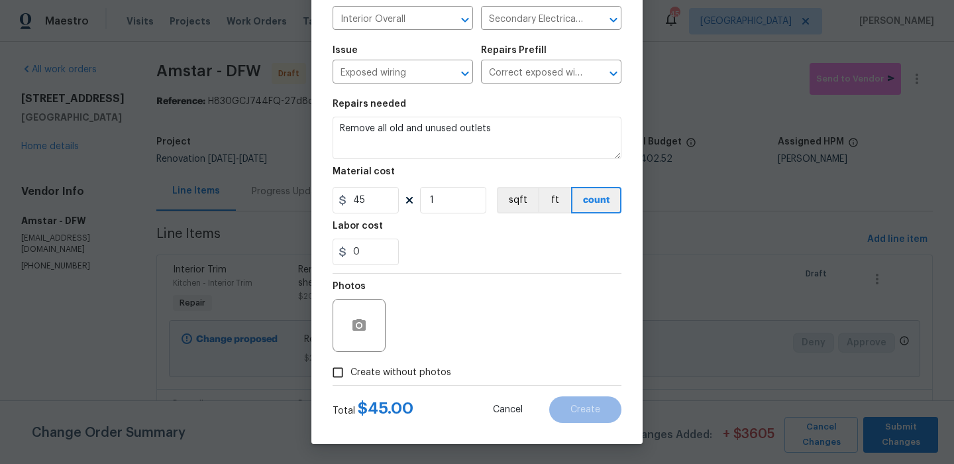
click at [413, 371] on span "Create without photos" at bounding box center [400, 373] width 101 height 14
click at [350, 371] on input "Create without photos" at bounding box center [337, 372] width 25 height 25
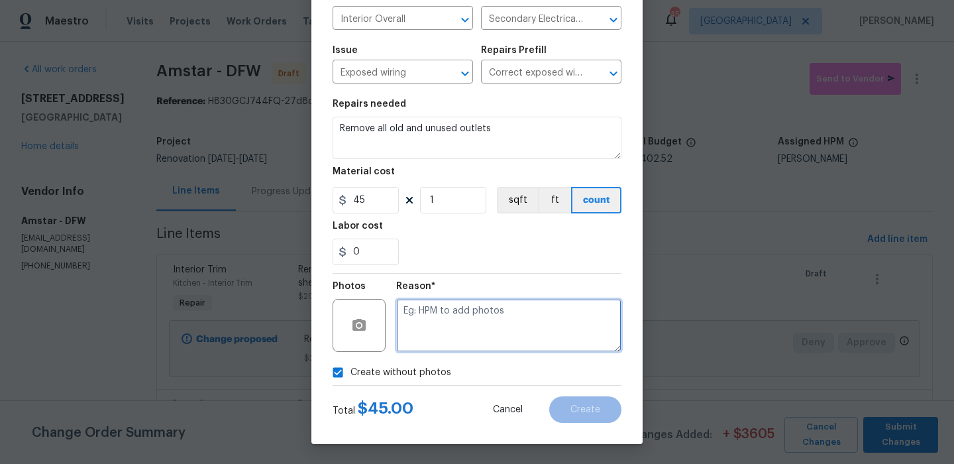
click at [468, 339] on textarea at bounding box center [508, 325] width 225 height 53
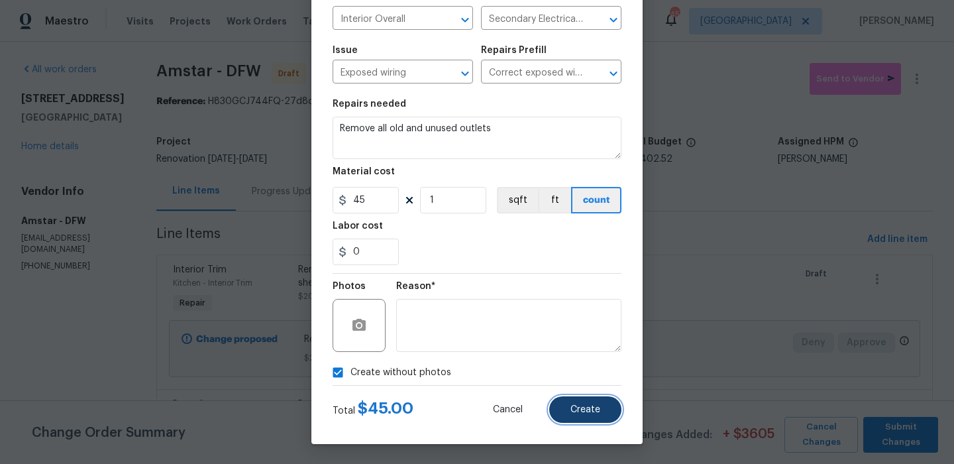
click at [568, 403] on button "Create" at bounding box center [585, 409] width 72 height 27
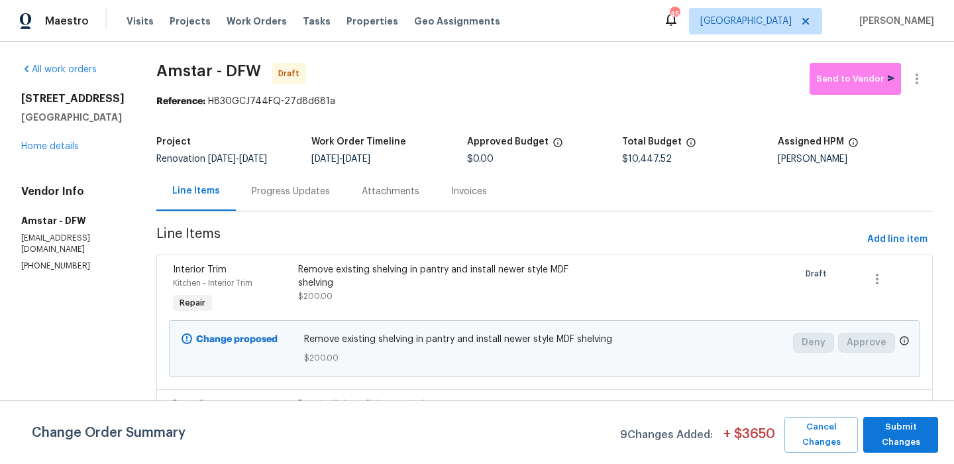
click at [893, 247] on button "Add line item" at bounding box center [897, 239] width 71 height 25
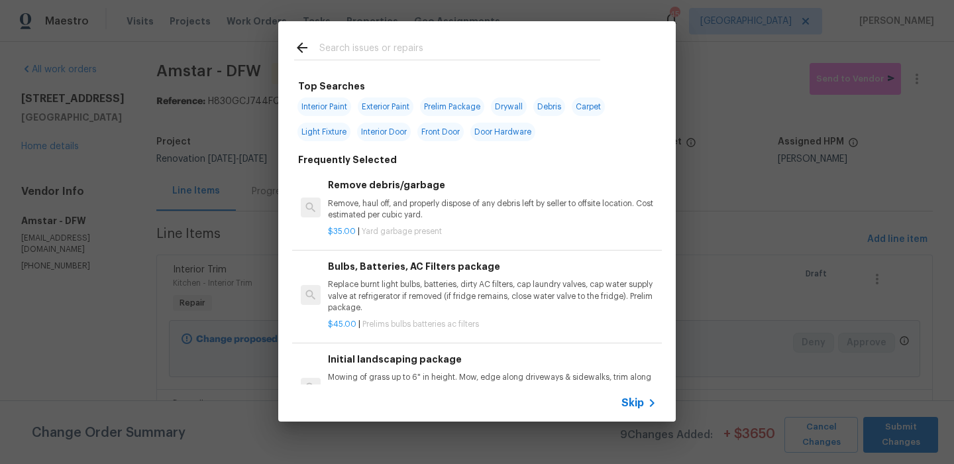
click at [372, 60] on input "text" at bounding box center [459, 50] width 281 height 20
click at [333, 137] on span "Light Fixture" at bounding box center [323, 132] width 53 height 19
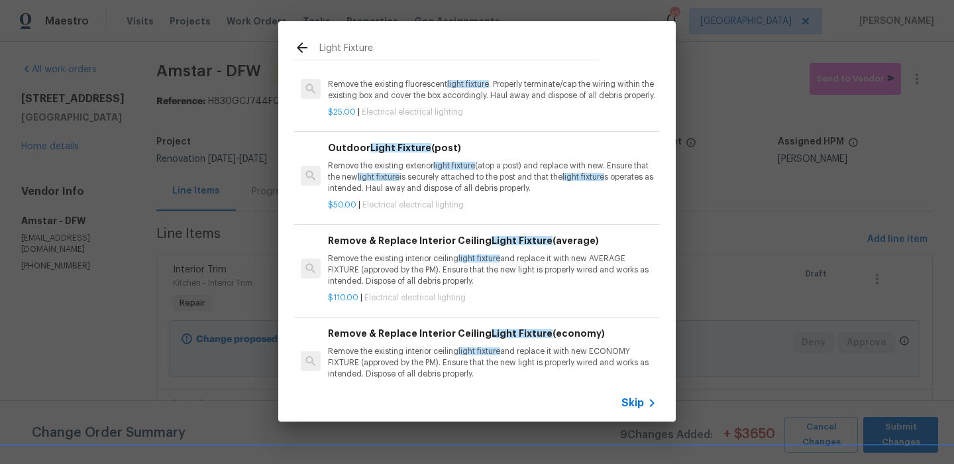
scroll to position [0, 0]
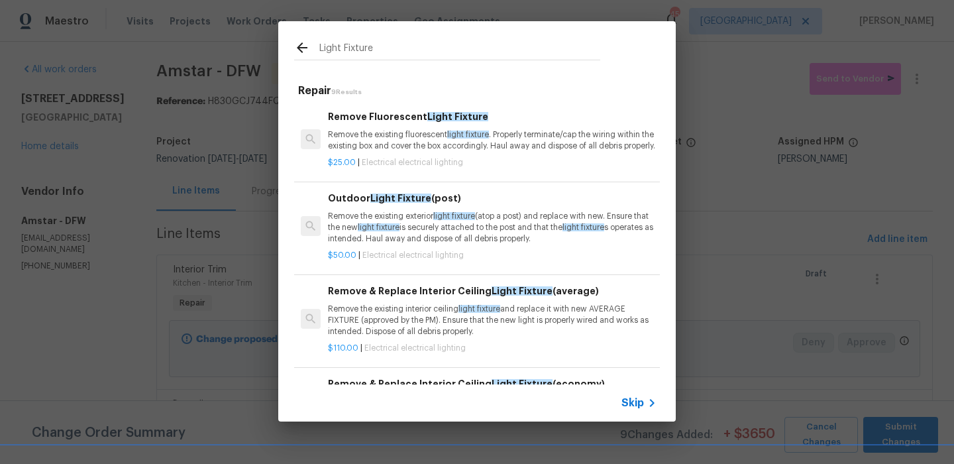
click at [305, 50] on icon at bounding box center [302, 48] width 16 height 16
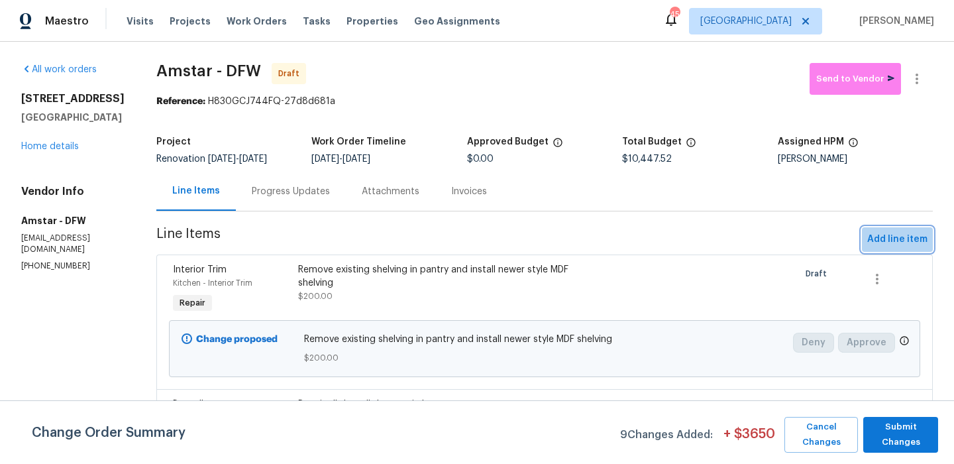
click at [910, 242] on span "Add line item" at bounding box center [897, 239] width 60 height 17
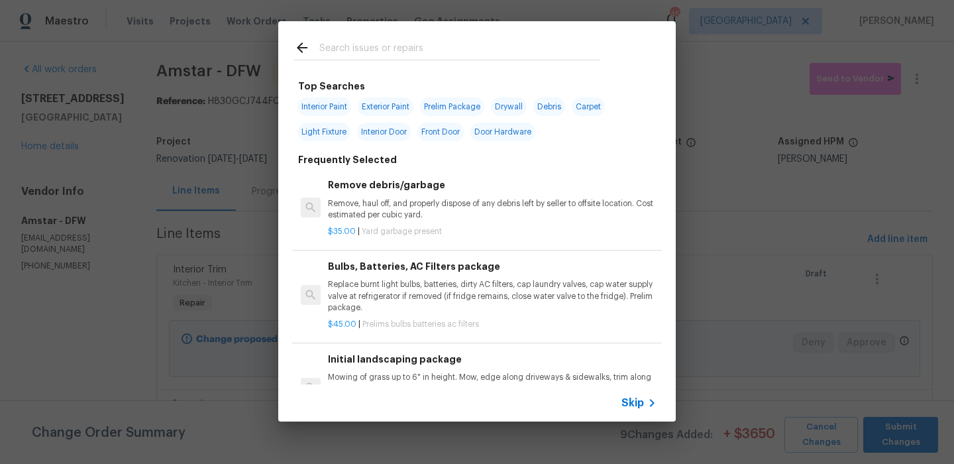
click at [363, 56] on input "text" at bounding box center [459, 50] width 281 height 20
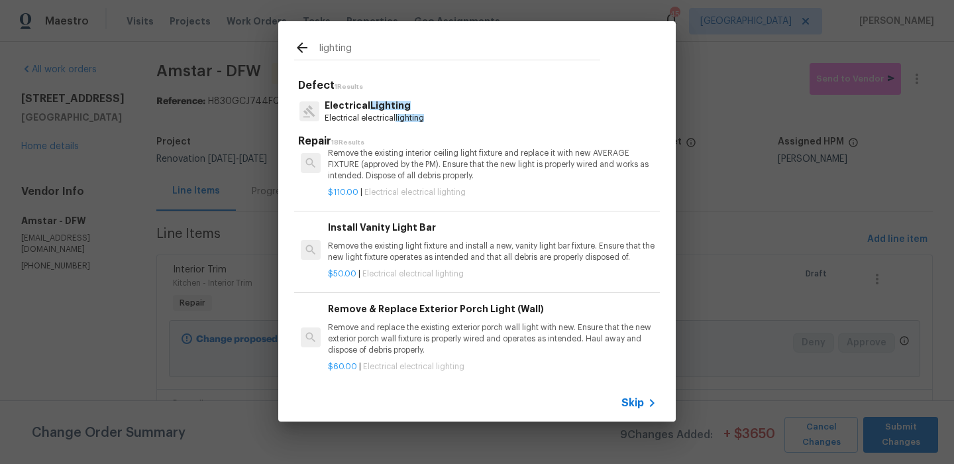
scroll to position [32, 0]
click at [631, 396] on div "Skip" at bounding box center [640, 403] width 38 height 16
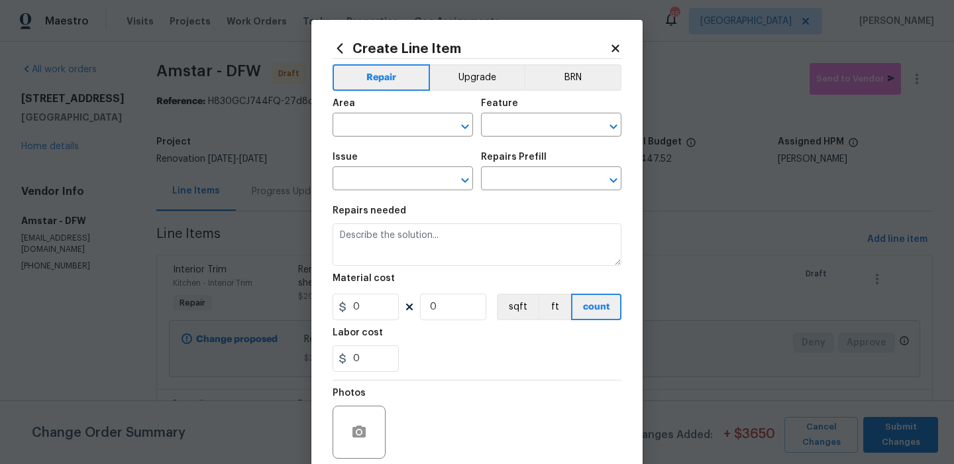
click at [381, 114] on div "Area" at bounding box center [403, 107] width 140 height 17
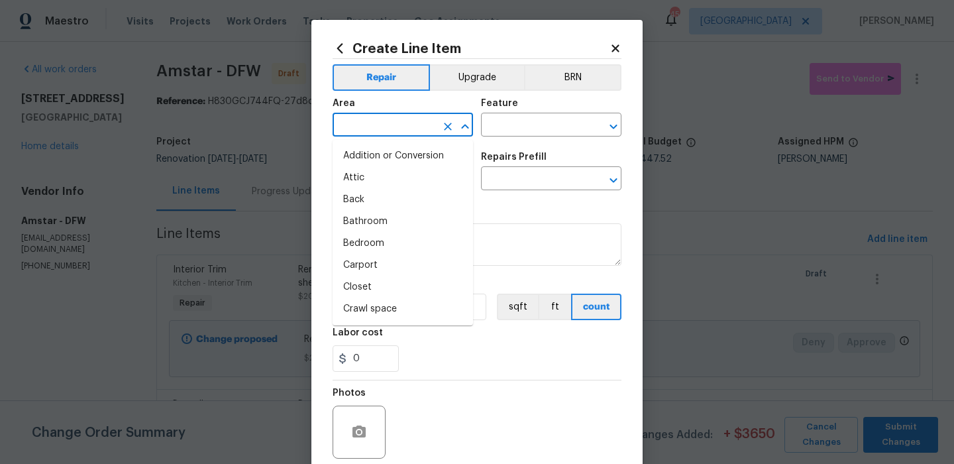
click at [372, 123] on input "text" at bounding box center [384, 126] width 103 height 21
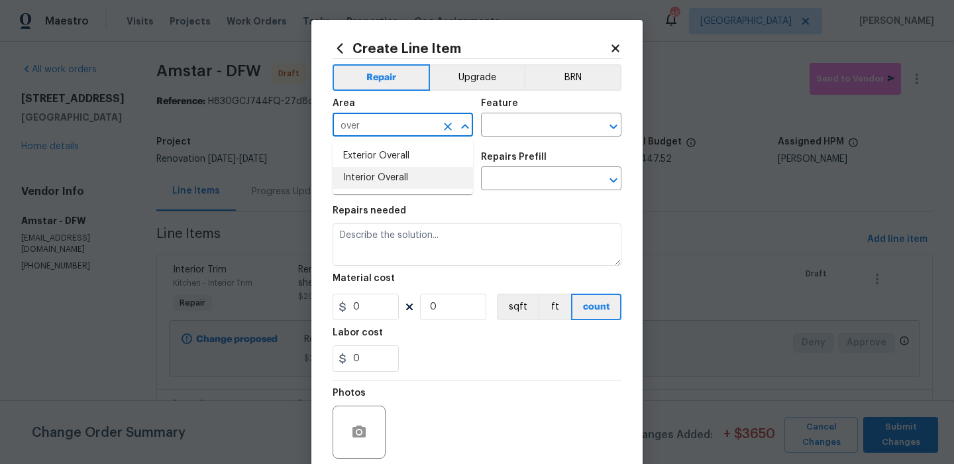
click at [393, 174] on li "Interior Overall" at bounding box center [403, 178] width 140 height 22
click at [541, 105] on div "Feature" at bounding box center [551, 107] width 140 height 17
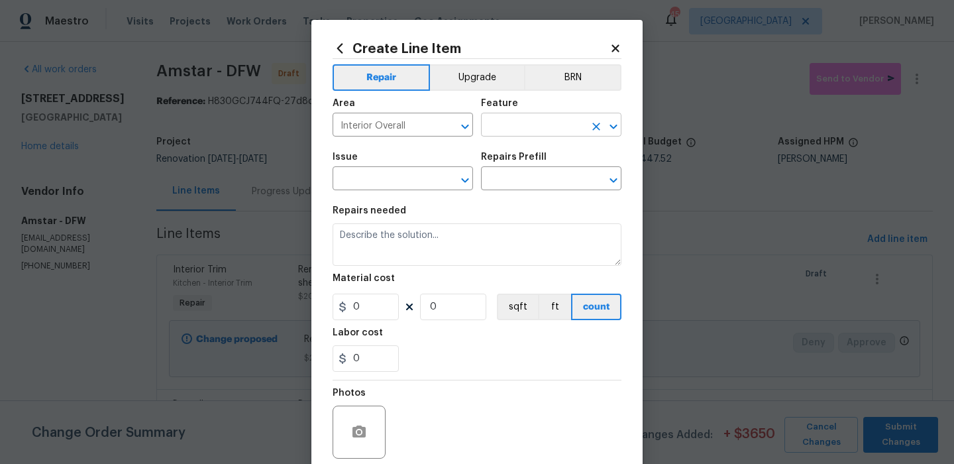
click at [521, 127] on input "text" at bounding box center [532, 126] width 103 height 21
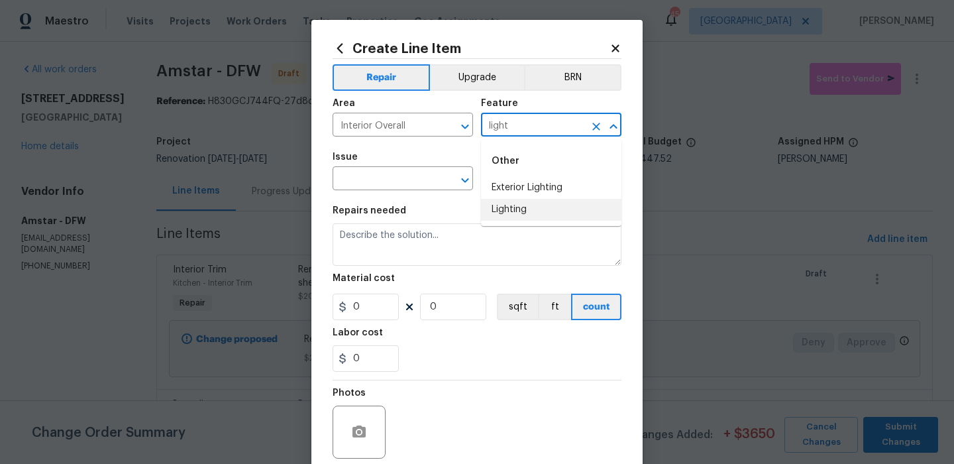
click at [511, 205] on li "Lighting" at bounding box center [551, 210] width 140 height 22
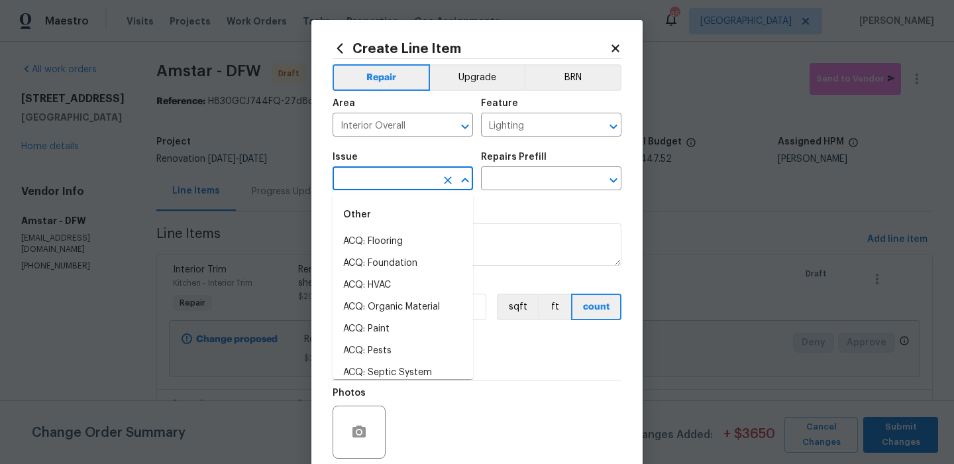
click at [398, 177] on input "text" at bounding box center [384, 180] width 103 height 21
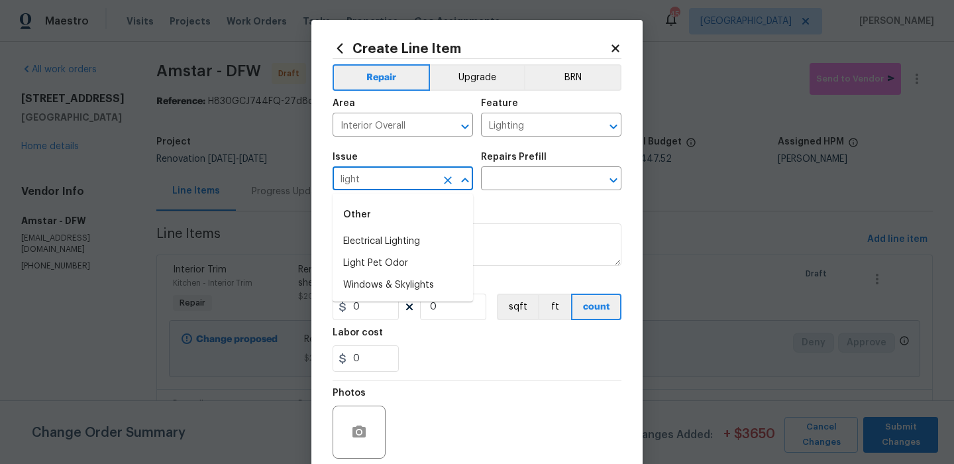
click at [400, 237] on li "Electrical Lighting" at bounding box center [403, 242] width 140 height 22
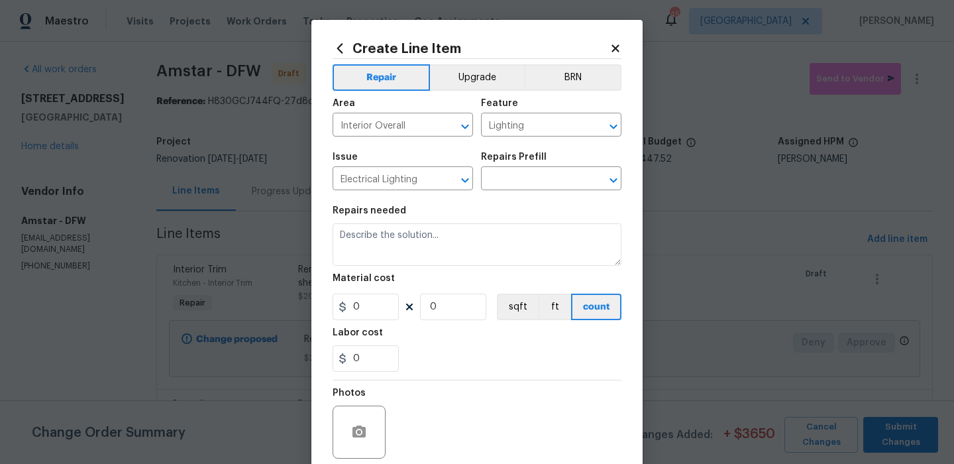
click at [546, 164] on div "Repairs Prefill" at bounding box center [551, 160] width 140 height 17
click at [542, 193] on div "Issue Electrical Lighting ​ Repairs Prefill ​" at bounding box center [477, 171] width 289 height 54
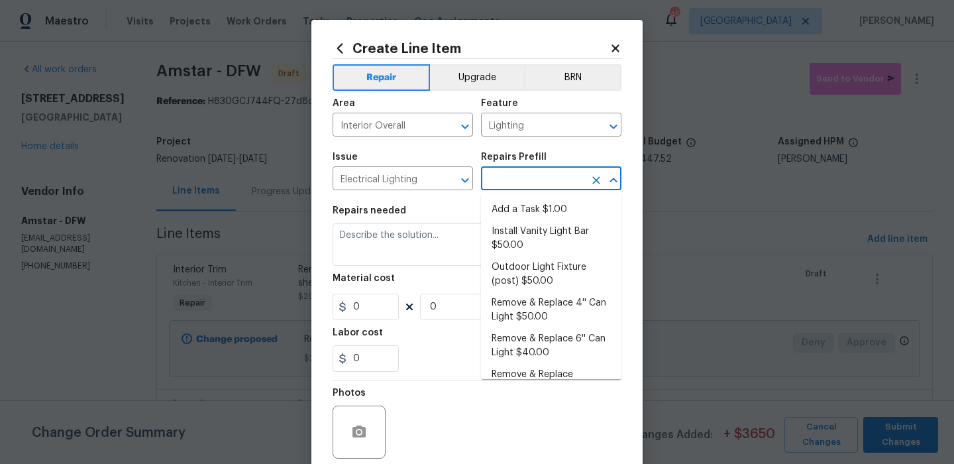
click at [545, 185] on input "text" at bounding box center [532, 180] width 103 height 21
click at [578, 210] on li "Add a Task $1.00" at bounding box center [551, 210] width 140 height 22
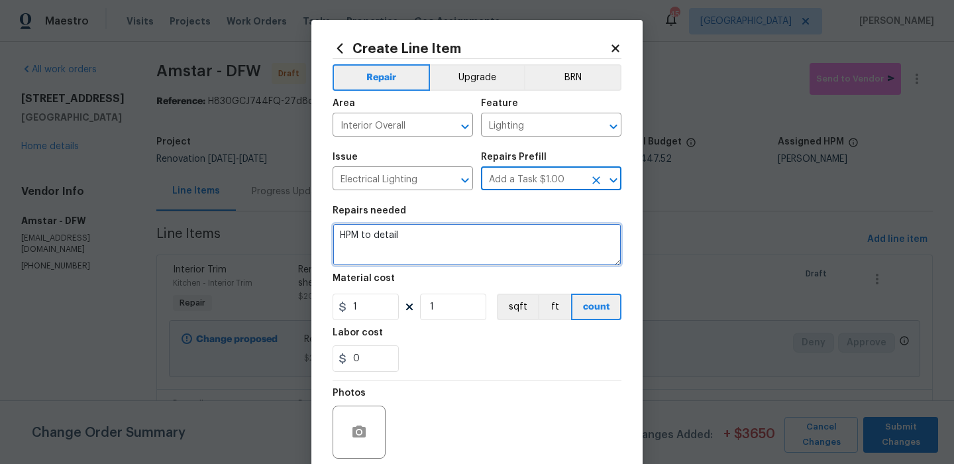
click at [482, 246] on textarea "HPM to detail" at bounding box center [477, 244] width 289 height 42
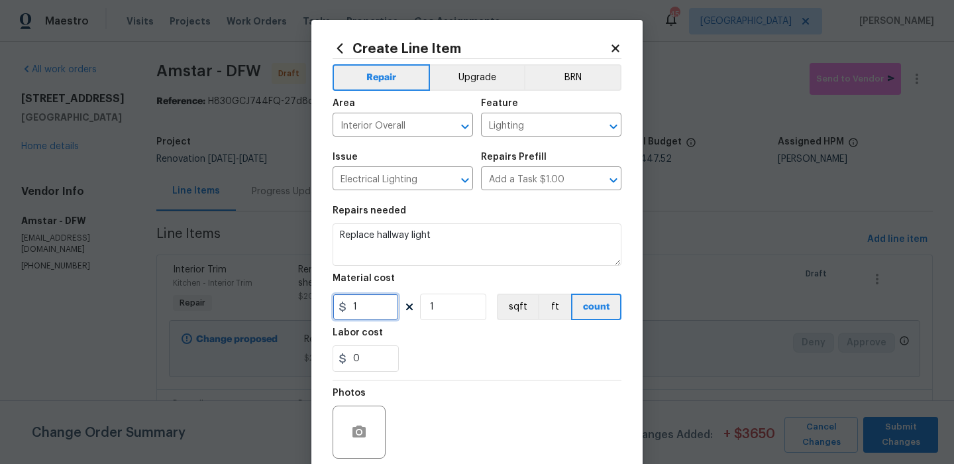
click at [354, 300] on input "1" at bounding box center [366, 307] width 66 height 27
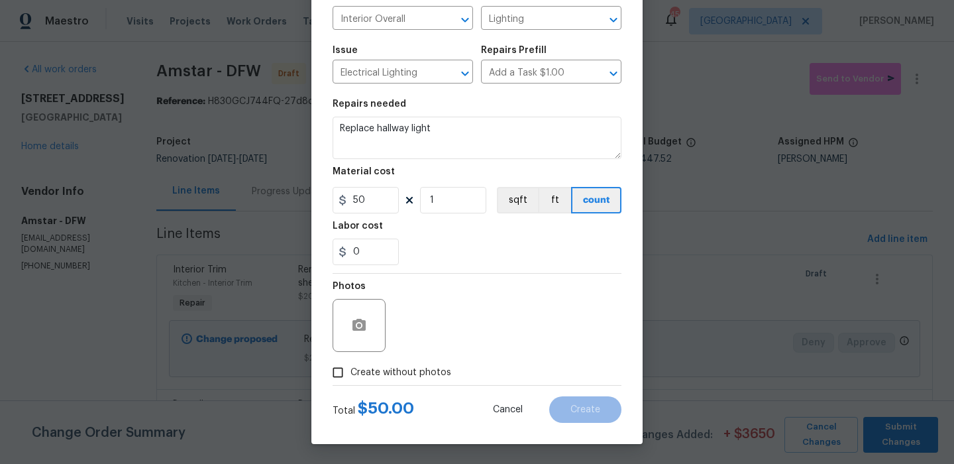
click at [423, 370] on span "Create without photos" at bounding box center [400, 373] width 101 height 14
click at [350, 370] on input "Create without photos" at bounding box center [337, 372] width 25 height 25
click at [521, 310] on textarea at bounding box center [508, 325] width 225 height 53
click at [607, 415] on button "Create" at bounding box center [585, 409] width 72 height 27
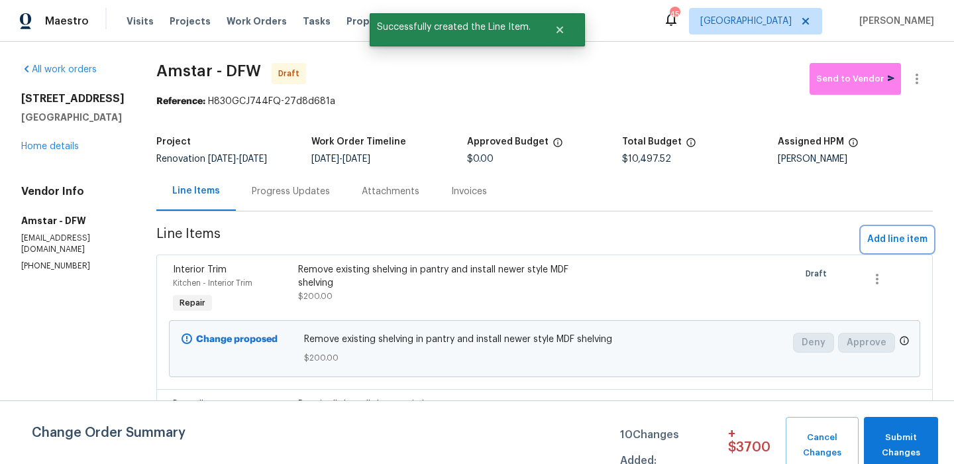
click at [899, 231] on span "Add line item" at bounding box center [897, 239] width 60 height 17
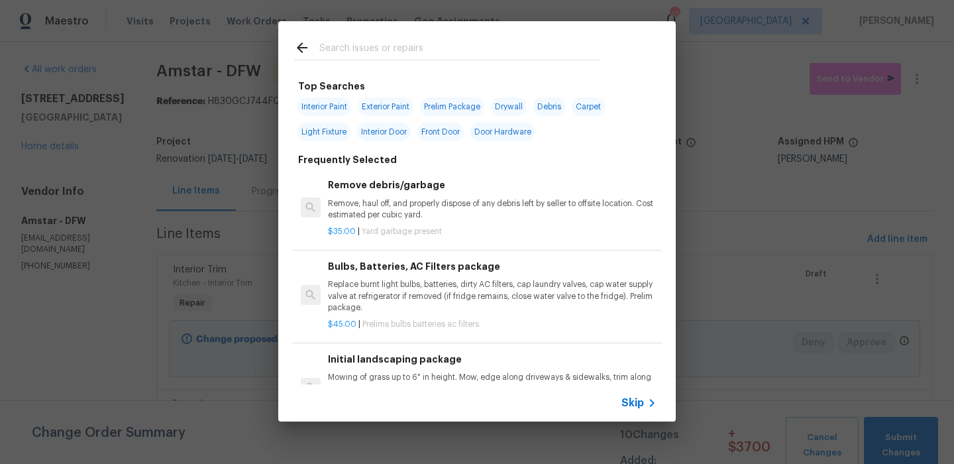
click at [394, 60] on div at bounding box center [447, 60] width 306 height 1
click at [627, 407] on span "Skip" at bounding box center [632, 402] width 23 height 13
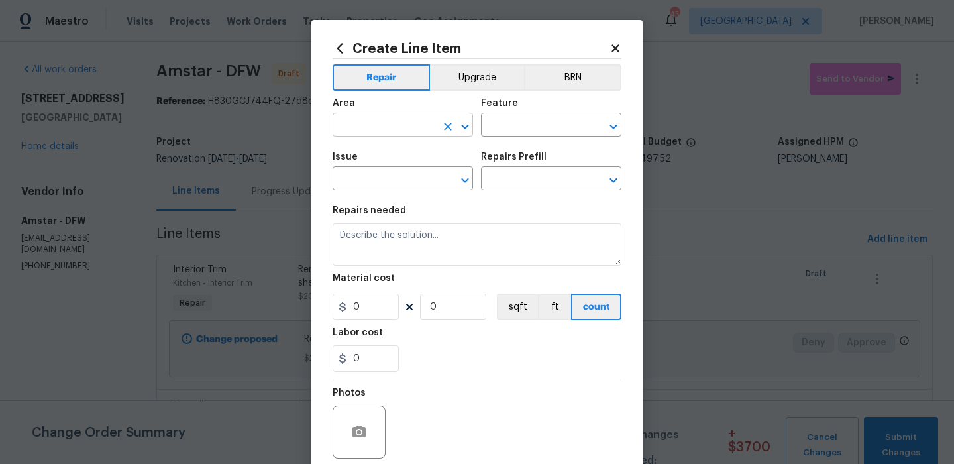
click at [414, 127] on input "text" at bounding box center [384, 126] width 103 height 21
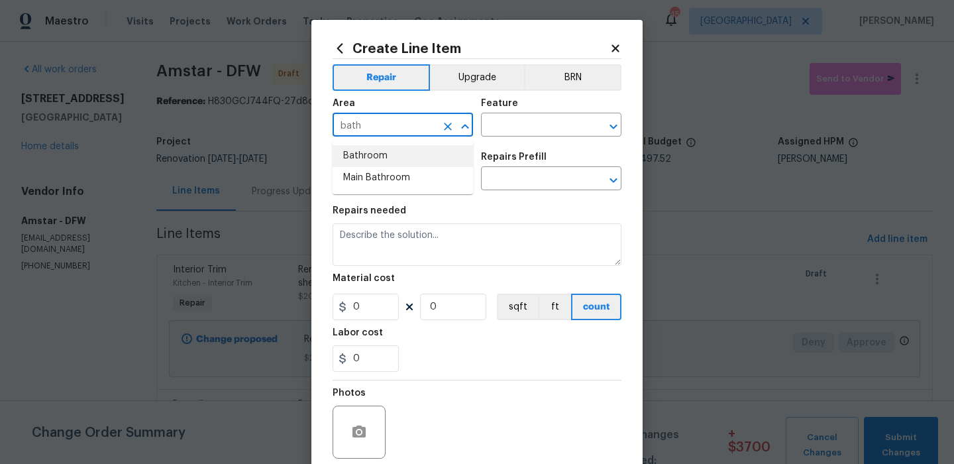
click at [419, 162] on li "Bathroom" at bounding box center [403, 156] width 140 height 22
click at [509, 124] on input "text" at bounding box center [532, 126] width 103 height 21
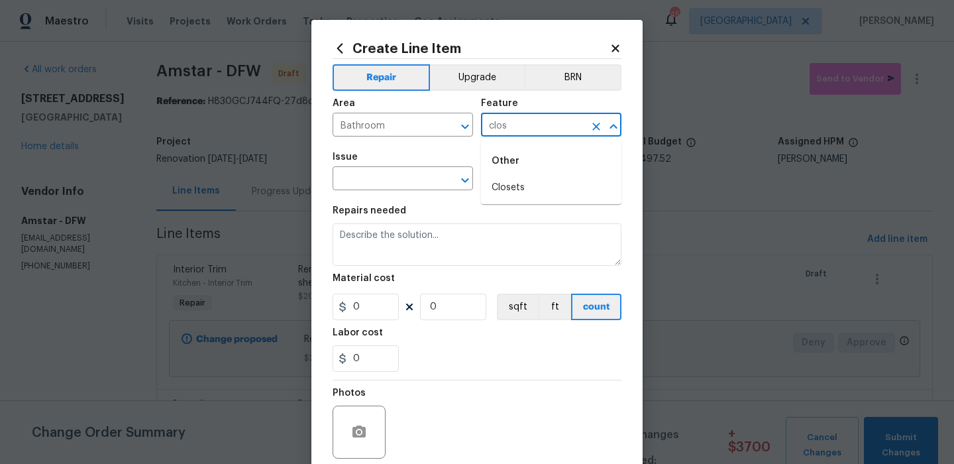
click at [506, 182] on li "Closets" at bounding box center [551, 188] width 140 height 22
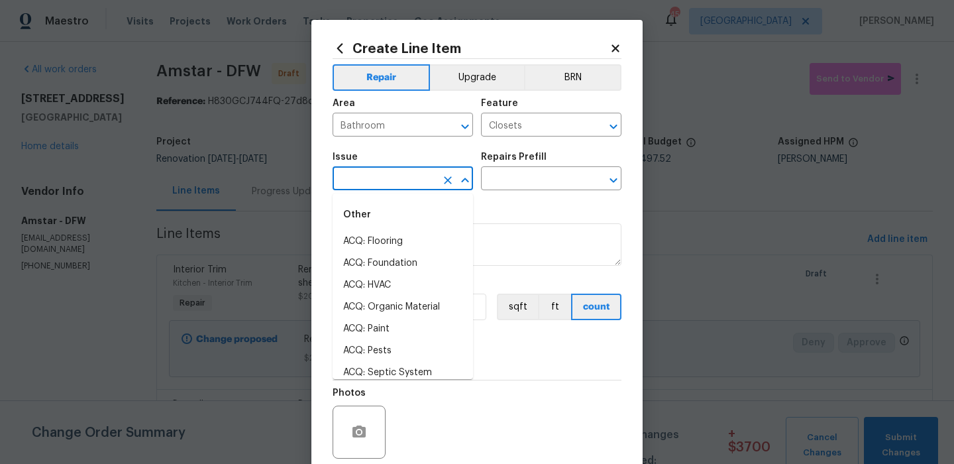
click at [395, 171] on input "text" at bounding box center [384, 180] width 103 height 21
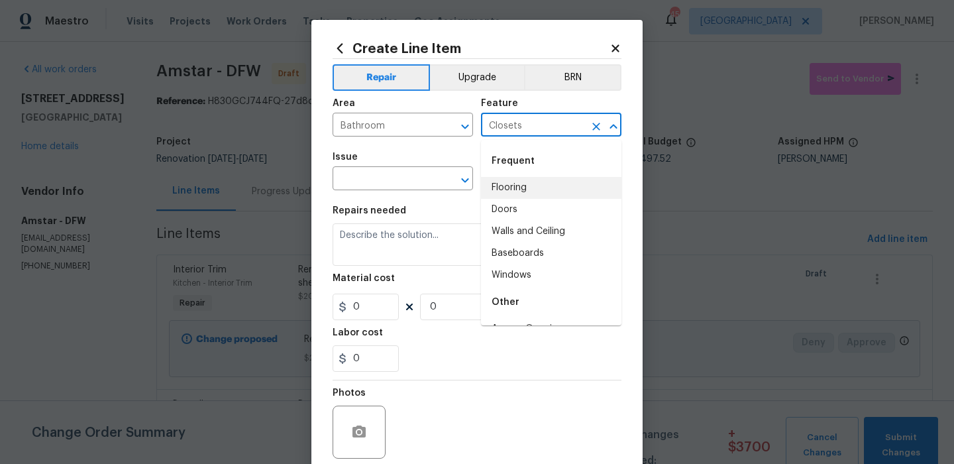
click at [537, 120] on input "Closets" at bounding box center [532, 126] width 103 height 21
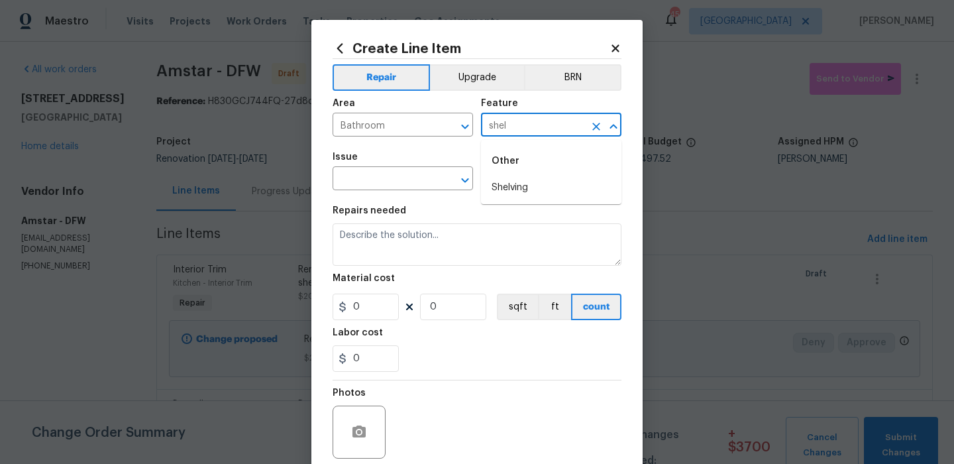
click at [521, 176] on div "Other" at bounding box center [551, 161] width 140 height 32
click at [519, 180] on li "Shelving" at bounding box center [551, 188] width 140 height 22
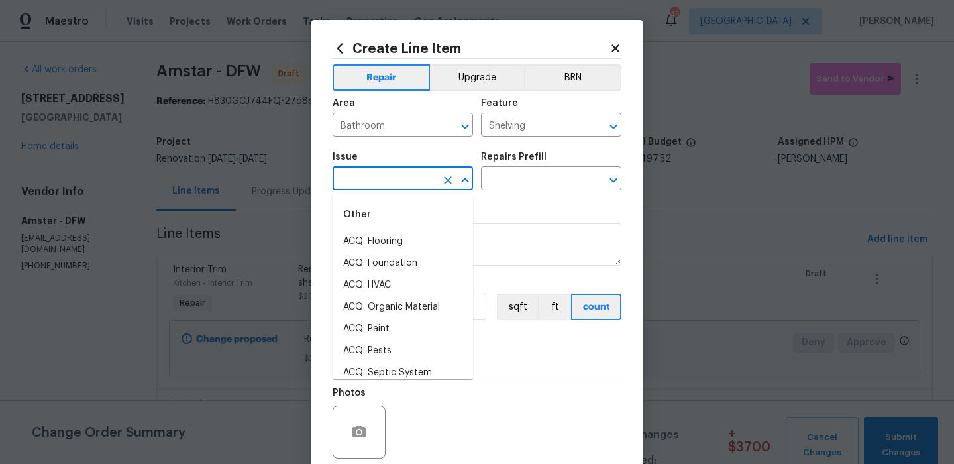
click at [398, 173] on input "text" at bounding box center [384, 180] width 103 height 21
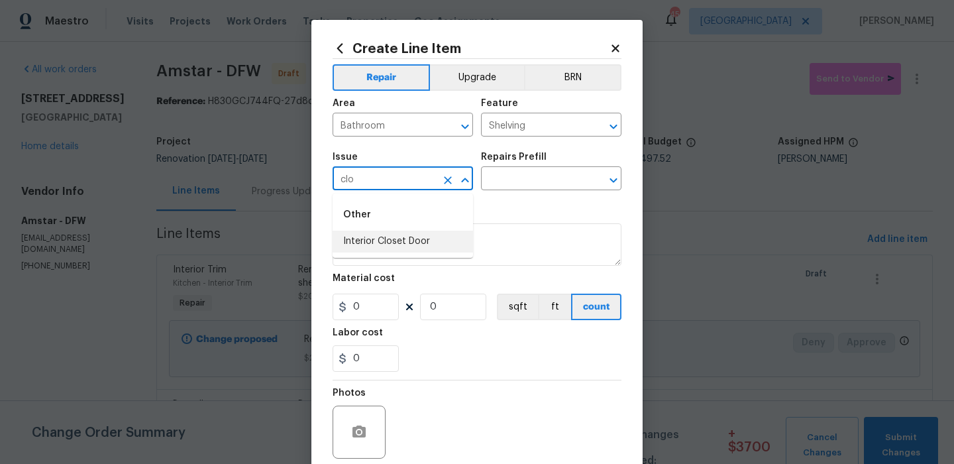
click at [431, 244] on li "Interior Closet Door" at bounding box center [403, 242] width 140 height 22
click at [535, 176] on input "text" at bounding box center [532, 180] width 103 height 21
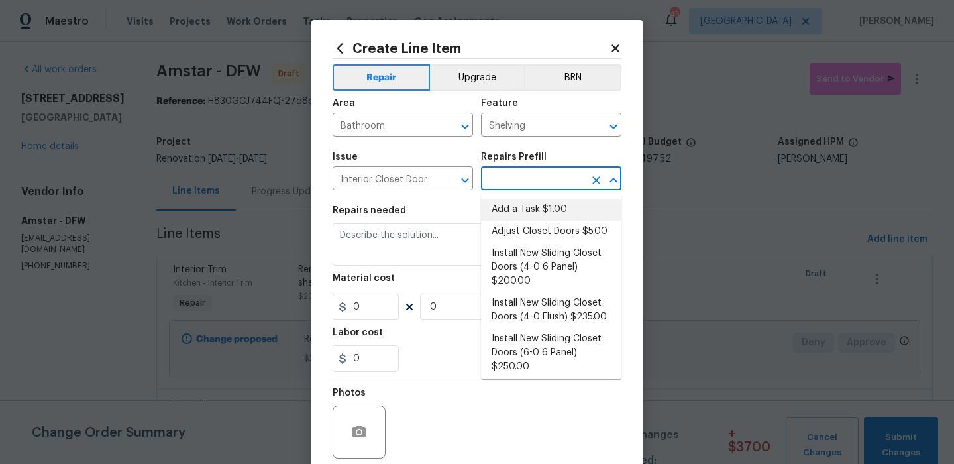
click at [594, 211] on li "Add a Task $1.00" at bounding box center [551, 210] width 140 height 22
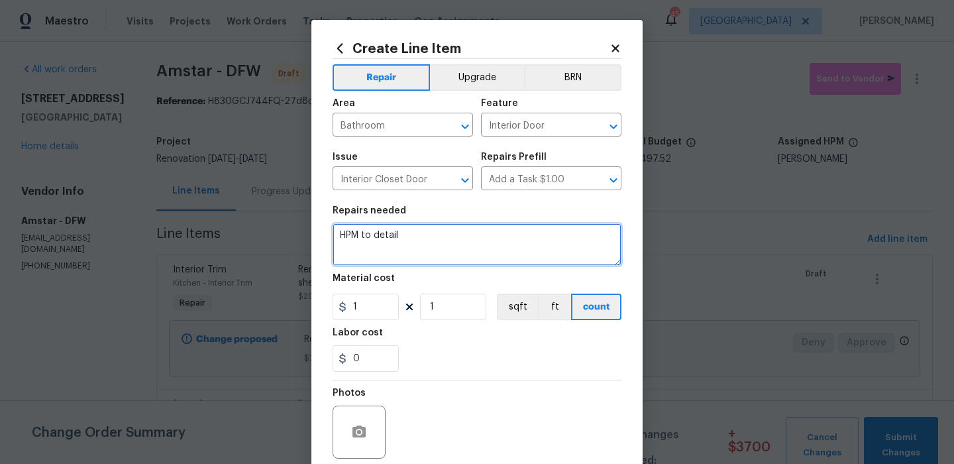
click at [509, 233] on textarea "HPM to detail" at bounding box center [477, 244] width 289 height 42
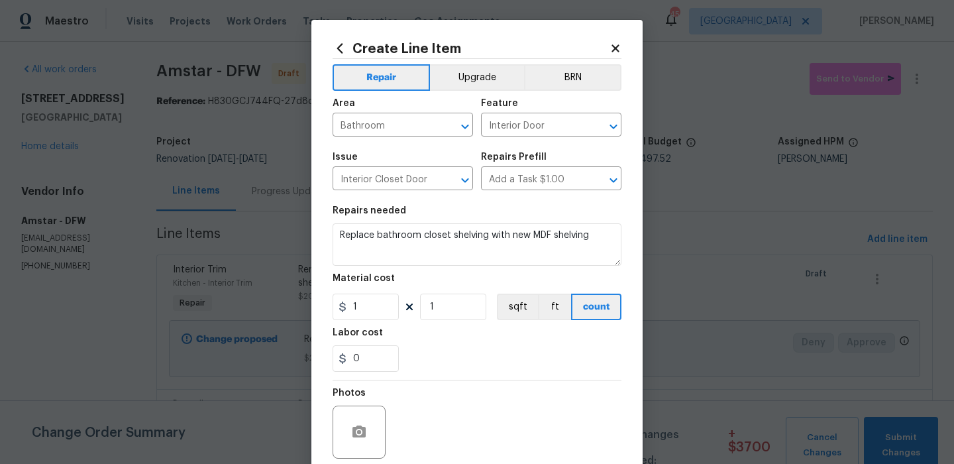
click at [403, 301] on div "1 1 sqft ft count" at bounding box center [477, 307] width 289 height 27
click at [379, 301] on input "1" at bounding box center [366, 307] width 66 height 27
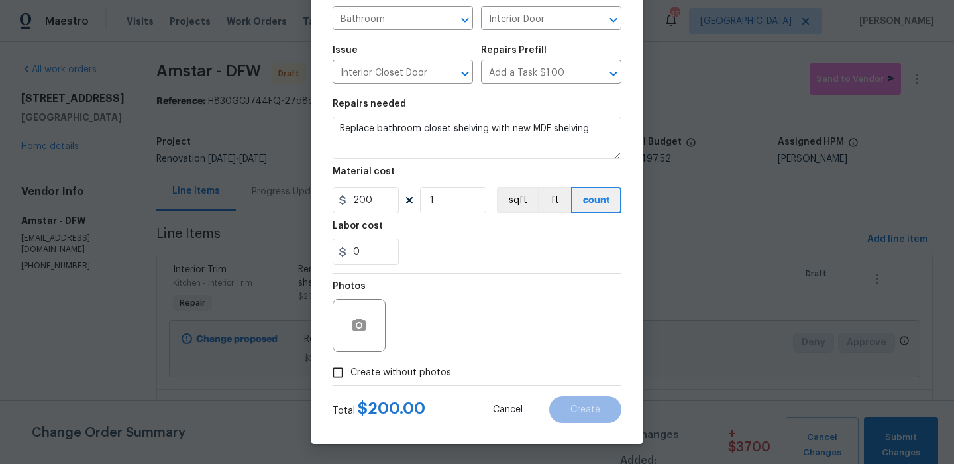
click at [426, 376] on span "Create without photos" at bounding box center [400, 373] width 101 height 14
click at [350, 376] on input "Create without photos" at bounding box center [337, 372] width 25 height 25
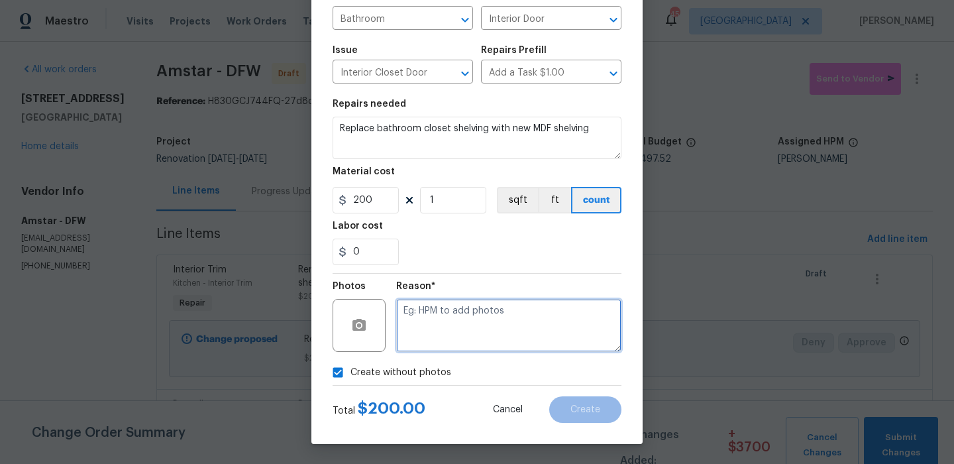
click at [500, 323] on textarea at bounding box center [508, 325] width 225 height 53
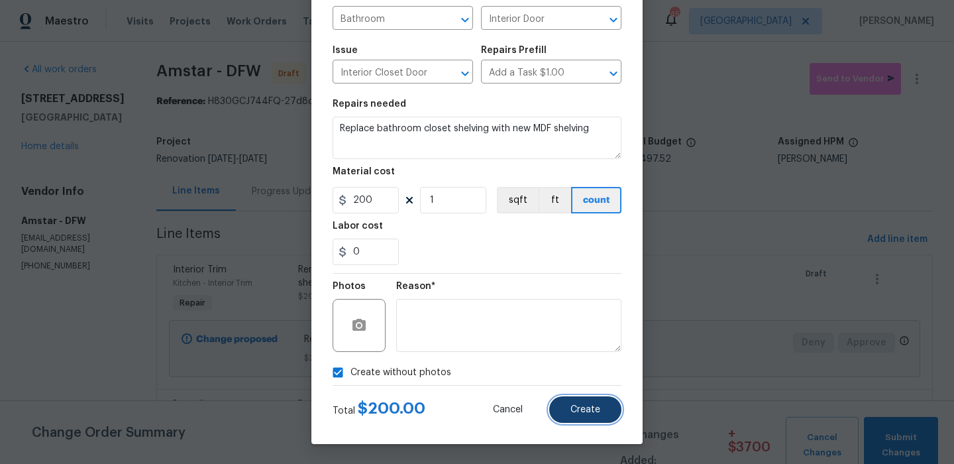
click at [562, 410] on button "Create" at bounding box center [585, 409] width 72 height 27
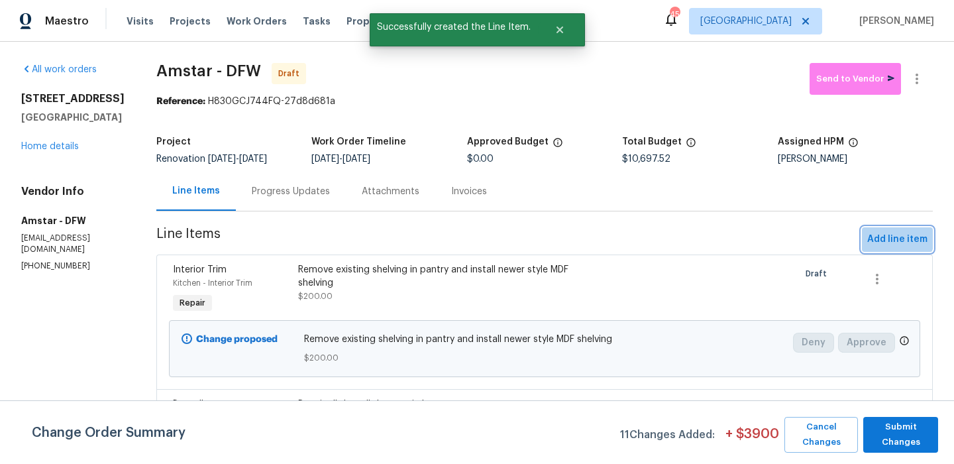
click at [893, 238] on span "Add line item" at bounding box center [897, 239] width 60 height 17
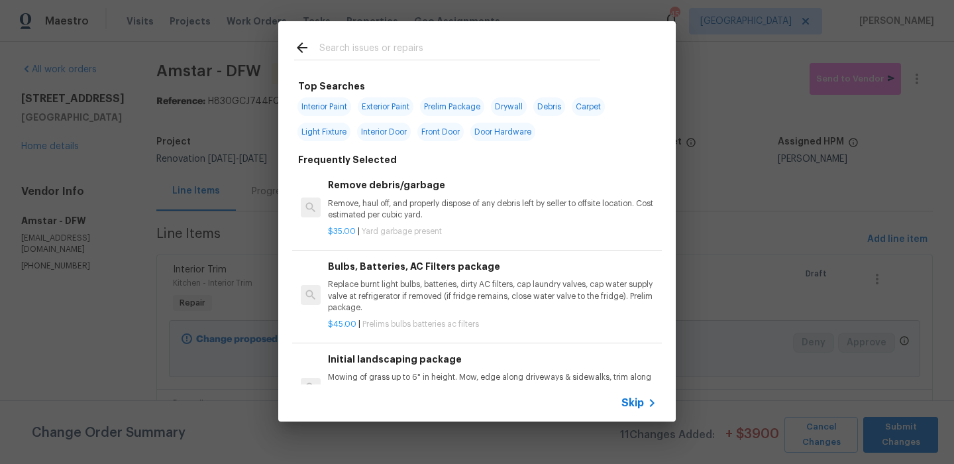
click at [402, 42] on input "text" at bounding box center [459, 50] width 281 height 20
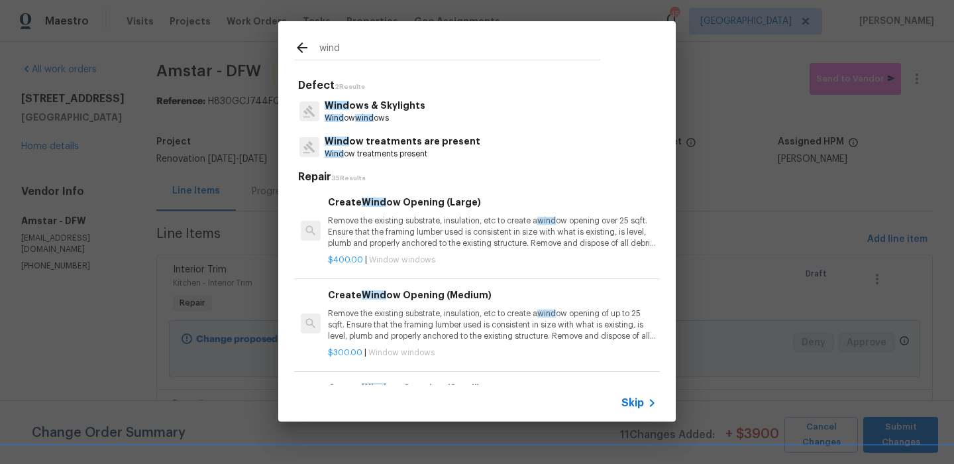
click at [424, 136] on p "Wind ow treatments are present" at bounding box center [403, 141] width 156 height 14
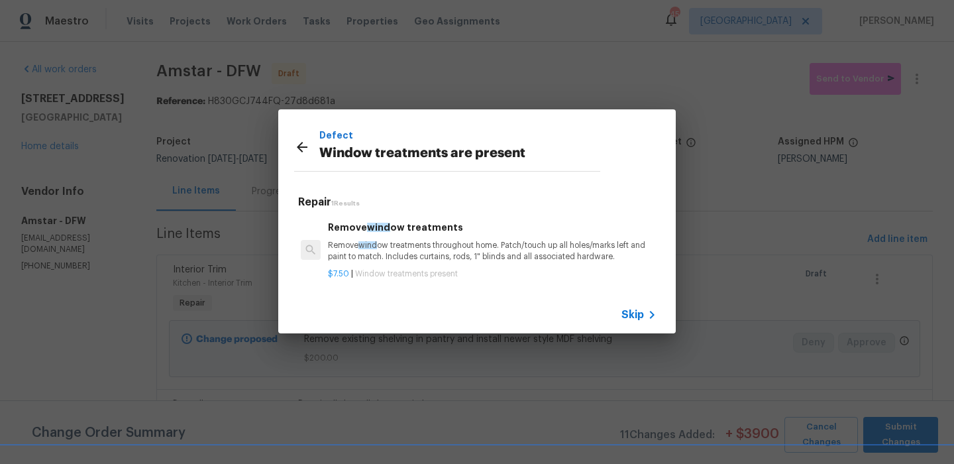
click at [396, 256] on p "Remove wind ow treatments throughout home. Patch/touch up all holes/marks left …" at bounding box center [492, 251] width 329 height 23
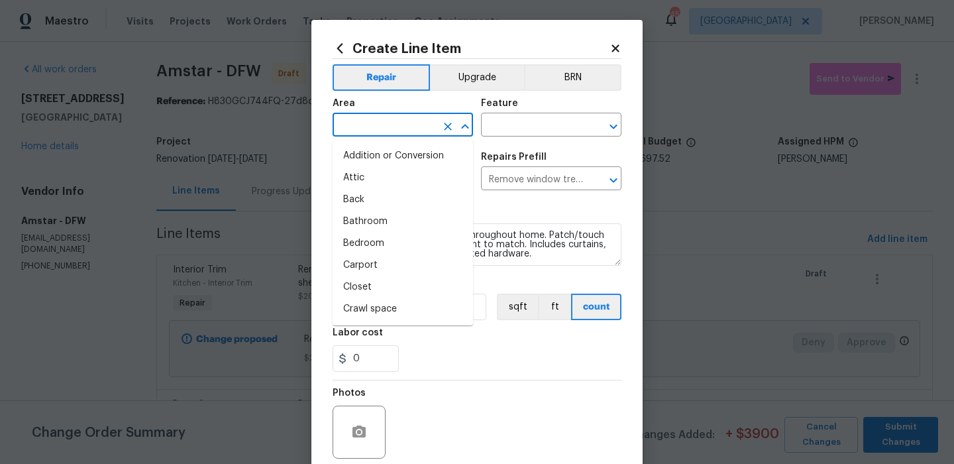
click at [401, 117] on input "text" at bounding box center [384, 126] width 103 height 21
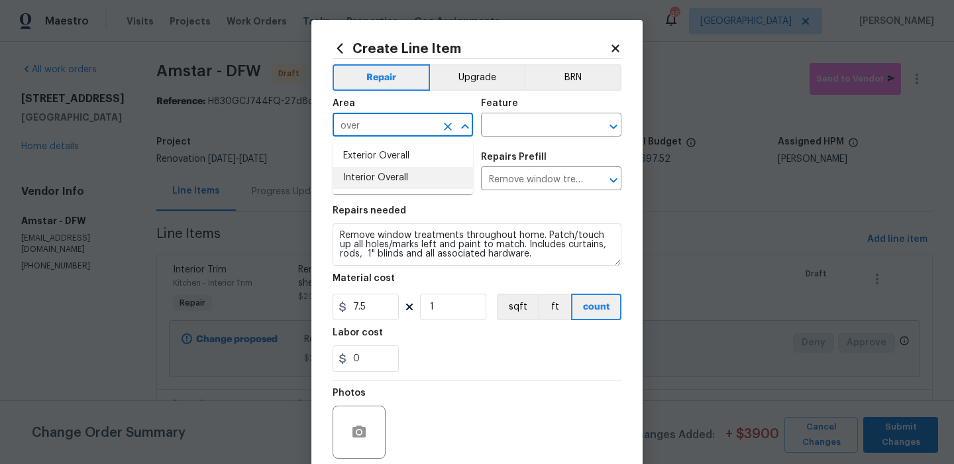
click at [409, 178] on li "Interior Overall" at bounding box center [403, 178] width 140 height 22
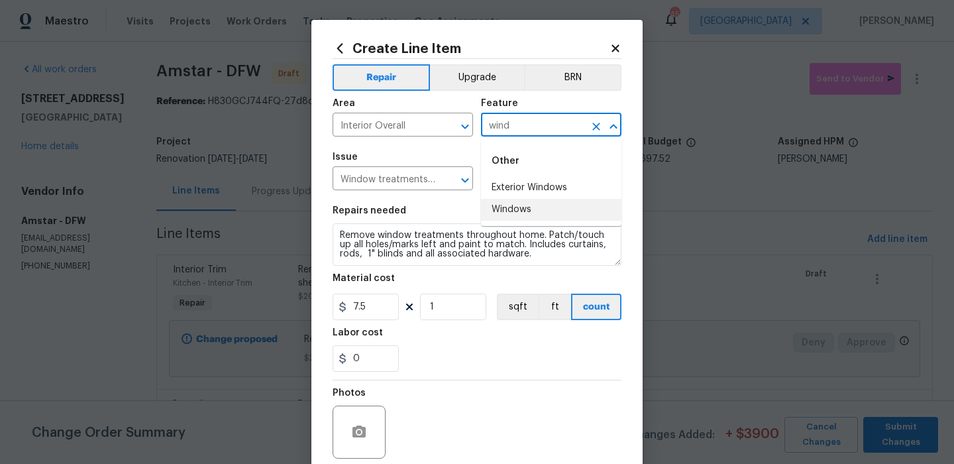
click at [515, 205] on li "Windows" at bounding box center [551, 210] width 140 height 22
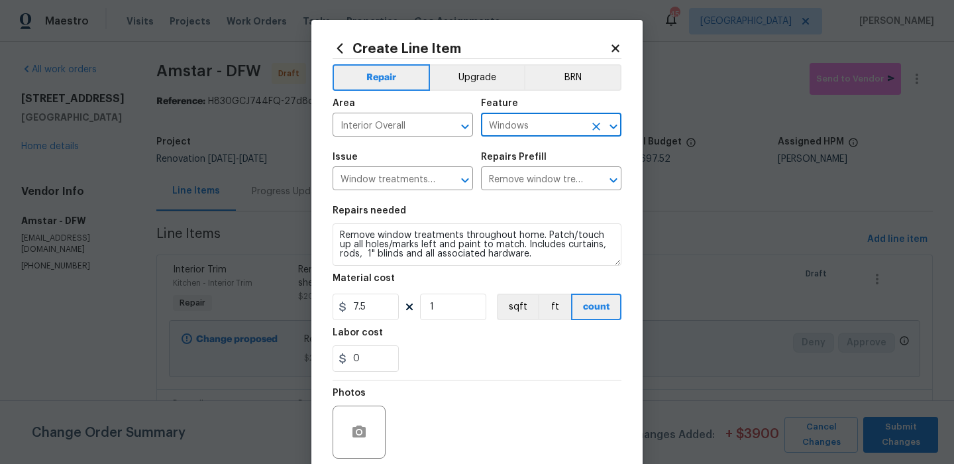
type input "Windows"
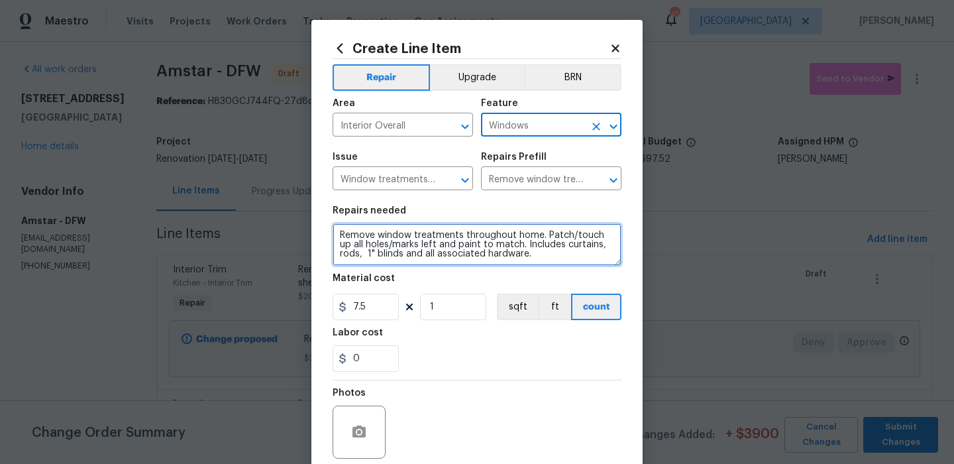
click at [509, 226] on textarea "Remove window treatments throughout home. Patch/touch up all holes/marks left a…" at bounding box center [477, 244] width 289 height 42
click at [509, 229] on textarea "Remove window treatments throughout home. Patch/touch up all holes/marks left a…" at bounding box center [477, 244] width 289 height 42
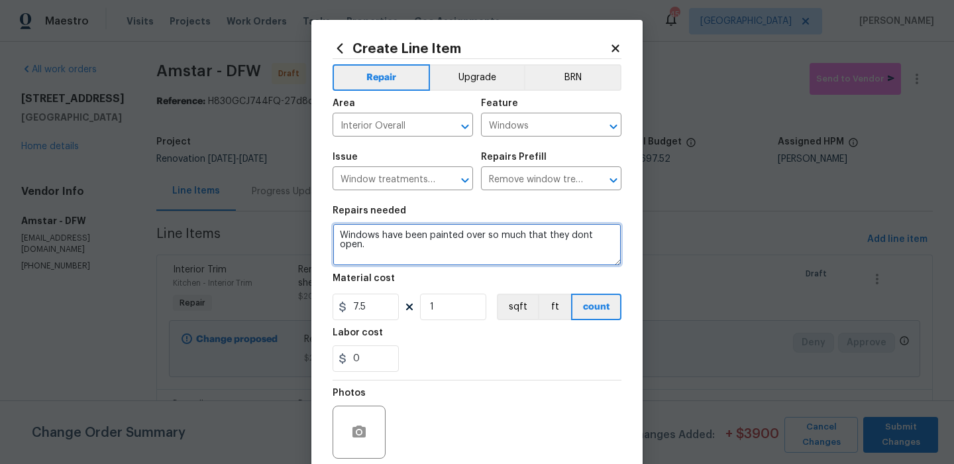
click at [584, 239] on textarea "Windows have been painted over so much that they dont open." at bounding box center [477, 244] width 289 height 42
click at [521, 254] on textarea "Windows have been painted over so much that they don't open." at bounding box center [477, 244] width 289 height 42
click at [502, 238] on textarea "Windows have been painted over so much that they don't open. Remove paint that …" at bounding box center [477, 244] width 289 height 42
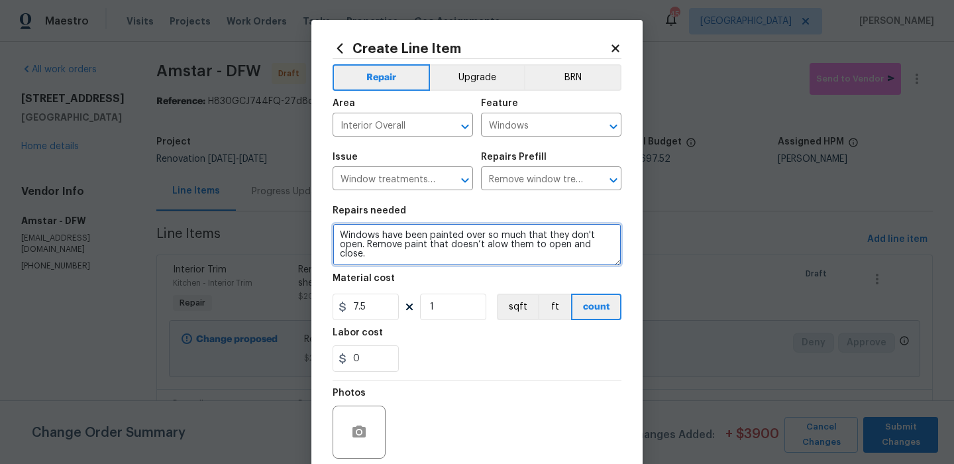
click at [477, 256] on textarea "Windows have been painted over so much that they don't open. Remove paint that …" at bounding box center [477, 244] width 289 height 42
click at [494, 246] on textarea "Windows have been painted over so much that they don't open. Remove paint that …" at bounding box center [477, 244] width 289 height 42
click at [600, 247] on textarea "Windows have been painted over so much that they don't open. Remove paint that …" at bounding box center [477, 244] width 289 height 42
click at [604, 254] on textarea "Windows have been painted over so much that they don't open. Remove paint that …" at bounding box center [477, 244] width 289 height 42
type textarea "Windows have been painted over so much that they don't open. Remove paint that …"
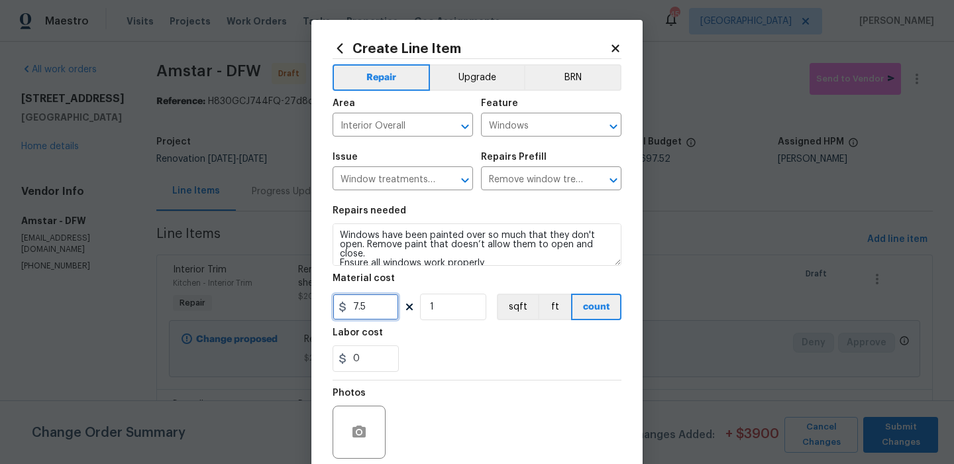
click at [382, 307] on input "7.5" at bounding box center [366, 307] width 66 height 27
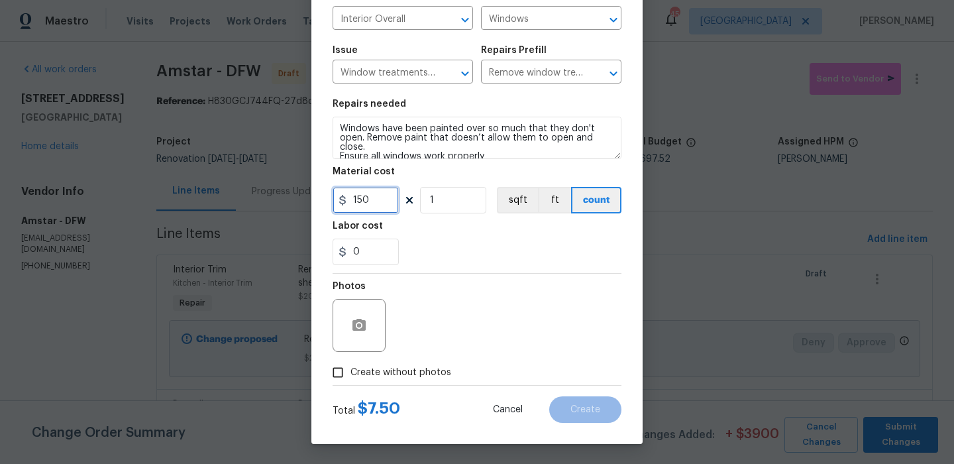
type input "150"
click at [420, 381] on label "Create without photos" at bounding box center [388, 372] width 126 height 25
click at [350, 381] on input "Create without photos" at bounding box center [337, 372] width 25 height 25
checkbox input "true"
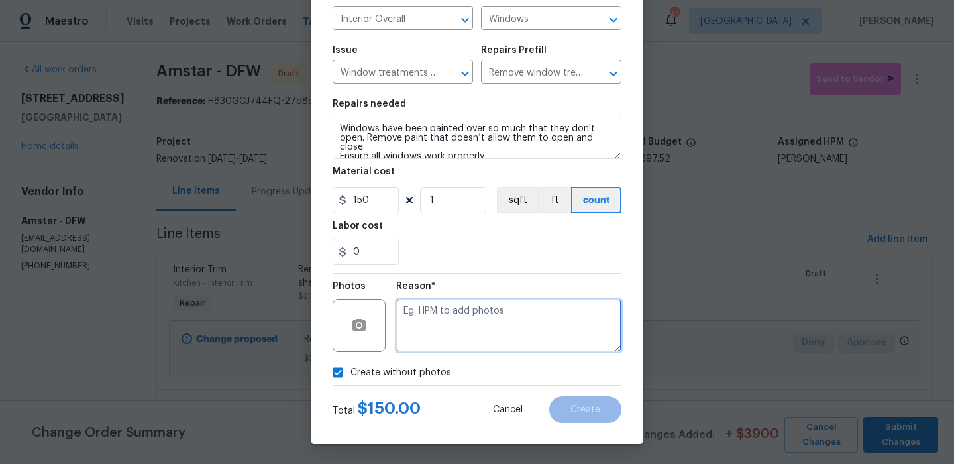
click at [482, 329] on textarea at bounding box center [508, 325] width 225 height 53
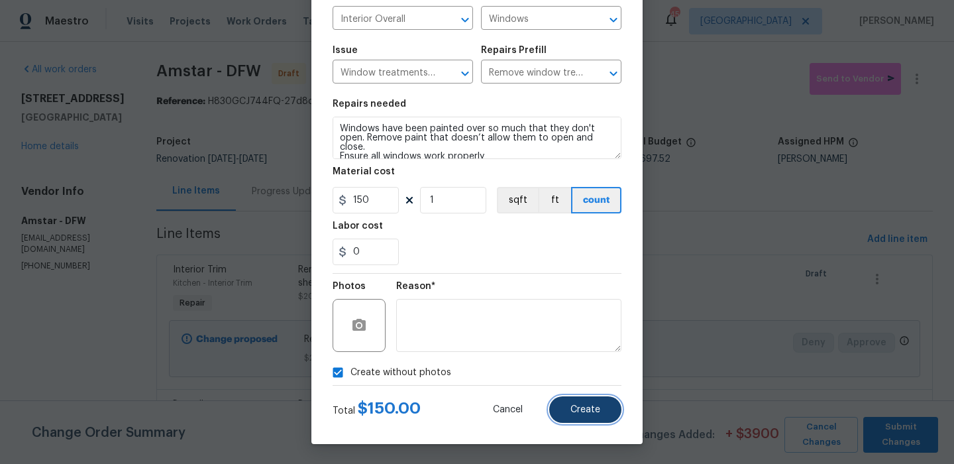
click at [586, 416] on button "Create" at bounding box center [585, 409] width 72 height 27
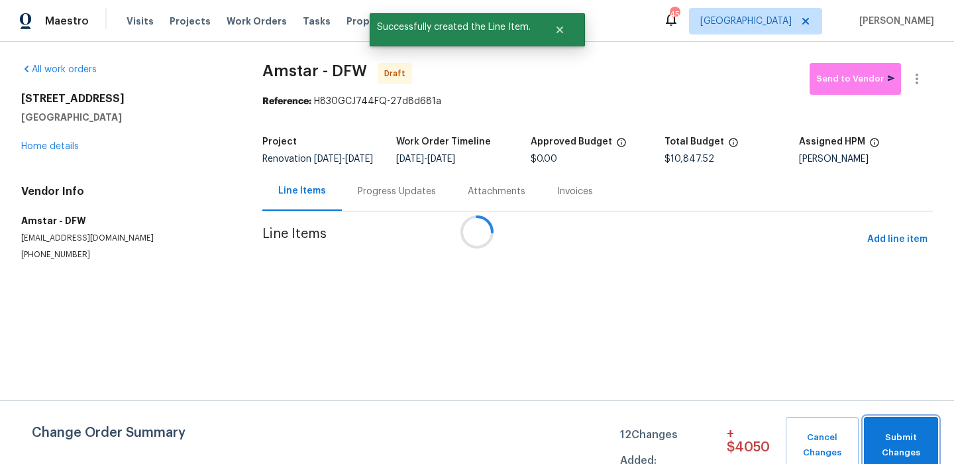
click at [899, 435] on span "Submit Changes" at bounding box center [901, 445] width 61 height 30
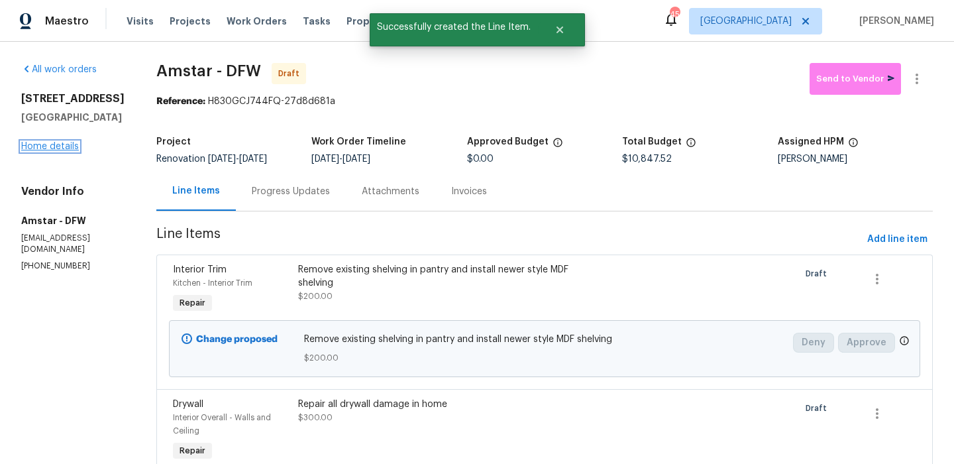
click at [52, 151] on link "Home details" at bounding box center [50, 146] width 58 height 9
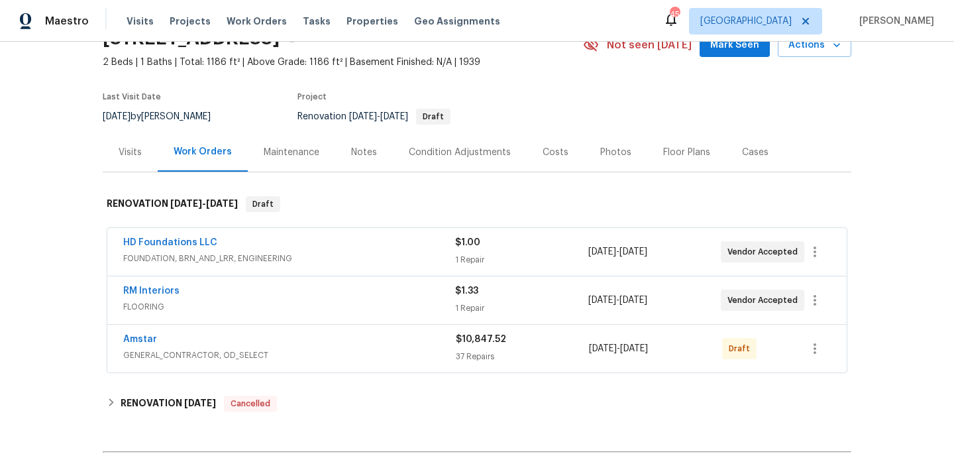
scroll to position [55, 0]
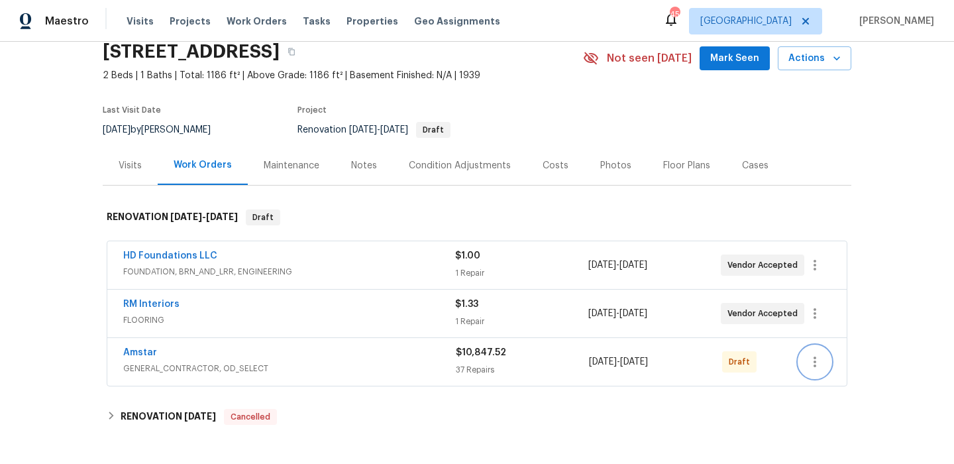
click at [823, 362] on button "button" at bounding box center [815, 362] width 32 height 32
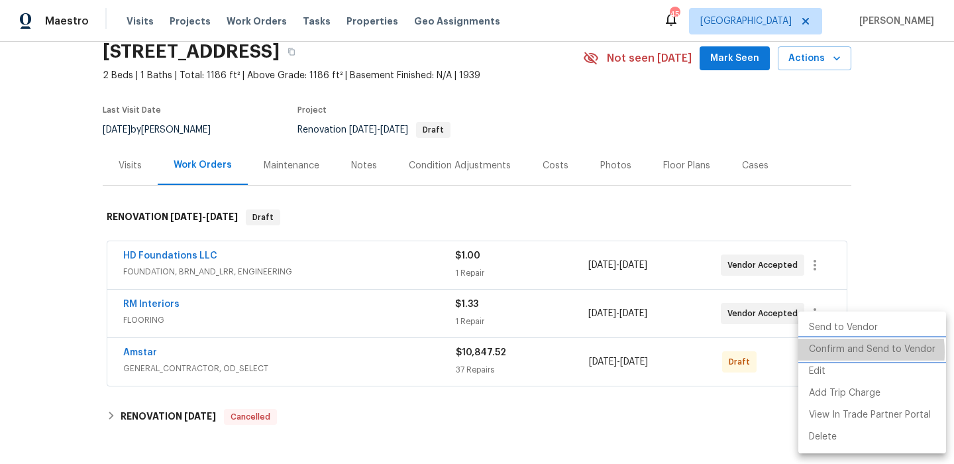
click at [834, 352] on li "Confirm and Send to Vendor" at bounding box center [872, 350] width 148 height 22
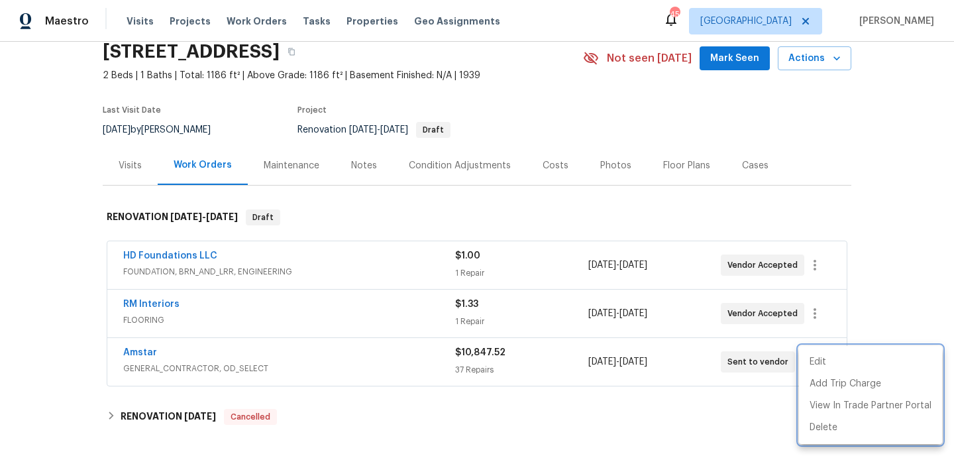
click at [729, 429] on div at bounding box center [477, 232] width 954 height 464
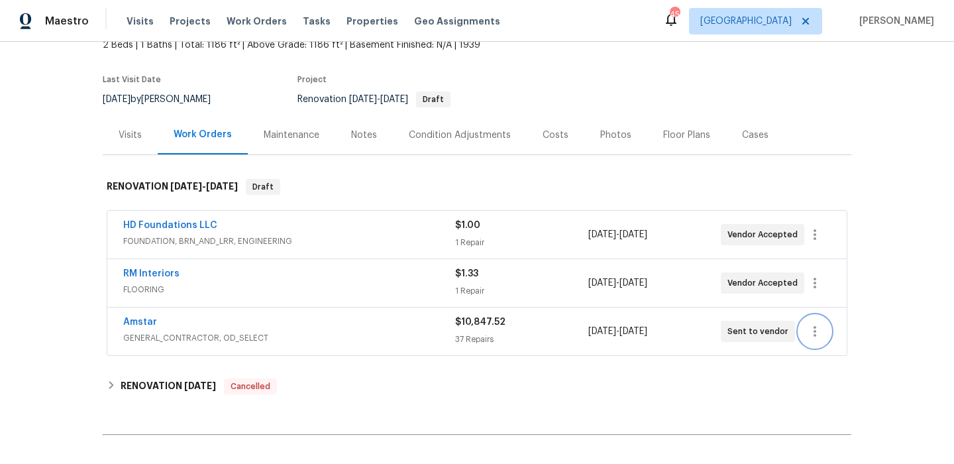
scroll to position [0, 0]
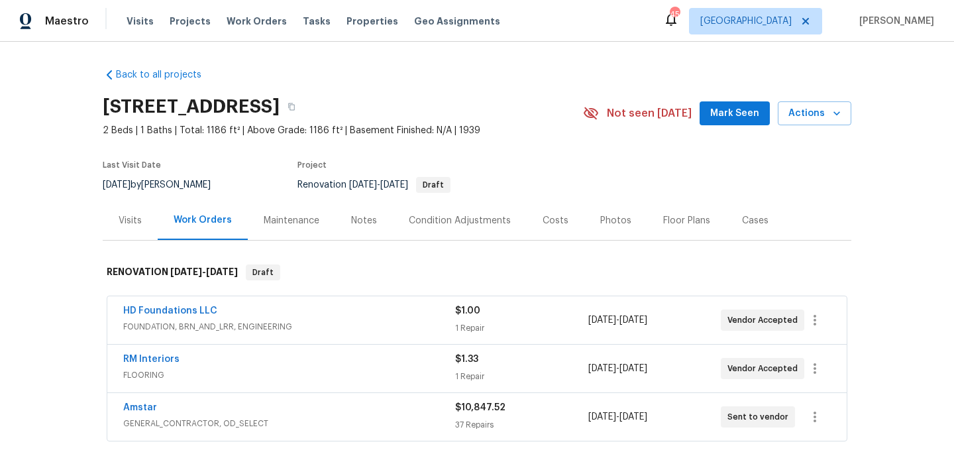
click at [557, 217] on div "Costs" at bounding box center [556, 220] width 26 height 13
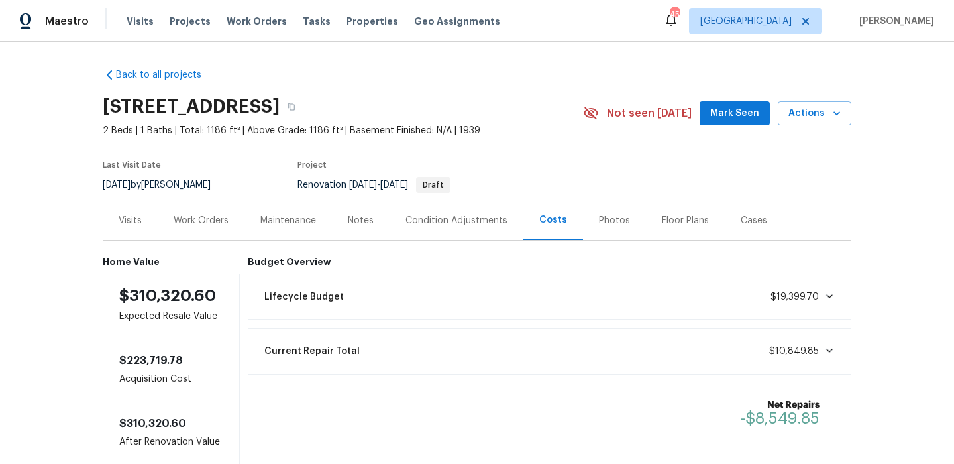
click at [215, 215] on div "Work Orders" at bounding box center [201, 220] width 55 height 13
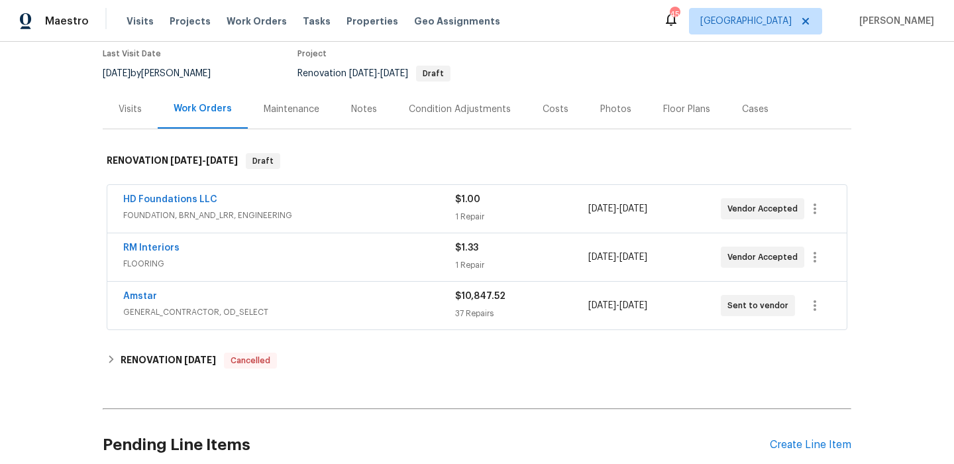
scroll to position [227, 0]
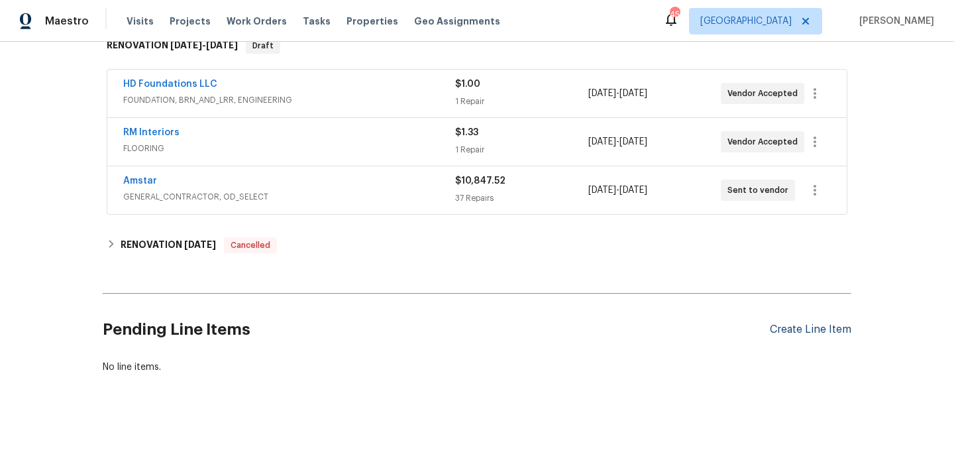
click at [778, 335] on div "Create Line Item" at bounding box center [810, 329] width 81 height 13
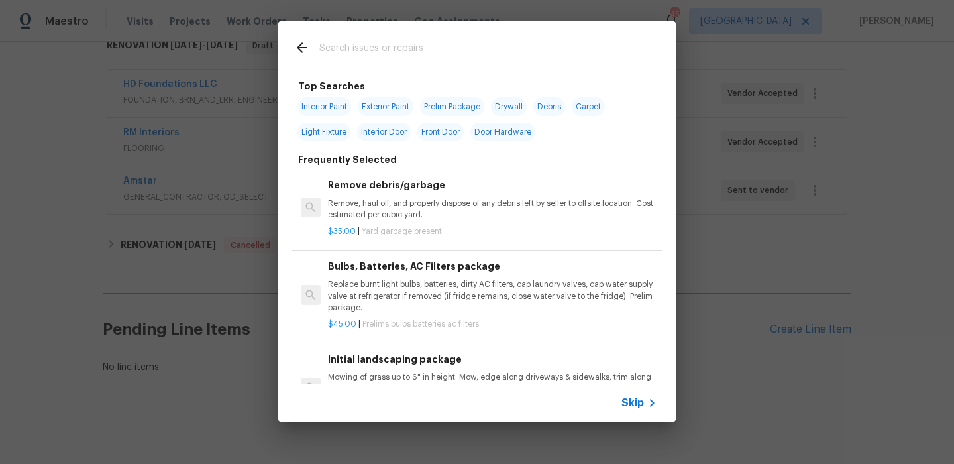
click at [405, 50] on input "text" at bounding box center [459, 50] width 281 height 20
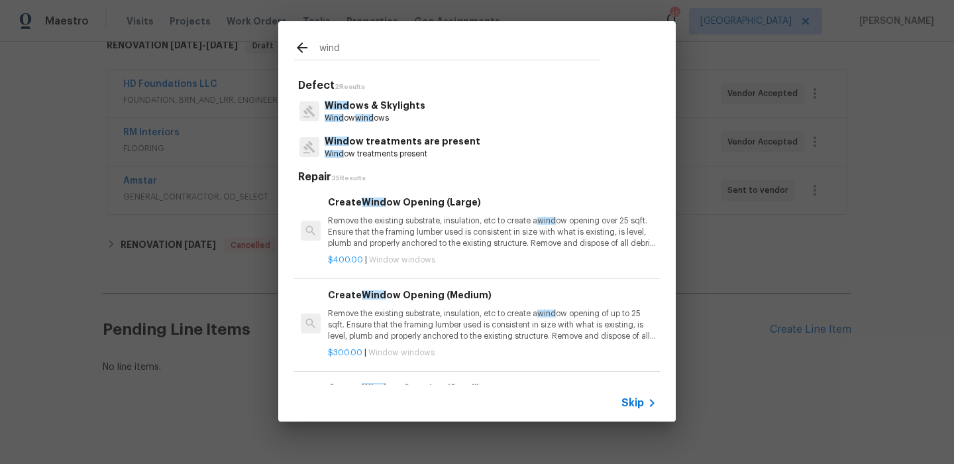
type input "wind"
click at [441, 117] on div "Wind ows & Skylights Wind ow wind ows" at bounding box center [477, 111] width 366 height 36
click at [347, 99] on p "Wind ows & Skylights" at bounding box center [375, 106] width 101 height 14
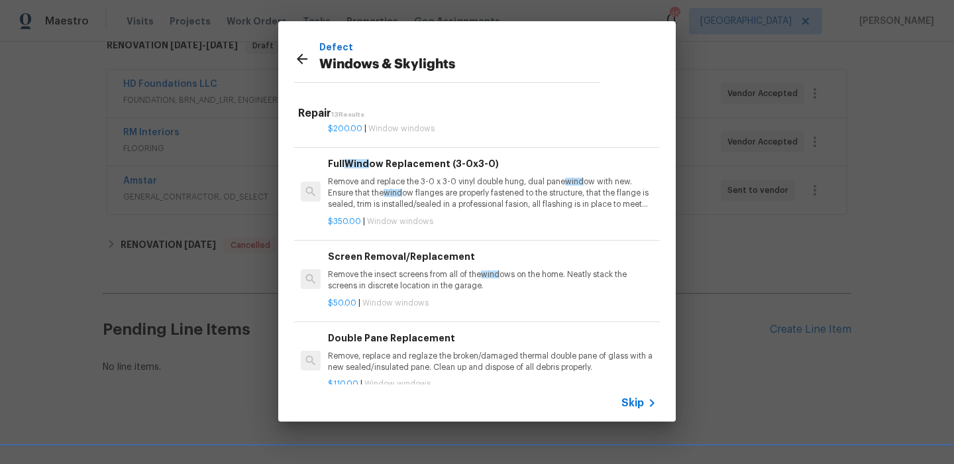
scroll to position [263, 0]
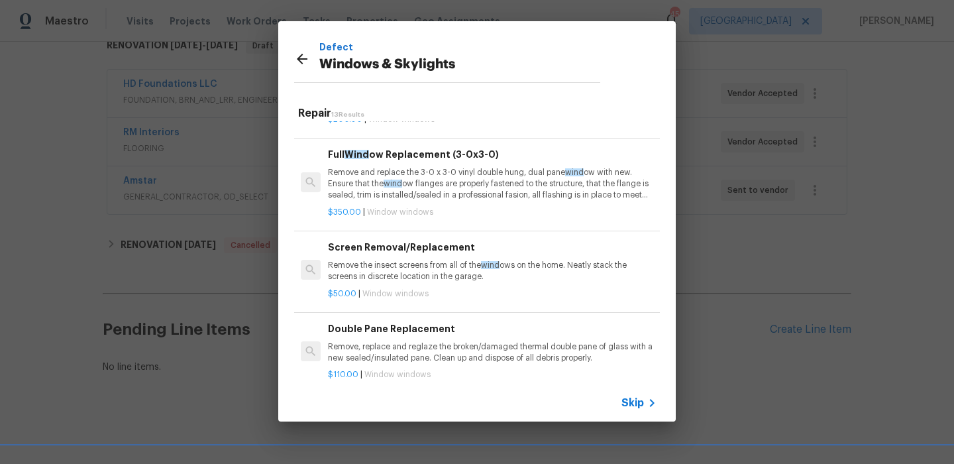
click at [405, 362] on p "Remove, replace and reglaze the broken/damaged thermal double pane of glass wit…" at bounding box center [492, 352] width 329 height 23
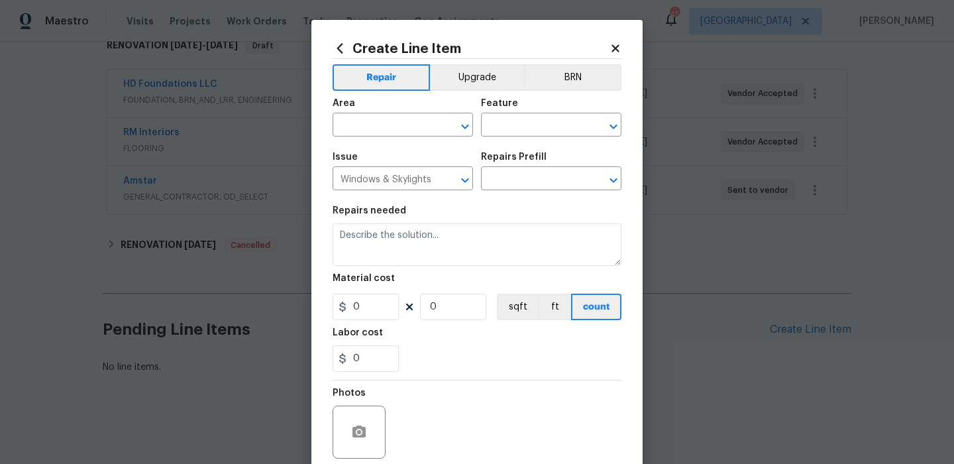
type input "Double Pane Replacement $110.00"
type textarea "Remove, replace and reglaze the broken/damaged thermal double pane of glass wit…"
type input "110"
type input "1"
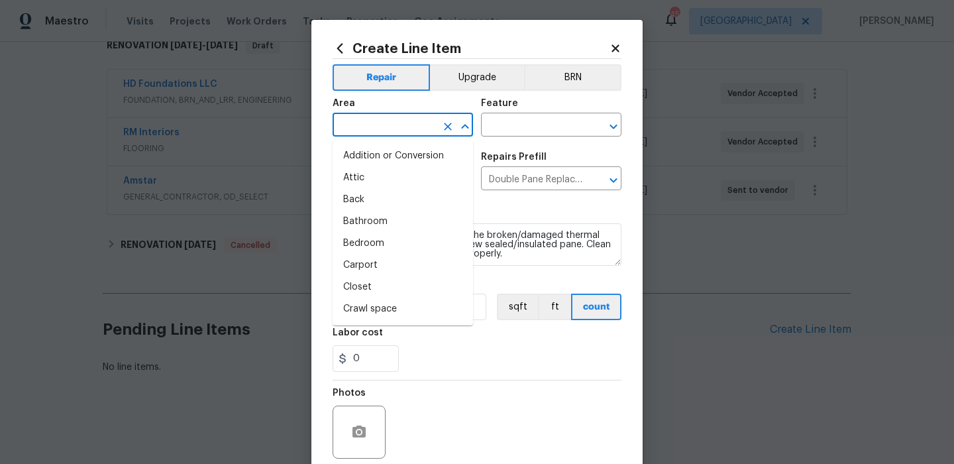
click at [411, 127] on input "text" at bounding box center [384, 126] width 103 height 21
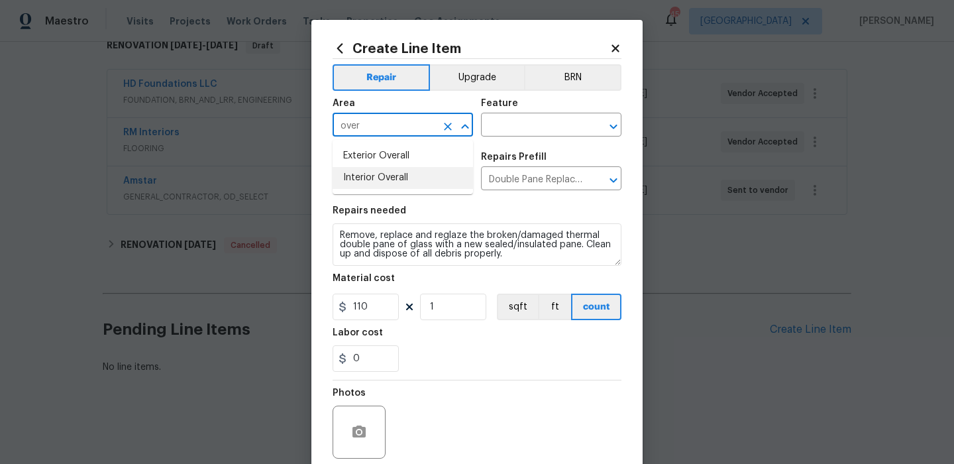
click at [401, 178] on li "Interior Overall" at bounding box center [403, 178] width 140 height 22
type input "Interior Overall"
click at [540, 127] on input "text" at bounding box center [532, 126] width 103 height 21
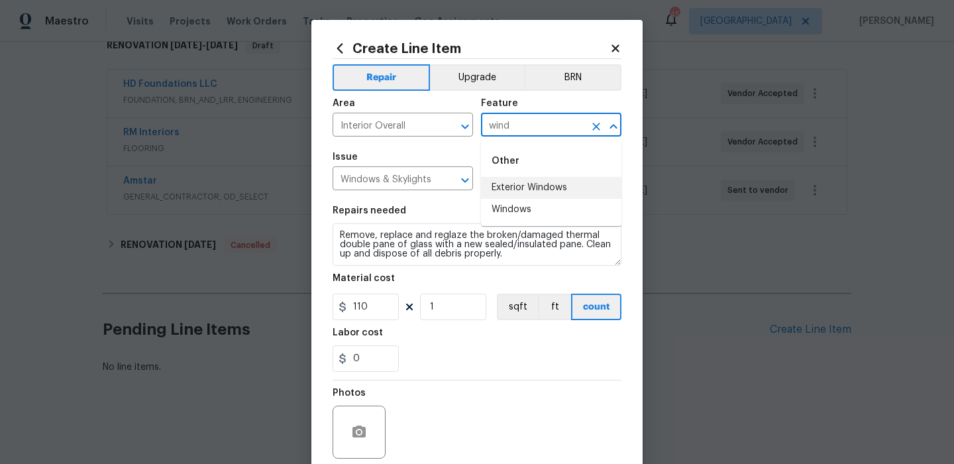
click at [543, 190] on li "Exterior Windows" at bounding box center [551, 188] width 140 height 22
type input "Exterior Windows"
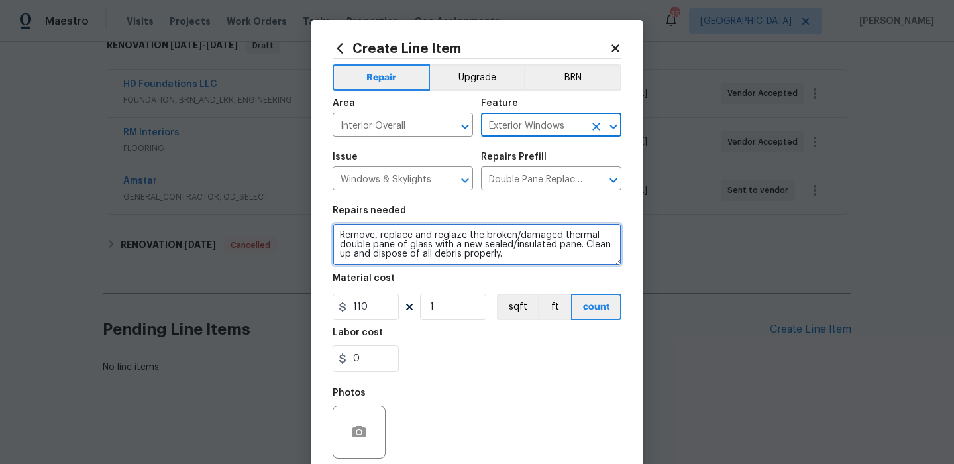
click at [437, 245] on textarea "Remove, replace and reglaze the broken/damaged thermal double pane of glass wit…" at bounding box center [477, 244] width 289 height 42
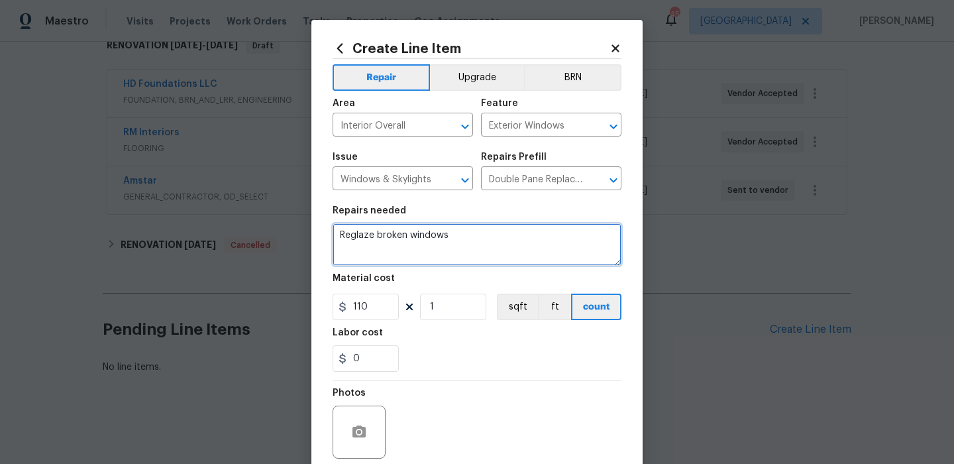
type textarea "Reglaze broken windows"
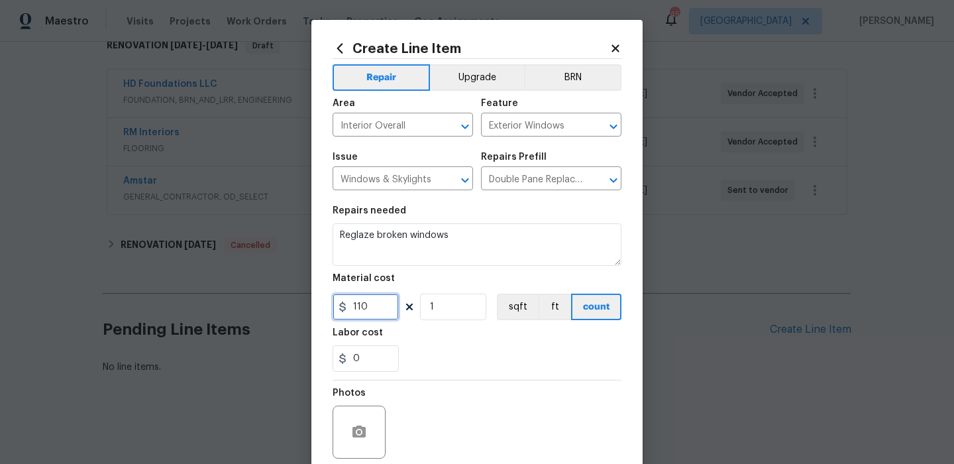
click at [380, 307] on input "110" at bounding box center [366, 307] width 66 height 27
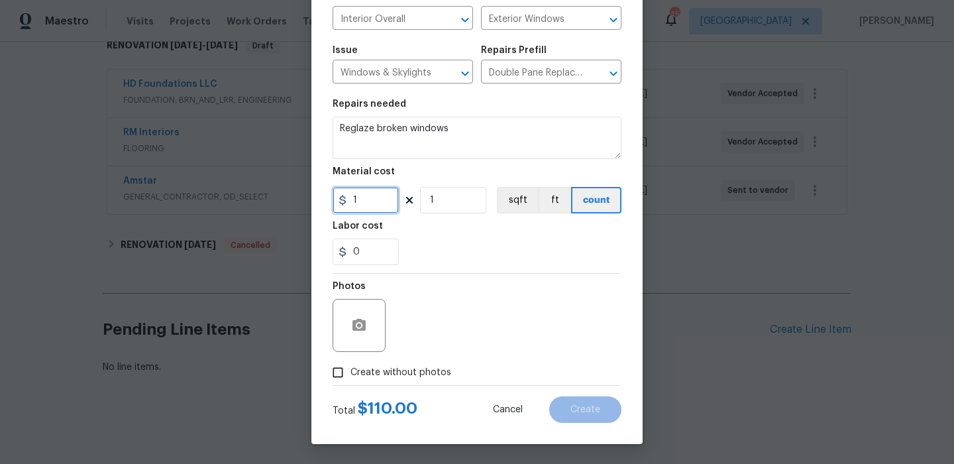
type input "1"
click at [429, 382] on label "Create without photos" at bounding box center [388, 372] width 126 height 25
click at [350, 382] on input "Create without photos" at bounding box center [337, 372] width 25 height 25
click at [435, 370] on span "Create without photos" at bounding box center [400, 373] width 101 height 14
click at [350, 370] on input "Create without photos" at bounding box center [337, 372] width 25 height 25
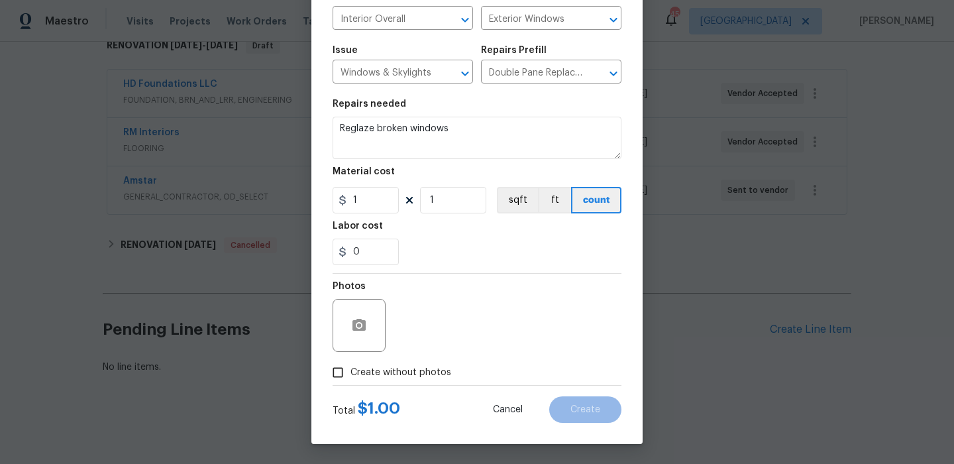
click at [434, 374] on span "Create without photos" at bounding box center [400, 373] width 101 height 14
click at [350, 374] on input "Create without photos" at bounding box center [337, 372] width 25 height 25
checkbox input "true"
click at [464, 343] on textarea at bounding box center [508, 325] width 225 height 53
click at [578, 394] on div "Total $ 1.00 Cancel Create" at bounding box center [477, 404] width 289 height 37
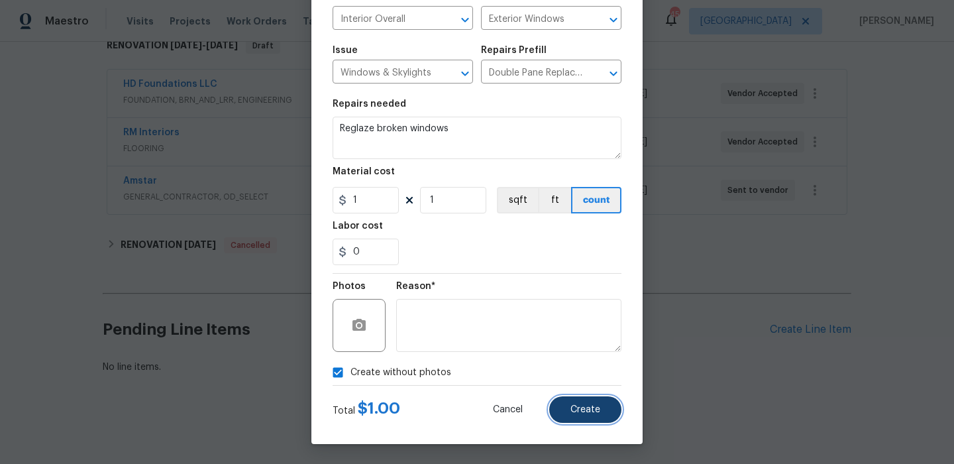
click at [578, 402] on button "Create" at bounding box center [585, 409] width 72 height 27
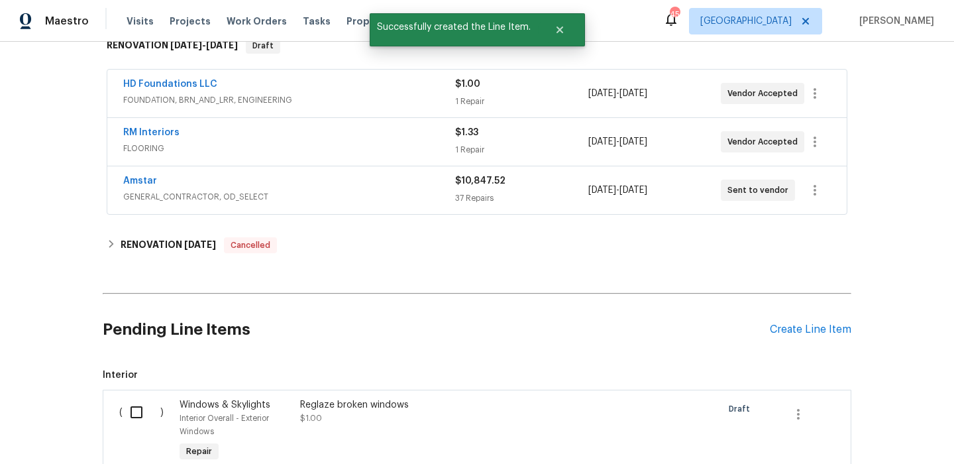
click at [132, 405] on input "checkbox" at bounding box center [142, 412] width 38 height 28
checkbox input "true"
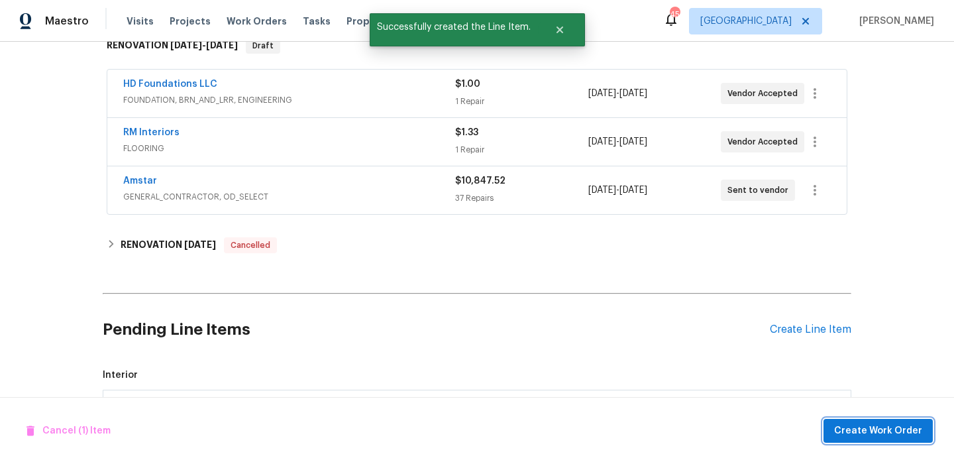
click at [873, 432] on span "Create Work Order" at bounding box center [878, 431] width 88 height 17
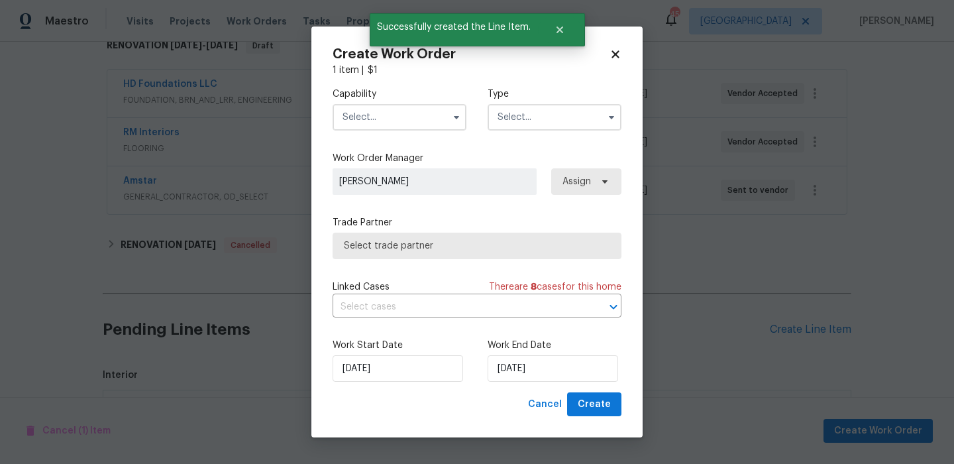
click at [374, 146] on div "Capability Type Work Order Manager Francisco Balcazar Serrato Assign Trade Part…" at bounding box center [477, 234] width 289 height 315
click at [380, 127] on input "text" at bounding box center [400, 117] width 134 height 27
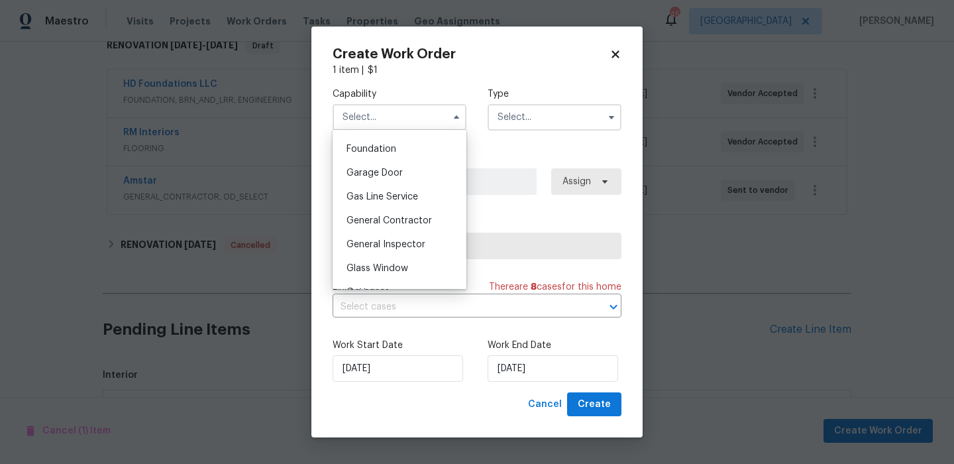
scroll to position [596, 0]
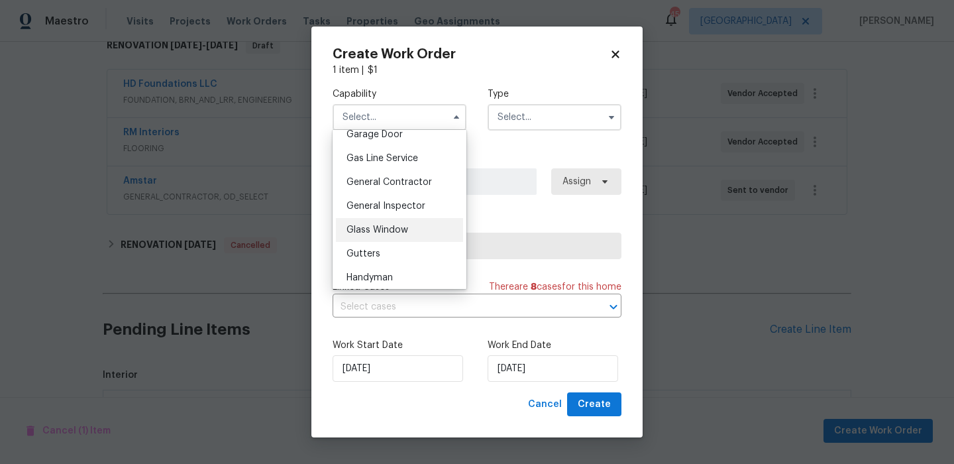
click at [396, 226] on span "Glass Window" at bounding box center [378, 229] width 62 height 9
type input "Glass Window"
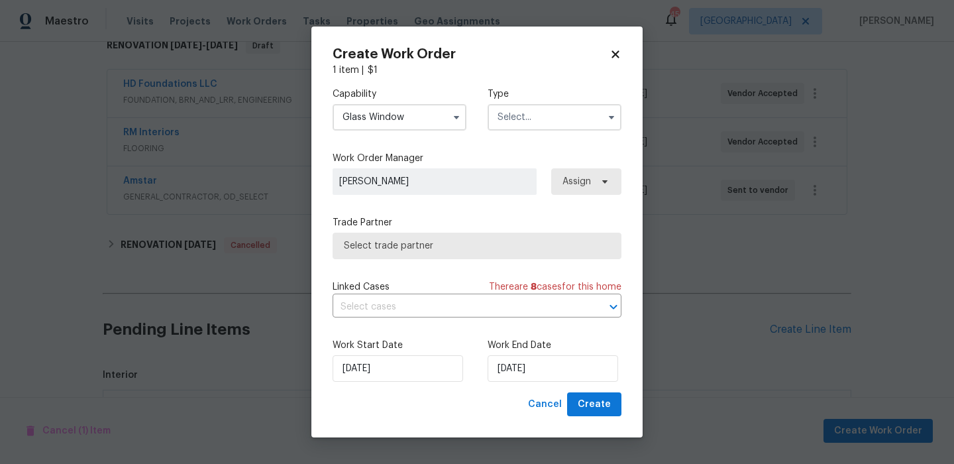
click at [521, 113] on input "text" at bounding box center [555, 117] width 134 height 27
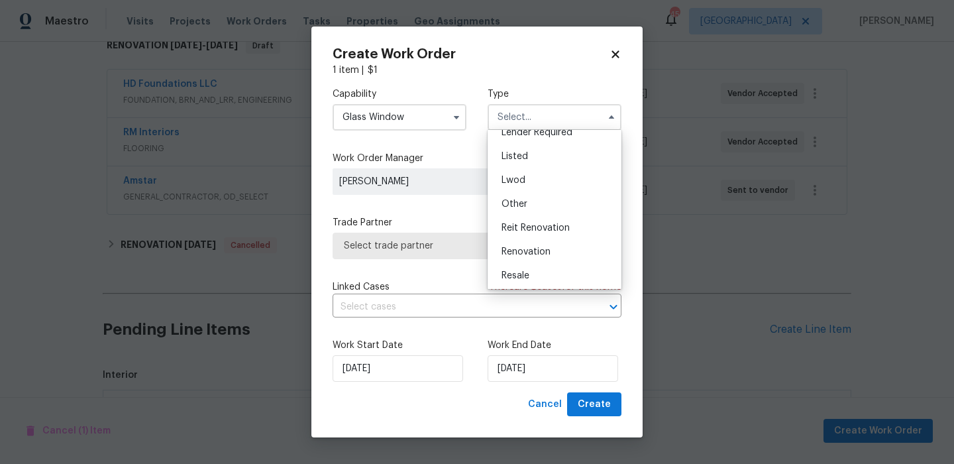
scroll to position [158, 0]
click at [548, 199] on span "Renovation" at bounding box center [526, 201] width 49 height 9
type input "Renovation"
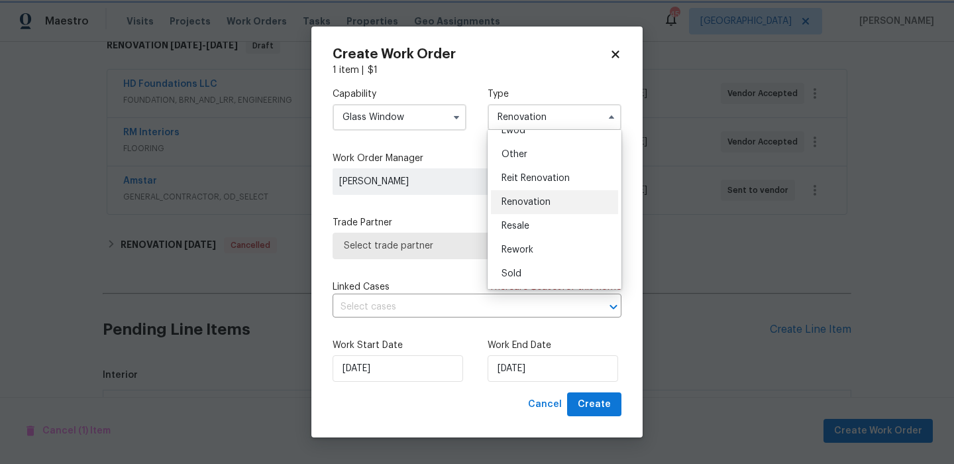
scroll to position [0, 0]
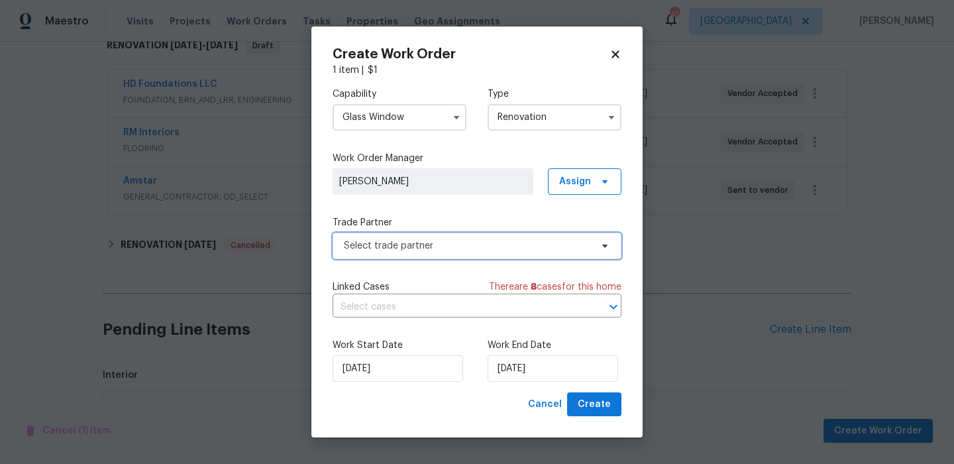
click at [502, 238] on span "Select trade partner" at bounding box center [477, 246] width 289 height 27
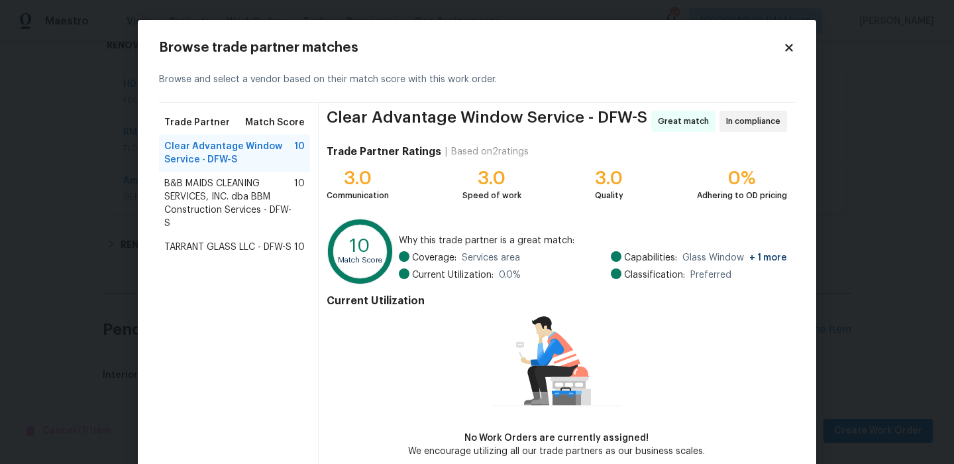
click at [230, 183] on span "B&B MAIDS CLEANING SERVICES, INC. dba BBM Construction Services - DFW-S" at bounding box center [229, 203] width 130 height 53
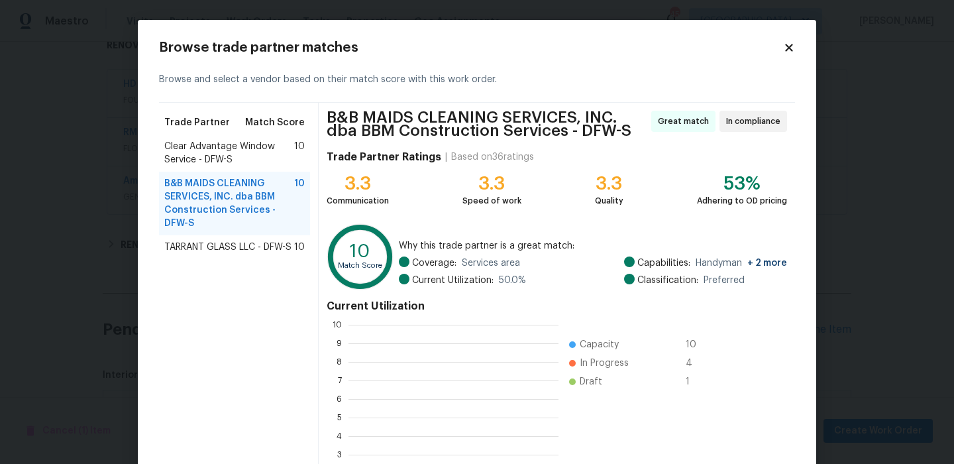
scroll to position [186, 210]
click at [235, 251] on span "TARRANT GLASS LLC - DFW-S" at bounding box center [227, 247] width 127 height 13
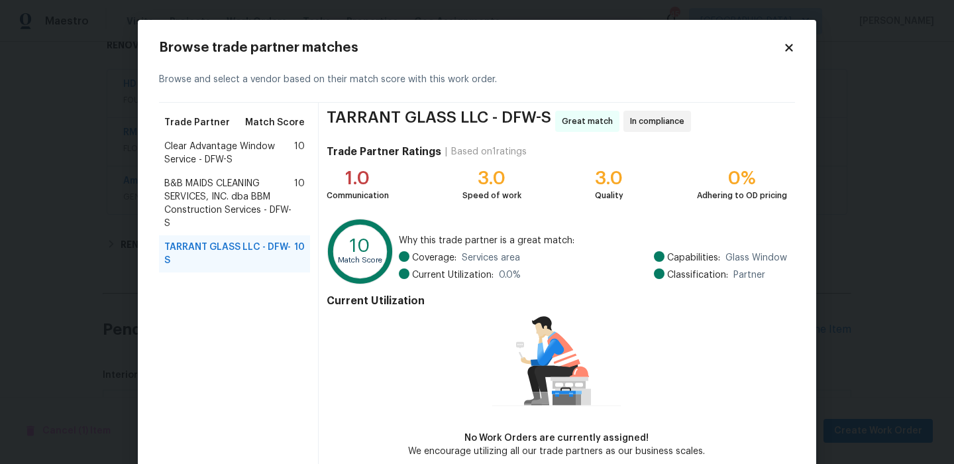
click at [233, 212] on span "B&B MAIDS CLEANING SERVICES, INC. dba BBM Construction Services - DFW-S" at bounding box center [229, 203] width 130 height 53
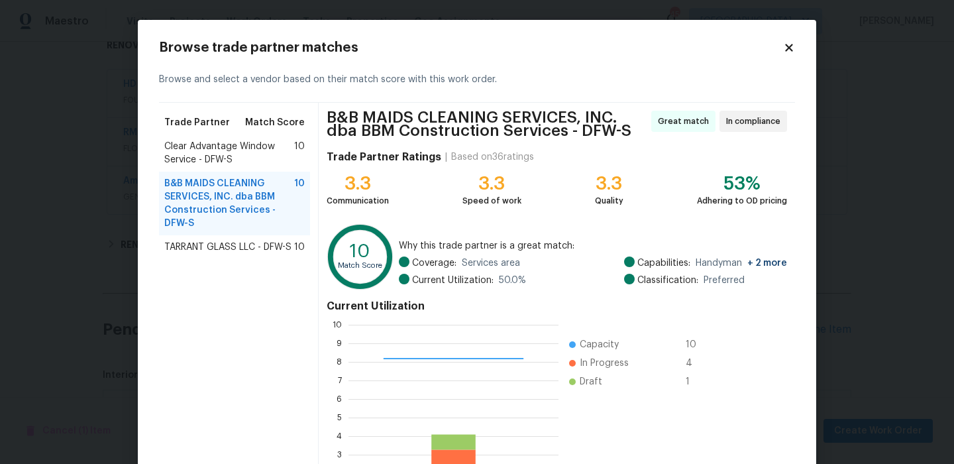
scroll to position [126, 0]
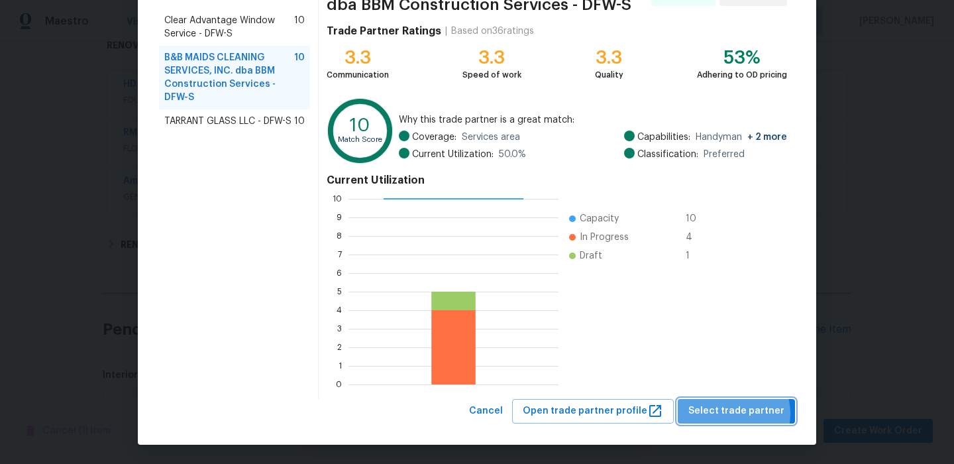
click at [732, 413] on span "Select trade partner" at bounding box center [736, 411] width 96 height 17
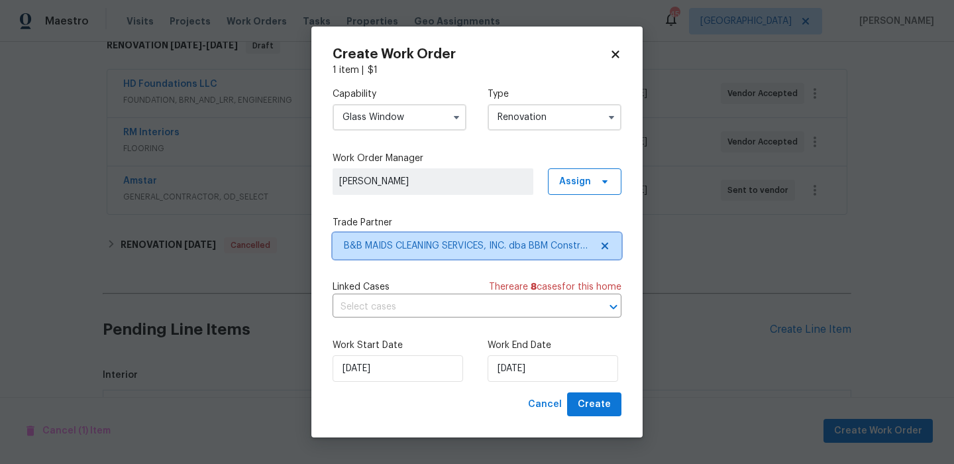
scroll to position [0, 0]
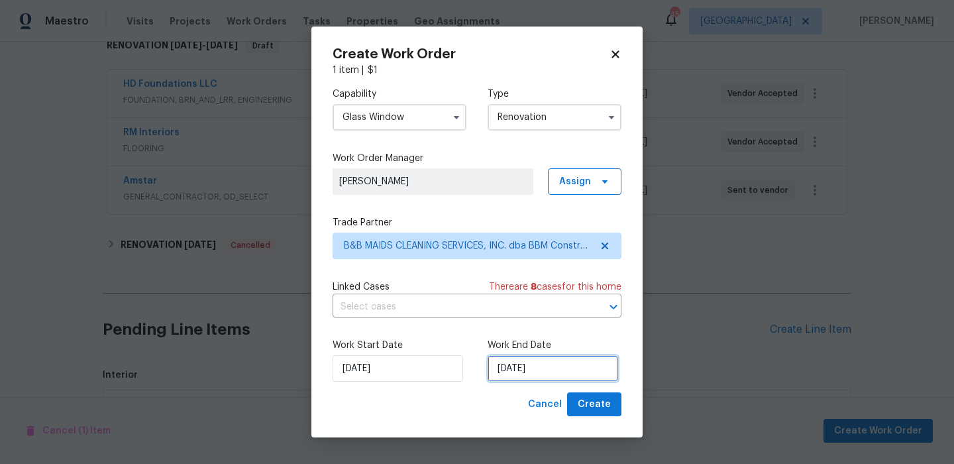
click at [562, 380] on input "10/1/2025" at bounding box center [553, 368] width 131 height 27
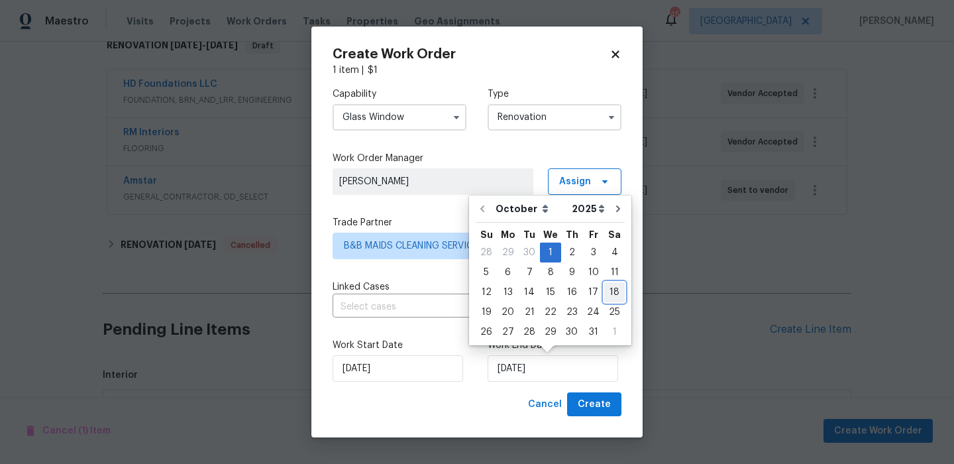
click at [604, 290] on div "18" at bounding box center [614, 292] width 21 height 19
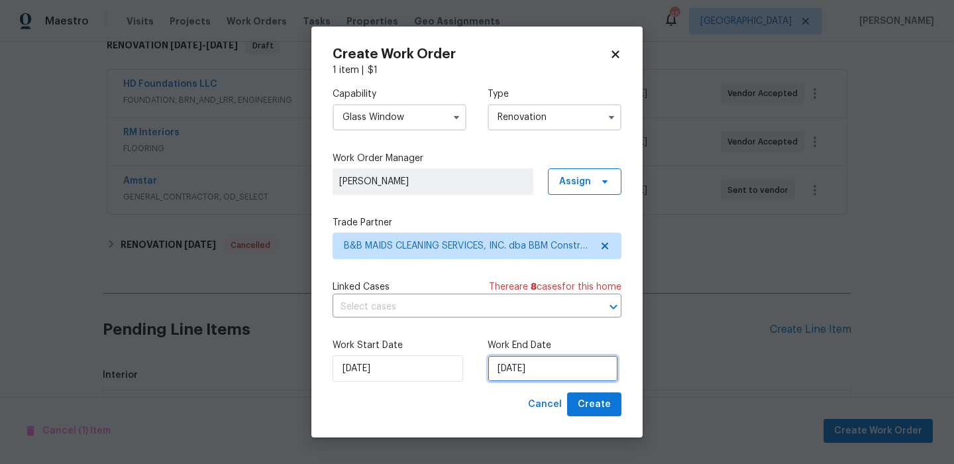
click at [566, 372] on input "10/18/2025" at bounding box center [553, 368] width 131 height 27
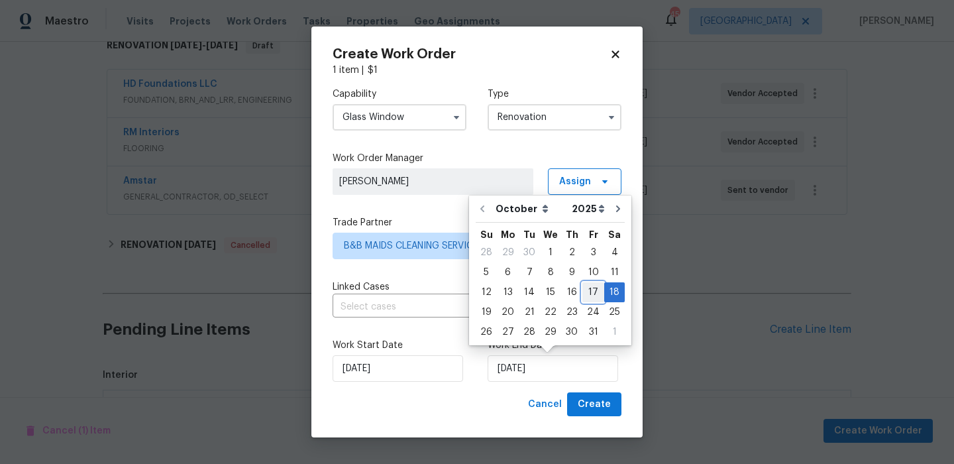
click at [593, 301] on div "17" at bounding box center [593, 292] width 22 height 20
type input "10/17/2025"
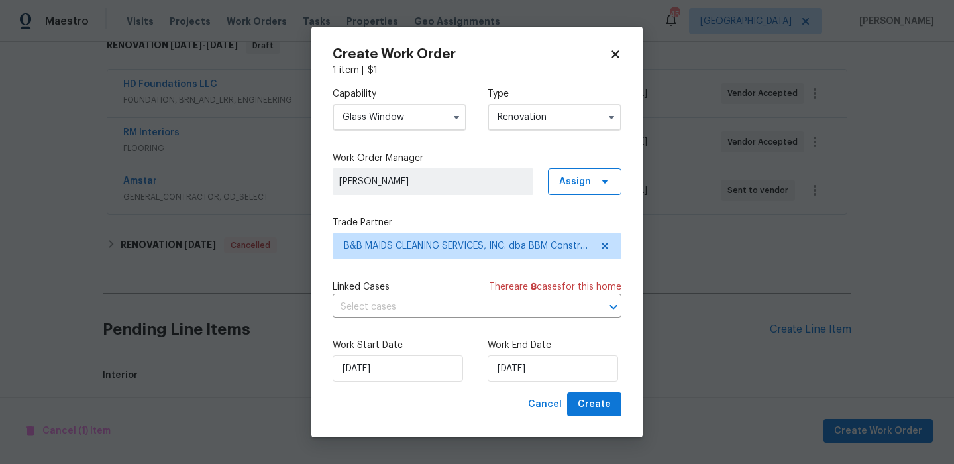
click at [592, 420] on div "Create Work Order 1 item | $ 1 Capability Glass Window Type Renovation Work Ord…" at bounding box center [476, 232] width 331 height 411
click at [592, 415] on button "Create" at bounding box center [594, 404] width 54 height 25
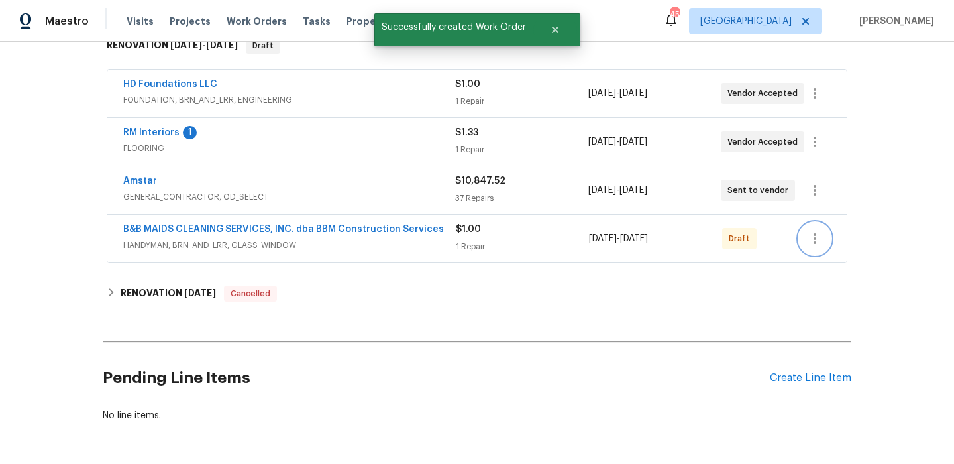
click at [816, 233] on icon "button" at bounding box center [815, 239] width 16 height 16
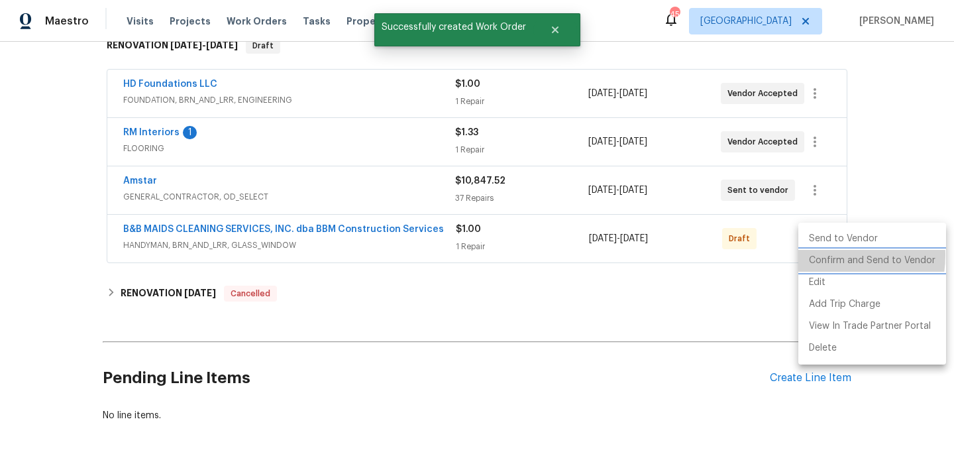
click at [820, 255] on li "Confirm and Send to Vendor" at bounding box center [872, 261] width 148 height 22
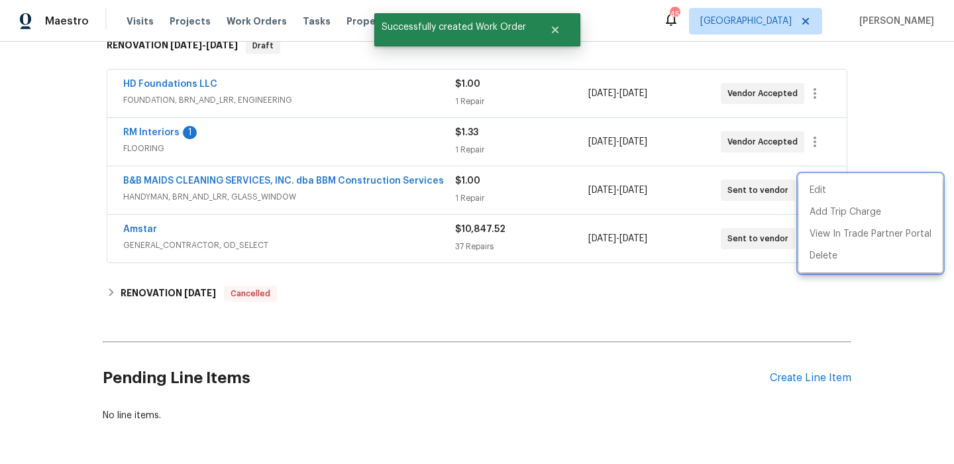
click at [164, 132] on div at bounding box center [477, 232] width 954 height 464
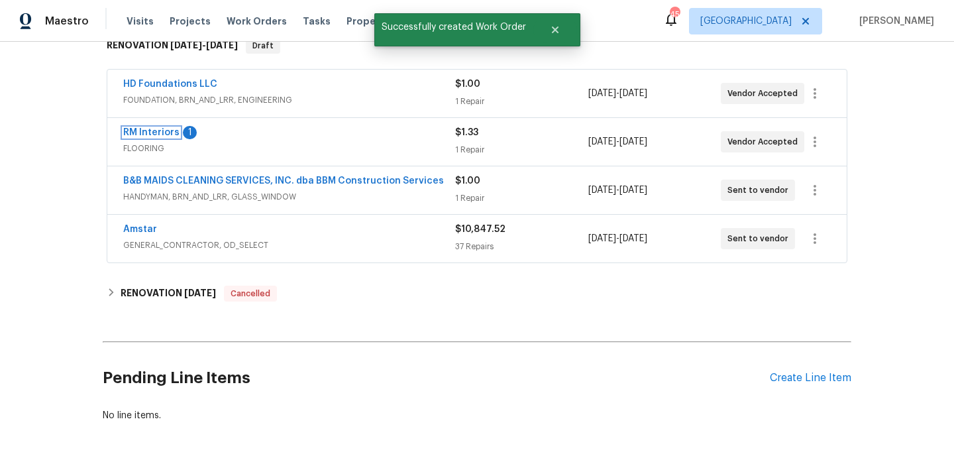
click at [164, 132] on link "RM Interiors" at bounding box center [151, 132] width 56 height 9
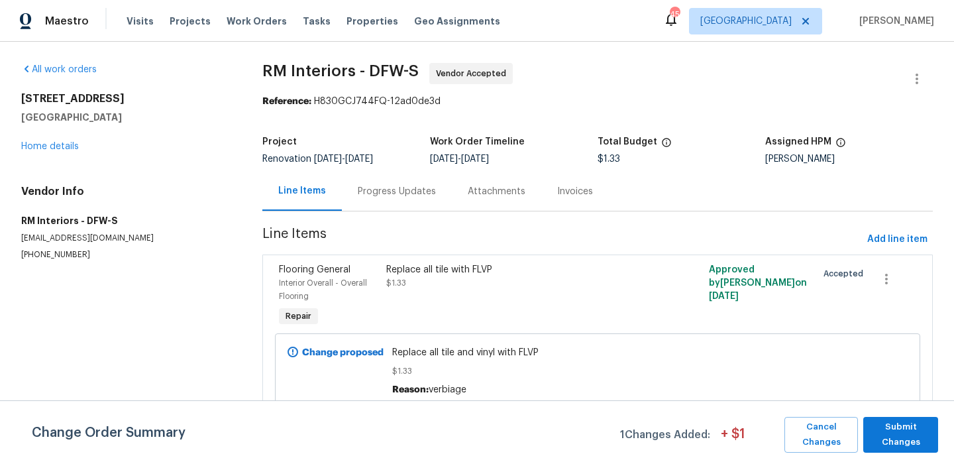
click at [904, 415] on div "Change Order Summary 1 Changes Added: + $ 1 Cancel Changes Submit Changes" at bounding box center [477, 432] width 954 height 64
click at [902, 427] on span "Submit Changes" at bounding box center [901, 434] width 62 height 30
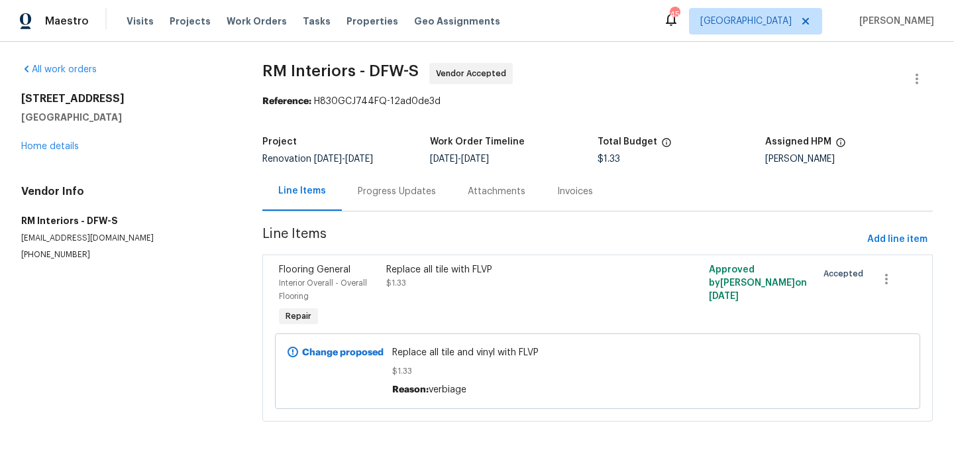
click at [378, 196] on div "Progress Updates" at bounding box center [397, 191] width 78 height 13
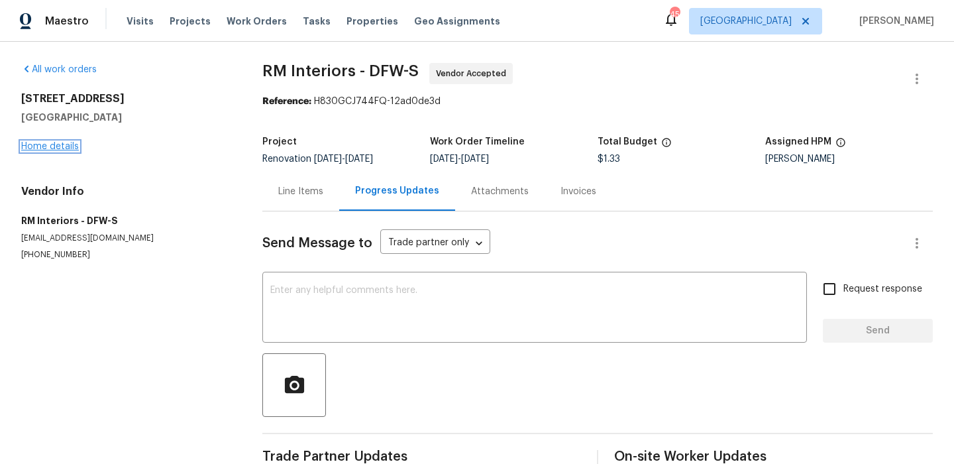
click at [37, 150] on link "Home details" at bounding box center [50, 146] width 58 height 9
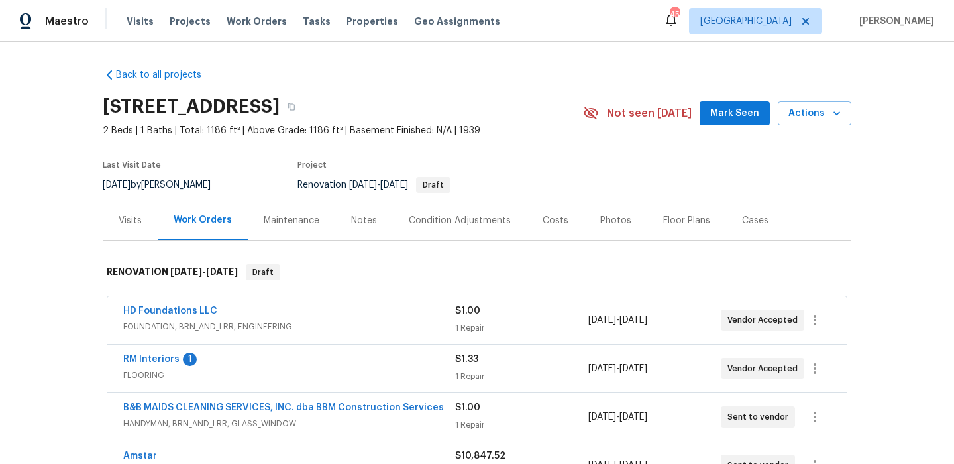
click at [717, 113] on span "Mark Seen" at bounding box center [734, 113] width 49 height 17
click at [352, 217] on div "Notes" at bounding box center [364, 220] width 26 height 13
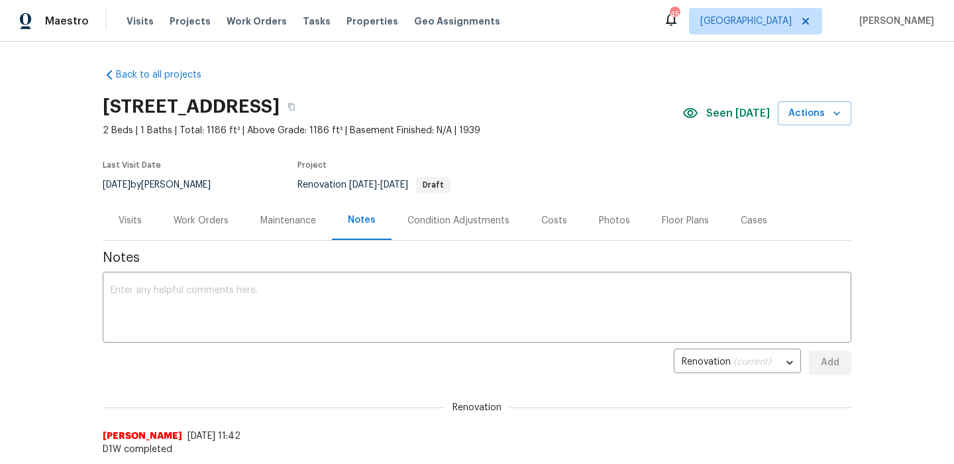
click at [214, 216] on div "Work Orders" at bounding box center [201, 220] width 55 height 13
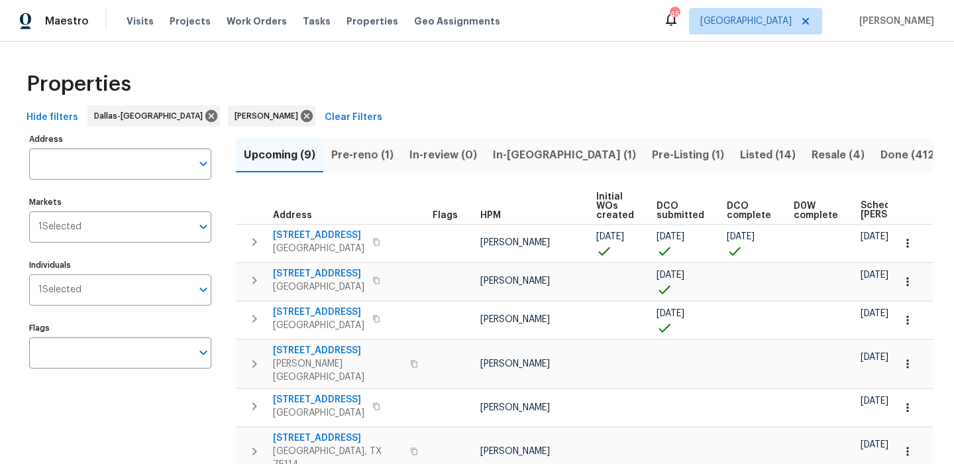
scroll to position [0, 81]
click at [506, 147] on span "In-[GEOGRAPHIC_DATA] (1)" at bounding box center [564, 155] width 143 height 19
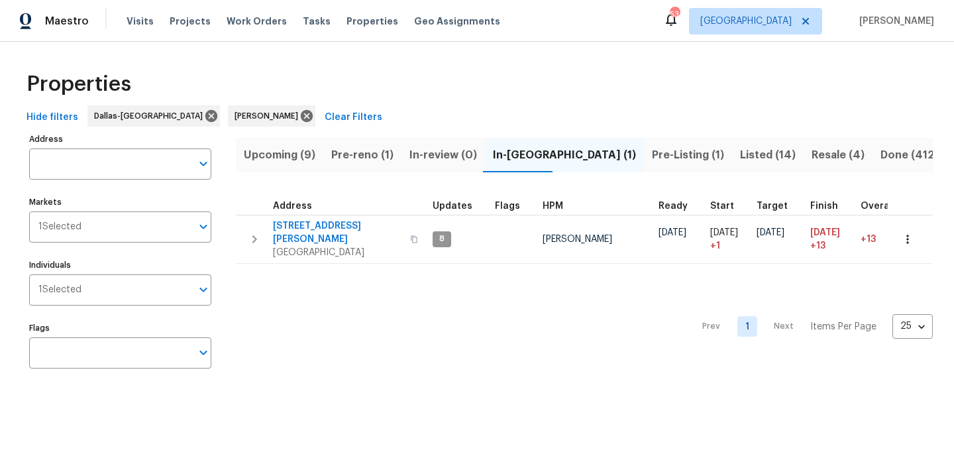
click at [354, 152] on span "Pre-reno (1)" at bounding box center [362, 155] width 62 height 19
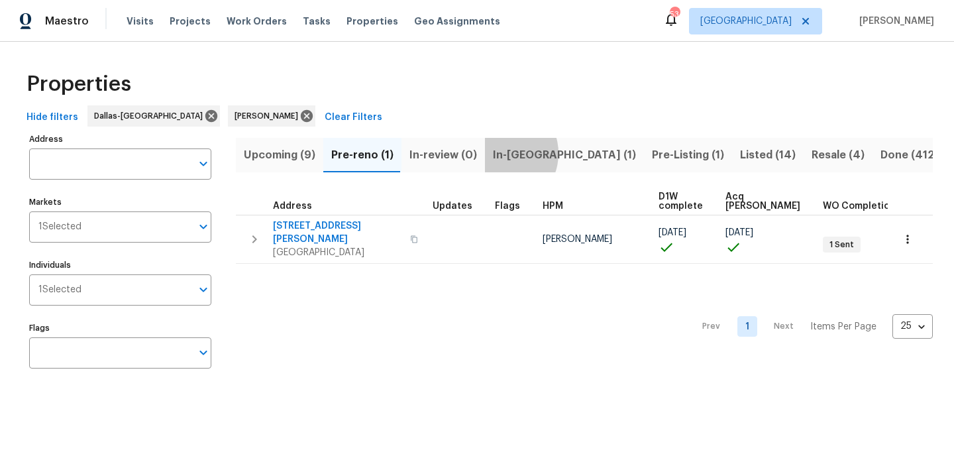
click at [500, 153] on span "In-[GEOGRAPHIC_DATA] (1)" at bounding box center [564, 155] width 143 height 19
